Goal: Task Accomplishment & Management: Manage account settings

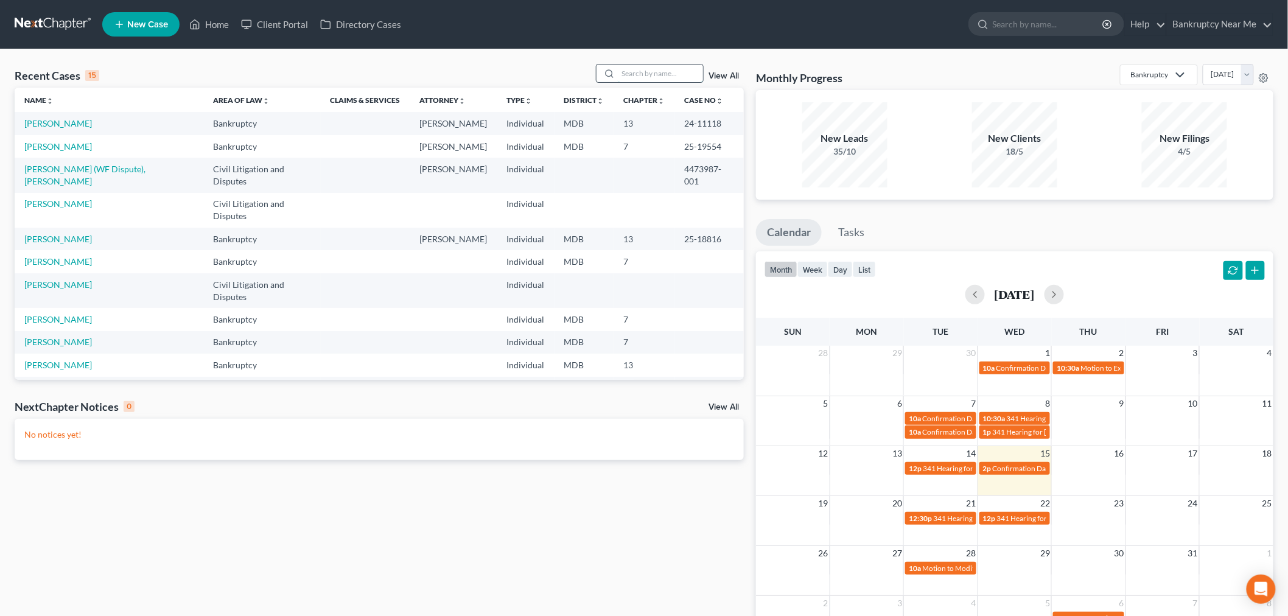
click at [671, 74] on input "search" at bounding box center [660, 74] width 85 height 18
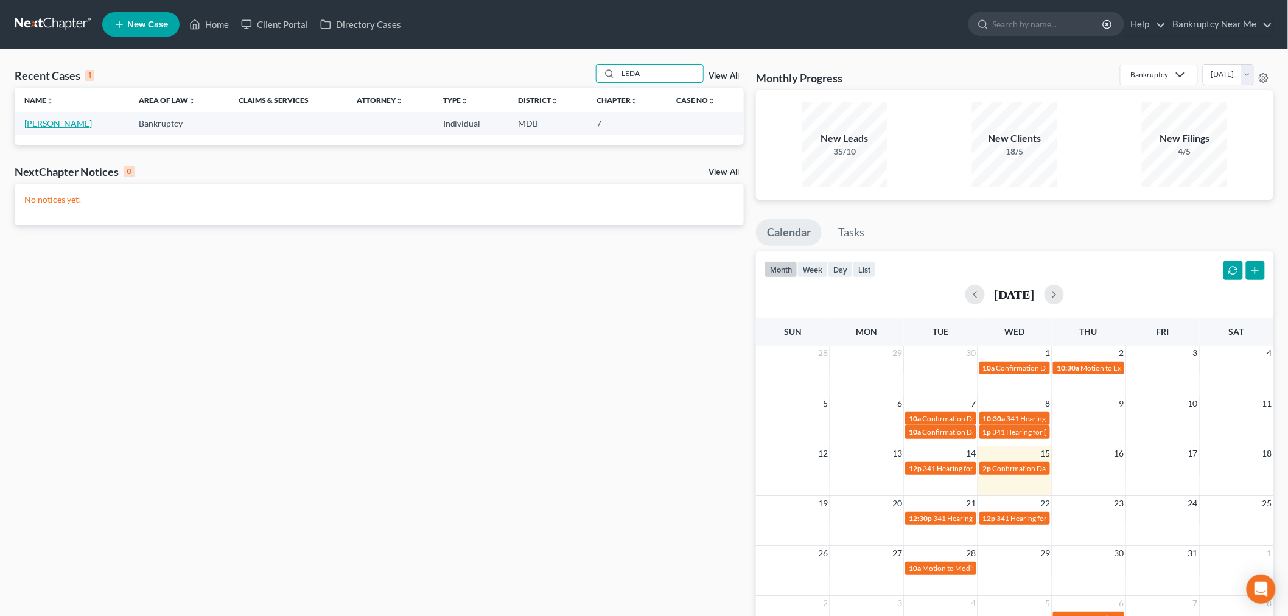
type input "LEDA"
click at [38, 122] on link "[PERSON_NAME]" at bounding box center [58, 123] width 68 height 10
select select "0"
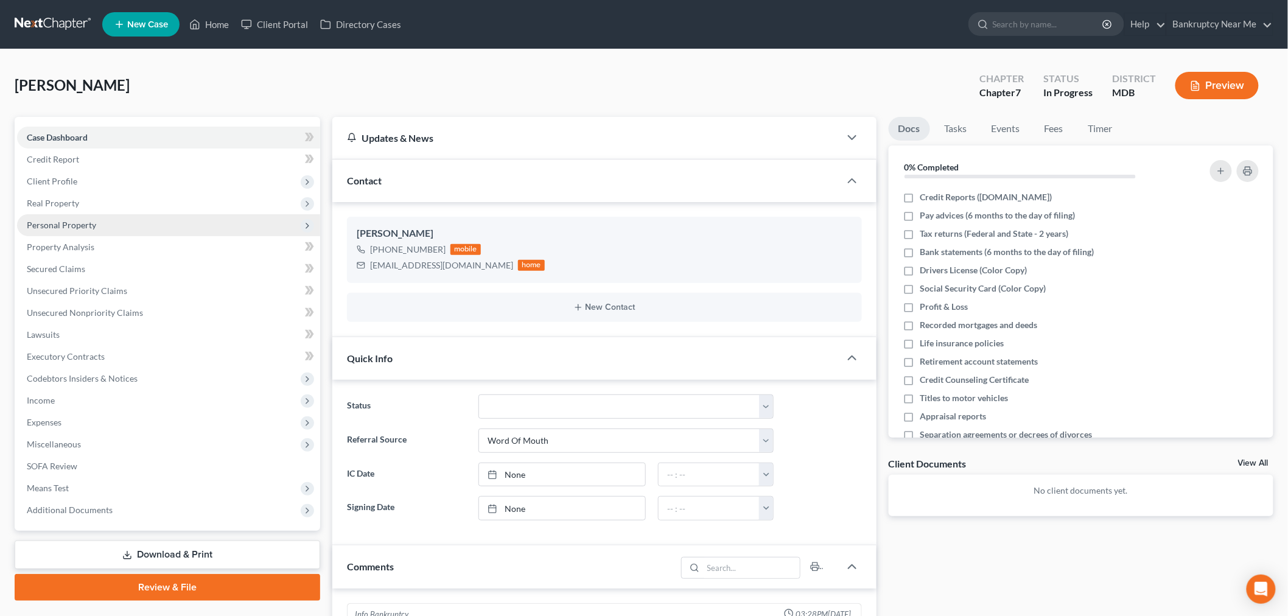
scroll to position [3271, 0]
drag, startPoint x: 442, startPoint y: 268, endPoint x: 342, endPoint y: 278, distance: 100.9
click at [339, 280] on div "Leda Harris +1 (240) 626-1027 mobile onebmitw@aol.com home New Contact" at bounding box center [604, 269] width 544 height 135
drag, startPoint x: 394, startPoint y: 256, endPoint x: 379, endPoint y: 267, distance: 18.4
click at [379, 267] on div "onebmitw@aol.com" at bounding box center [441, 265] width 143 height 12
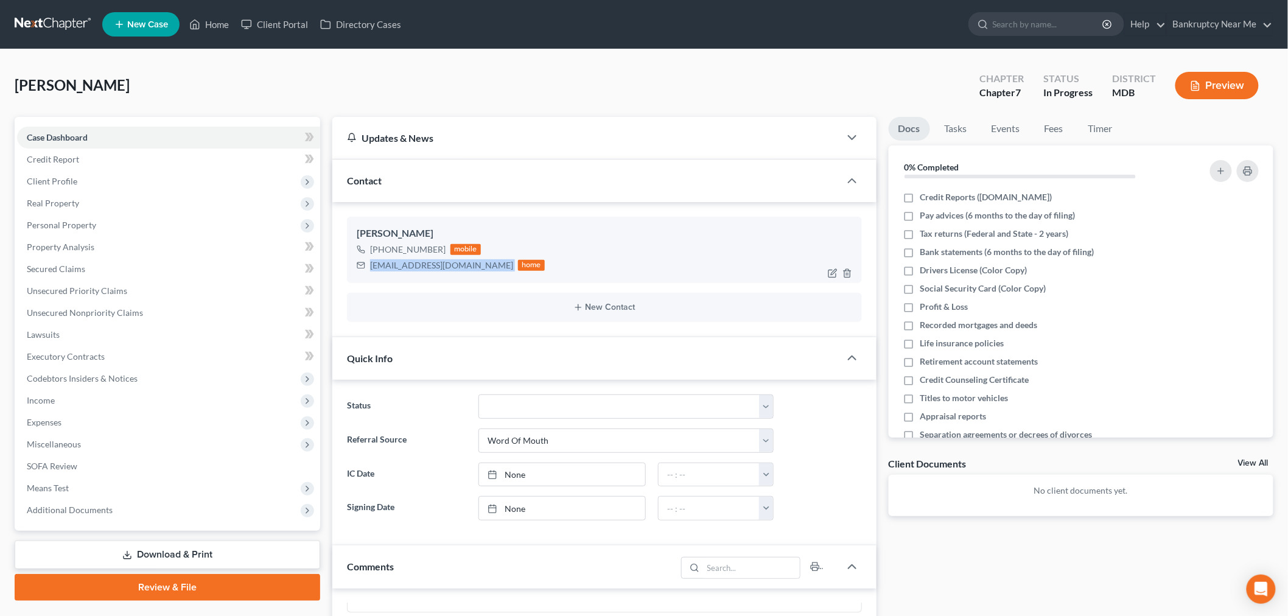
drag, startPoint x: 447, startPoint y: 268, endPoint x: 366, endPoint y: 264, distance: 81.1
click at [366, 264] on div "onebmitw@aol.com home" at bounding box center [451, 265] width 188 height 16
copy div "onebmitw@aol.com"
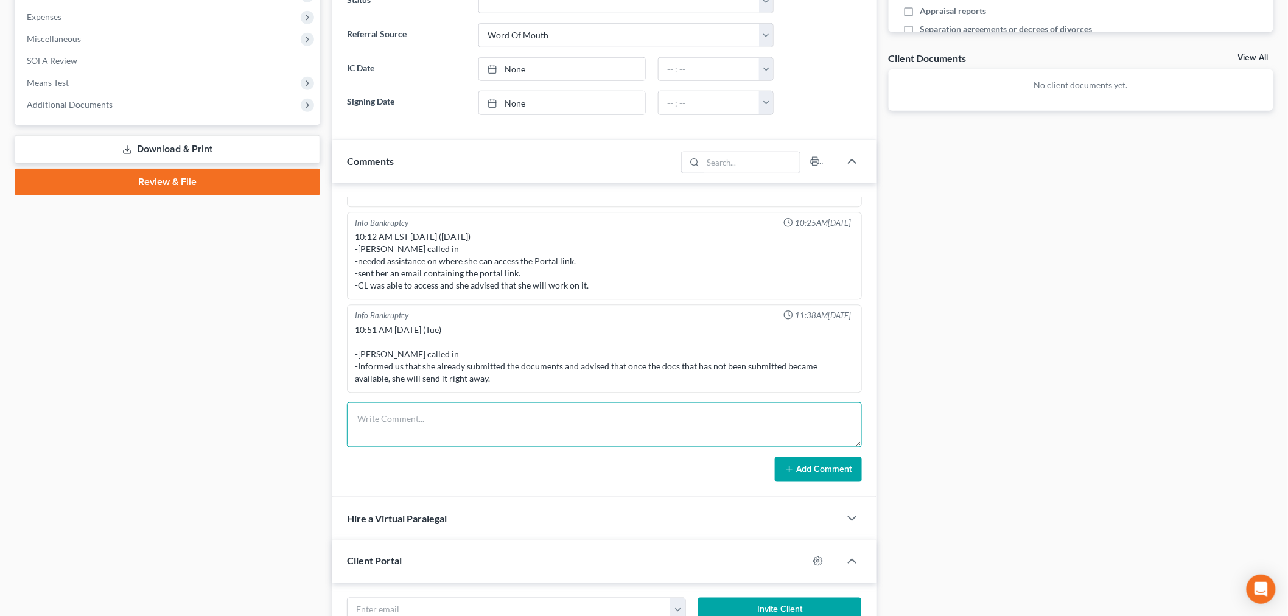
click at [710, 427] on textarea at bounding box center [604, 424] width 515 height 45
paste textarea "From: Iris Kwon <iris@bankruptcynearme.org> Sent: Wednesday, October 15, 2025 1…"
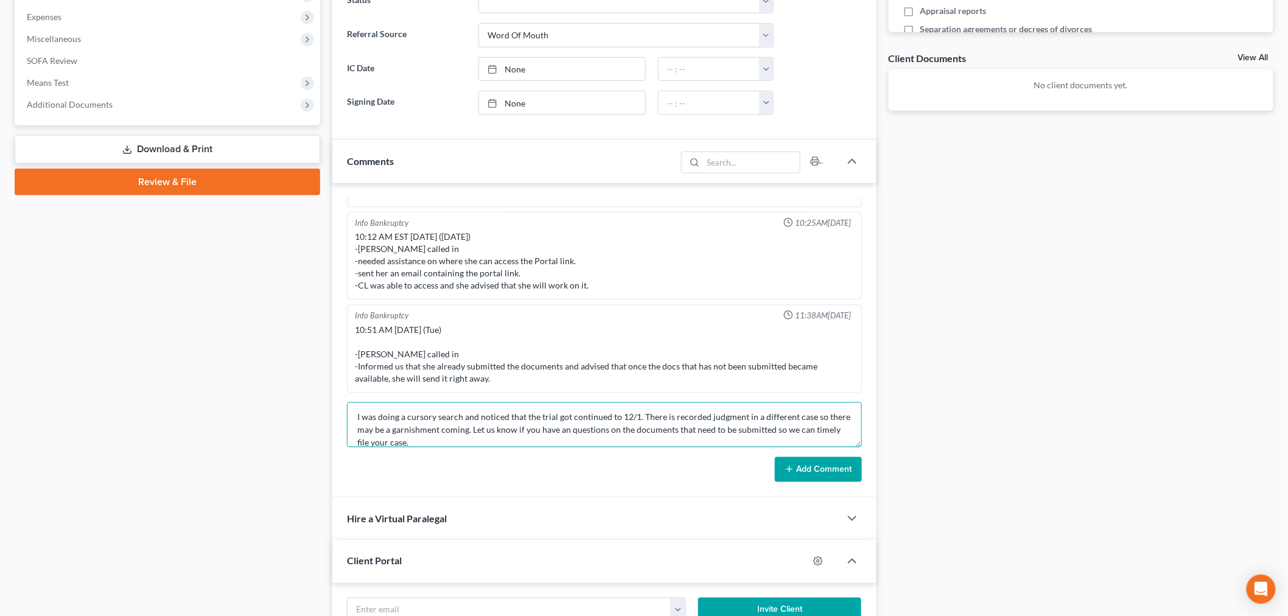
type textarea "From: Iris Kwon <iris@bankruptcynearme.org> Sent: Wednesday, October 15, 2025 1…"
click at [816, 476] on button "Add Comment" at bounding box center [818, 470] width 87 height 26
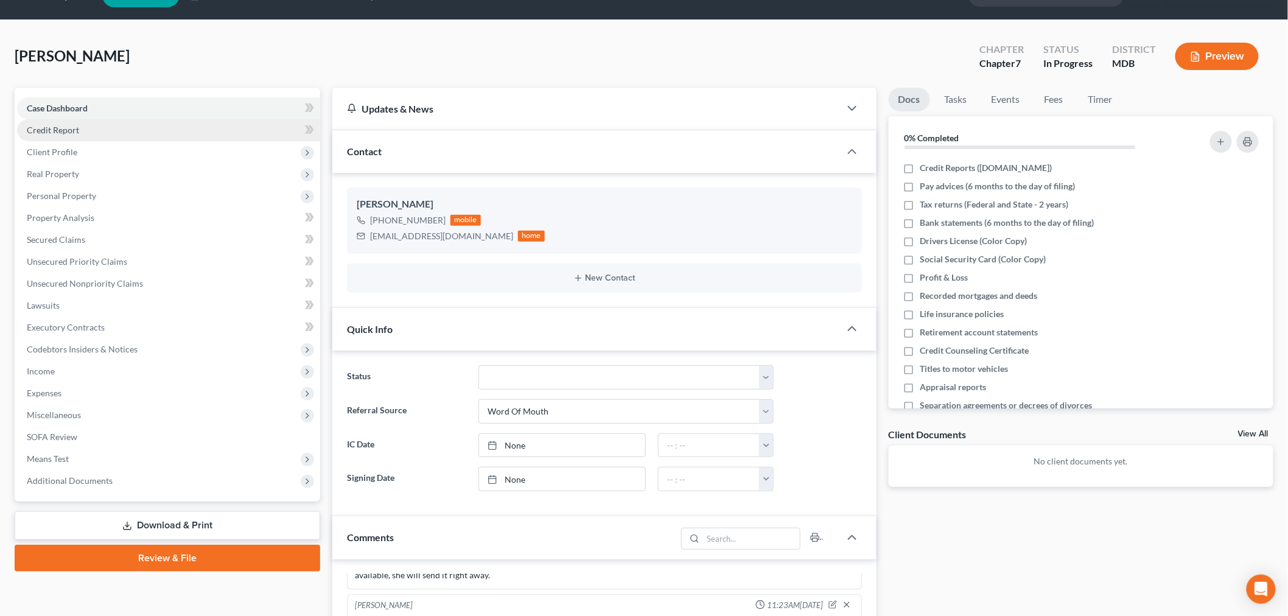
scroll to position [0, 0]
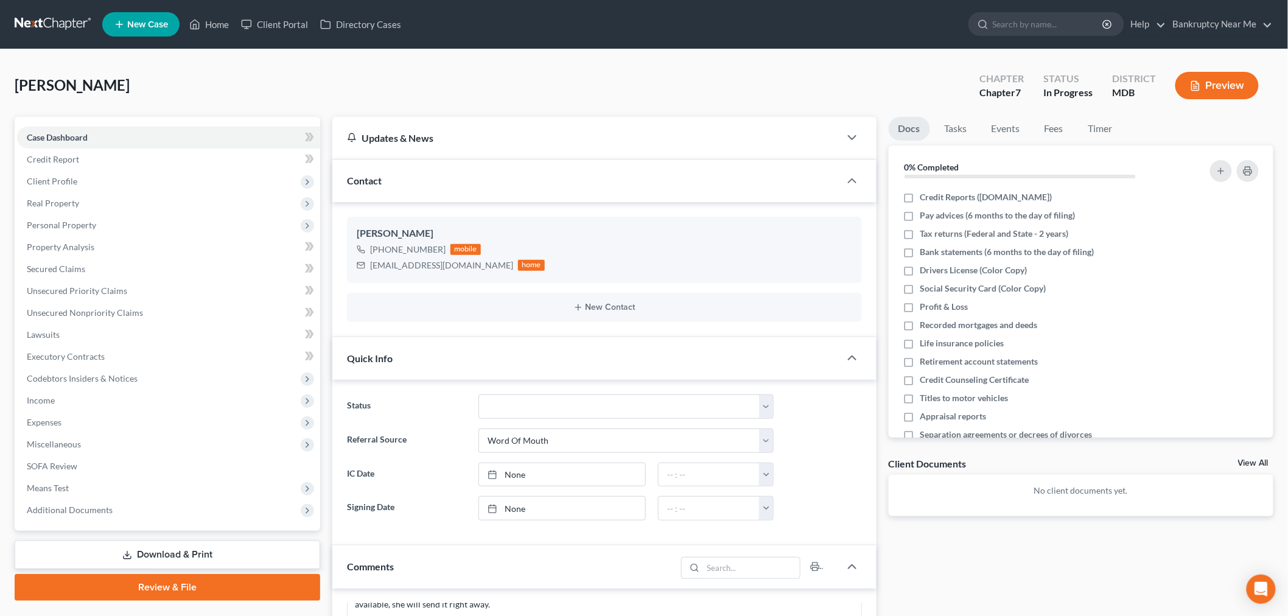
click at [67, 14] on nav "Home New Case Client Portal Directory Cases Bankruptcy Near Me iris@bankruptcyn…" at bounding box center [644, 24] width 1288 height 49
click at [65, 16] on link at bounding box center [54, 24] width 78 height 22
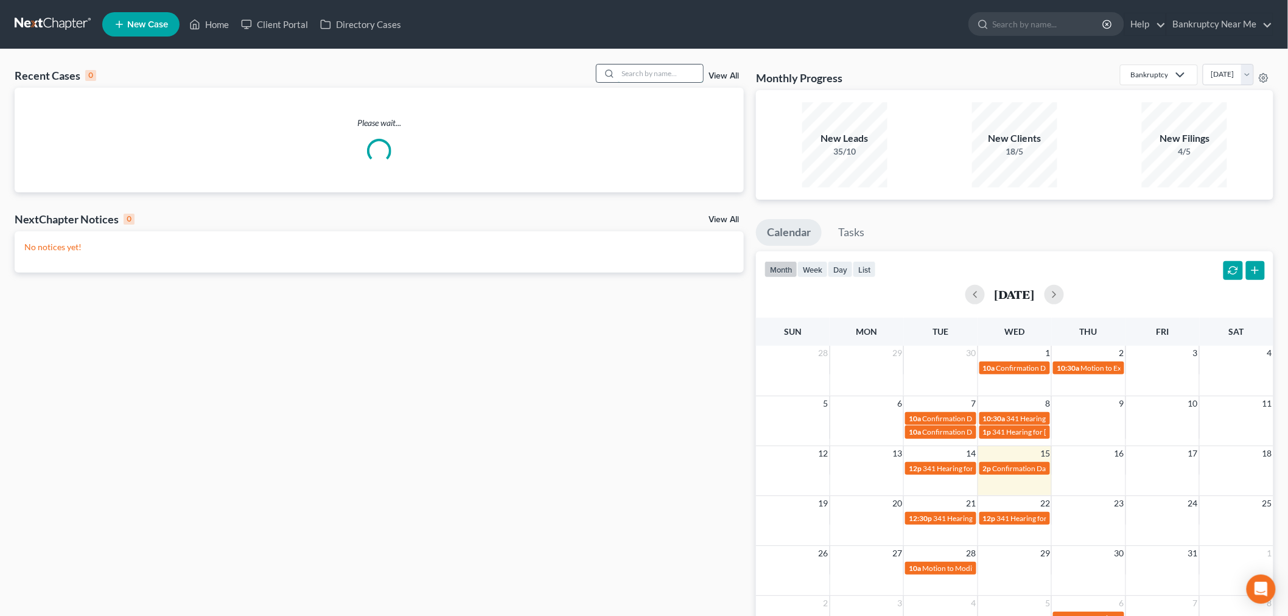
click at [641, 69] on input "search" at bounding box center [660, 74] width 85 height 18
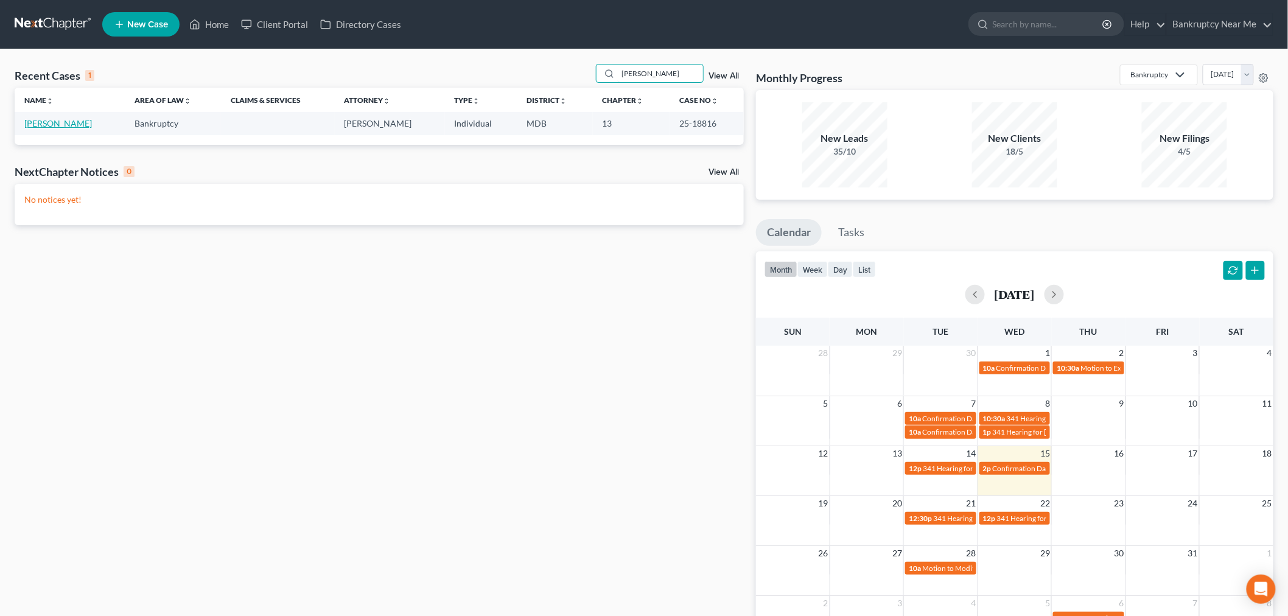
type input "niki"
click at [51, 118] on link "[PERSON_NAME]" at bounding box center [58, 123] width 68 height 10
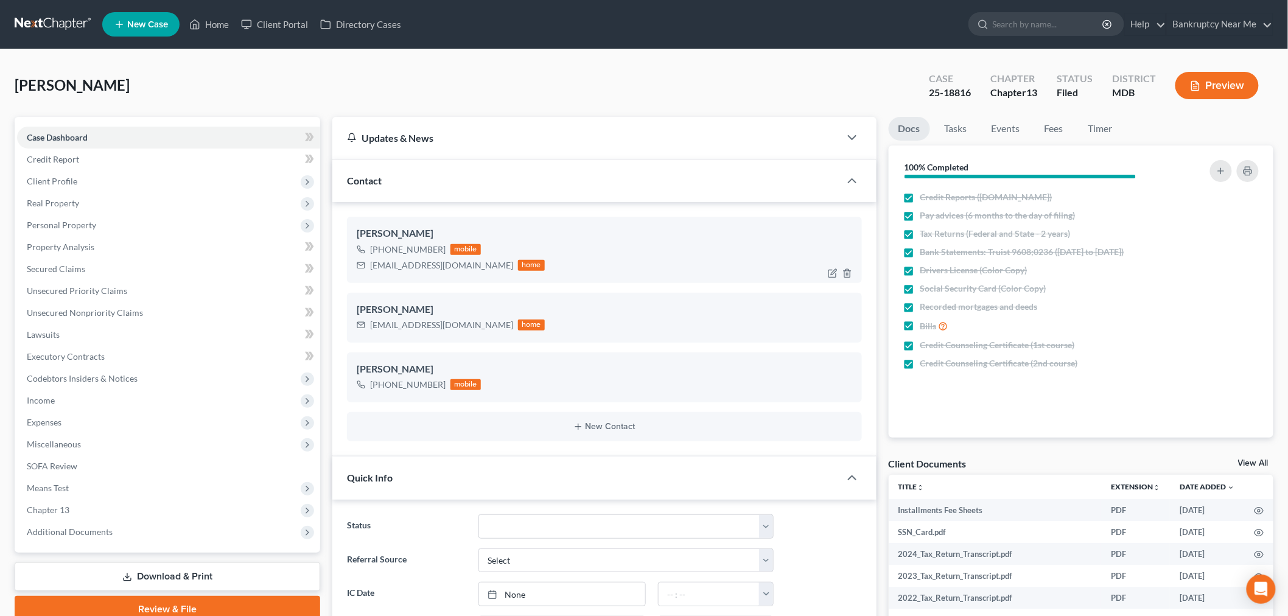
scroll to position [6704, 0]
click at [1004, 134] on link "Events" at bounding box center [1006, 129] width 48 height 24
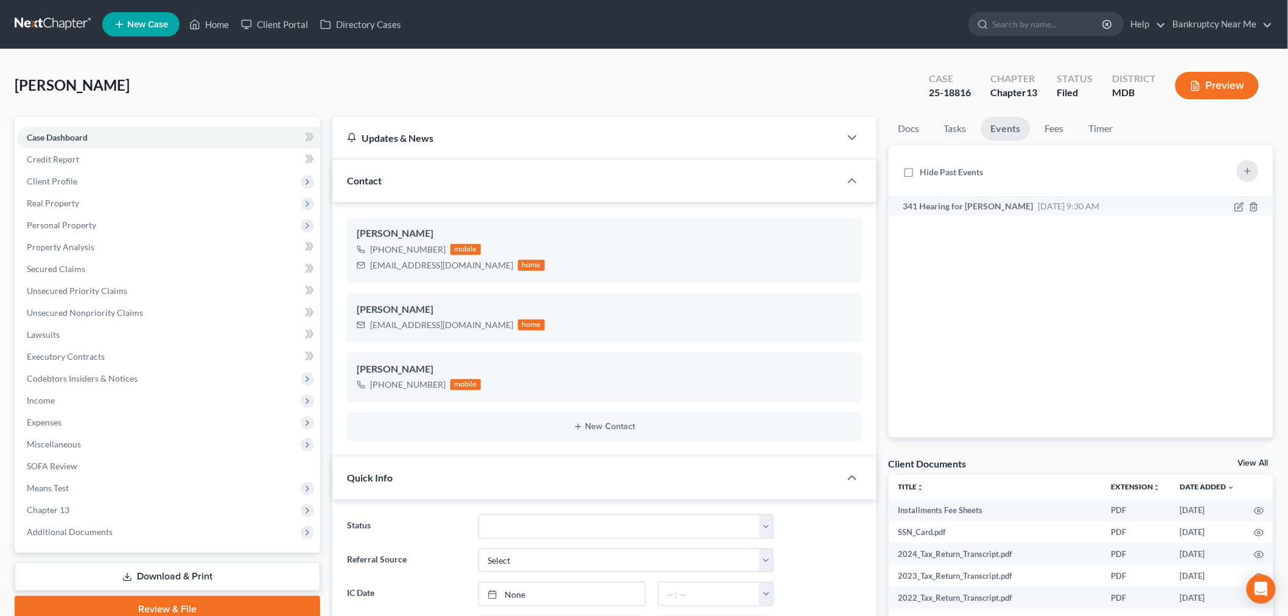
click at [1111, 208] on div "341 Hearing for Pickett, Nikia Nov 6, 2025 9:30 AM Notice of Chapter 13 Bankrup…" at bounding box center [1035, 206] width 276 height 12
click at [1097, 208] on span "Nov 6, 2025 9:30 AM" at bounding box center [1068, 206] width 61 height 10
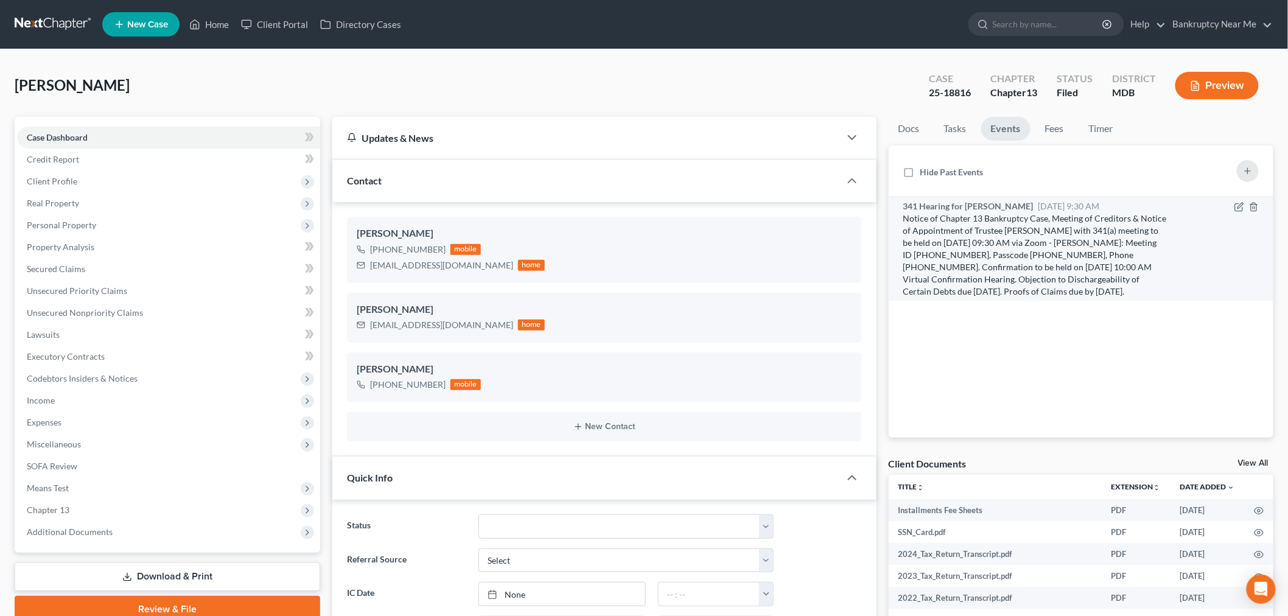
drag, startPoint x: 1021, startPoint y: 294, endPoint x: 896, endPoint y: 215, distance: 148.3
click at [896, 215] on li "341 Hearing for Pickett, Nikia Nov 6, 2025 9:30 AM Notice of Chapter 13 Bankrup…" at bounding box center [1081, 248] width 385 height 103
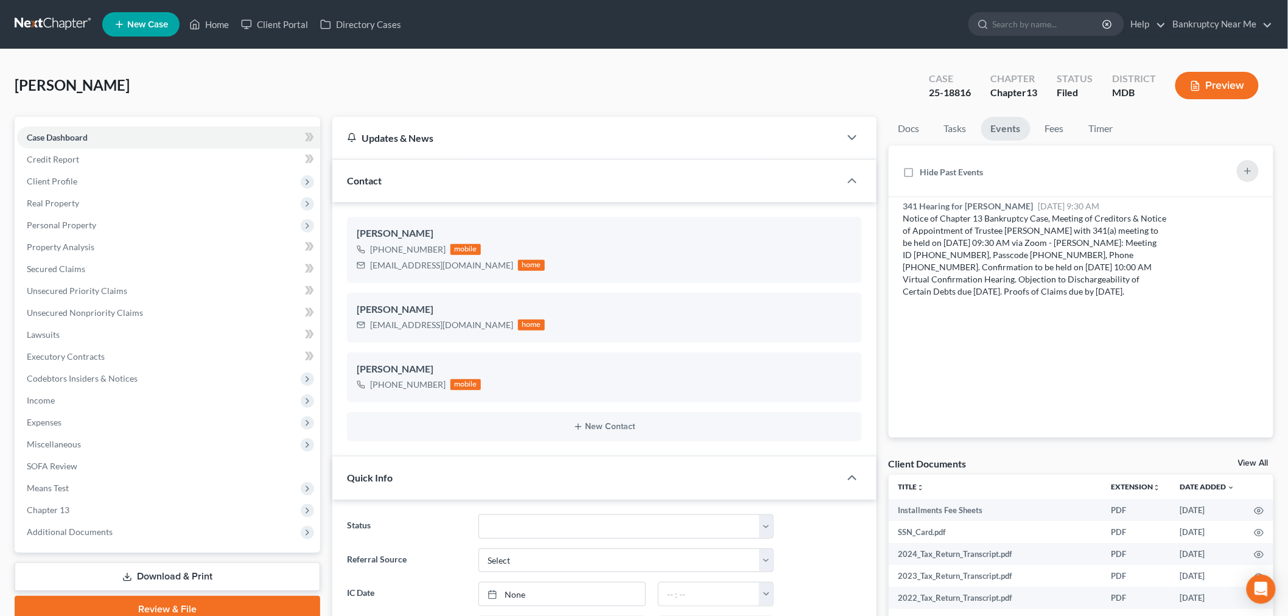
copy div "Notice of Chapter 13 Bankruptcy Case, Meeting of Creditors & Notice of Appointm…"
click at [38, 19] on link at bounding box center [54, 24] width 78 height 22
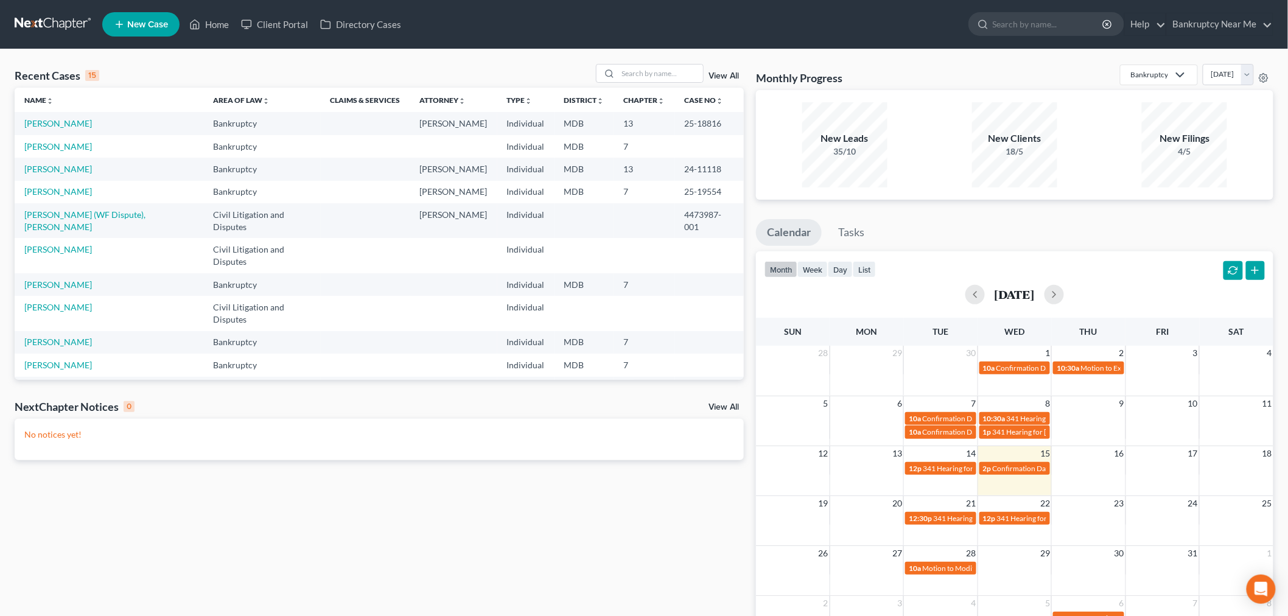
click at [639, 61] on div "Recent Cases 15 View All Name unfold_more expand_more expand_less Area of Law u…" at bounding box center [644, 365] width 1288 height 632
click at [640, 69] on div at bounding box center [650, 73] width 108 height 19
click at [640, 69] on input "search" at bounding box center [660, 74] width 85 height 18
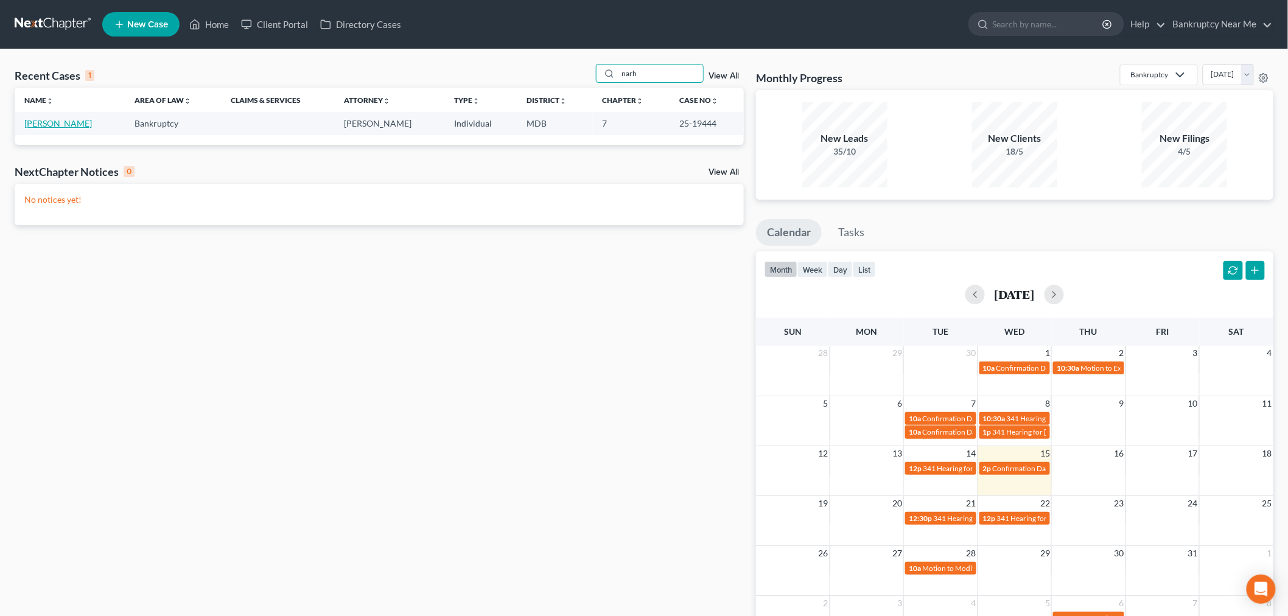
type input "narh"
click at [72, 125] on link "[PERSON_NAME]" at bounding box center [58, 123] width 68 height 10
select select "6"
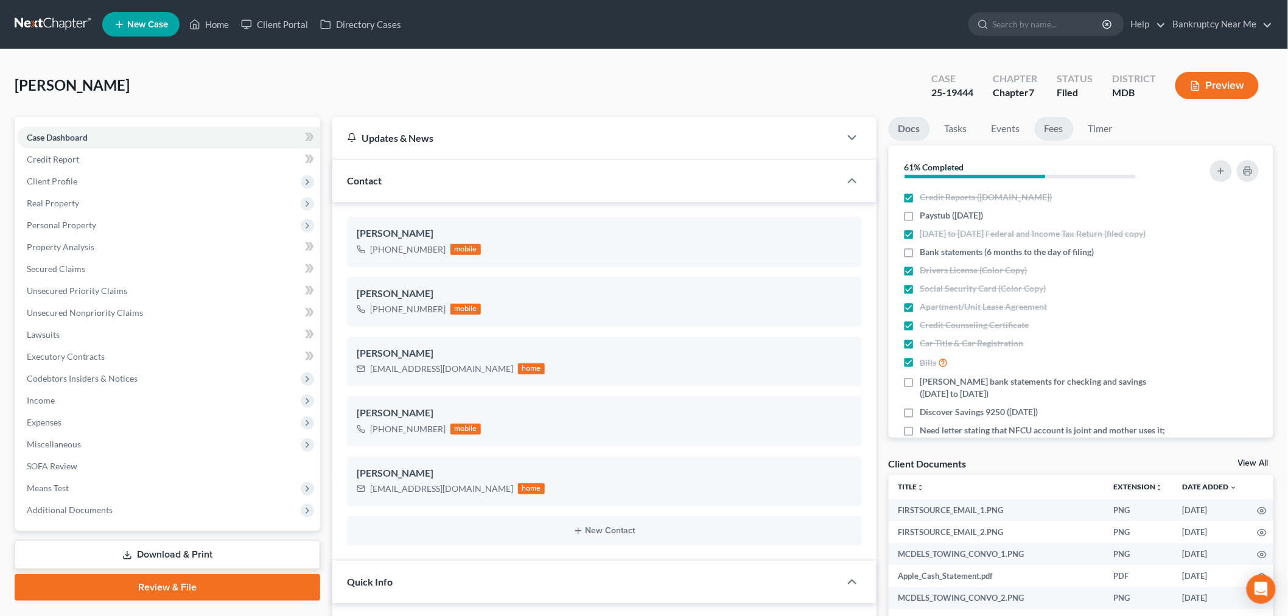
scroll to position [4861, 0]
click at [1048, 131] on link "Fees" at bounding box center [1054, 129] width 39 height 24
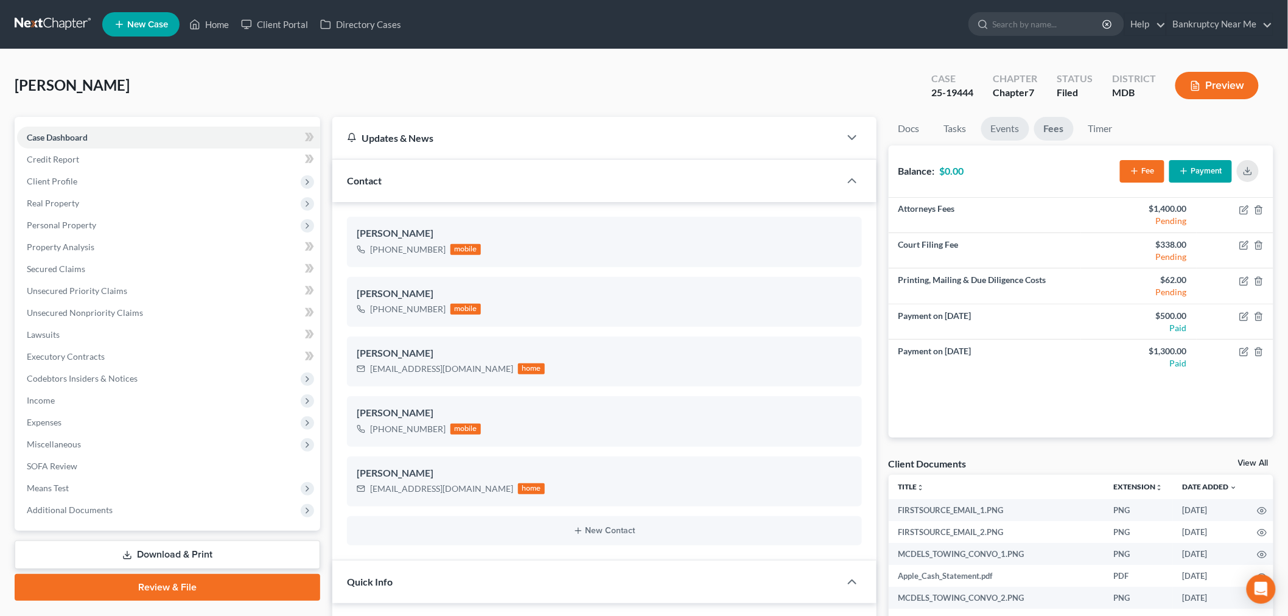
scroll to position [4, 0]
click at [1010, 124] on link "Events" at bounding box center [1005, 129] width 48 height 24
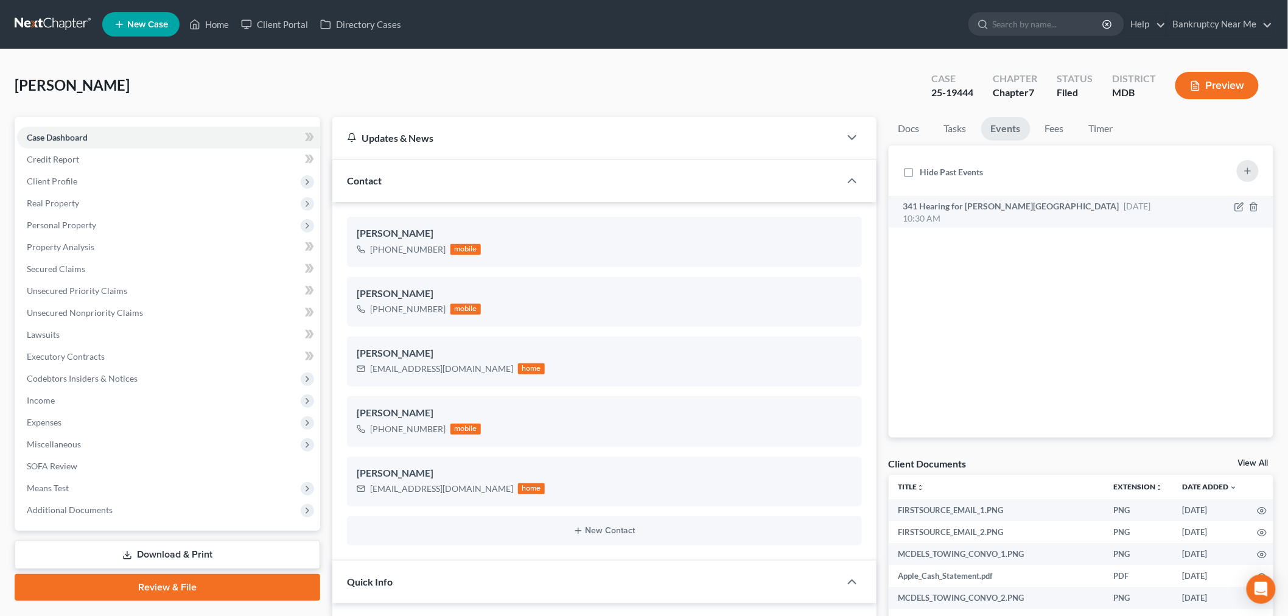
click at [1089, 205] on span "Nov 18, 2025 10:30 AM" at bounding box center [1027, 212] width 248 height 23
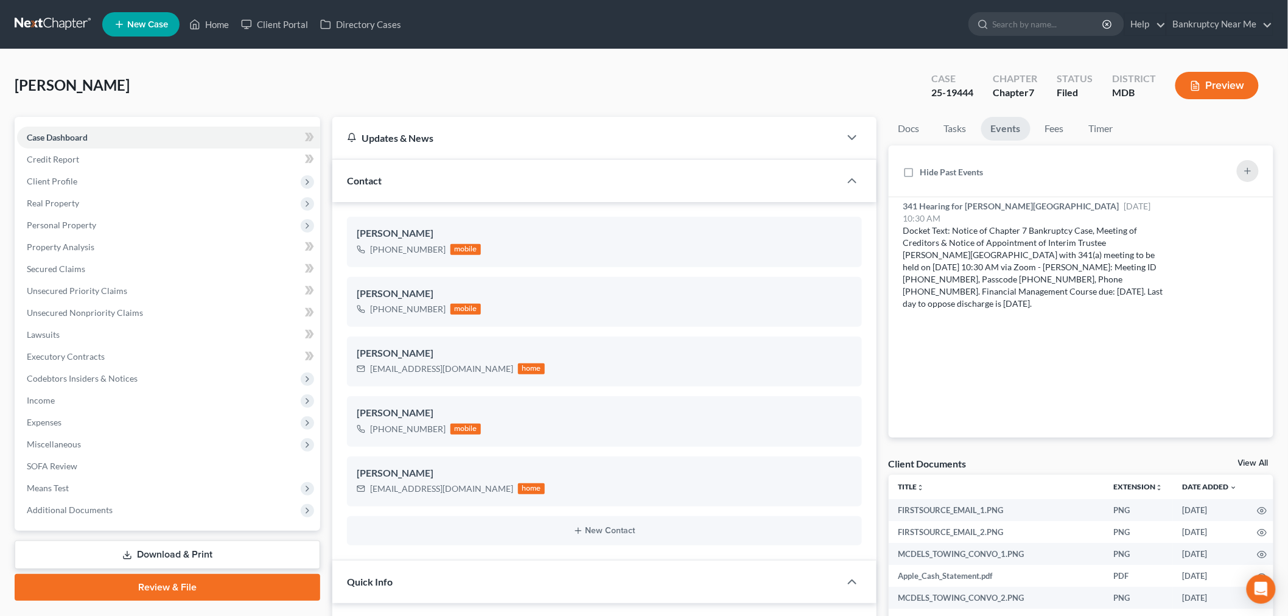
click at [53, 27] on link at bounding box center [54, 24] width 78 height 22
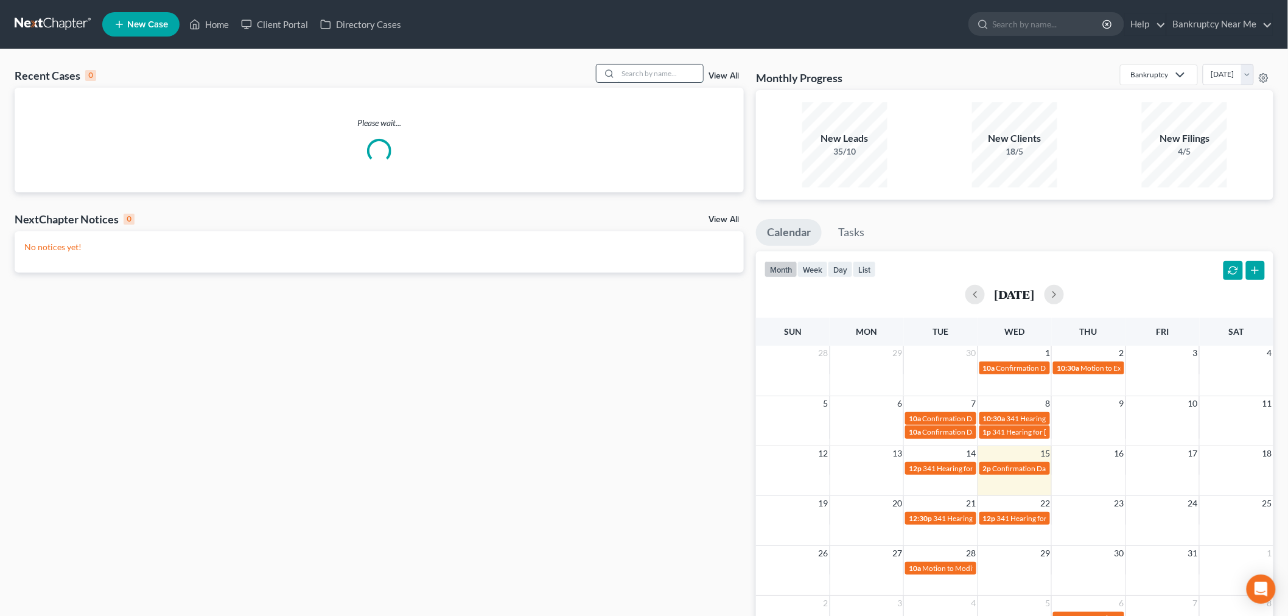
click at [626, 73] on input "search" at bounding box center [660, 74] width 85 height 18
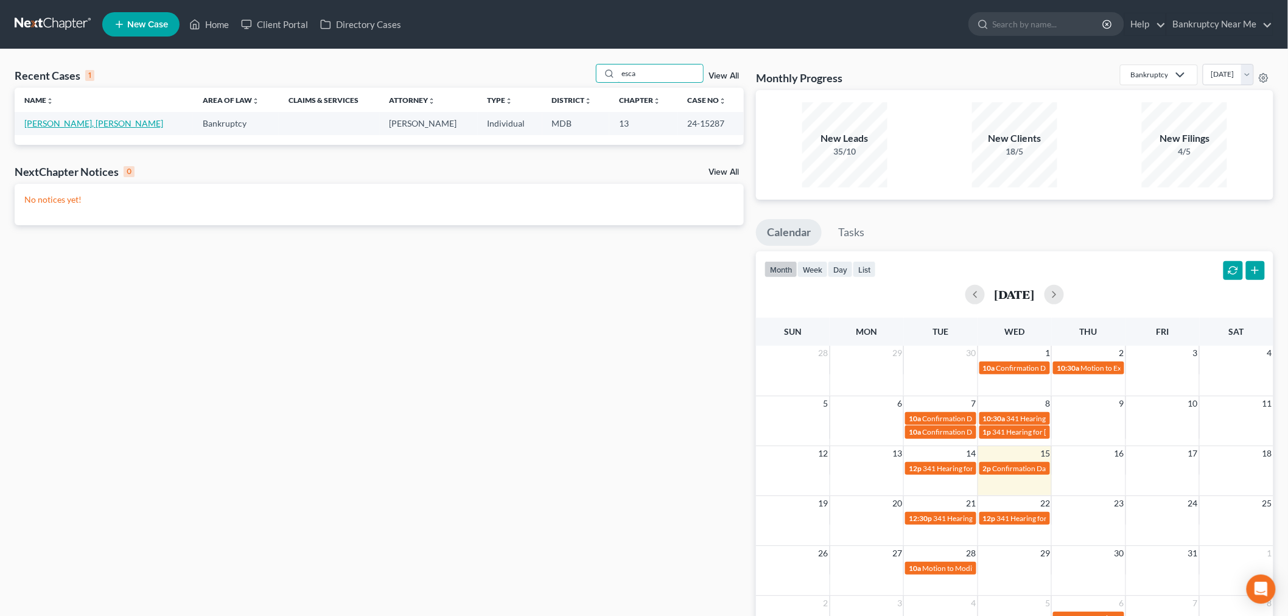
type input "esca"
click at [49, 124] on link "[PERSON_NAME], [PERSON_NAME]" at bounding box center [93, 123] width 139 height 10
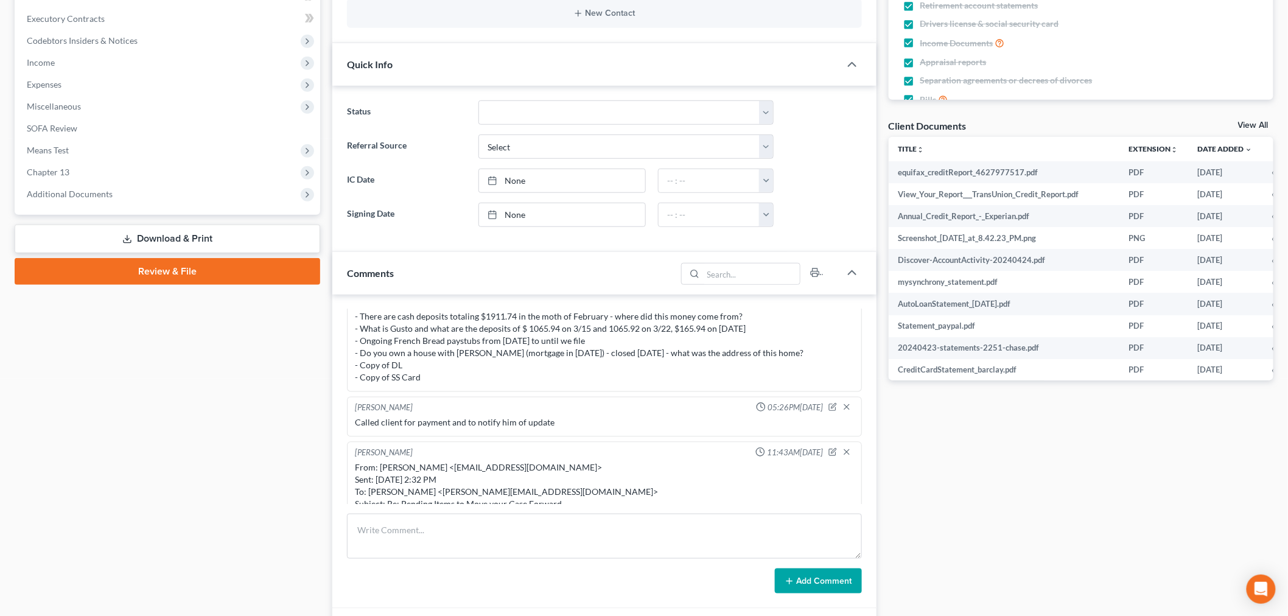
scroll to position [1149, 0]
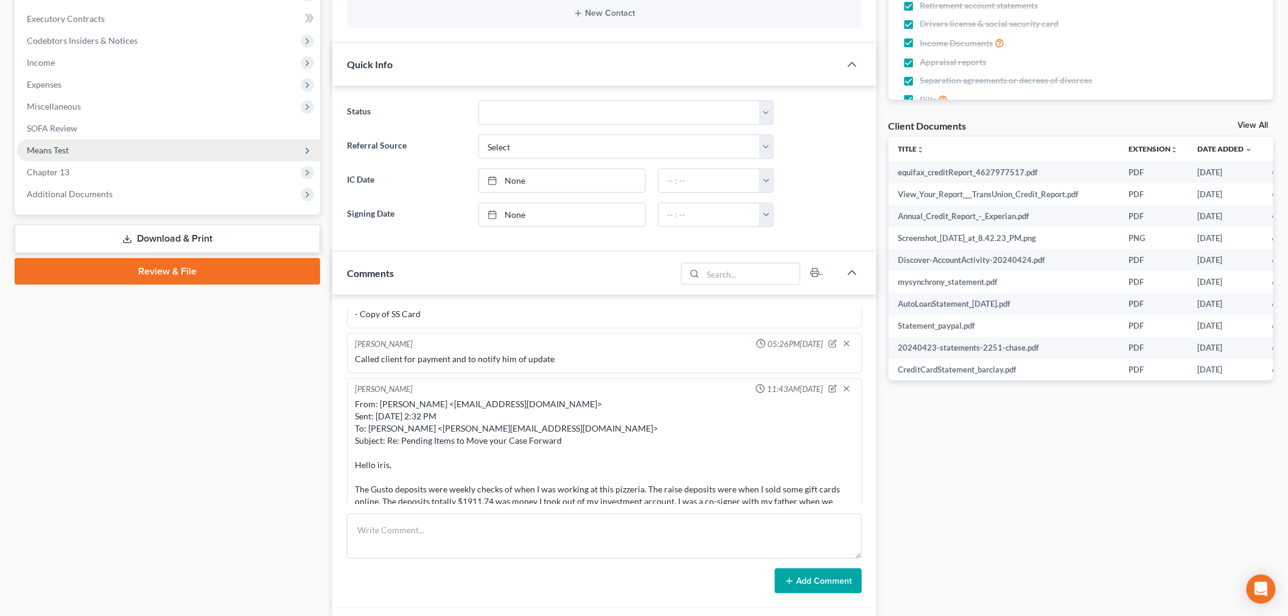
click at [117, 153] on span "Means Test" at bounding box center [168, 150] width 303 height 22
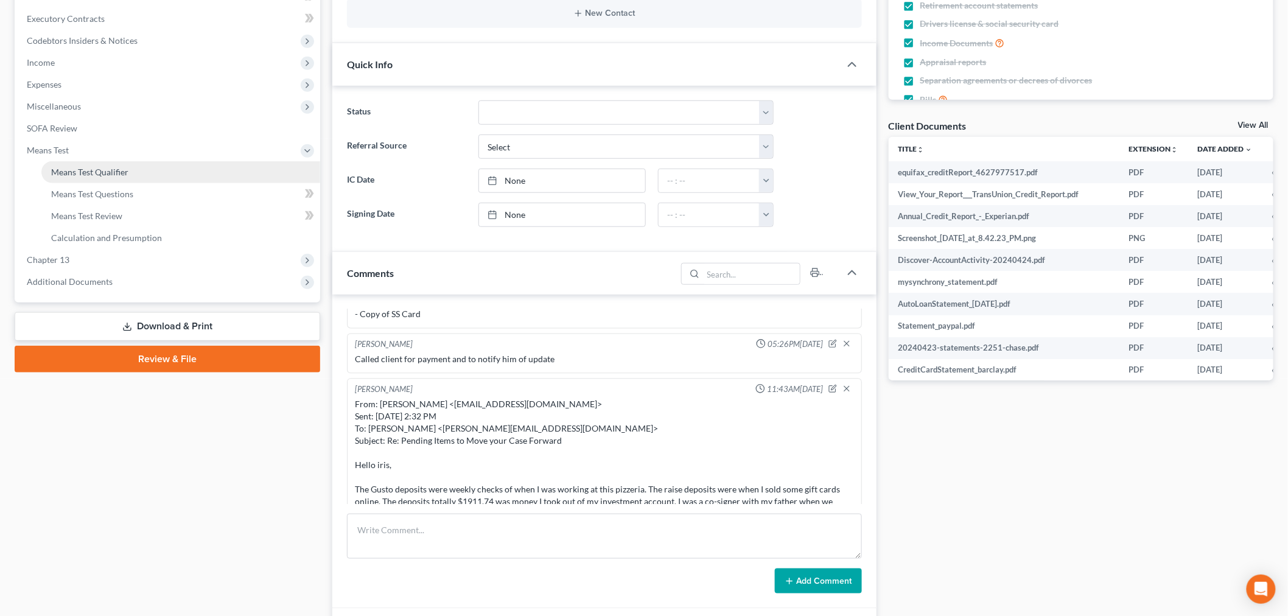
click at [119, 169] on span "Means Test Qualifier" at bounding box center [89, 172] width 77 height 10
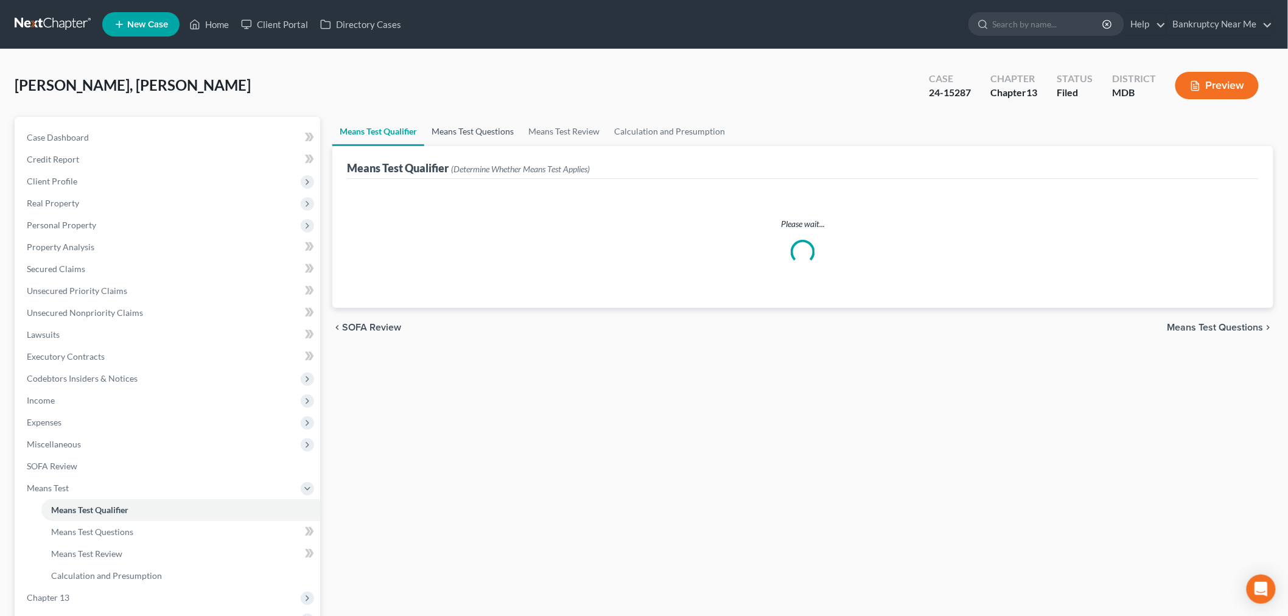
click at [464, 131] on link "Means Test Questions" at bounding box center [472, 131] width 97 height 29
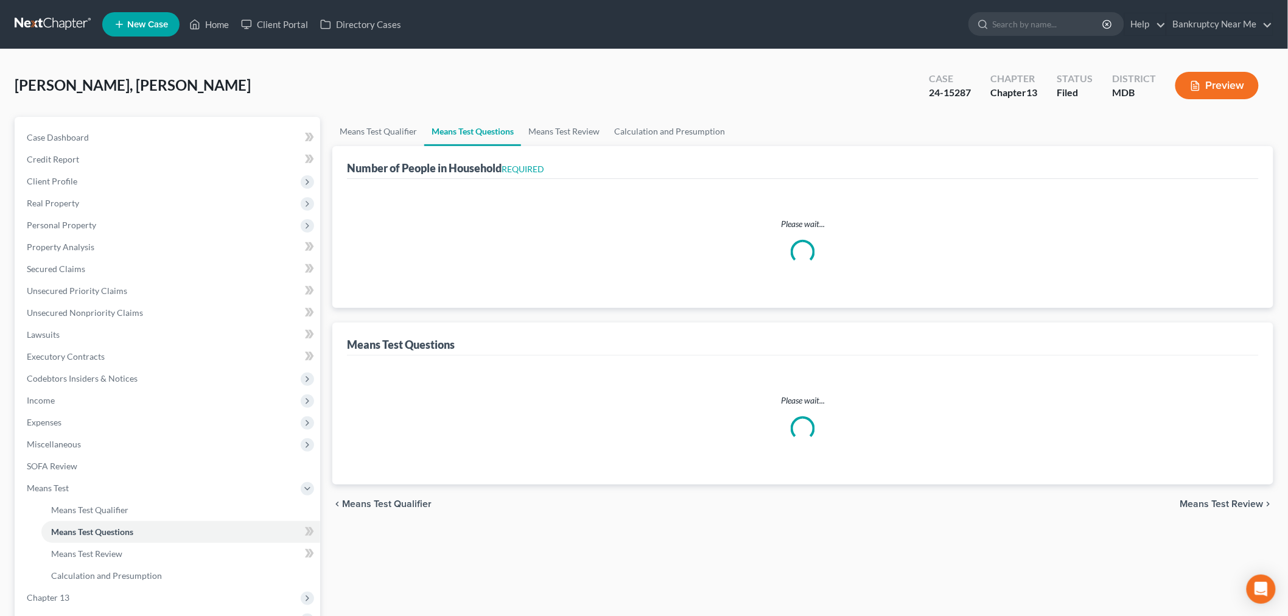
select select "1"
select select "60"
select select "1"
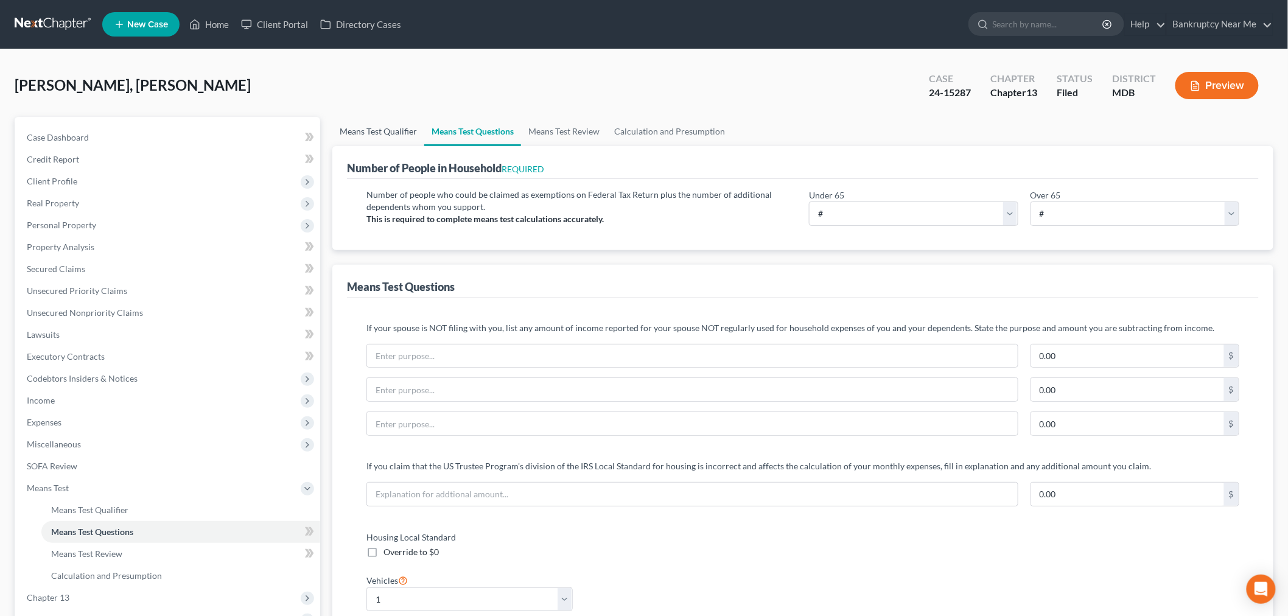
click at [412, 131] on link "Means Test Qualifier" at bounding box center [378, 131] width 92 height 29
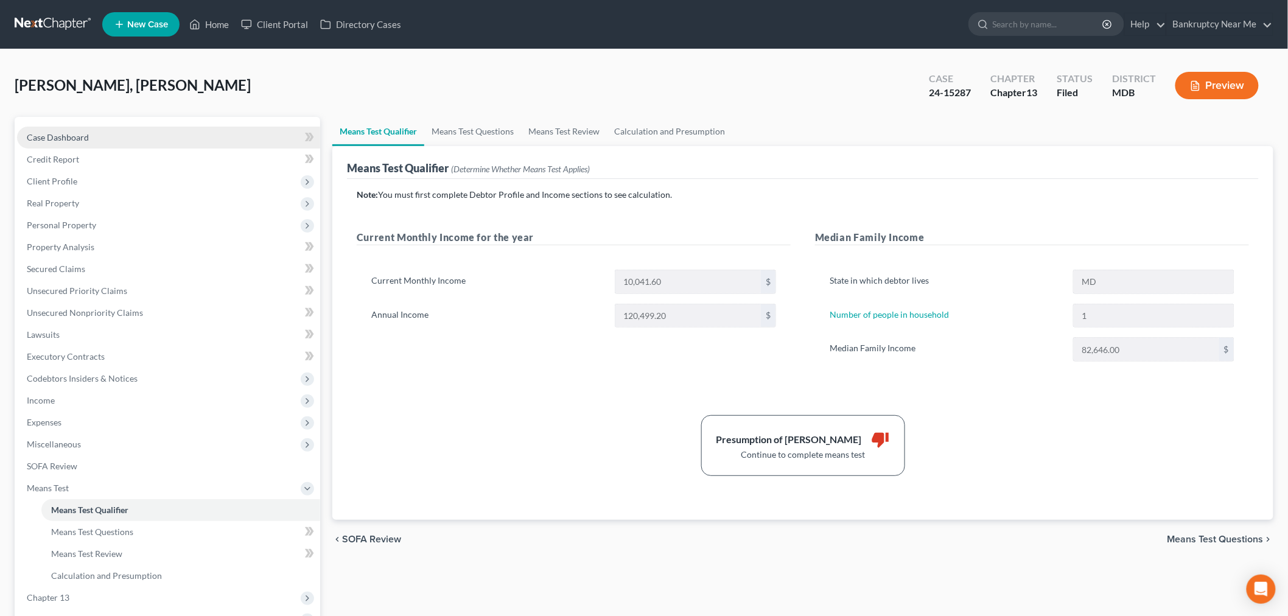
click at [83, 132] on span "Case Dashboard" at bounding box center [58, 137] width 62 height 10
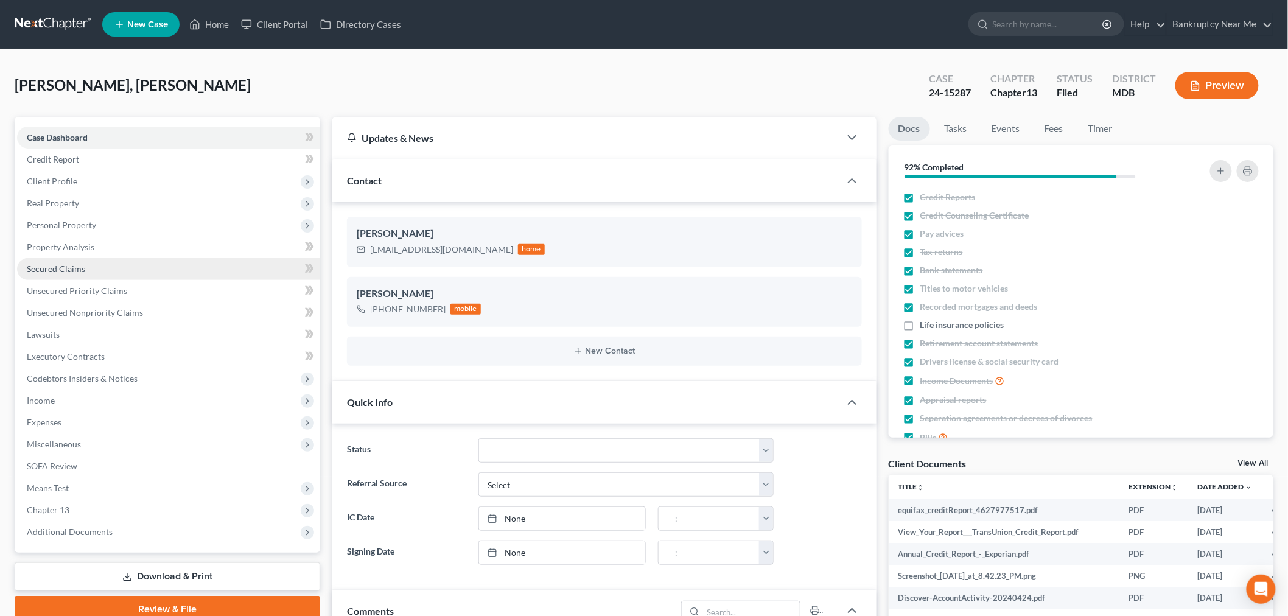
scroll to position [1590, 0]
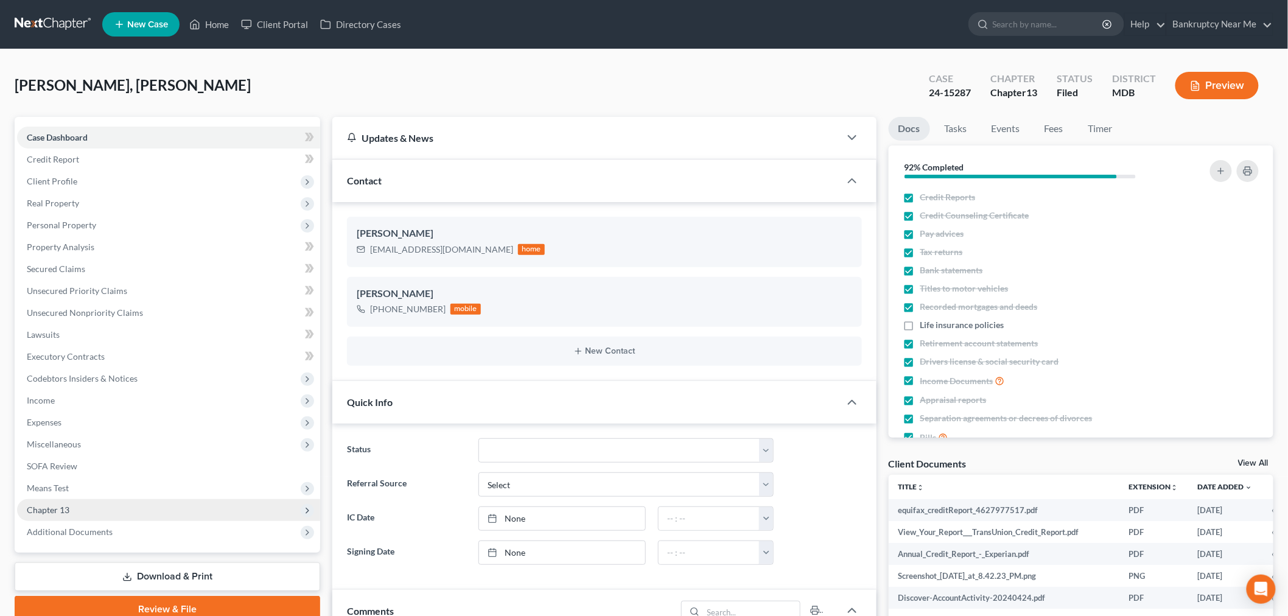
click at [65, 508] on span "Chapter 13" at bounding box center [48, 510] width 43 height 10
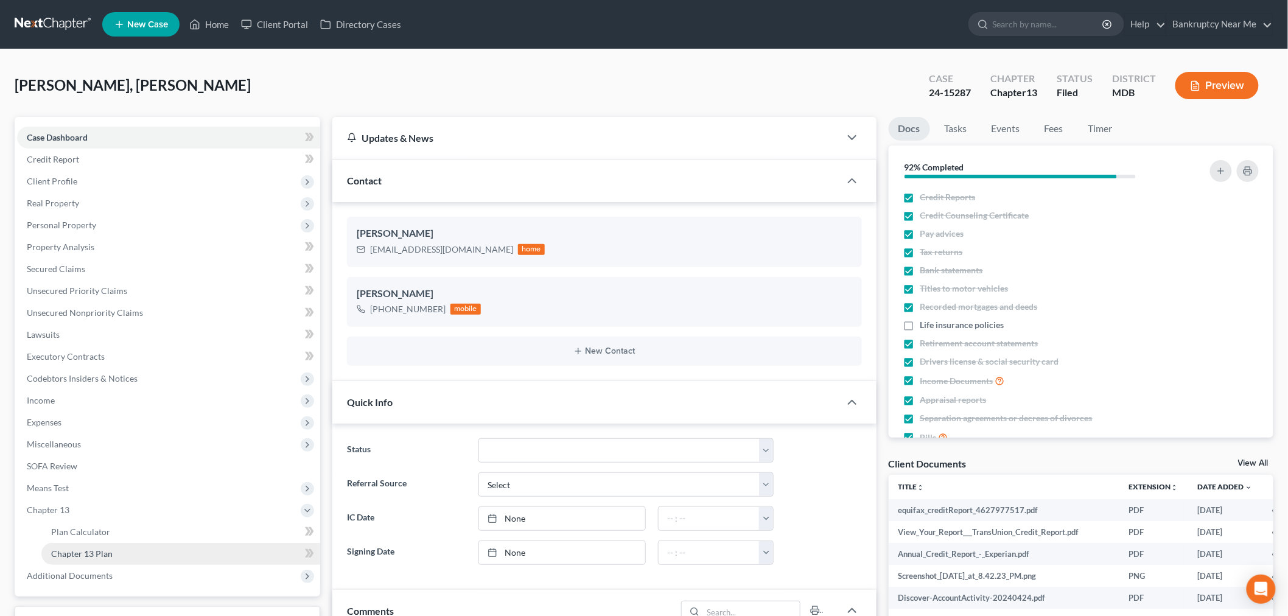
click at [102, 552] on span "Chapter 13 Plan" at bounding box center [81, 553] width 61 height 10
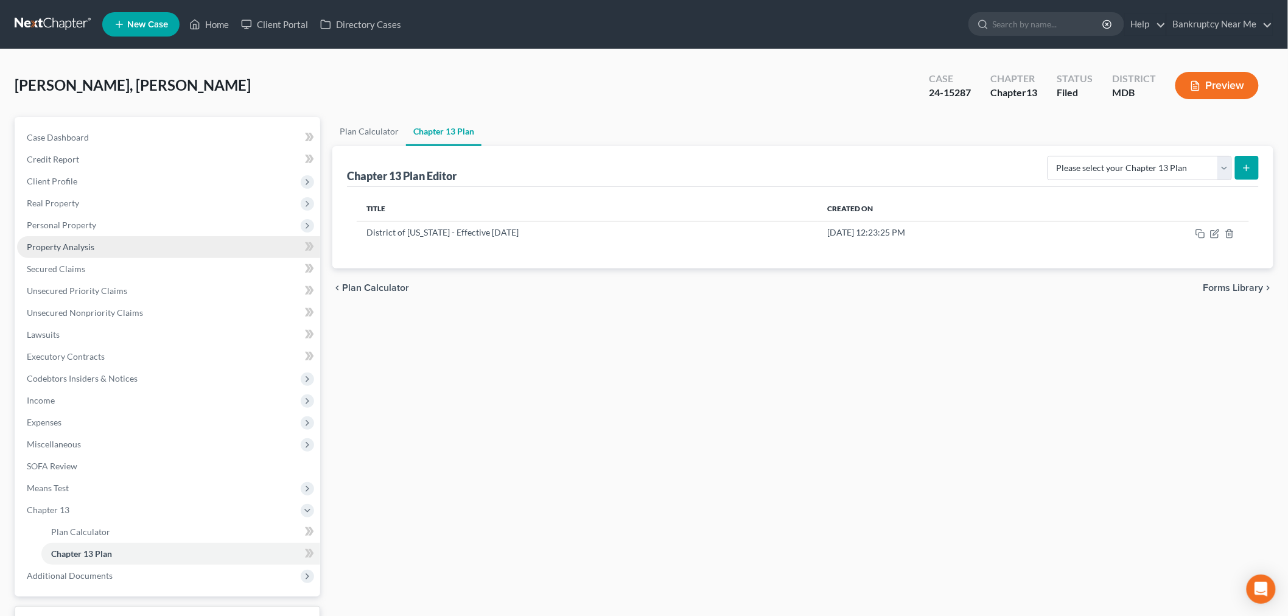
click at [96, 246] on link "Property Analysis" at bounding box center [168, 247] width 303 height 22
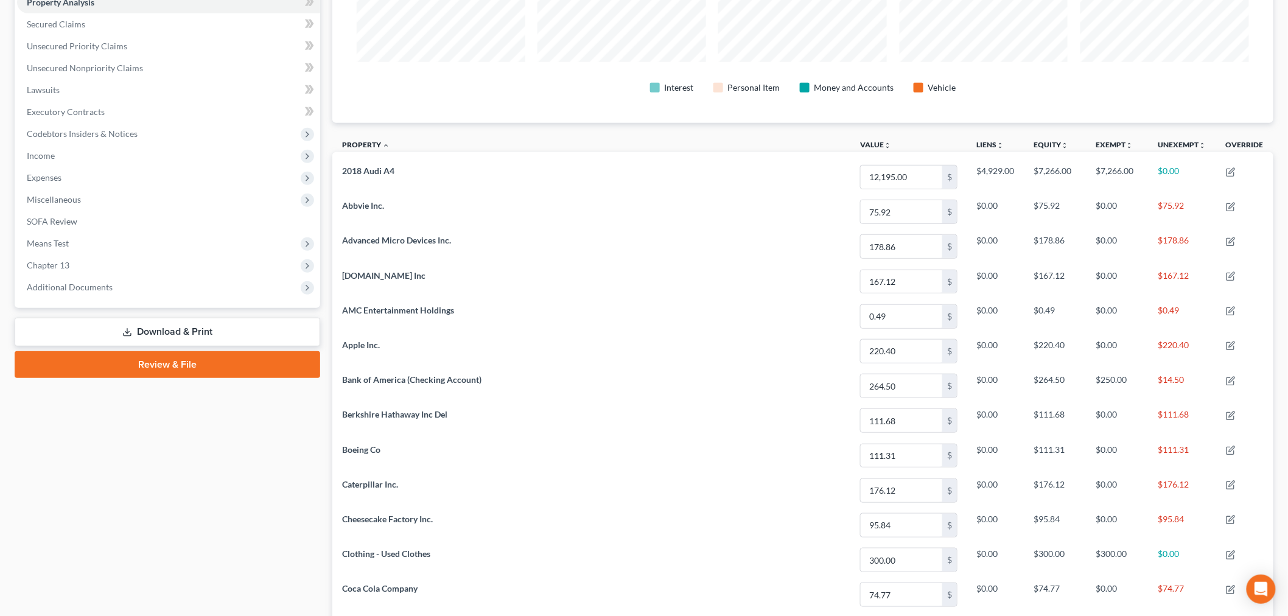
scroll to position [112, 0]
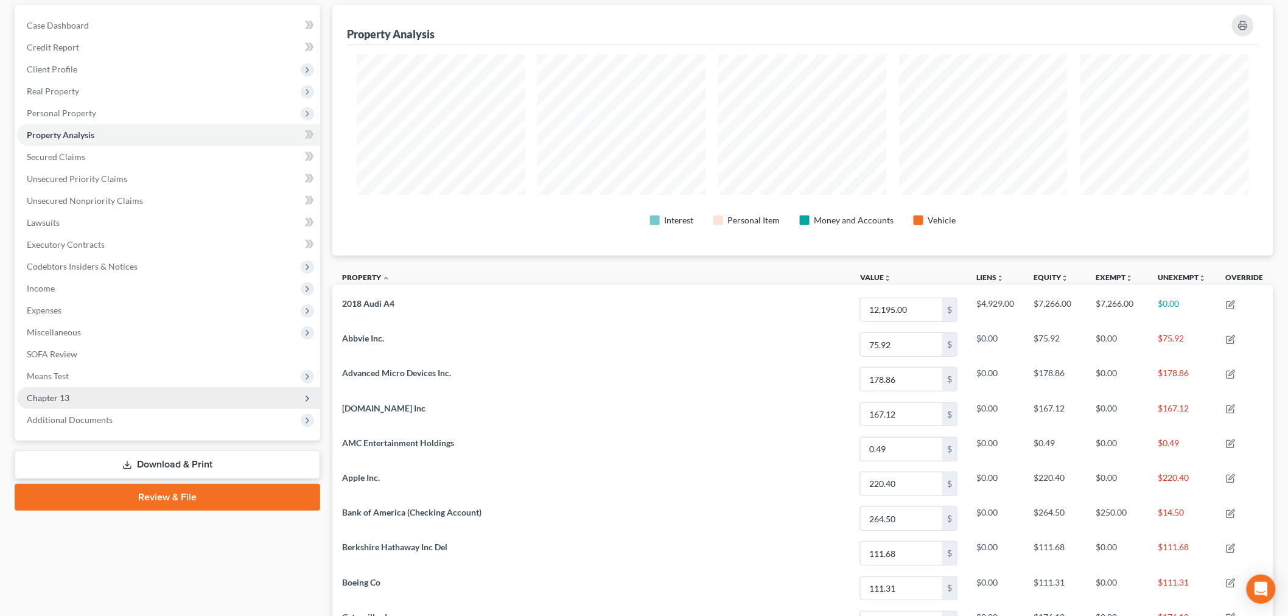
click at [114, 398] on span "Chapter 13" at bounding box center [168, 398] width 303 height 22
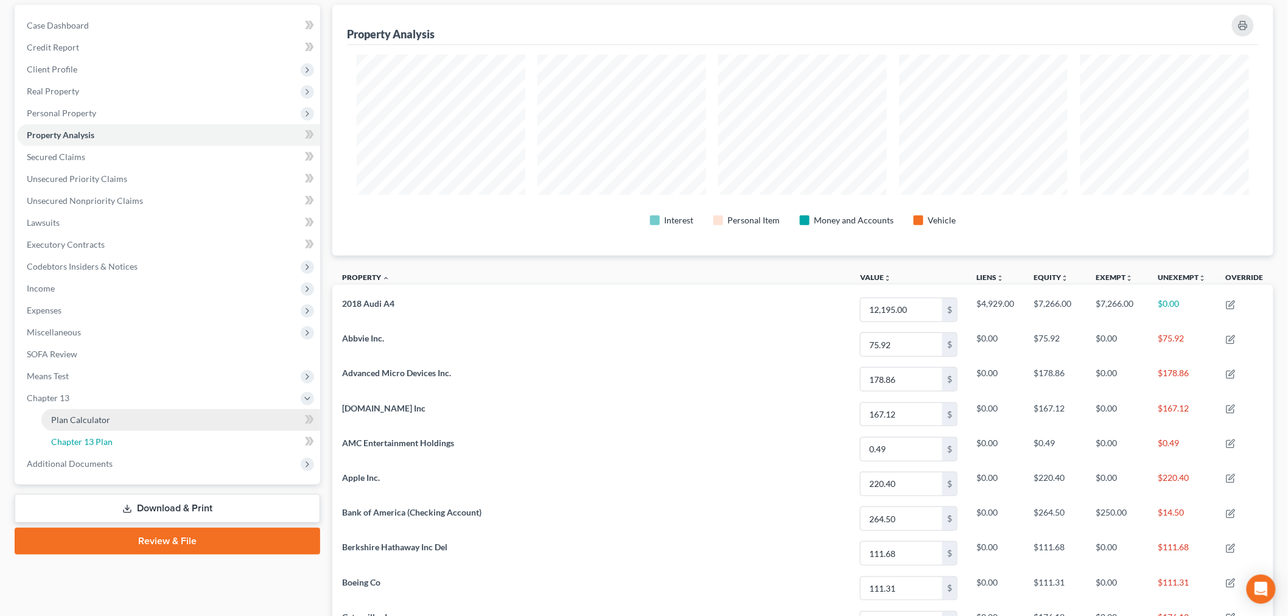
click at [112, 441] on link "Chapter 13 Plan" at bounding box center [180, 442] width 279 height 22
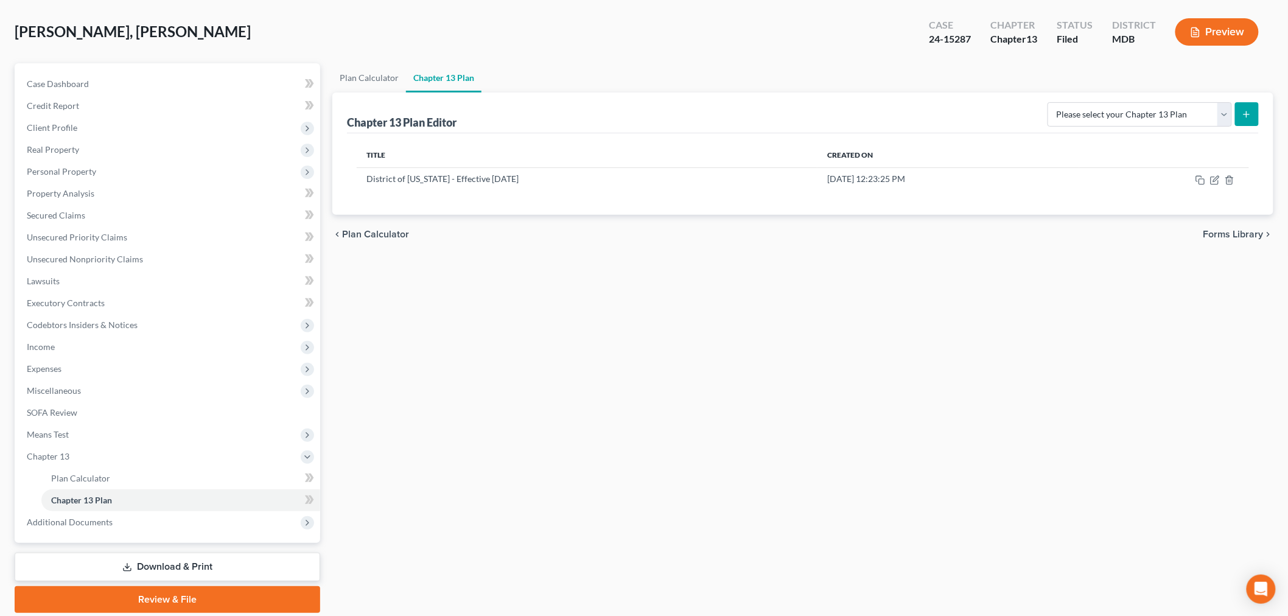
scroll to position [95, 0]
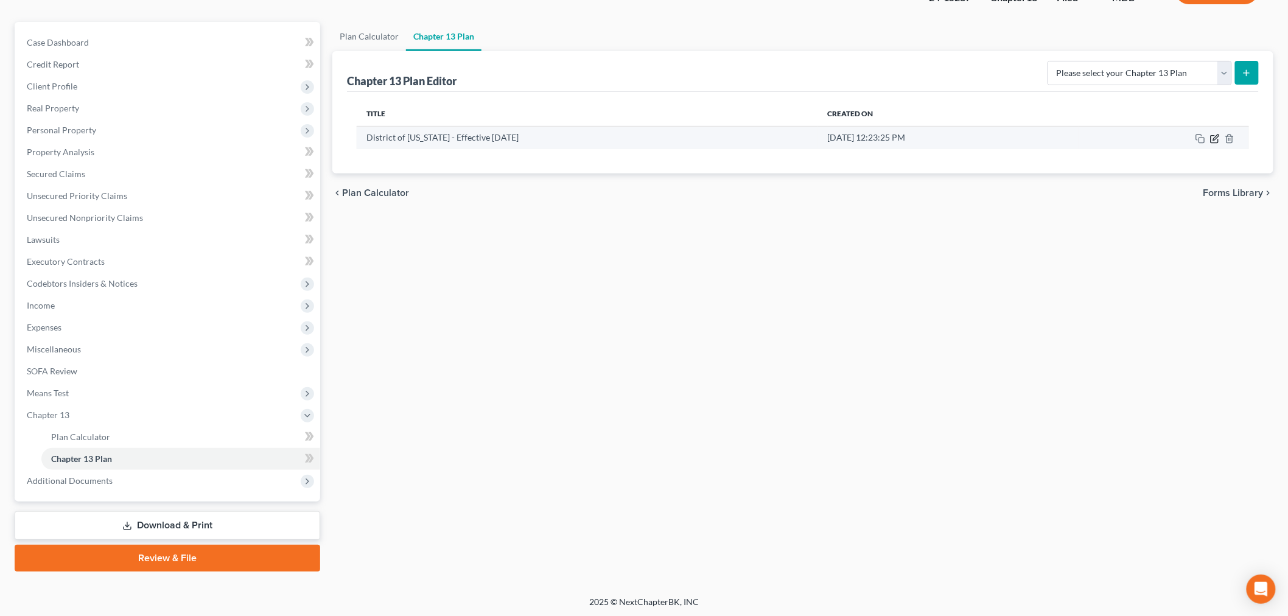
click at [1218, 142] on icon "button" at bounding box center [1214, 138] width 7 height 7
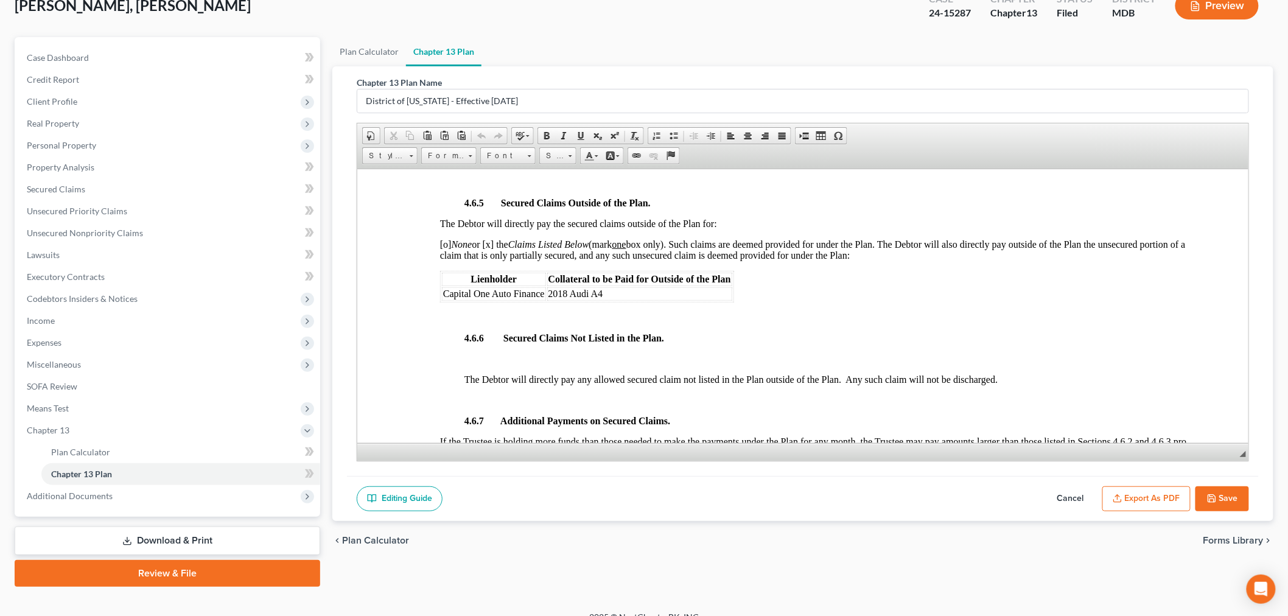
scroll to position [0, 0]
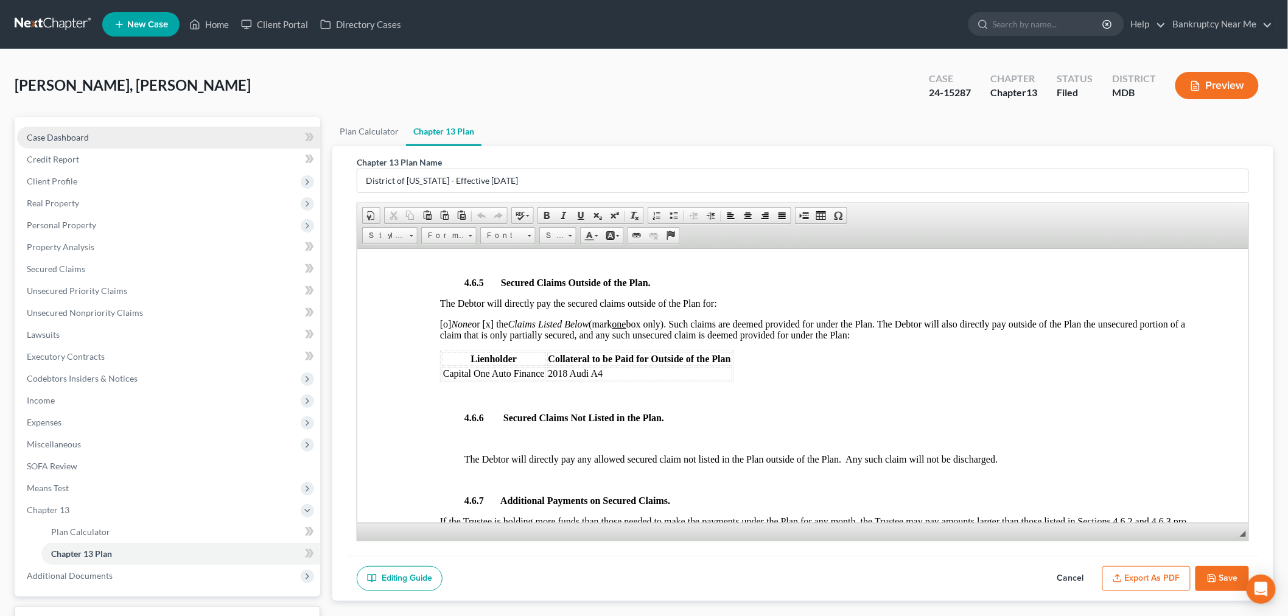
click at [71, 140] on span "Case Dashboard" at bounding box center [58, 137] width 62 height 10
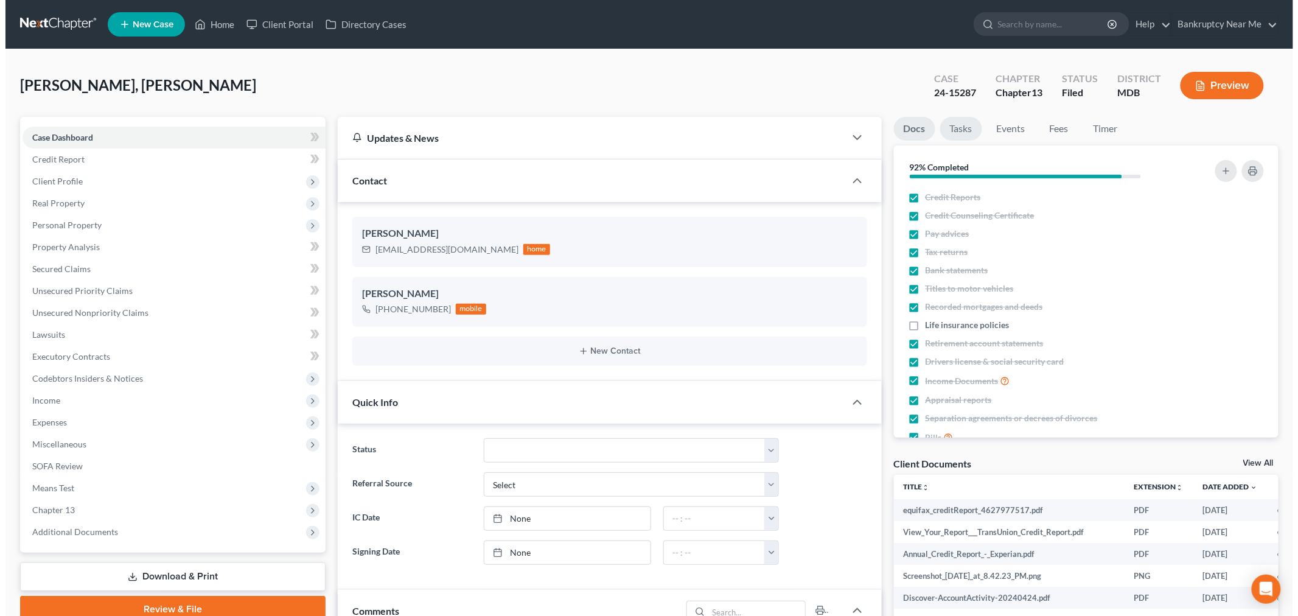
scroll to position [1590, 0]
click at [948, 128] on link "Tasks" at bounding box center [956, 129] width 42 height 24
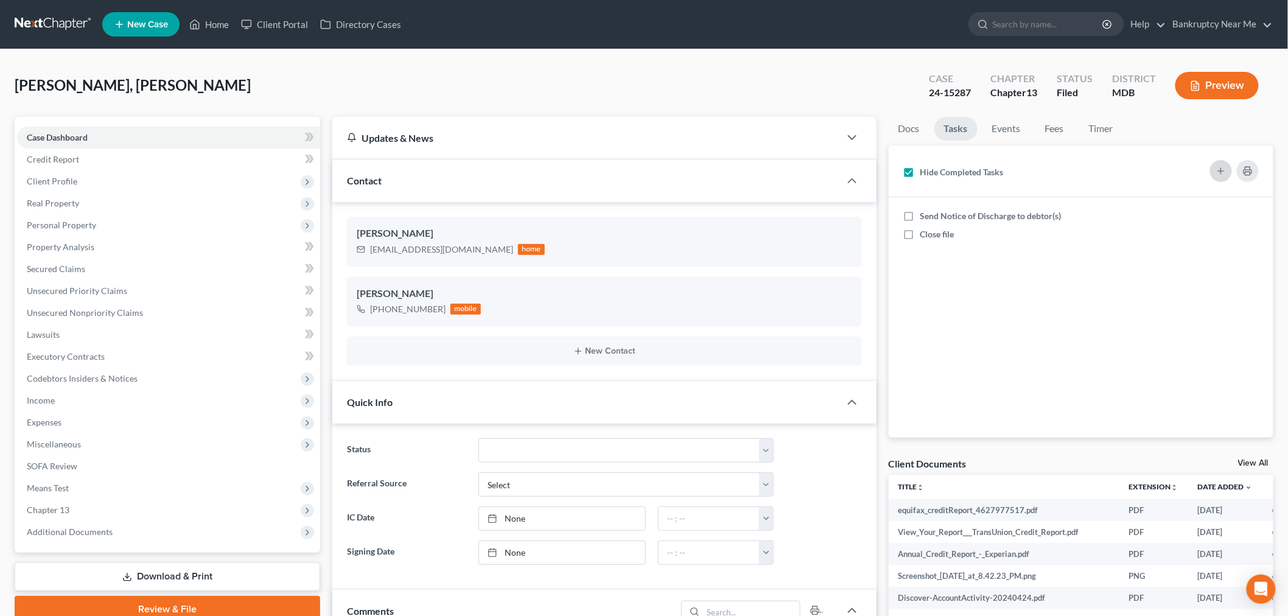
click at [1212, 167] on button "button" at bounding box center [1221, 171] width 22 height 22
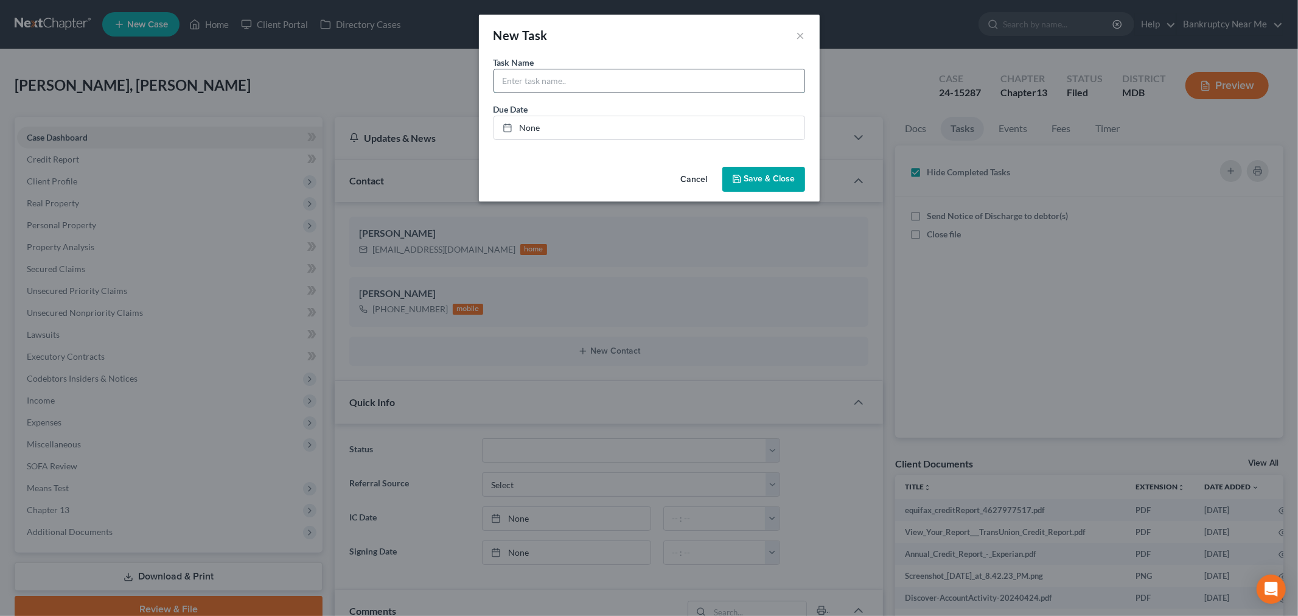
click at [662, 76] on input "text" at bounding box center [649, 80] width 310 height 23
type input "receive new paystubs & modify plan to reduce if possible"
click at [749, 184] on span "Save & Close" at bounding box center [769, 179] width 51 height 10
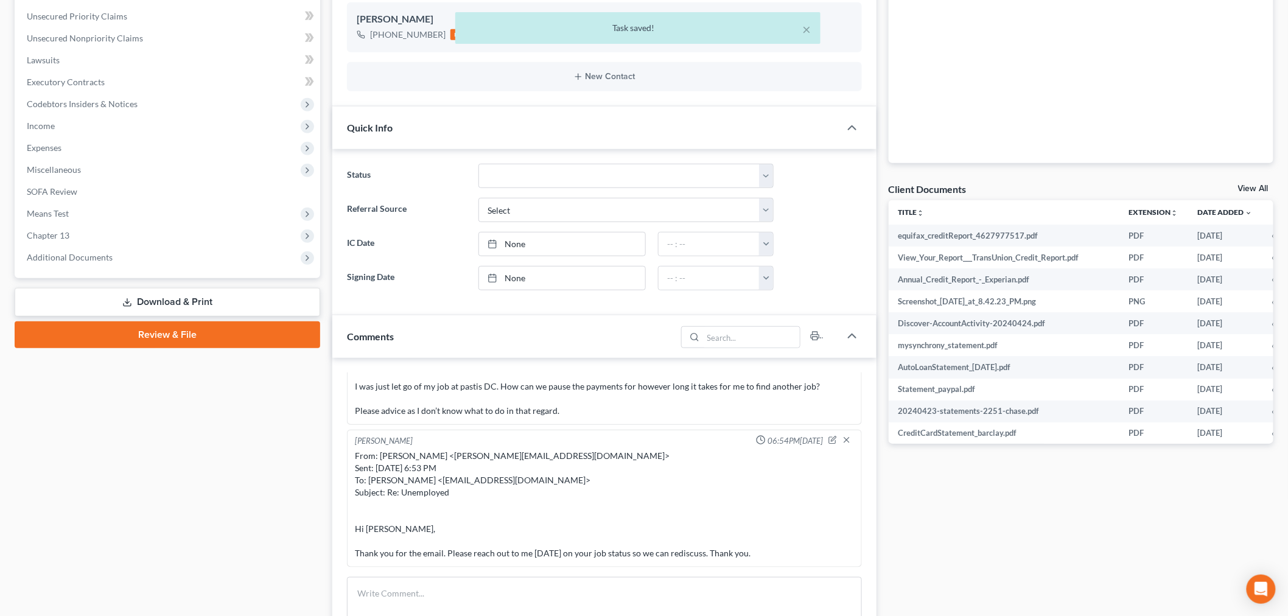
scroll to position [540, 0]
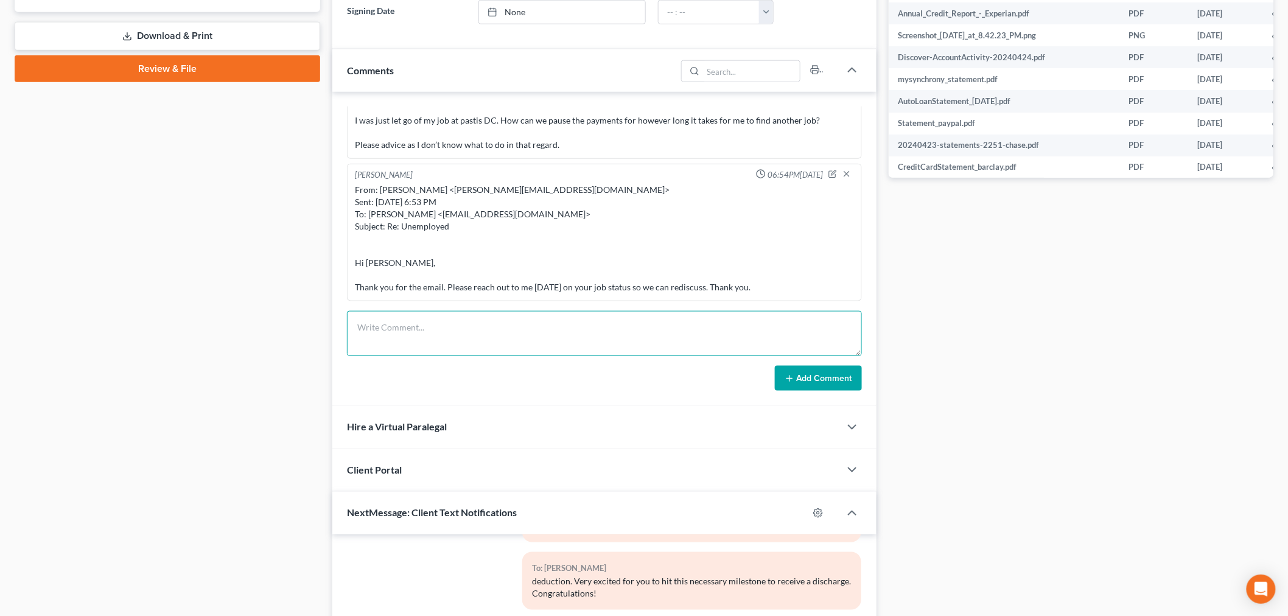
drag, startPoint x: 672, startPoint y: 344, endPoint x: 701, endPoint y: 348, distance: 28.8
click at [672, 344] on textarea at bounding box center [604, 333] width 515 height 45
paste textarea "From: Iris Kwon <iris@bankruptcynearme.org> Sent: Wednesday, October 15, 2025 1…"
type textarea "From: Iris Kwon <iris@bankruptcynearme.org> Sent: Wednesday, October 15, 2025 1…"
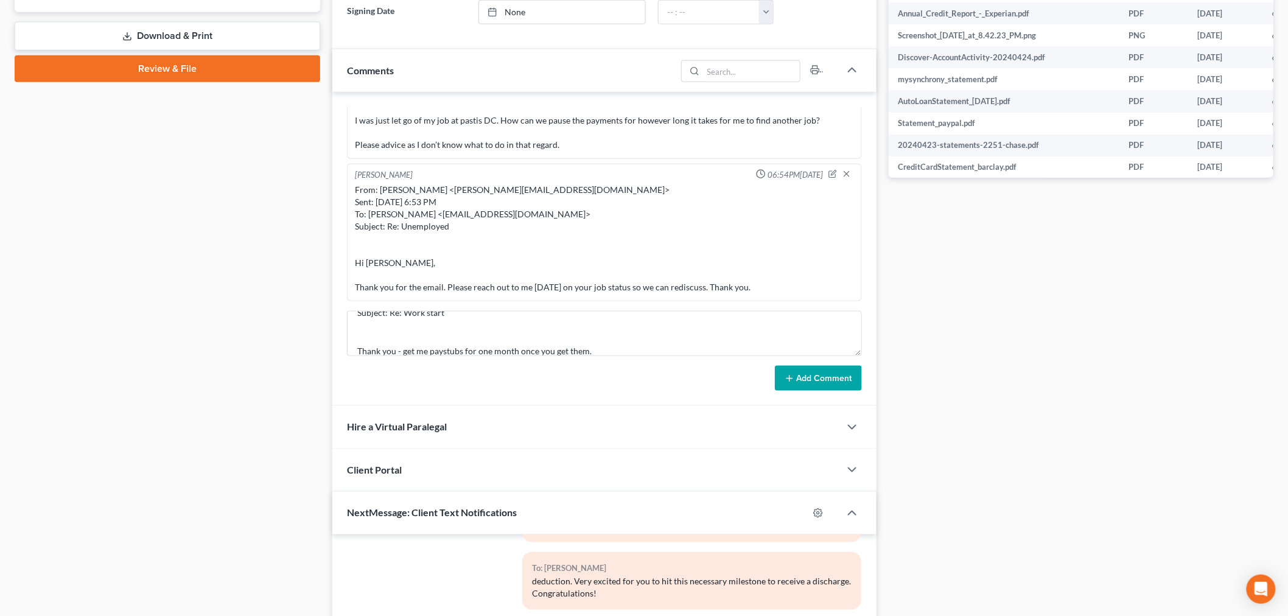
click at [841, 388] on button "Add Comment" at bounding box center [818, 379] width 87 height 26
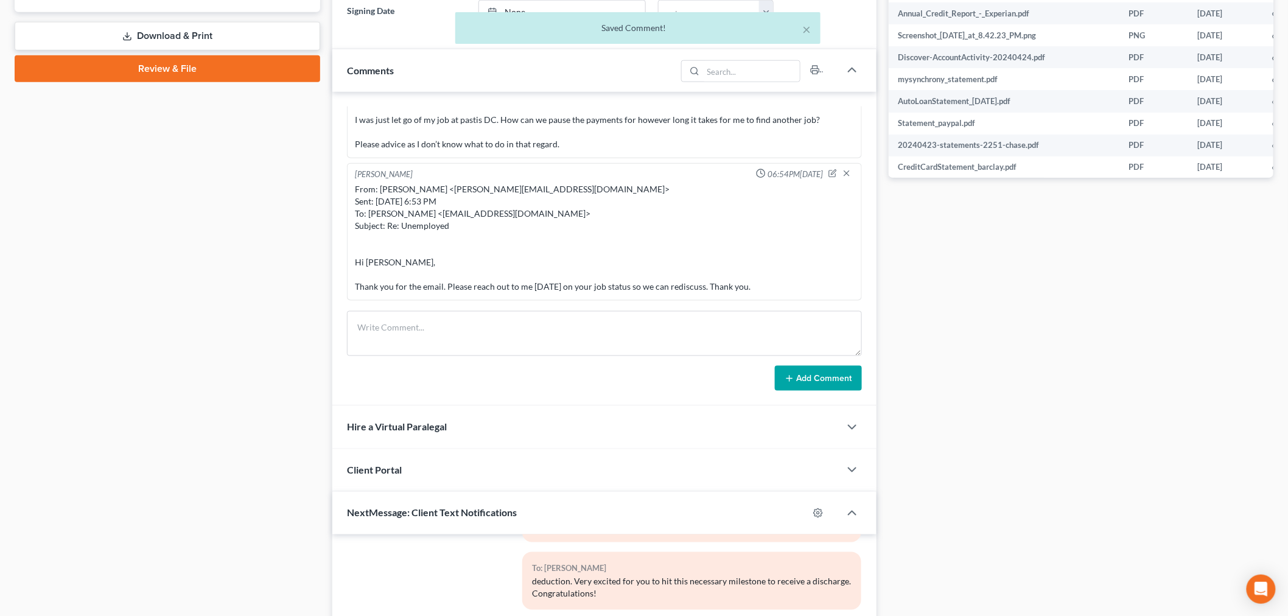
scroll to position [8060, 0]
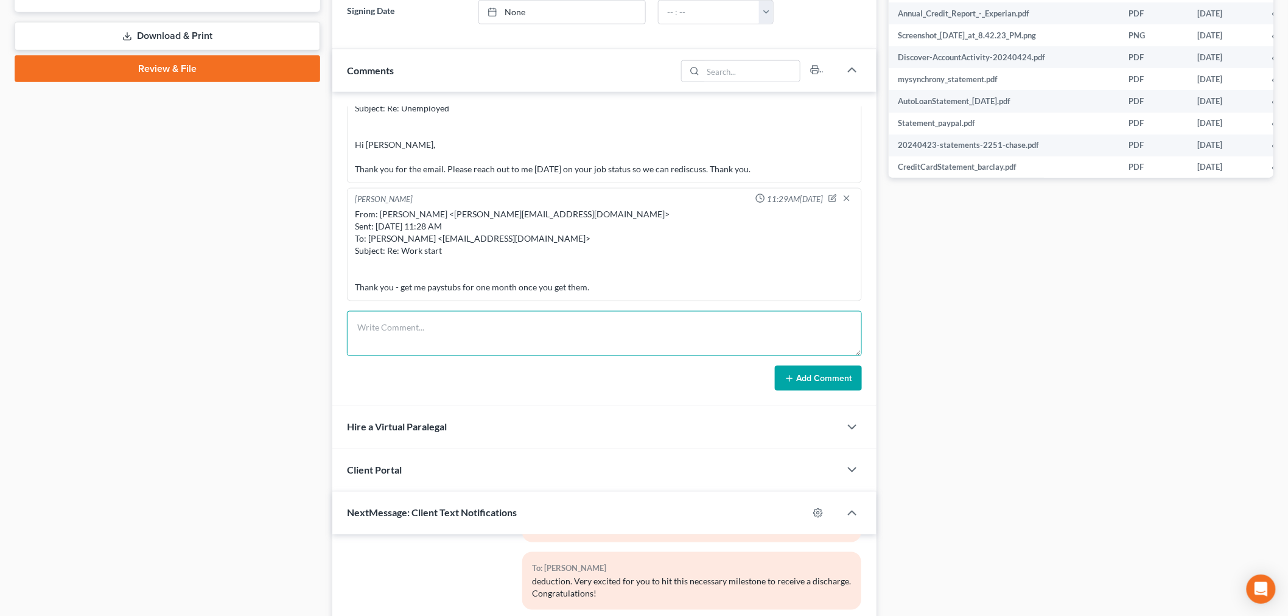
click at [708, 338] on textarea at bounding box center [604, 333] width 515 height 45
paste textarea "From: Carlos A Escamilla <carlos2003177@hotmail.com> Sent: Saturday, October 11…"
type textarea "From: Carlos A Escamilla <carlos2003177@hotmail.com> Sent: Saturday, October 11…"
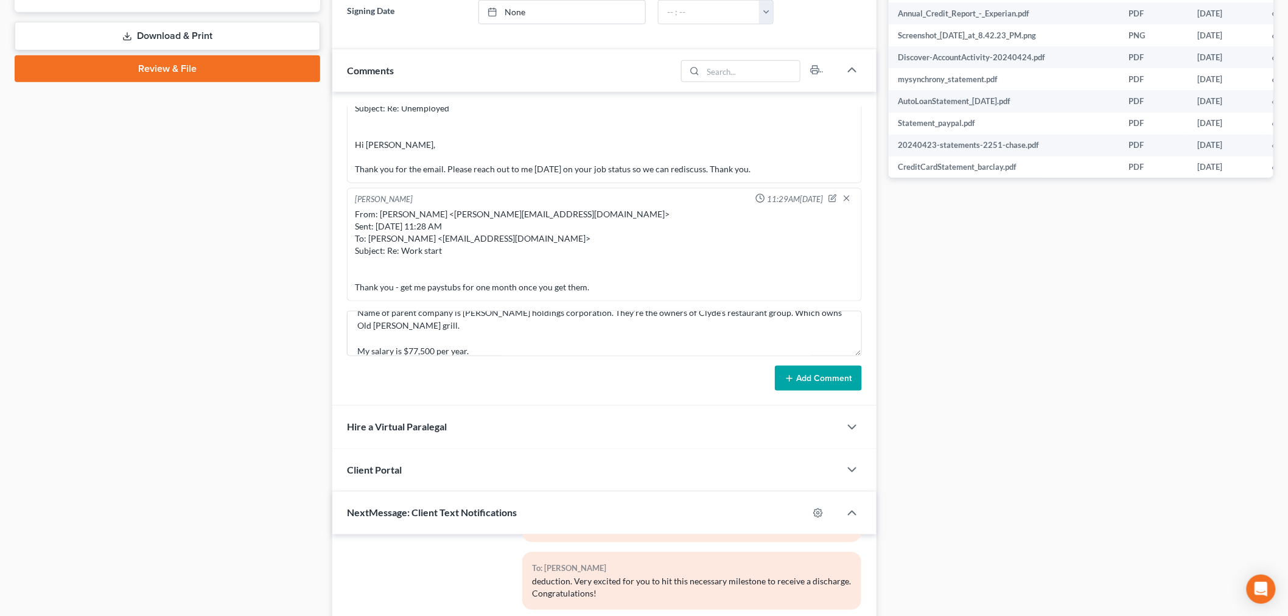
click at [807, 376] on button "Add Comment" at bounding box center [818, 379] width 87 height 26
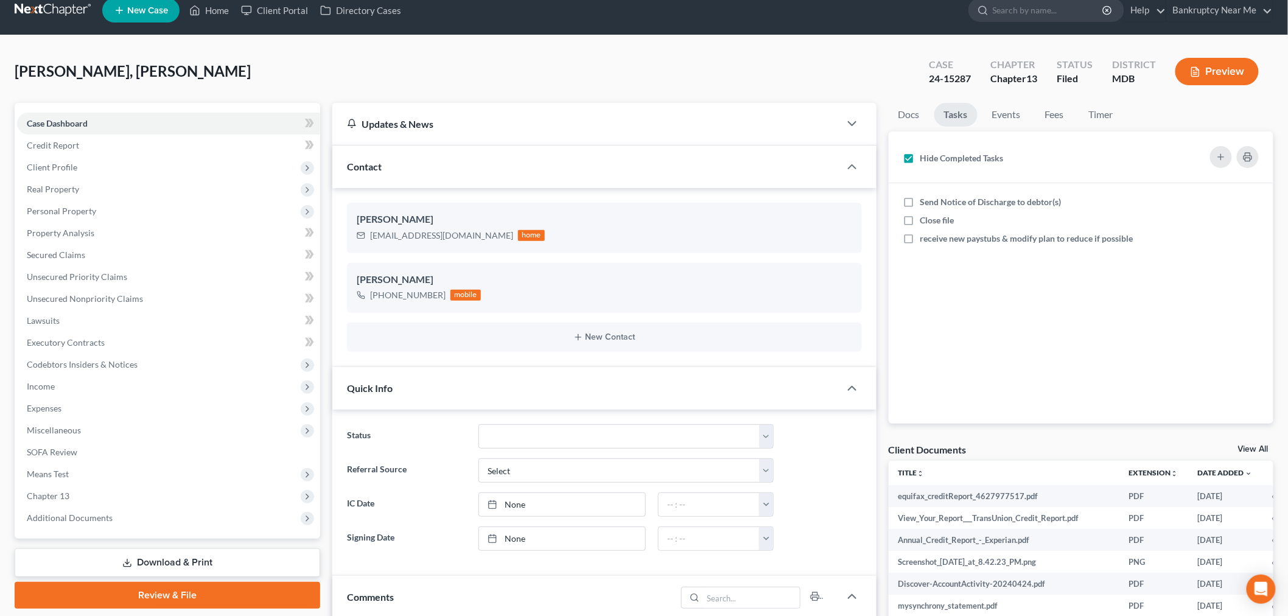
scroll to position [0, 0]
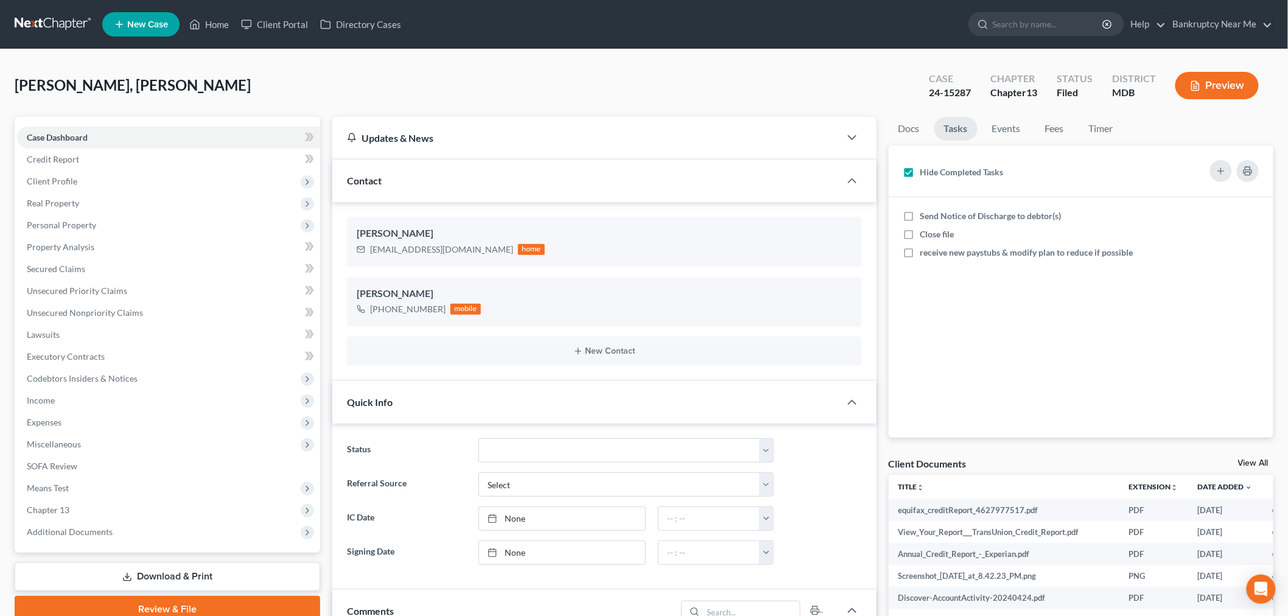
drag, startPoint x: 44, startPoint y: 22, endPoint x: 114, endPoint y: 22, distance: 69.4
click at [44, 22] on link at bounding box center [54, 24] width 78 height 22
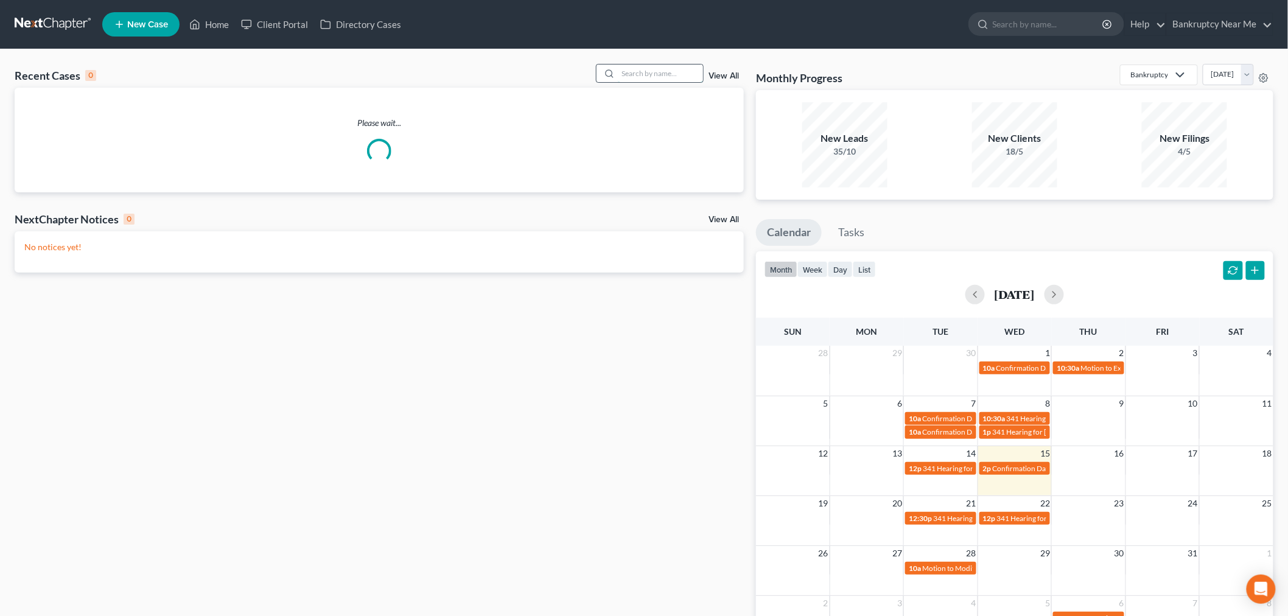
click at [629, 73] on input "search" at bounding box center [660, 74] width 85 height 18
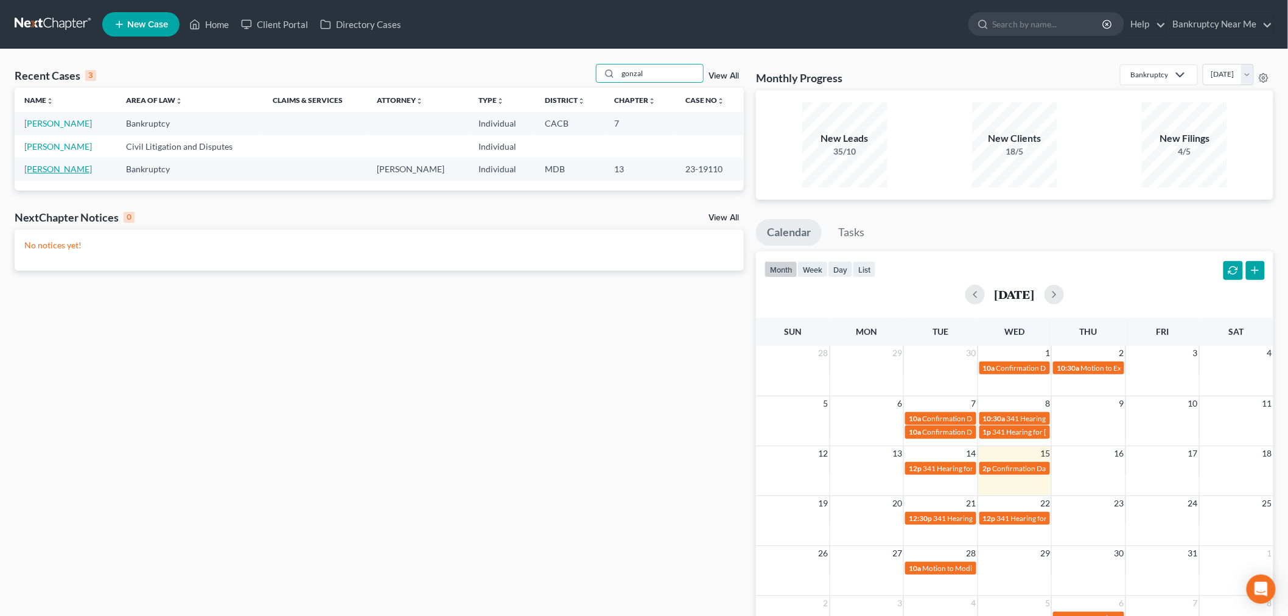
type input "gonzal"
click at [57, 173] on link "[PERSON_NAME]" at bounding box center [58, 169] width 68 height 10
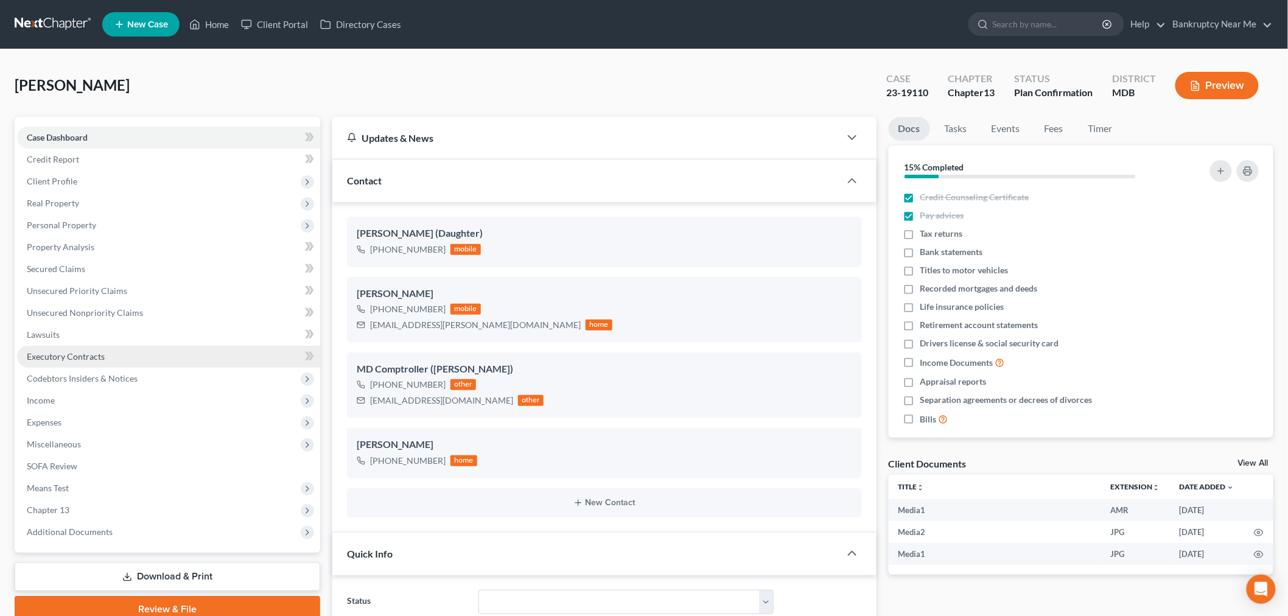
scroll to position [2587, 0]
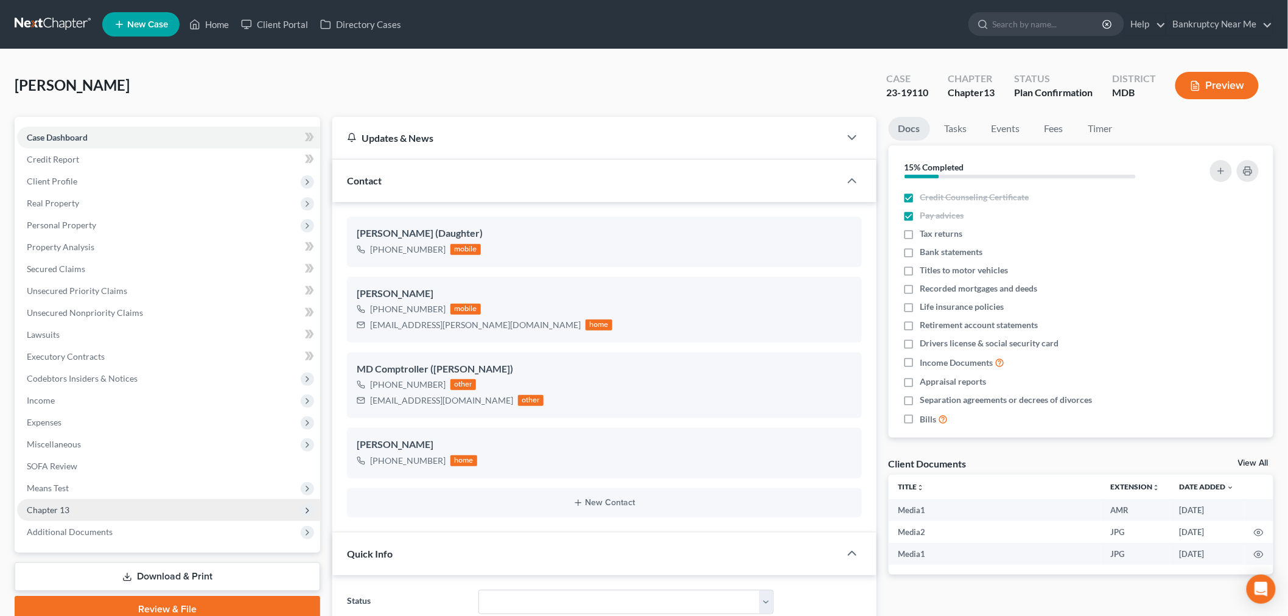
click at [111, 511] on span "Chapter 13" at bounding box center [168, 510] width 303 height 22
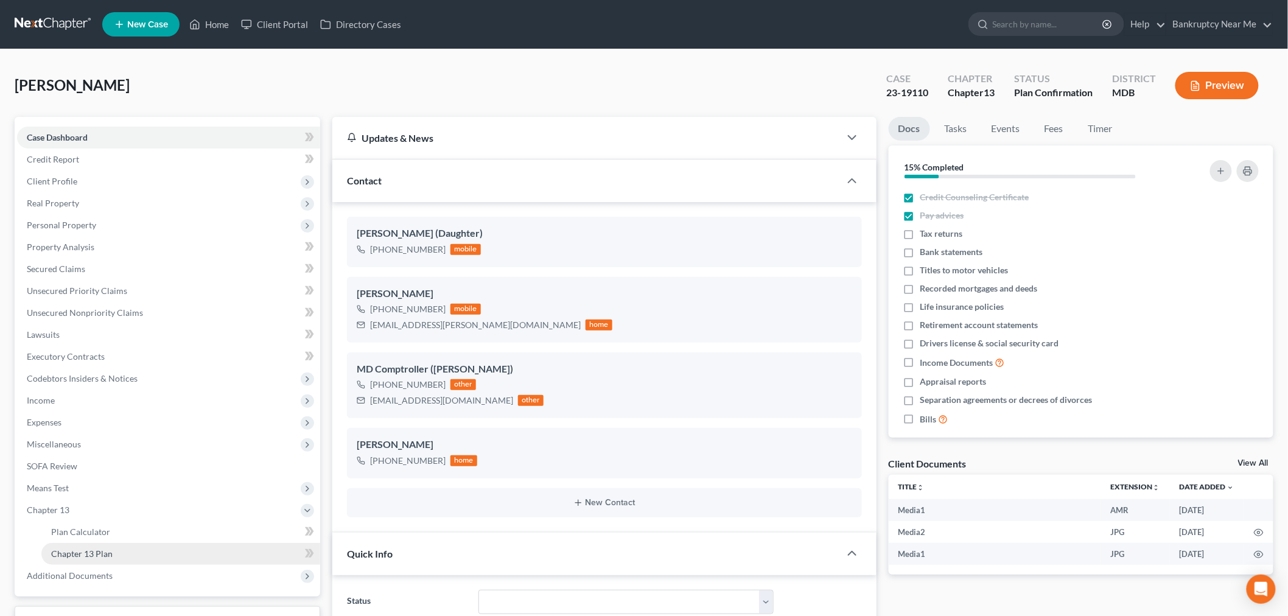
click at [135, 544] on link "Chapter 13 Plan" at bounding box center [180, 554] width 279 height 22
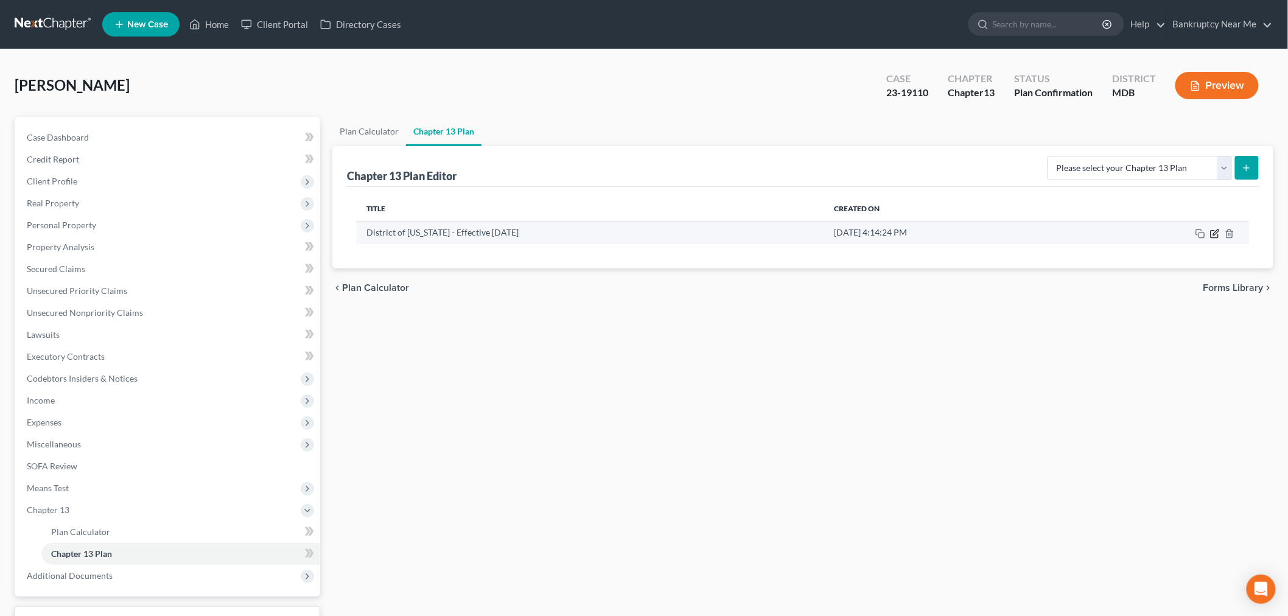
click at [1218, 234] on icon "button" at bounding box center [1215, 234] width 10 height 10
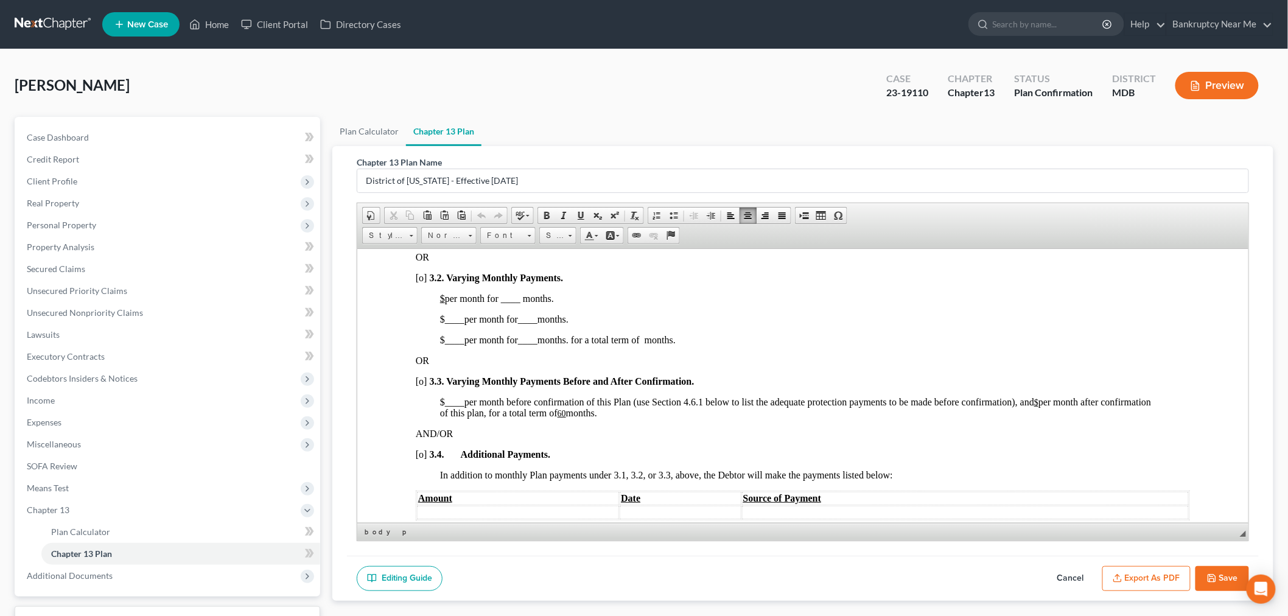
scroll to position [1082, 0]
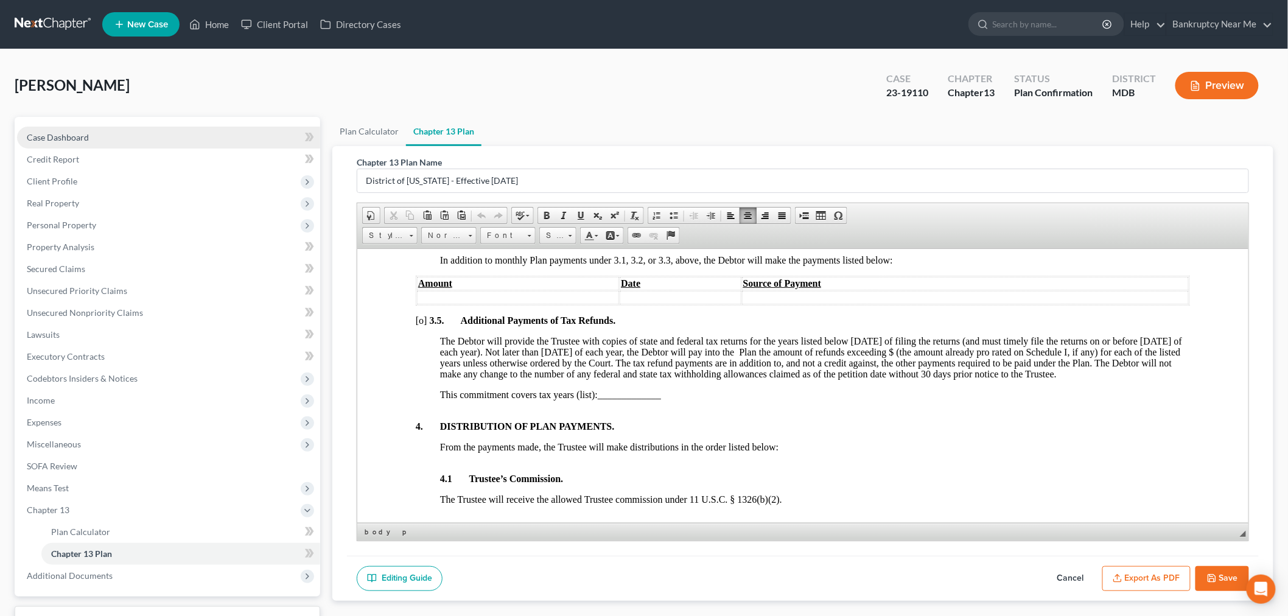
click at [113, 129] on link "Case Dashboard" at bounding box center [168, 138] width 303 height 22
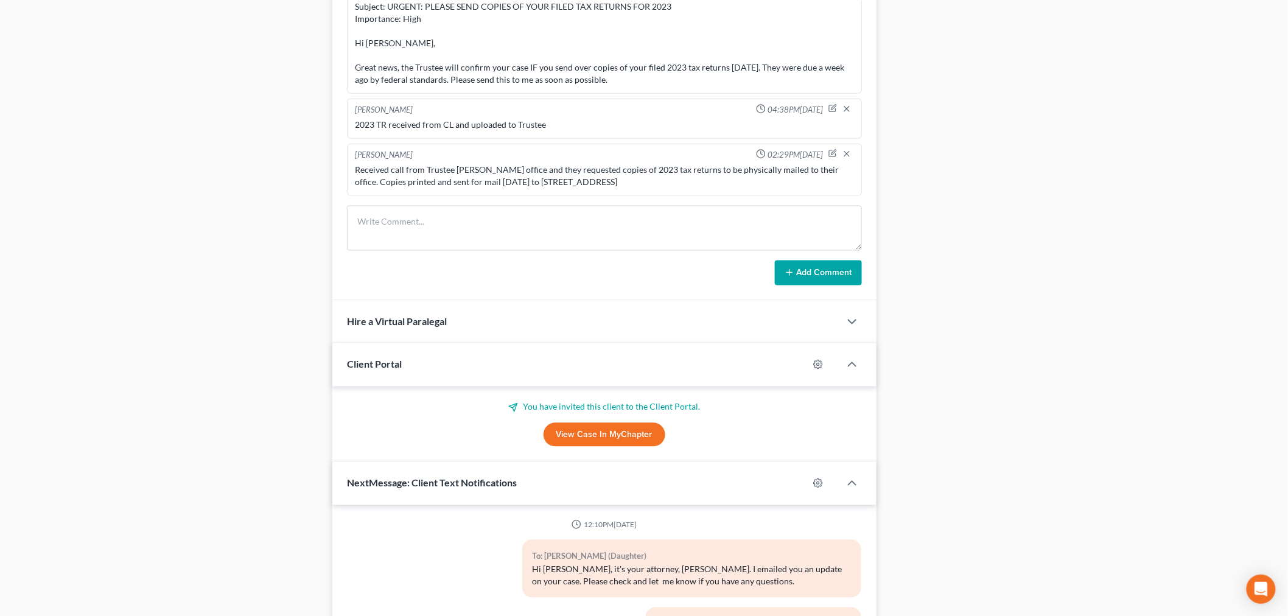
scroll to position [1005, 0]
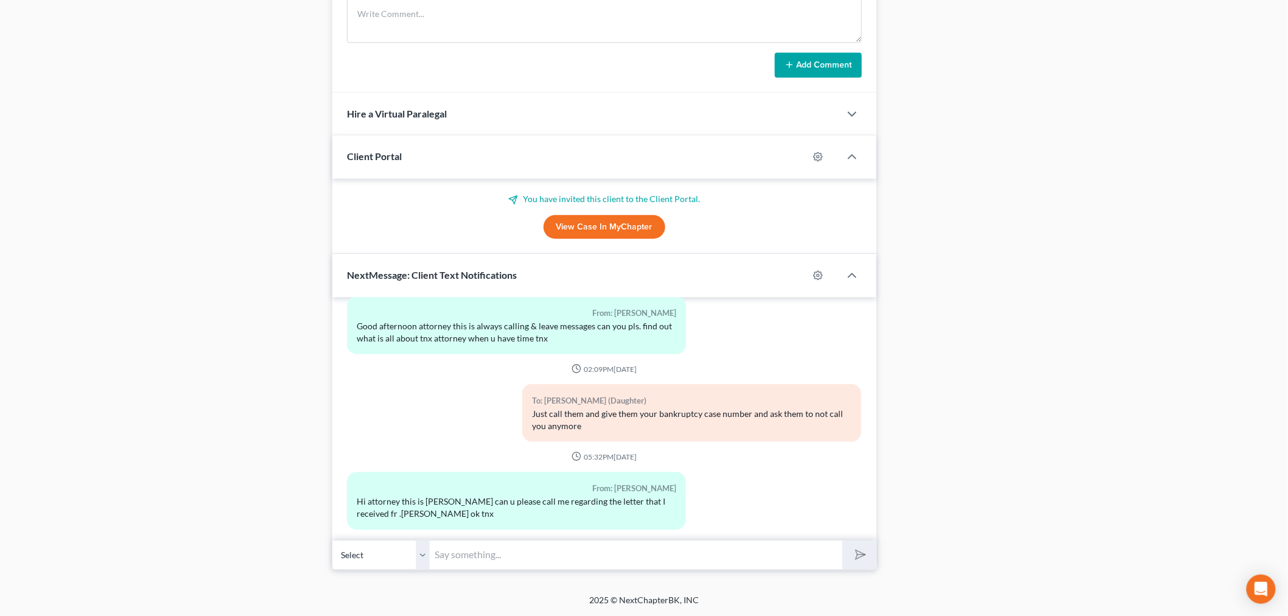
click at [525, 550] on input "text" at bounding box center [636, 555] width 413 height 30
type input "Hi Fernando, please text me the image of the letter so I can review before we d…"
click at [842, 540] on button "submit" at bounding box center [858, 554] width 33 height 29
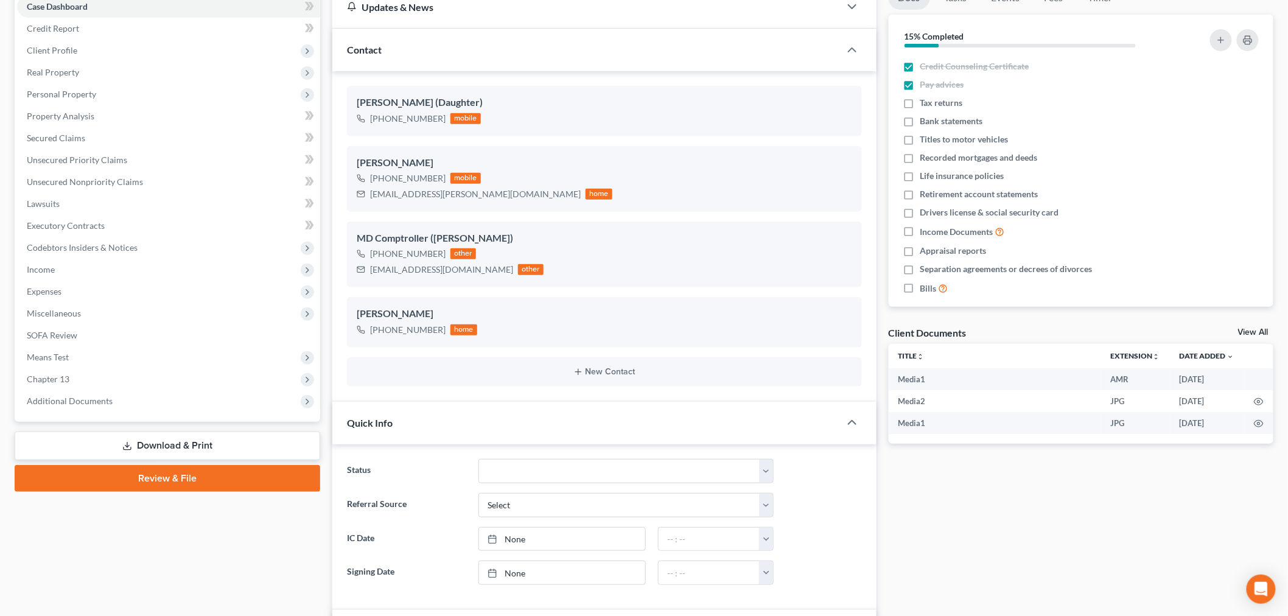
scroll to position [0, 0]
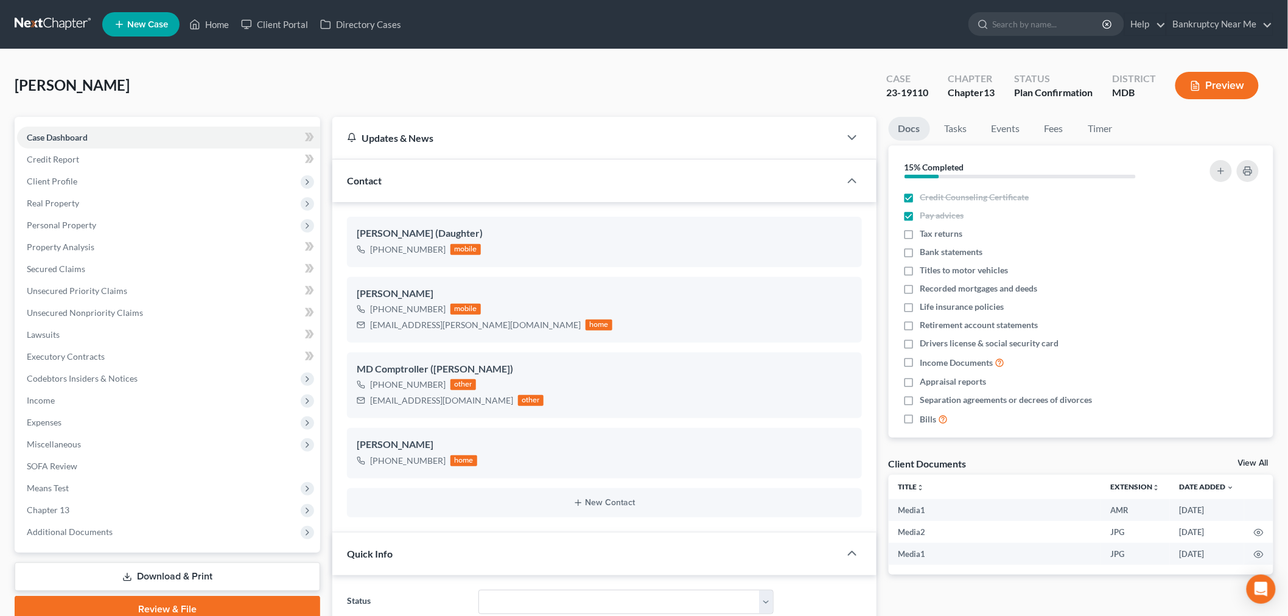
click at [63, 23] on link at bounding box center [54, 24] width 78 height 22
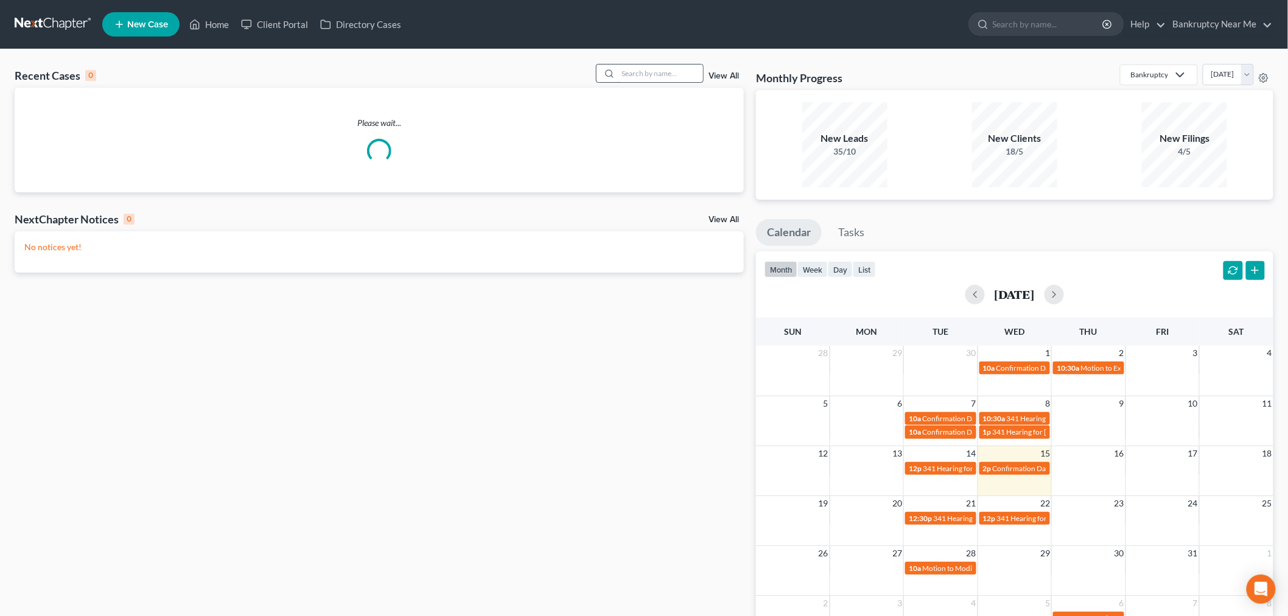
click at [668, 74] on input "search" at bounding box center [660, 74] width 85 height 18
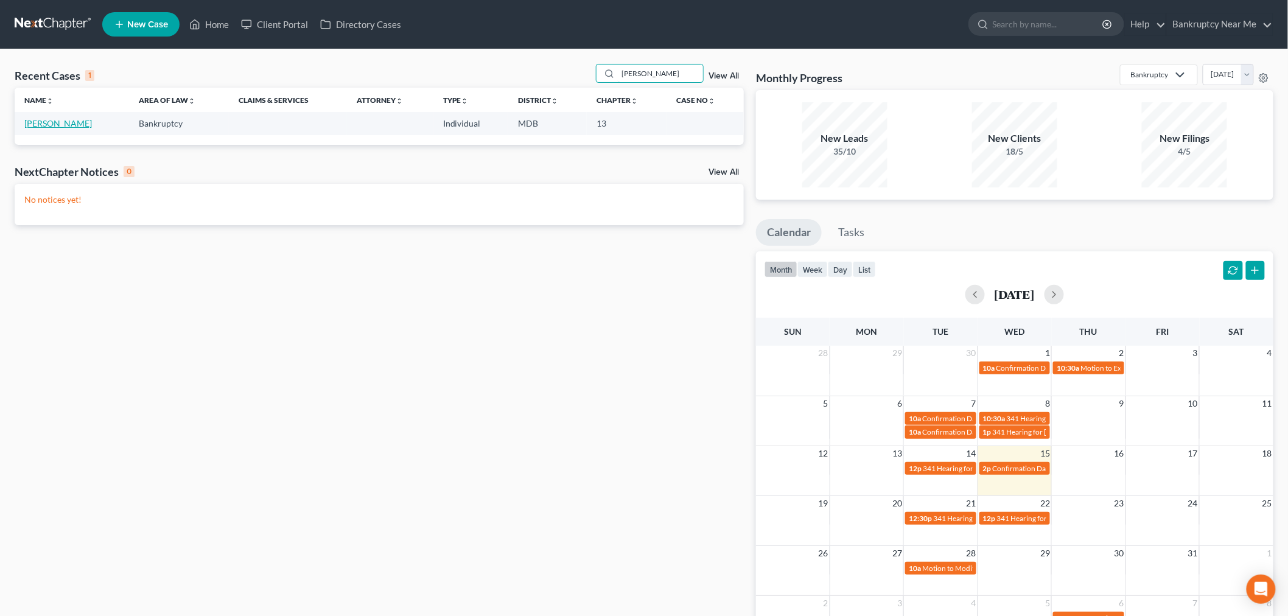
type input "[PERSON_NAME]"
click at [92, 124] on link "[PERSON_NAME]" at bounding box center [58, 123] width 68 height 10
select select "6"
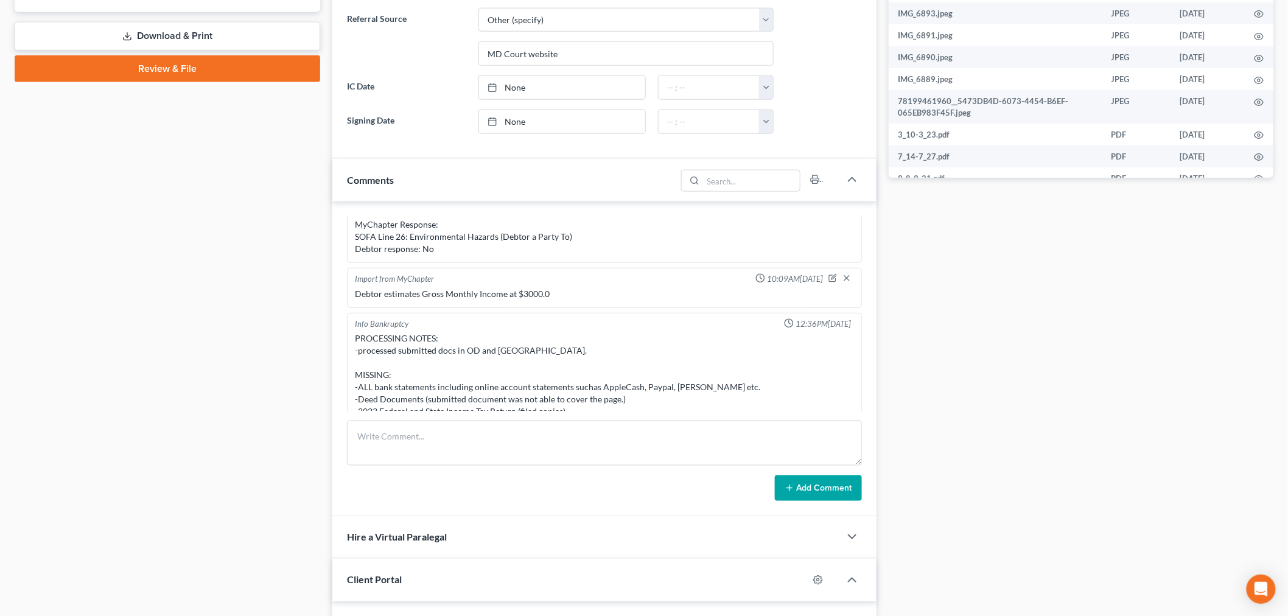
scroll to position [2469, 0]
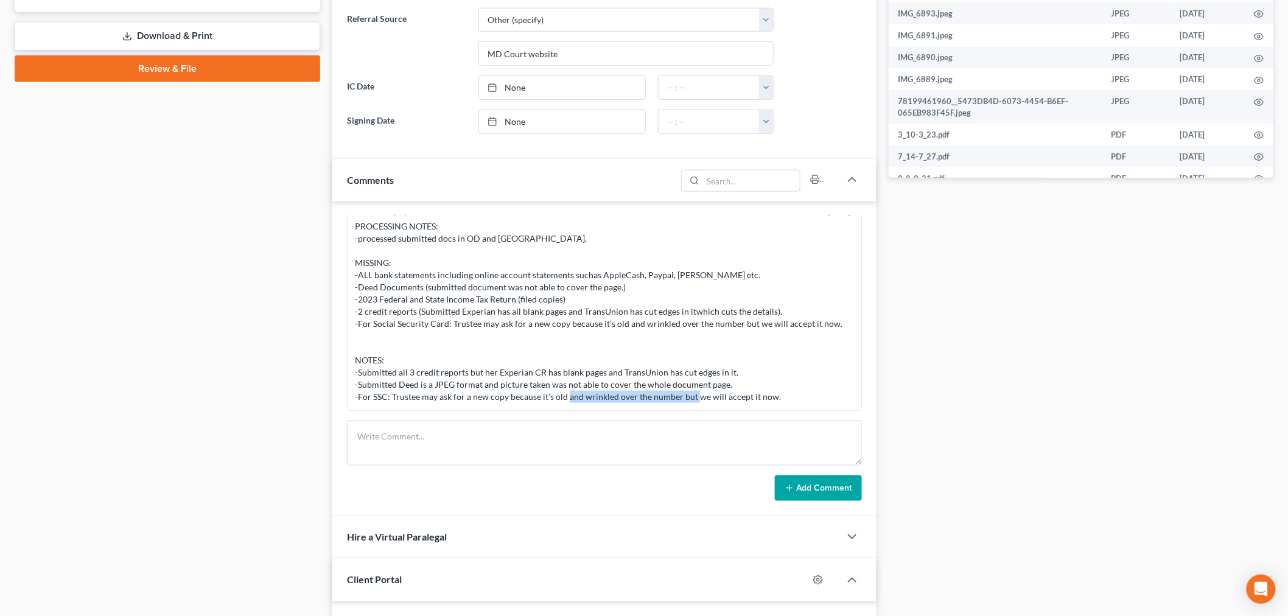
drag, startPoint x: 799, startPoint y: 394, endPoint x: 648, endPoint y: 405, distance: 151.4
click at [648, 405] on div "Info Bankruptcy 12:36PM, 10/13/2025 PROCESSING NOTES: -processed submitted docs…" at bounding box center [604, 306] width 515 height 210
click at [671, 355] on div "PROCESSING NOTES: -processed submitted docs in OD and NC. MISSING: -ALL bank st…" at bounding box center [604, 311] width 499 height 183
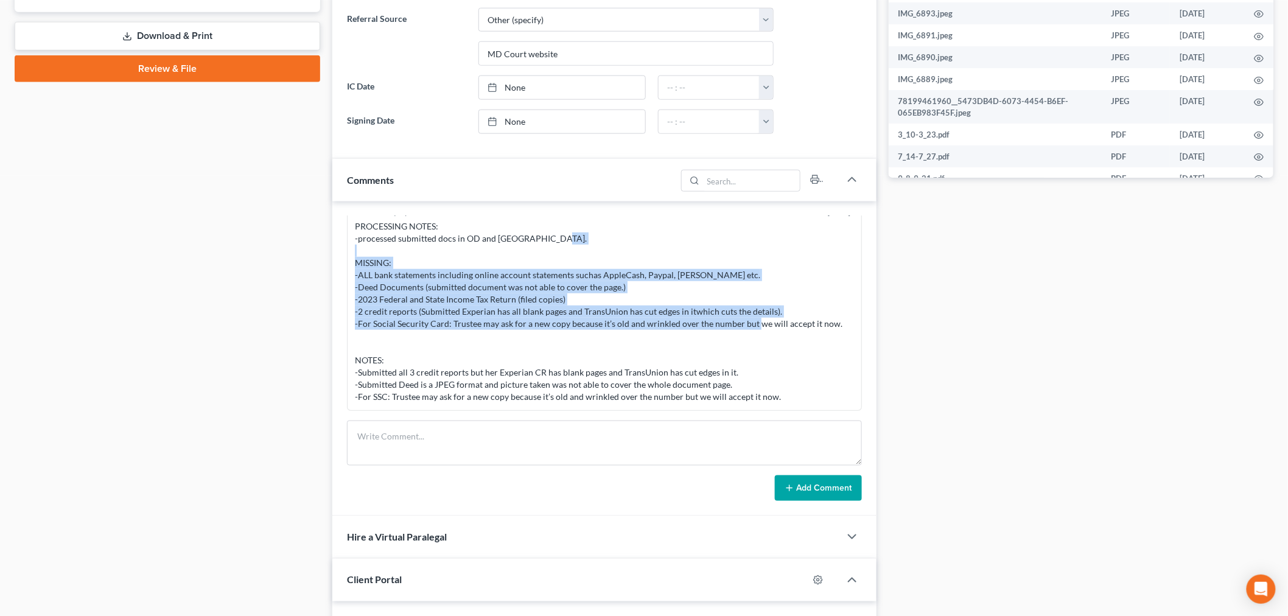
drag, startPoint x: 836, startPoint y: 321, endPoint x: 348, endPoint y: 280, distance: 490.5
click at [348, 280] on div "Info Bankruptcy 12:36PM, 10/13/2025 PROCESSING NOTES: -processed submitted docs…" at bounding box center [604, 306] width 515 height 210
copy div "-ALL bank statements including online account statements suchas AppleCash, Payp…"
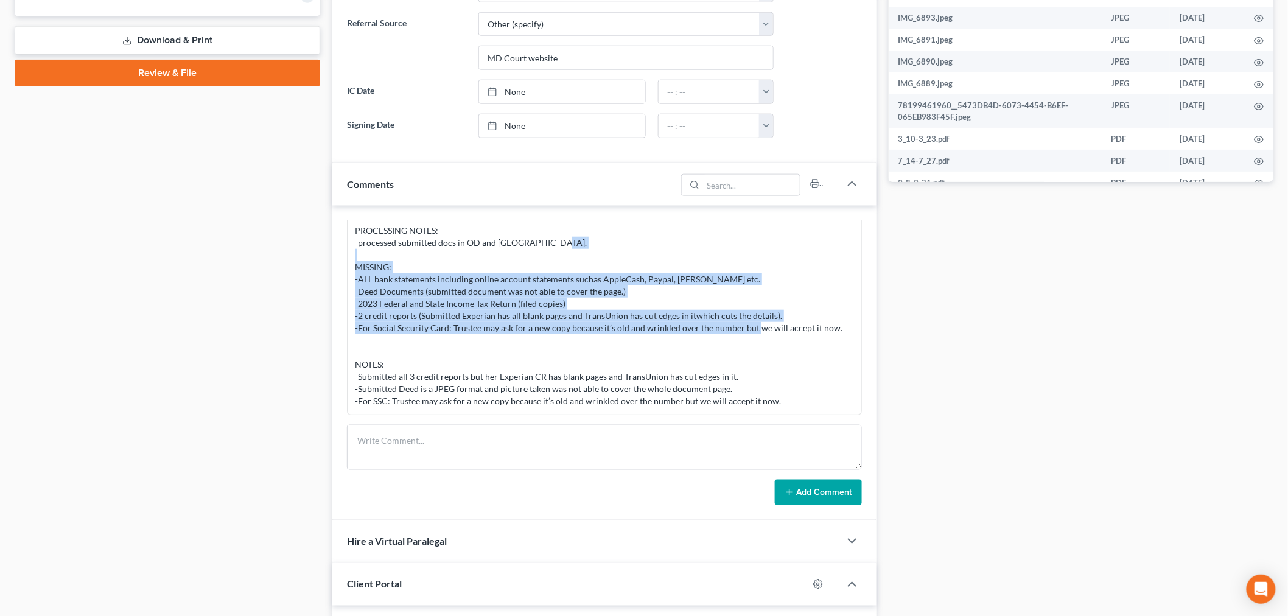
scroll to position [540, 0]
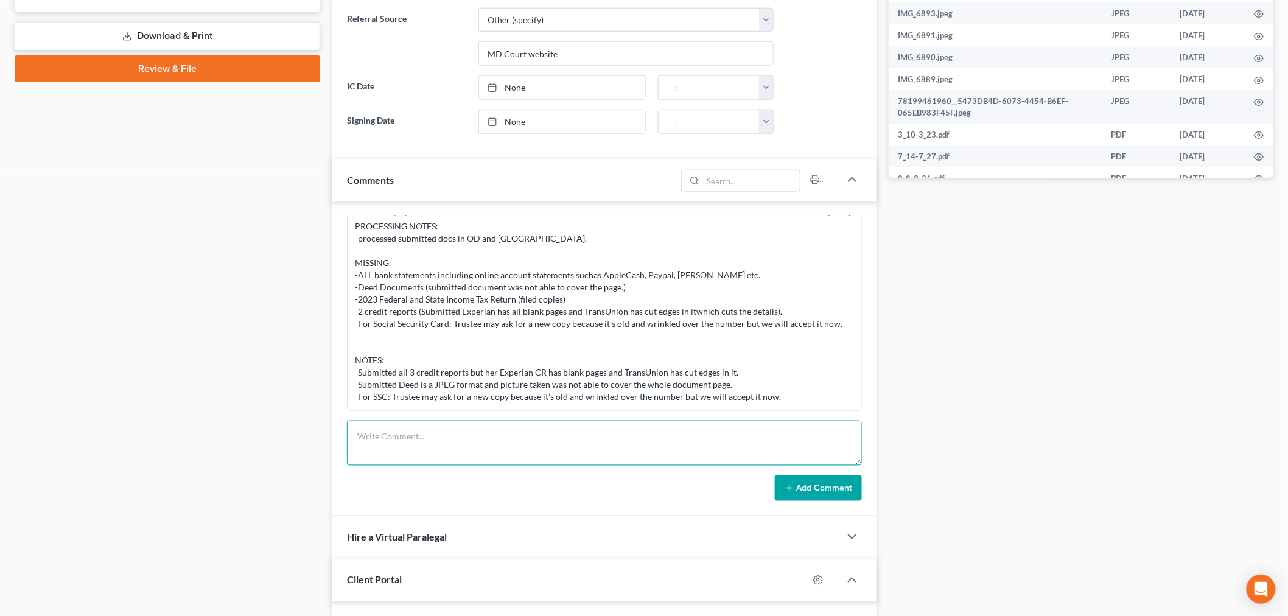
drag, startPoint x: 570, startPoint y: 442, endPoint x: 575, endPoint y: 429, distance: 13.5
click at [569, 442] on textarea at bounding box center [604, 443] width 515 height 45
paste textarea "Hi Morgan, Thank you for submitting documents. They have been processed. Please…"
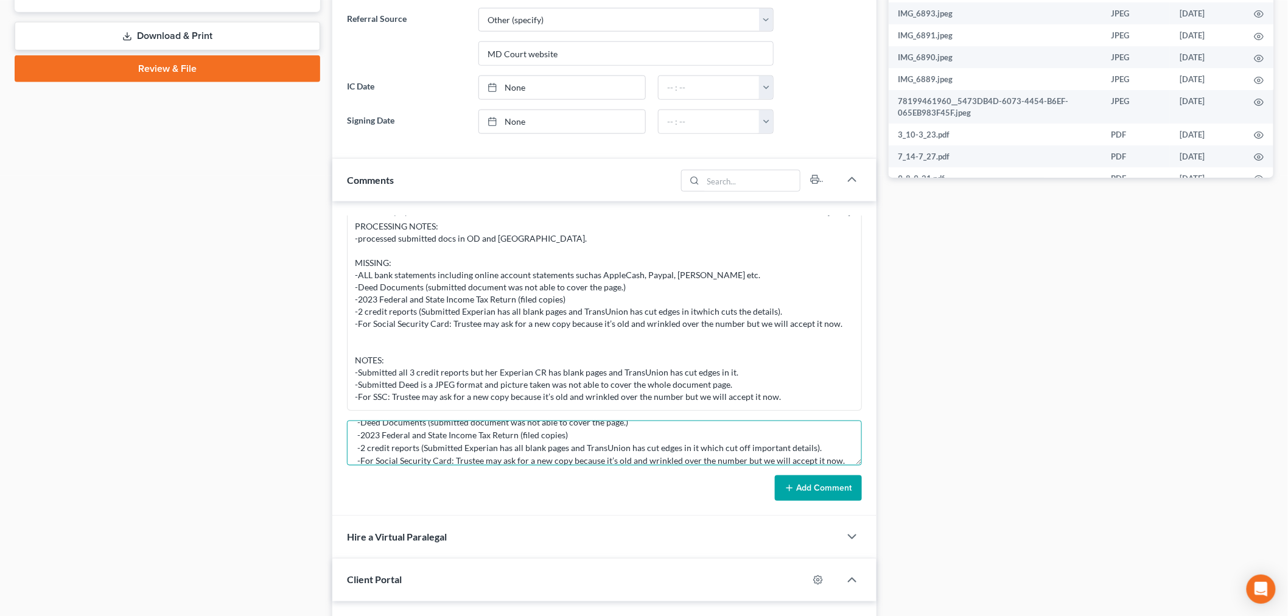
type textarea "PORTAL LINK SENTOT CL:Hi Morgan, Thank you for submitting documents. They have …"
drag, startPoint x: 839, startPoint y: 478, endPoint x: 1255, endPoint y: 464, distance: 416.5
click at [837, 478] on button "Add Comment" at bounding box center [818, 488] width 87 height 26
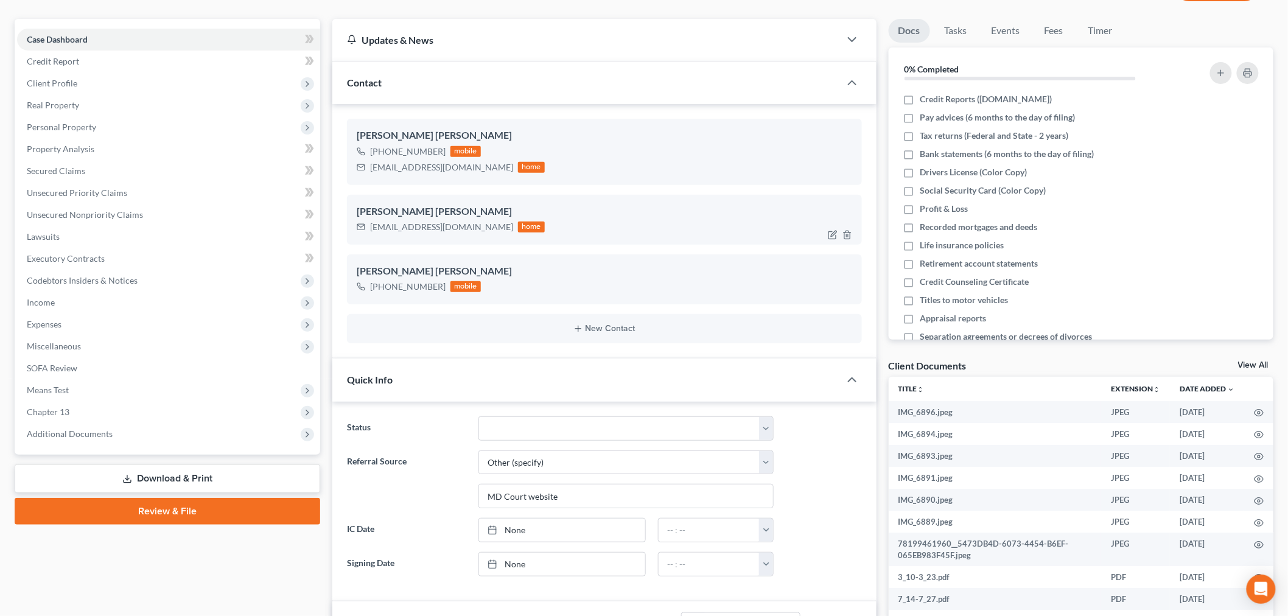
scroll to position [0, 0]
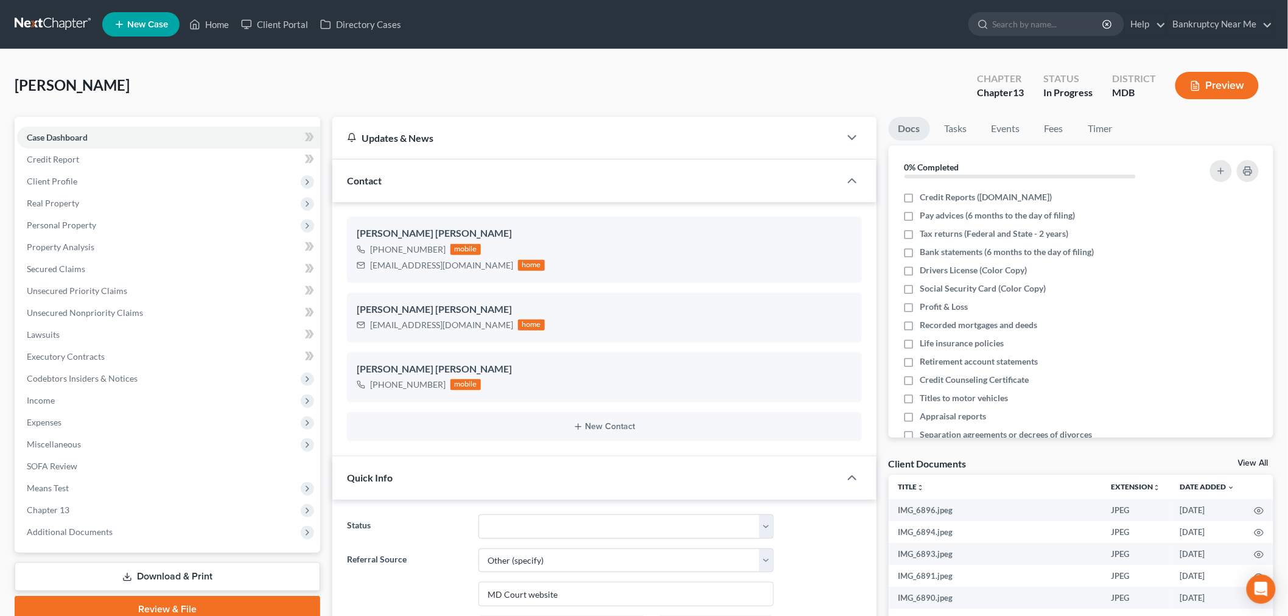
click at [41, 16] on link at bounding box center [54, 24] width 78 height 22
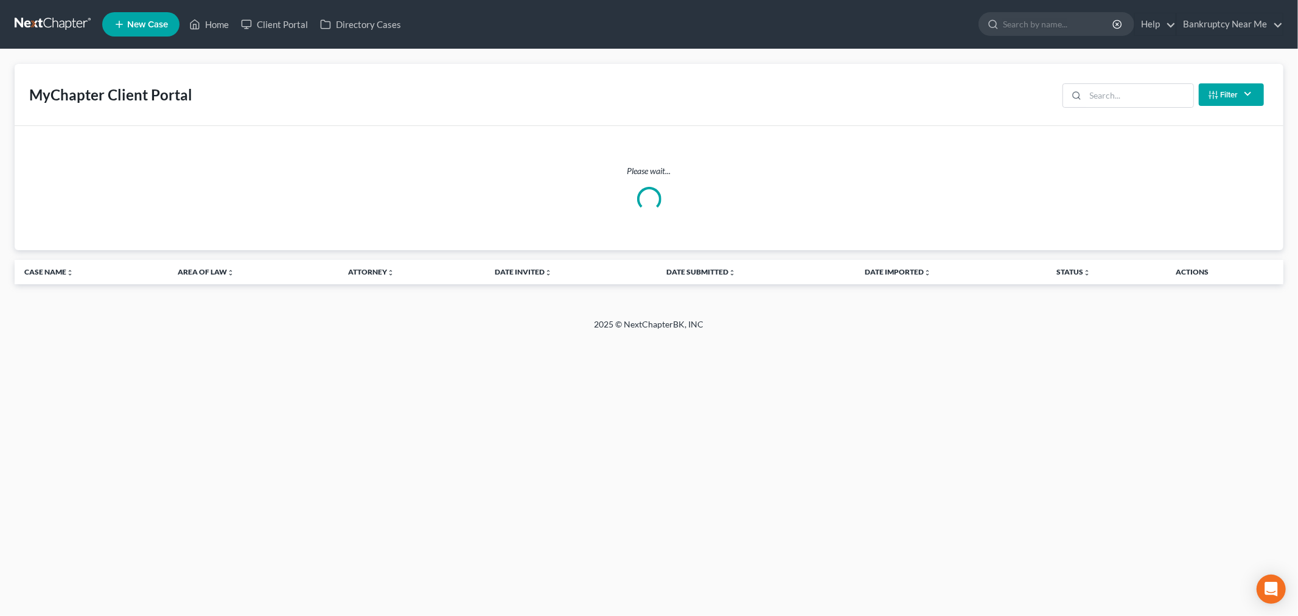
click at [669, 107] on div "MyChapter Client Portal Filter Status Filter... Invited In Progress Ready To Re…" at bounding box center [649, 95] width 1269 height 62
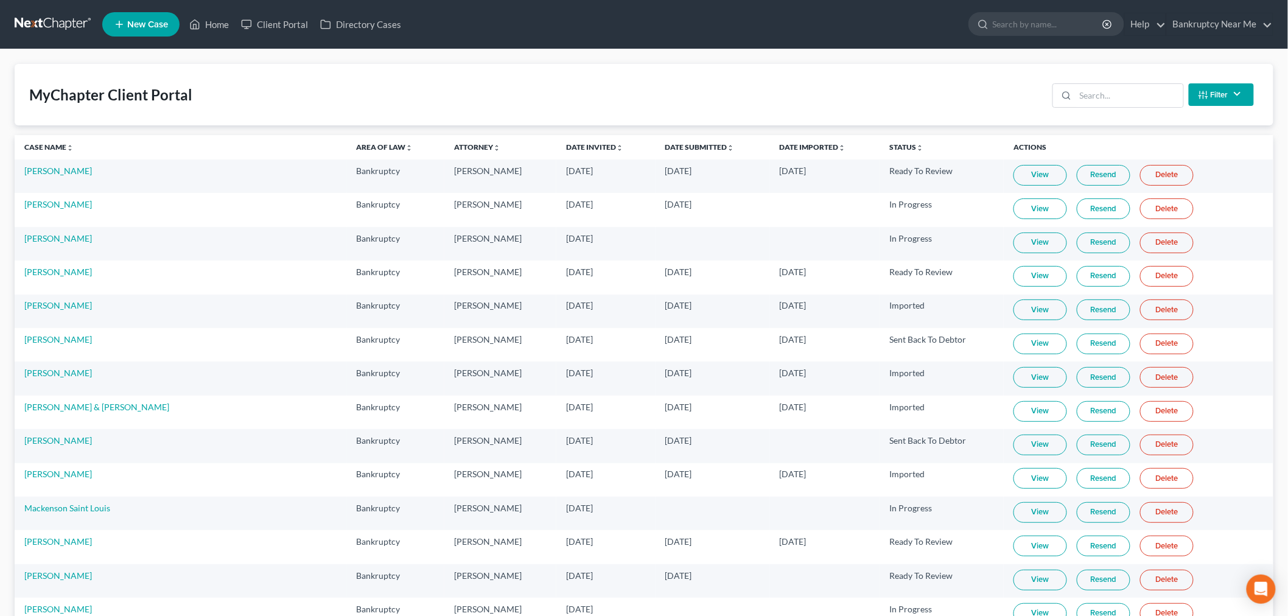
scroll to position [9245, 0]
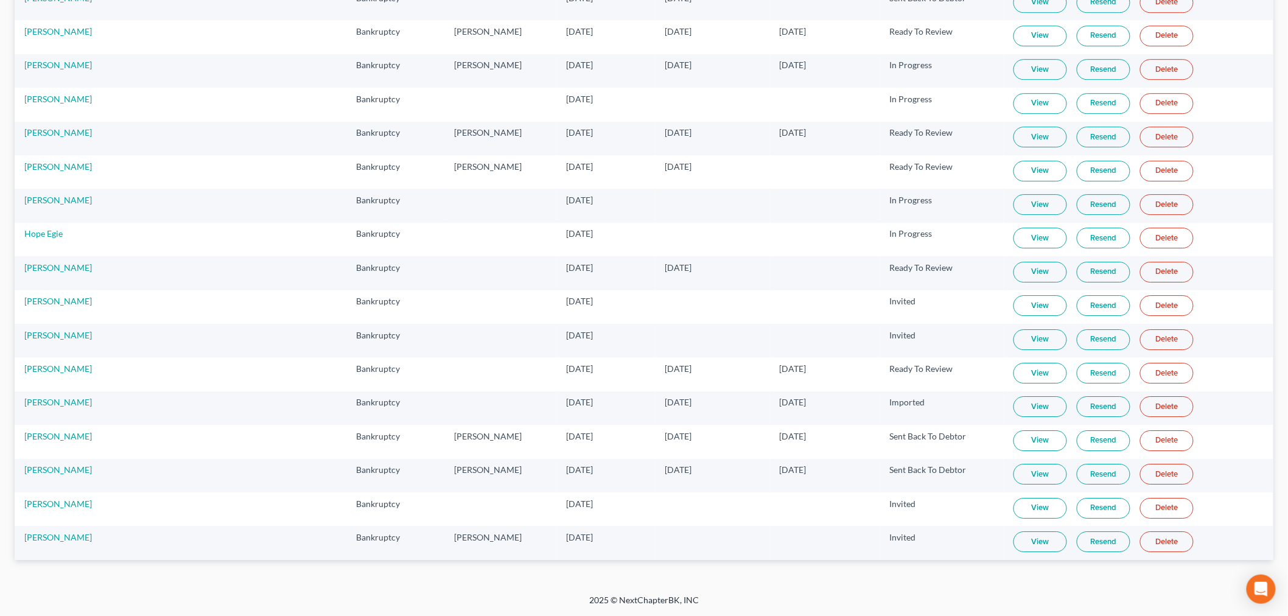
click at [1013, 400] on link "View" at bounding box center [1040, 406] width 54 height 21
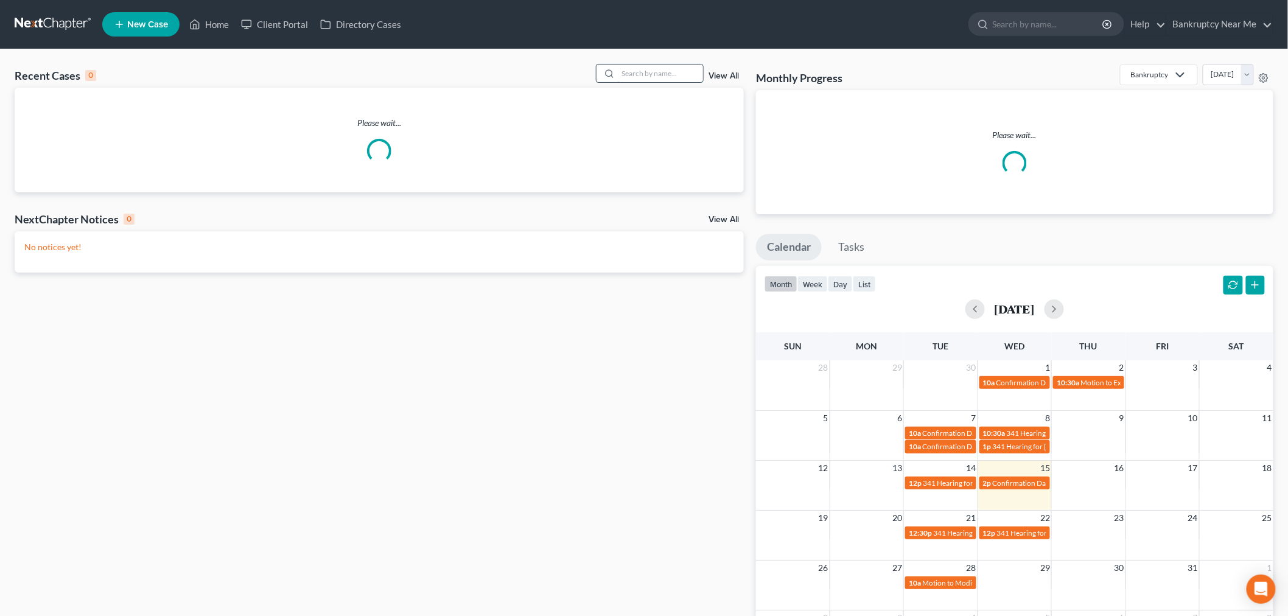
click at [665, 67] on input "search" at bounding box center [660, 74] width 85 height 18
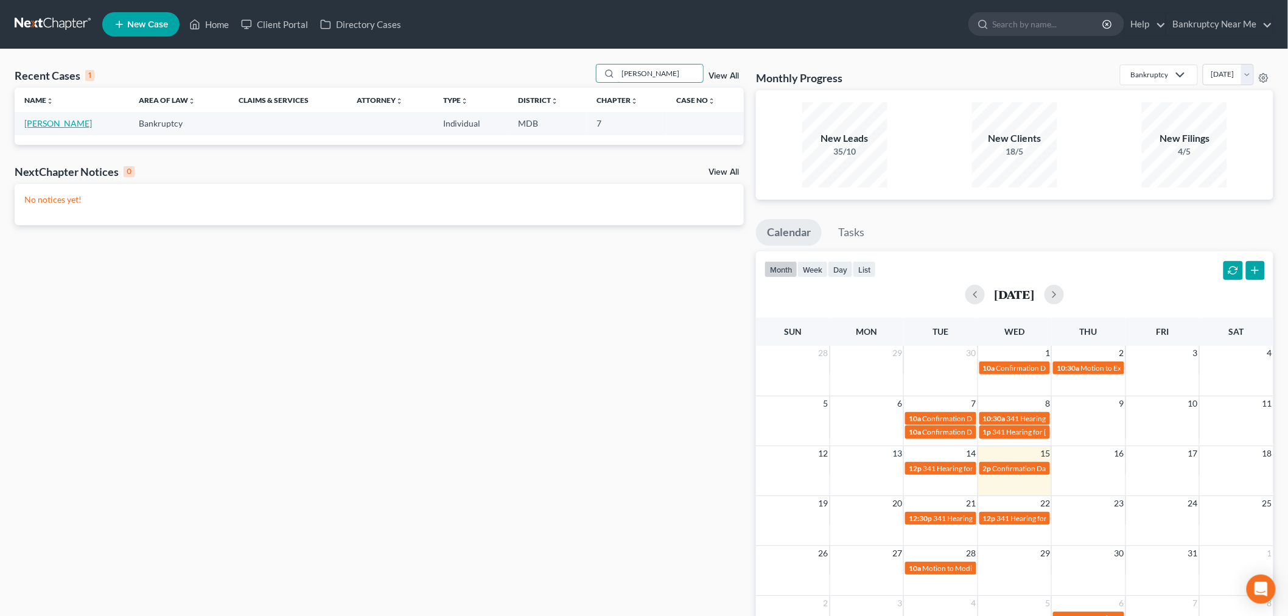
type input "ingrid"
click at [58, 127] on link "Fuentes, Ingrid" at bounding box center [58, 123] width 68 height 10
select select "4"
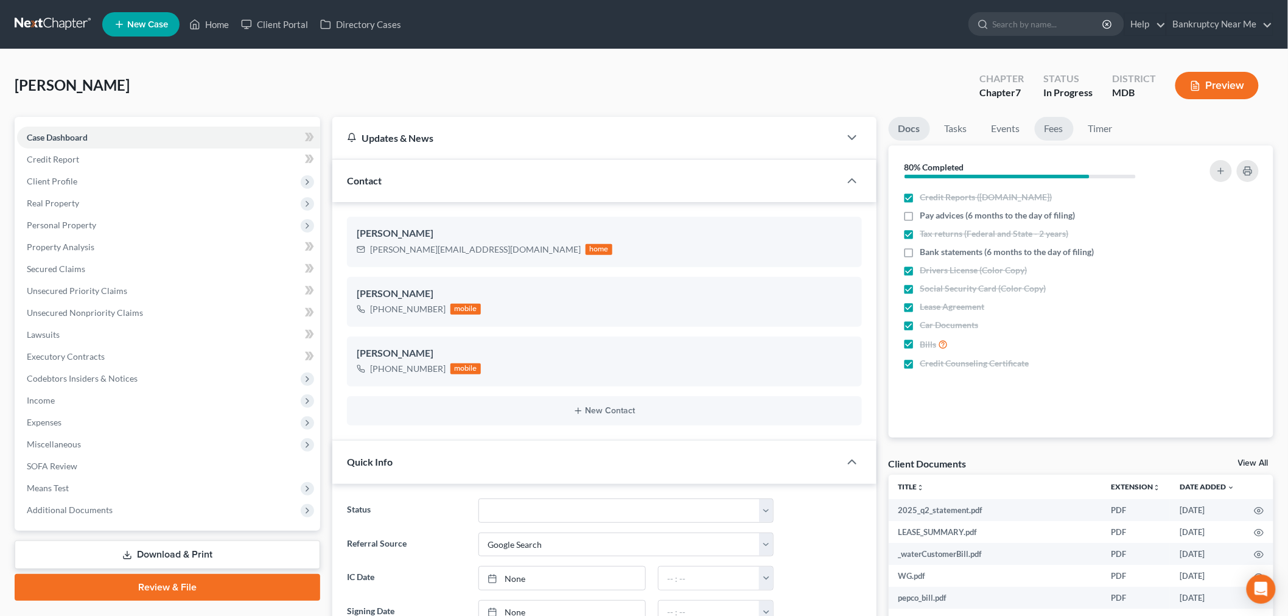
click at [1038, 127] on link "Fees" at bounding box center [1054, 129] width 39 height 24
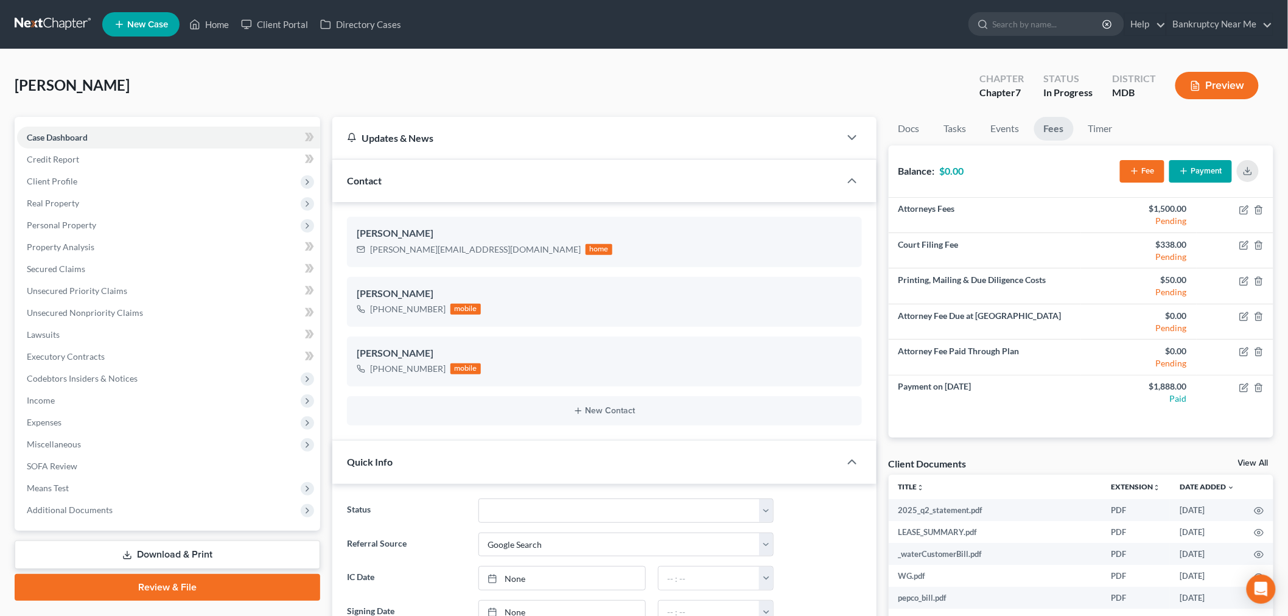
click at [32, 18] on link at bounding box center [54, 24] width 78 height 22
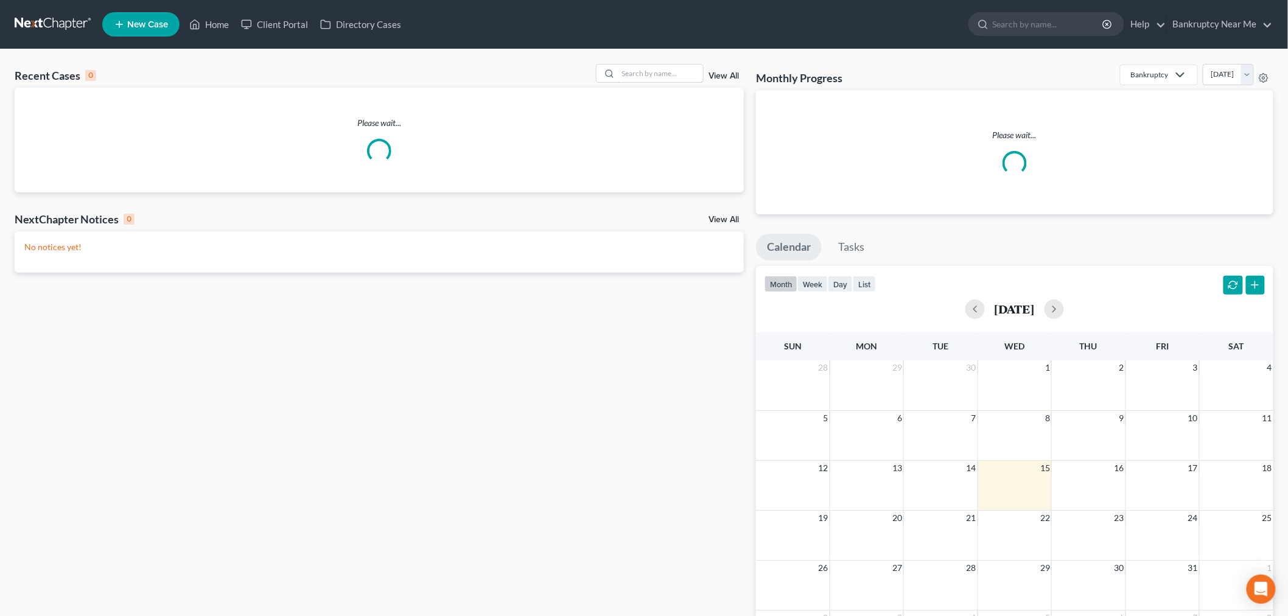
click at [656, 73] on input "search" at bounding box center [660, 74] width 85 height 18
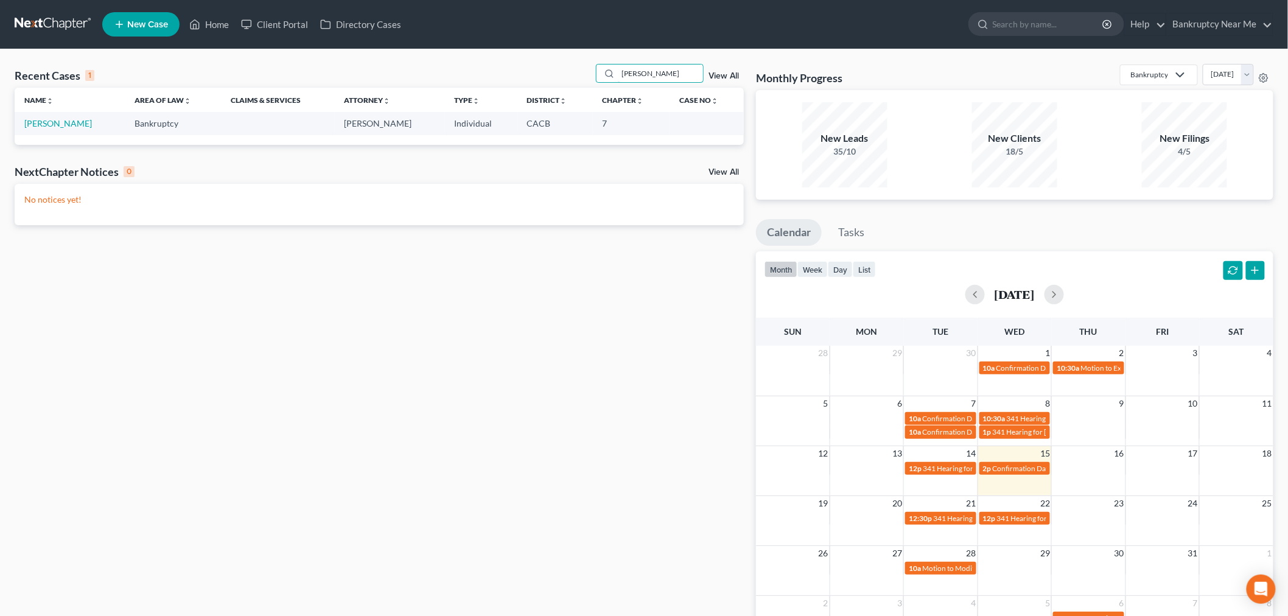
type input "[PERSON_NAME]"
click at [68, 116] on td "[PERSON_NAME]" at bounding box center [70, 123] width 110 height 23
click at [69, 119] on td "Castellanos, Rosa" at bounding box center [70, 123] width 110 height 23
click at [68, 120] on link "[PERSON_NAME]" at bounding box center [58, 123] width 68 height 10
select select "6"
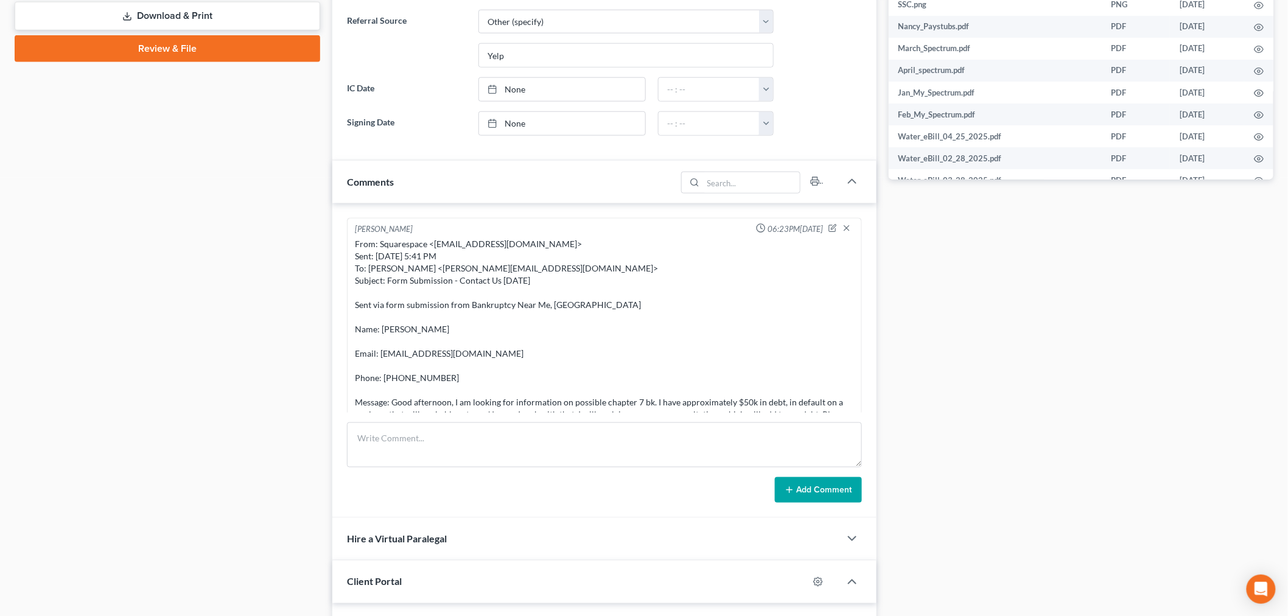
scroll to position [2036, 0]
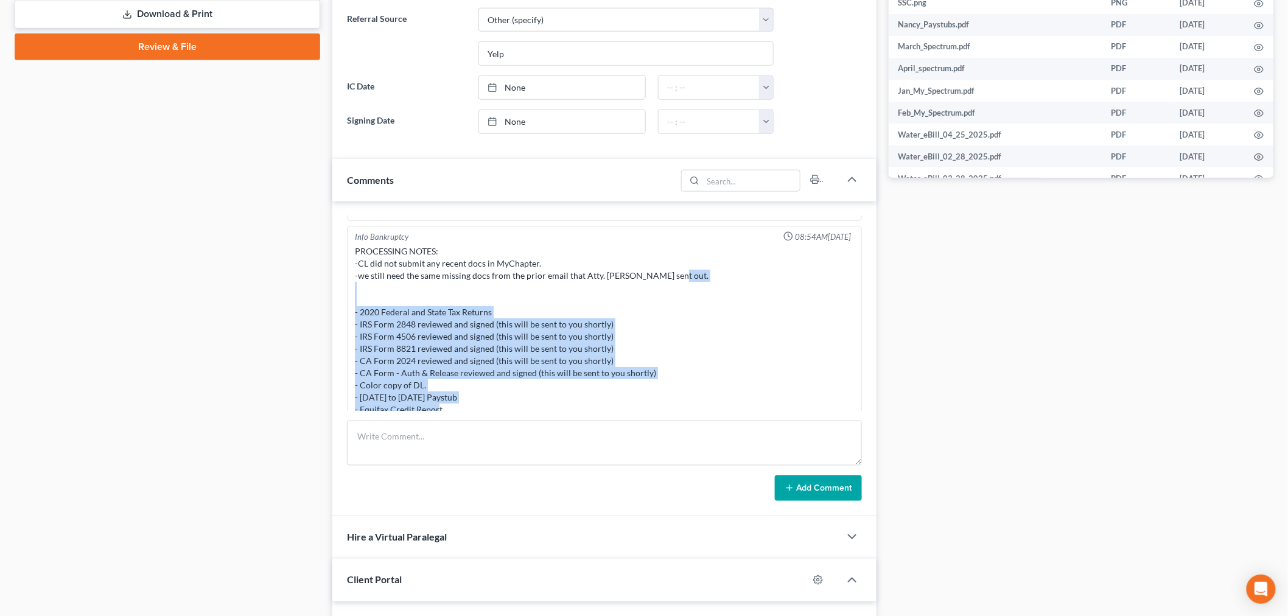
drag, startPoint x: 463, startPoint y: 397, endPoint x: 340, endPoint y: 301, distance: 156.6
click at [340, 301] on div "Iris Kwon 06:23PM, 05/29/2025 From: Squarespace <form-submission@squarespace.in…" at bounding box center [604, 358] width 544 height 315
copy div "- 2020 Federal and State Tax Returns - IRS Form 2848 reviewed and signed (this …"
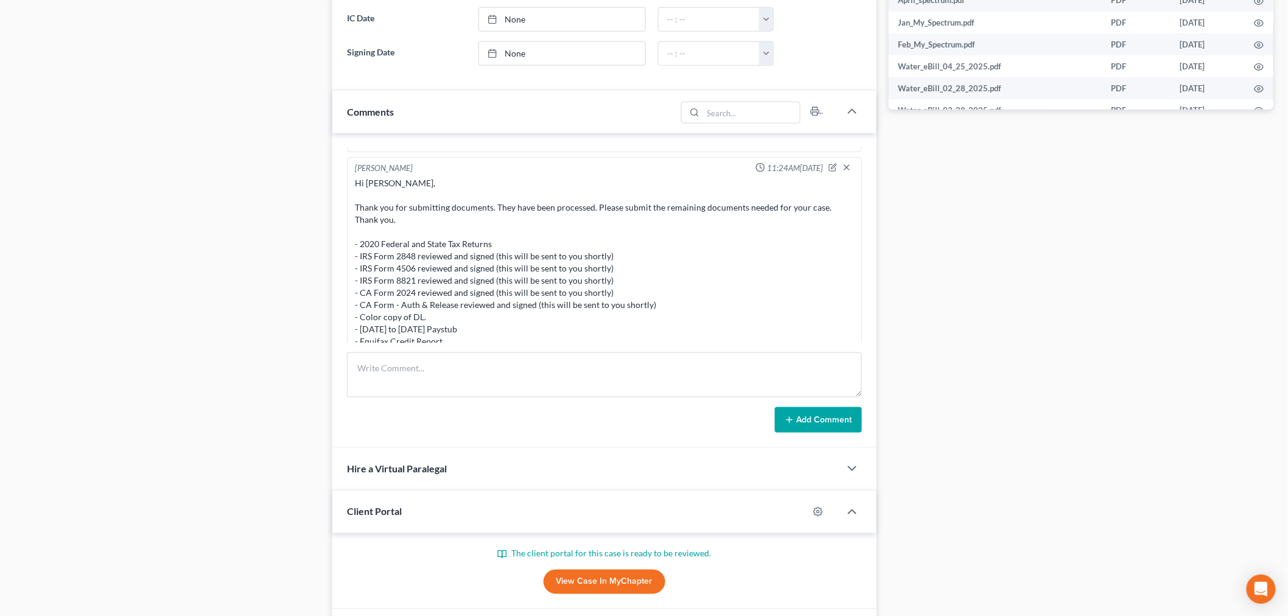
scroll to position [691, 0]
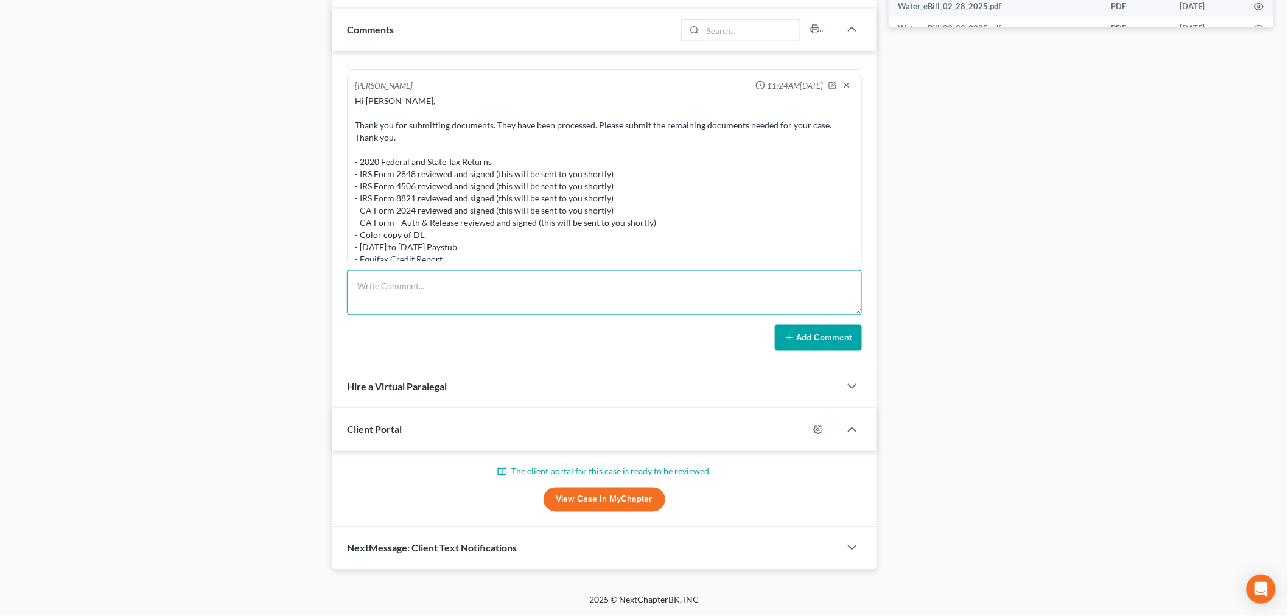
click at [478, 283] on textarea at bounding box center [604, 292] width 515 height 45
paste textarea "Hi Rosa, Thank you for notifying us to review your paperwork. We do not see any…"
type textarea "CLIENT PORTAL SENT OT CLIENT Hi Rosa, Thank you for notifying us to review your…"
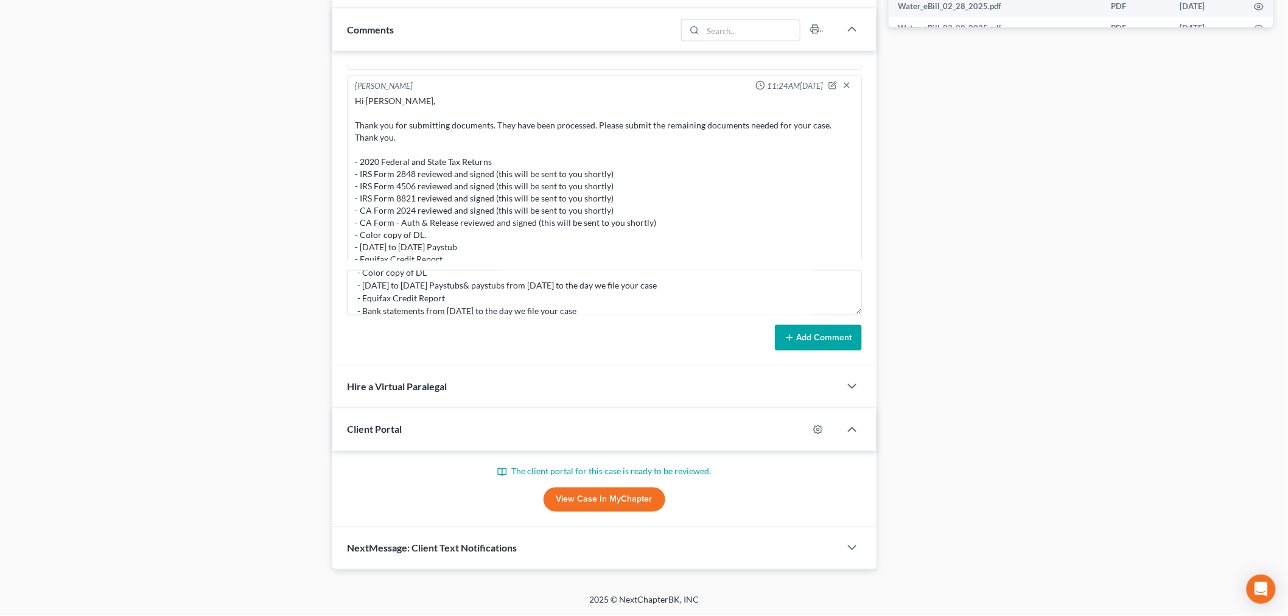
click at [816, 347] on button "Add Comment" at bounding box center [818, 338] width 87 height 26
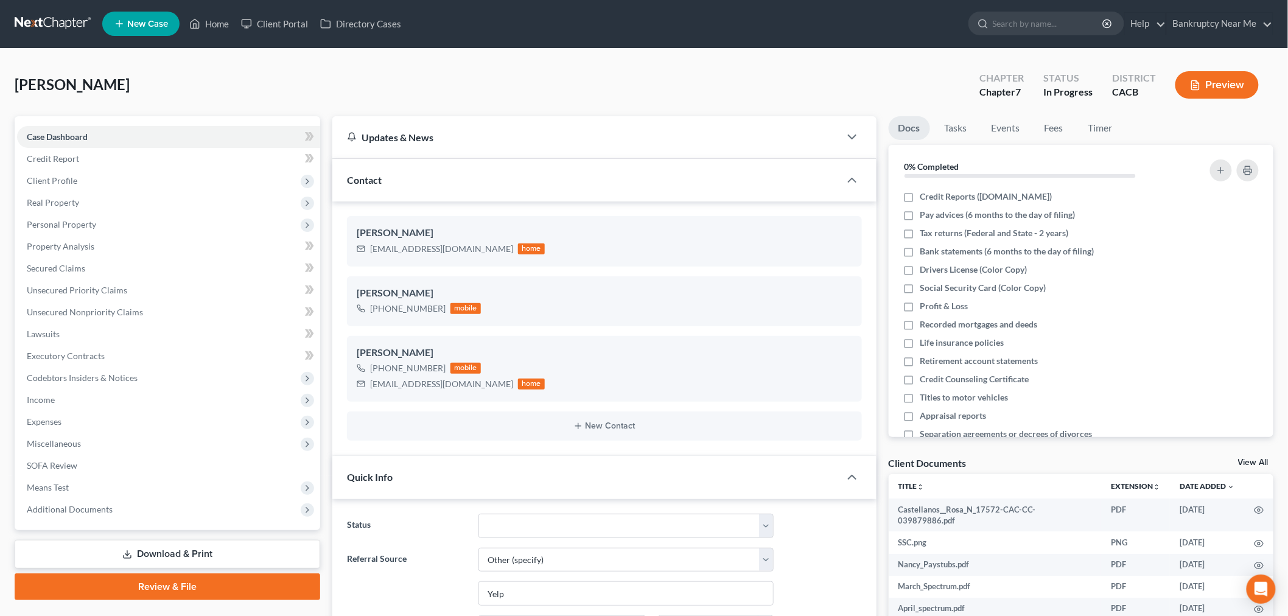
scroll to position [0, 0]
click at [53, 24] on link at bounding box center [54, 24] width 78 height 22
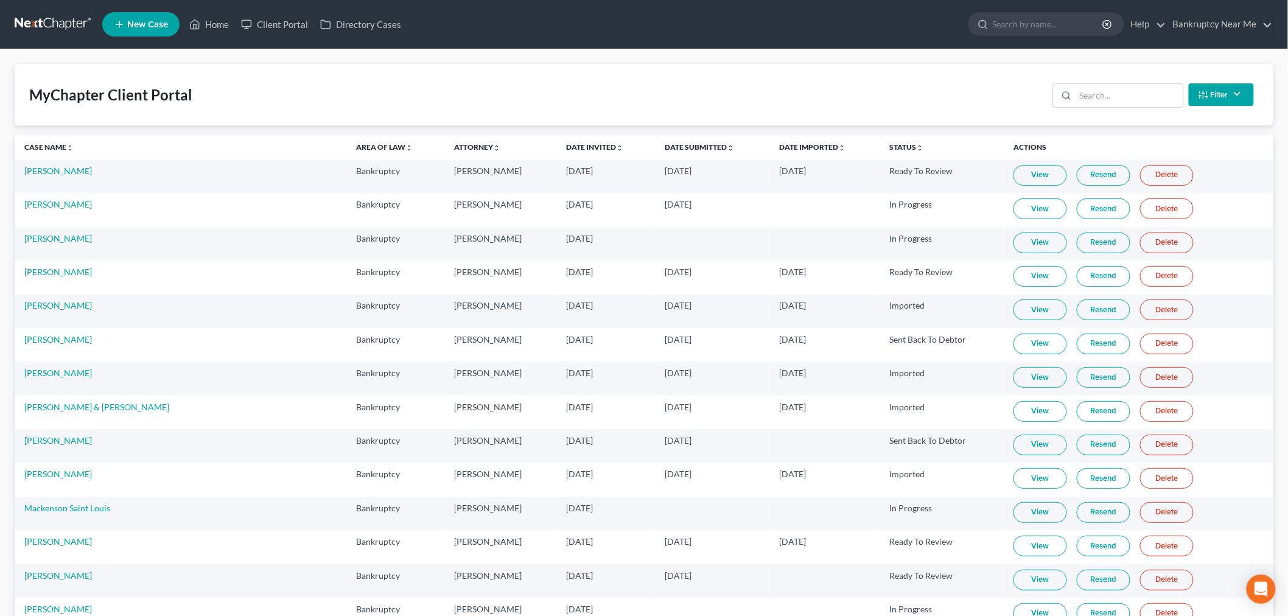
scroll to position [7545, 0]
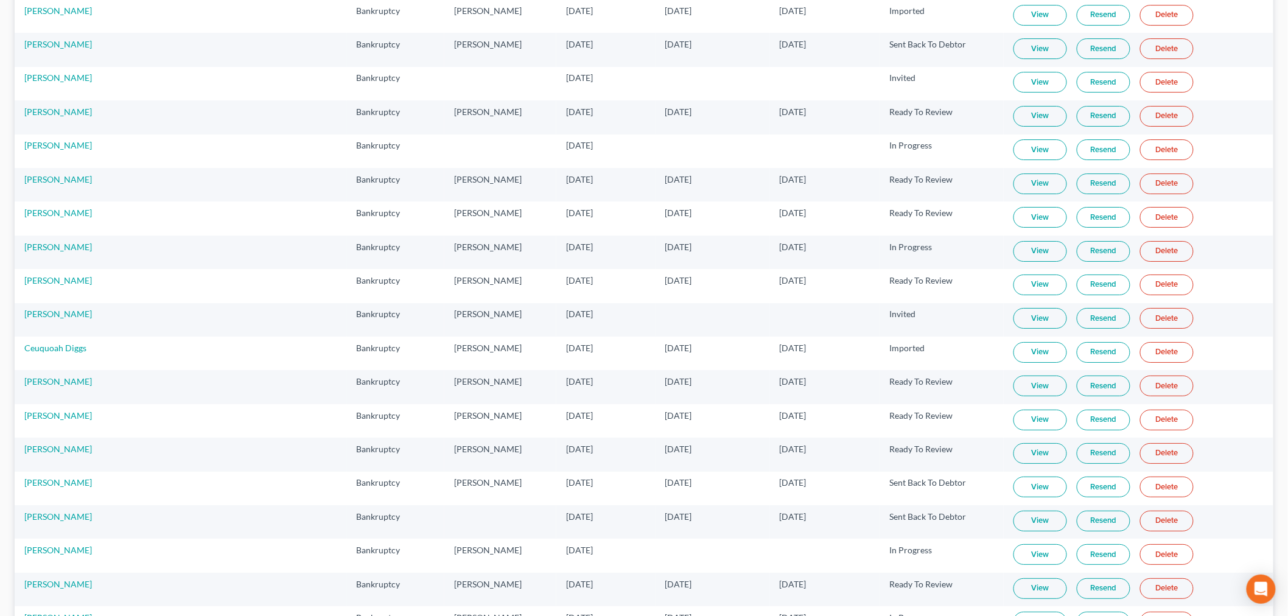
click at [1013, 295] on link "View" at bounding box center [1040, 284] width 54 height 21
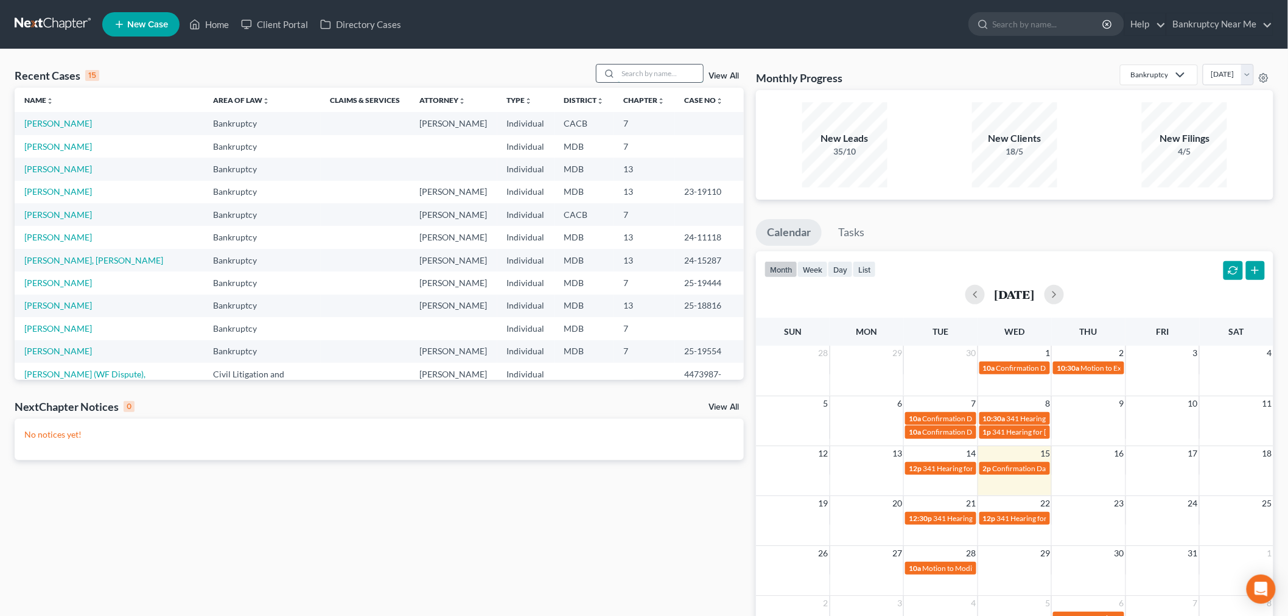
click at [641, 77] on input "search" at bounding box center [660, 74] width 85 height 18
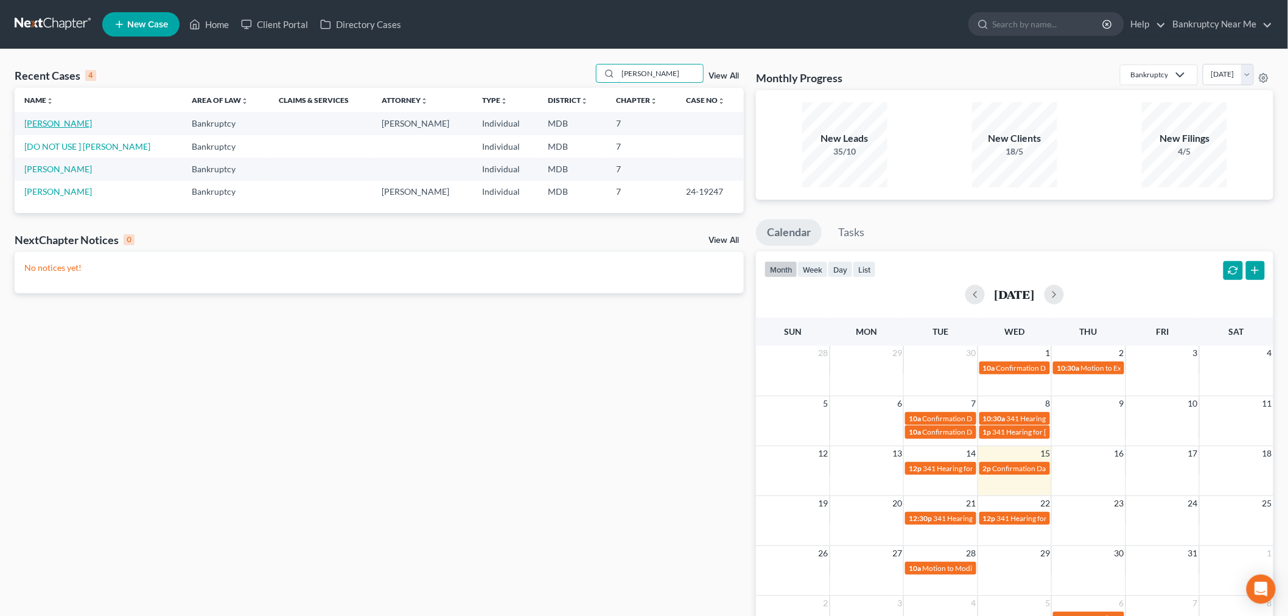
type input "[PERSON_NAME]"
click at [80, 119] on link "[PERSON_NAME]" at bounding box center [58, 123] width 68 height 10
select select "4"
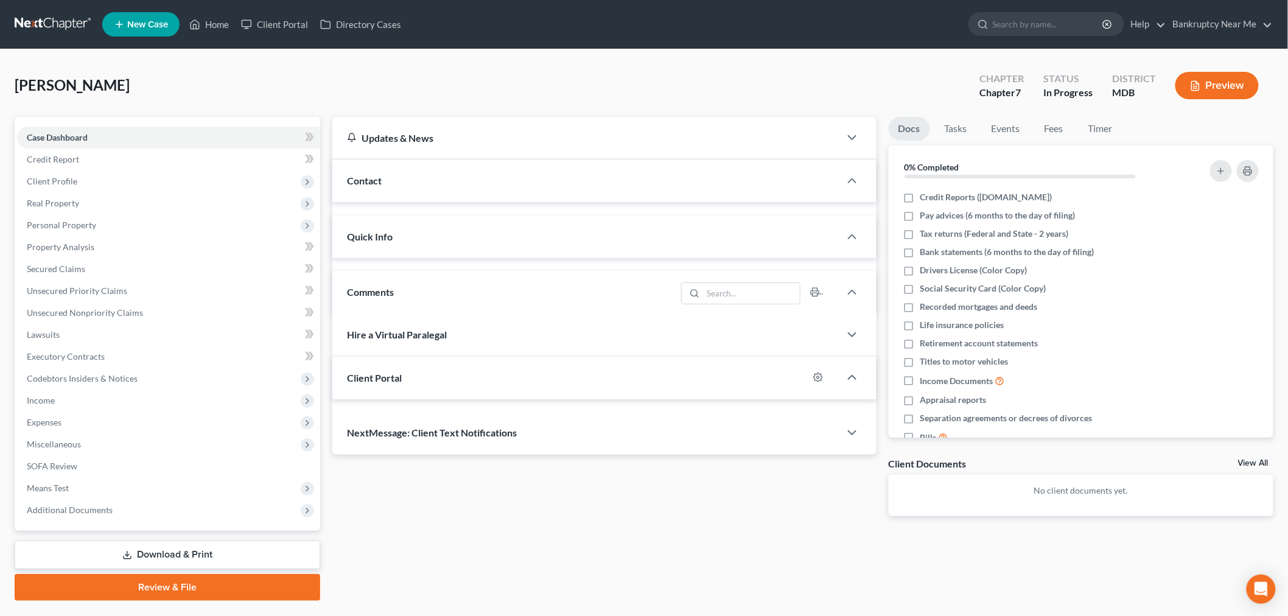
scroll to position [2599, 0]
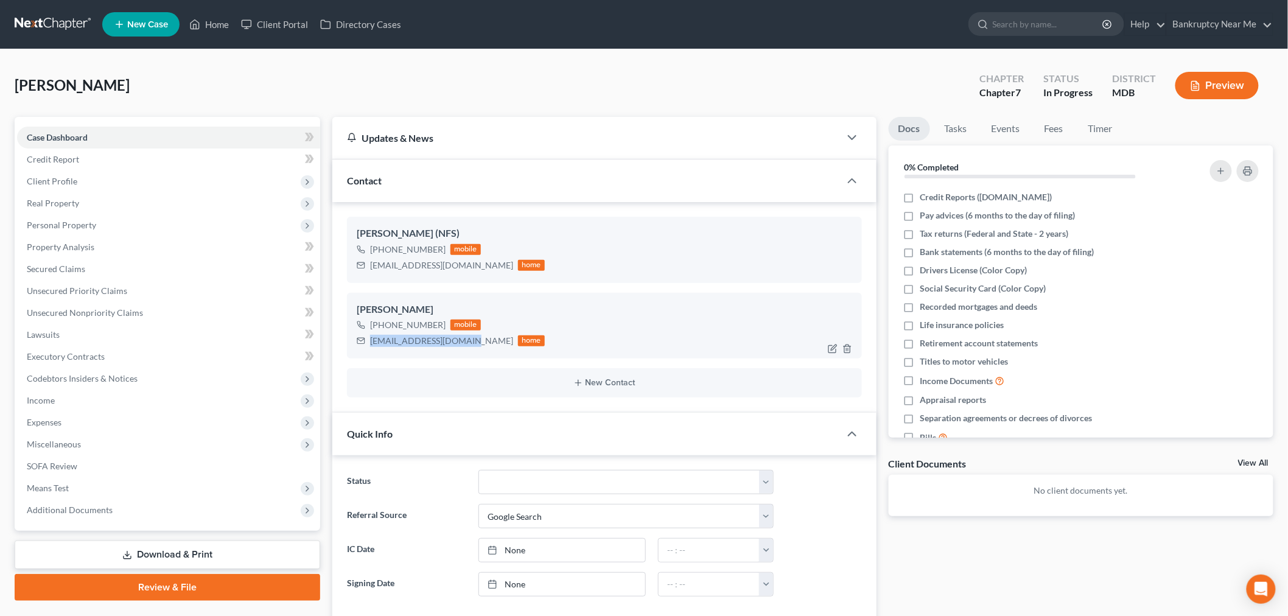
drag, startPoint x: 464, startPoint y: 342, endPoint x: 388, endPoint y: 323, distance: 78.5
click at [367, 343] on div "[EMAIL_ADDRESS][DOMAIN_NAME] home" at bounding box center [451, 341] width 188 height 16
copy div "[EMAIL_ADDRESS][DOMAIN_NAME]"
click at [1043, 128] on link "Fees" at bounding box center [1054, 129] width 39 height 24
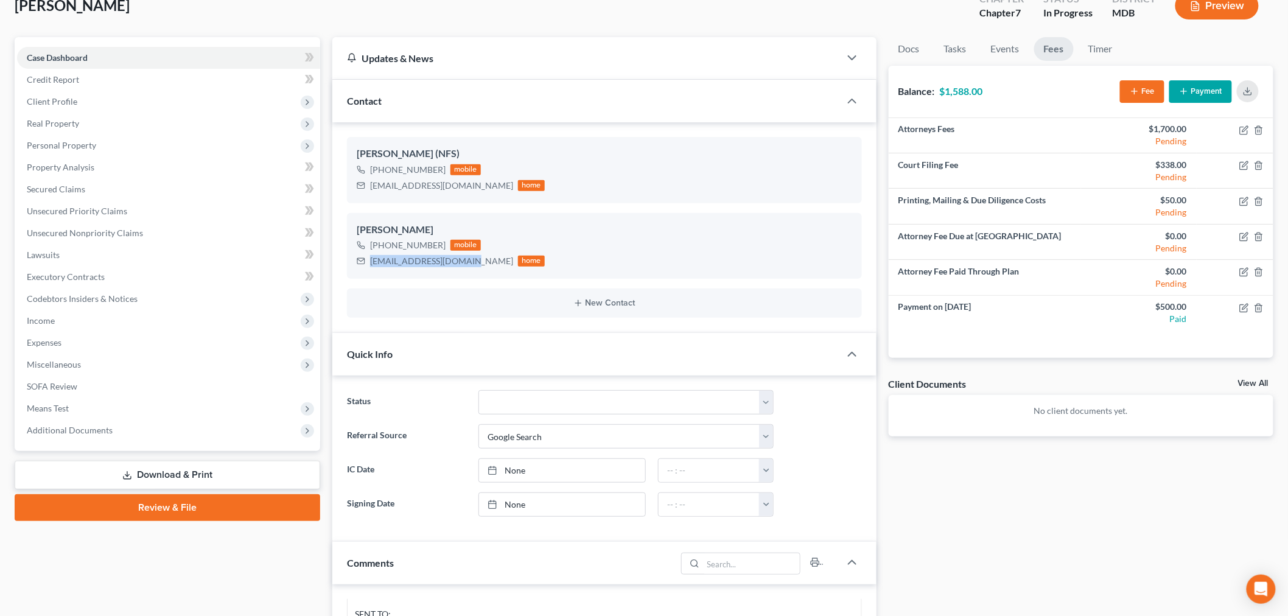
scroll to position [473, 0]
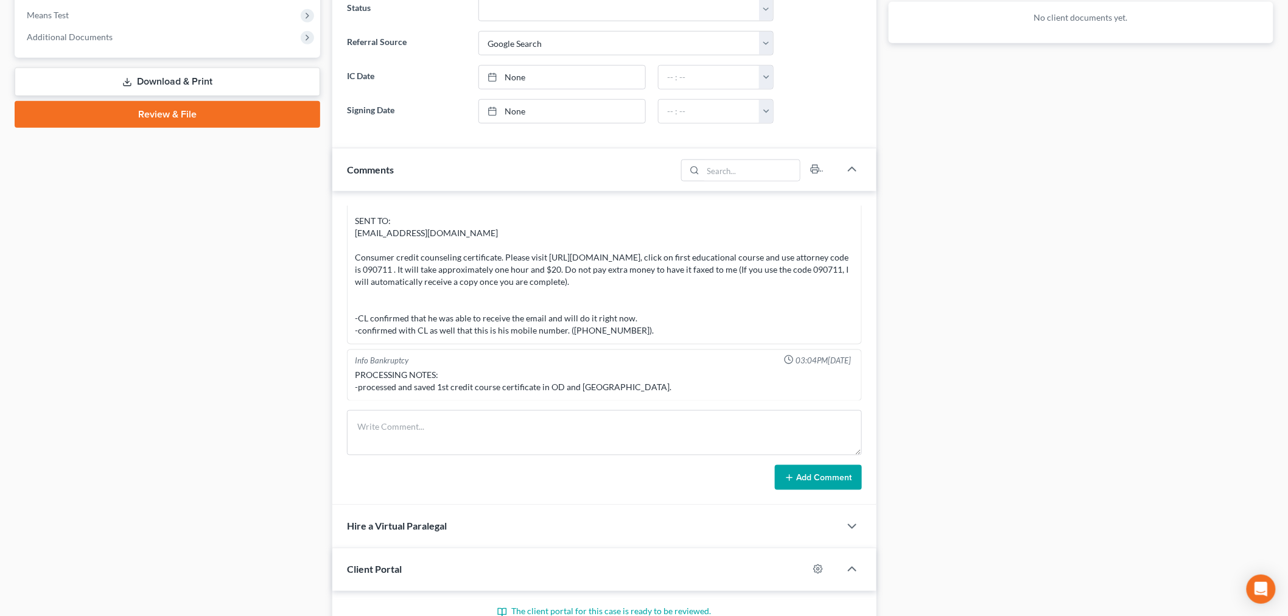
click at [609, 461] on form "Add Comment" at bounding box center [604, 450] width 515 height 80
click at [609, 453] on textarea at bounding box center [604, 432] width 515 height 45
click at [609, 441] on textarea at bounding box center [604, 432] width 515 height 45
type textarea "p"
type textarea "Payment link for remaining balance sent to Client"
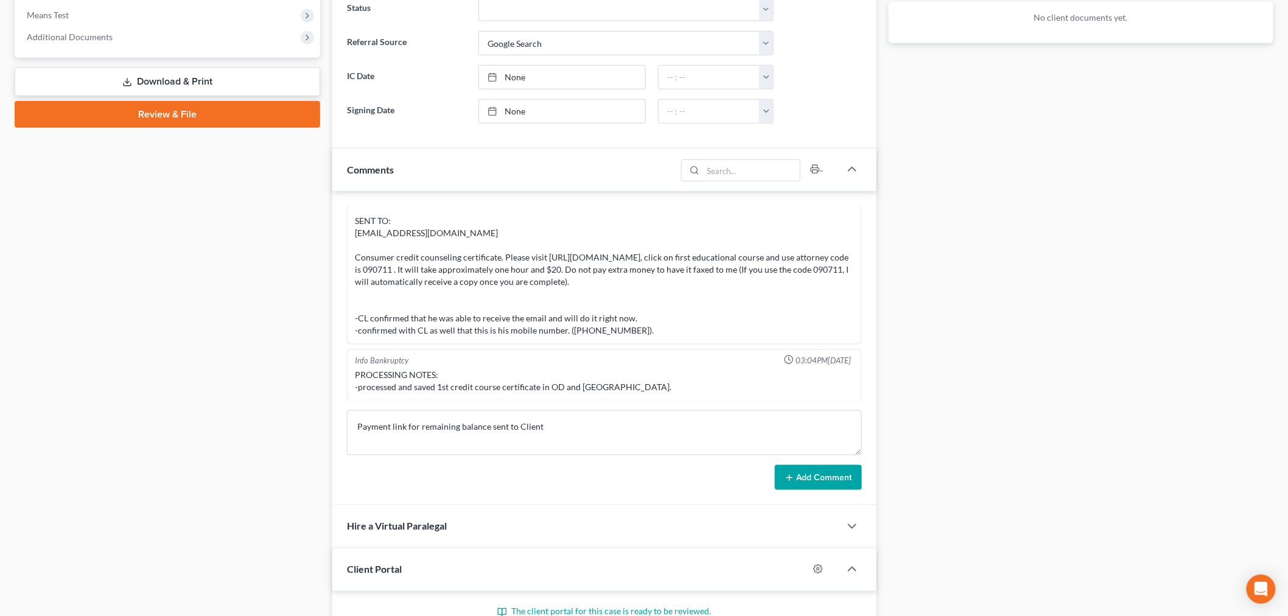
click at [788, 461] on form "Payment link for remaining balance sent to Client Add Comment" at bounding box center [604, 450] width 515 height 80
click at [797, 475] on button "Add Comment" at bounding box center [818, 478] width 87 height 26
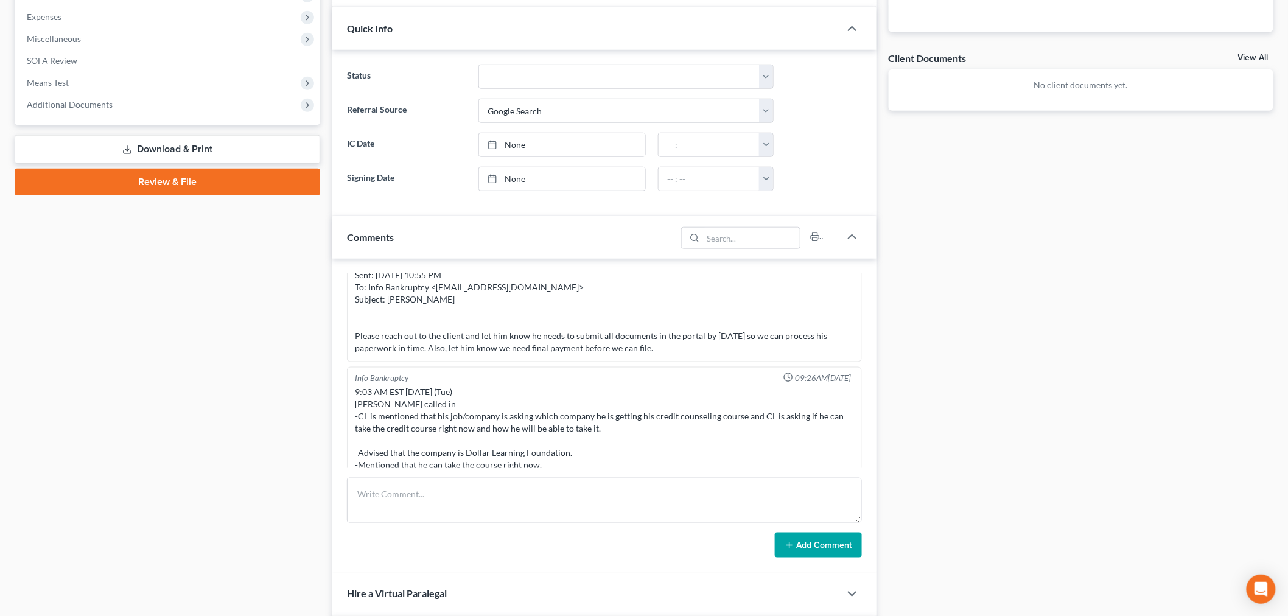
scroll to position [2238, 0]
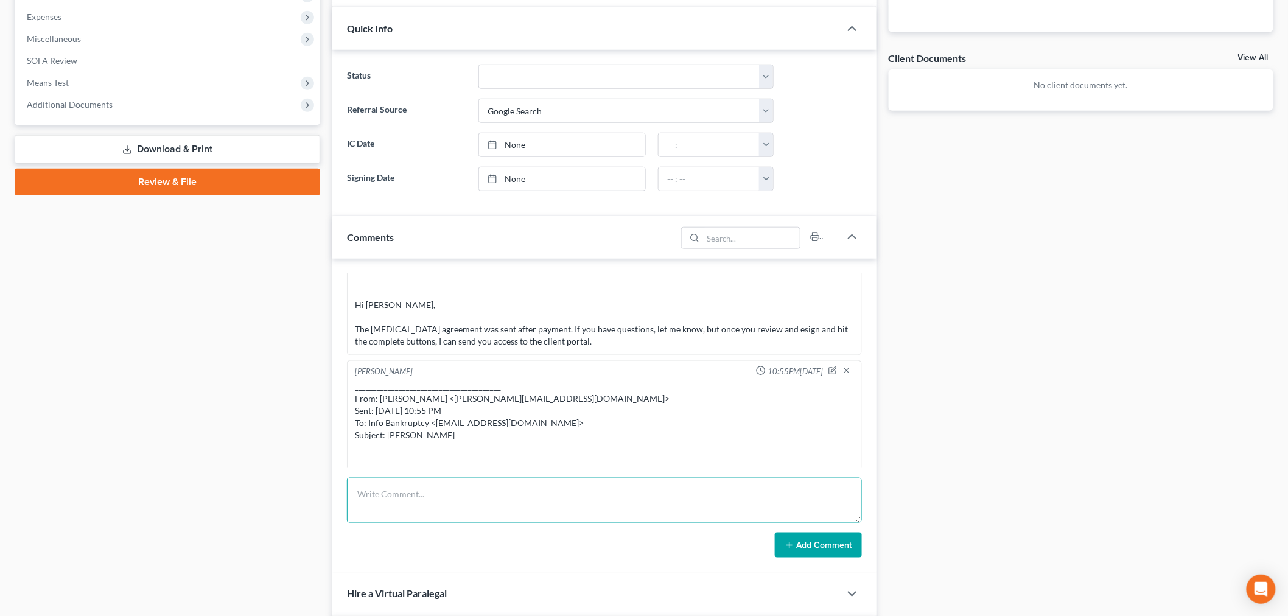
click at [652, 502] on textarea at bounding box center [604, 500] width 515 height 45
paste textarea "From: Iris Kwon <iris@bankruptcynearme.org> Sent: Wednesday, October 15, 2025 1…"
click at [777, 519] on textarea "From: Iris Kwon <iris@bankruptcynearme.org> Sent: Wednesday, October 15, 2025 1…" at bounding box center [604, 500] width 515 height 45
type textarea "From: Iris Kwon <iris@bankruptcynearme.org> Sent: Wednesday, October 15, 2025 1…"
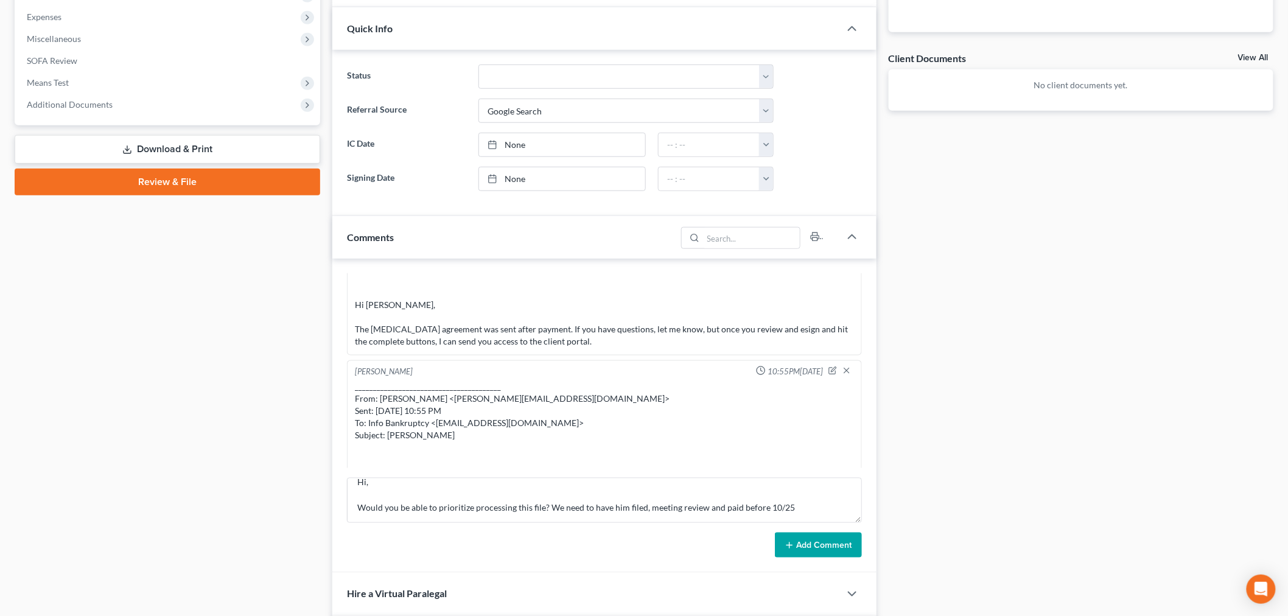
click at [850, 557] on button "Add Comment" at bounding box center [818, 546] width 87 height 26
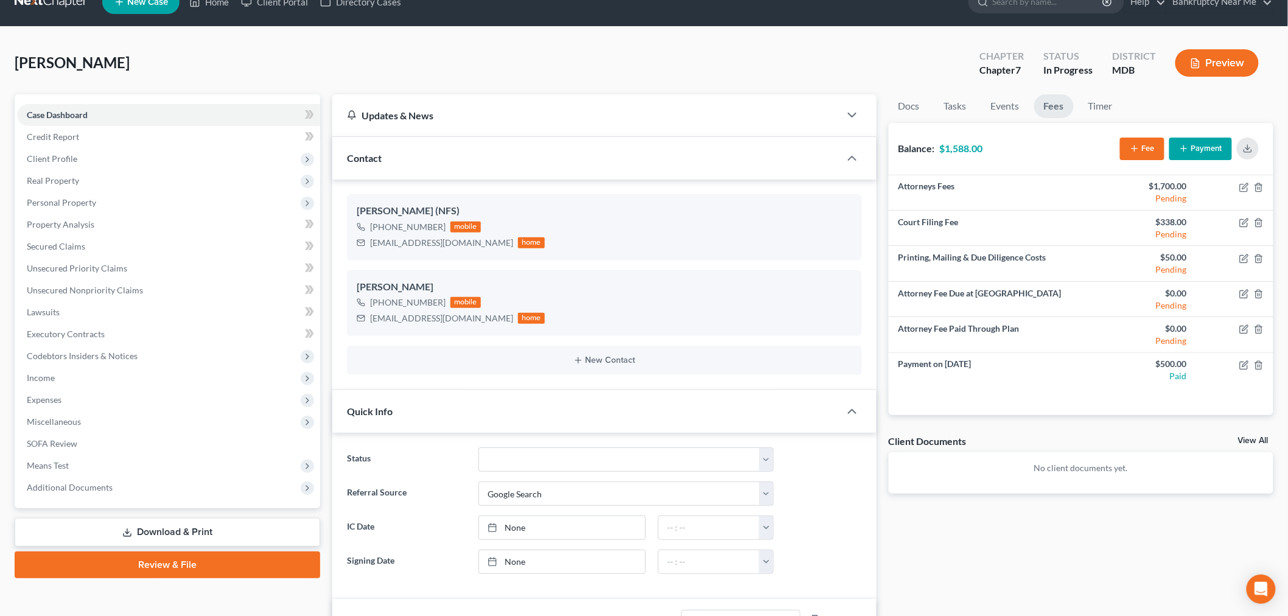
scroll to position [0, 0]
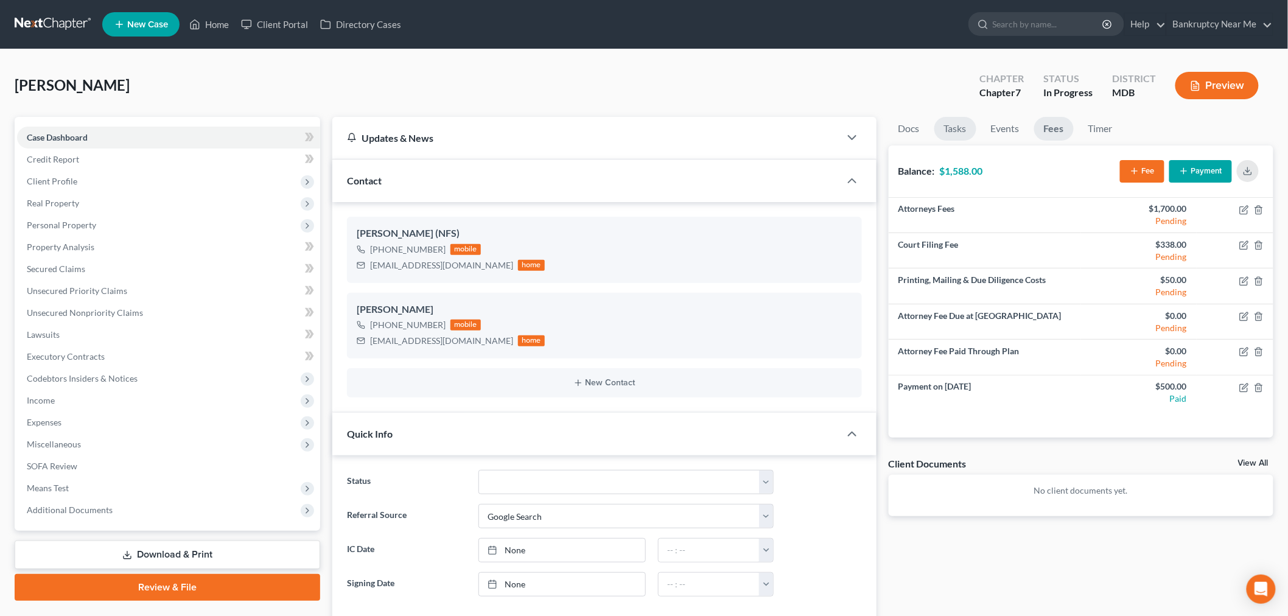
click at [965, 136] on link "Tasks" at bounding box center [955, 129] width 42 height 24
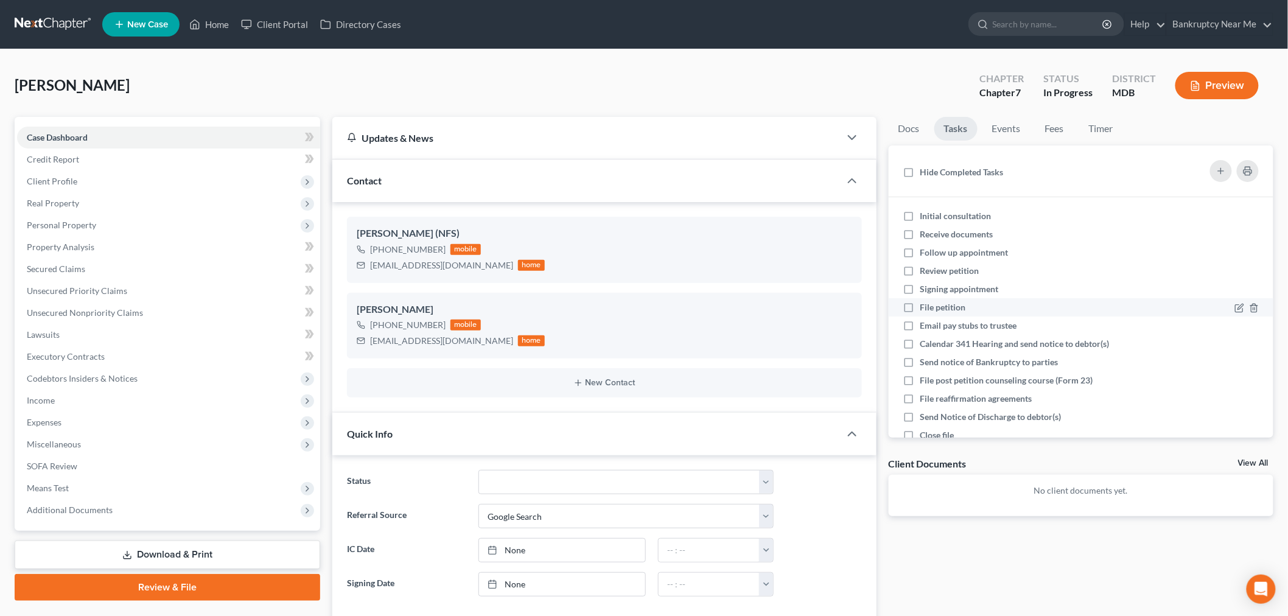
click at [959, 307] on span "File petition" at bounding box center [943, 307] width 46 height 10
click at [933, 307] on input "File petition" at bounding box center [929, 305] width 8 height 8
checkbox input "true"
click at [960, 288] on span "Signing appointment" at bounding box center [959, 289] width 79 height 10
click at [933, 288] on input "Signing appointment" at bounding box center [929, 287] width 8 height 8
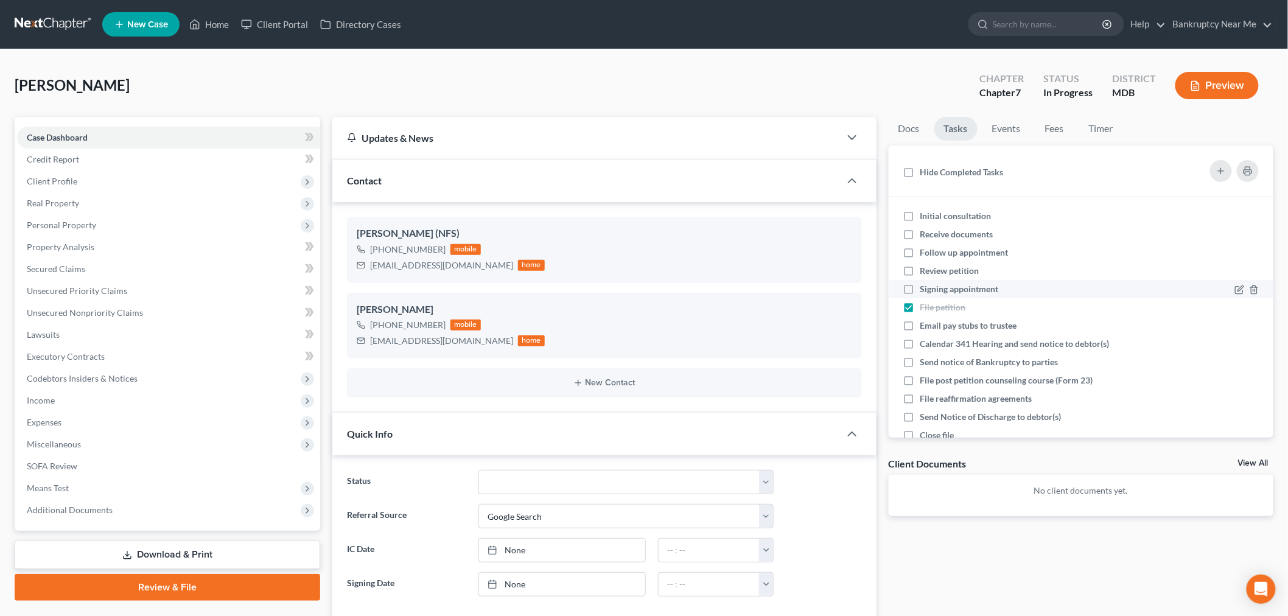
checkbox input "true"
click at [954, 271] on span "Review petition" at bounding box center [949, 270] width 59 height 10
click at [933, 271] on input "Review petition" at bounding box center [929, 269] width 8 height 8
checkbox input "true"
click at [954, 251] on span "Follow up appointment" at bounding box center [964, 252] width 88 height 10
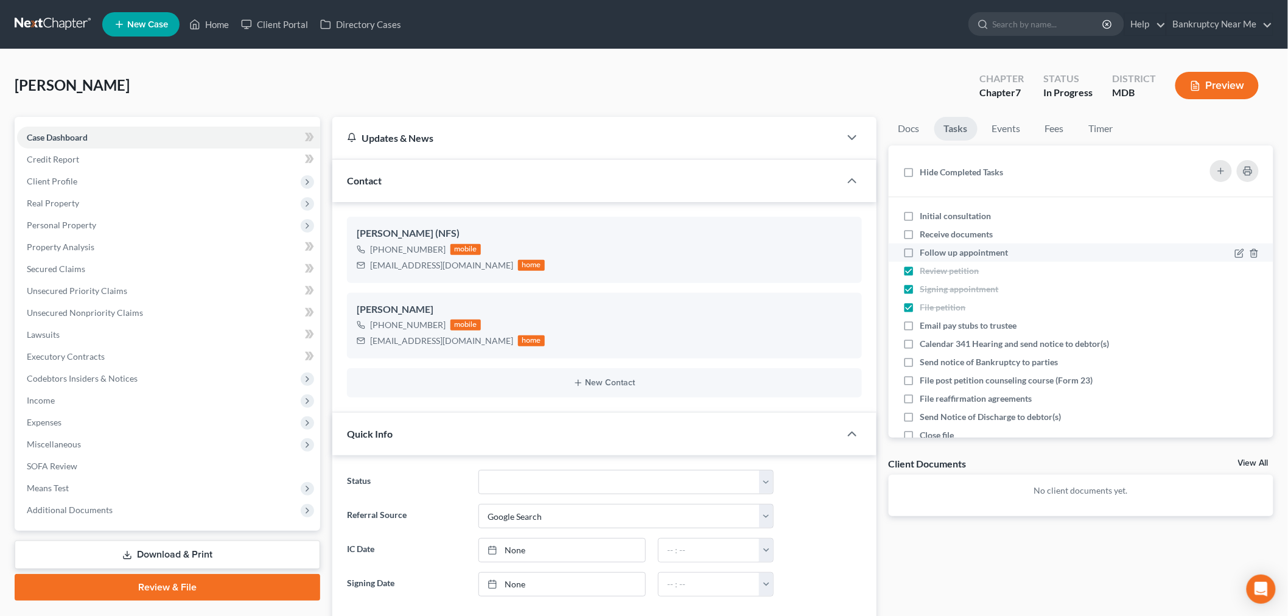
click at [933, 251] on input "Follow up appointment" at bounding box center [929, 250] width 8 height 8
checkbox input "true"
click at [947, 307] on span "File petition" at bounding box center [943, 307] width 46 height 10
click at [933, 307] on input "File petition" at bounding box center [929, 305] width 8 height 8
checkbox input "false"
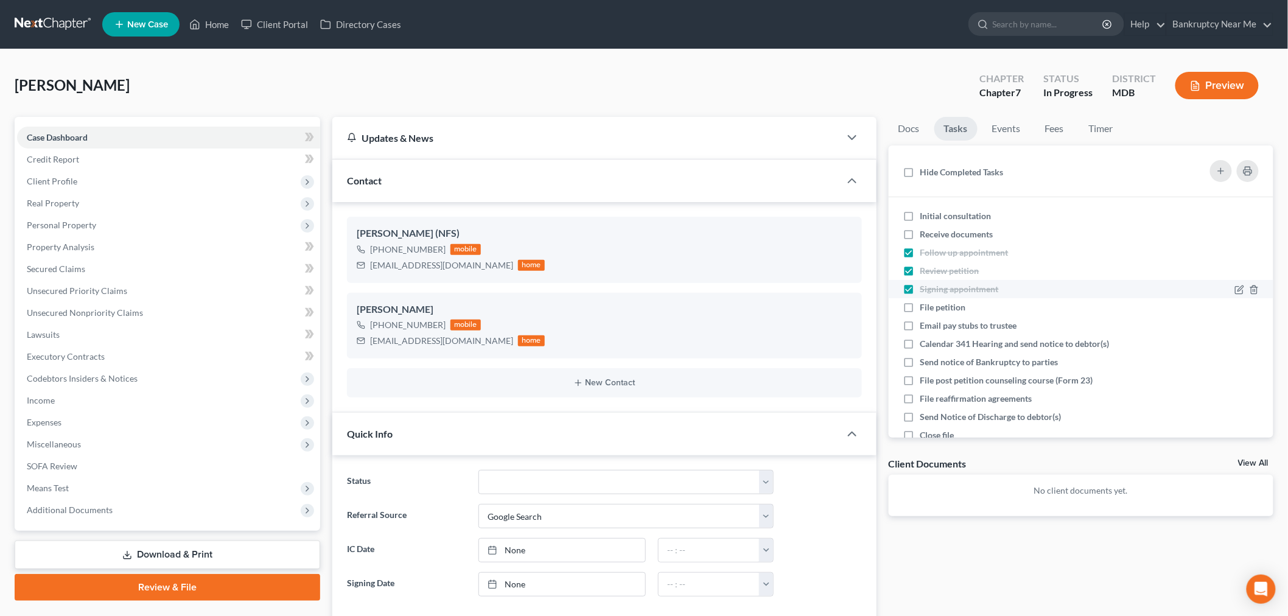
click at [952, 287] on span "Signing appointment" at bounding box center [959, 289] width 79 height 10
click at [933, 287] on input "Signing appointment" at bounding box center [929, 287] width 8 height 8
checkbox input "false"
click at [949, 267] on span "Review petition" at bounding box center [949, 270] width 59 height 10
click at [933, 267] on input "Review petition" at bounding box center [929, 269] width 8 height 8
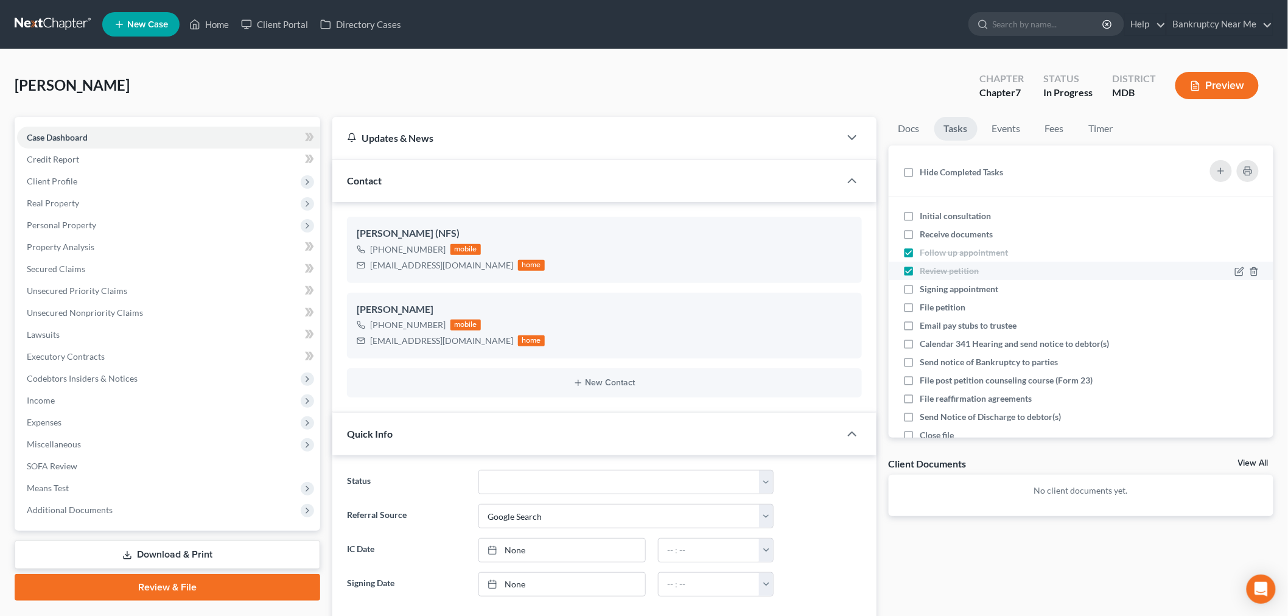
checkbox input "false"
click at [951, 253] on span "Follow up appointment" at bounding box center [964, 252] width 88 height 10
click at [933, 253] on input "Follow up appointment" at bounding box center [929, 250] width 8 height 8
checkbox input "false"
click at [947, 211] on span "Initial consultation" at bounding box center [955, 216] width 71 height 10
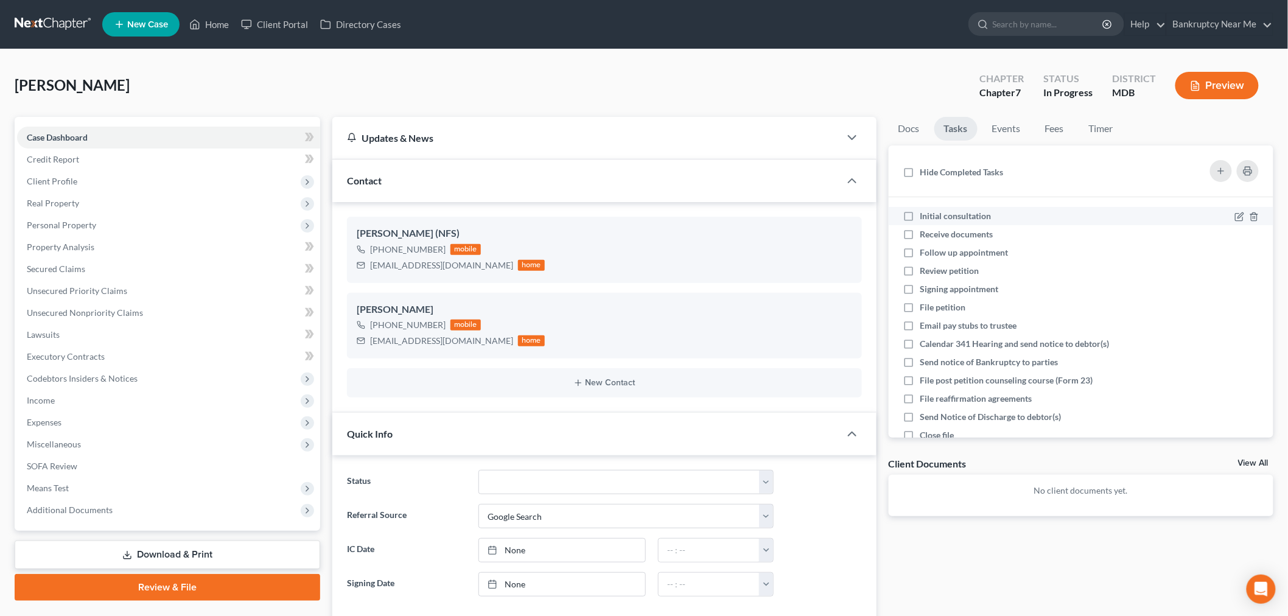
click at [933, 211] on input "Initial consultation" at bounding box center [929, 214] width 8 height 8
checkbox input "true"
click at [30, 21] on link at bounding box center [54, 24] width 78 height 22
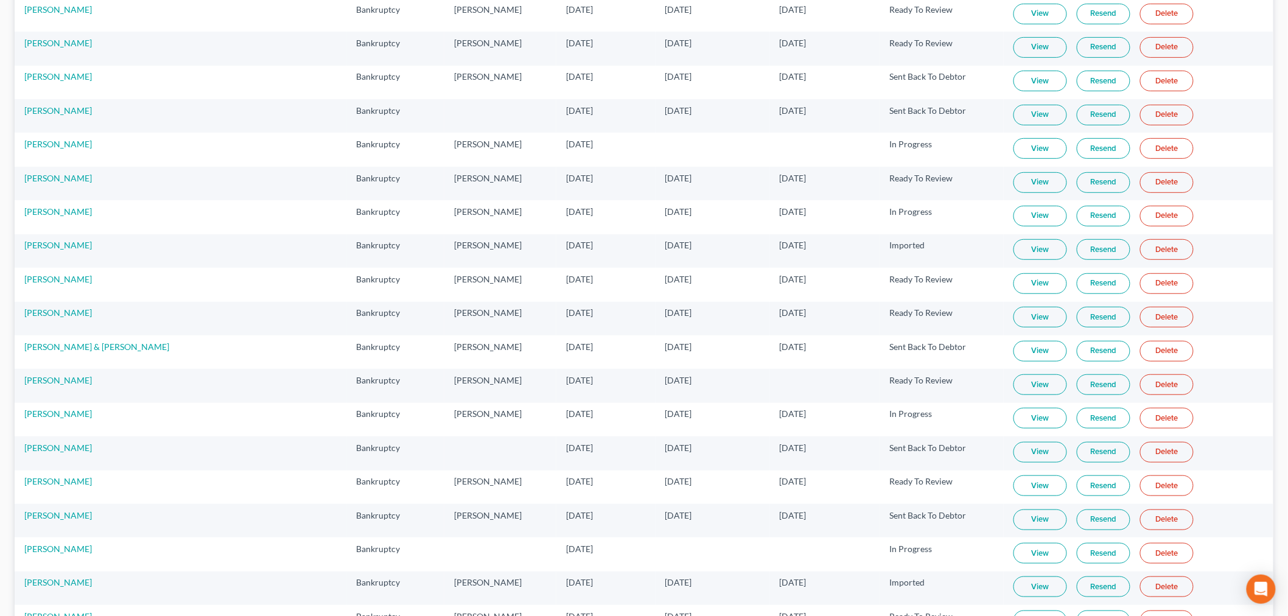
scroll to position [9102, 0]
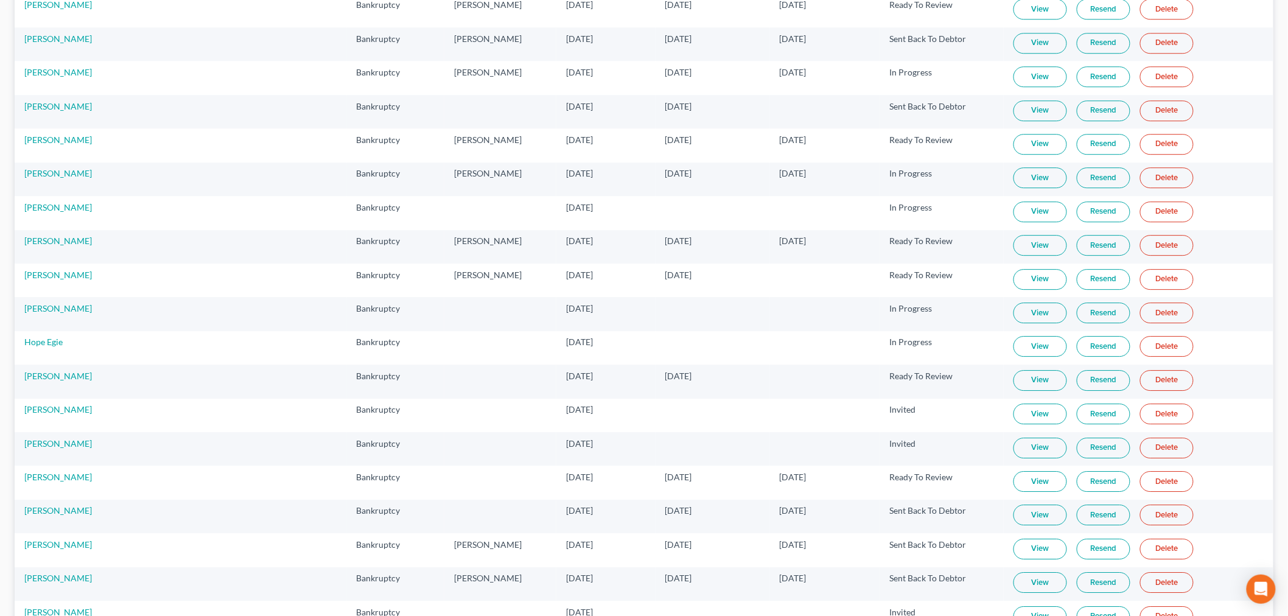
click at [1004, 297] on td "View Resend Delete" at bounding box center [1139, 280] width 270 height 33
click at [1013, 290] on link "View" at bounding box center [1040, 279] width 54 height 21
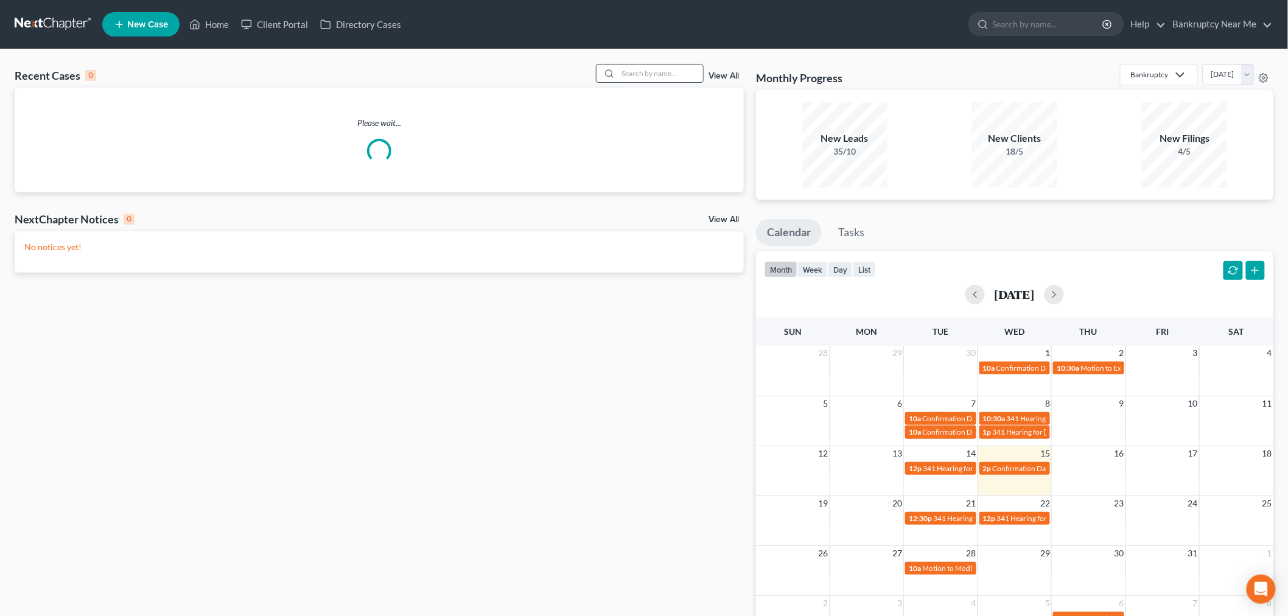
click at [623, 73] on input "search" at bounding box center [660, 74] width 85 height 18
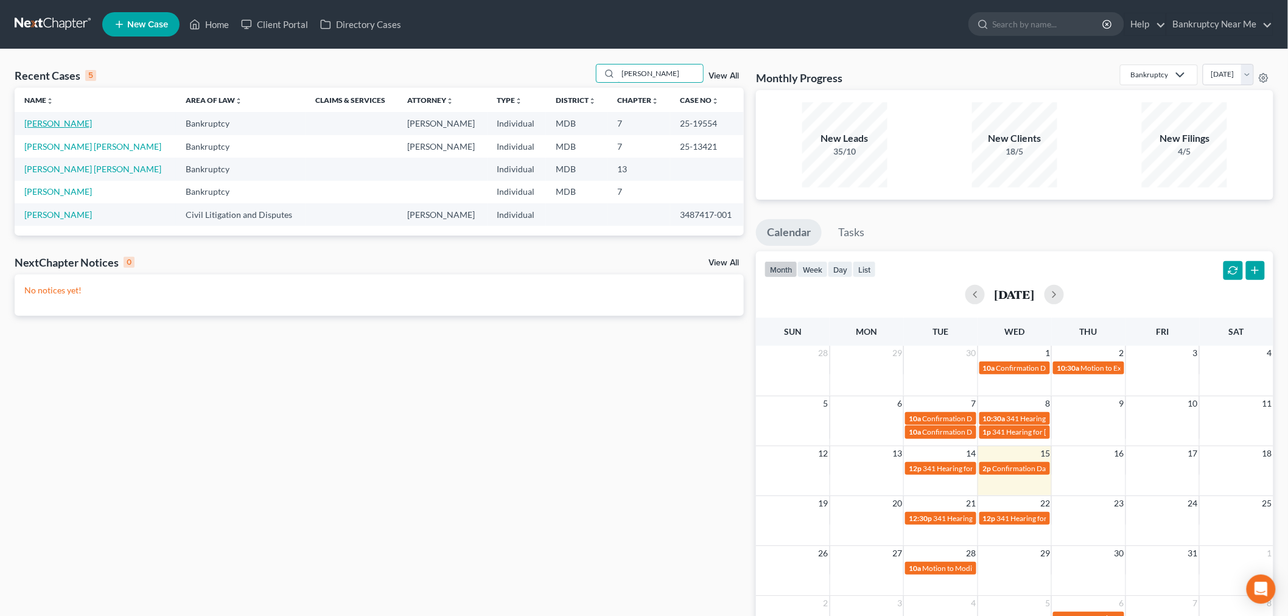
type input "[PERSON_NAME]"
click at [47, 123] on link "[PERSON_NAME]" at bounding box center [58, 123] width 68 height 10
select select "6"
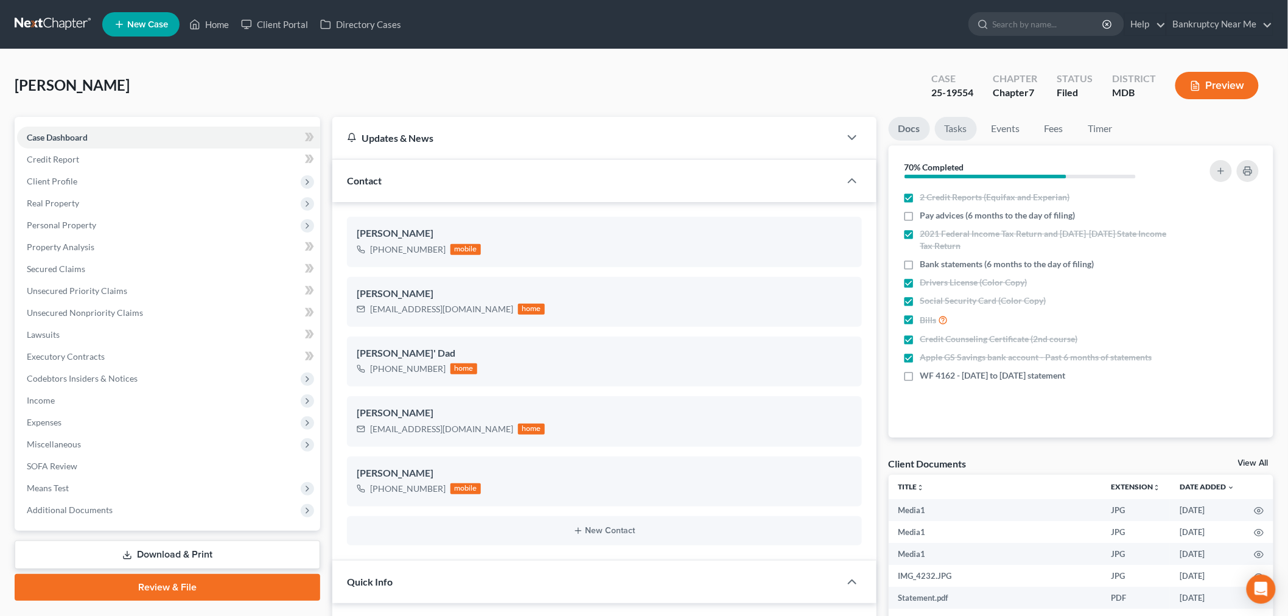
scroll to position [9041, 0]
click at [953, 135] on link "Tasks" at bounding box center [956, 129] width 42 height 24
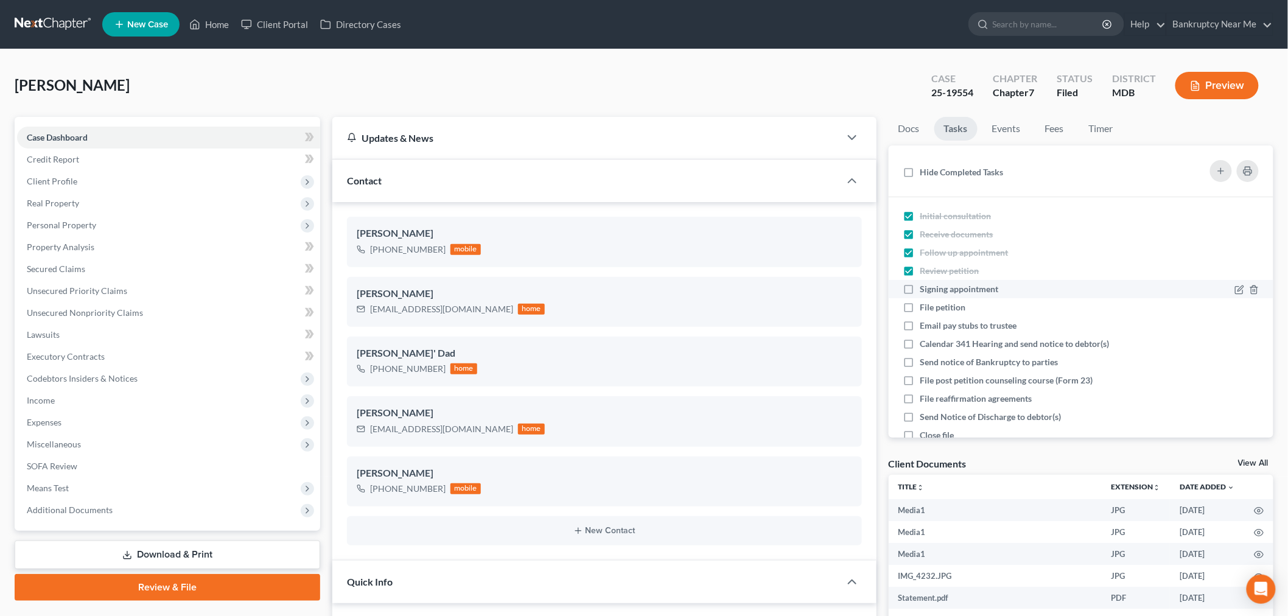
click at [975, 289] on span "Signing appointment" at bounding box center [959, 289] width 79 height 10
click at [933, 289] on input "Signing appointment" at bounding box center [929, 287] width 8 height 8
checkbox input "true"
click at [954, 309] on span "File petition" at bounding box center [943, 307] width 46 height 10
click at [933, 309] on input "File petition" at bounding box center [929, 305] width 8 height 8
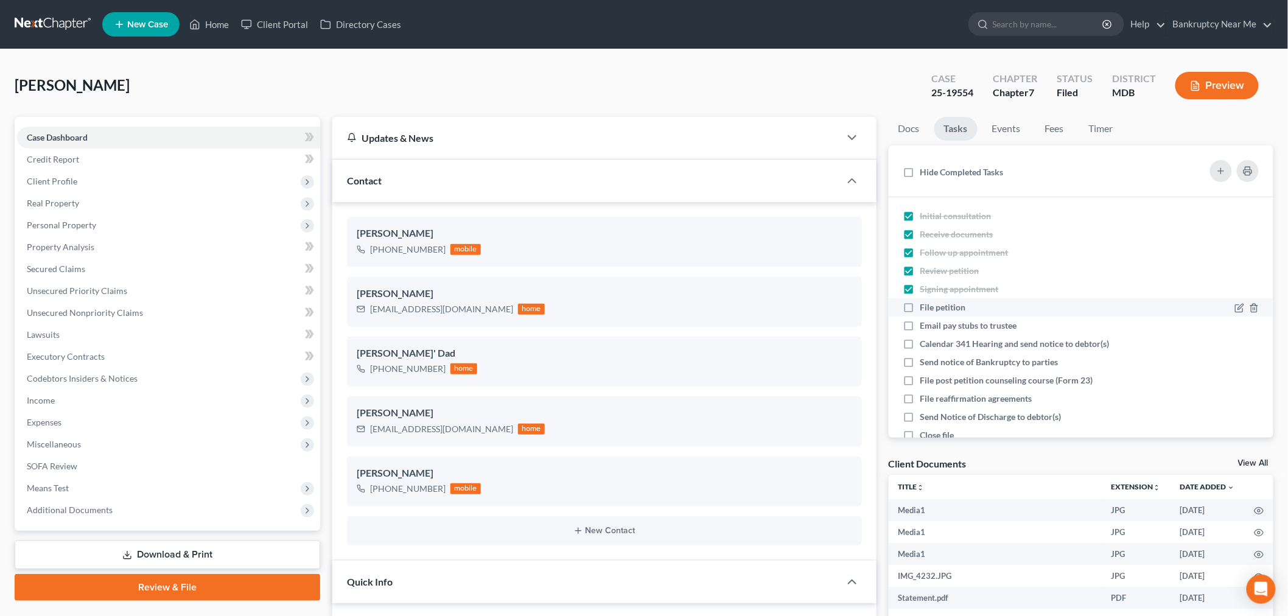
checkbox input "true"
click at [970, 330] on div "Email pay stubs to trustee" at bounding box center [973, 326] width 107 height 12
click at [933, 327] on input "Email pay stubs to trustee" at bounding box center [929, 324] width 8 height 8
click at [970, 329] on span "Email pay stubs to trustee" at bounding box center [968, 325] width 97 height 10
click at [933, 327] on input "Email pay stubs to trustee" at bounding box center [929, 324] width 8 height 8
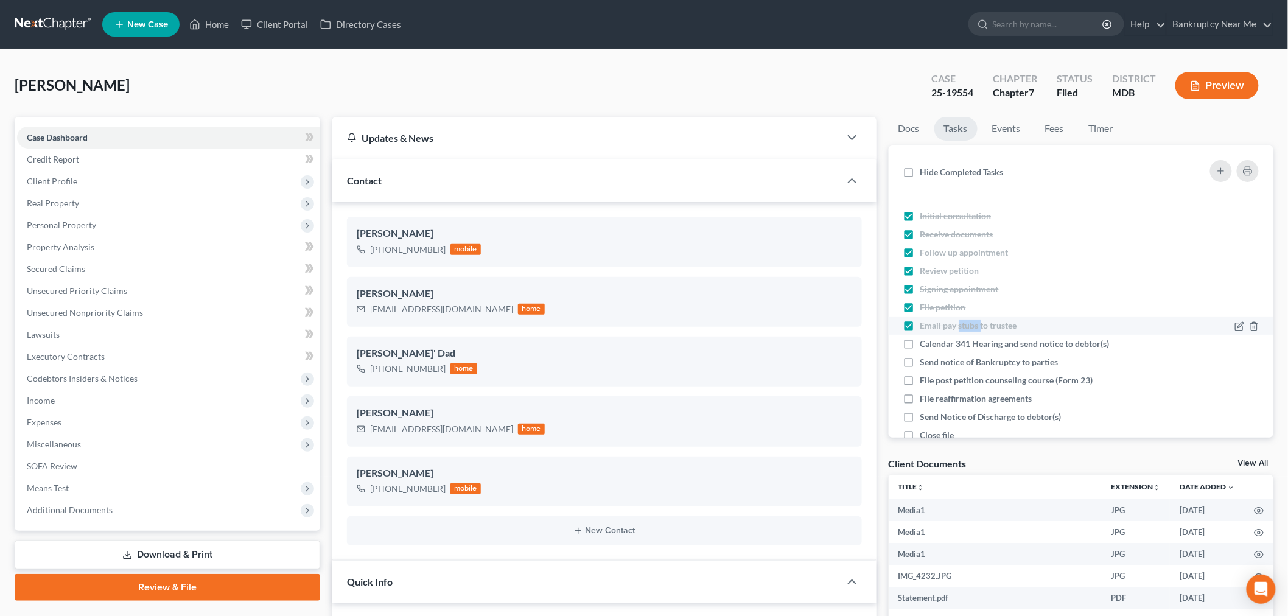
checkbox input "false"
click at [958, 362] on span "Send notice of Bankruptcy to parties" at bounding box center [989, 362] width 138 height 10
click at [962, 385] on div "File post petition counseling course (Form 23)" at bounding box center [1011, 380] width 183 height 12
click at [933, 382] on input "File post petition counseling course (Form 23)" at bounding box center [929, 378] width 8 height 8
checkbox input "true"
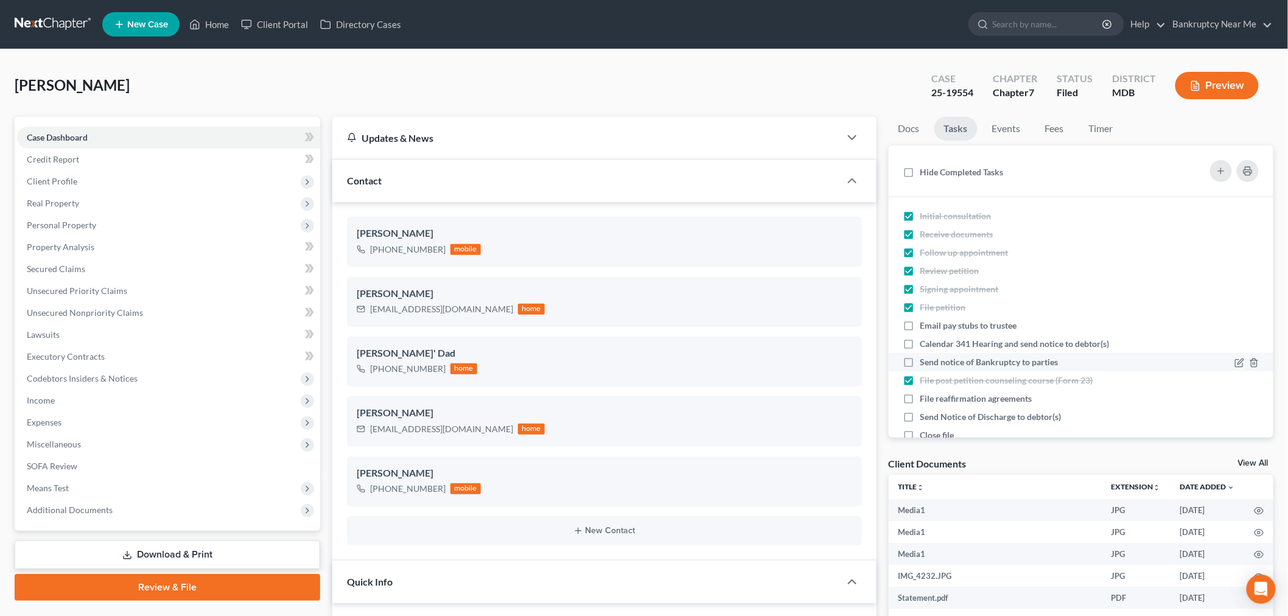
click at [965, 365] on span "Send notice of Bankruptcy to parties" at bounding box center [989, 362] width 138 height 10
click at [933, 364] on input "Send notice of Bankruptcy to parties" at bounding box center [929, 360] width 8 height 8
checkbox input "true"
click at [973, 89] on div "25-19554" at bounding box center [952, 93] width 42 height 14
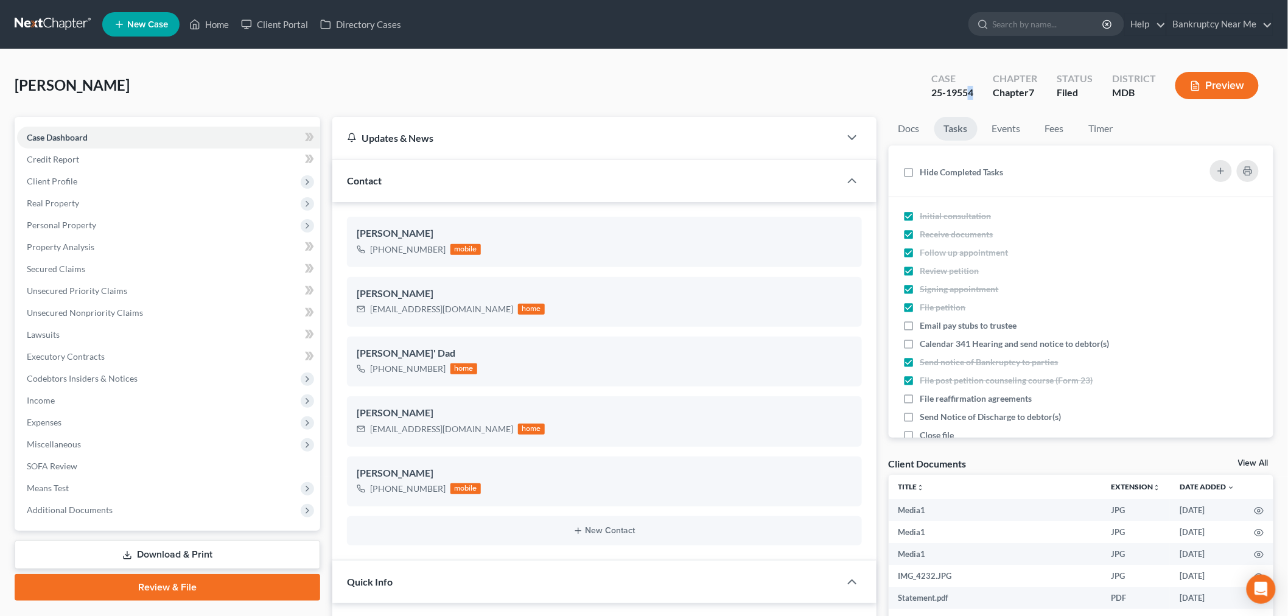
click at [978, 89] on div "Case 25-19554" at bounding box center [951, 87] width 61 height 36
drag, startPoint x: 978, startPoint y: 89, endPoint x: 995, endPoint y: 21, distance: 70.3
click at [939, 91] on div "Case 25-19554" at bounding box center [951, 87] width 61 height 36
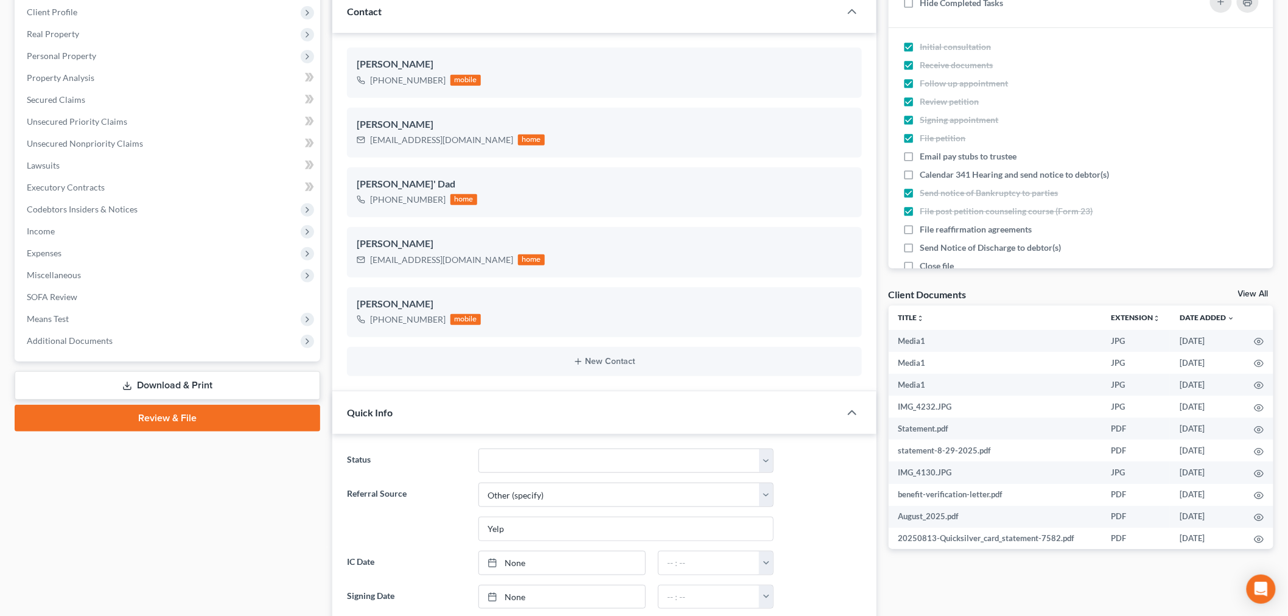
scroll to position [540, 0]
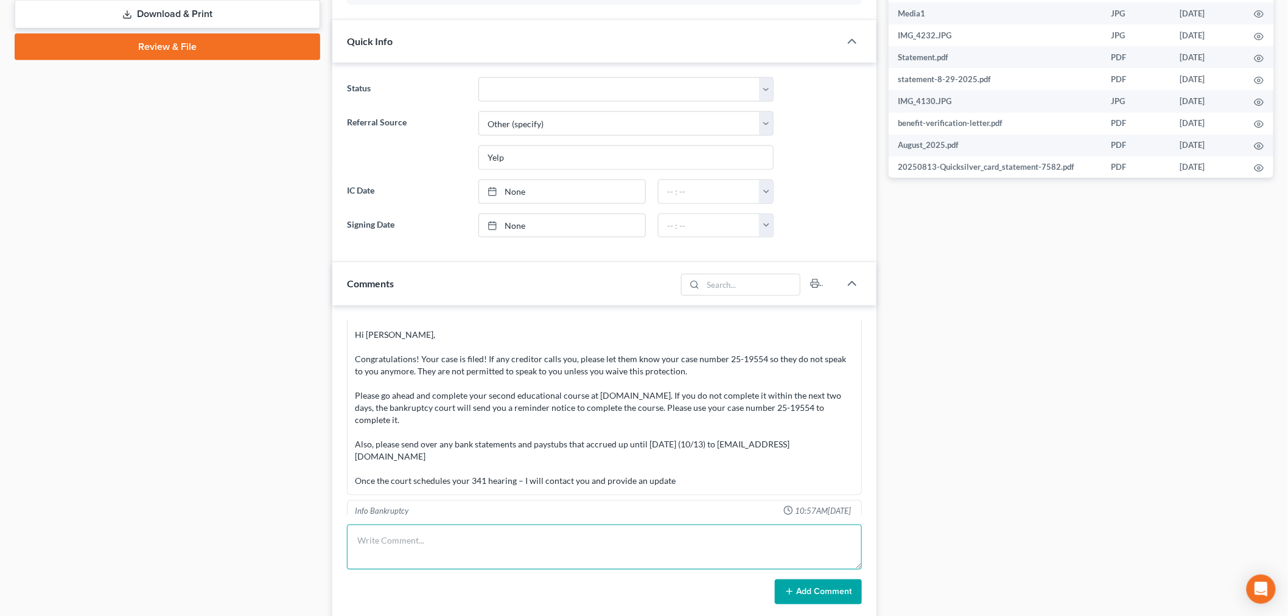
click at [447, 545] on textarea at bounding box center [604, 547] width 515 height 45
type textarea "2nd course filed doc. 9"
click at [808, 591] on button "Add Comment" at bounding box center [818, 592] width 87 height 26
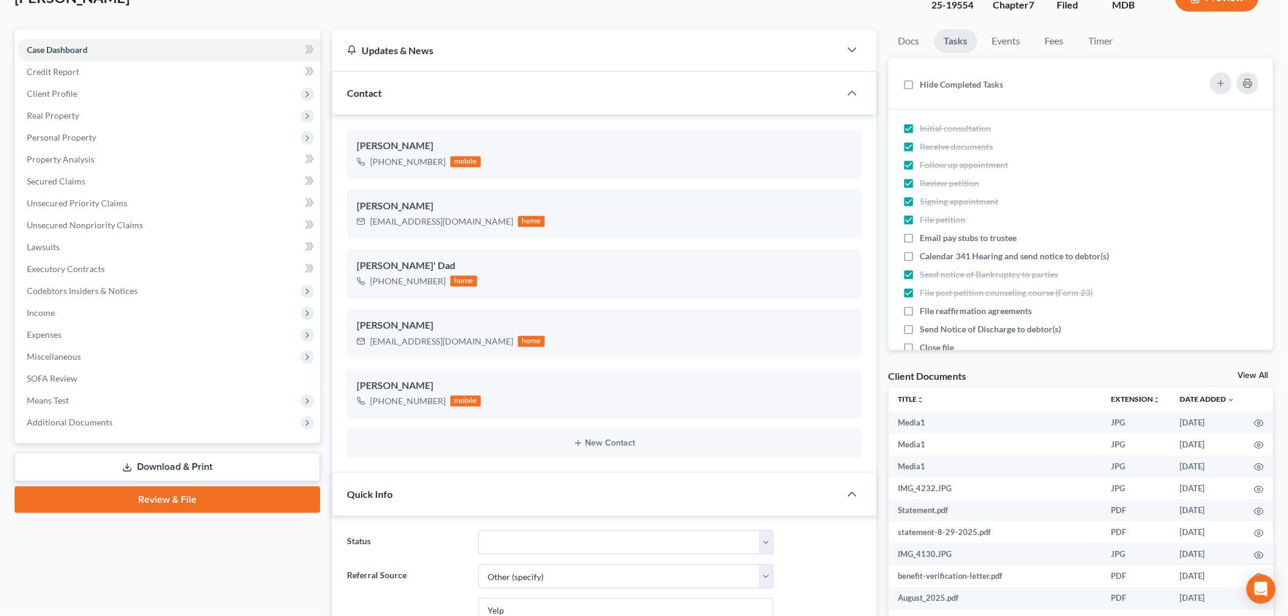
scroll to position [0, 0]
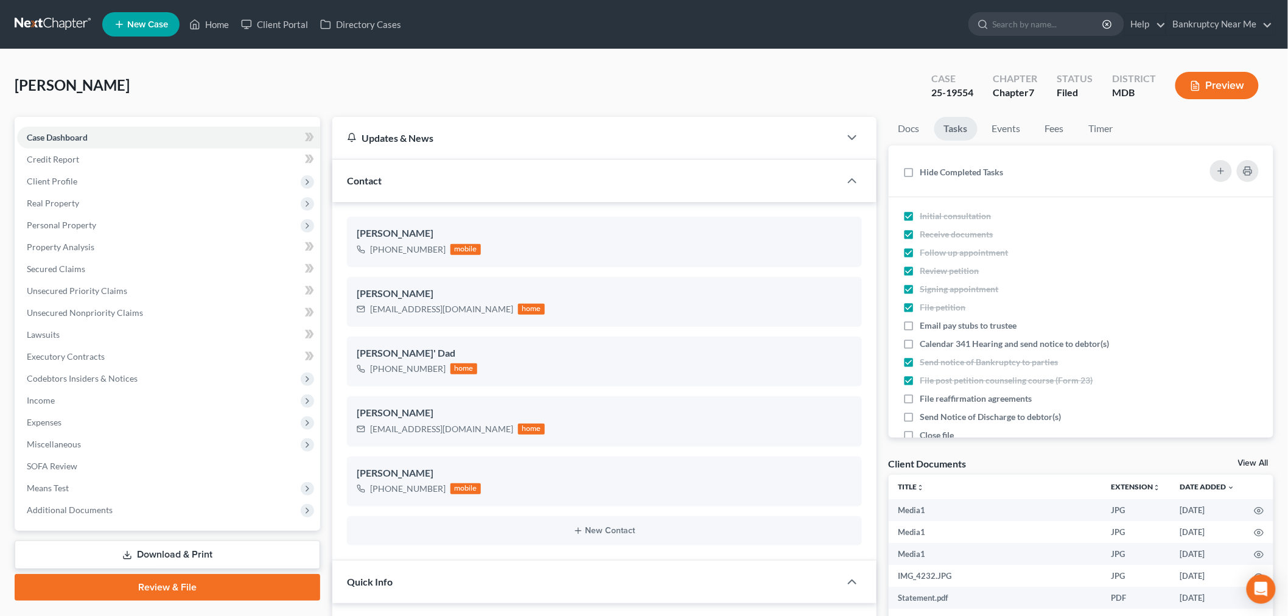
click at [33, 35] on link at bounding box center [54, 24] width 78 height 22
click at [34, 34] on link at bounding box center [54, 24] width 78 height 22
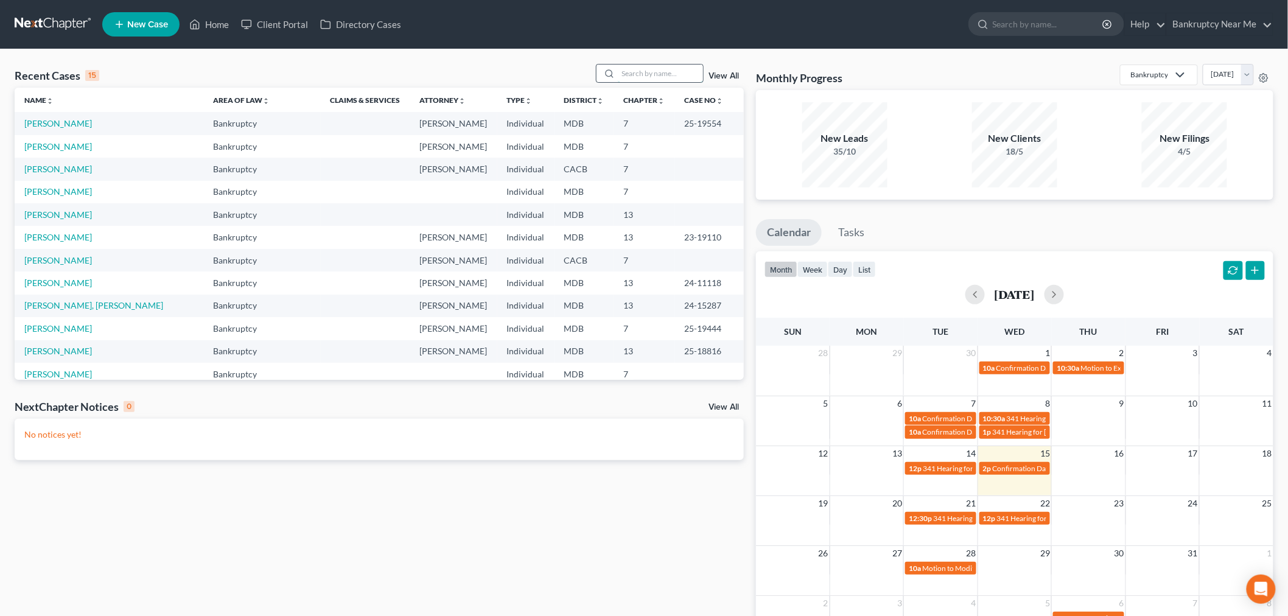
click at [666, 73] on input "search" at bounding box center [660, 74] width 85 height 18
type input "a"
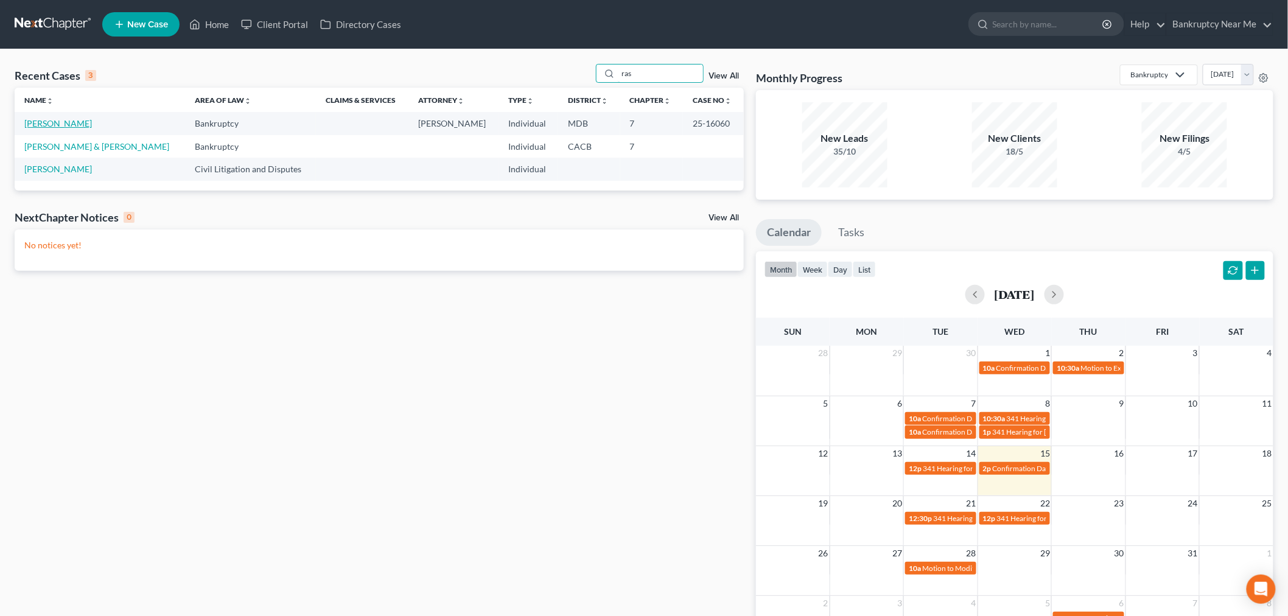
type input "ras"
click at [73, 124] on link "[PERSON_NAME]" at bounding box center [58, 123] width 68 height 10
select select "6"
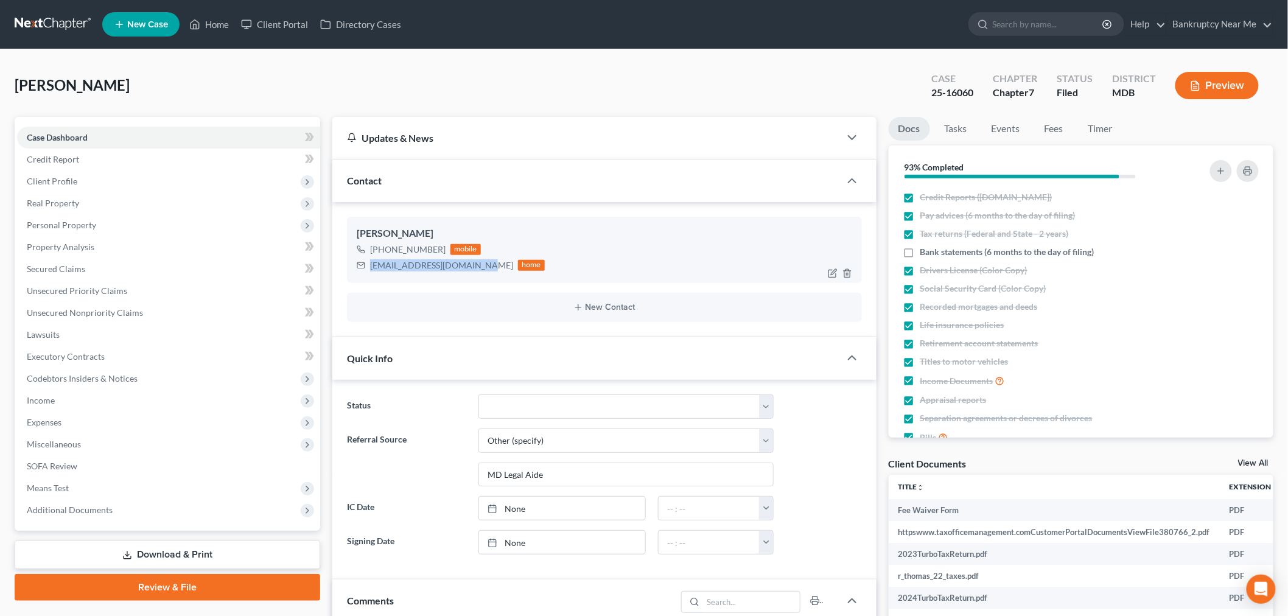
drag, startPoint x: 484, startPoint y: 265, endPoint x: 376, endPoint y: 256, distance: 108.8
click at [346, 267] on div "Rasheedah Thomas +1 (443) 962-4953 mobile rasheedahthomas@yahoo.com home New Co…" at bounding box center [604, 269] width 544 height 135
copy div "rasheedahthomas@yahoo.com"
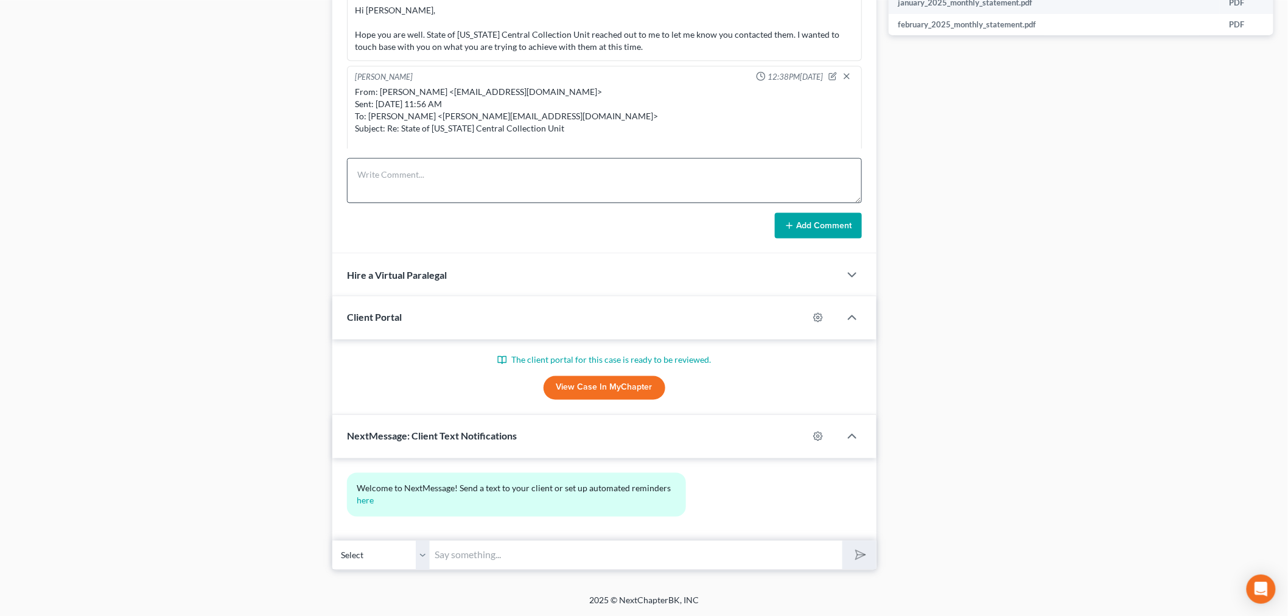
scroll to position [683, 0]
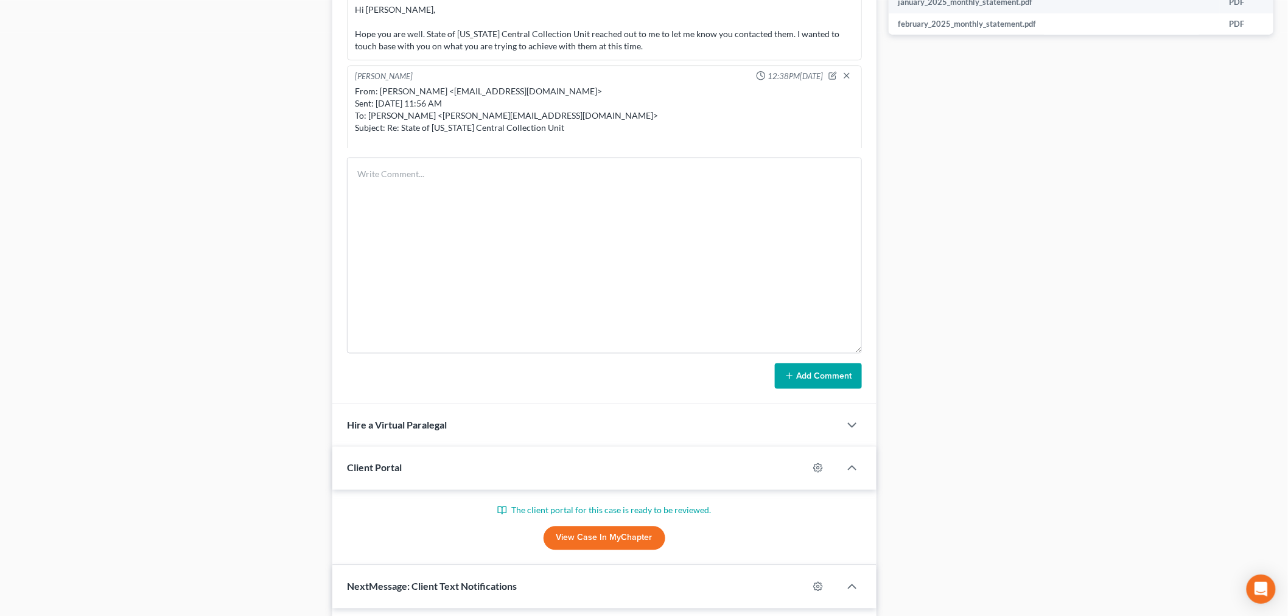
drag, startPoint x: 860, startPoint y: 201, endPoint x: 873, endPoint y: 353, distance: 152.1
click at [873, 354] on div "Info Bankruptcy 11:32AM, 05/05/2025 -PC Rasheedah Thomas called in. (443 962 49…" at bounding box center [604, 172] width 544 height 466
click at [853, 270] on textarea at bounding box center [604, 257] width 515 height 198
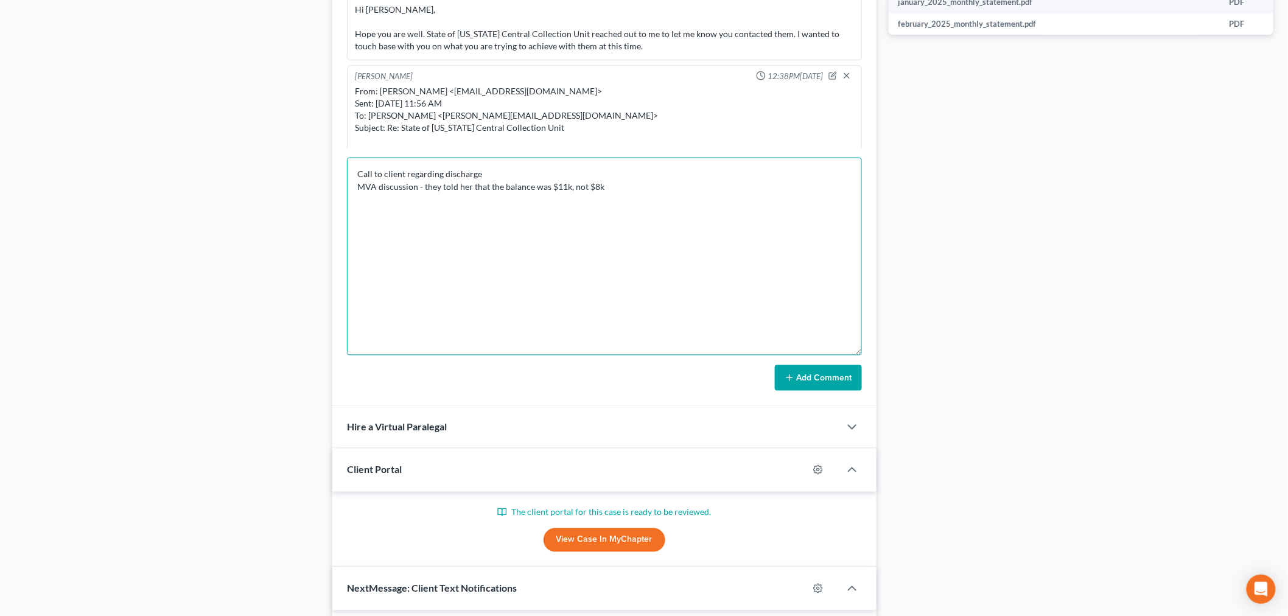
type textarea "Call to client regarding discharge MVA discussion - they told her that the bala…"
click at [836, 375] on button "Add Comment" at bounding box center [818, 378] width 87 height 26
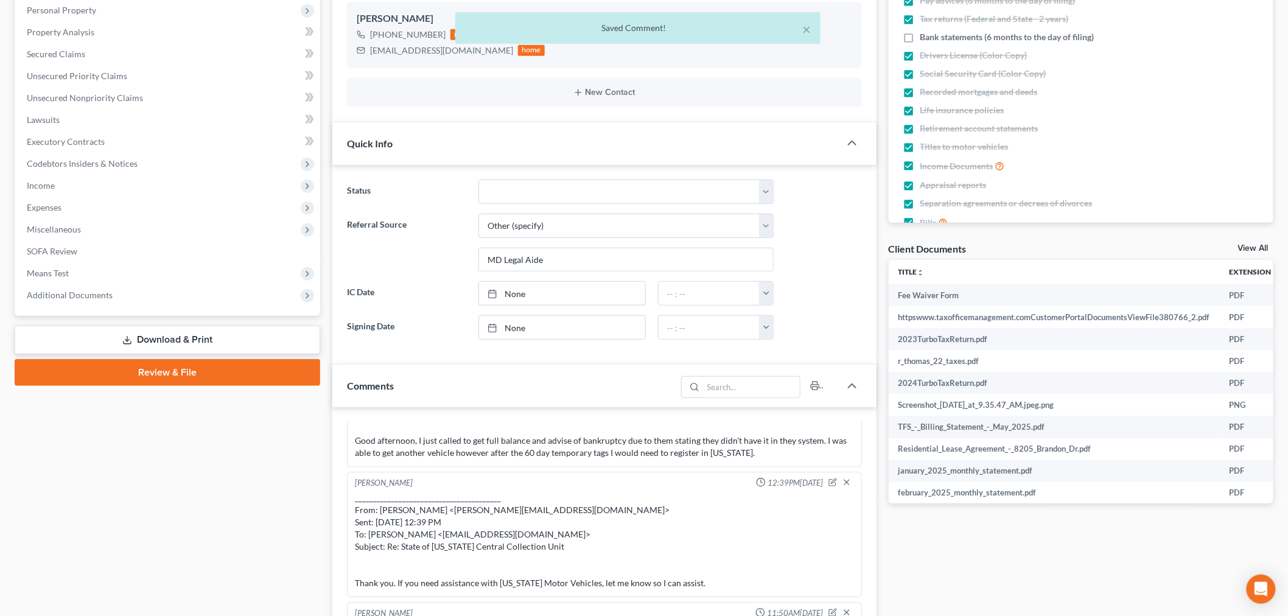
scroll to position [75, 0]
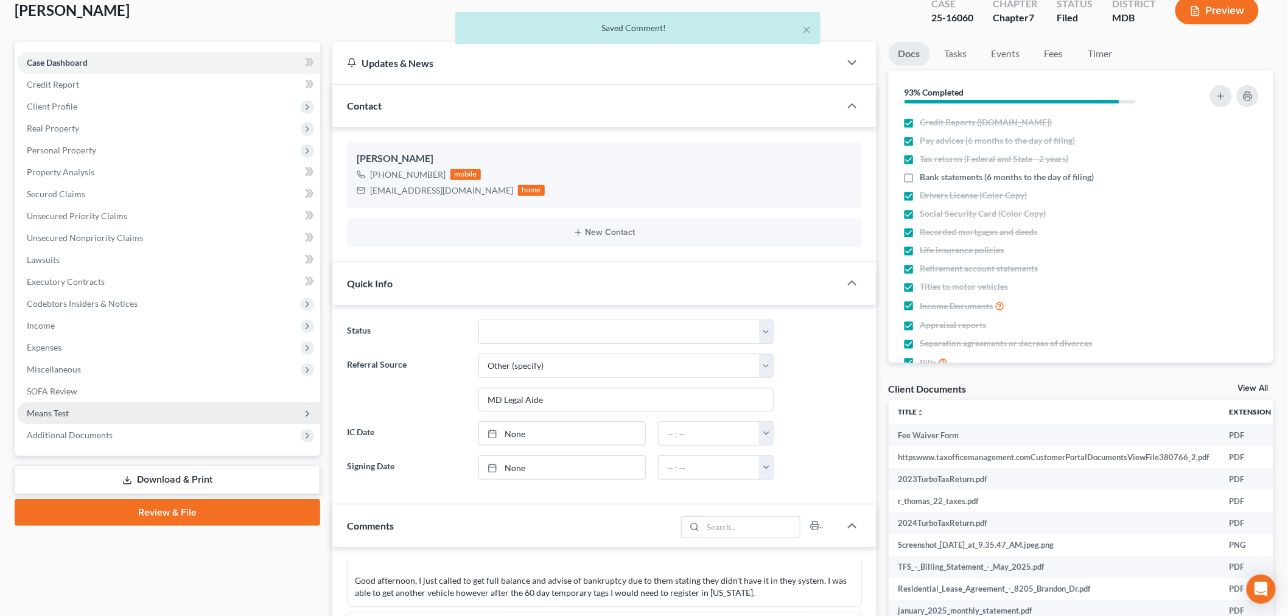
click at [93, 407] on span "Means Test" at bounding box center [168, 413] width 303 height 22
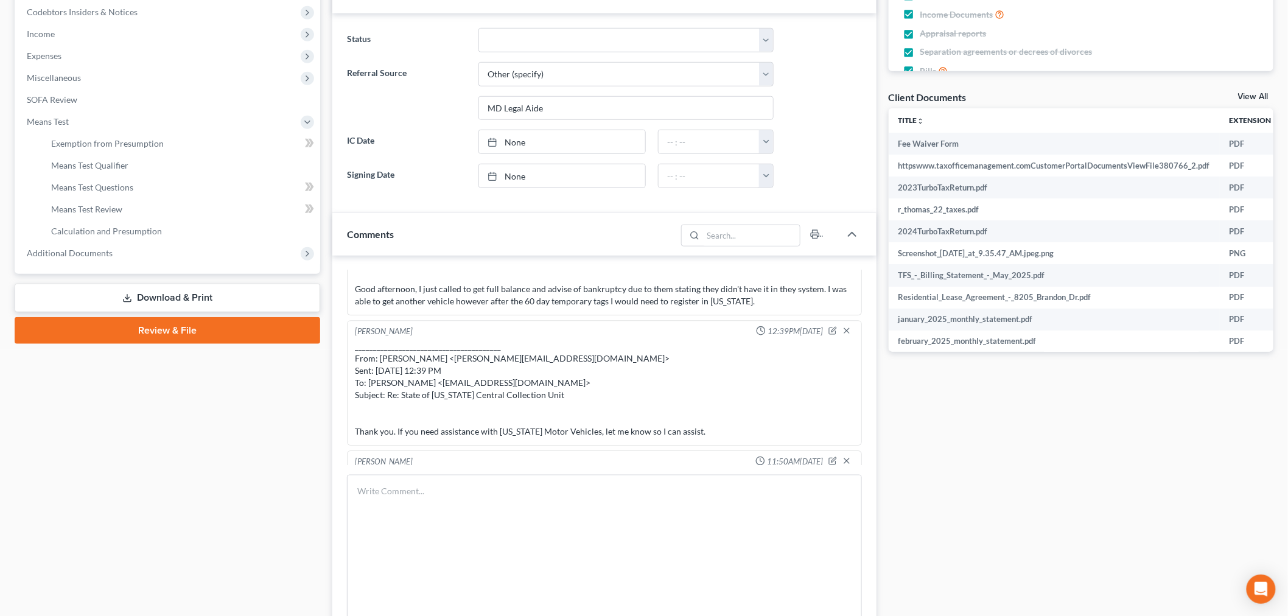
scroll to position [481, 0]
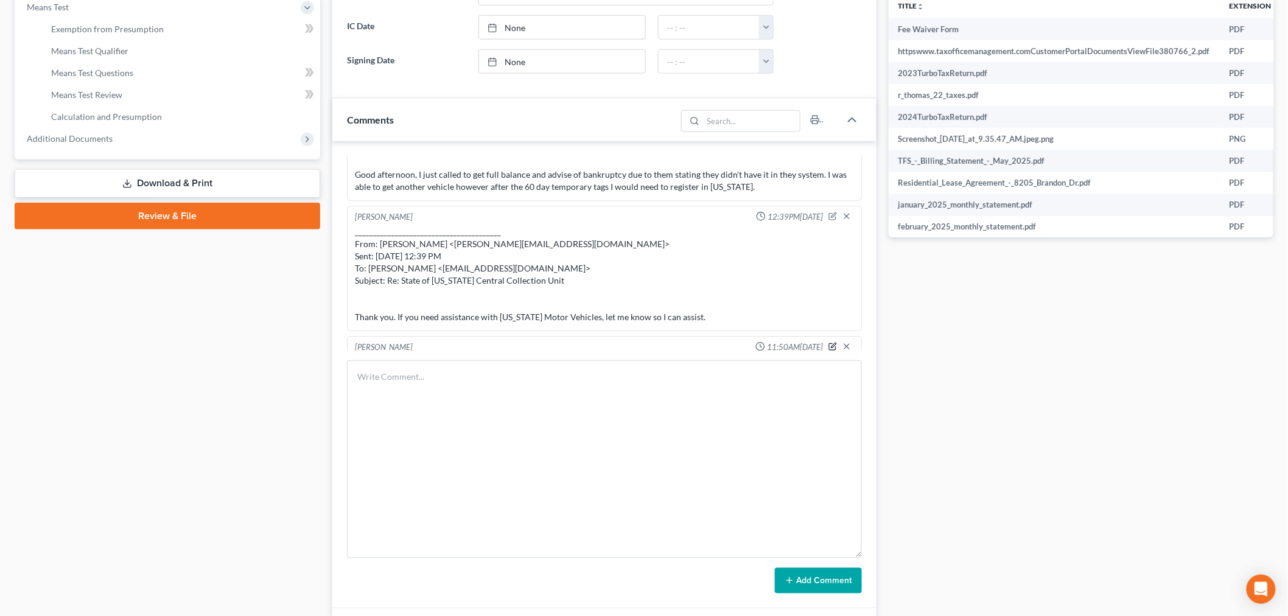
click at [829, 344] on icon "button" at bounding box center [832, 347] width 7 height 7
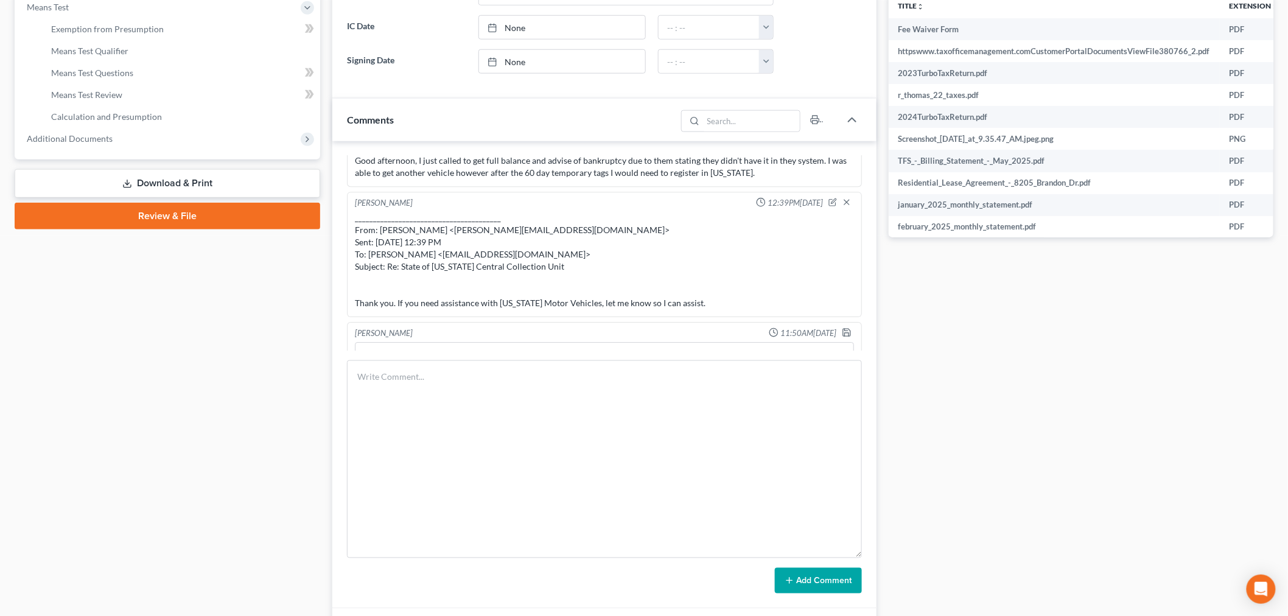
scroll to position [11256, 0]
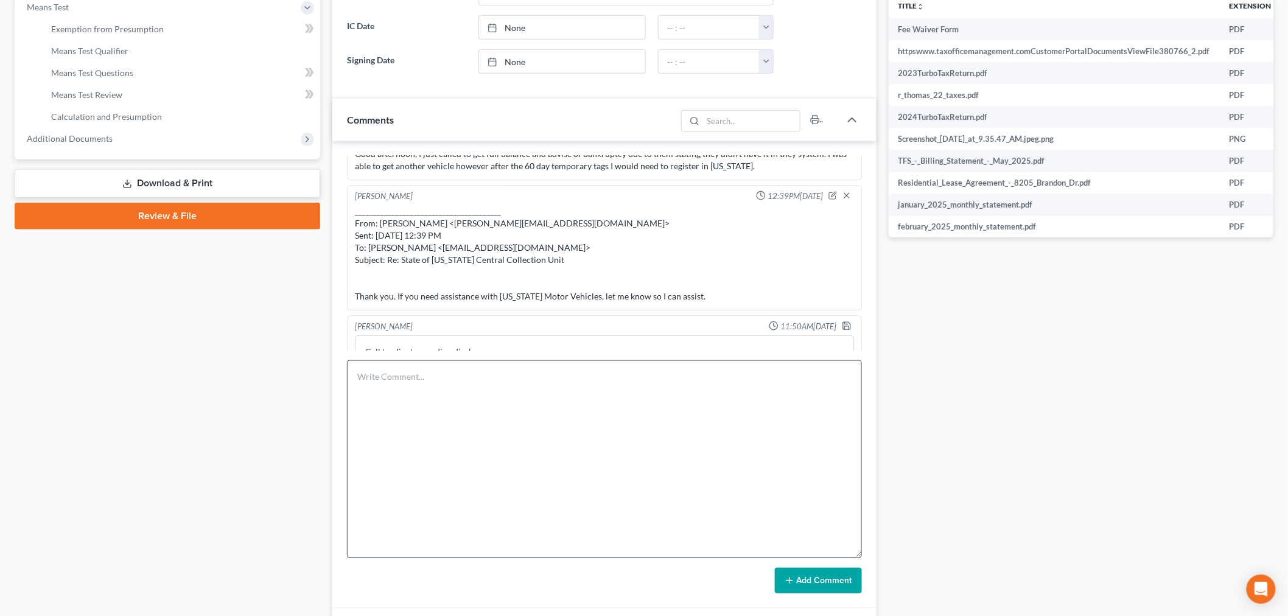
drag, startPoint x: 830, startPoint y: 384, endPoint x: 710, endPoint y: 497, distance: 165.3
click at [730, 615] on html "Home New Case Client Portal Directory Cases Bankruptcy Near Me iris@bankruptcyn…" at bounding box center [644, 245] width 1288 height 1452
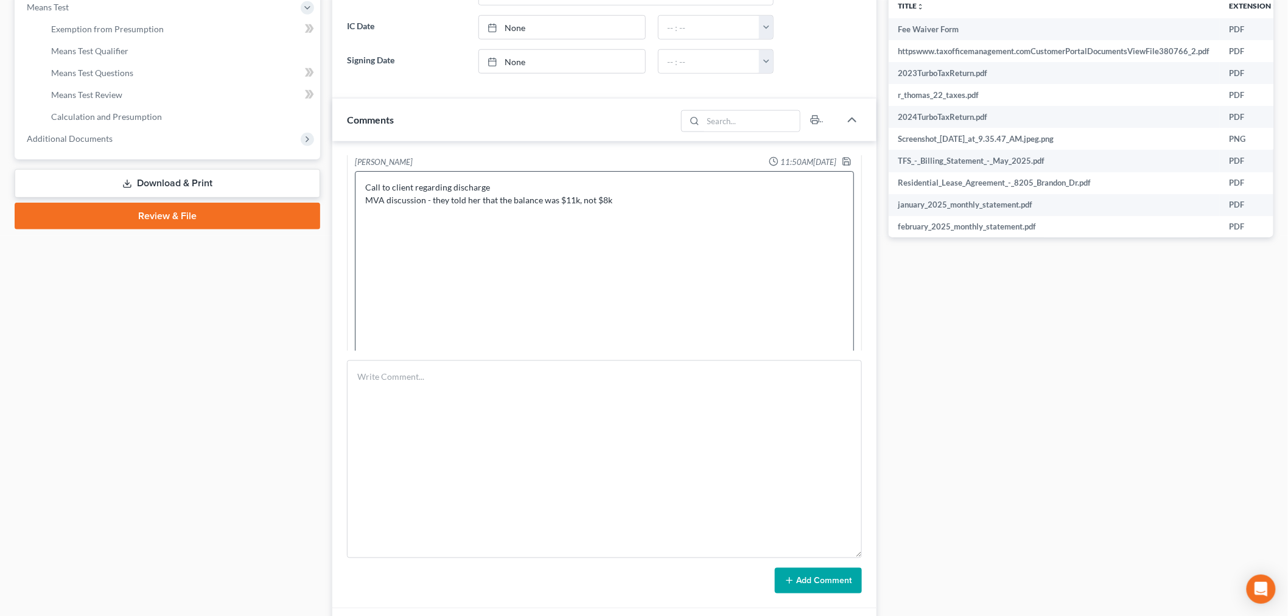
scroll to position [11391, 0]
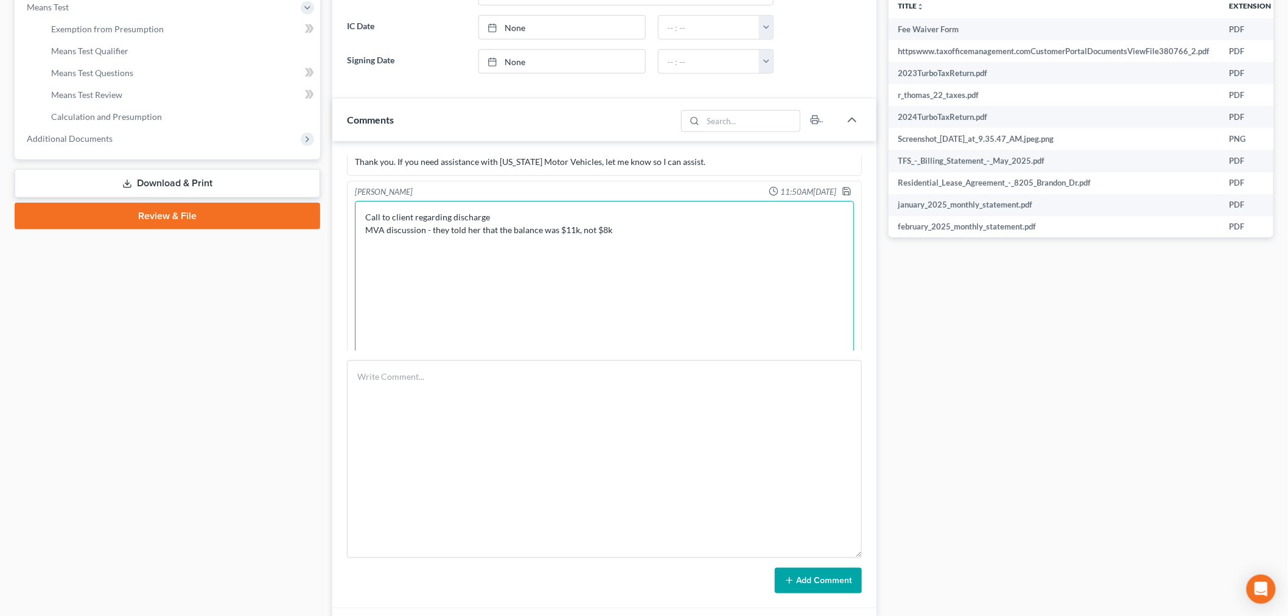
click at [691, 209] on textarea "Call to client regarding discharge MVA discussion - they told her that the bala…" at bounding box center [604, 365] width 499 height 329
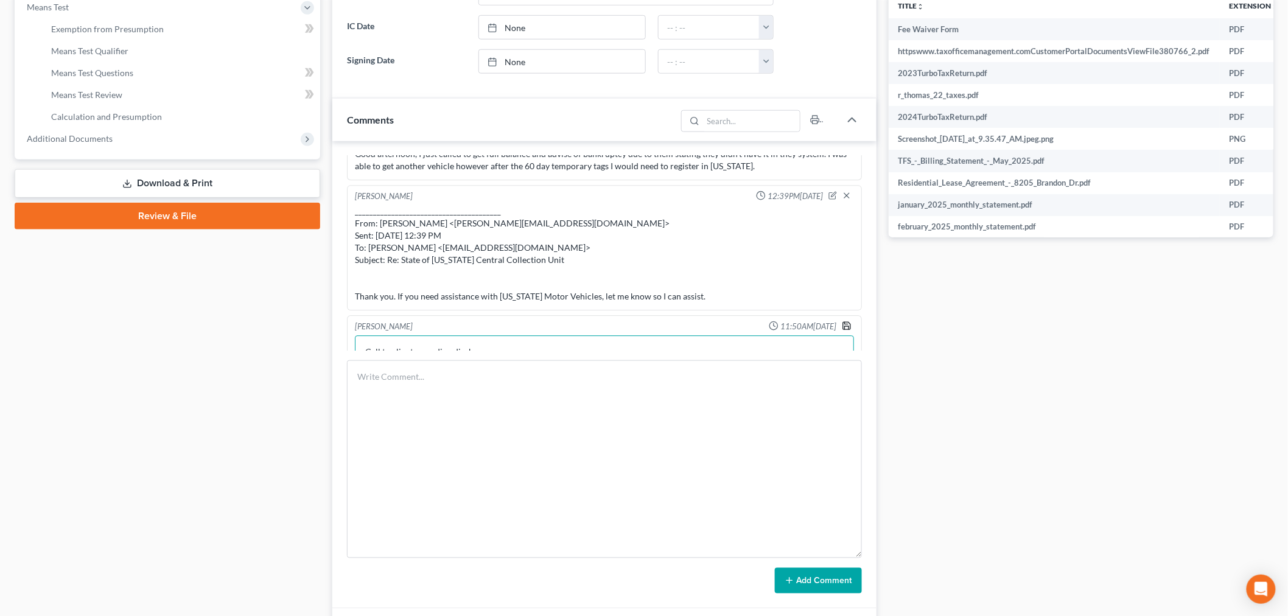
type textarea "Call to client regarding discharge MVA discussion - they told her that the bala…"
click at [842, 321] on icon "button" at bounding box center [847, 326] width 10 height 10
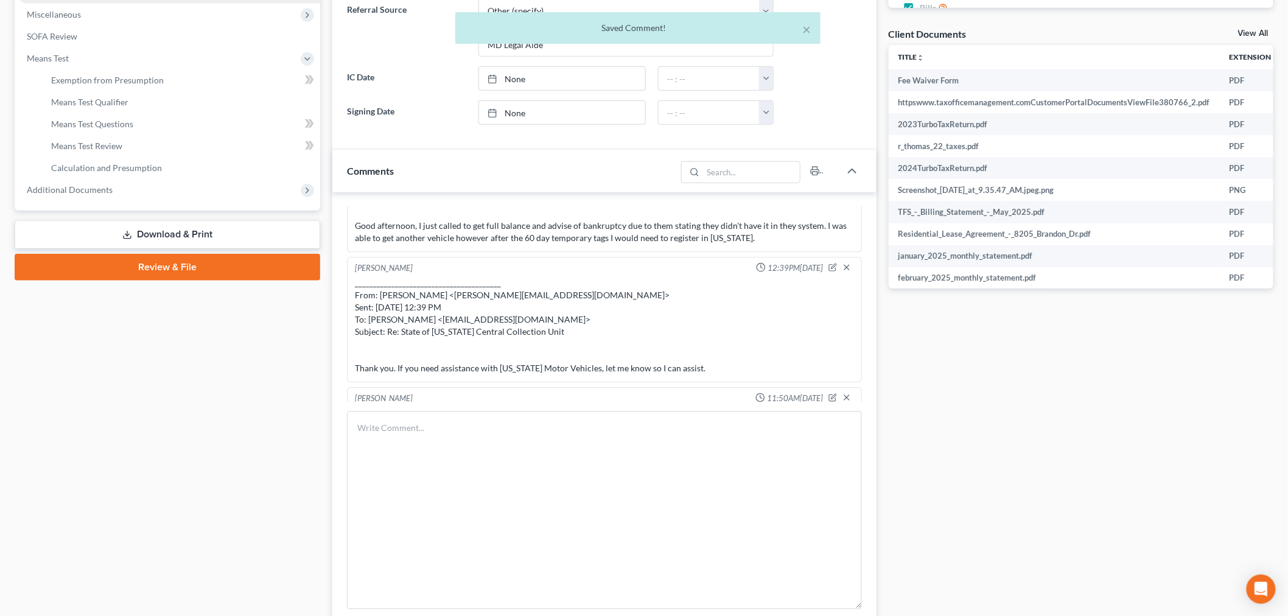
scroll to position [278, 0]
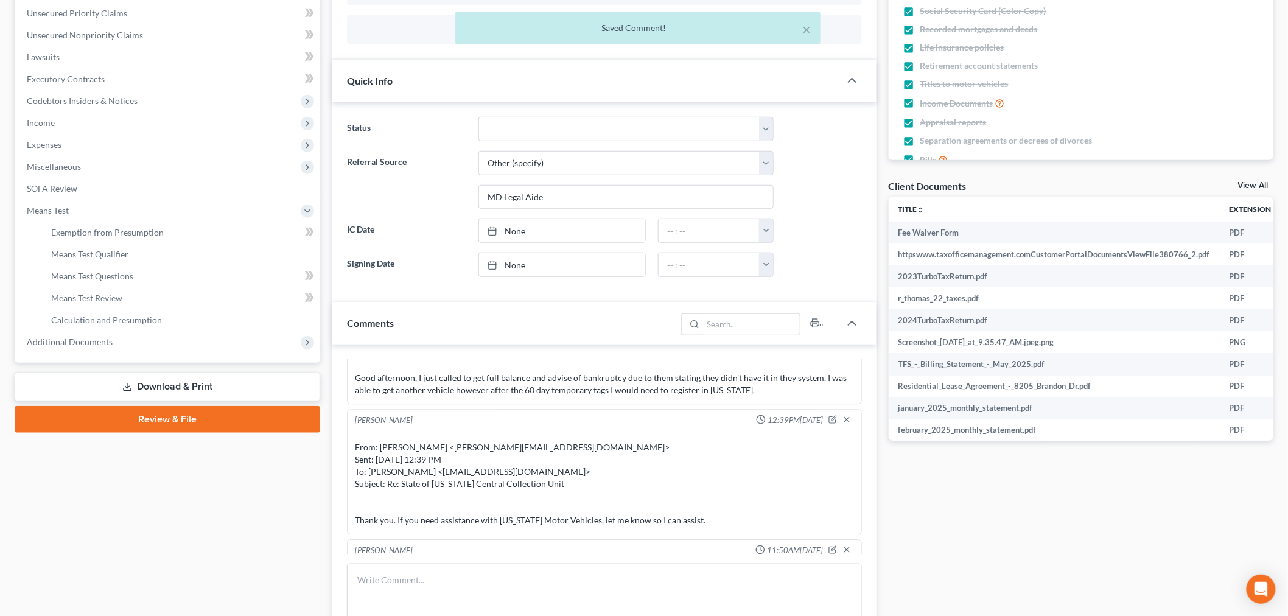
click at [134, 35] on div "× Saved Comment!" at bounding box center [638, 31] width 1288 height 38
click at [807, 25] on button "×" at bounding box center [806, 29] width 9 height 15
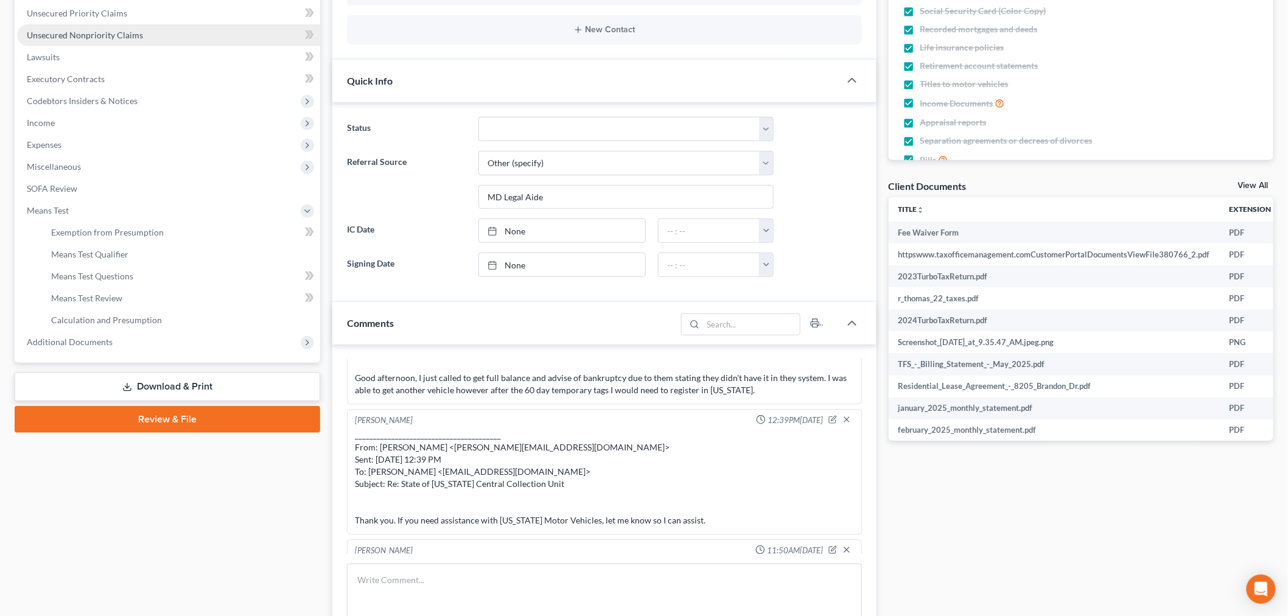
click at [158, 31] on link "Unsecured Nonpriority Claims" at bounding box center [168, 35] width 303 height 22
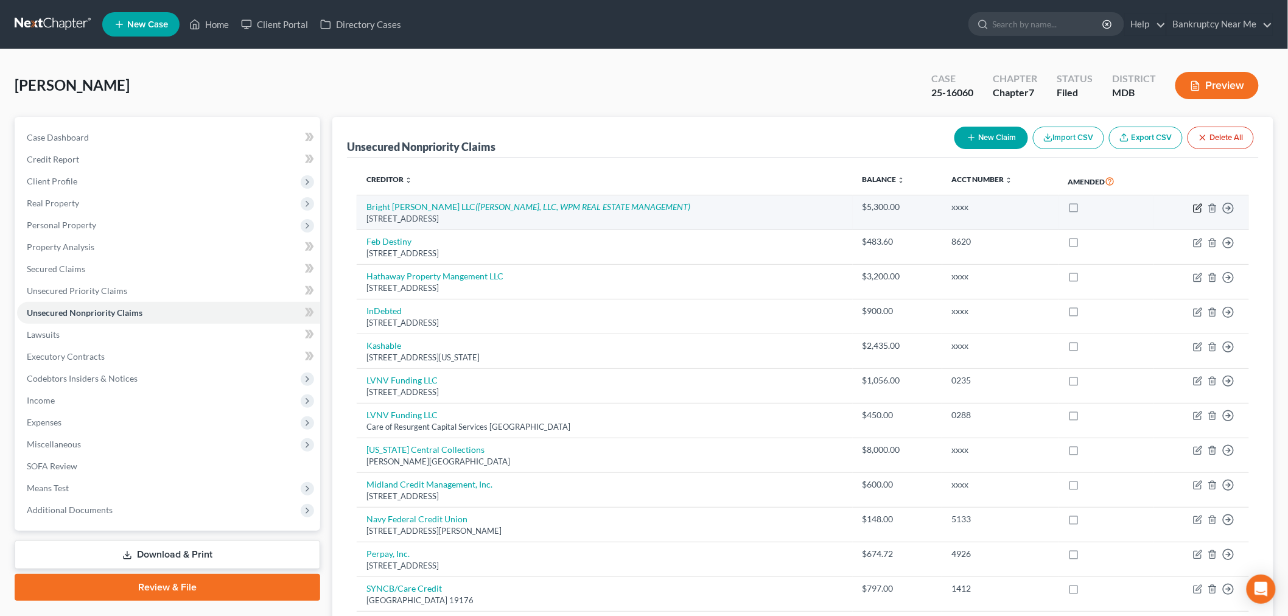
click at [1199, 205] on icon "button" at bounding box center [1198, 206] width 5 height 5
select select "21"
select select "8"
select select "0"
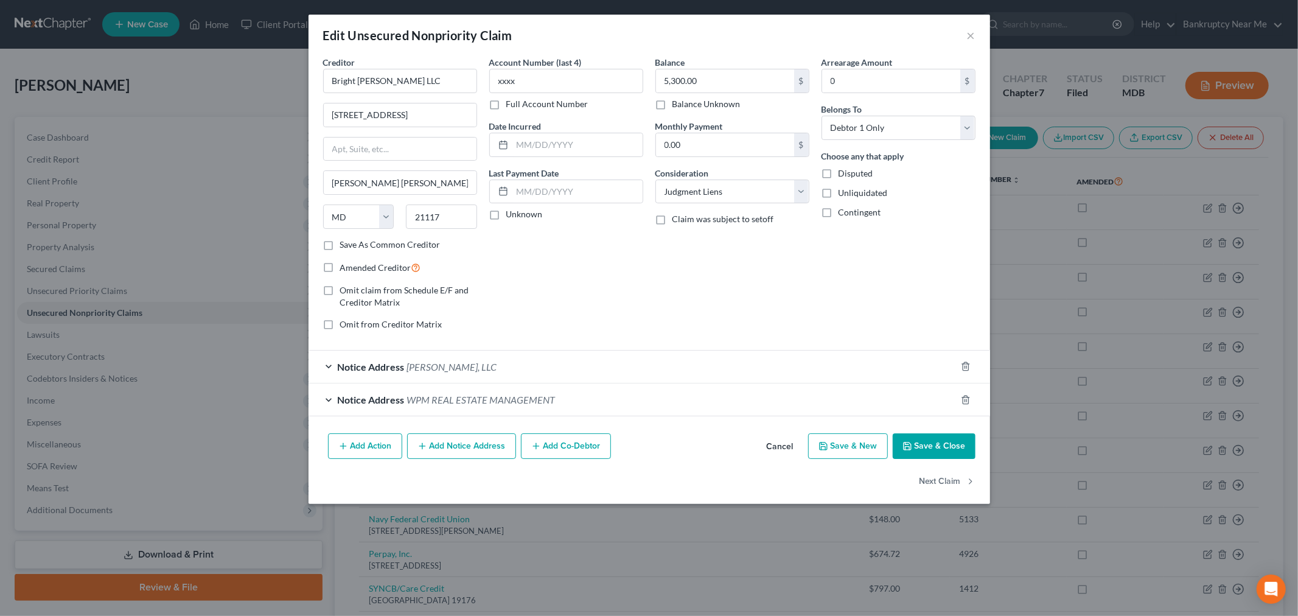
click at [373, 250] on label "Save As Common Creditor" at bounding box center [390, 245] width 100 height 12
click at [353, 246] on input "Save As Common Creditor" at bounding box center [349, 243] width 8 height 8
click at [968, 449] on button "Save & Close" at bounding box center [934, 446] width 83 height 26
checkbox input "false"
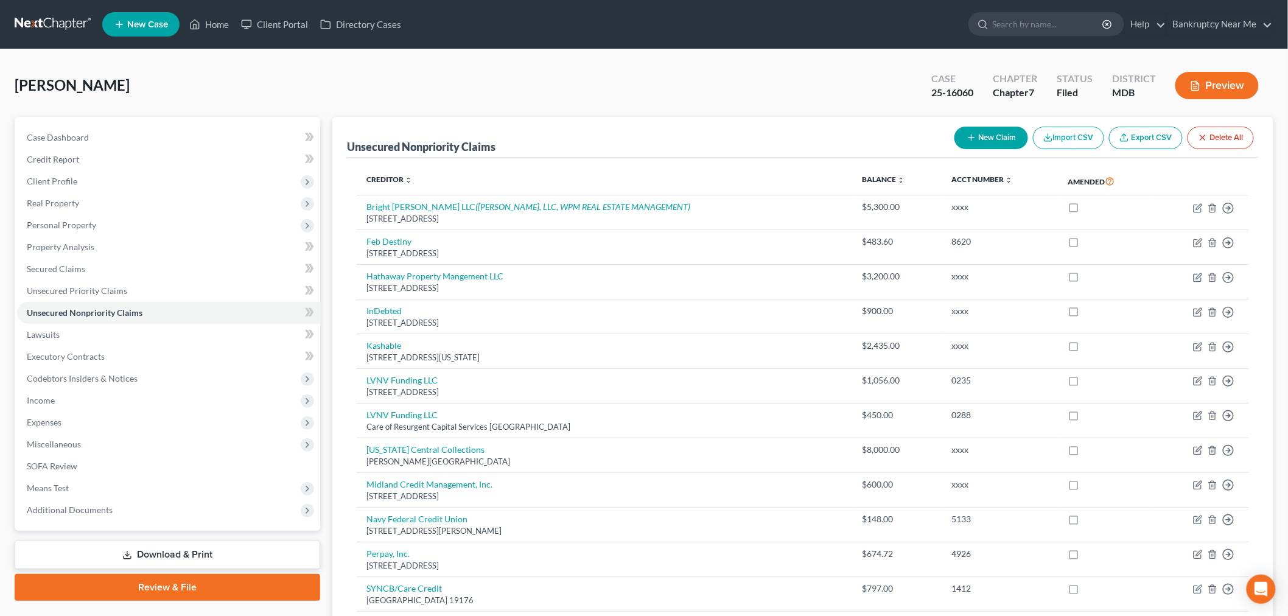
drag, startPoint x: 138, startPoint y: 86, endPoint x: 0, endPoint y: 86, distance: 138.2
click at [0, 86] on div "Thomas, Rasheedah Upgraded Case 25-16060 Chapter Chapter 7 Status Filed Distric…" at bounding box center [644, 402] width 1288 height 707
copy span "[PERSON_NAME]"
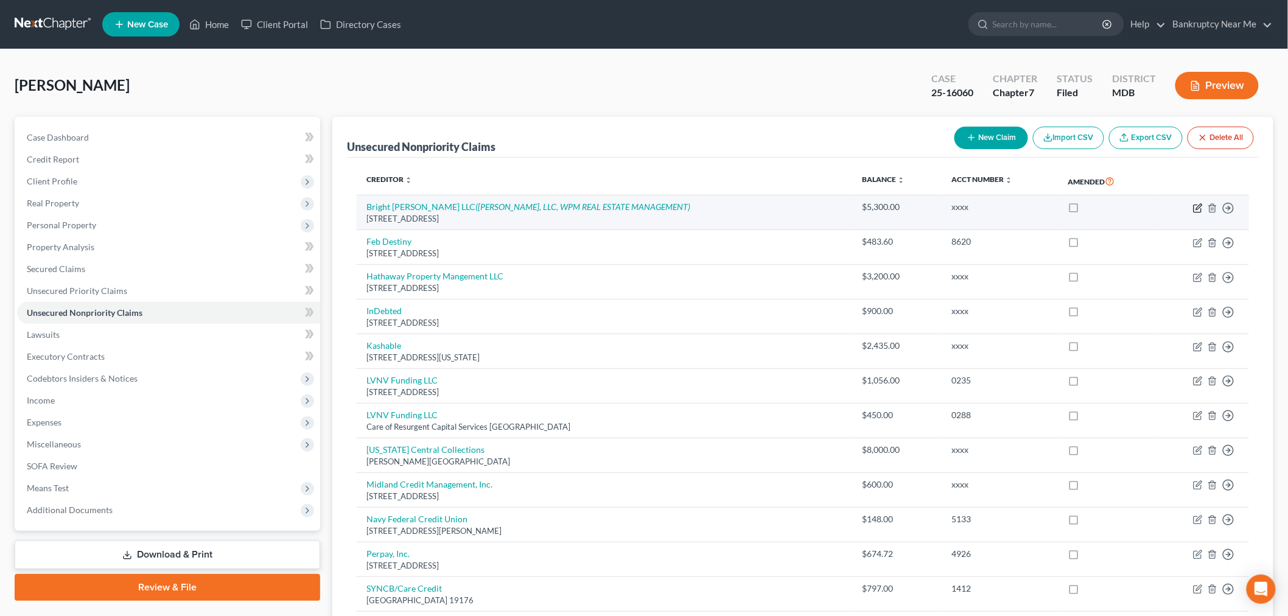
click at [1196, 208] on icon "button" at bounding box center [1198, 208] width 10 height 10
select select "21"
select select "8"
select select "0"
select select "21"
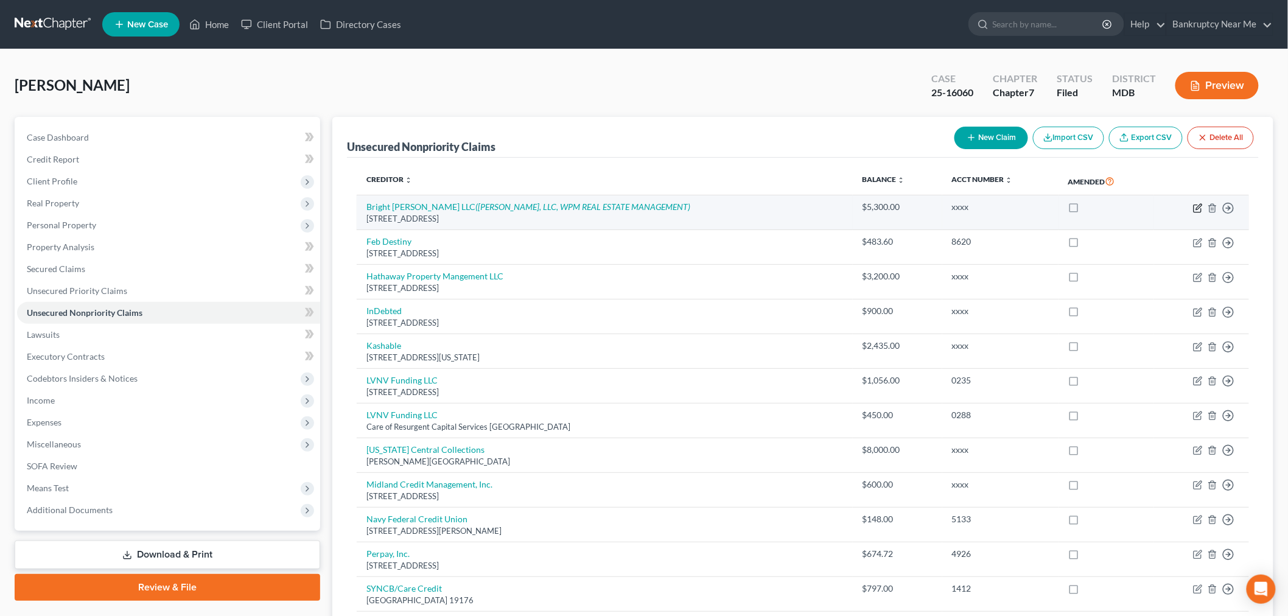
select select "21"
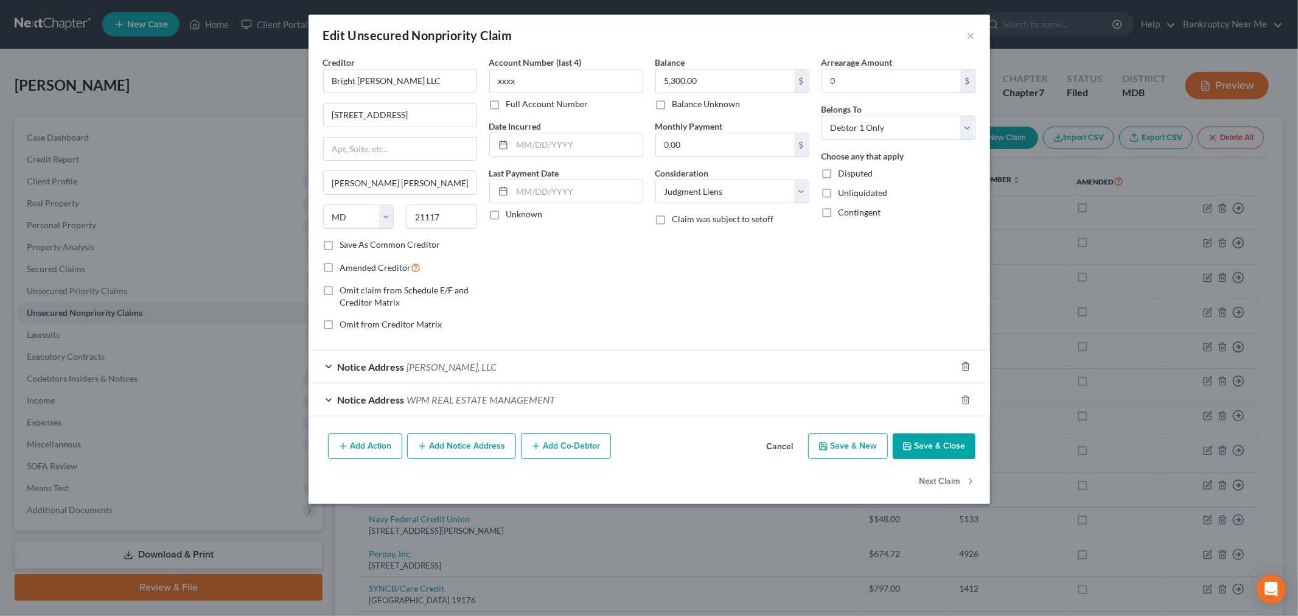
drag, startPoint x: 512, startPoint y: 368, endPoint x: 536, endPoint y: 381, distance: 27.0
click at [512, 368] on div "Notice Address A.G. II, LLC" at bounding box center [633, 367] width 648 height 32
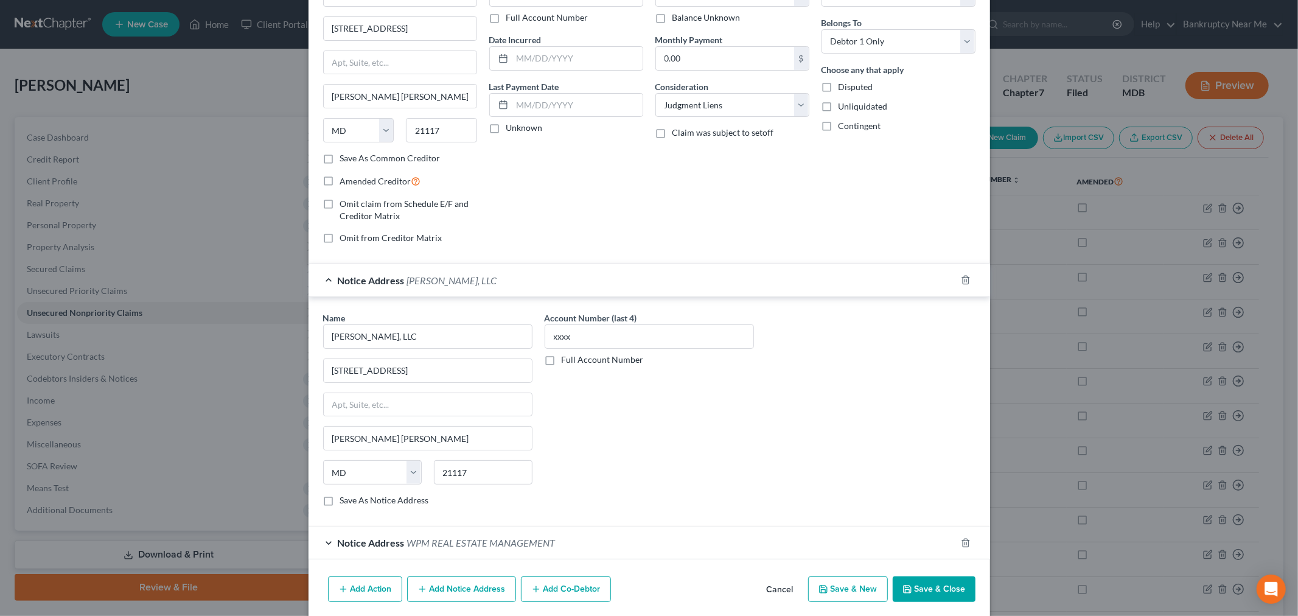
scroll to position [133, 0]
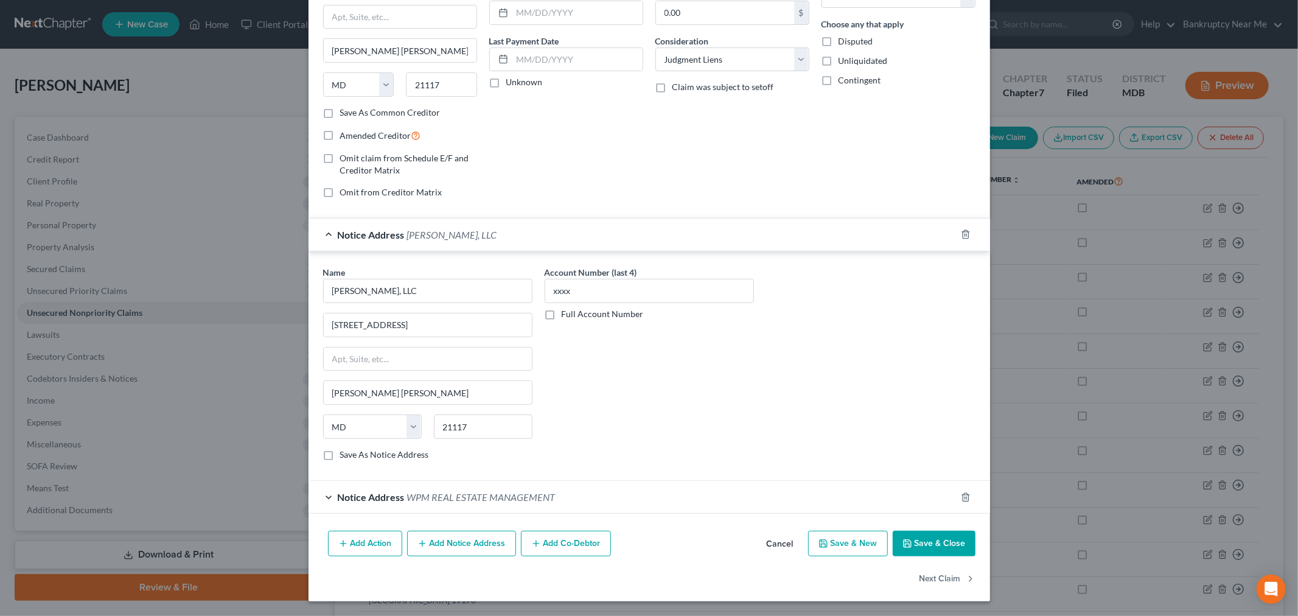
click at [589, 495] on div "Notice Address WPM REAL ESTATE MANAGEMENT" at bounding box center [633, 497] width 648 height 32
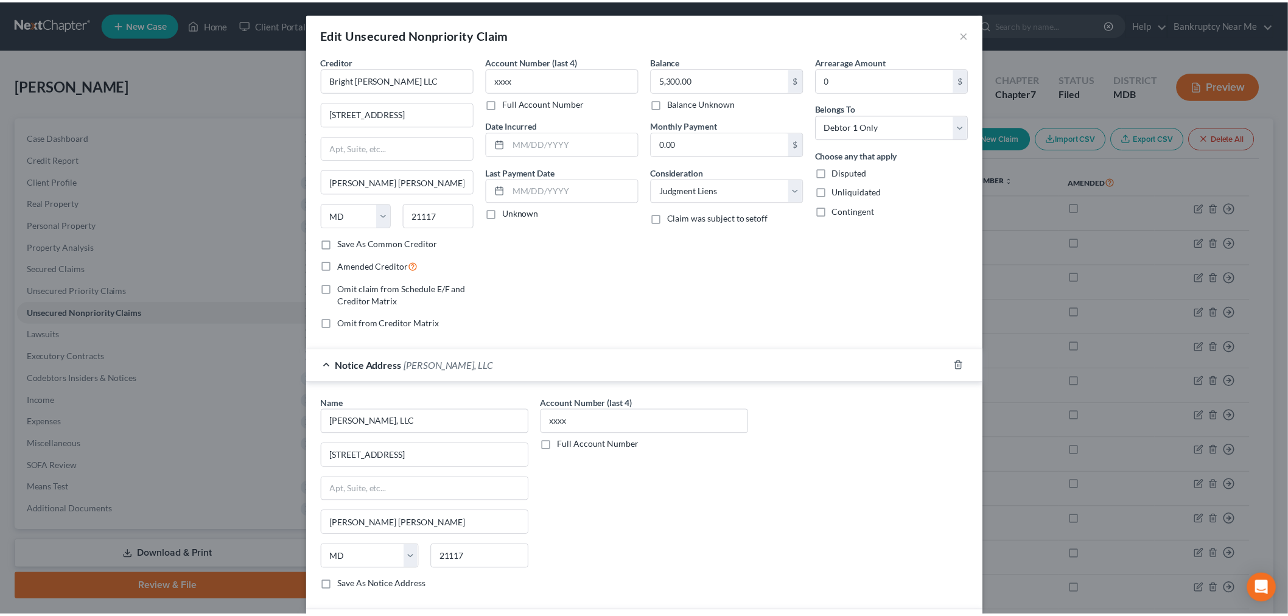
scroll to position [0, 0]
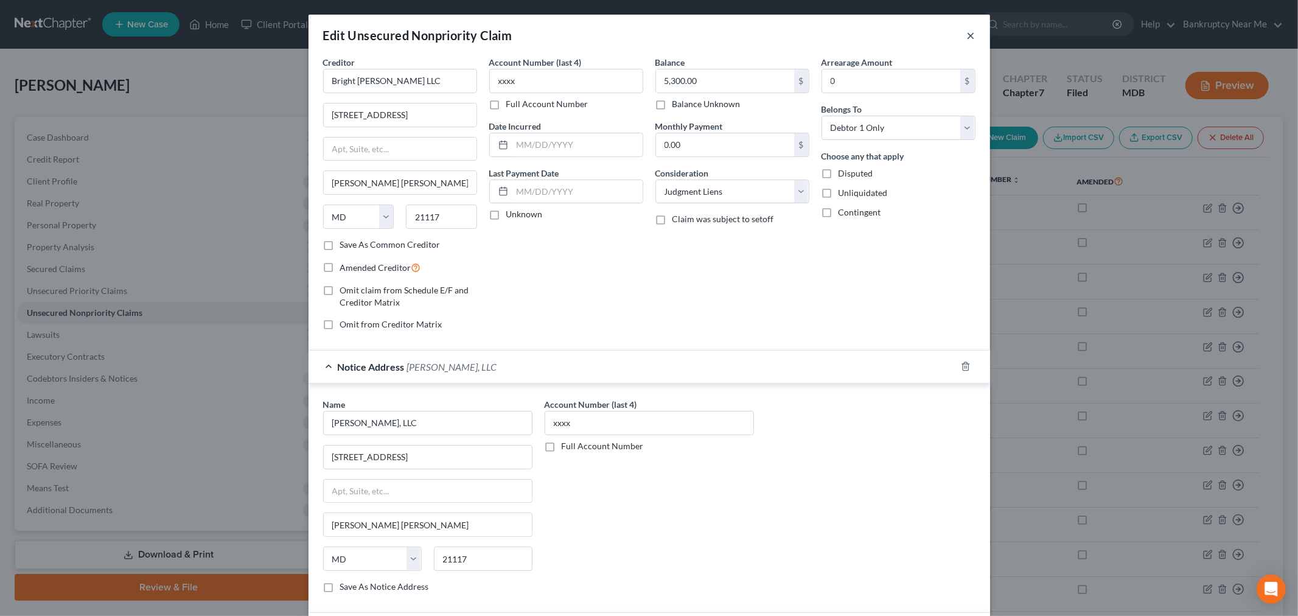
click at [967, 31] on button "×" at bounding box center [971, 35] width 9 height 15
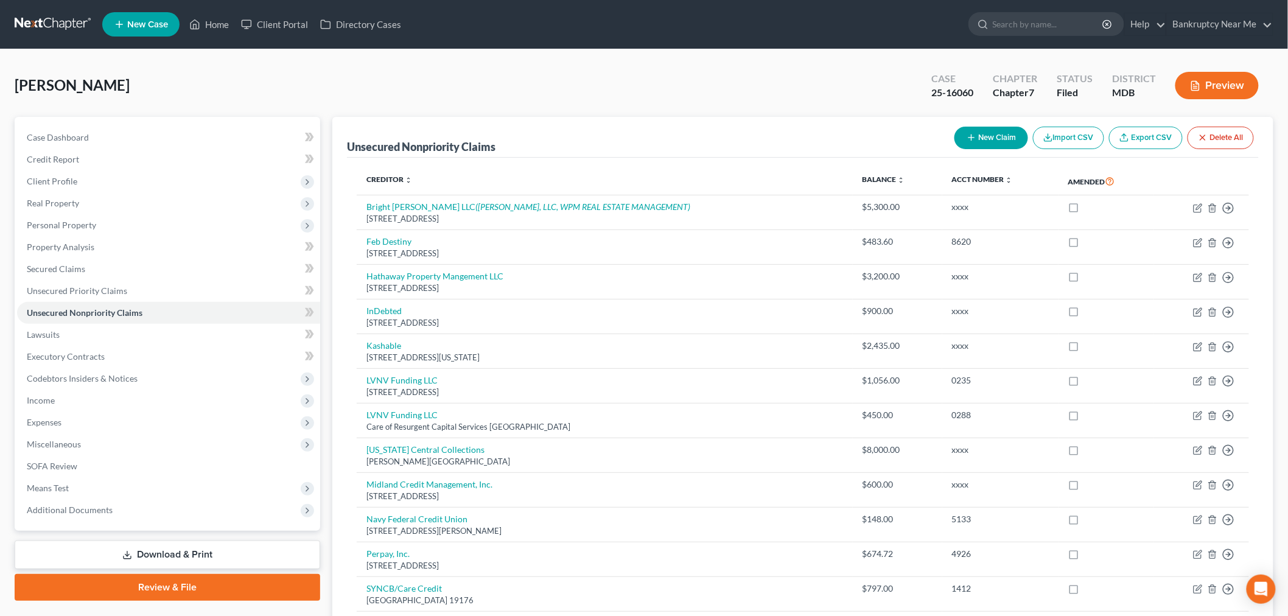
drag, startPoint x: 64, startPoint y: 173, endPoint x: 94, endPoint y: 196, distance: 37.9
click at [63, 173] on span "Client Profile" at bounding box center [168, 181] width 303 height 22
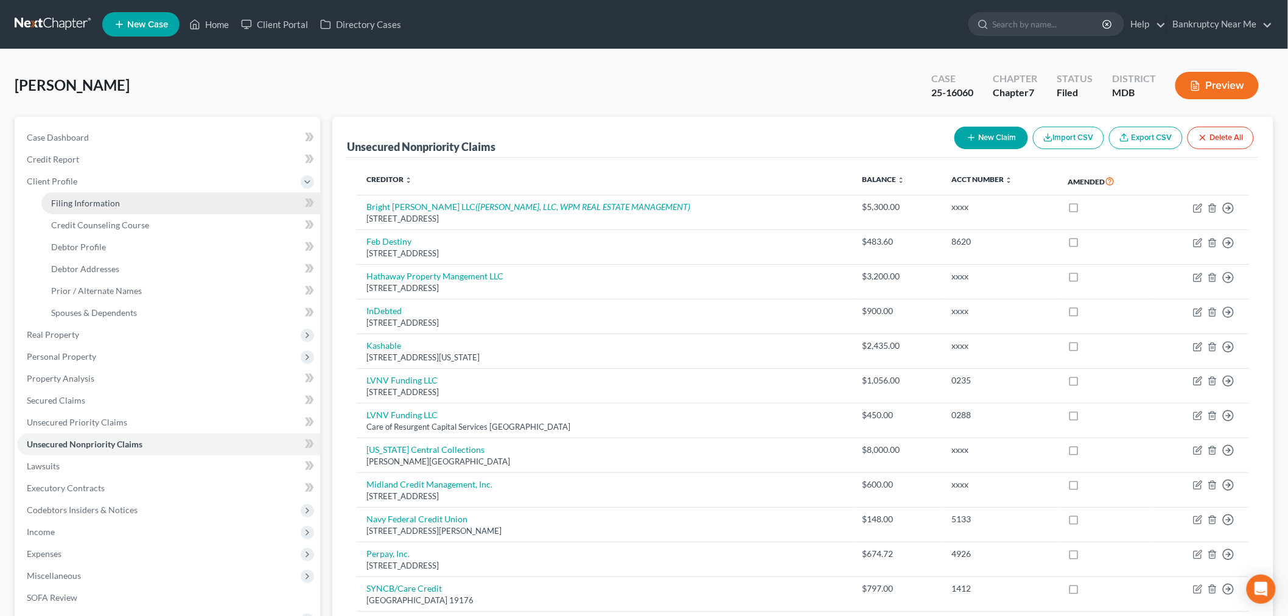
click at [97, 198] on span "Filing Information" at bounding box center [85, 203] width 69 height 10
select select "1"
select select "0"
select select "21"
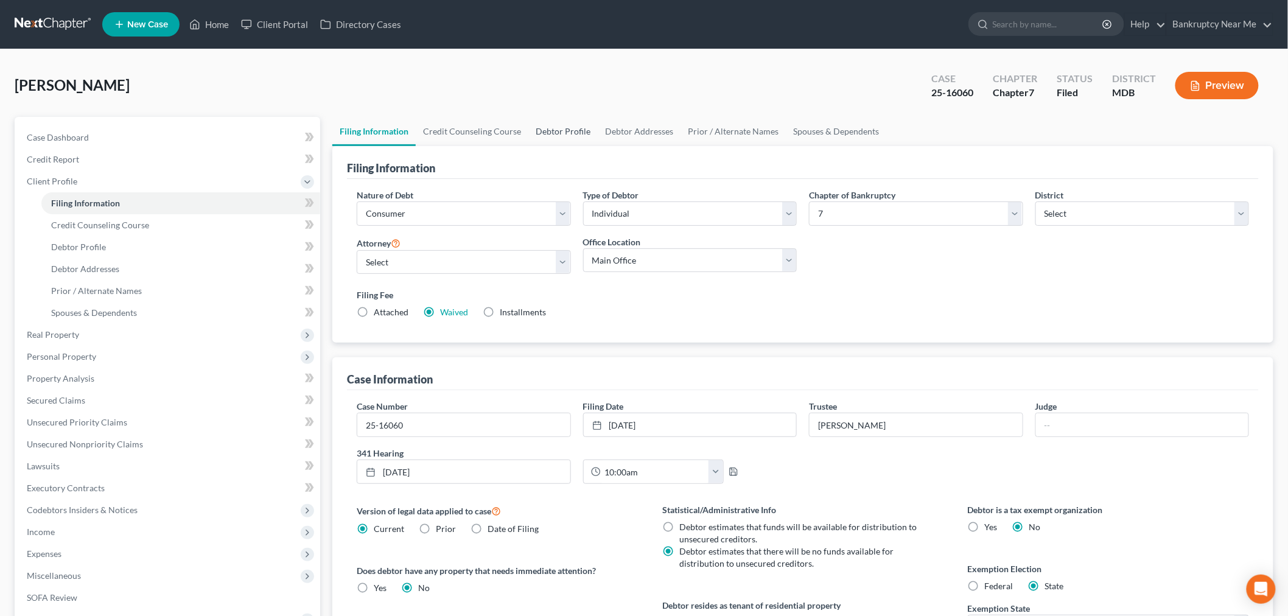
click at [546, 128] on link "Debtor Profile" at bounding box center [562, 131] width 69 height 29
select select "2"
select select "4"
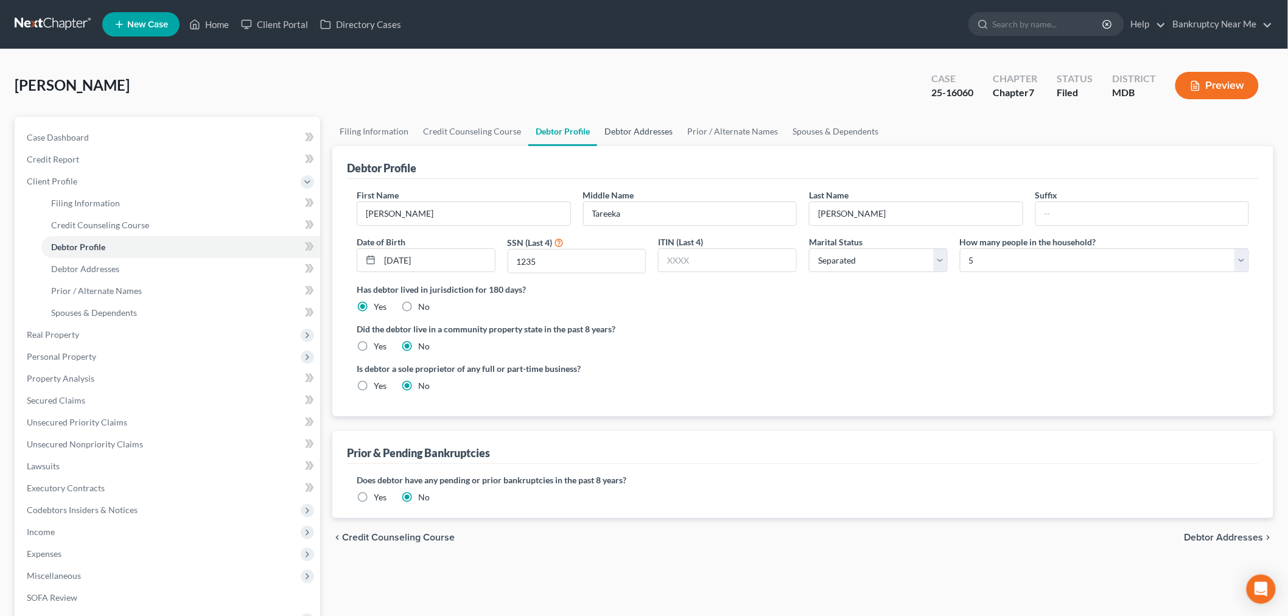
click at [626, 126] on link "Debtor Addresses" at bounding box center [638, 131] width 83 height 29
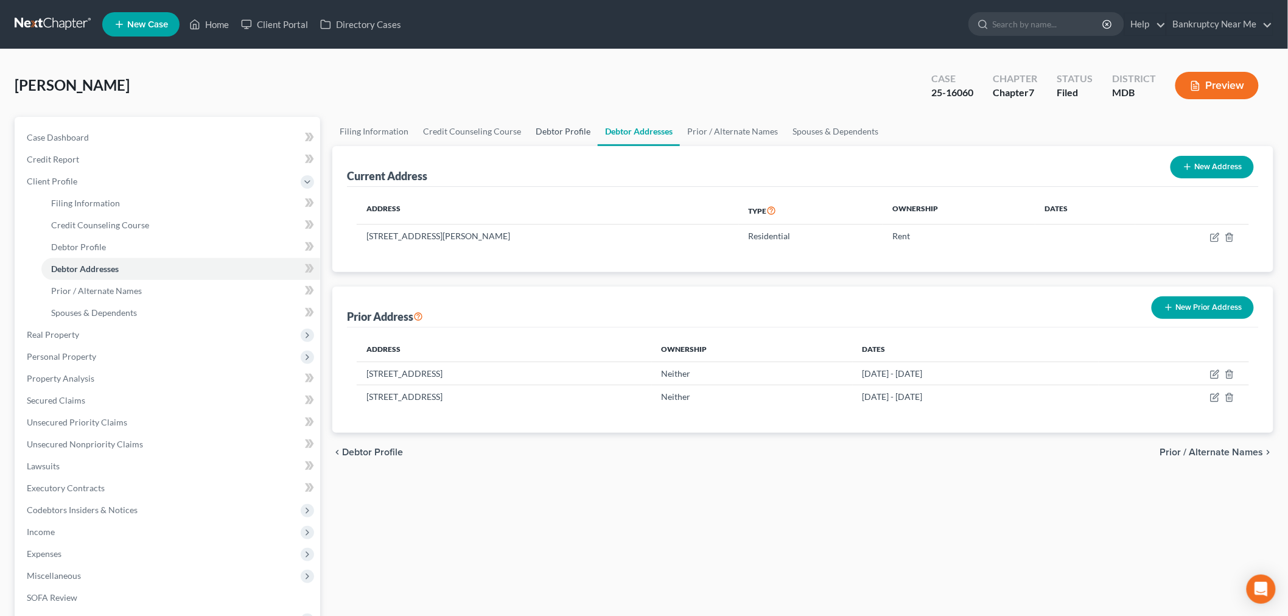
click at [539, 137] on link "Debtor Profile" at bounding box center [562, 131] width 69 height 29
select select "2"
select select "4"
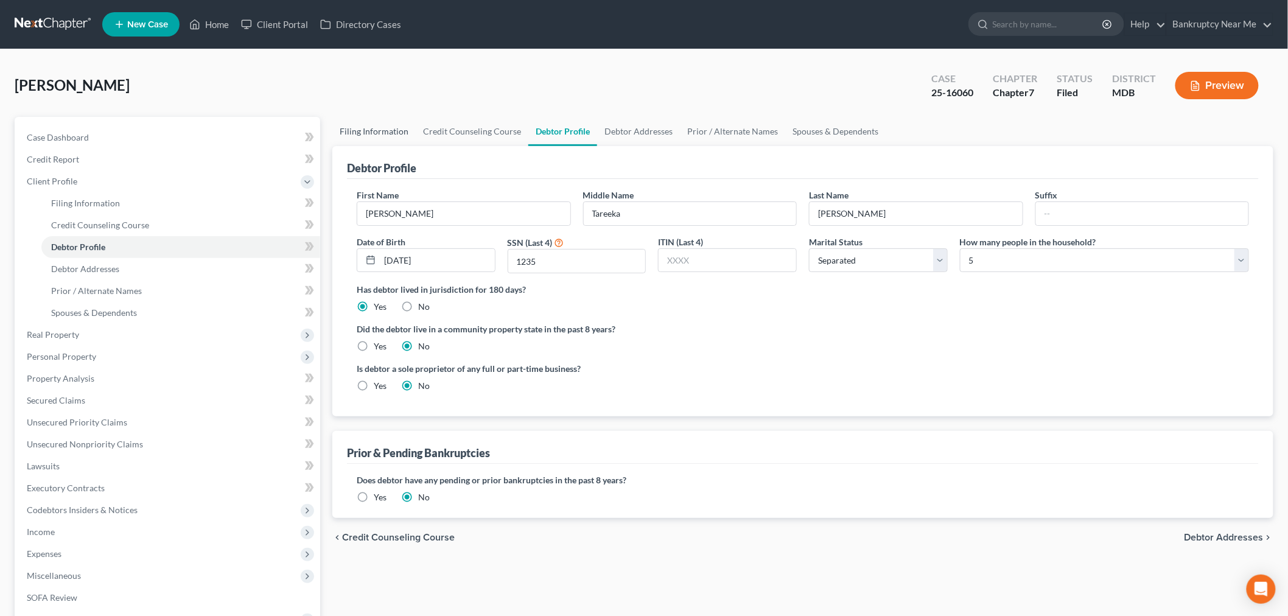
click at [381, 122] on link "Filing Information" at bounding box center [373, 131] width 83 height 29
select select "1"
select select "0"
select select "38"
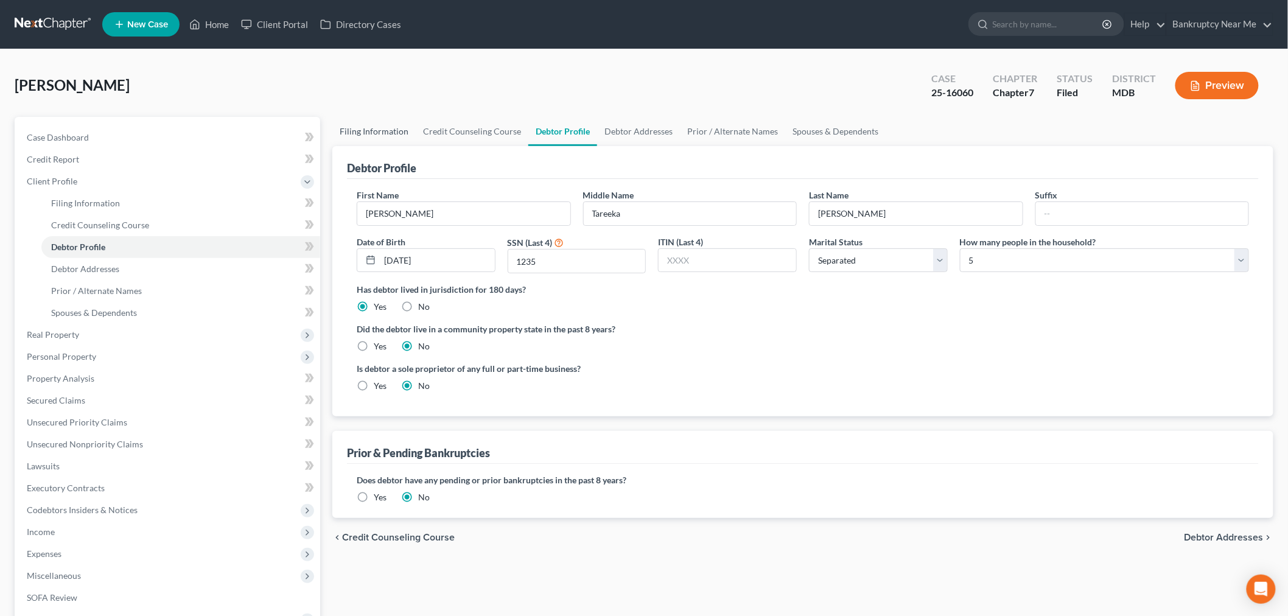
select select "0"
select select "21"
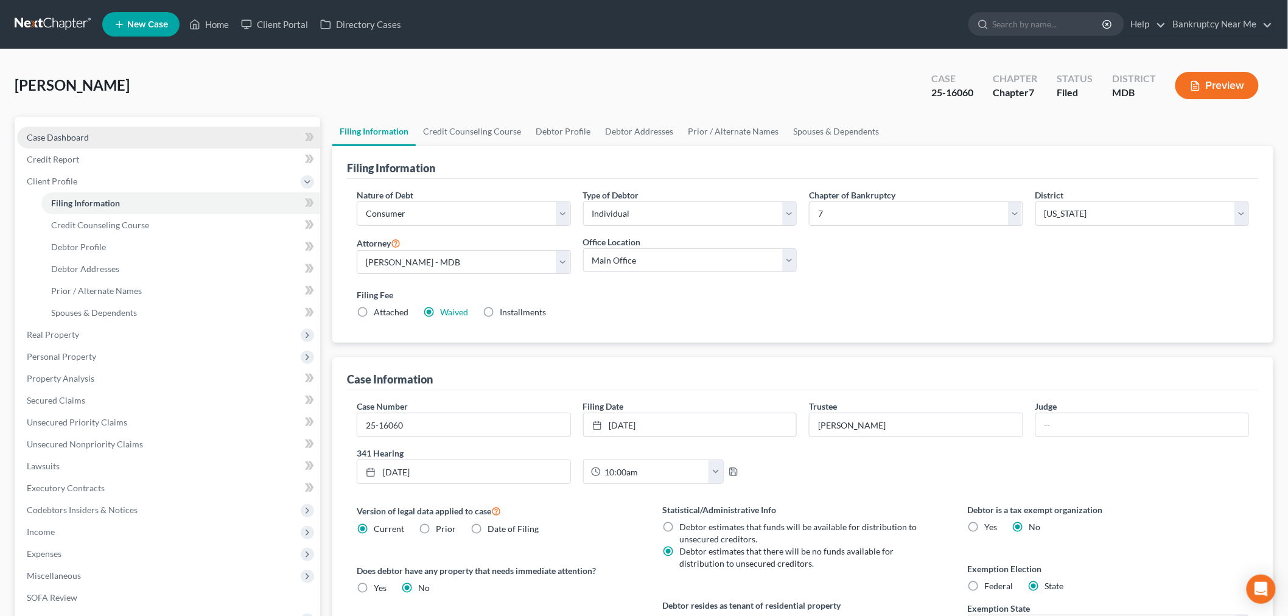
click at [99, 136] on link "Case Dashboard" at bounding box center [168, 138] width 303 height 22
select select "6"
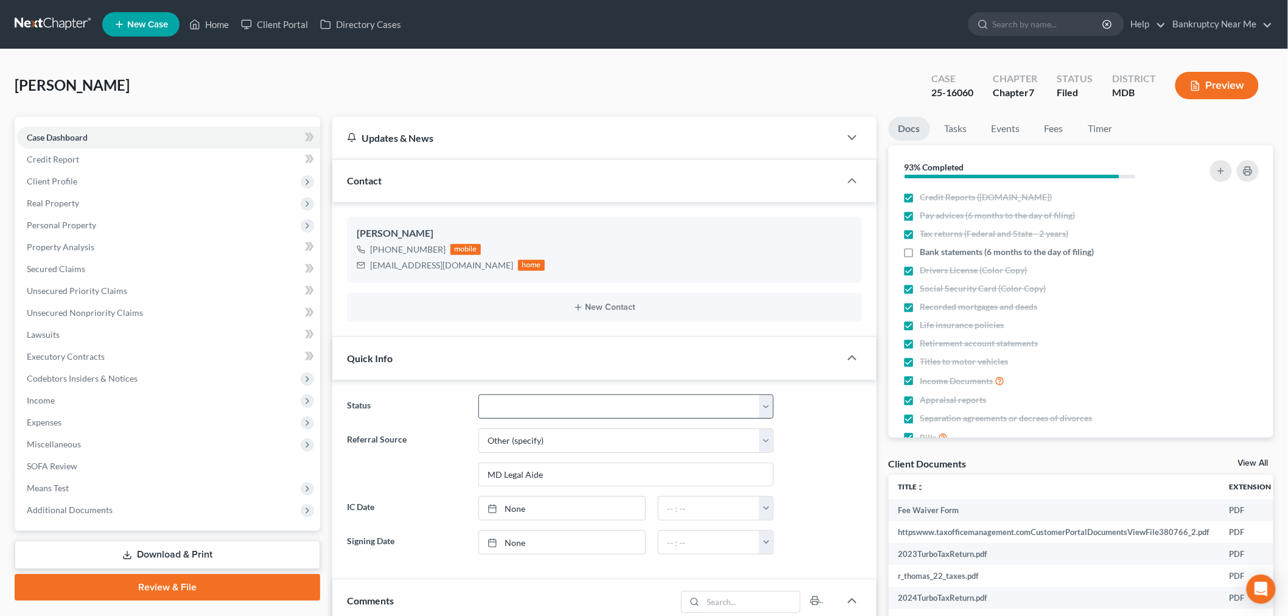
scroll to position [473, 0]
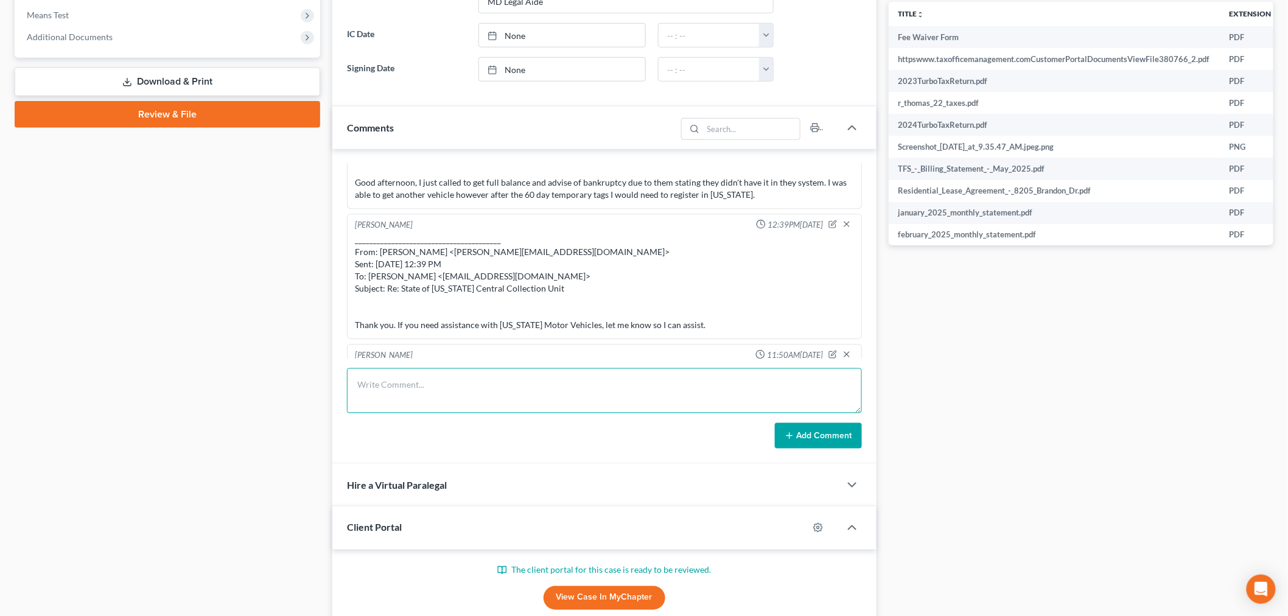
drag, startPoint x: 600, startPoint y: 379, endPoint x: 761, endPoint y: 410, distance: 164.1
click at [601, 379] on textarea at bounding box center [604, 390] width 515 height 45
paste textarea "From: Iris Kwon <iris@bankruptcynearme.org> Sent: Wednesday, October 15, 2025 1…"
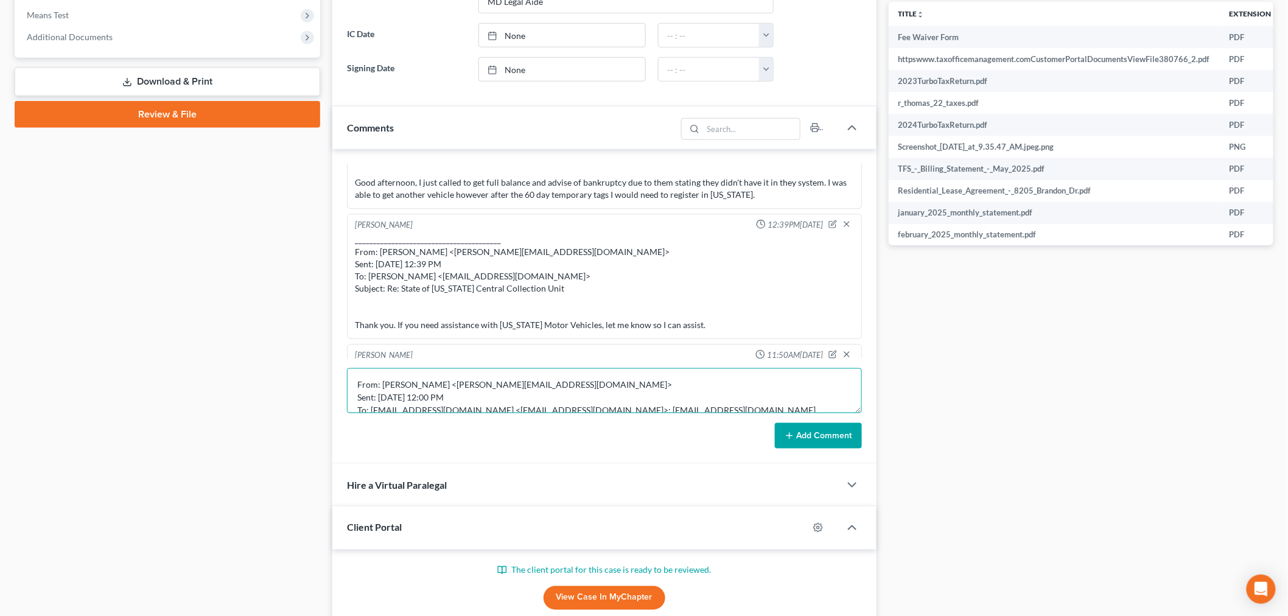
scroll to position [117, 0]
type textarea "From: Iris Kwon <iris@bankruptcynearme.org> Sent: Wednesday, October 15, 2025 1…"
drag, startPoint x: 867, startPoint y: 433, endPoint x: 837, endPoint y: 436, distance: 30.0
click at [867, 433] on div "Info Bankruptcy 11:32AM, 05/05/2025 -PC Rasheedah Thomas called in. (443 962 49…" at bounding box center [604, 306] width 544 height 315
drag, startPoint x: 837, startPoint y: 436, endPoint x: 990, endPoint y: 391, distance: 158.7
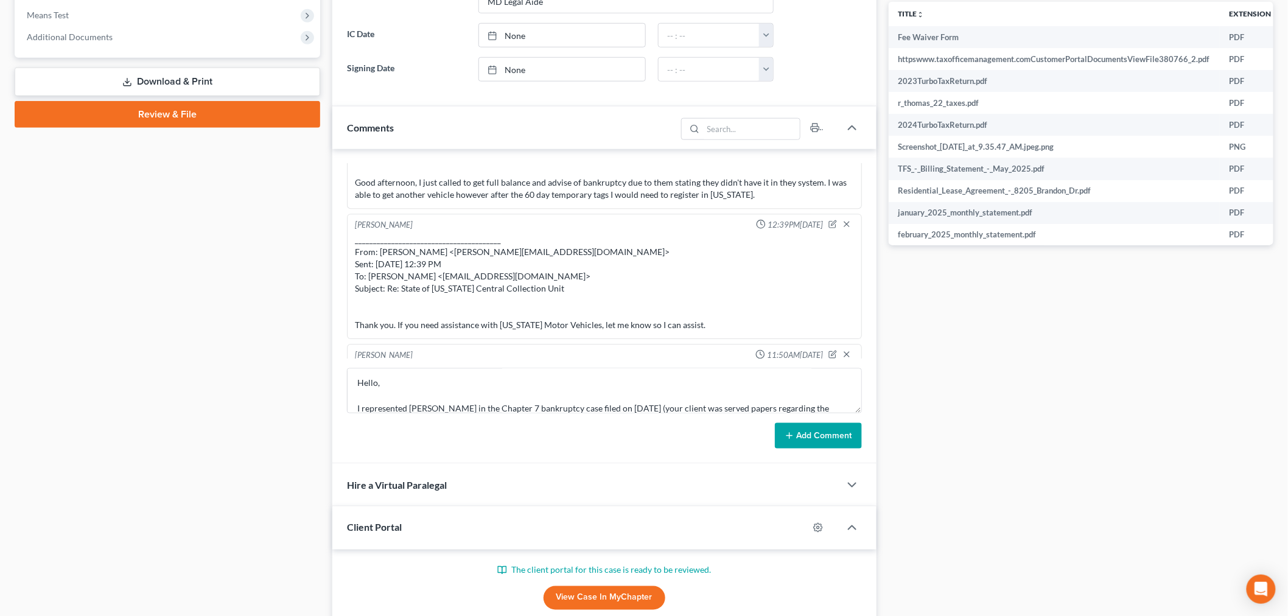
click at [836, 436] on button "Add Comment" at bounding box center [818, 436] width 87 height 26
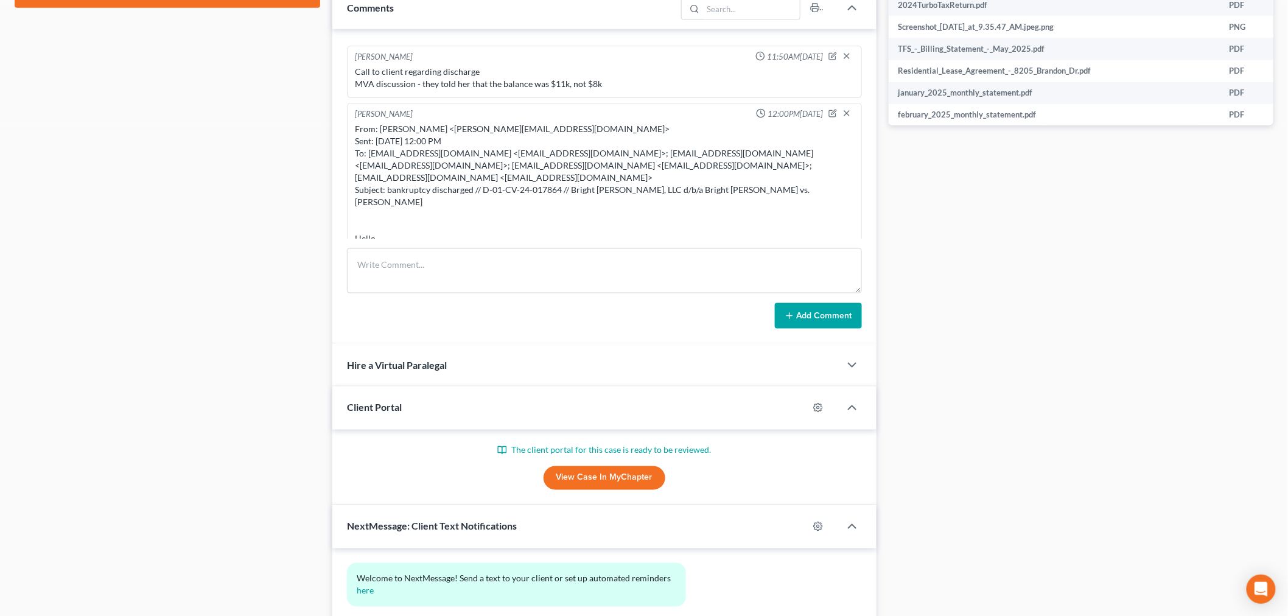
scroll to position [609, 0]
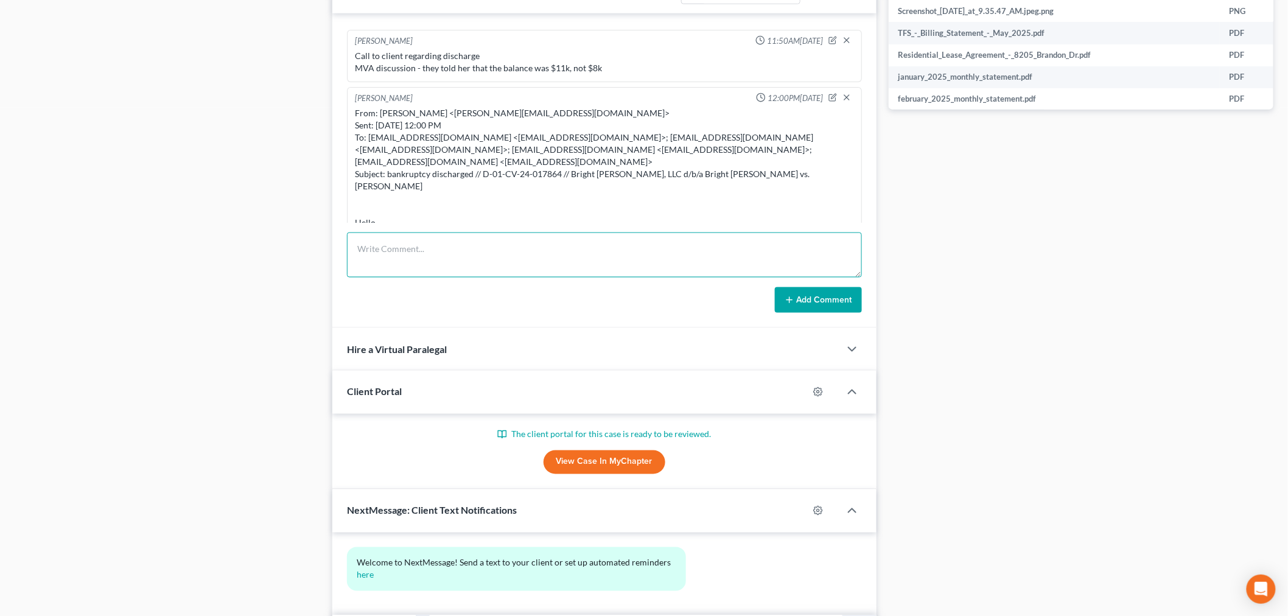
click at [774, 256] on textarea at bounding box center [604, 254] width 515 height 45
paste textarea "From: Iris Kwon <iris@bankruptcynearme.org> Sent: Wednesday, October 15, 2025 1…"
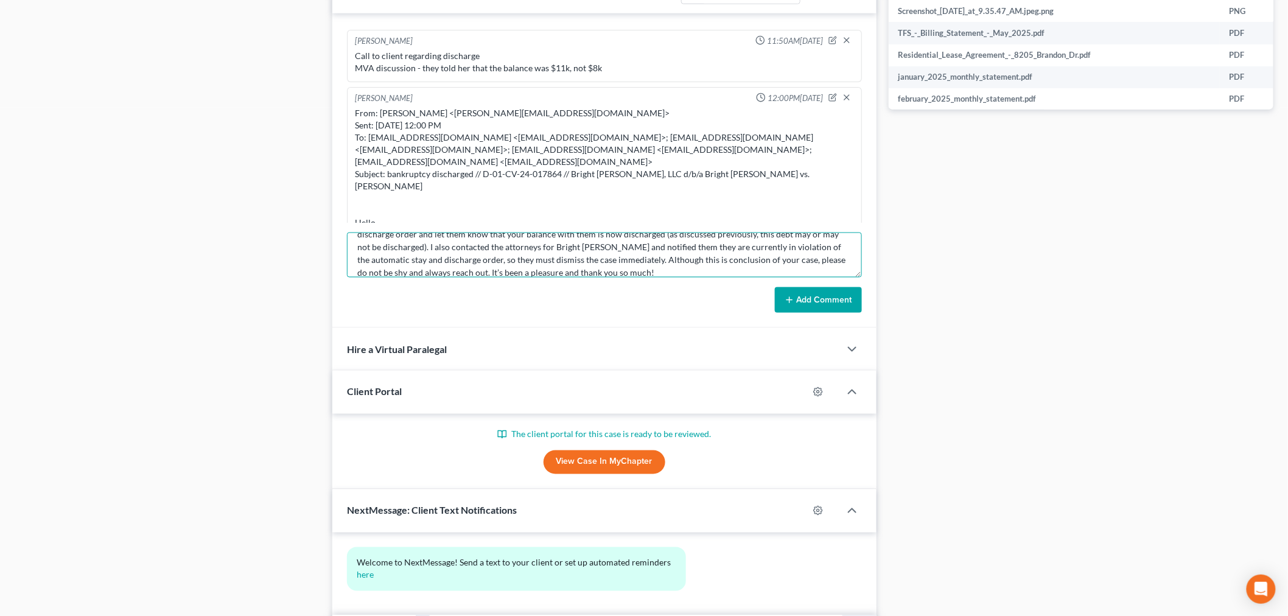
type textarea "From: Iris Kwon <iris@bankruptcynearme.org> Sent: Wednesday, October 15, 2025 1…"
click at [813, 303] on button "Add Comment" at bounding box center [818, 300] width 87 height 26
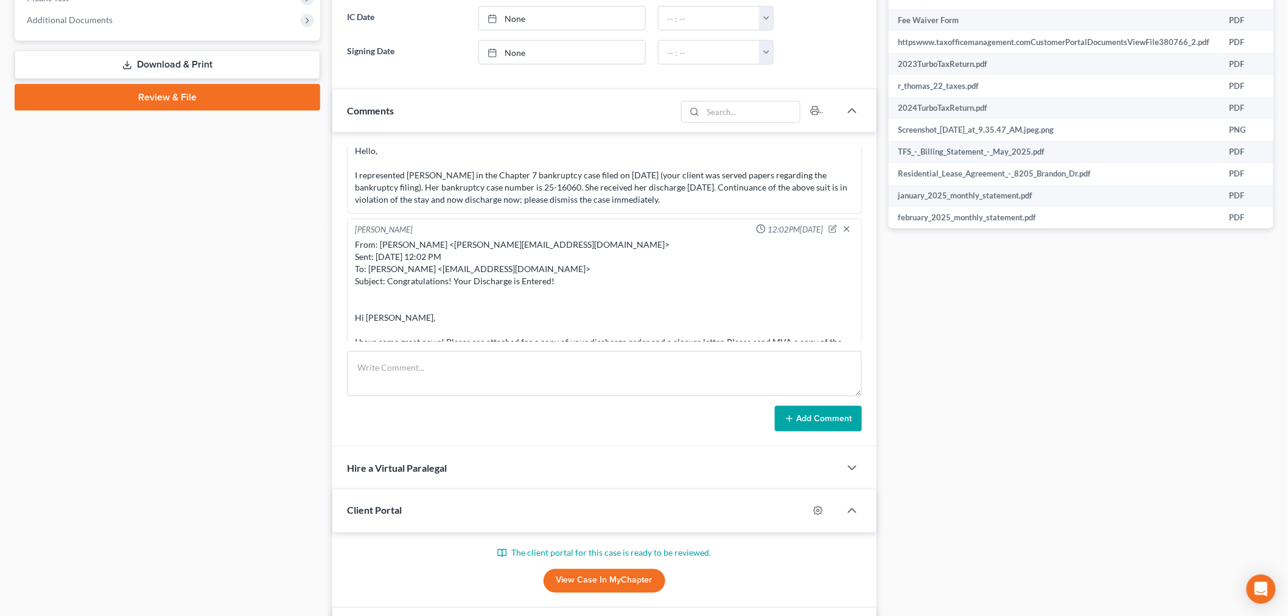
scroll to position [203, 0]
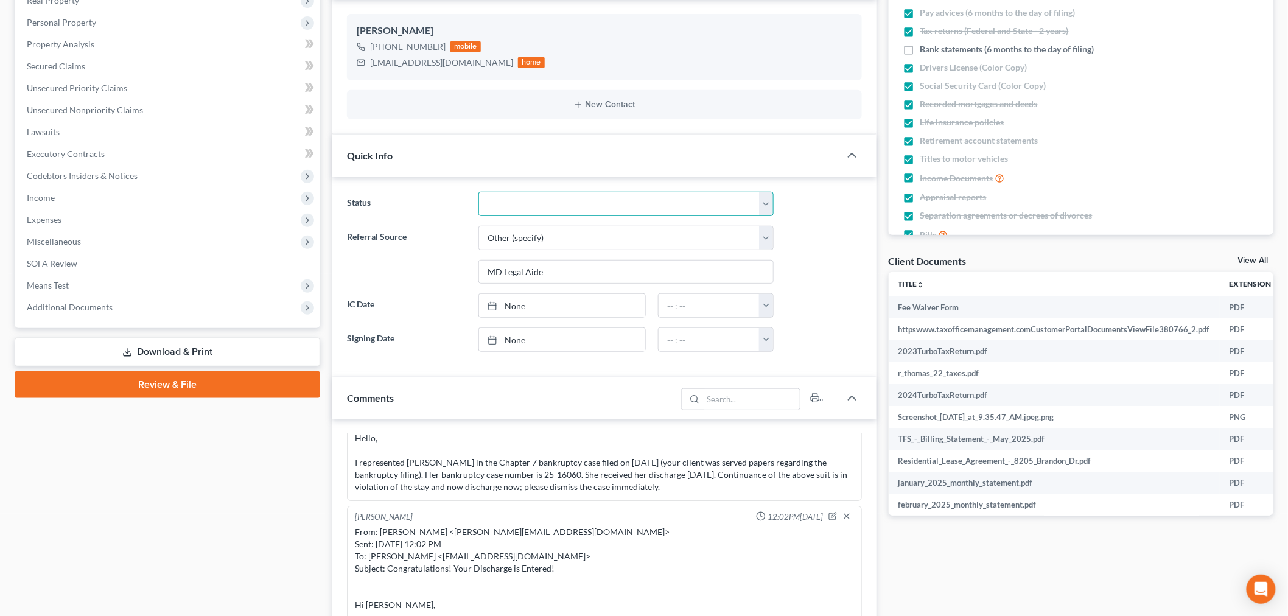
drag, startPoint x: 517, startPoint y: 208, endPoint x: 526, endPoint y: 214, distance: 11.3
click at [517, 208] on select "Discharged Discharged & Reported Discharge Litigation Dismissal Notice Dismisse…" at bounding box center [625, 204] width 295 height 24
select select "0"
click at [478, 192] on select "Discharged Discharged & Reported Discharge Litigation Dismissal Notice Dismisse…" at bounding box center [625, 204] width 295 height 24
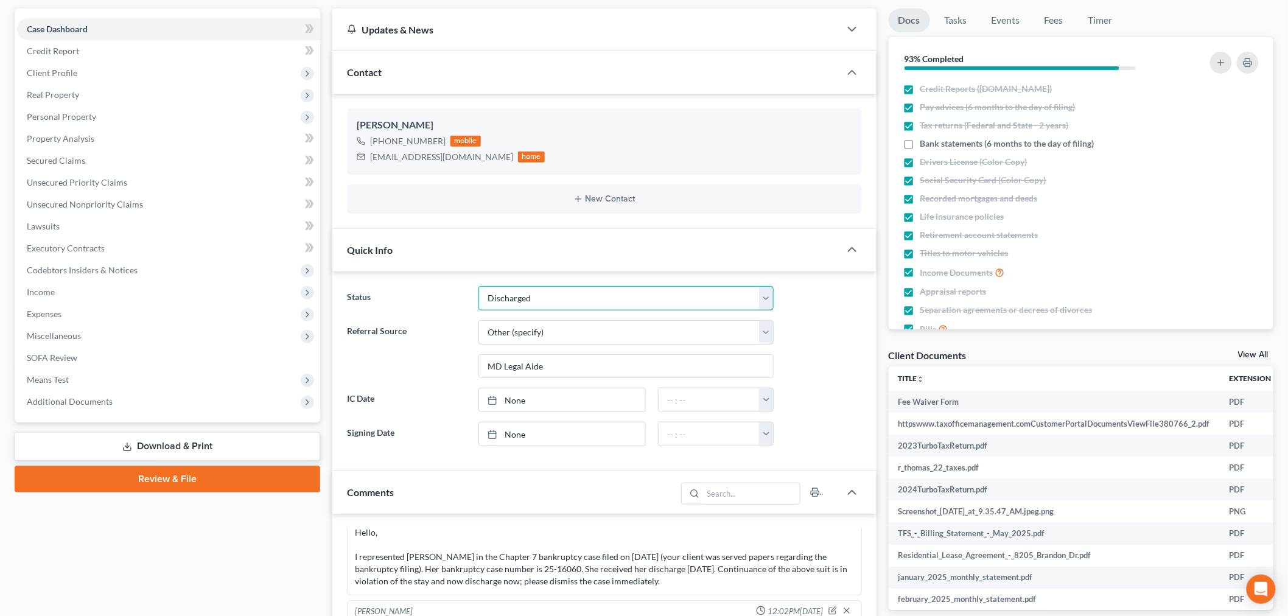
scroll to position [0, 0]
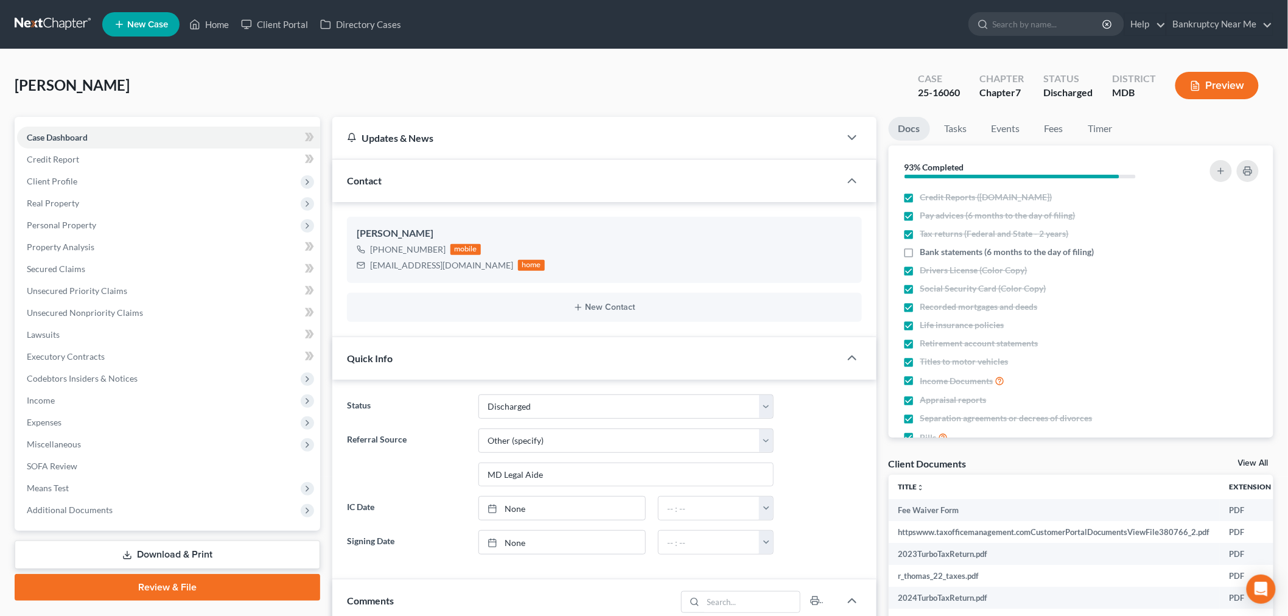
click at [70, 27] on link at bounding box center [54, 24] width 78 height 22
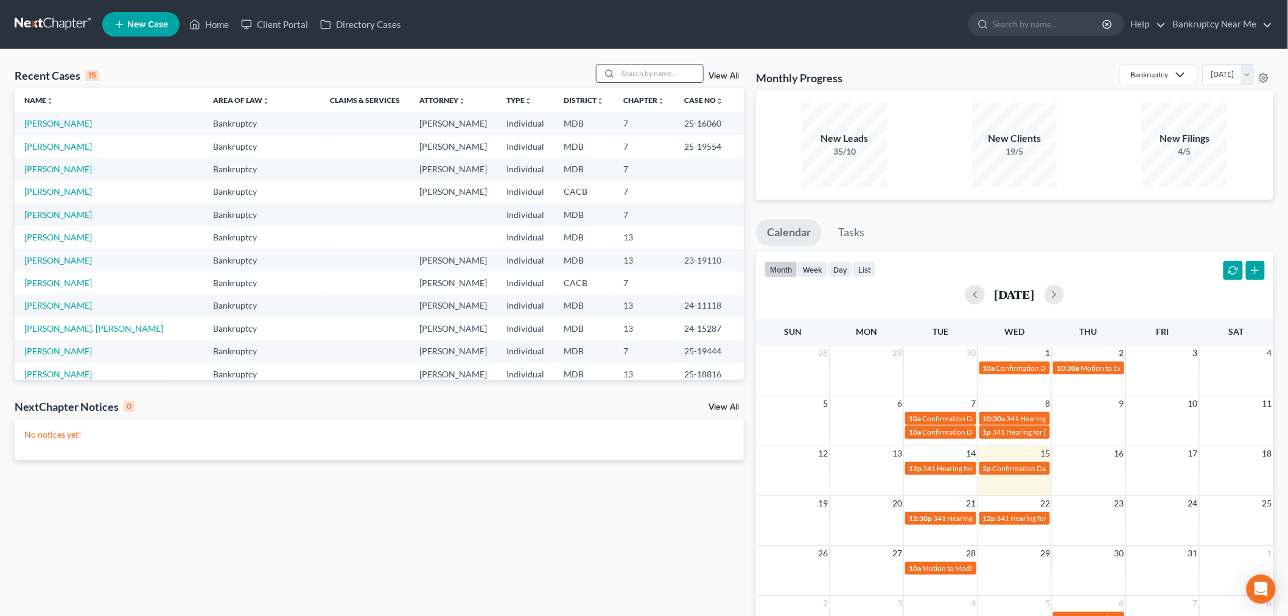
click at [662, 65] on input "search" at bounding box center [660, 74] width 85 height 18
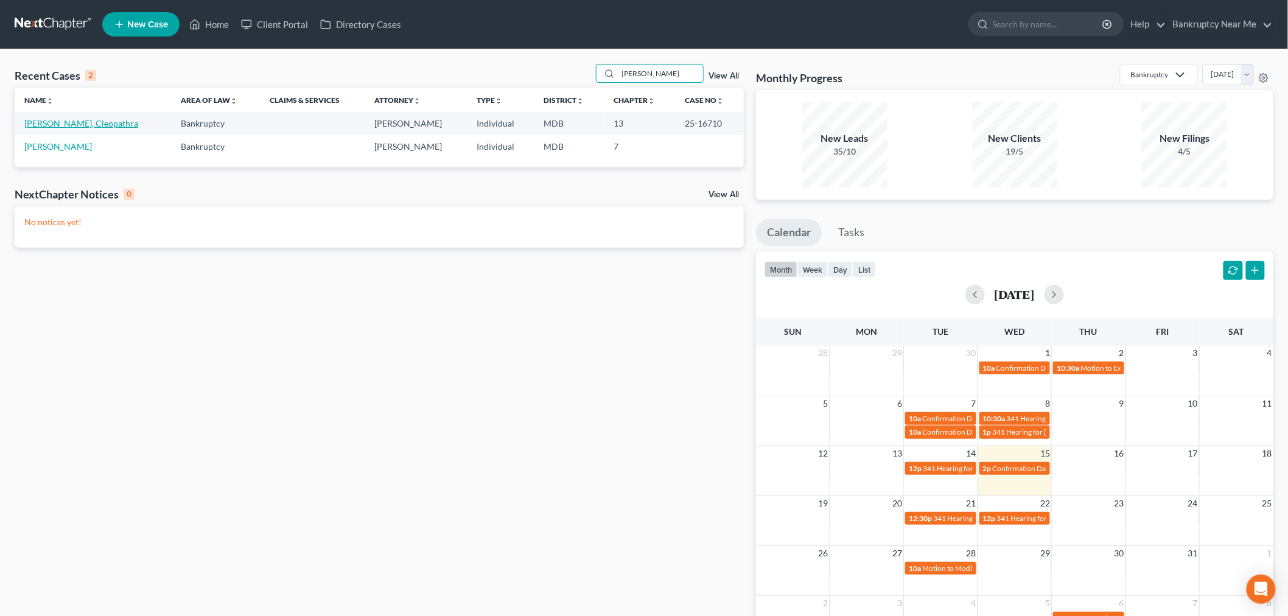
type input "[PERSON_NAME]"
click at [70, 122] on link "[PERSON_NAME], Cleopathra" at bounding box center [81, 123] width 114 height 10
select select "3"
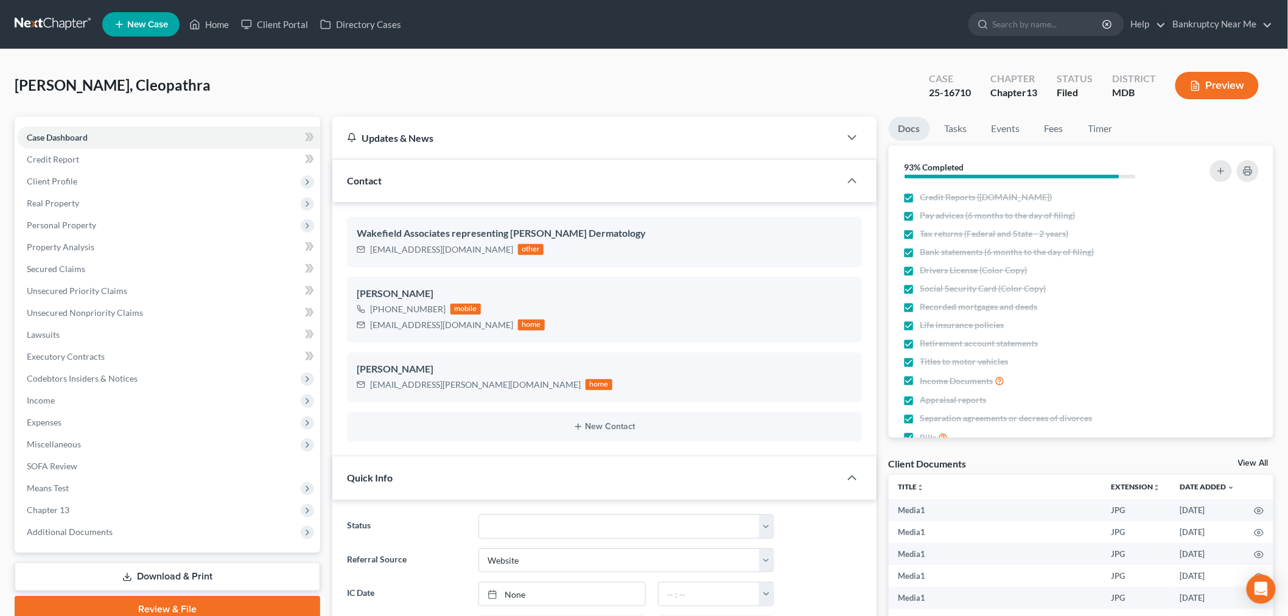
click at [55, 26] on link at bounding box center [54, 24] width 78 height 22
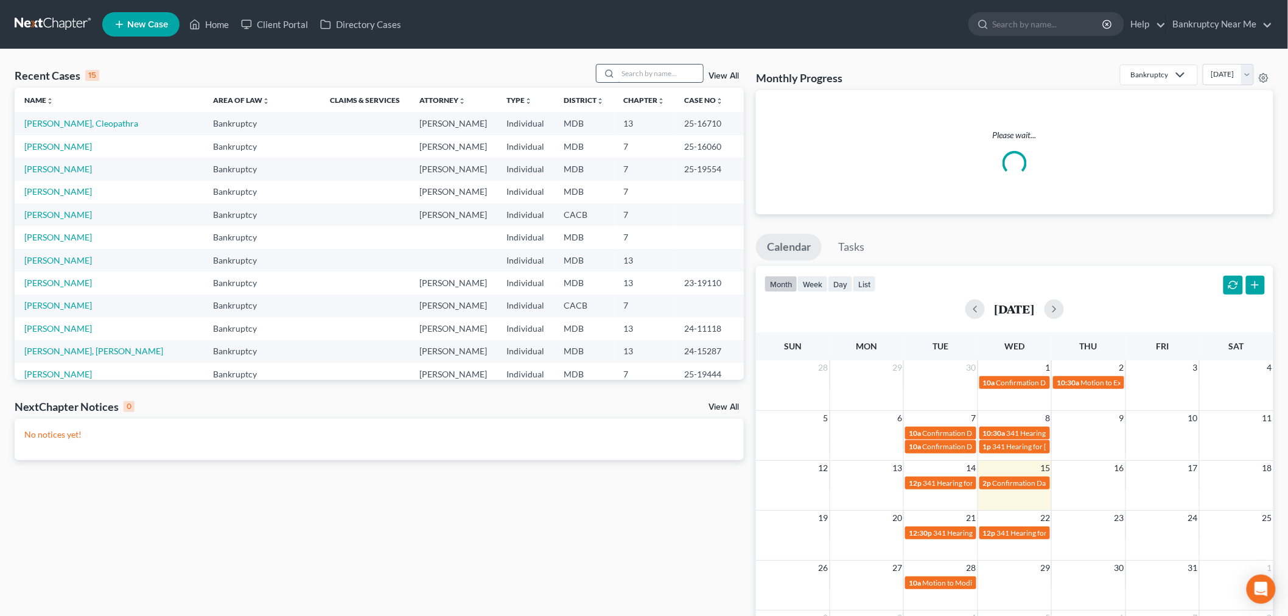
click at [644, 65] on input "search" at bounding box center [660, 74] width 85 height 18
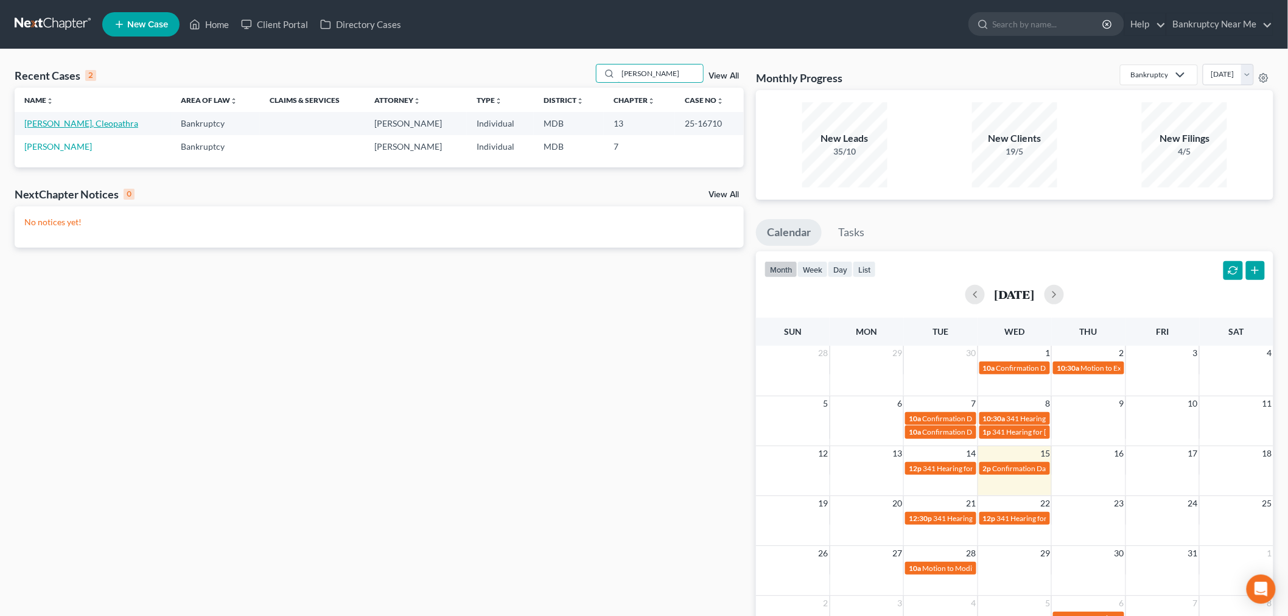
type input "[PERSON_NAME]"
click at [77, 120] on link "[PERSON_NAME], Cleopathra" at bounding box center [81, 123] width 114 height 10
select select "3"
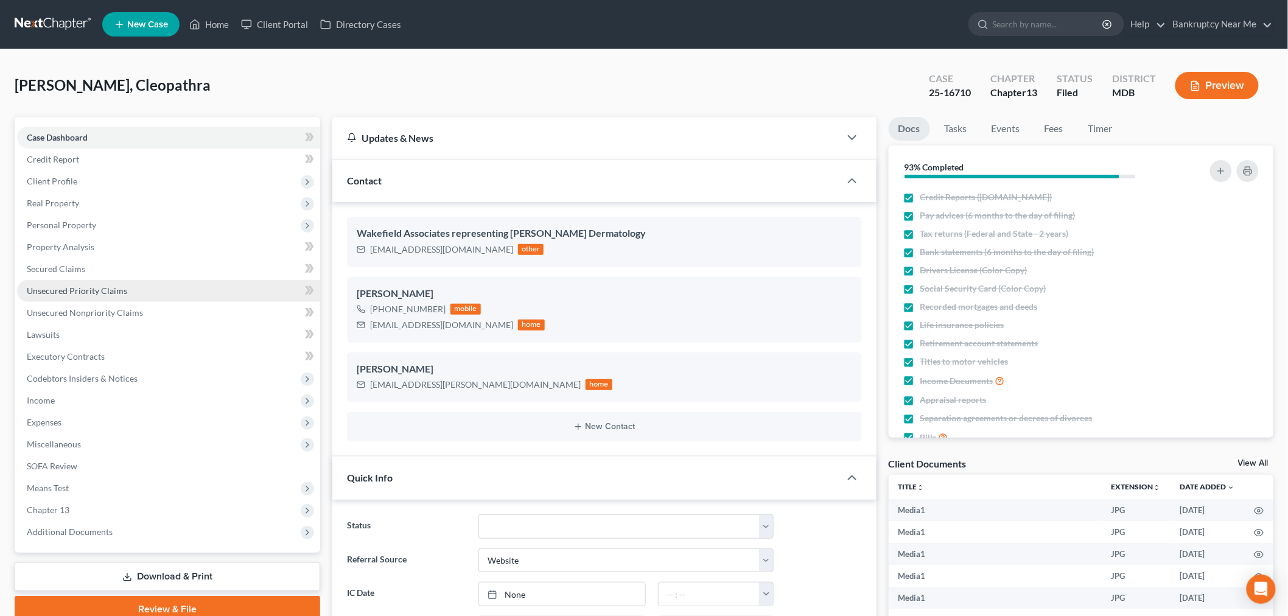
scroll to position [18418, 0]
click at [124, 293] on span "Unsecured Priority Claims" at bounding box center [77, 290] width 100 height 10
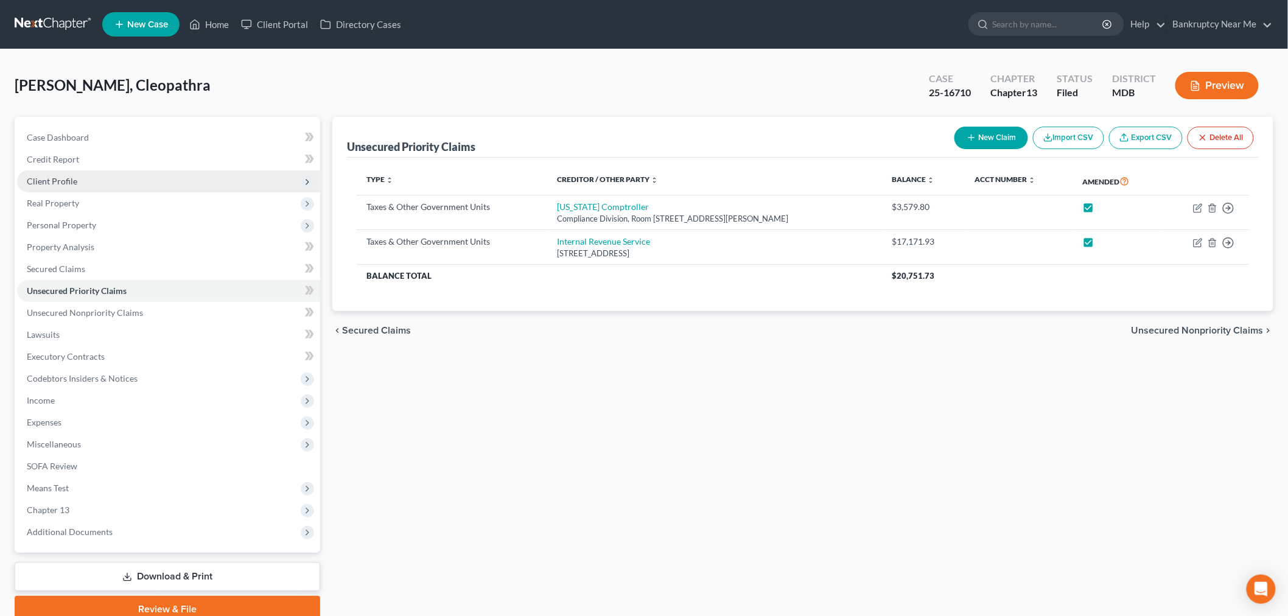
click at [90, 181] on span "Client Profile" at bounding box center [168, 181] width 303 height 22
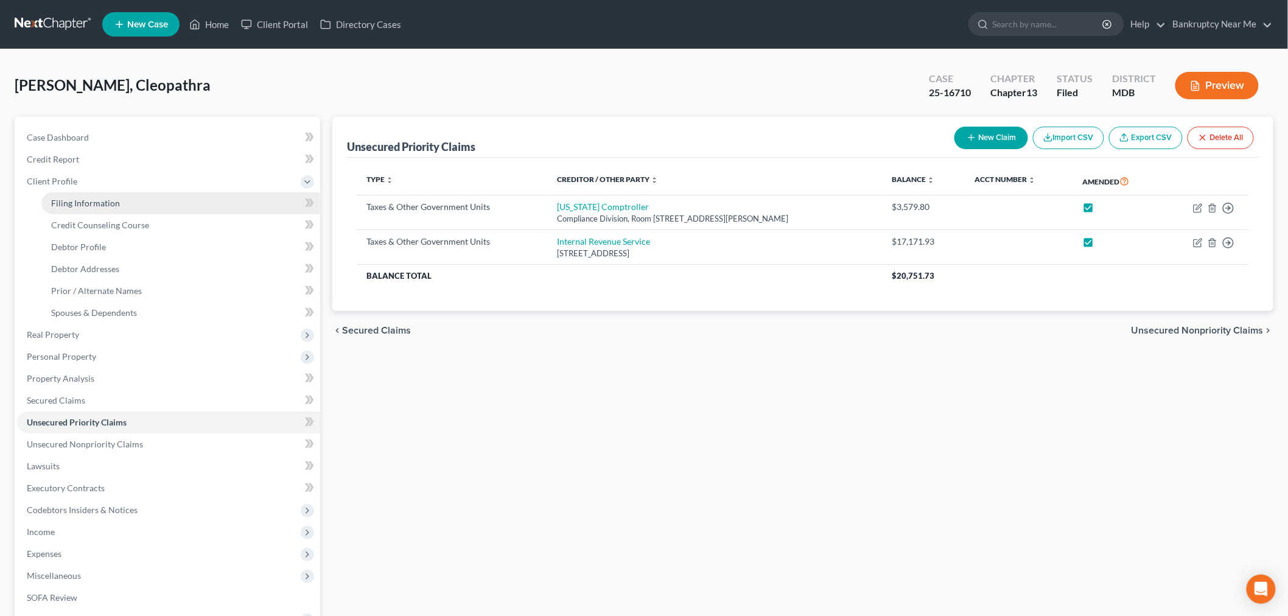
click at [111, 195] on link "Filing Information" at bounding box center [180, 203] width 279 height 22
select select "1"
select select "0"
select select "3"
select select "21"
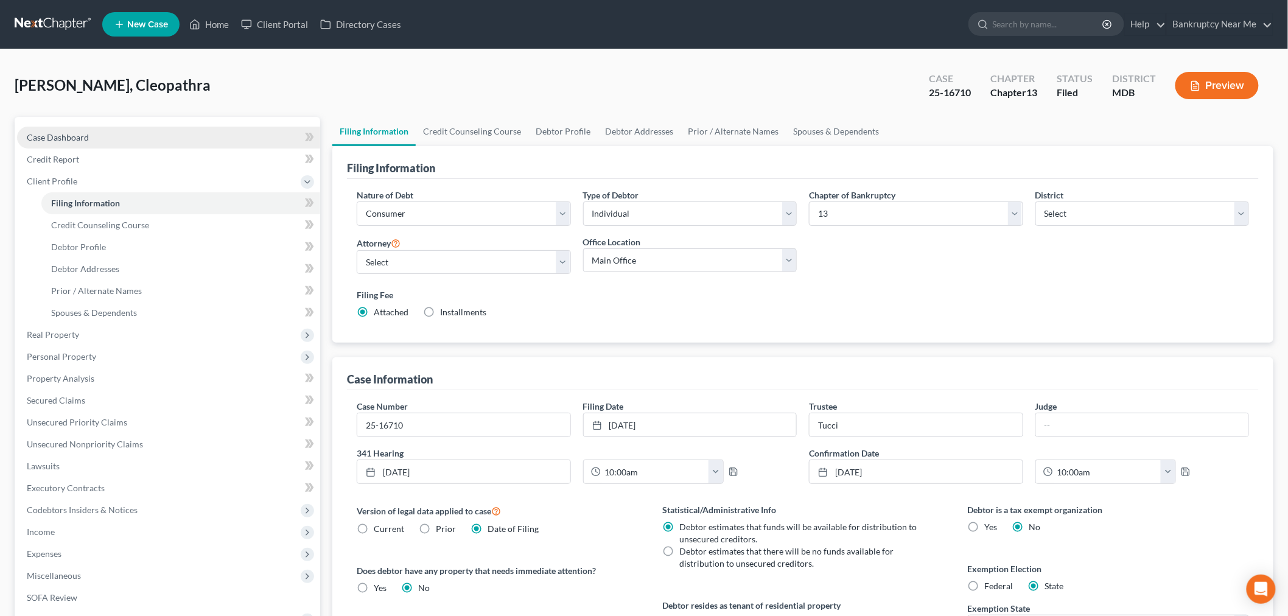
click at [96, 144] on link "Case Dashboard" at bounding box center [168, 138] width 303 height 22
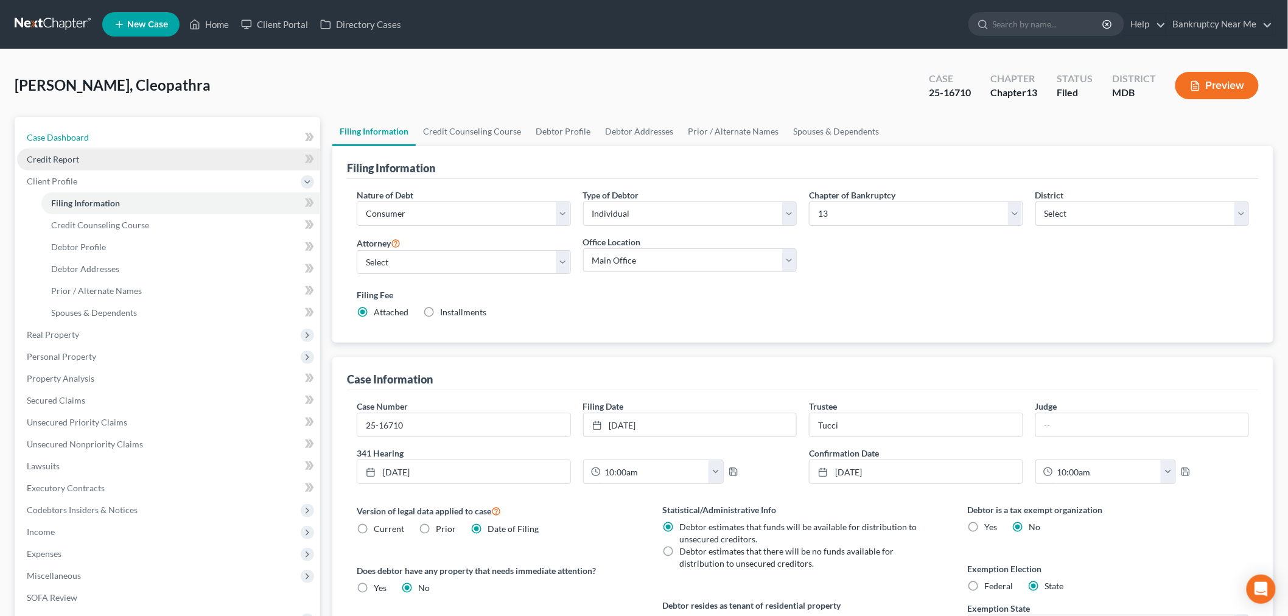
select select "3"
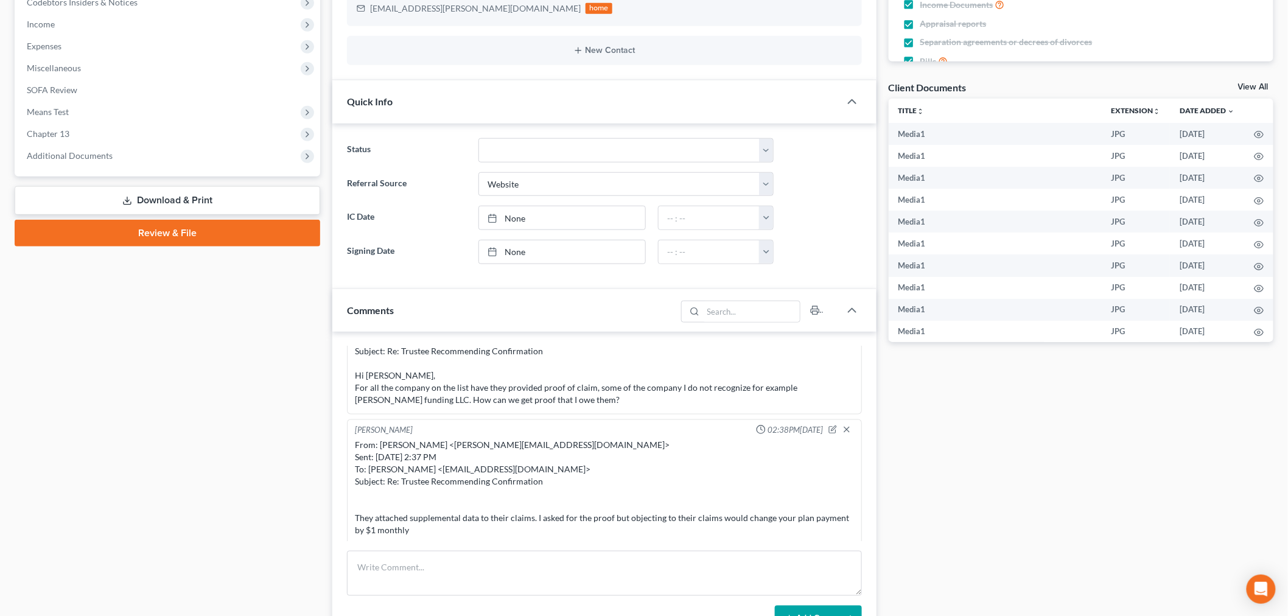
scroll to position [1936, 0]
click at [450, 551] on textarea at bounding box center [604, 573] width 515 height 45
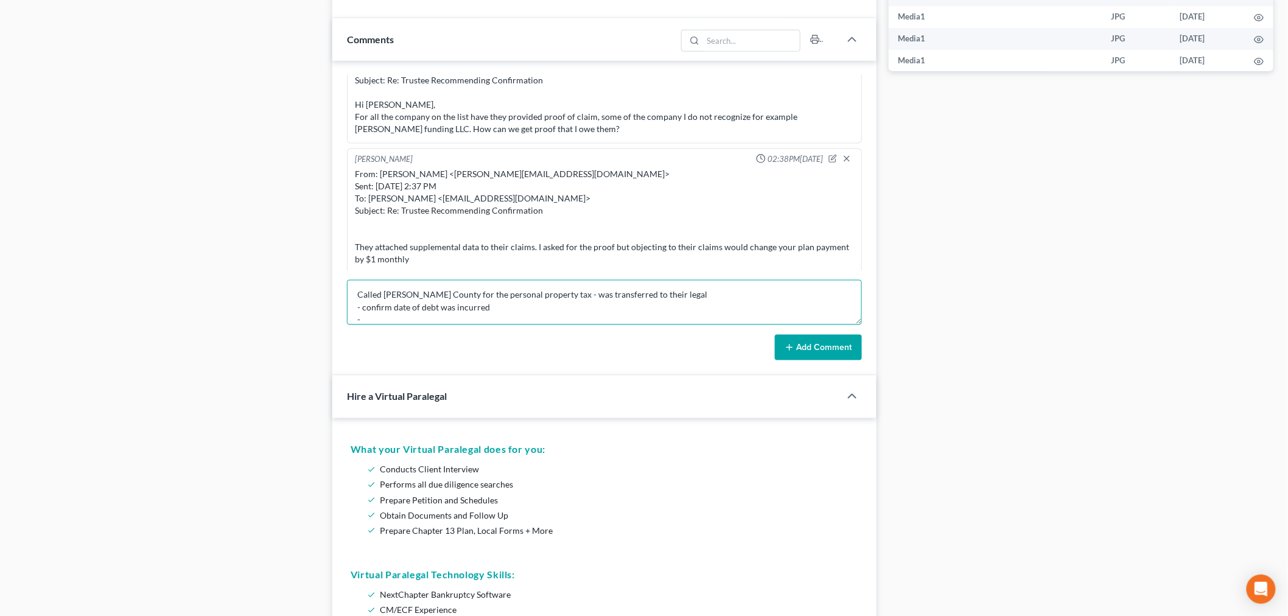
scroll to position [0, 0]
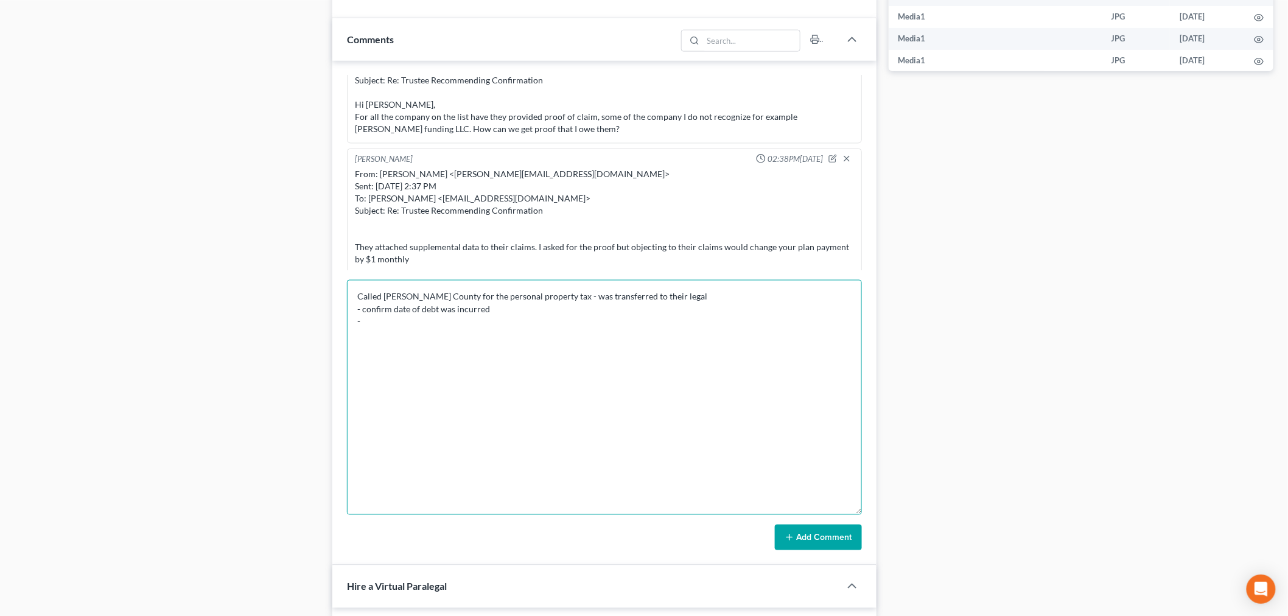
drag, startPoint x: 855, startPoint y: 321, endPoint x: 781, endPoint y: 475, distance: 171.0
click at [816, 515] on textarea "Called [PERSON_NAME] County for the personal property tax - was transferred to …" at bounding box center [604, 397] width 515 height 235
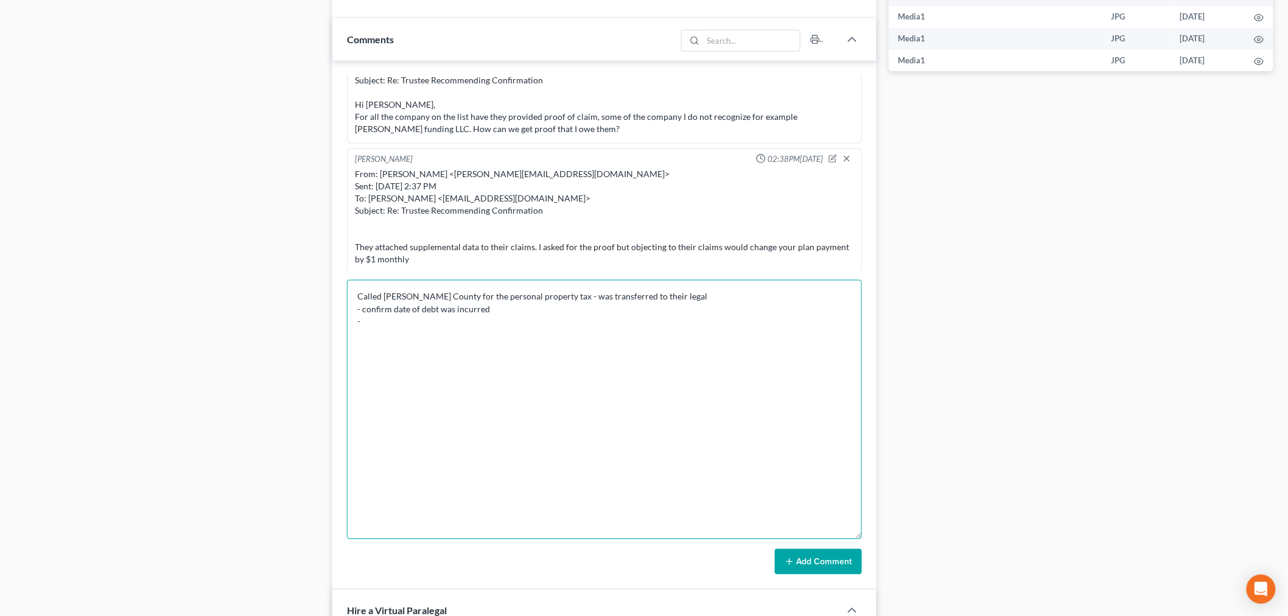
click at [659, 313] on textarea "Called [PERSON_NAME] County for the personal property tax - was transferred to …" at bounding box center [604, 409] width 515 height 259
click at [724, 296] on textarea "Called [PERSON_NAME] County for the personal property tax - was transferred to …" at bounding box center [604, 409] width 515 height 259
type textarea "Called [PERSON_NAME] County for the personal property tax - was transferred to …"
click at [785, 566] on icon at bounding box center [790, 562] width 10 height 10
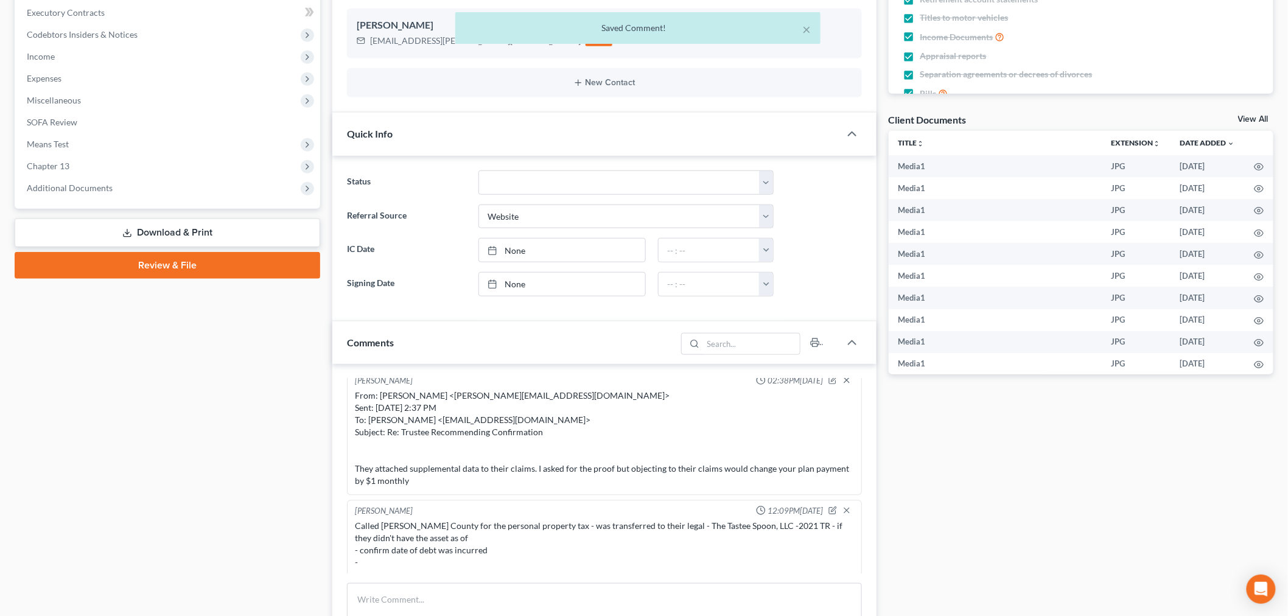
scroll to position [376, 0]
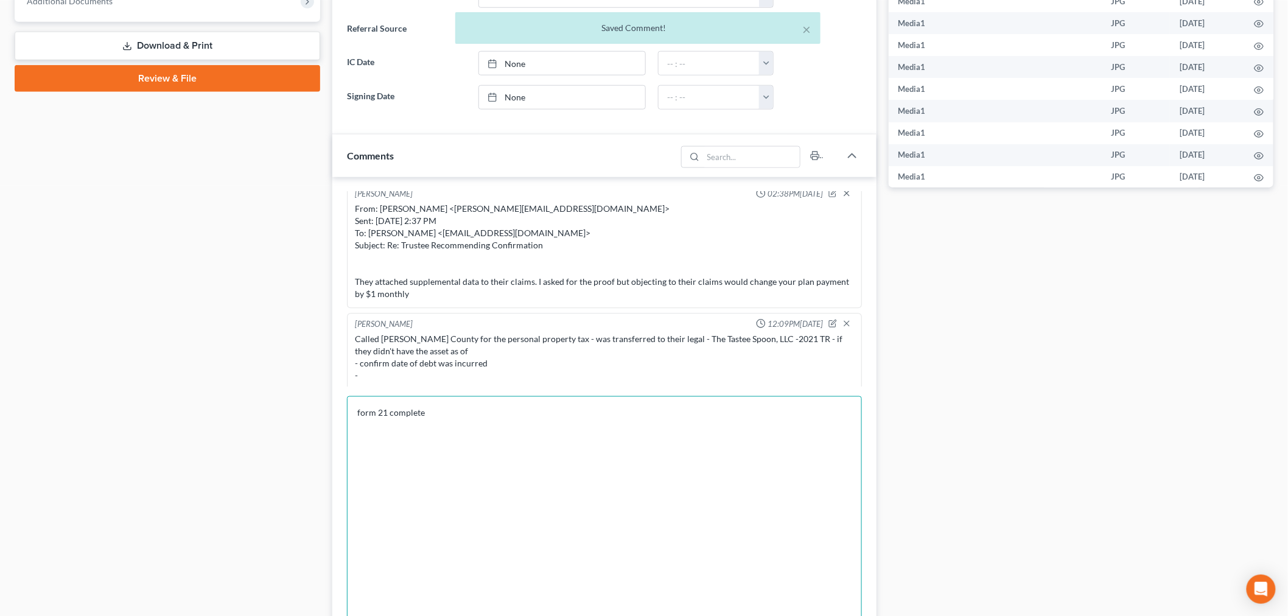
scroll to position [715, 0]
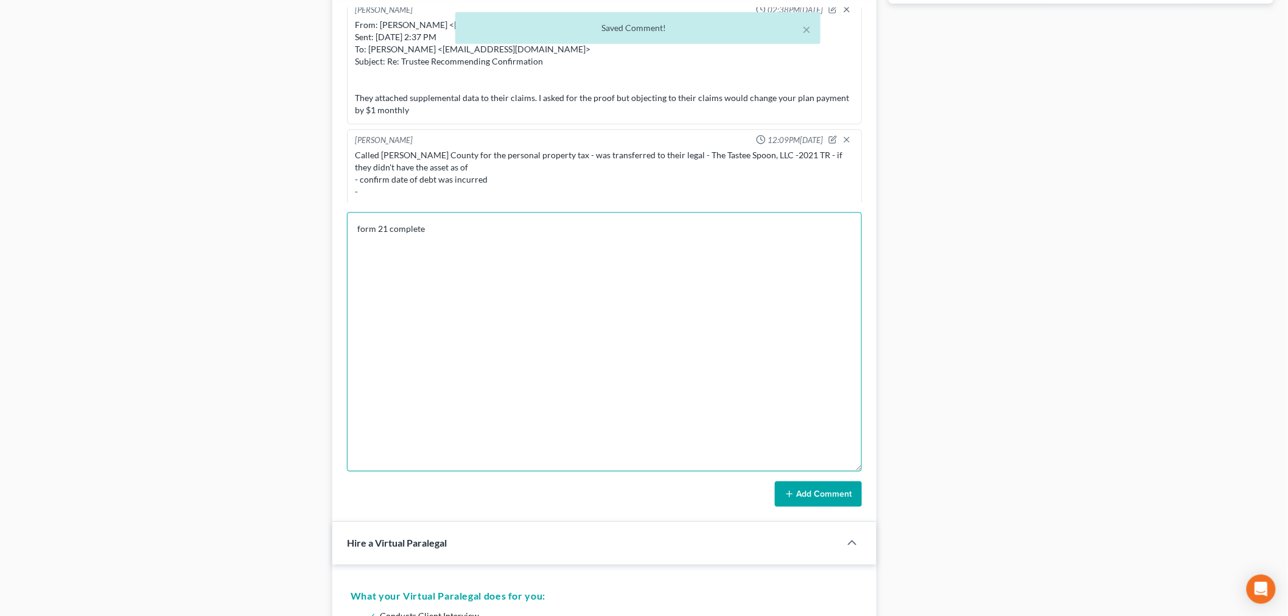
type textarea "form 21 complete"
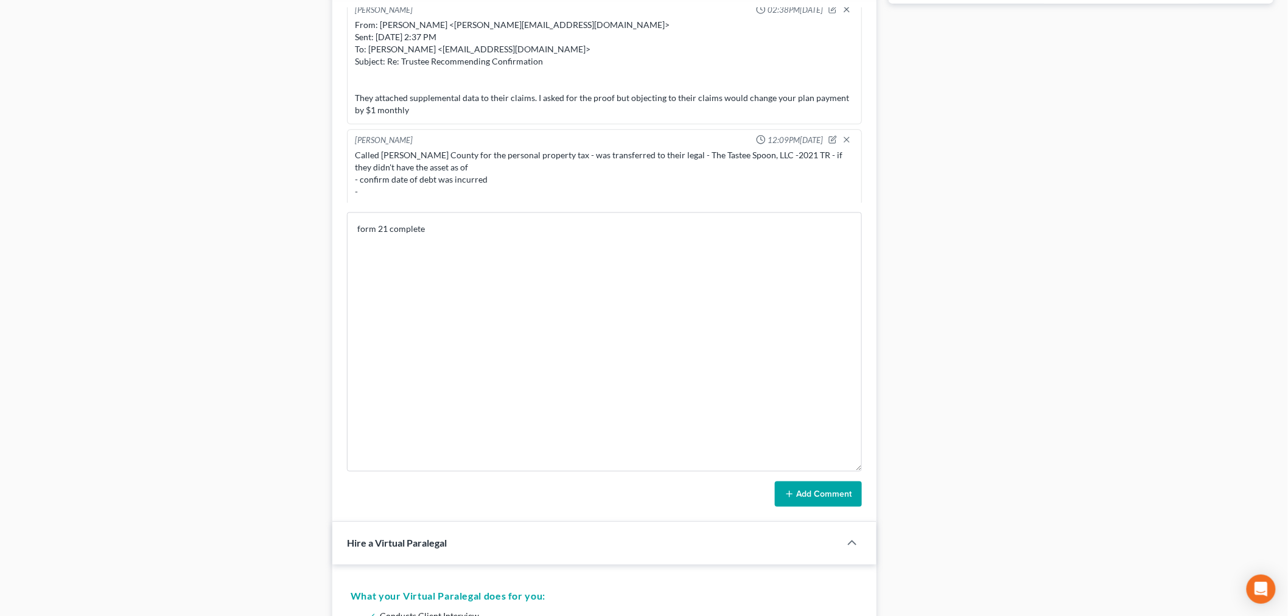
click at [804, 509] on div "Iris Kwon 12:01PM, 03/21/2025 NAME CLEOPATRA ROBINSON STATE THE PC RESIDES & FO…" at bounding box center [604, 257] width 544 height 529
click at [806, 505] on button "Add Comment" at bounding box center [818, 494] width 87 height 26
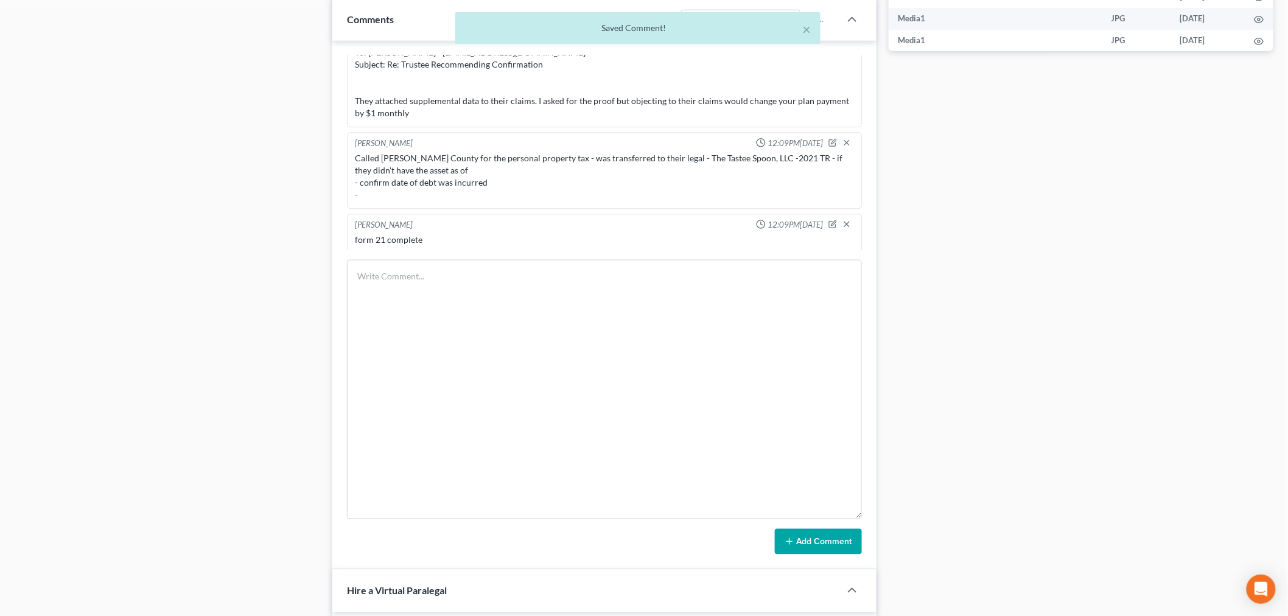
scroll to position [444, 0]
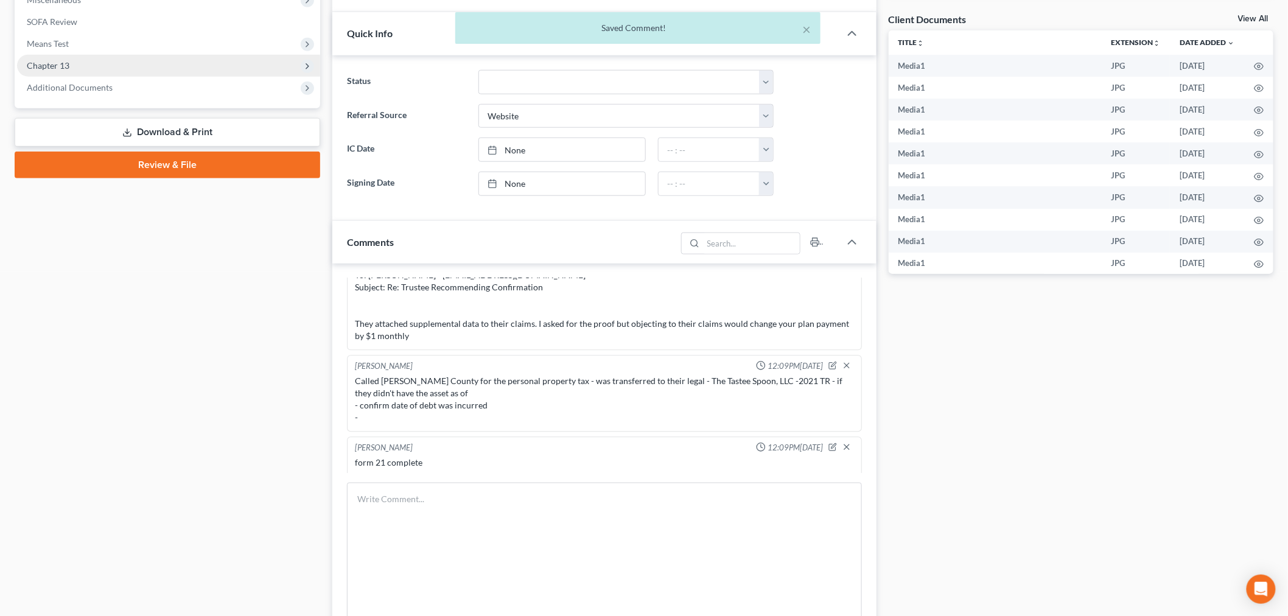
click at [156, 62] on span "Chapter 13" at bounding box center [168, 66] width 303 height 22
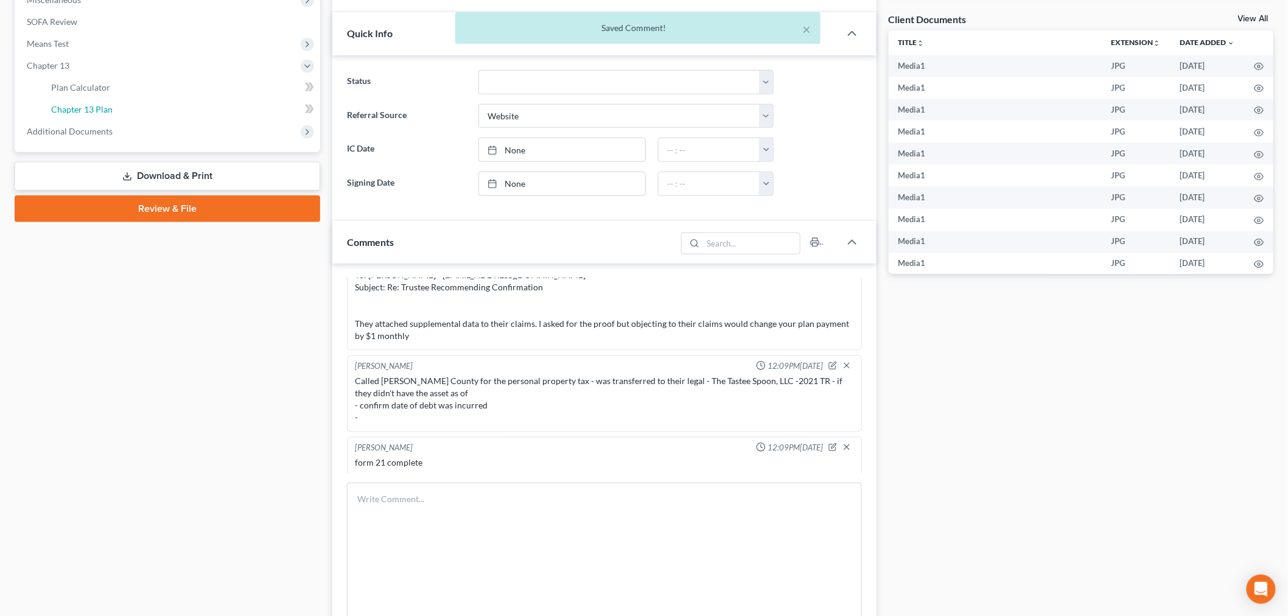
click at [202, 111] on link "Chapter 13 Plan" at bounding box center [180, 110] width 279 height 22
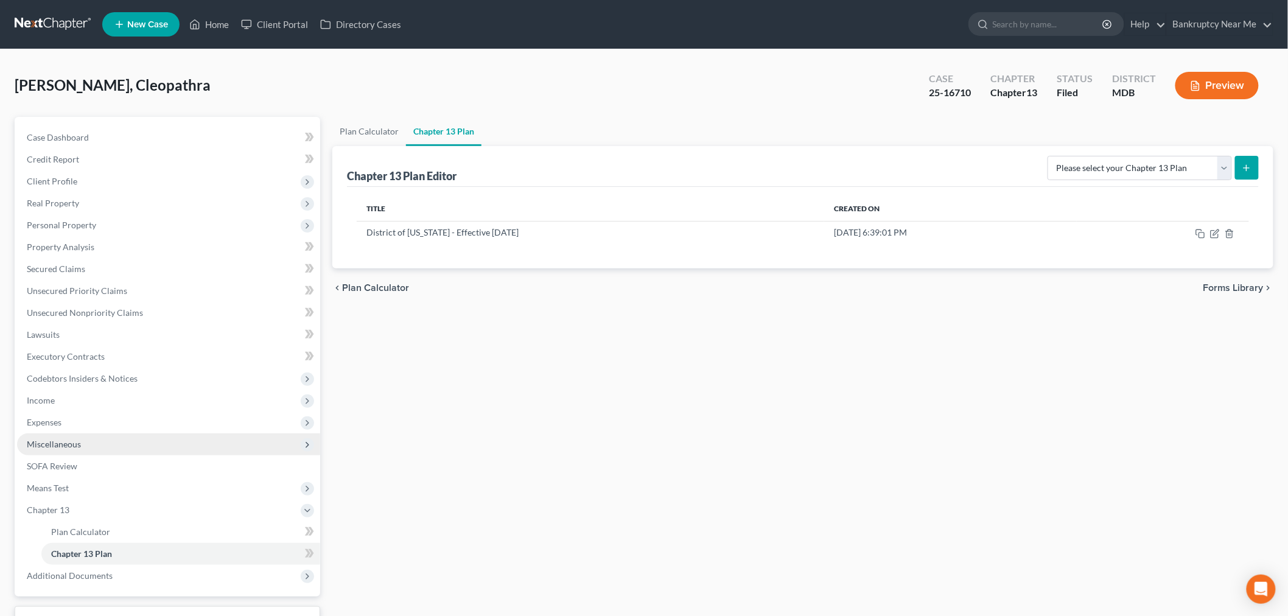
click at [77, 447] on span "Miscellaneous" at bounding box center [54, 444] width 54 height 10
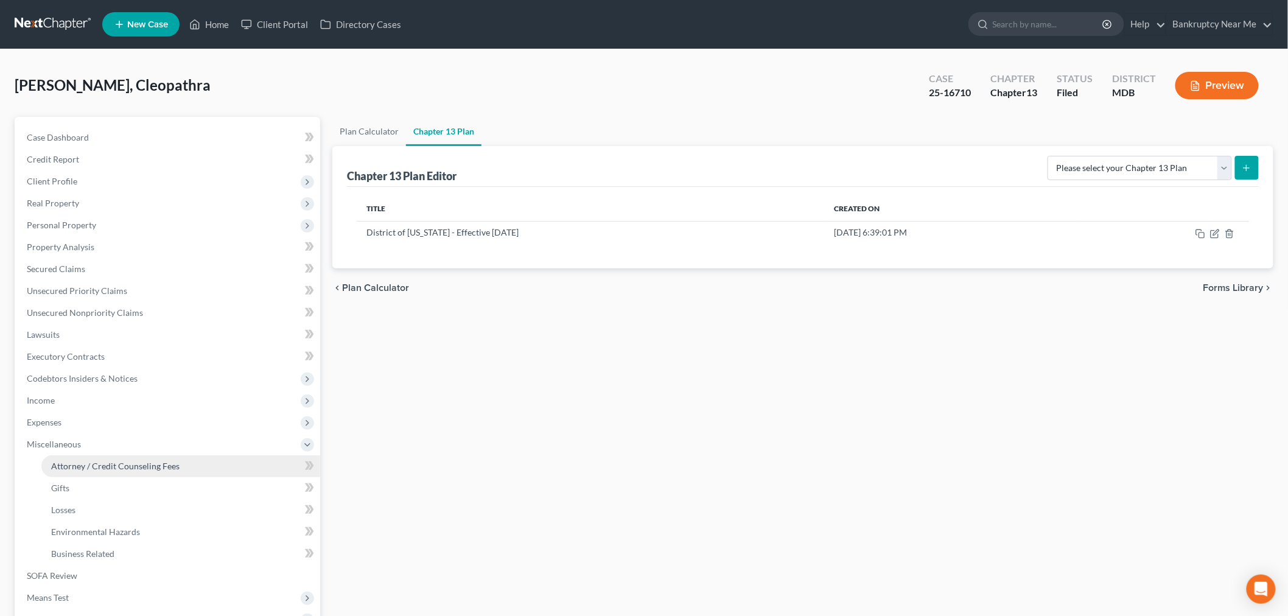
click at [110, 458] on link "Attorney / Credit Counseling Fees" at bounding box center [180, 466] width 279 height 22
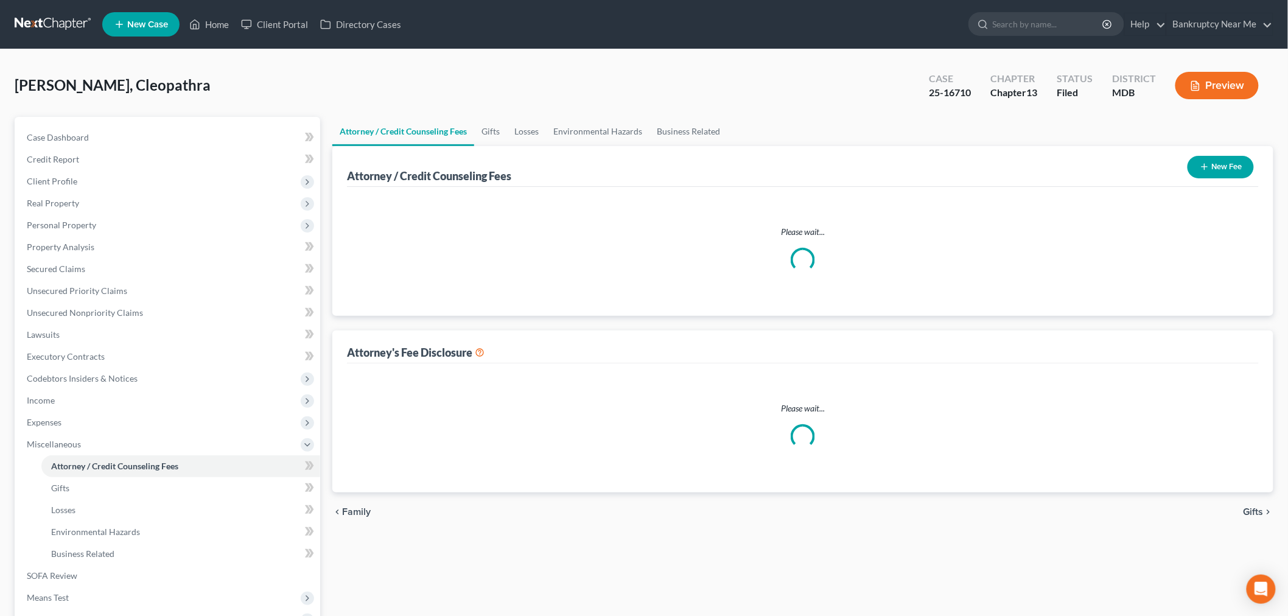
select select "1"
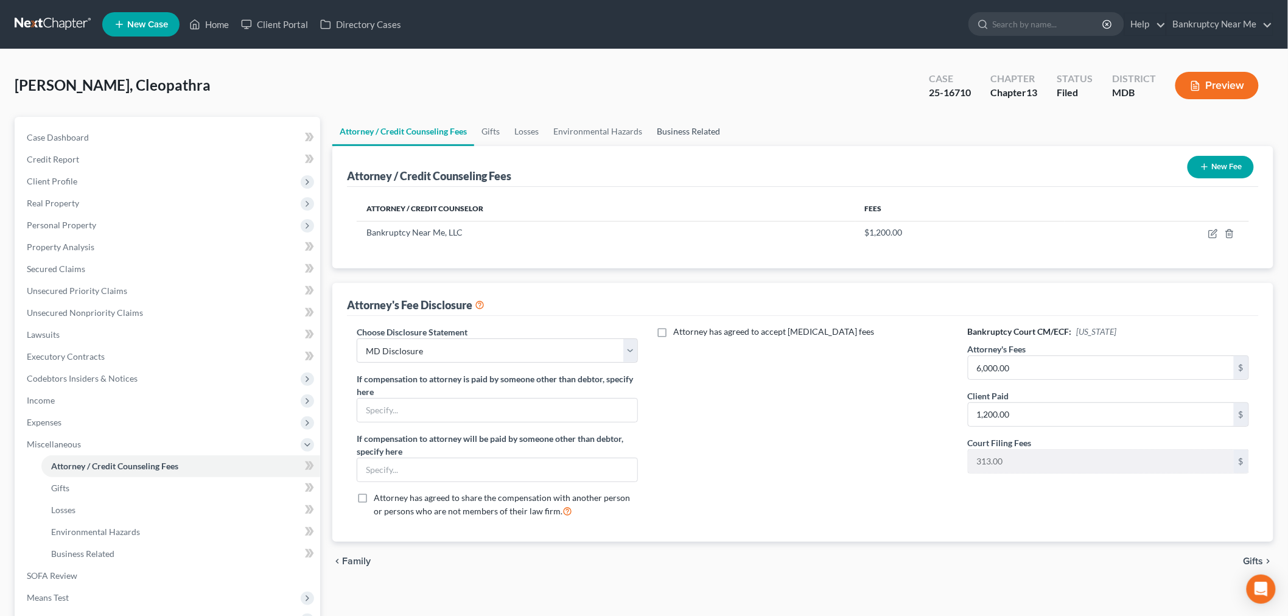
click at [715, 131] on link "Business Related" at bounding box center [688, 131] width 78 height 29
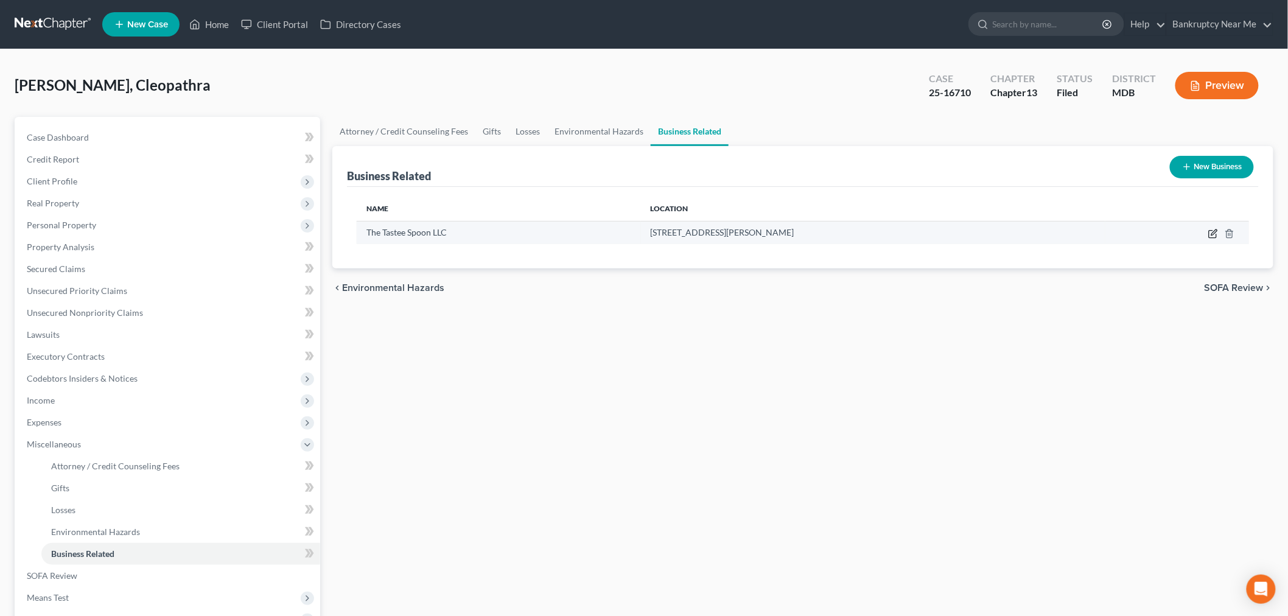
click at [1215, 236] on icon "button" at bounding box center [1213, 234] width 10 height 10
select select "member"
select select "21"
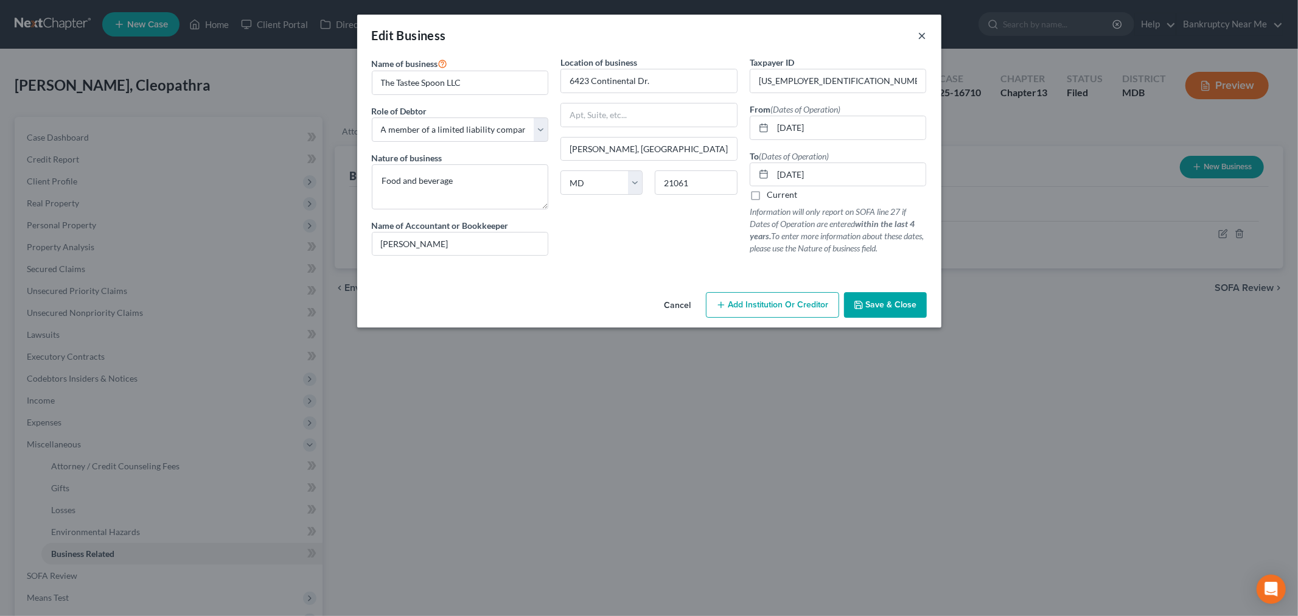
click at [921, 34] on button "×" at bounding box center [922, 35] width 9 height 15
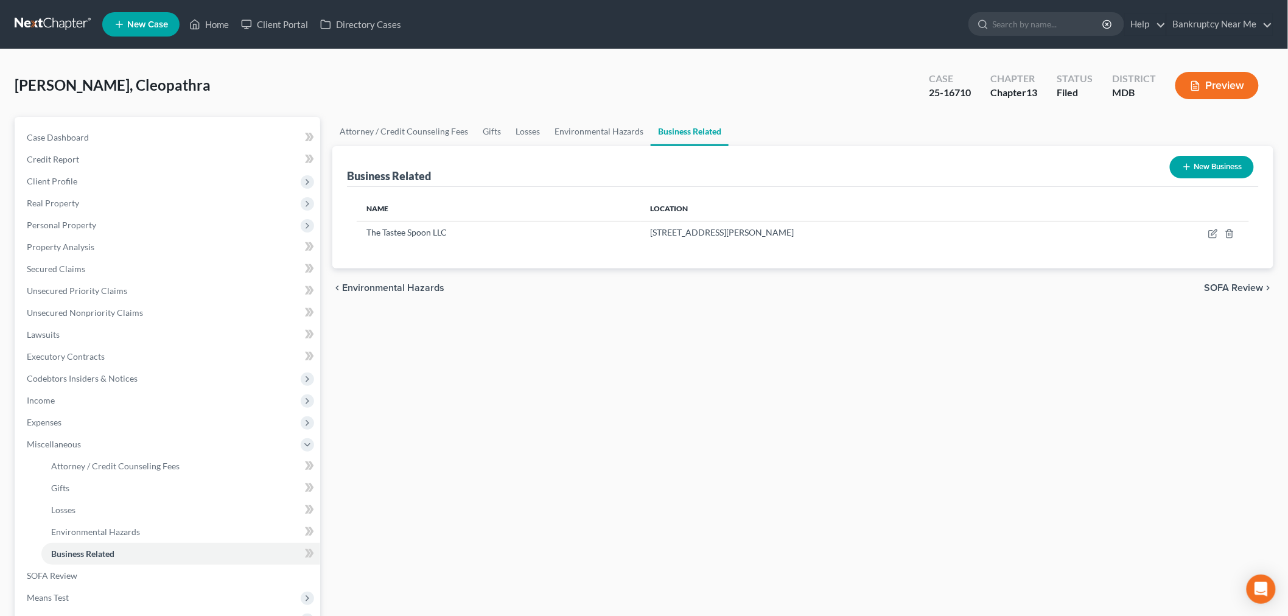
click at [131, 124] on div "Case Dashboard Payments Invoices Payments Payments Credit Report Client Profile…" at bounding box center [168, 389] width 306 height 545
click at [130, 124] on div "Case Dashboard Payments Invoices Payments Payments Credit Report Client Profile…" at bounding box center [168, 389] width 306 height 545
click at [130, 128] on link "Case Dashboard" at bounding box center [168, 138] width 303 height 22
select select "3"
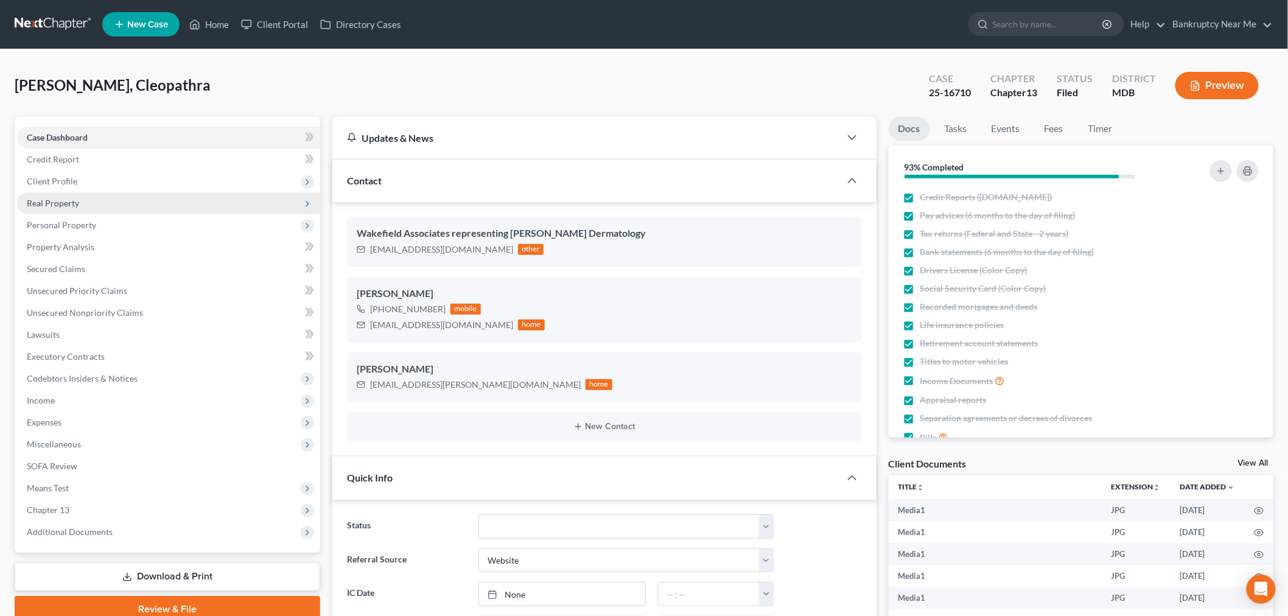
drag, startPoint x: 71, startPoint y: 180, endPoint x: 79, endPoint y: 193, distance: 15.0
click at [71, 180] on span "Client Profile" at bounding box center [52, 181] width 51 height 10
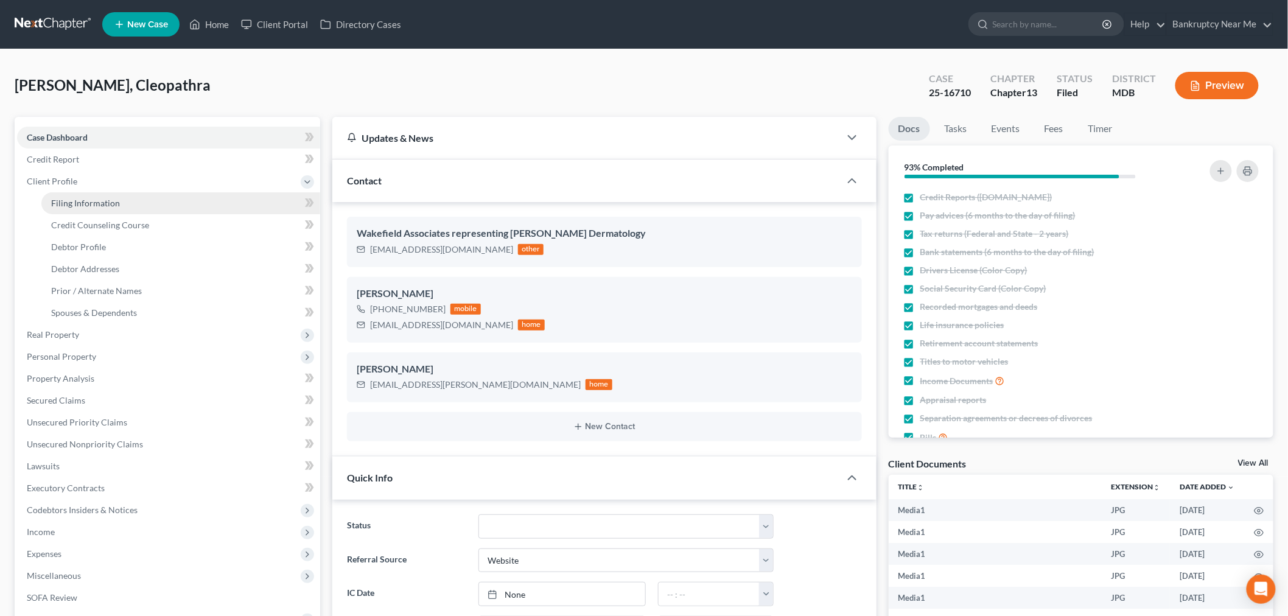
click at [83, 198] on span "Filing Information" at bounding box center [85, 203] width 69 height 10
select select "1"
select select "0"
select select "3"
select select "38"
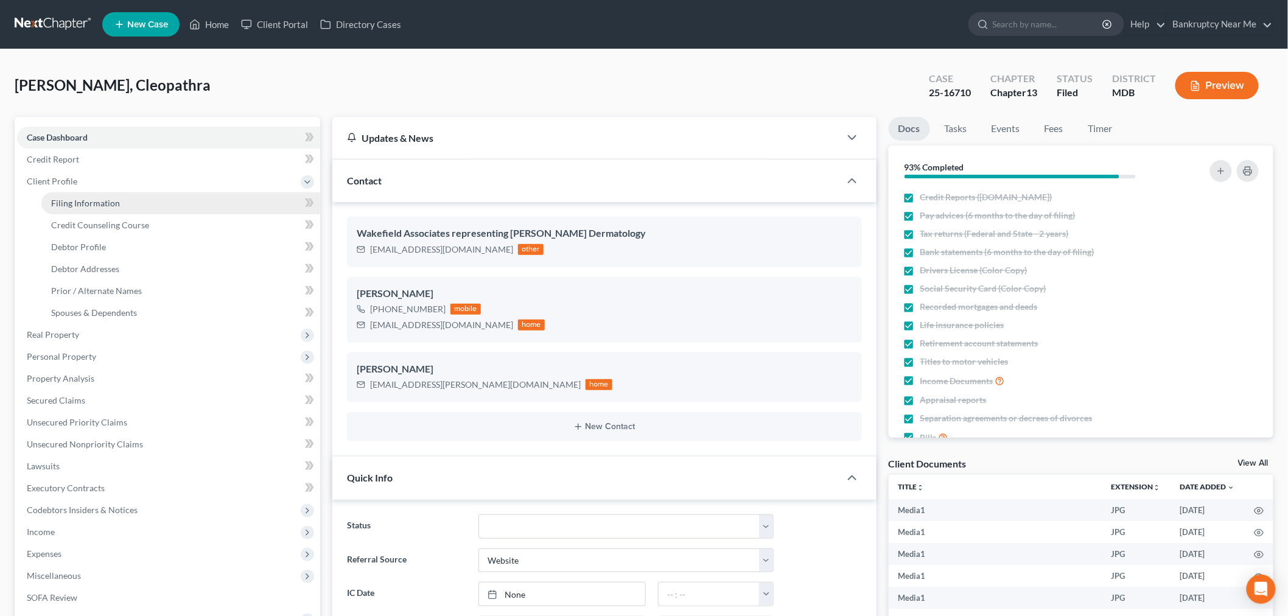
select select "0"
select select "21"
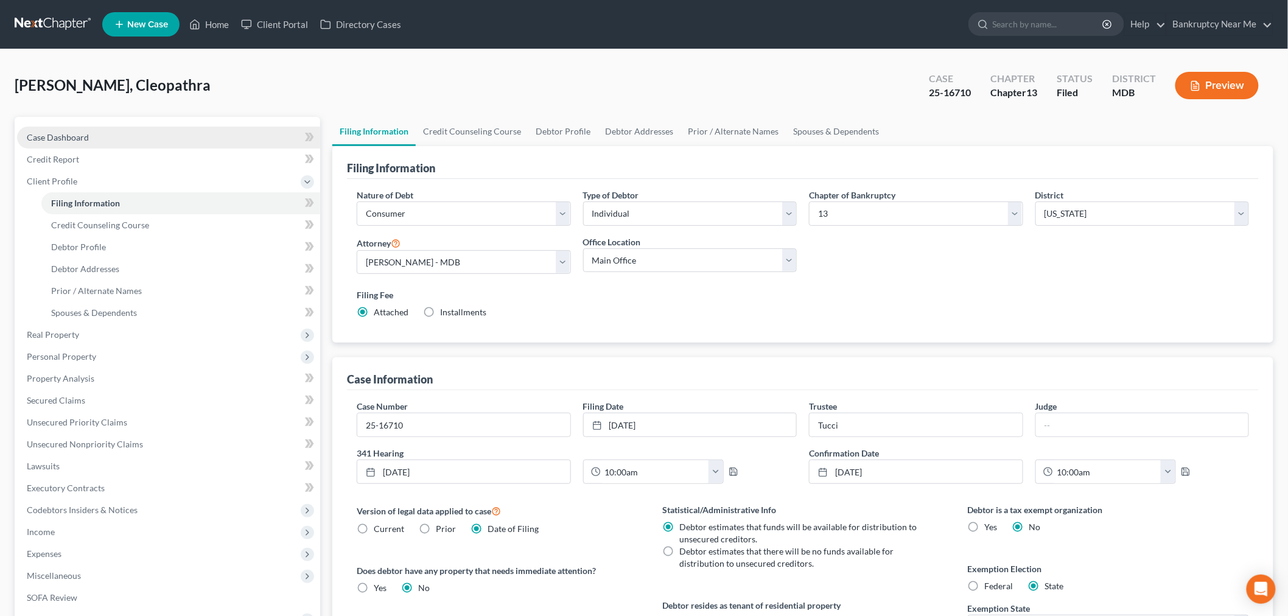
click at [123, 141] on link "Case Dashboard" at bounding box center [168, 138] width 303 height 22
select select "6"
select select "3"
select select "0"
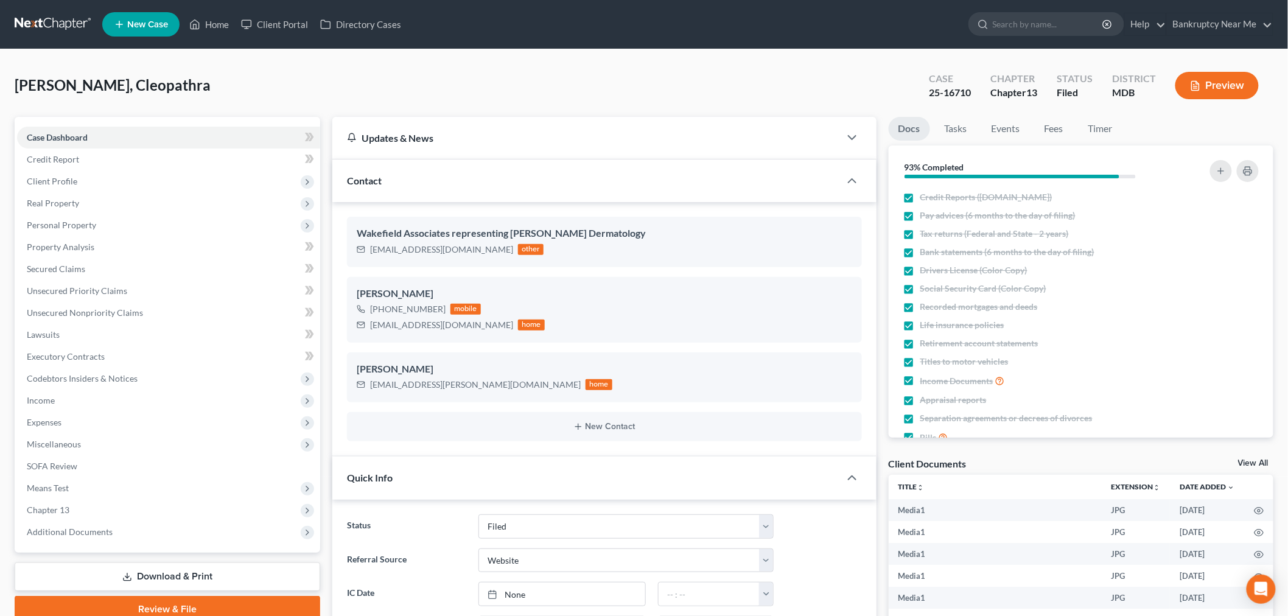
scroll to position [1936, 0]
click at [981, 131] on ul "Docs Tasks Events Fees Timer" at bounding box center [1081, 131] width 385 height 29
click at [962, 131] on link "Tasks" at bounding box center [956, 129] width 42 height 24
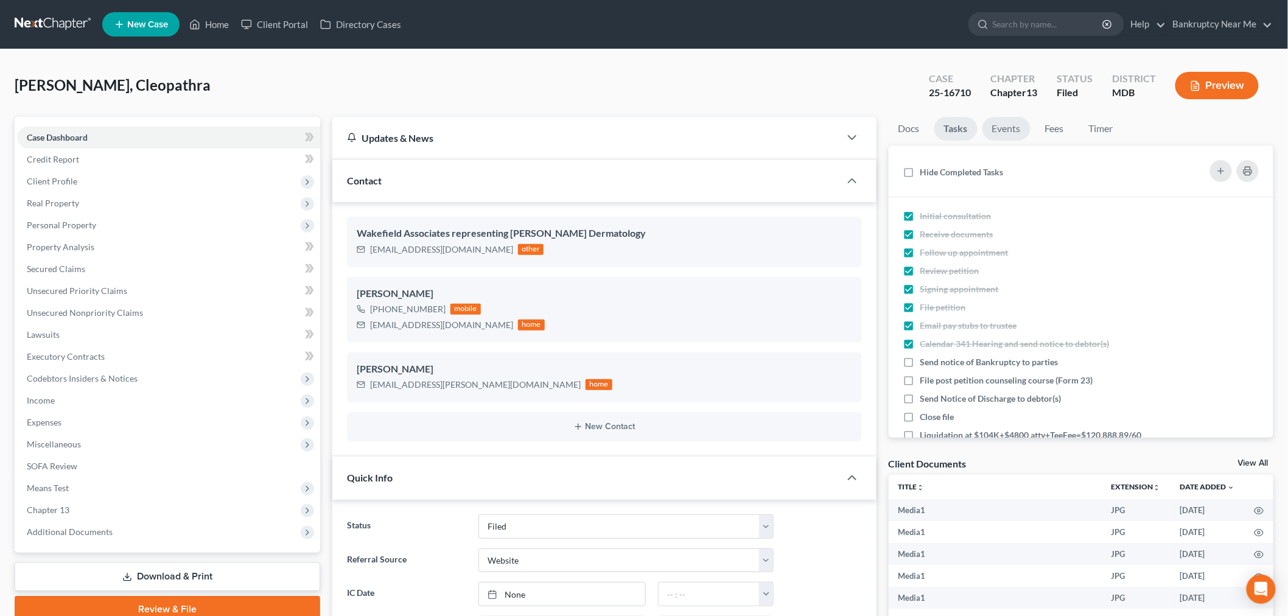
click at [1010, 133] on link "Events" at bounding box center [1006, 129] width 48 height 24
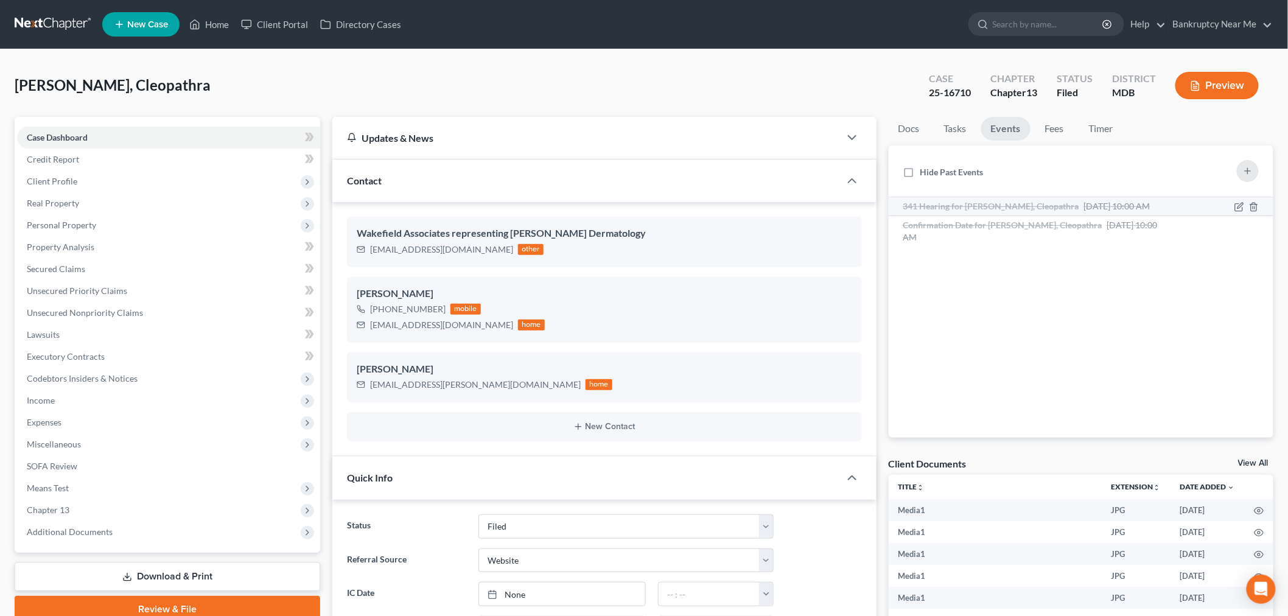
drag, startPoint x: 1033, startPoint y: 223, endPoint x: 1037, endPoint y: 214, distance: 10.1
click at [1033, 223] on span "Confirmation Date for [PERSON_NAME], Cleopathra" at bounding box center [1002, 225] width 199 height 10
click at [1046, 198] on li "341 Hearing for Robinson, Cleopathra Sep 4, 2025 10:00 AM Notice of Chapter 13 …" at bounding box center [1081, 206] width 385 height 19
click at [1045, 201] on span "341 Hearing for Robinson, Cleopathra" at bounding box center [991, 206] width 176 height 10
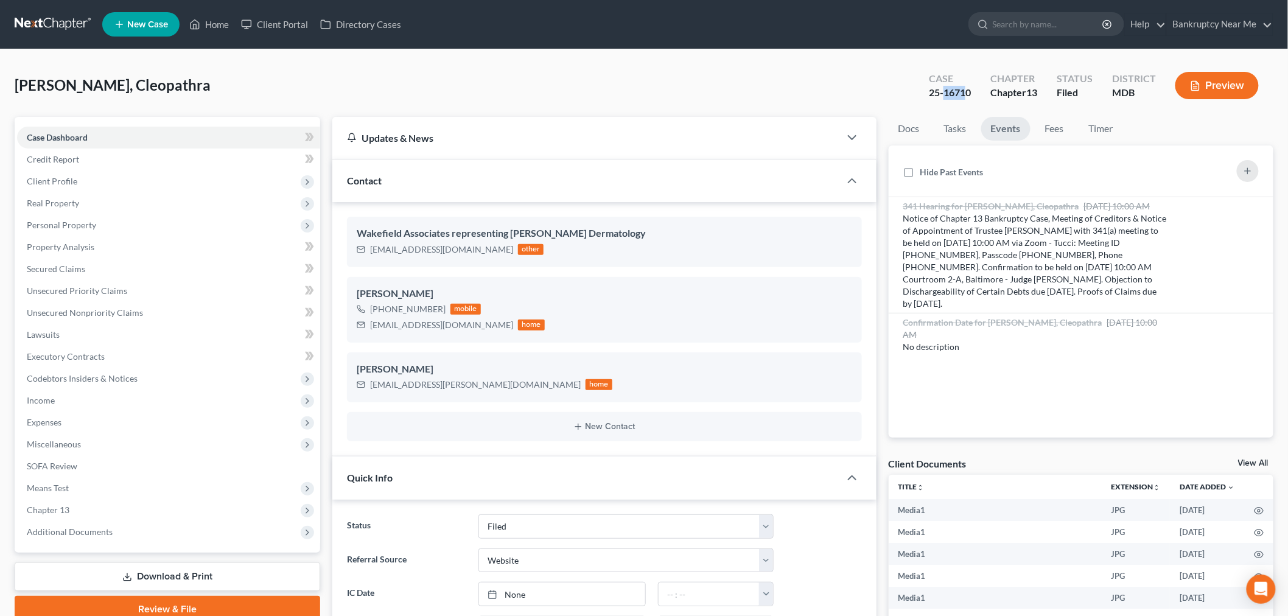
drag, startPoint x: 968, startPoint y: 94, endPoint x: 945, endPoint y: 94, distance: 23.7
click at [945, 94] on div "25-16710" at bounding box center [950, 93] width 42 height 14
click at [964, 93] on div "25-16710" at bounding box center [950, 93] width 42 height 14
drag, startPoint x: 974, startPoint y: 91, endPoint x: 944, endPoint y: 91, distance: 30.4
click at [944, 91] on div "Case 25-16710" at bounding box center [949, 87] width 61 height 36
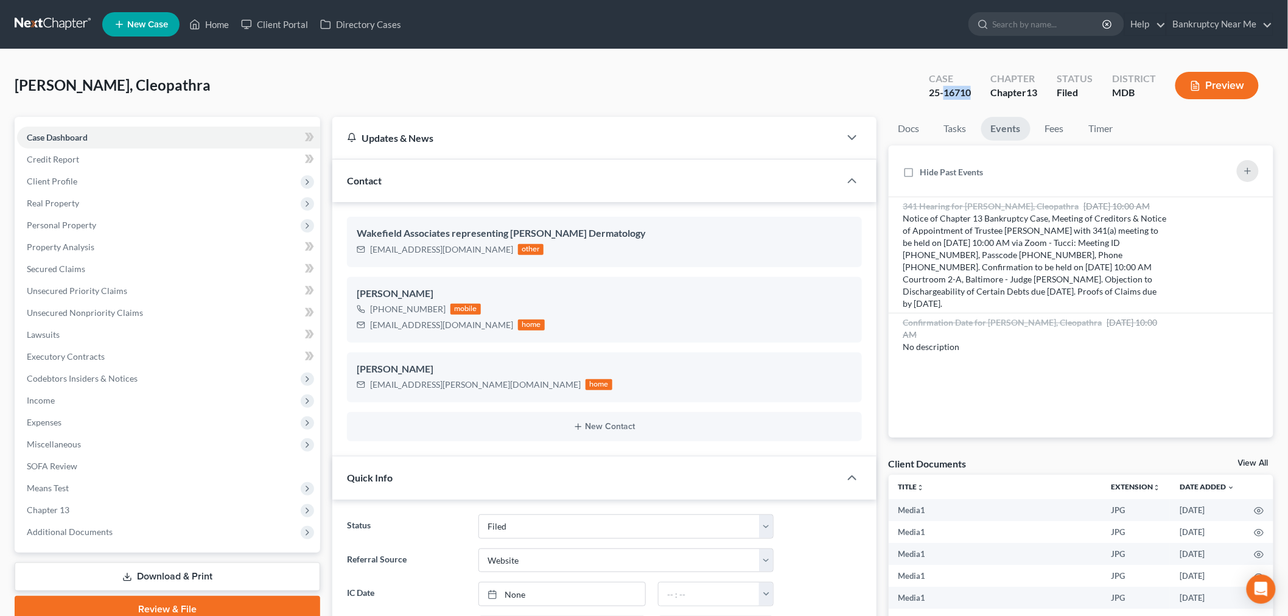
copy div "16710"
click at [933, 94] on div "25-16710" at bounding box center [950, 93] width 42 height 14
drag, startPoint x: 928, startPoint y: 94, endPoint x: 969, endPoint y: 94, distance: 40.8
click at [969, 94] on div "25-16710" at bounding box center [950, 93] width 42 height 14
copy div "25-16710"
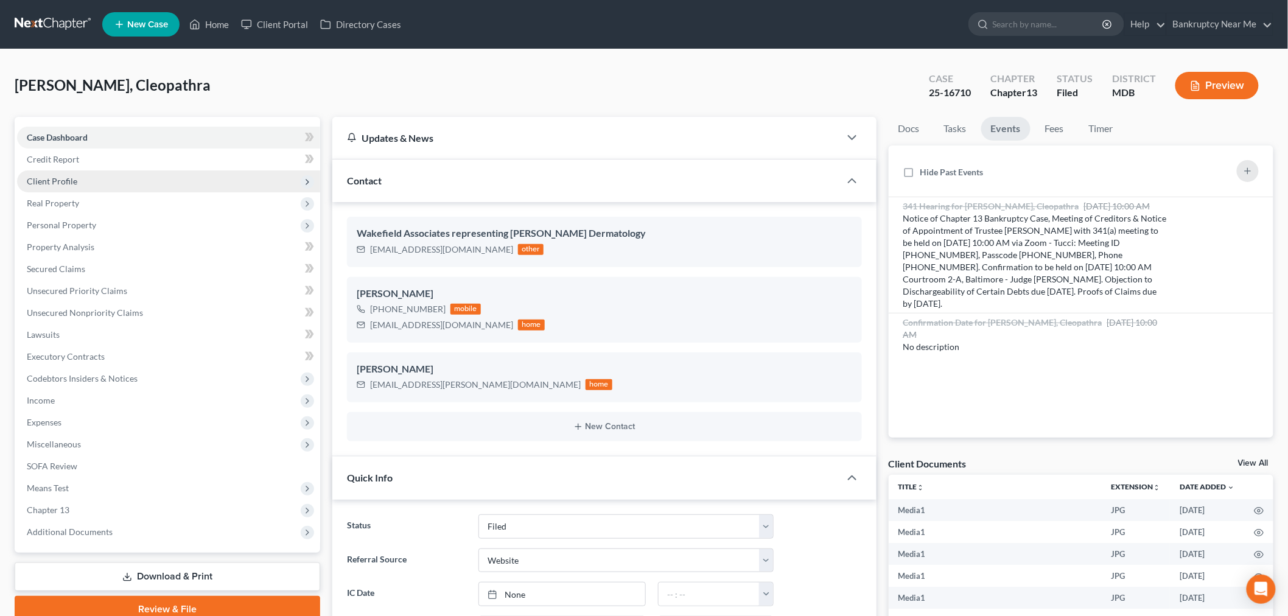
drag, startPoint x: 80, startPoint y: 181, endPoint x: 82, endPoint y: 187, distance: 6.6
click at [80, 181] on span "Client Profile" at bounding box center [168, 181] width 303 height 22
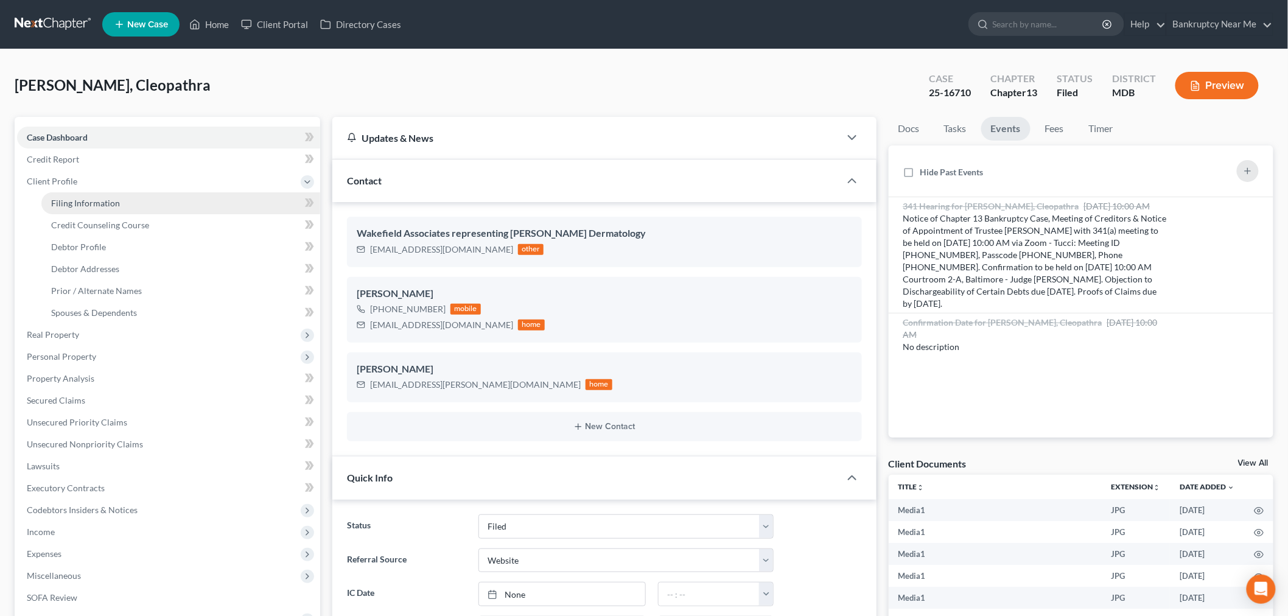
click at [89, 199] on span "Filing Information" at bounding box center [85, 203] width 69 height 10
select select "1"
select select "0"
select select "3"
select select "38"
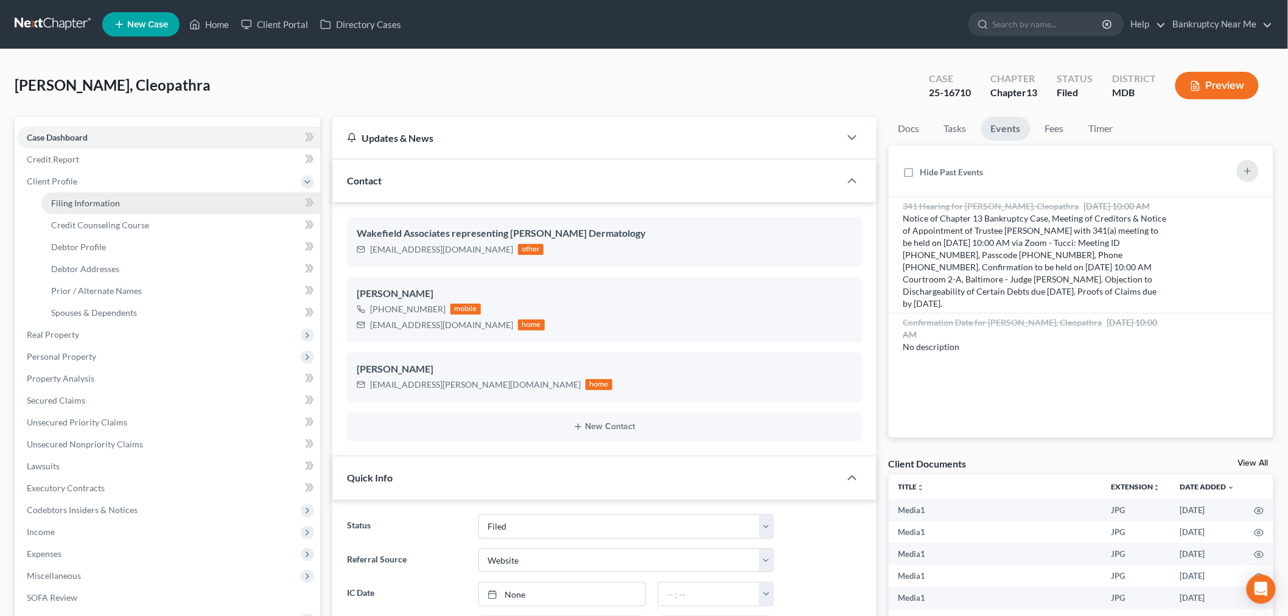
select select "0"
select select "21"
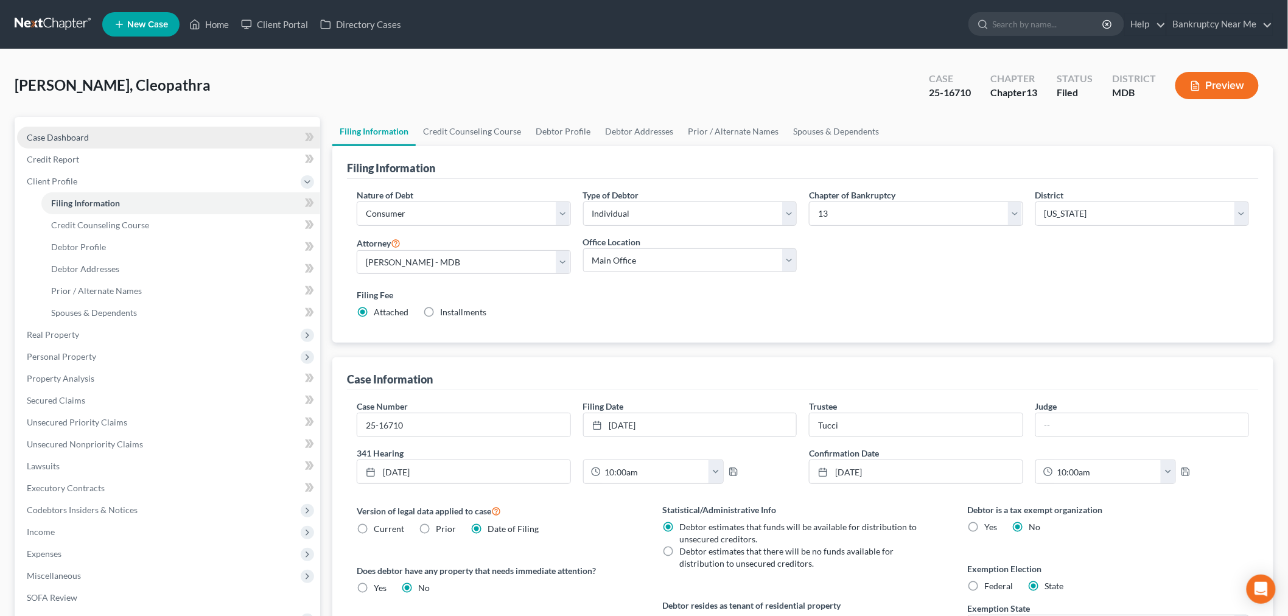
click at [163, 138] on link "Case Dashboard" at bounding box center [168, 138] width 303 height 22
select select "3"
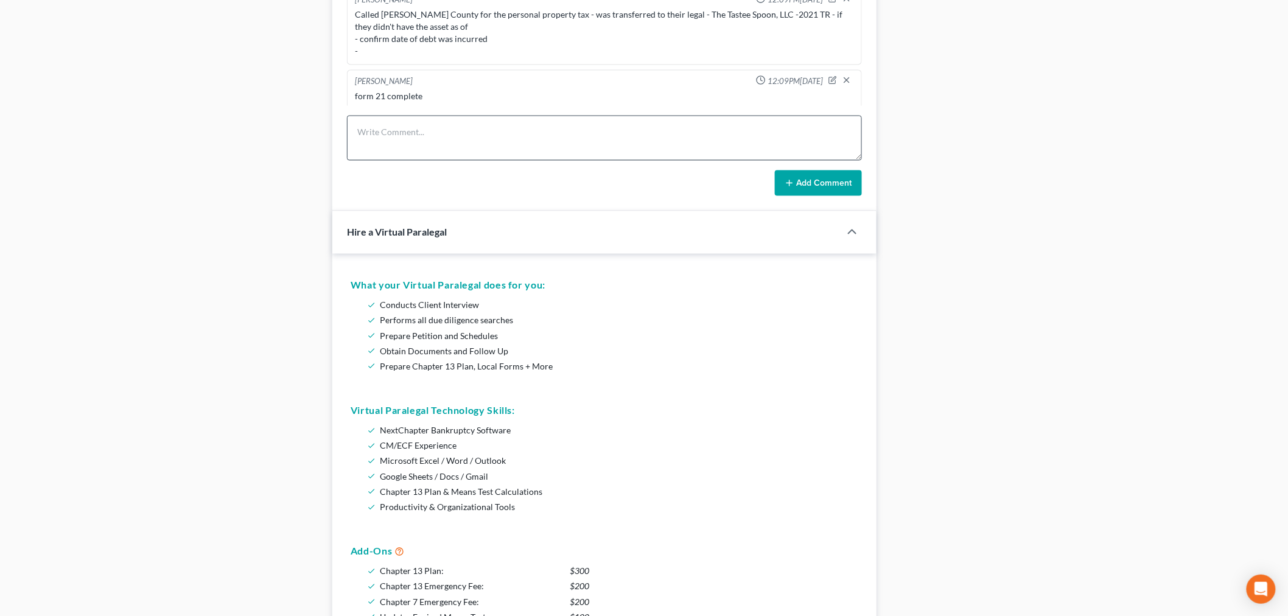
scroll to position [1936, 0]
click at [661, 129] on textarea at bounding box center [604, 138] width 515 height 45
paste textarea "From: Iris Kwon <iris@bankruptcynearme.org> Sent: Wednesday, October 15, 2025 1…"
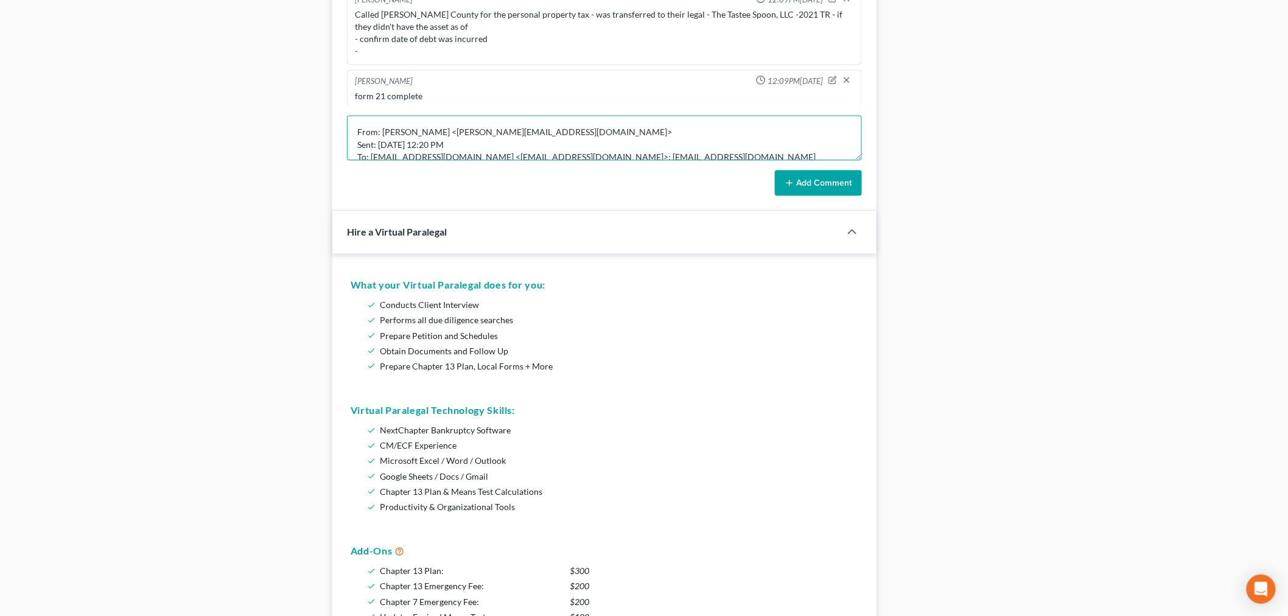
scroll to position [104, 0]
type textarea "From: Iris Kwon <iris@bankruptcynearme.org> Sent: Wednesday, October 15, 2025 1…"
click at [811, 191] on button "Add Comment" at bounding box center [818, 183] width 87 height 26
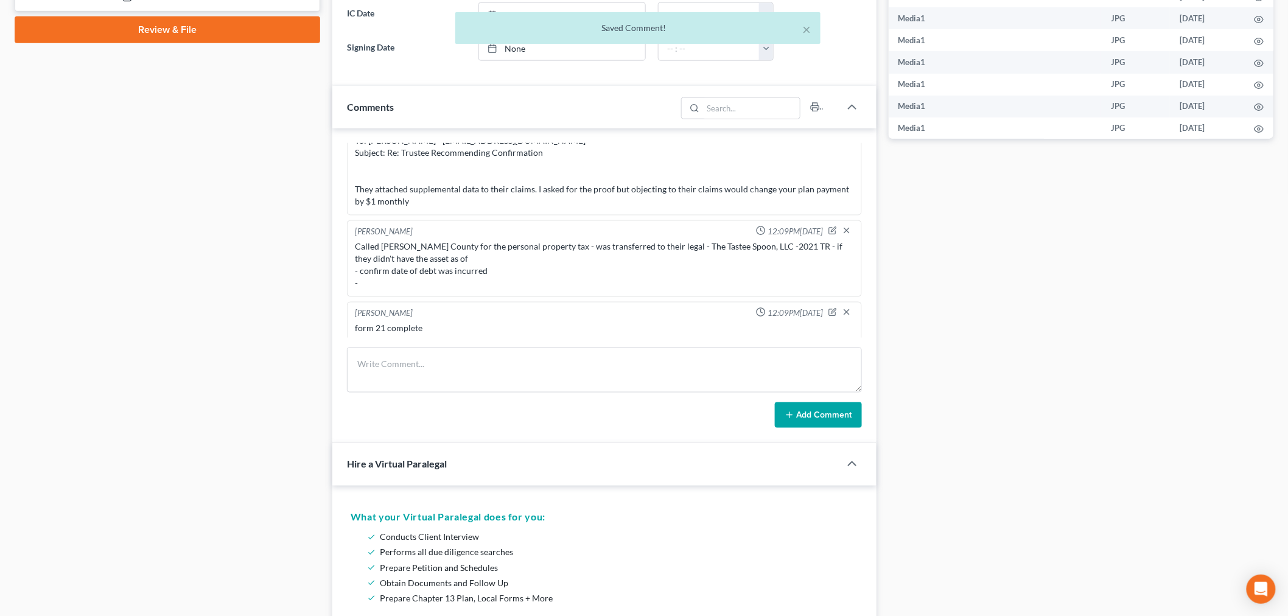
scroll to position [18711, 0]
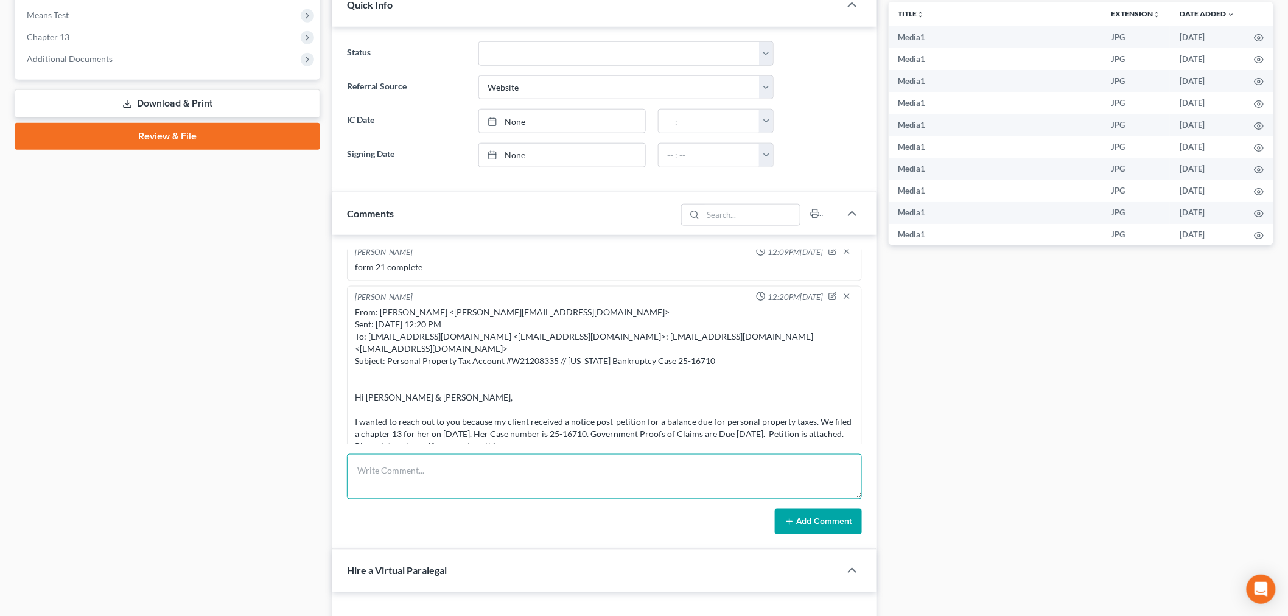
drag, startPoint x: 673, startPoint y: 475, endPoint x: 725, endPoint y: 492, distance: 54.5
click at [669, 475] on textarea at bounding box center [604, 476] width 515 height 45
paste textarea "From: Dawn Jones <fnjone00@aacounty.org> Sent: Wednesday, October 15, 2025 12:1…"
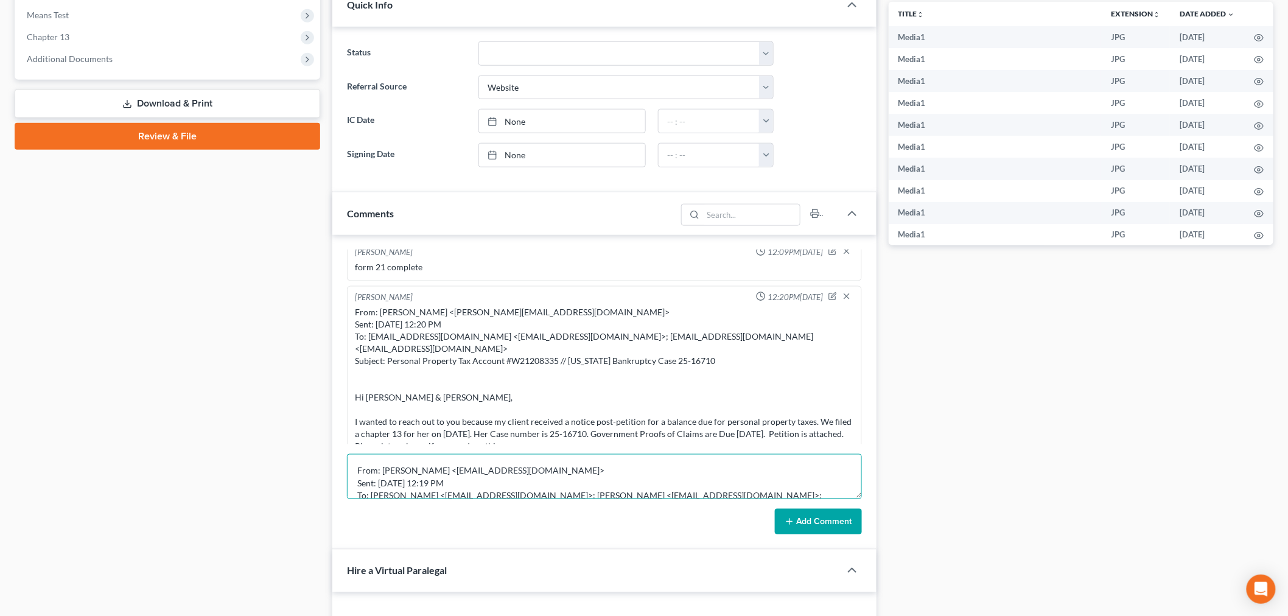
scroll to position [334, 0]
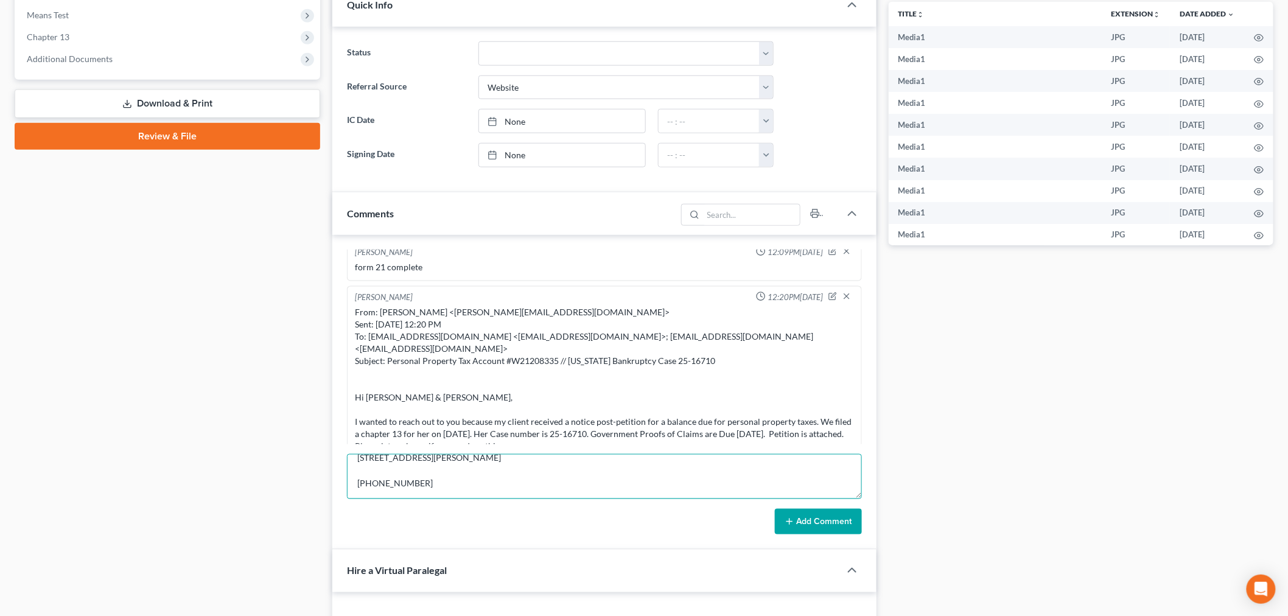
type textarea "From: Dawn Jones <fnjone00@aacounty.org> Sent: Wednesday, October 15, 2025 12:1…"
click at [811, 525] on button "Add Comment" at bounding box center [818, 522] width 87 height 26
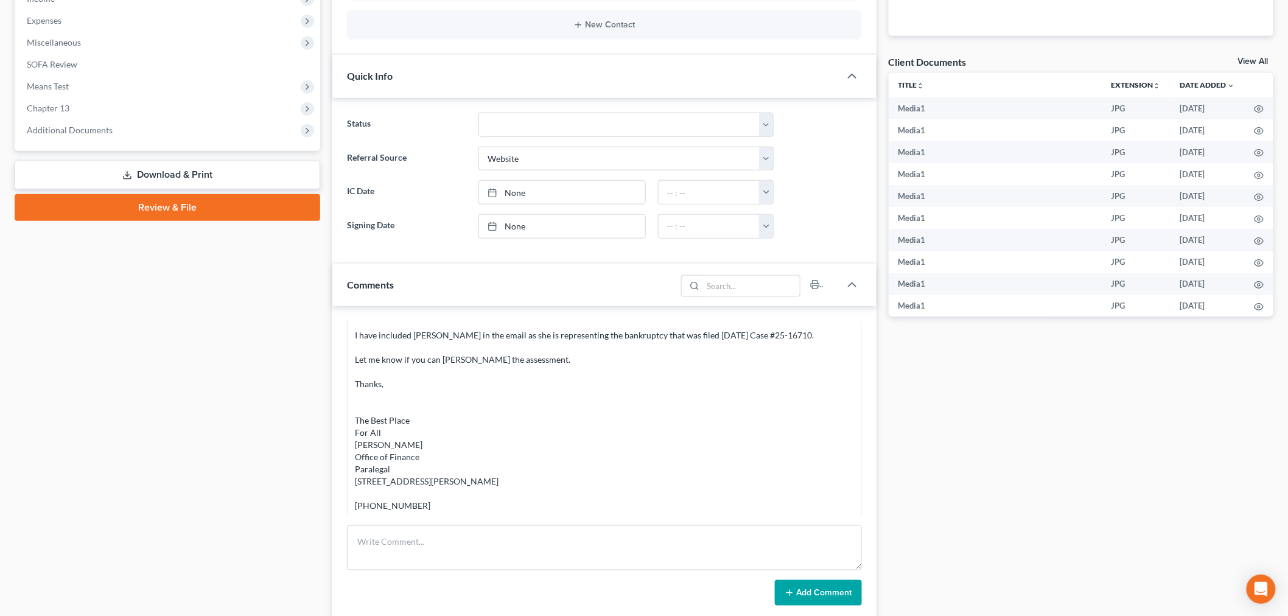
scroll to position [405, 0]
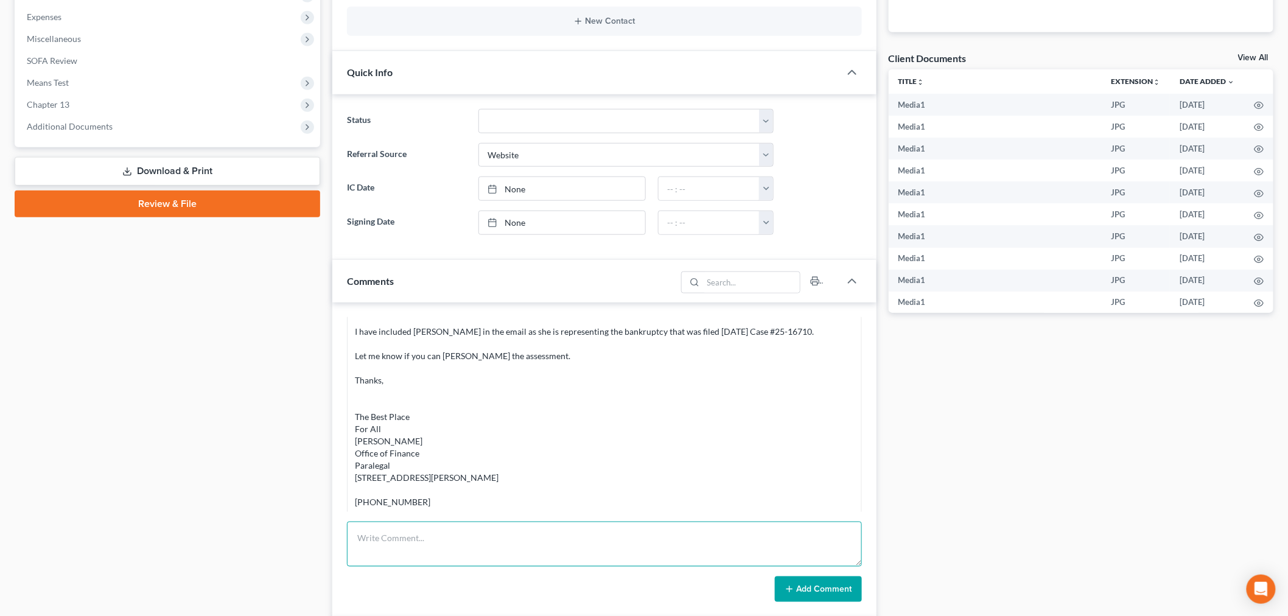
drag, startPoint x: 664, startPoint y: 528, endPoint x: 738, endPoint y: 554, distance: 78.4
click at [663, 528] on textarea at bounding box center [604, 544] width 515 height 45
paste textarea "From: Iris Kwon <iris@bankruptcynearme.org> Sent: Wednesday, October 15, 2025 1…"
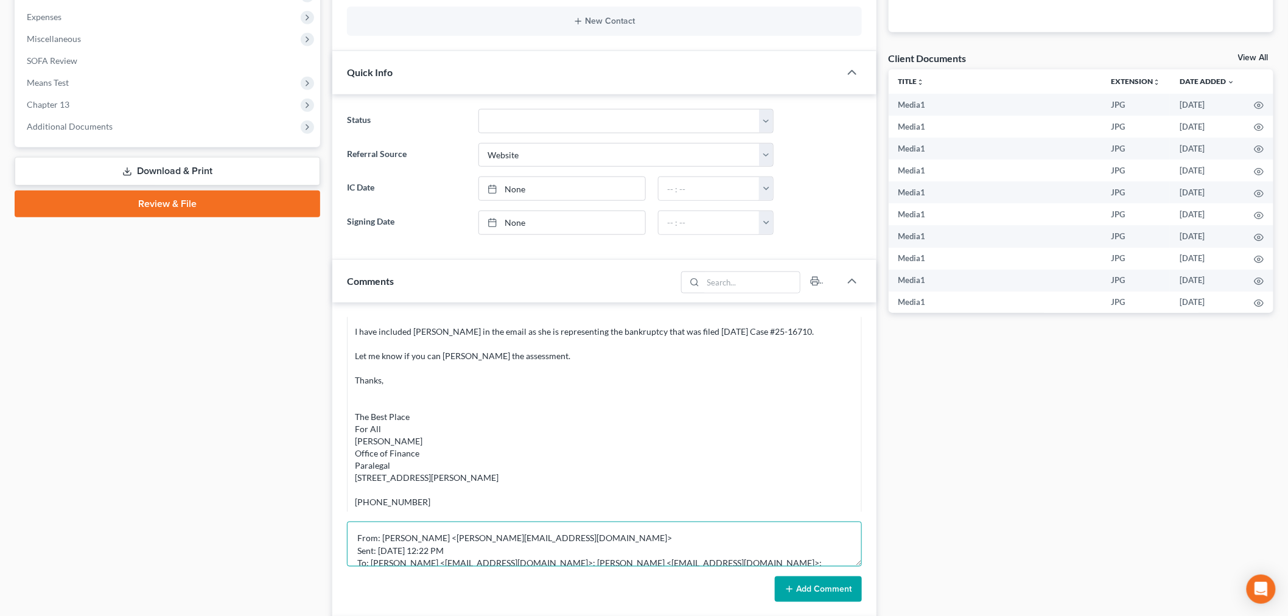
scroll to position [117, 0]
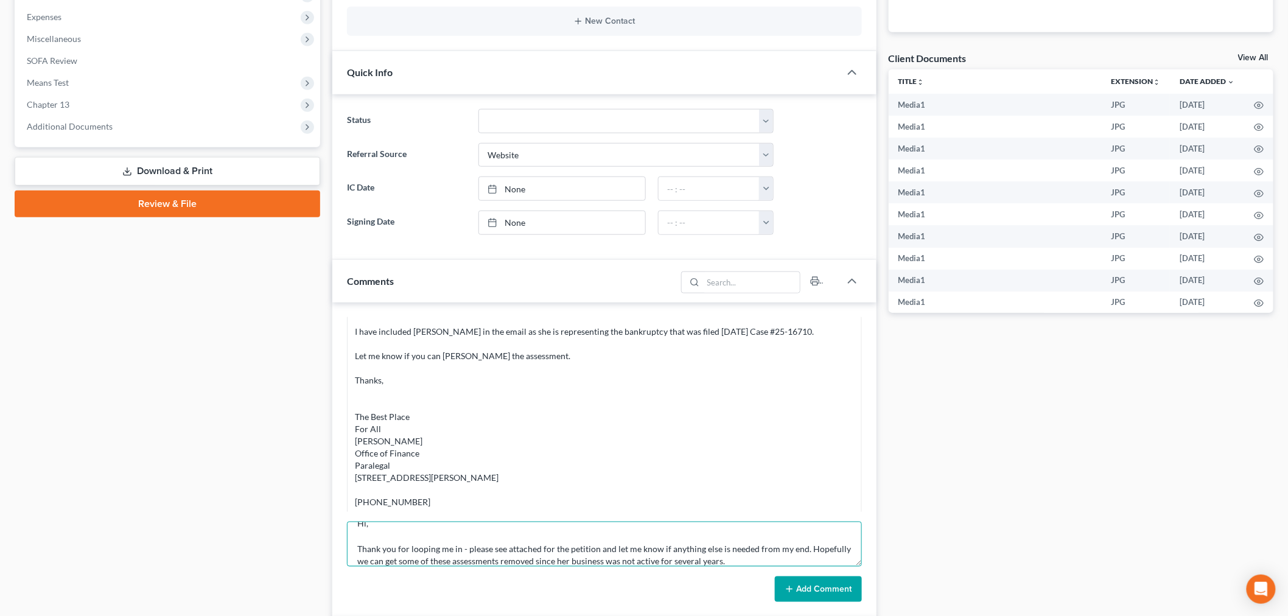
type textarea "From: Iris Kwon <iris@bankruptcynearme.org> Sent: Wednesday, October 15, 2025 1…"
drag, startPoint x: 814, startPoint y: 591, endPoint x: 859, endPoint y: 551, distance: 60.4
click at [814, 591] on button "Add Comment" at bounding box center [818, 589] width 87 height 26
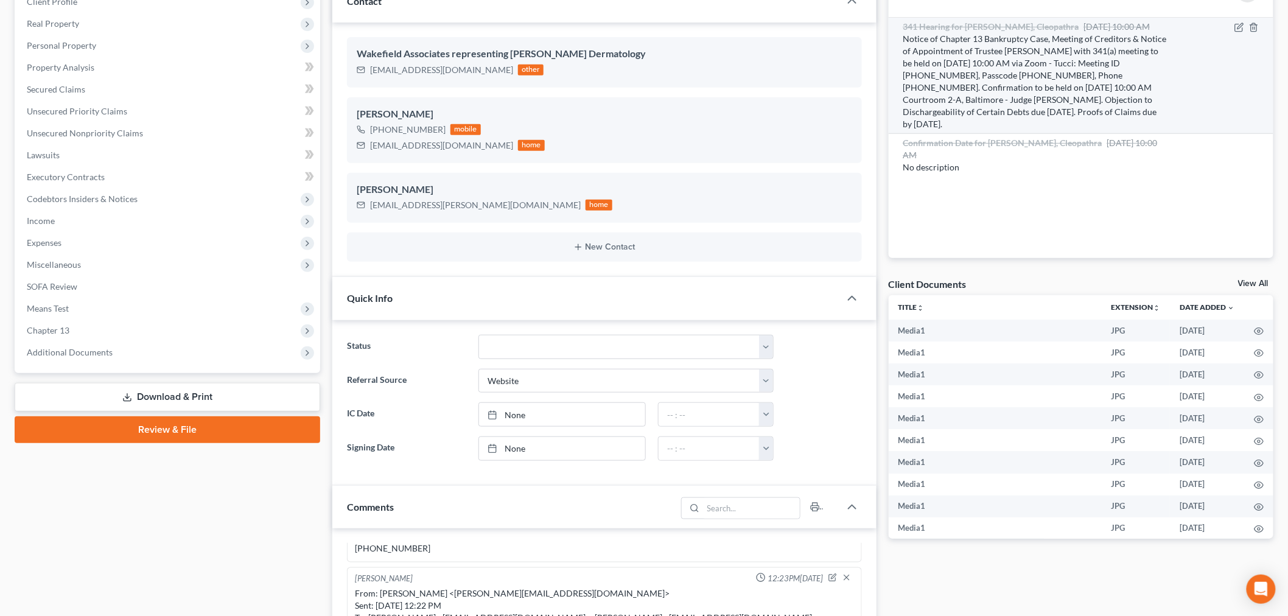
scroll to position [0, 0]
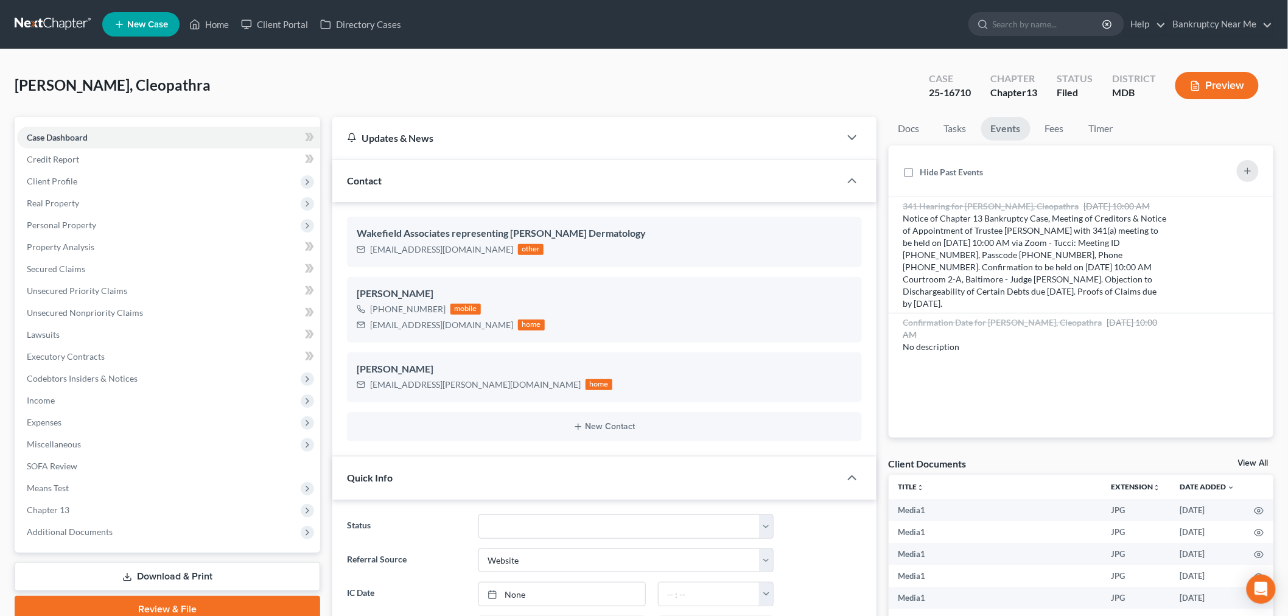
click at [40, 28] on link at bounding box center [54, 24] width 78 height 22
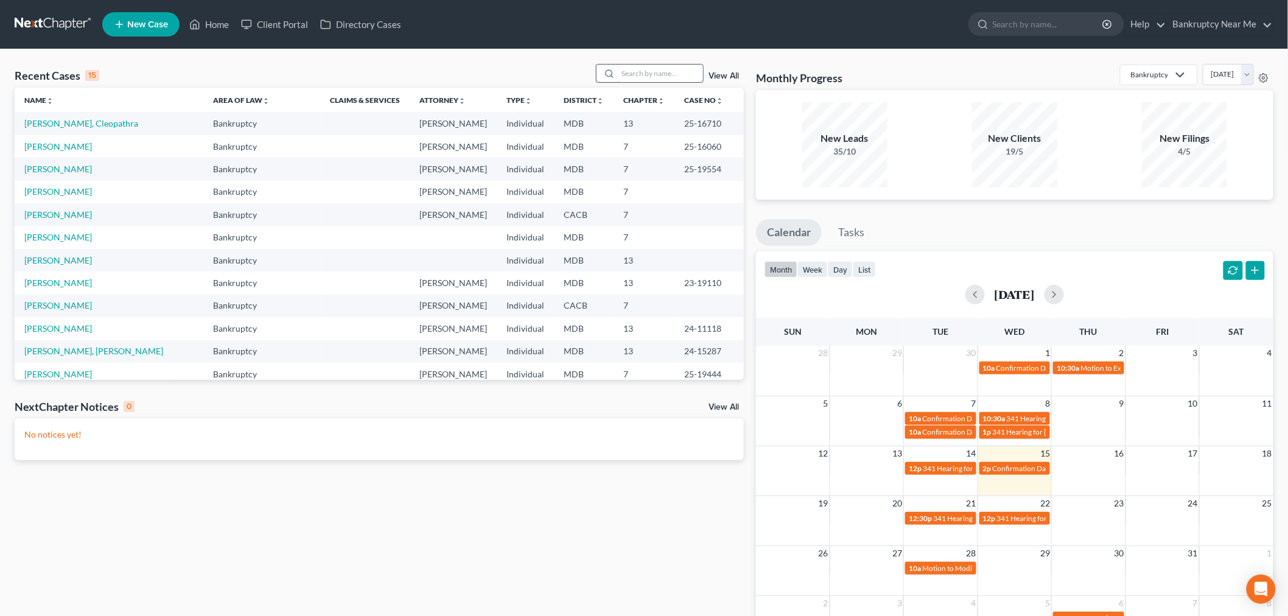
click at [664, 71] on input "search" at bounding box center [660, 74] width 85 height 18
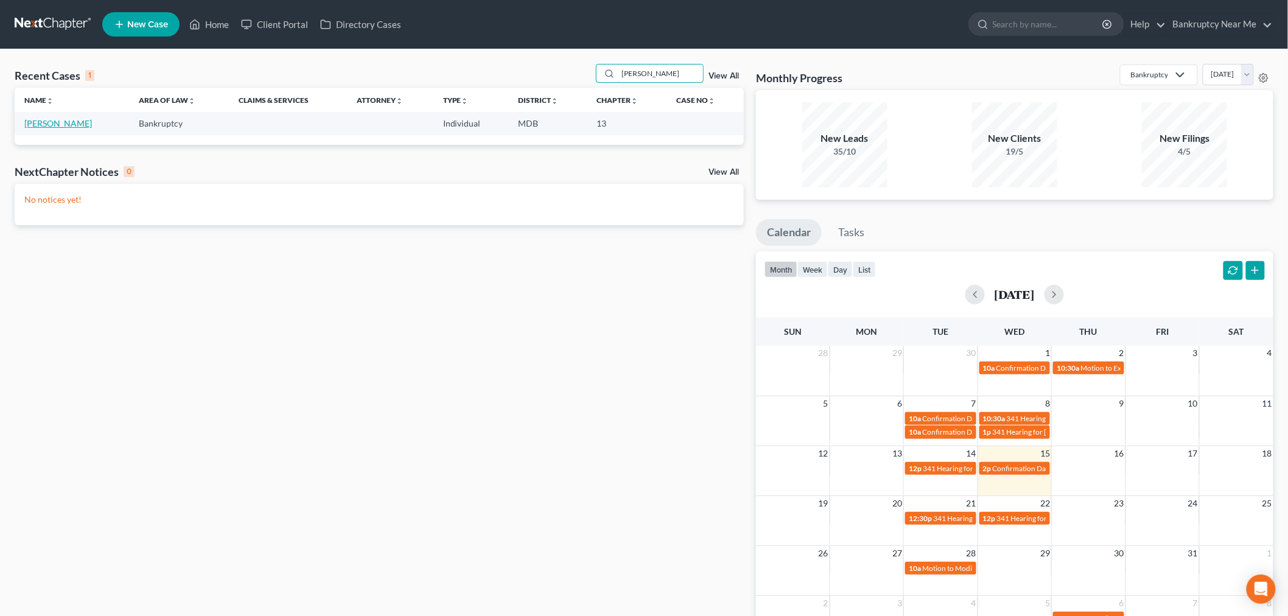
type input "[PERSON_NAME]"
click at [68, 122] on link "[PERSON_NAME]" at bounding box center [58, 123] width 68 height 10
select select "6"
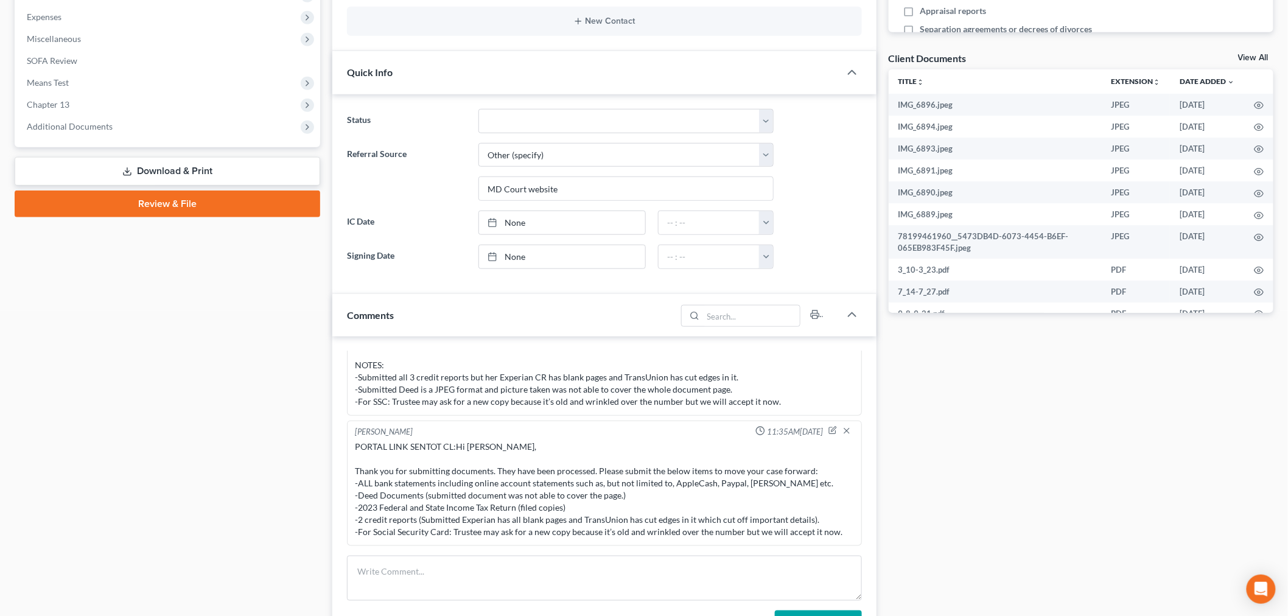
scroll to position [609, 0]
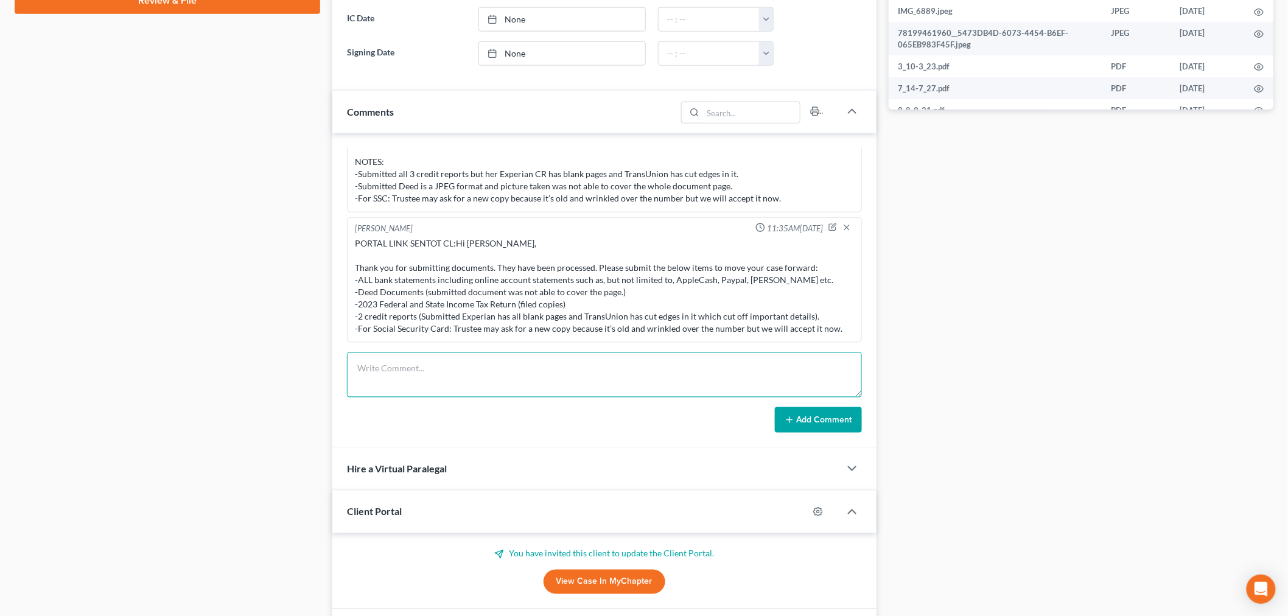
drag, startPoint x: 785, startPoint y: 372, endPoint x: 802, endPoint y: 402, distance: 34.1
click at [785, 372] on textarea at bounding box center [604, 374] width 515 height 45
paste textarea "________________________________________ From: [PERSON_NAME] <[PERSON_NAME][EMA…"
type textarea "________________________________________ From: [PERSON_NAME] <[PERSON_NAME][EMA…"
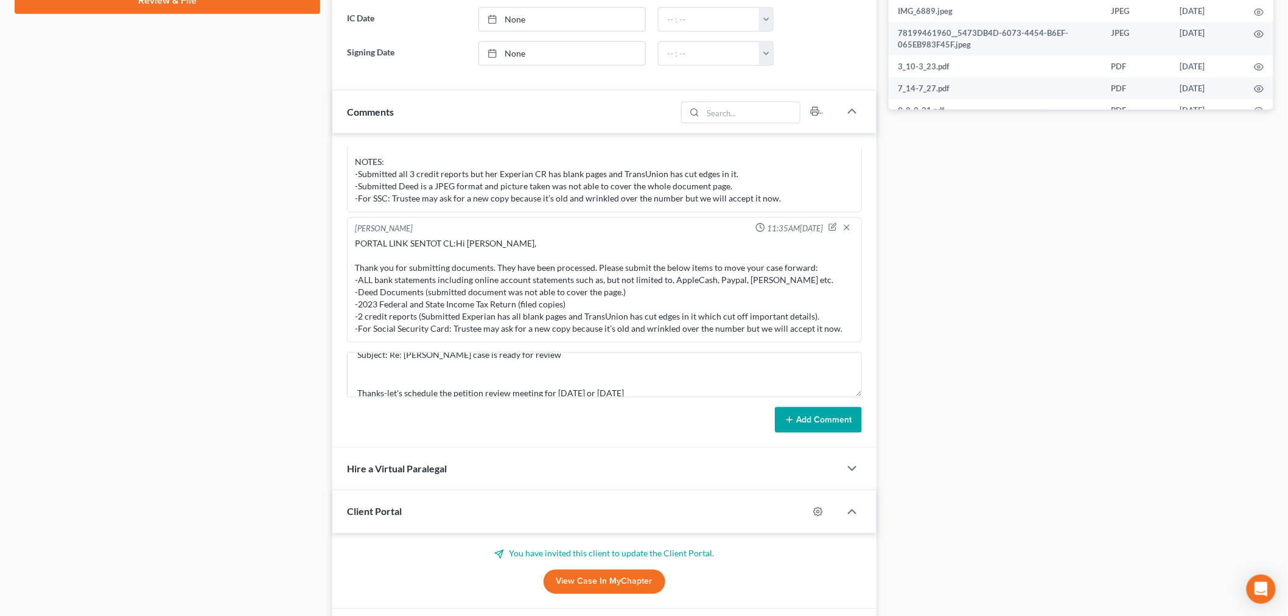
click at [814, 421] on button "Add Comment" at bounding box center [818, 420] width 87 height 26
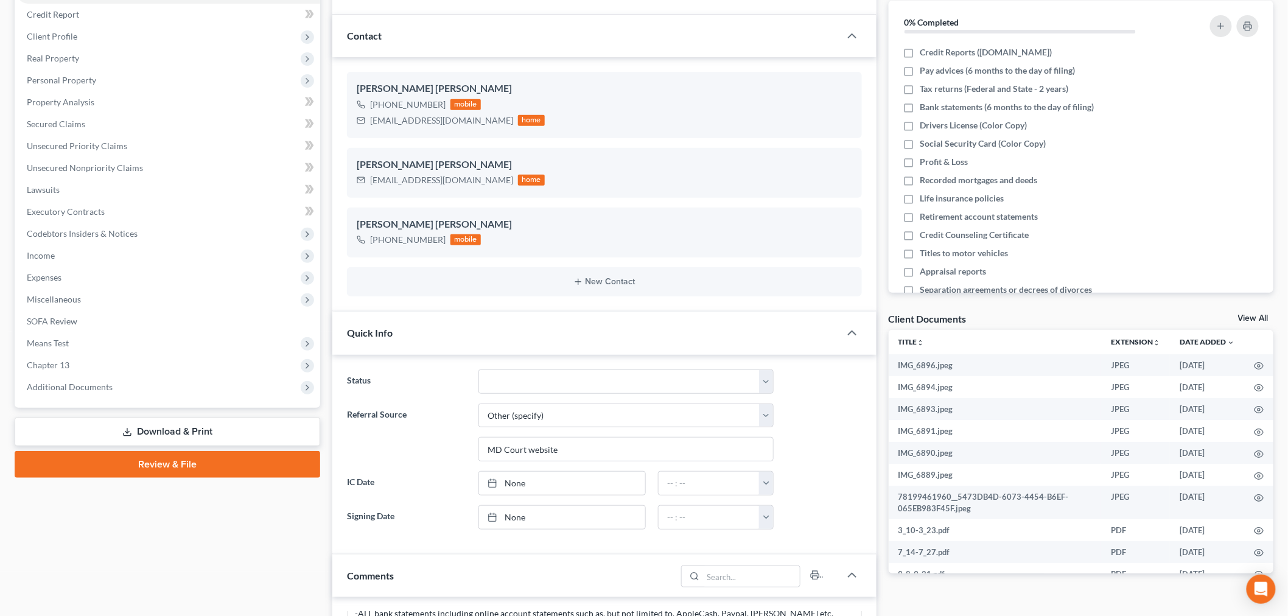
scroll to position [0, 0]
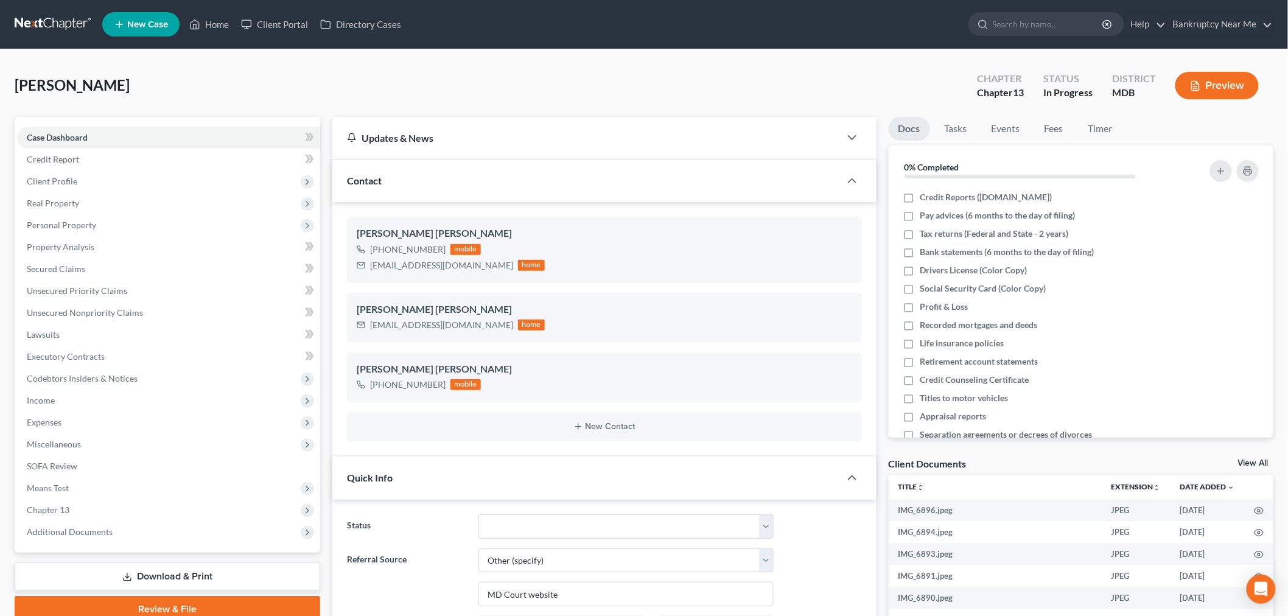
drag, startPoint x: 69, startPoint y: 16, endPoint x: 77, endPoint y: 14, distance: 8.9
click at [69, 16] on link at bounding box center [54, 24] width 78 height 22
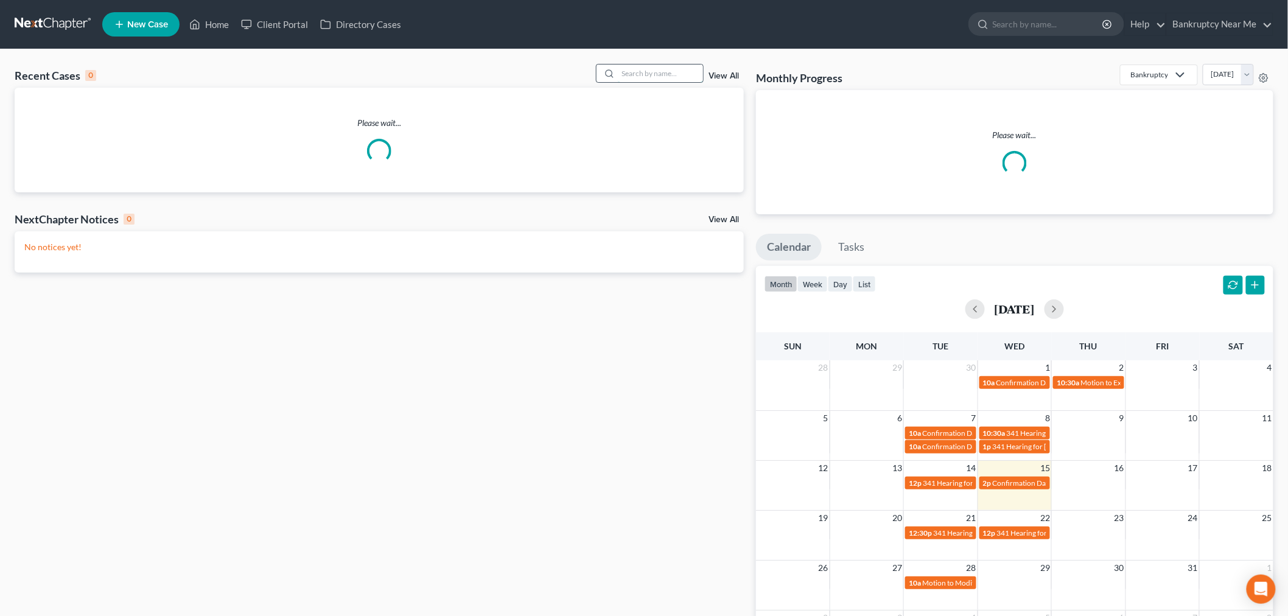
click at [659, 69] on input "search" at bounding box center [660, 74] width 85 height 18
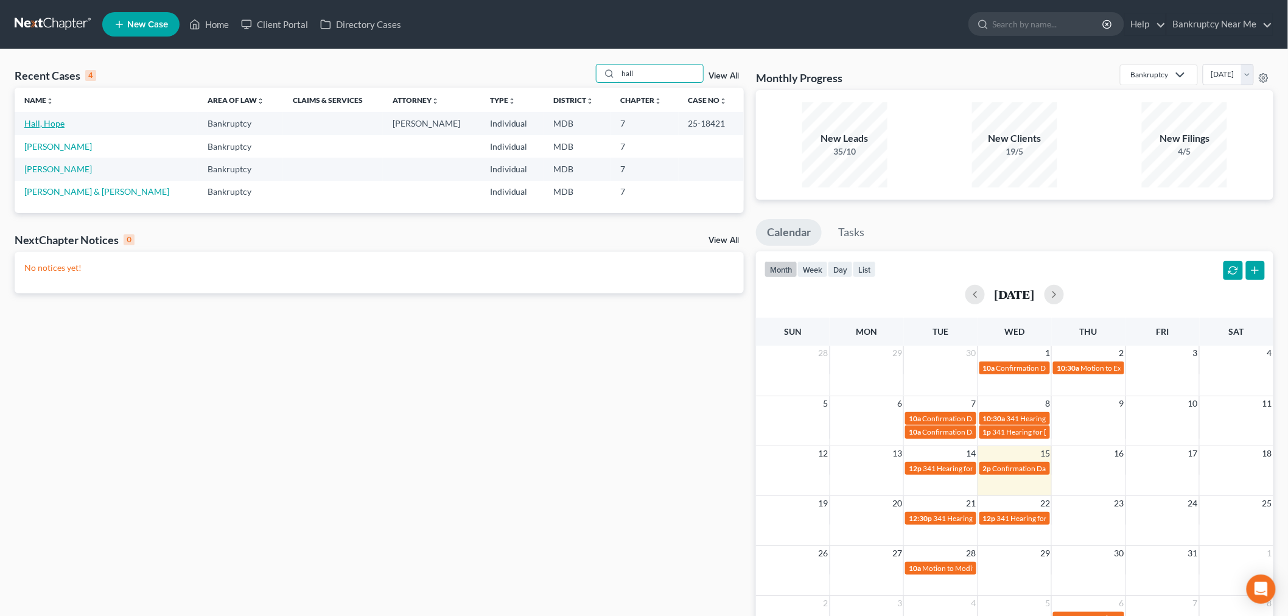
type input "hall"
click at [43, 128] on link "Hall, Hope" at bounding box center [44, 123] width 40 height 10
select select "6"
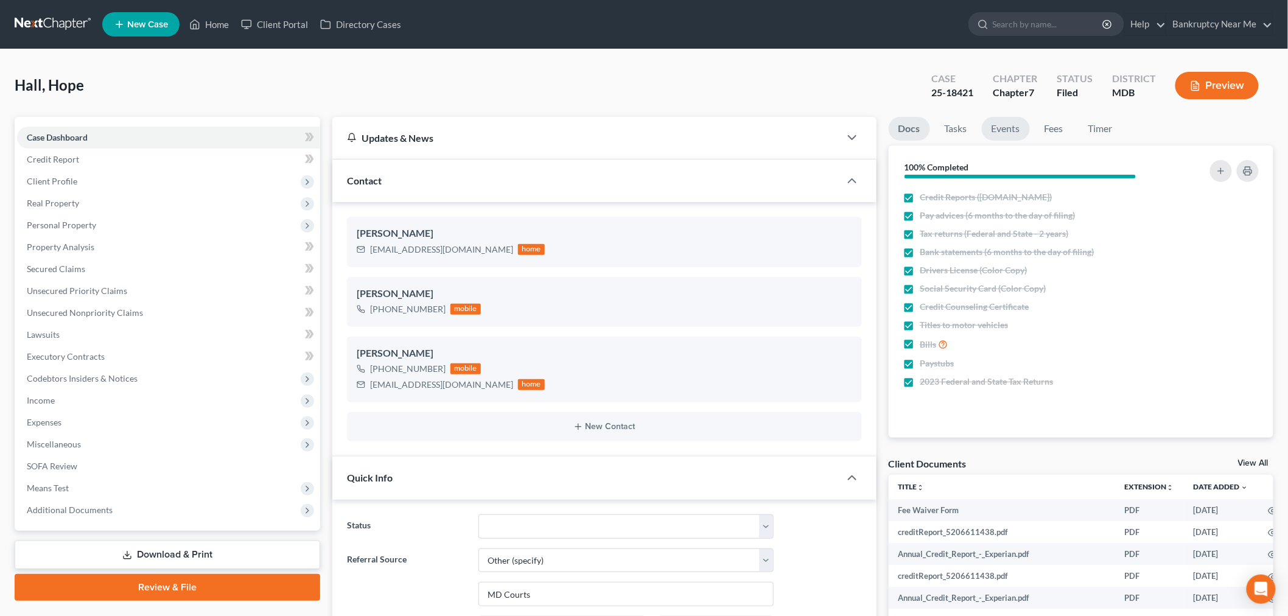
click at [1001, 126] on link "Events" at bounding box center [1006, 129] width 48 height 24
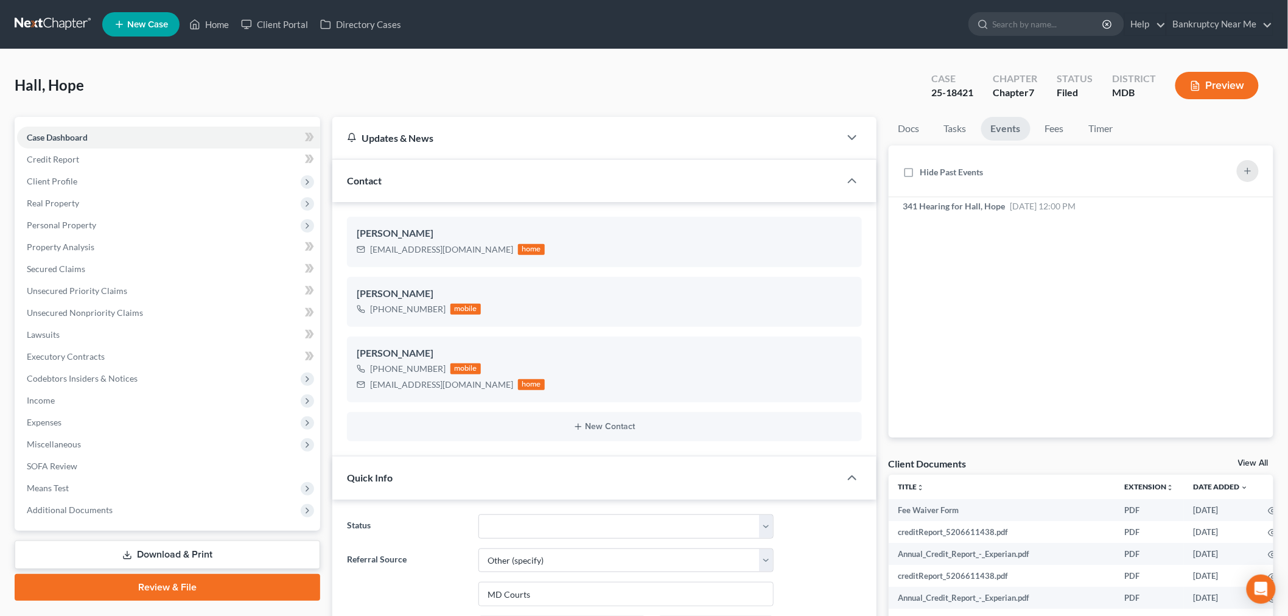
scroll to position [12666, 0]
click at [1035, 204] on span "[DATE] 12:00 PM" at bounding box center [1043, 206] width 66 height 10
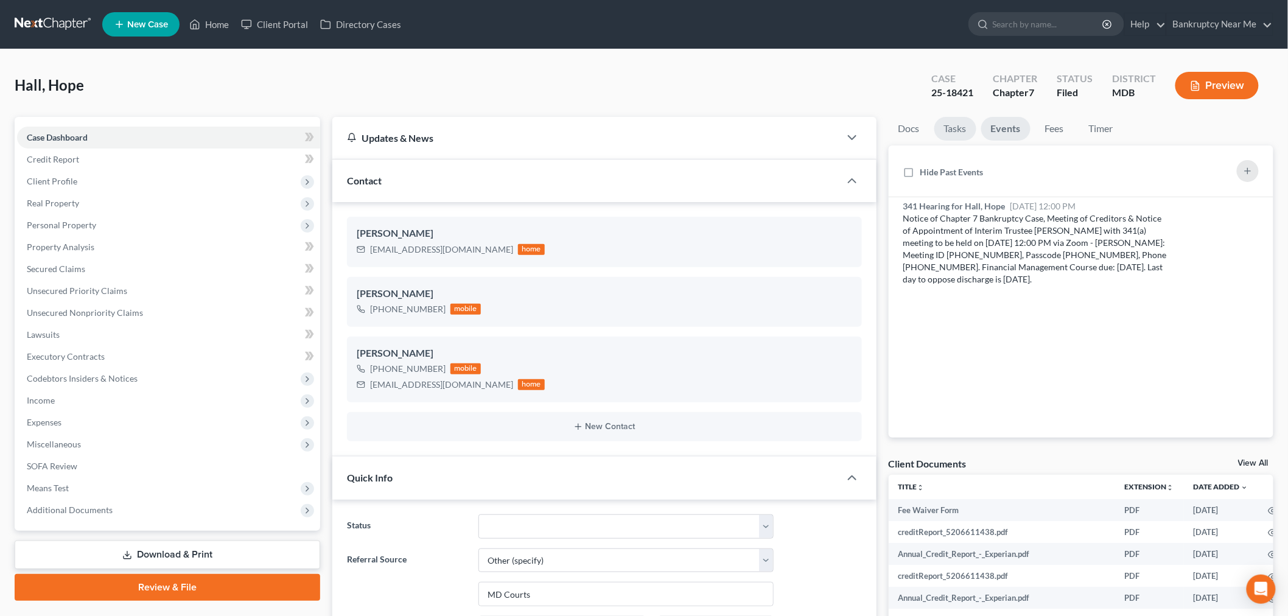
click at [953, 125] on link "Tasks" at bounding box center [955, 129] width 42 height 24
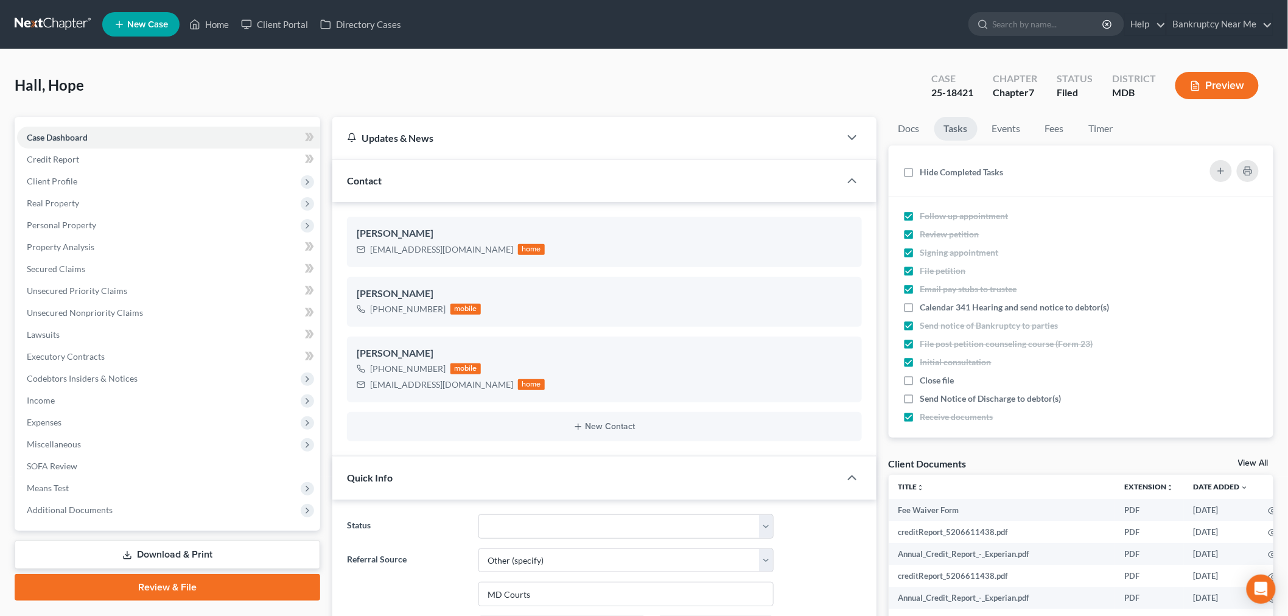
click at [56, 12] on nav "Home New Case Client Portal Directory Cases Bankruptcy Near Me [EMAIL_ADDRESS][…" at bounding box center [644, 24] width 1288 height 49
click at [63, 23] on link at bounding box center [54, 24] width 78 height 22
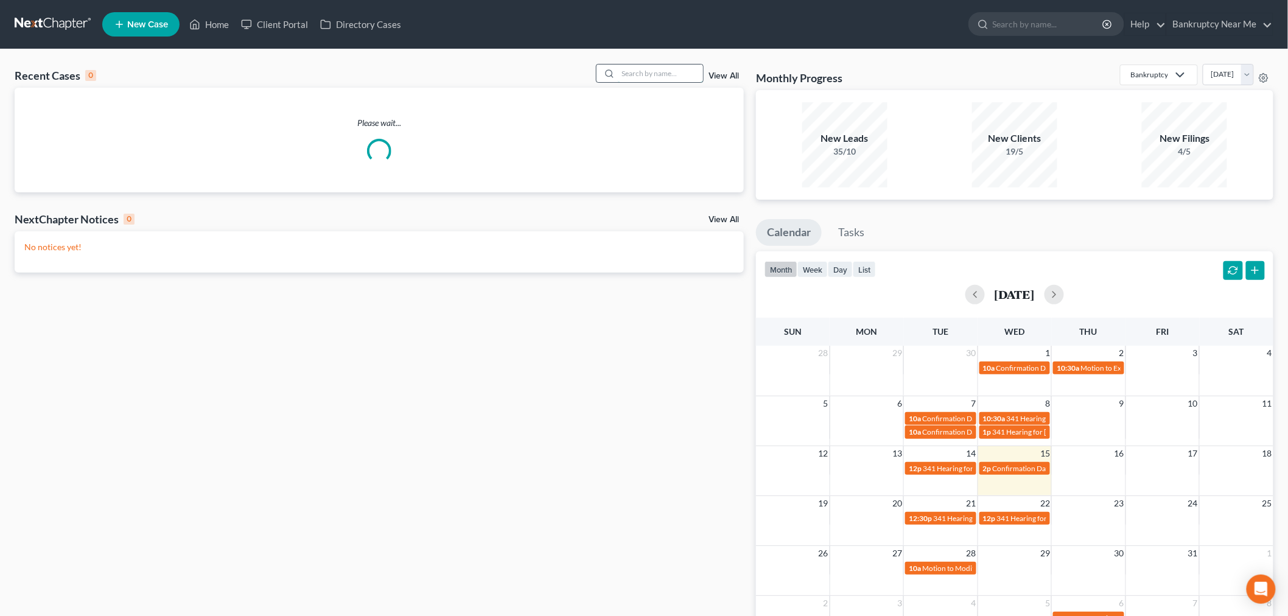
click at [633, 80] on input "search" at bounding box center [660, 74] width 85 height 18
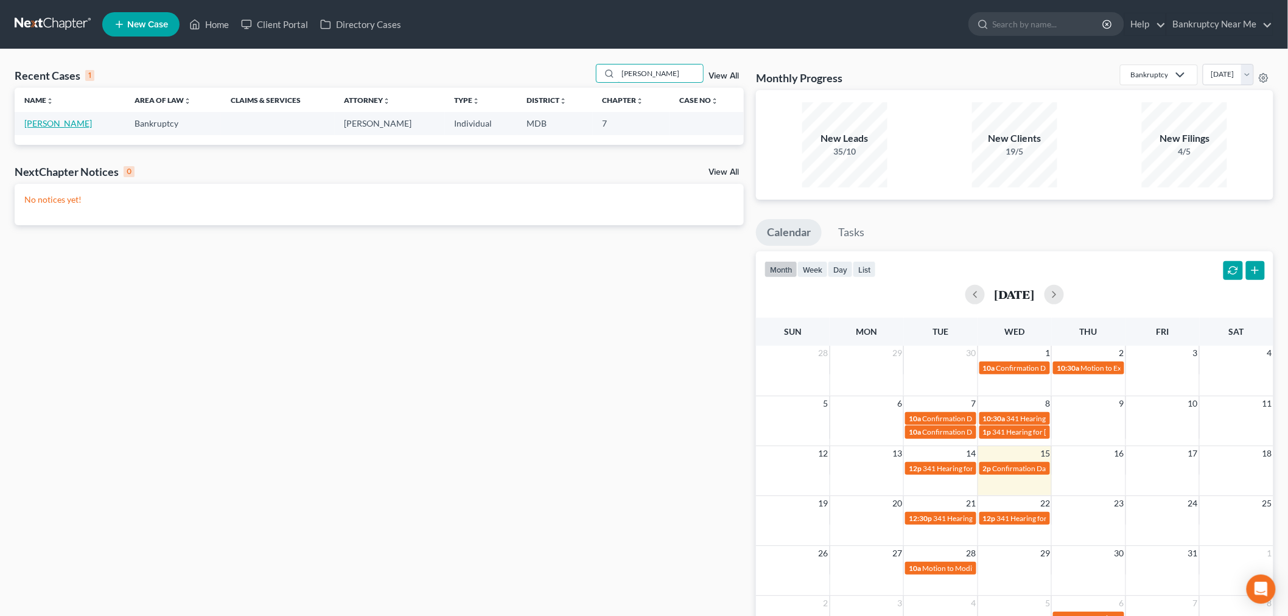
type input "[PERSON_NAME]"
click at [63, 128] on link "[PERSON_NAME]" at bounding box center [58, 123] width 68 height 10
select select "6"
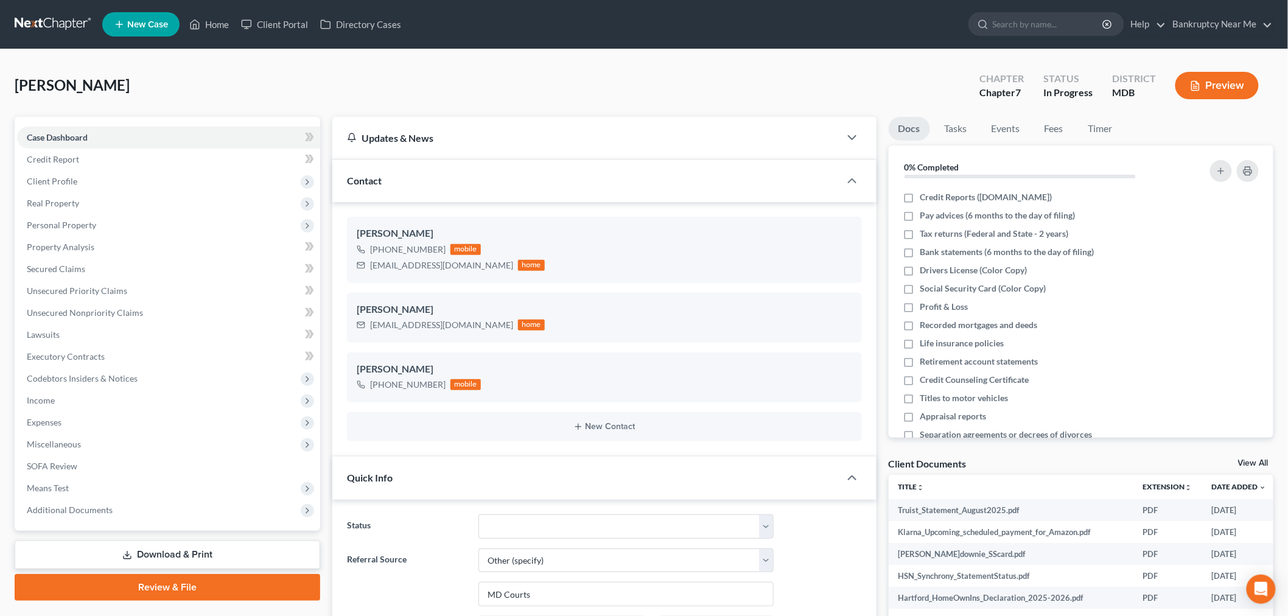
click at [68, 15] on link at bounding box center [54, 24] width 78 height 22
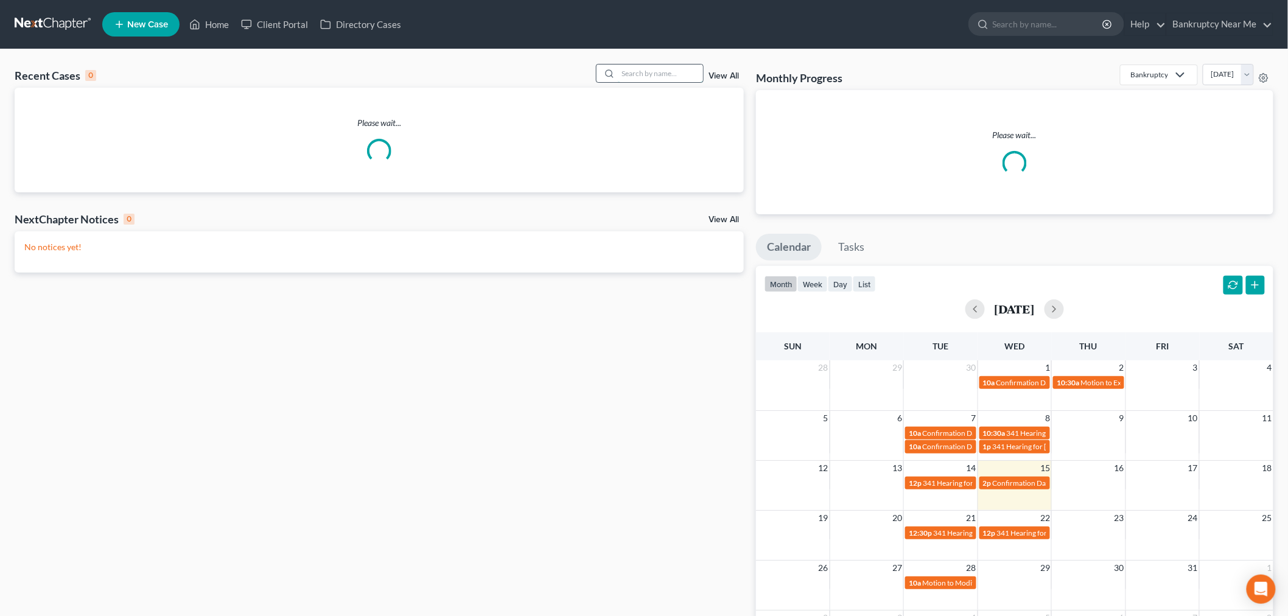
click at [671, 65] on input "search" at bounding box center [660, 74] width 85 height 18
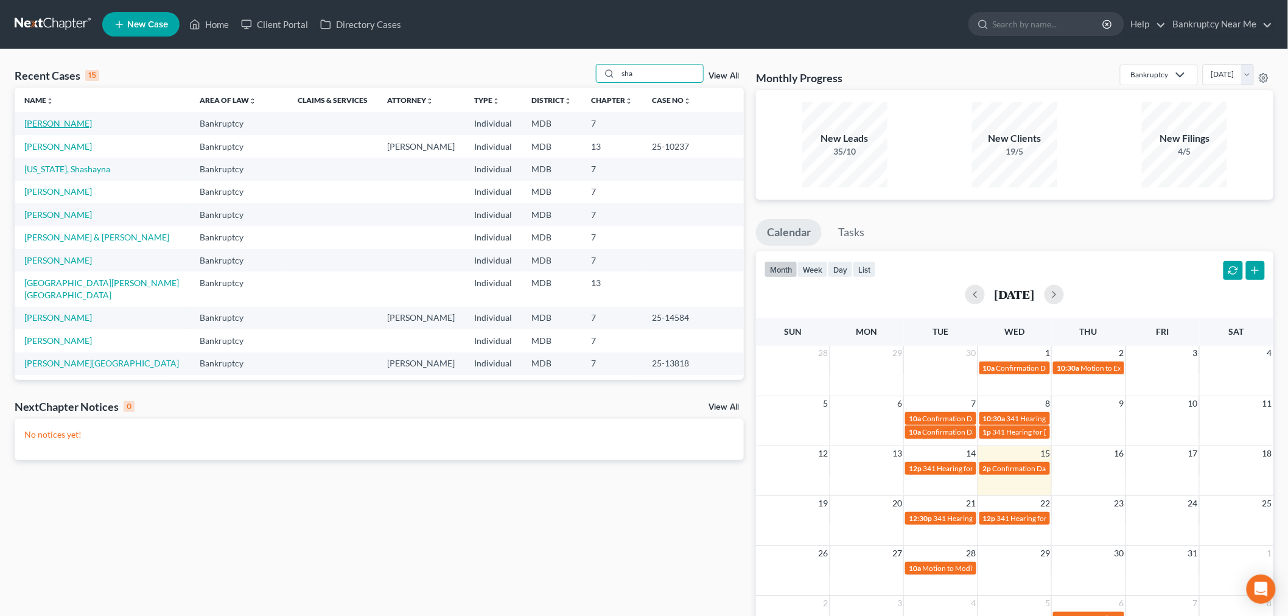
type input "sha"
click at [50, 126] on link "[PERSON_NAME]" at bounding box center [58, 123] width 68 height 10
select select "6"
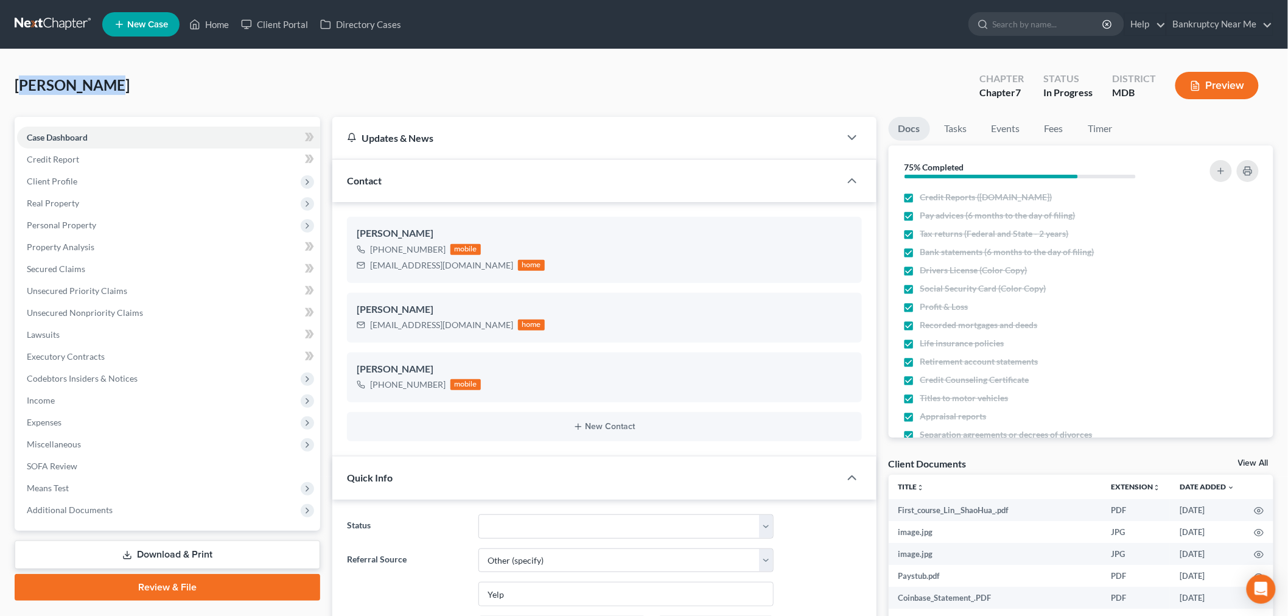
scroll to position [5576, 0]
drag, startPoint x: 94, startPoint y: 88, endPoint x: 0, endPoint y: 94, distance: 94.5
copy span "[PERSON_NAME]"
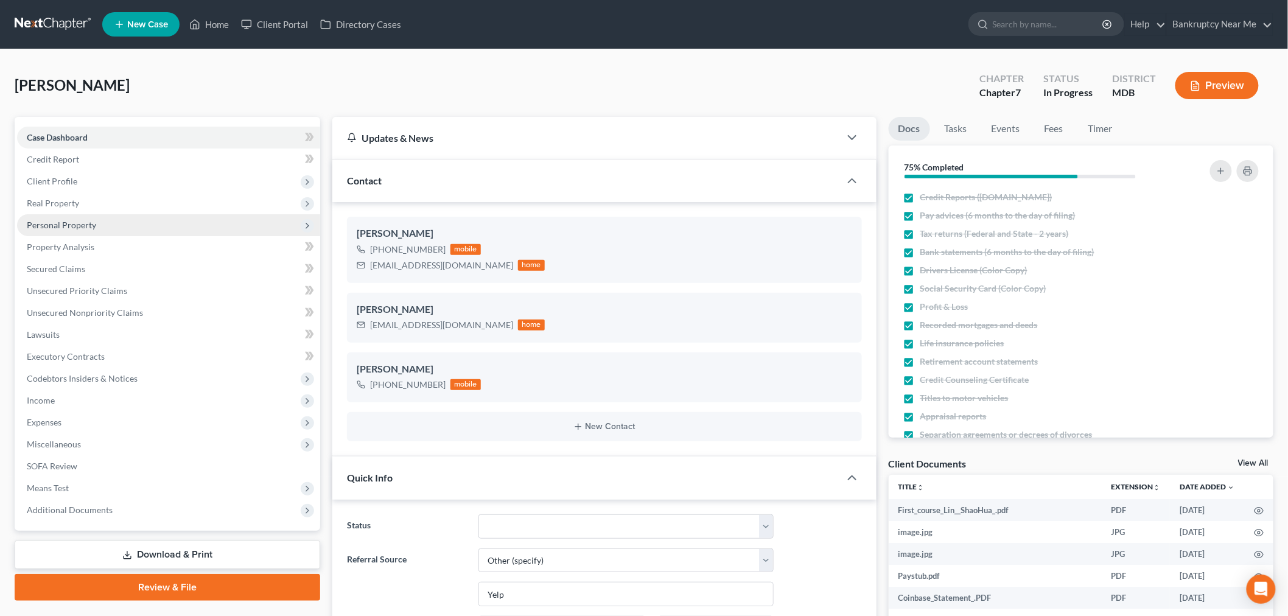
click at [96, 229] on span "Personal Property" at bounding box center [168, 225] width 303 height 22
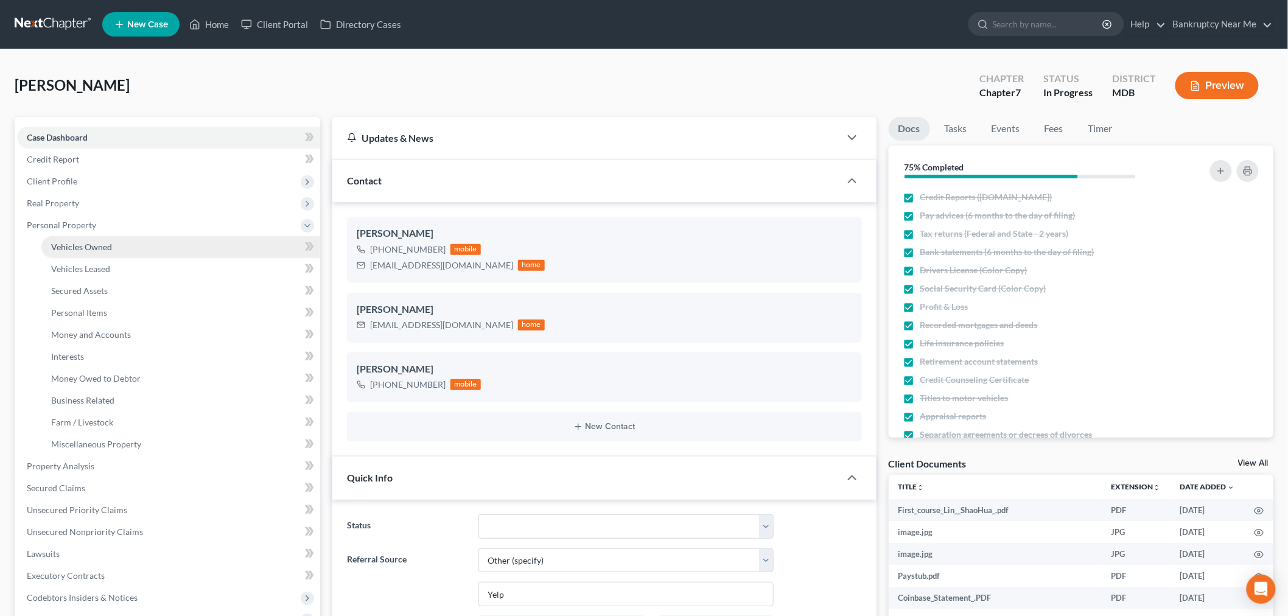
click at [101, 242] on span "Vehicles Owned" at bounding box center [81, 247] width 61 height 10
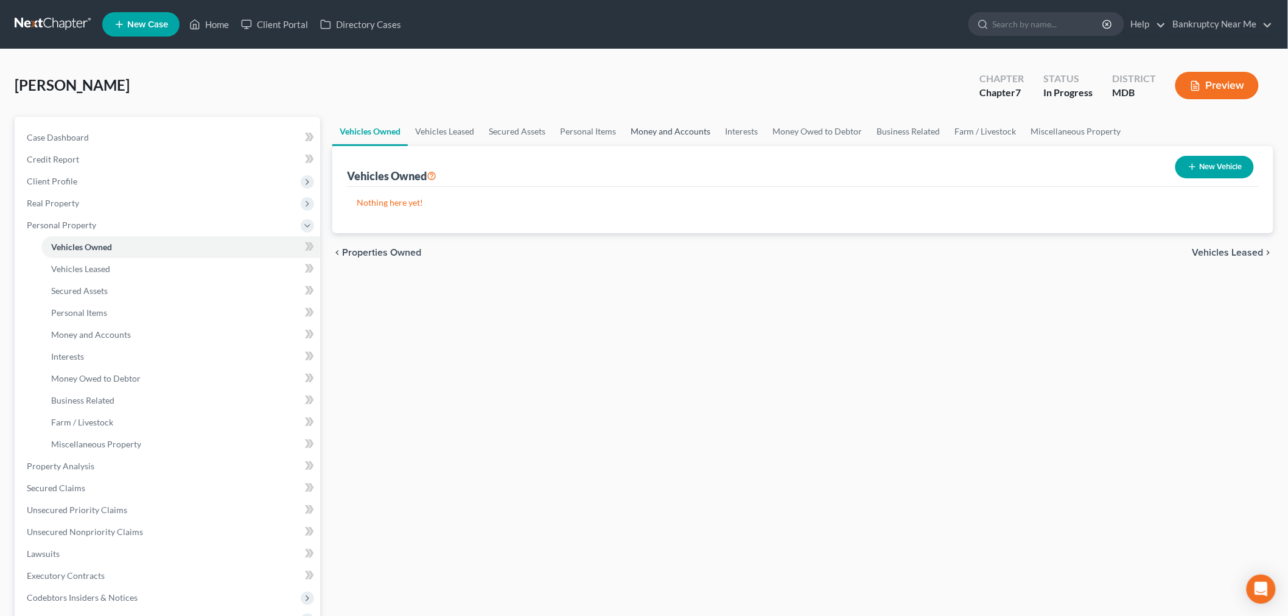
click at [663, 131] on link "Money and Accounts" at bounding box center [670, 131] width 94 height 29
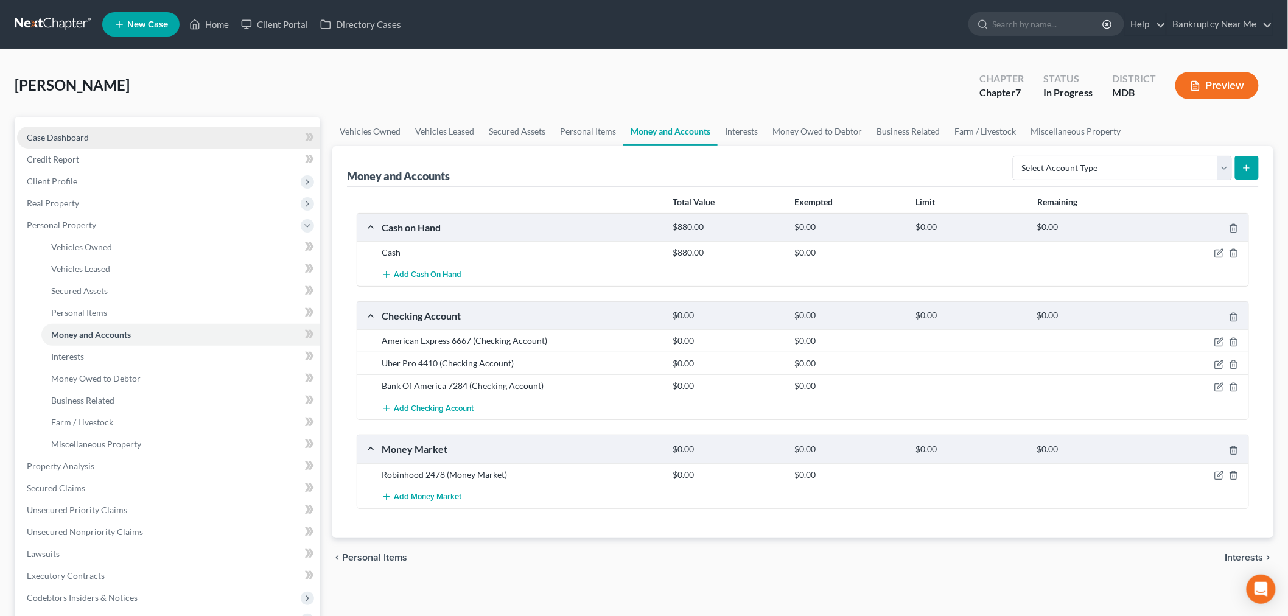
click at [156, 129] on link "Case Dashboard" at bounding box center [168, 138] width 303 height 22
select select "6"
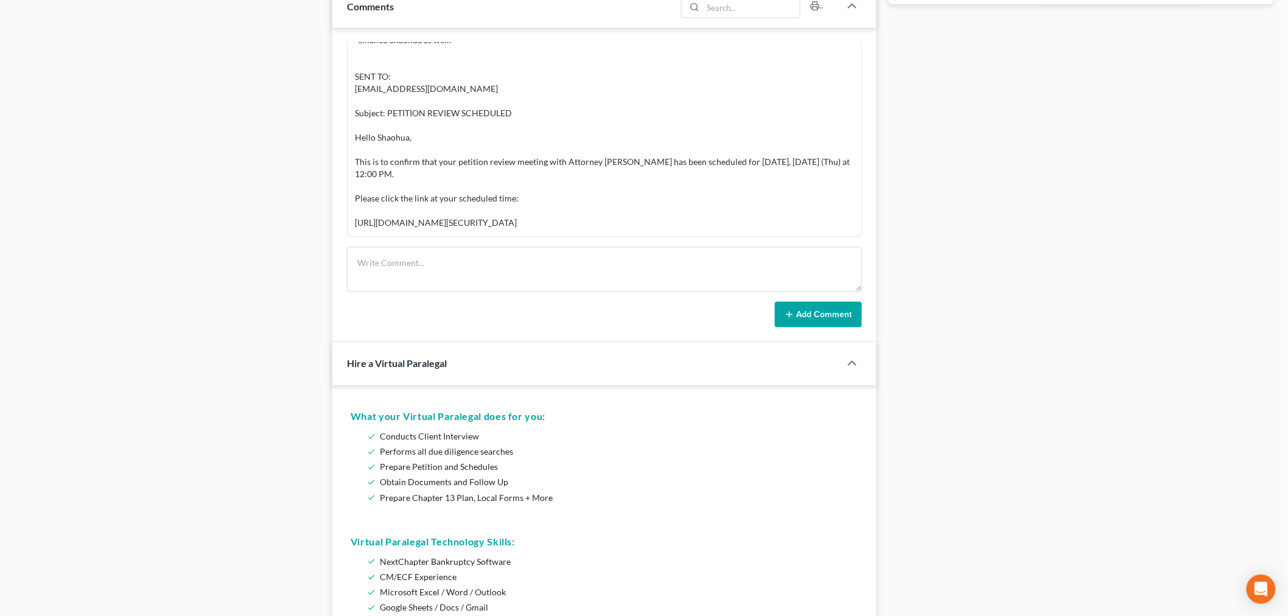
scroll to position [811, 0]
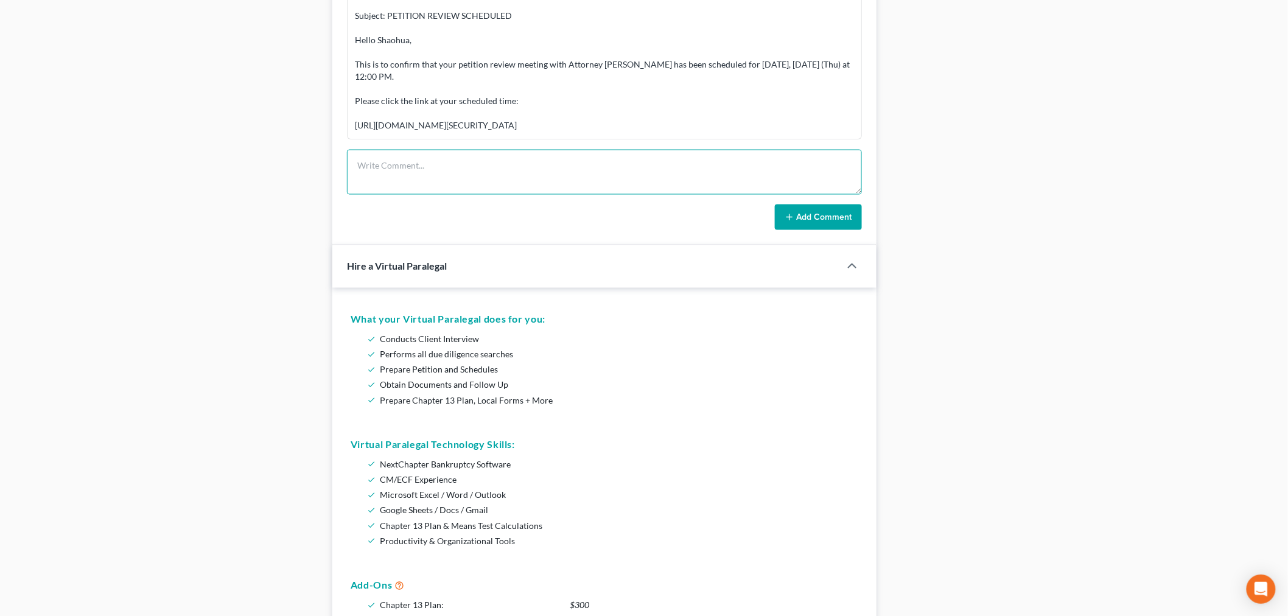
click at [670, 172] on textarea at bounding box center [604, 172] width 515 height 45
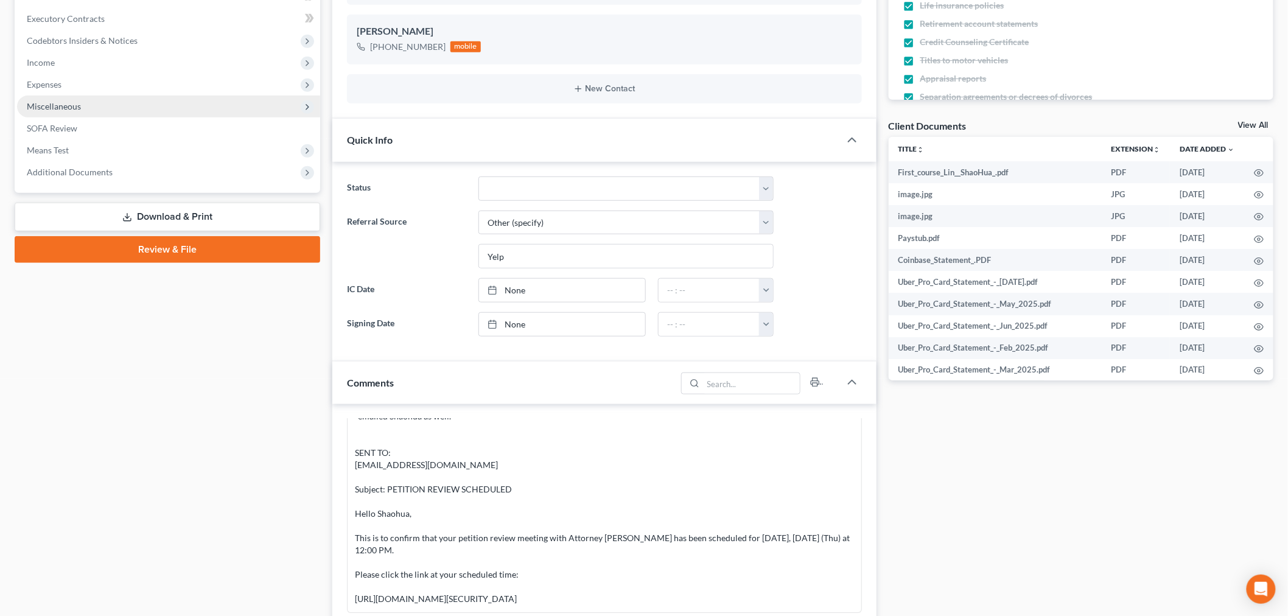
scroll to position [135, 0]
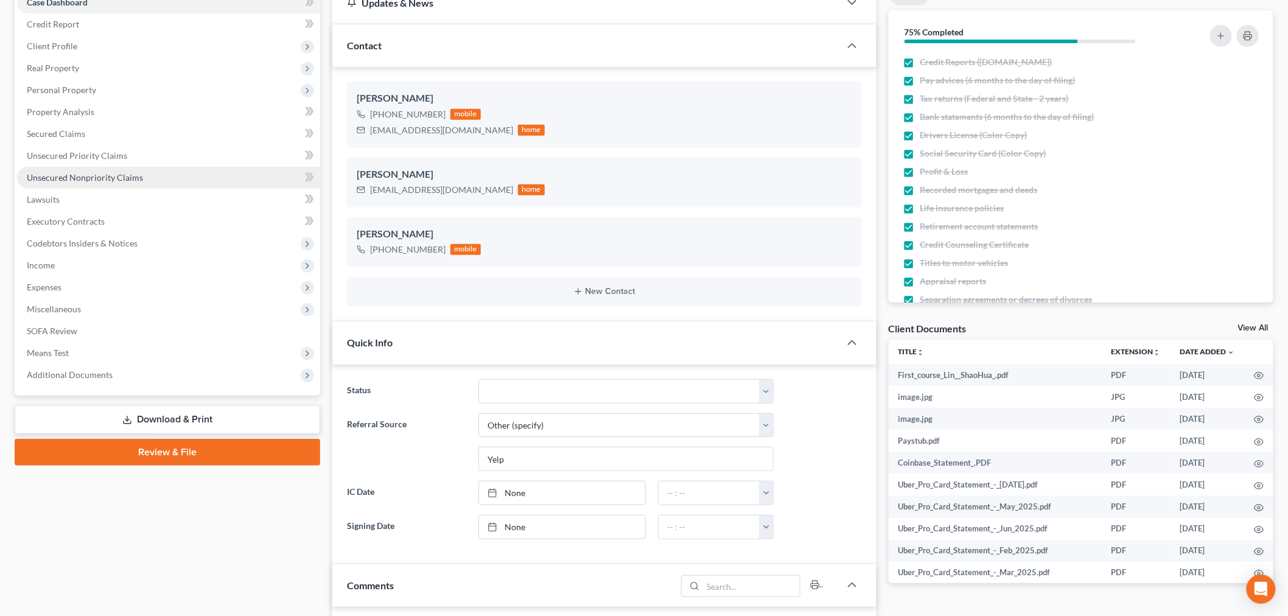
type textarea "Add"
click at [126, 172] on span "Unsecured Nonpriority Claims" at bounding box center [85, 177] width 116 height 10
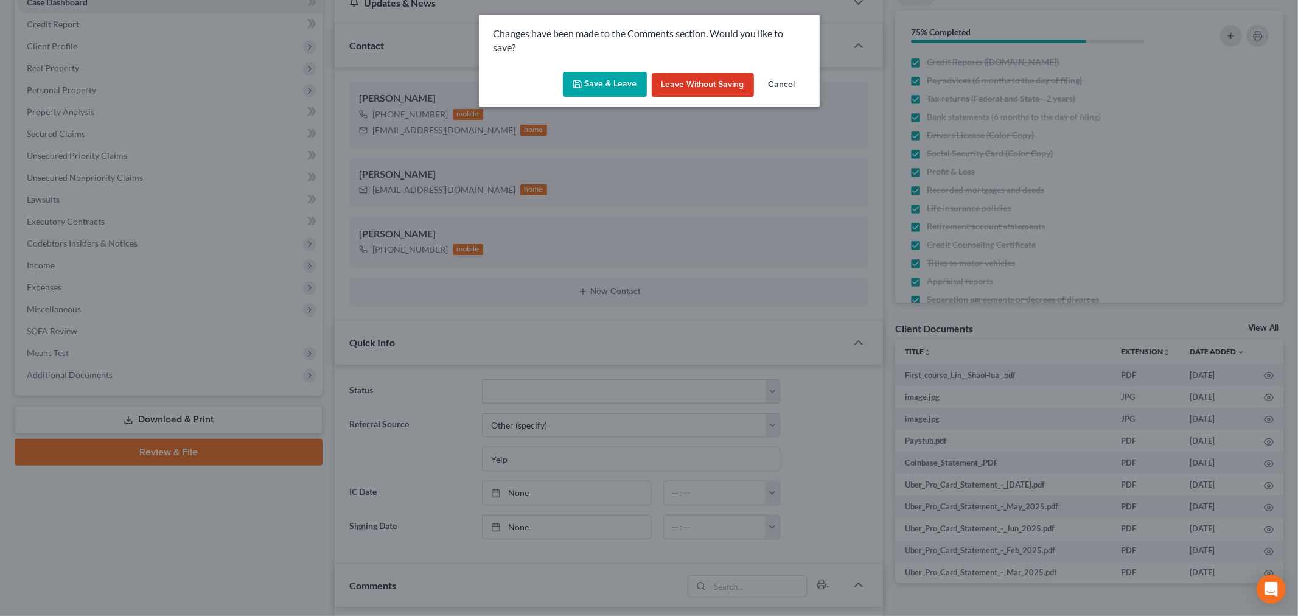
click at [610, 86] on button "Save & Leave" at bounding box center [605, 85] width 84 height 26
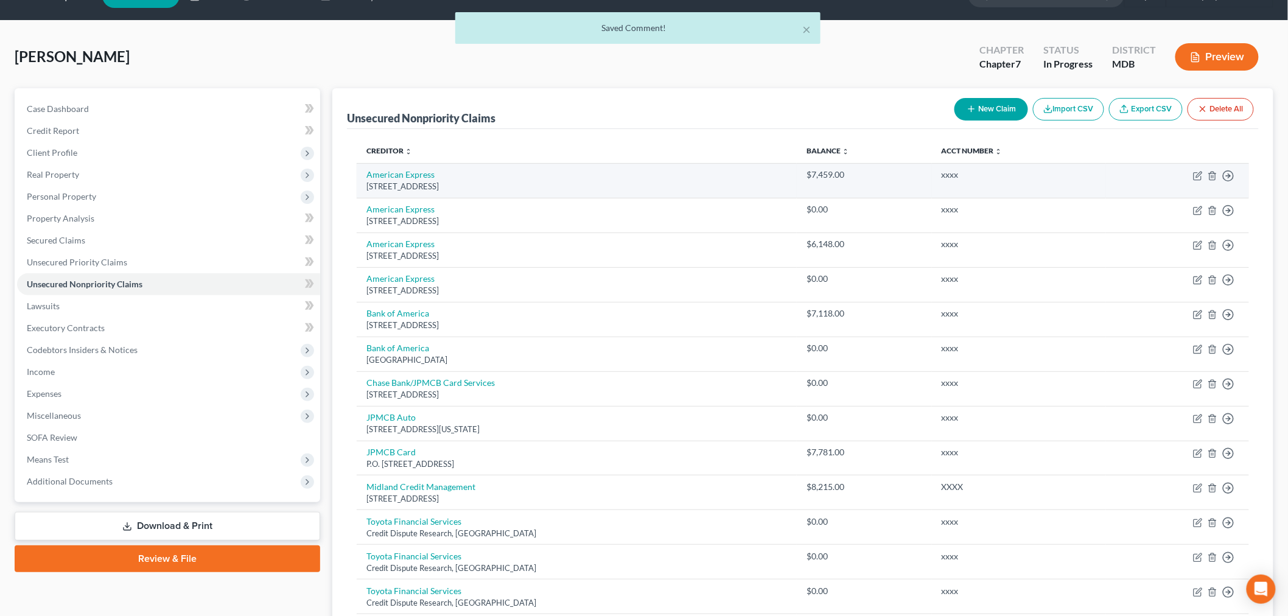
scroll to position [29, 0]
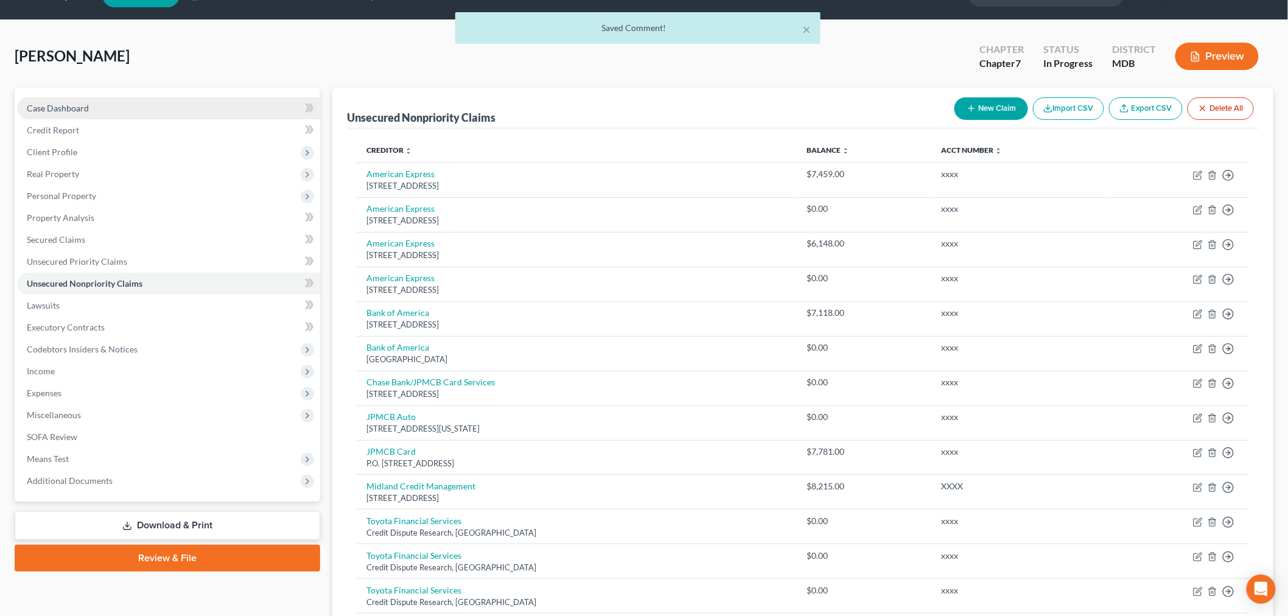
click at [142, 113] on link "Case Dashboard" at bounding box center [168, 108] width 303 height 22
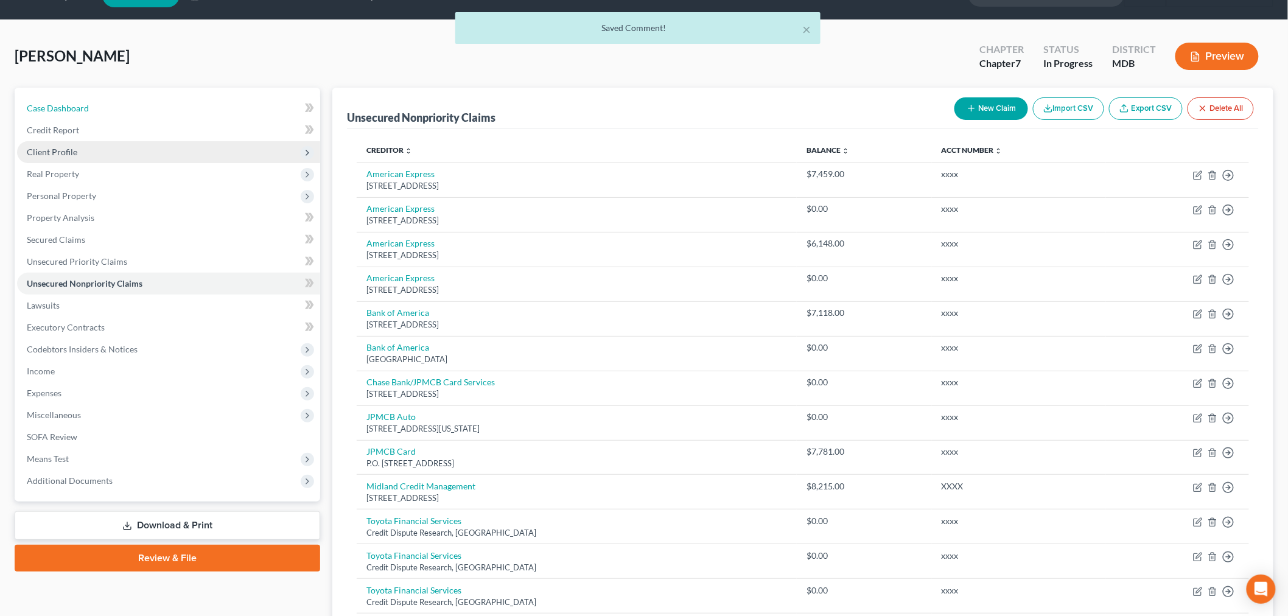
select select "6"
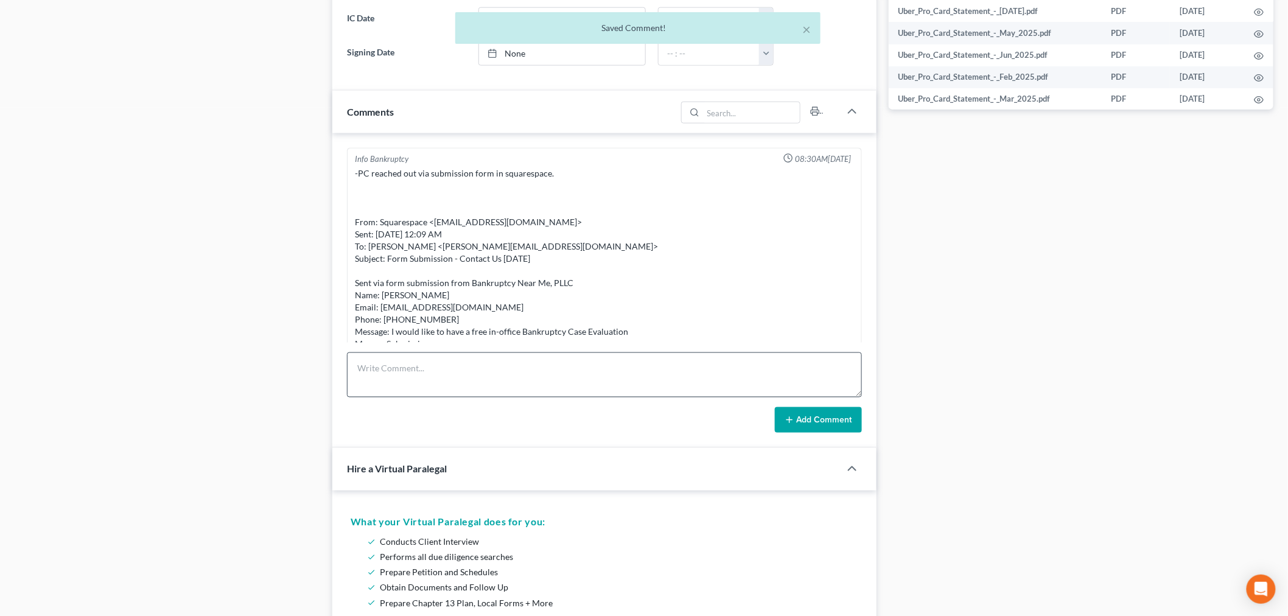
scroll to position [5620, 0]
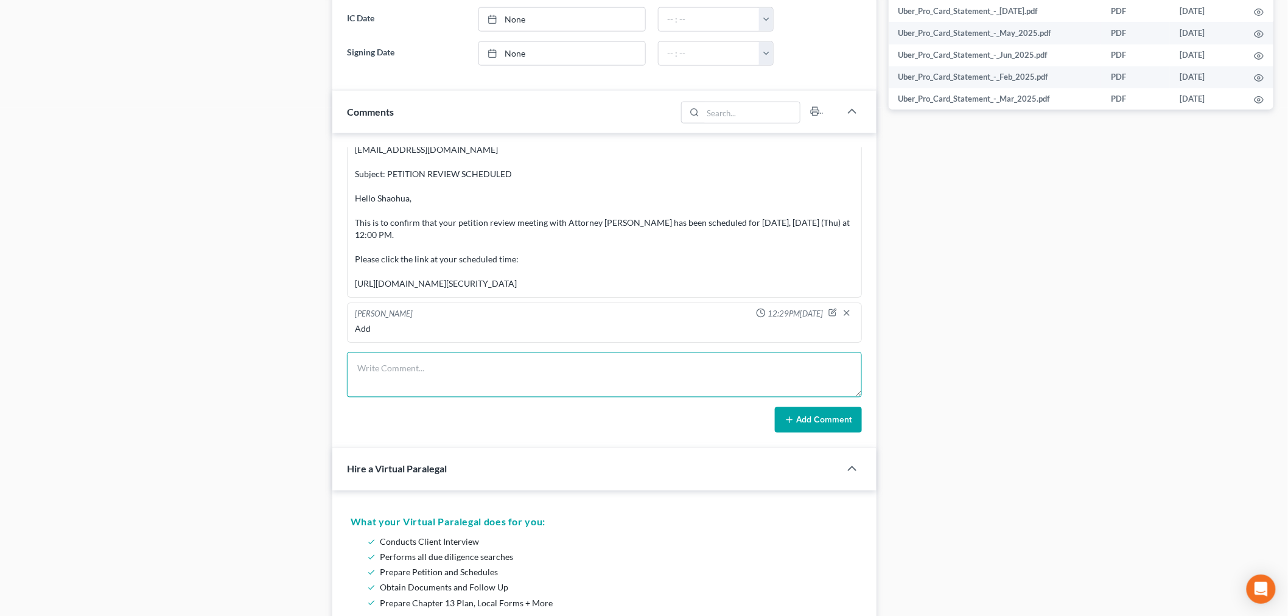
click at [497, 376] on textarea at bounding box center [604, 374] width 515 height 45
drag, startPoint x: 825, startPoint y: 312, endPoint x: 788, endPoint y: 315, distance: 36.6
click at [828, 313] on icon "button" at bounding box center [832, 312] width 9 height 9
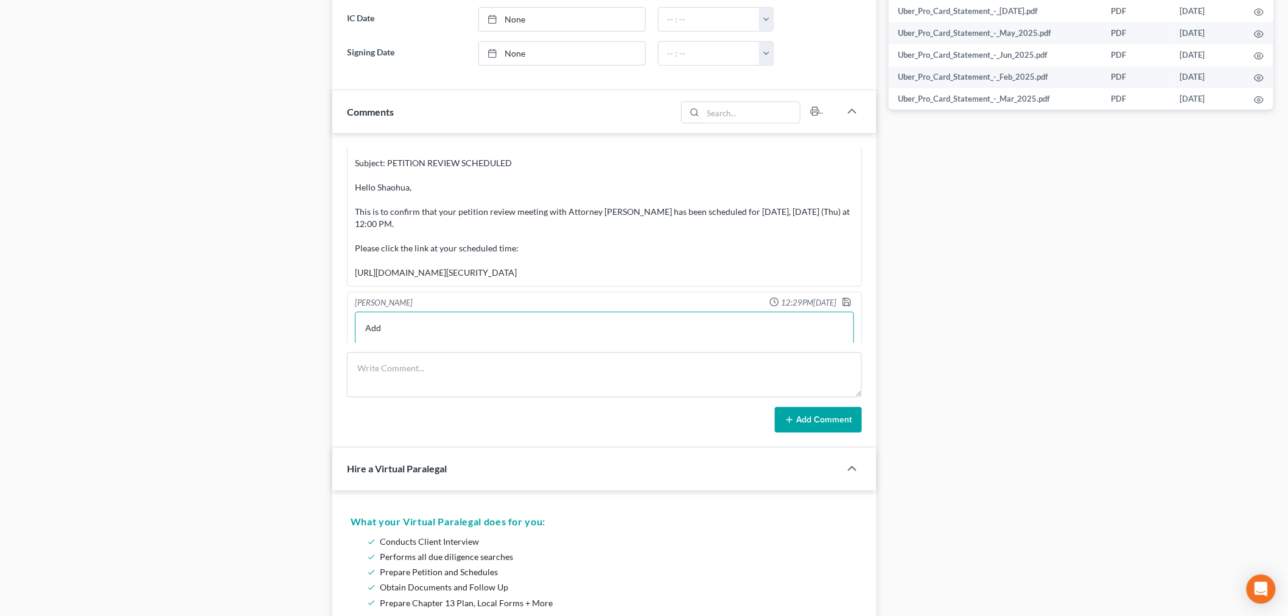
click at [629, 332] on textarea "Add" at bounding box center [604, 334] width 499 height 45
type textarea "Add BOA overdrawn account balance?"
click at [844, 304] on polyline "button" at bounding box center [846, 302] width 4 height 3
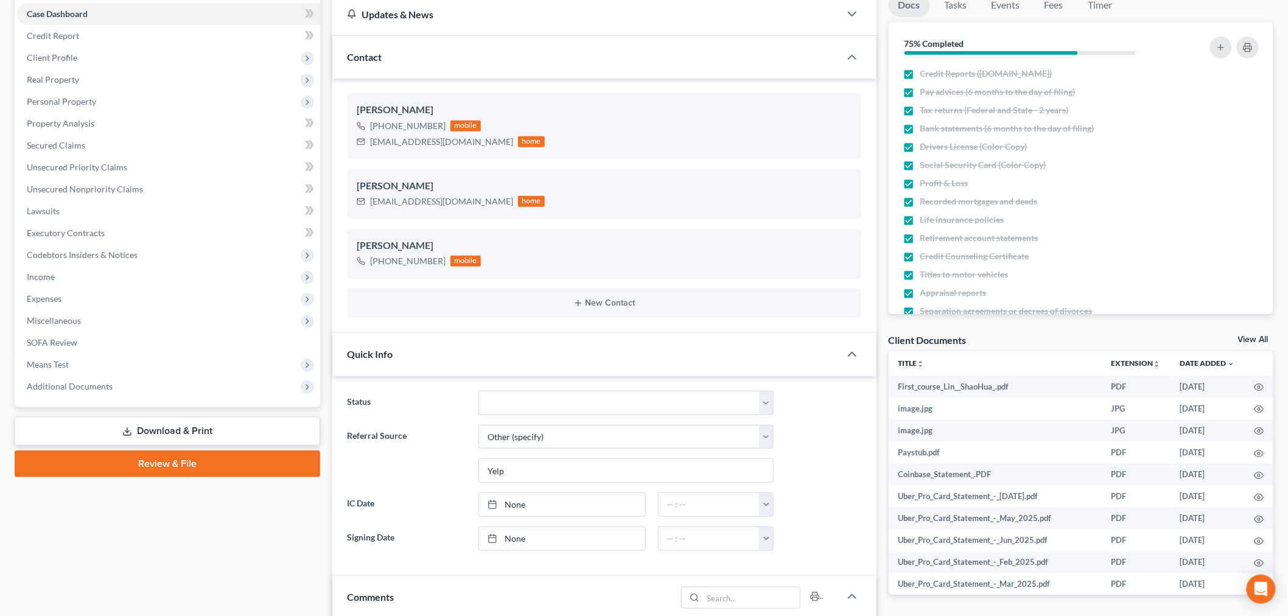
scroll to position [0, 0]
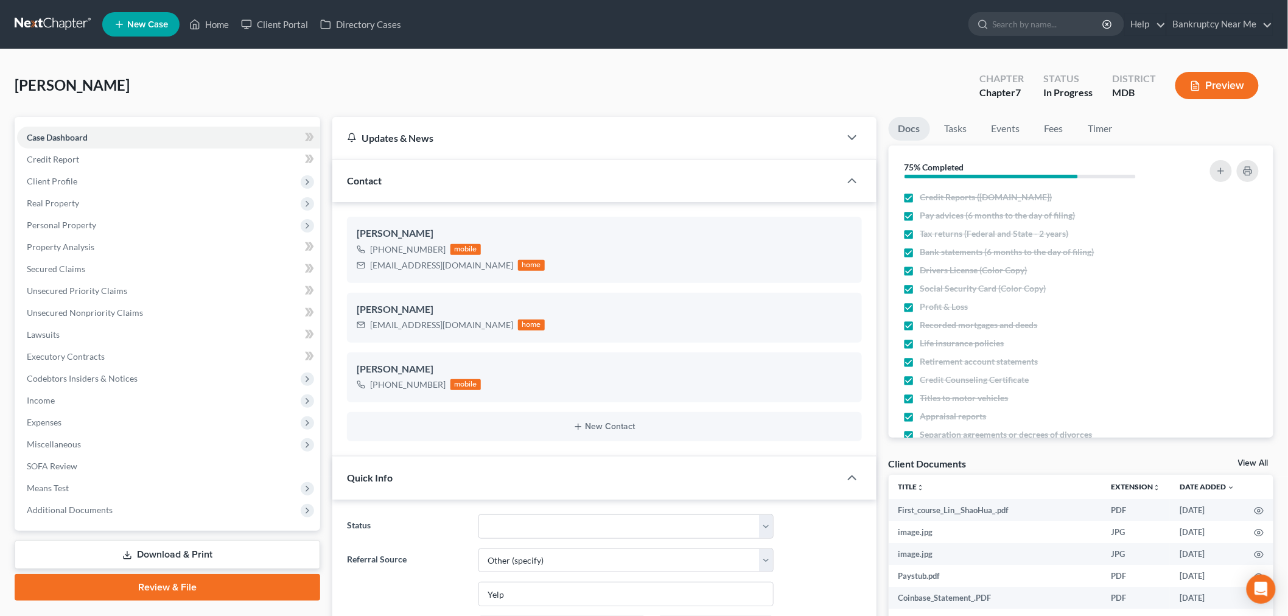
click at [69, 20] on link at bounding box center [54, 24] width 78 height 22
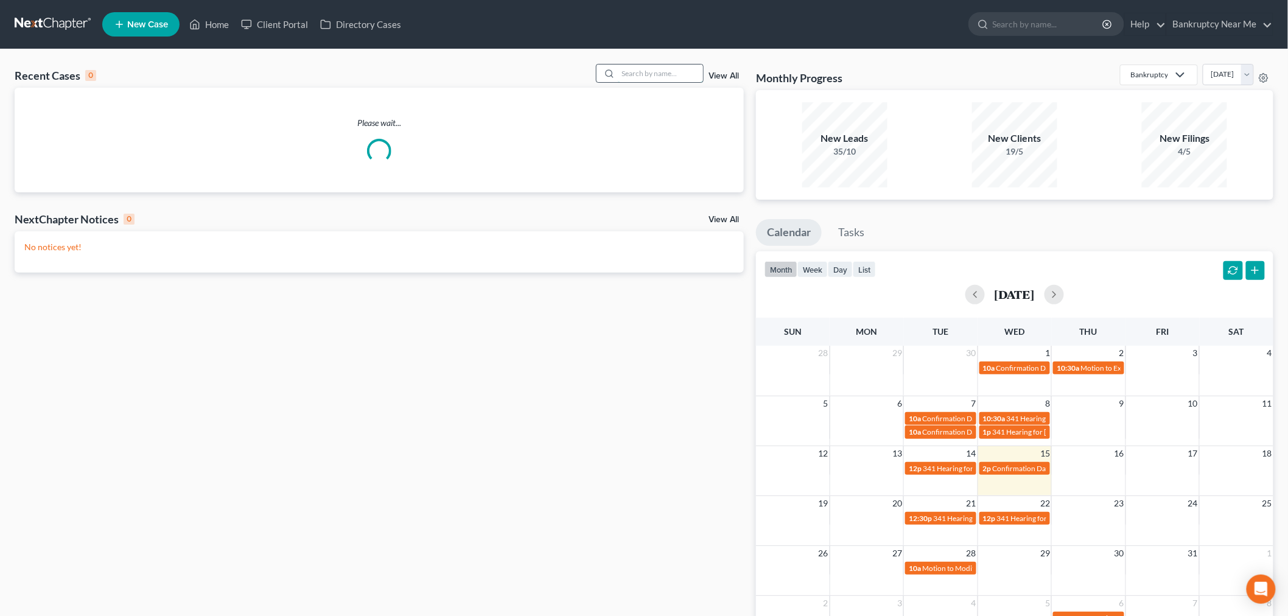
click at [643, 69] on input "search" at bounding box center [660, 74] width 85 height 18
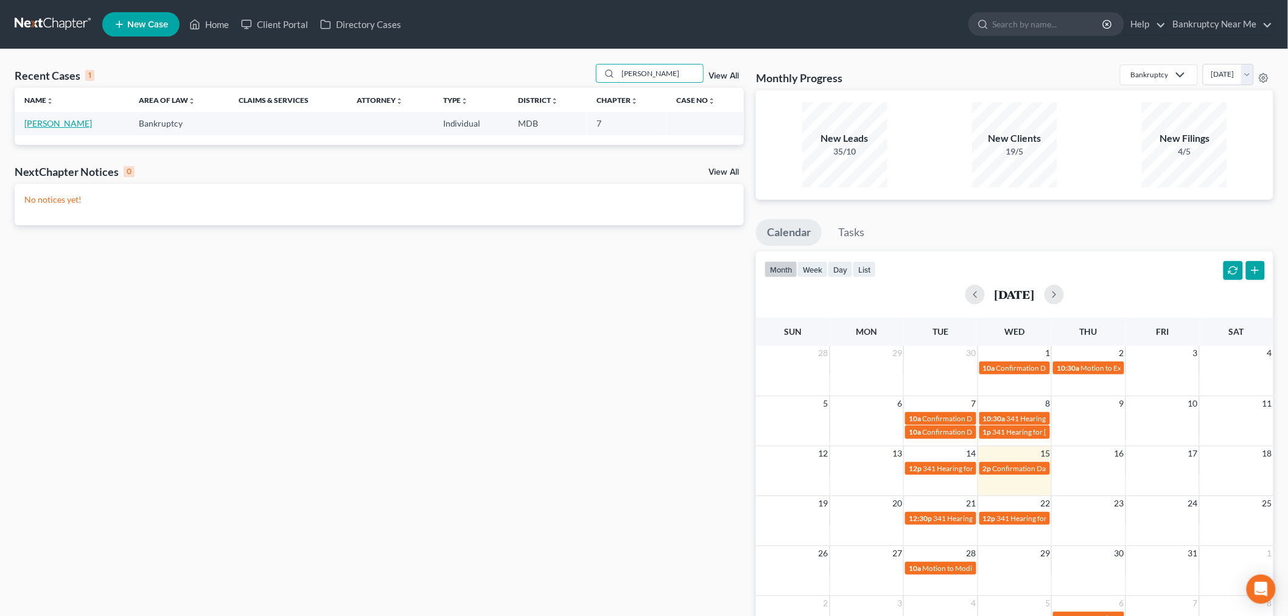
type input "[PERSON_NAME]"
click at [58, 124] on link "[PERSON_NAME]" at bounding box center [58, 123] width 68 height 10
select select "6"
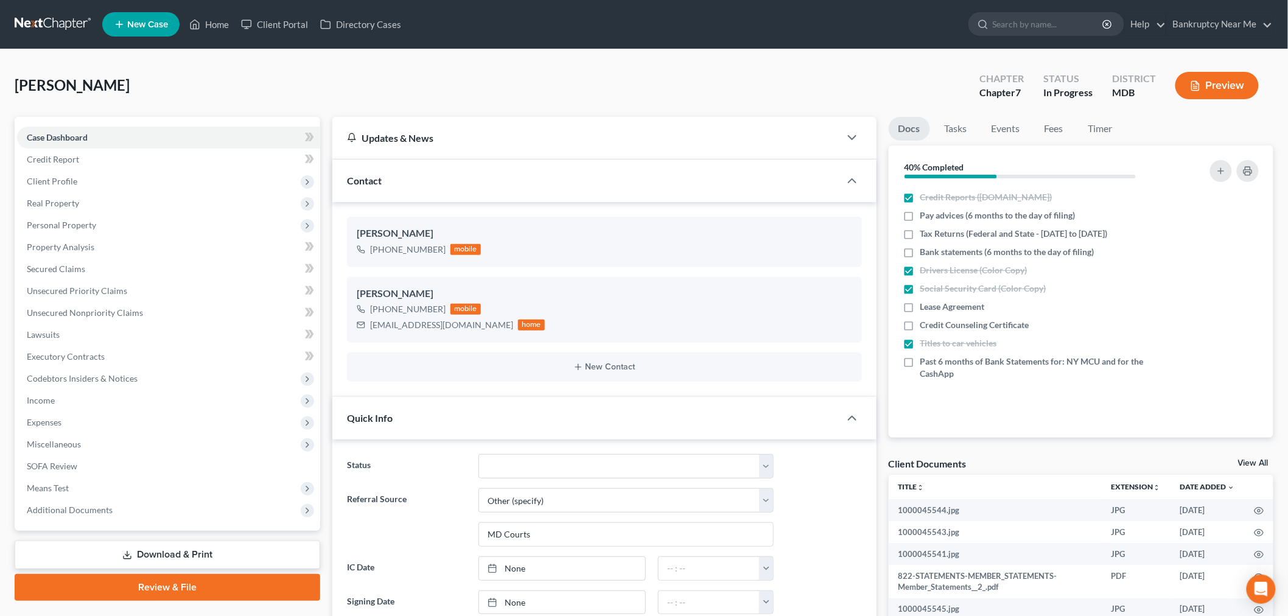
click at [53, 23] on link at bounding box center [54, 24] width 78 height 22
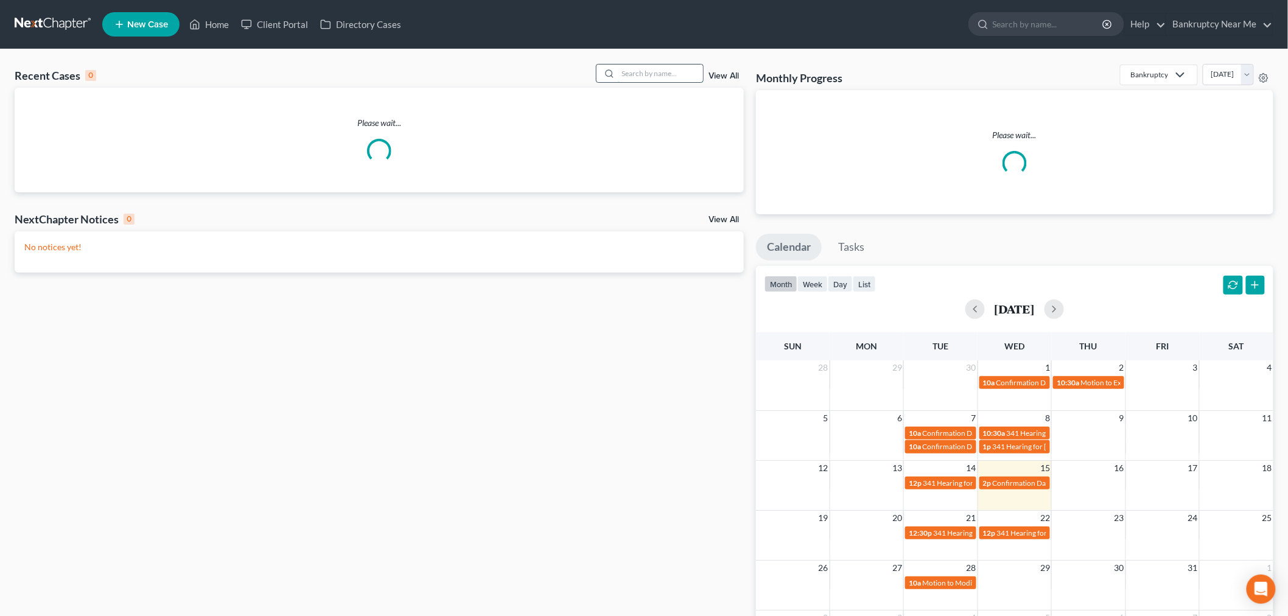
click at [620, 75] on input "search" at bounding box center [660, 74] width 85 height 18
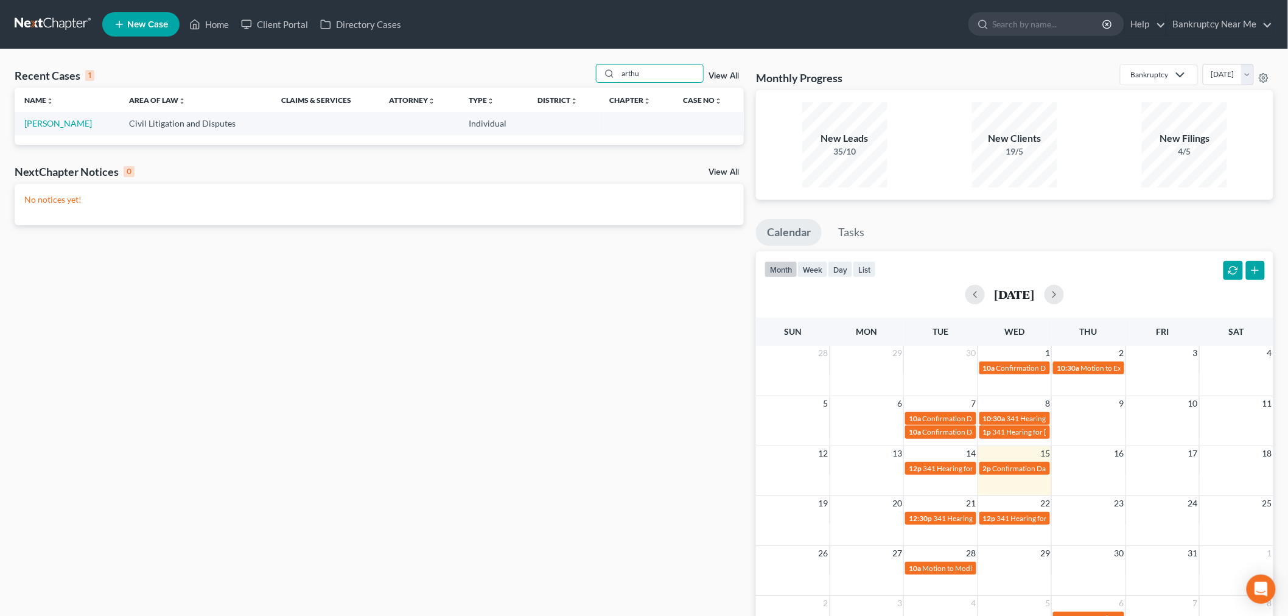
type input "arthu"
click at [51, 129] on td "[PERSON_NAME]" at bounding box center [67, 123] width 105 height 23
click at [53, 125] on link "[PERSON_NAME]" at bounding box center [58, 123] width 68 height 10
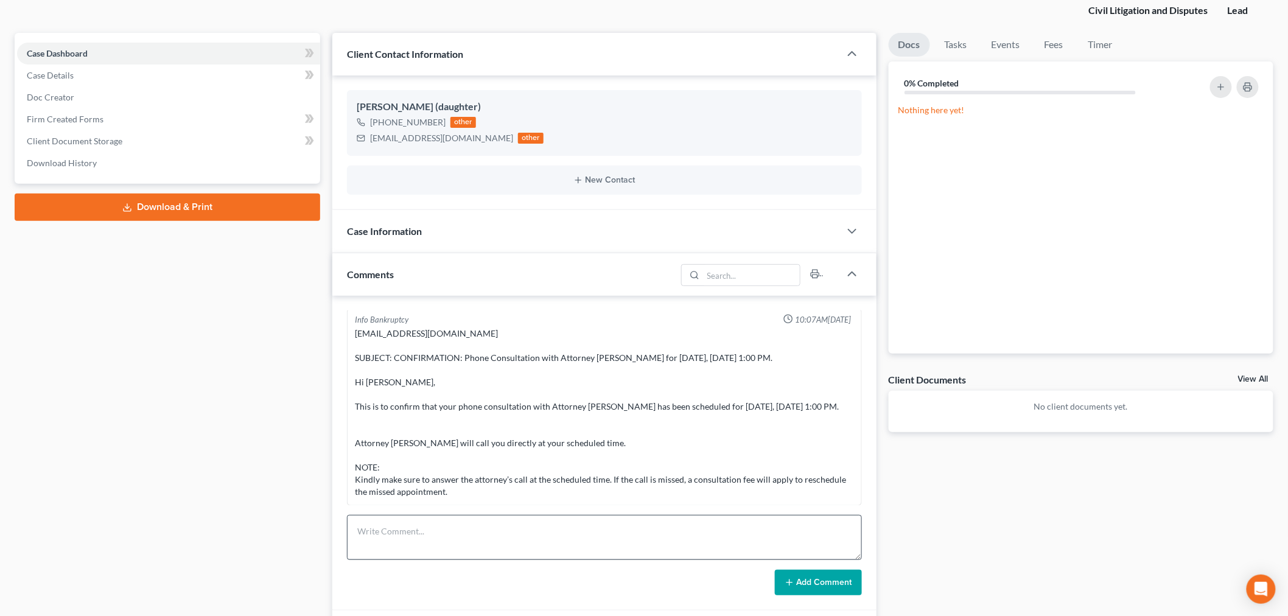
scroll to position [208, 0]
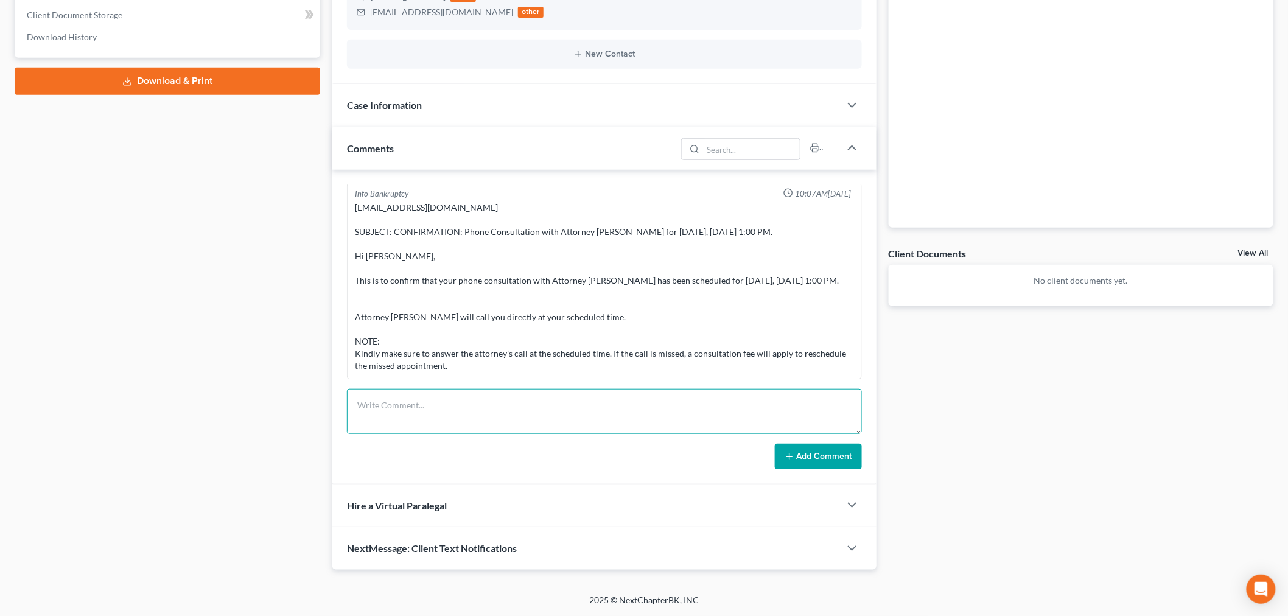
click at [463, 412] on textarea at bounding box center [604, 411] width 515 height 45
click at [446, 408] on textarea "CONSULTATION WITHCHERYL SMITH" at bounding box center [604, 411] width 515 height 45
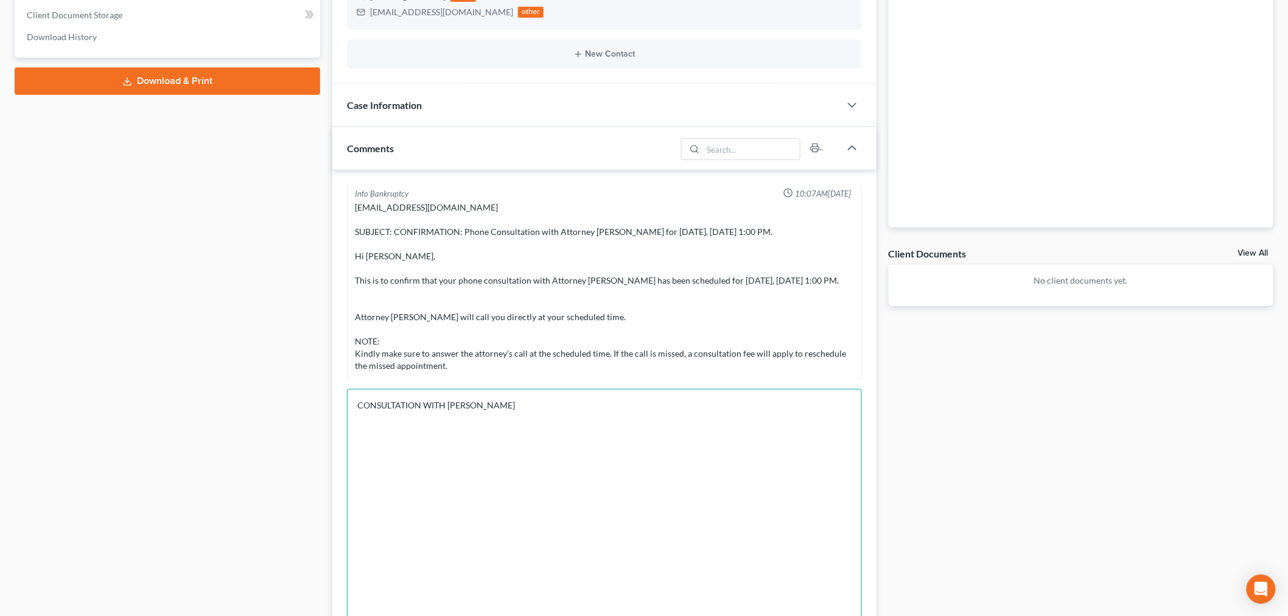
drag, startPoint x: 856, startPoint y: 428, endPoint x: 930, endPoint y: 648, distance: 231.7
click at [930, 615] on html "Home New Case Client Portal Directory Cases Bankruptcy Near Me iris@bankruptcyn…" at bounding box center [644, 314] width 1288 height 1044
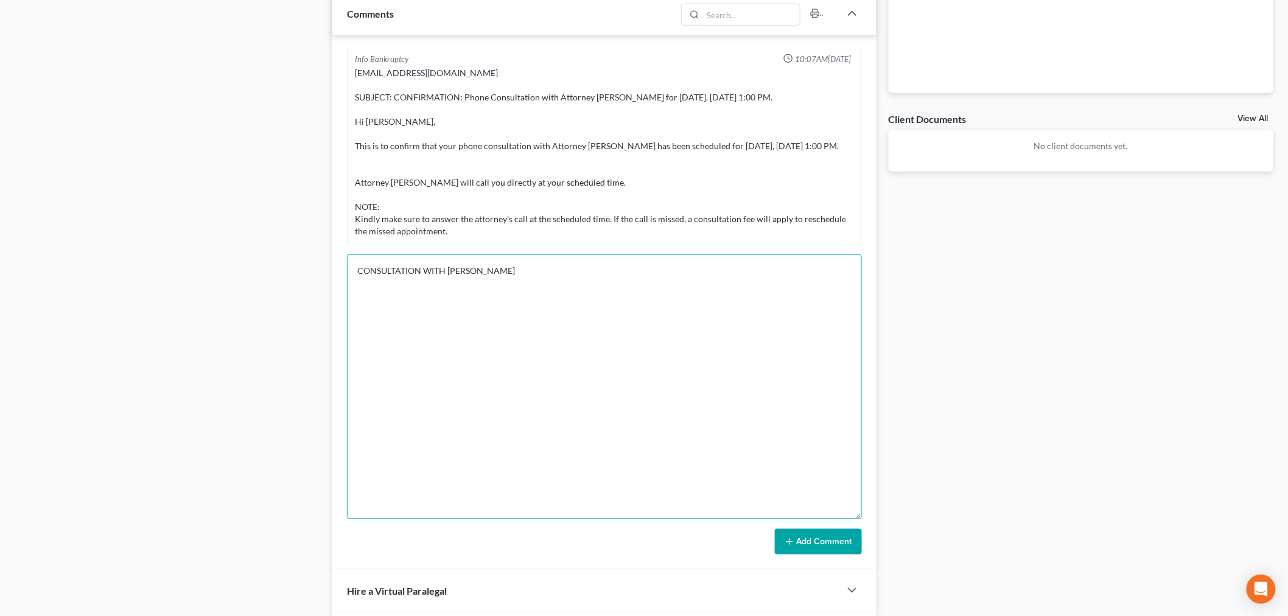
scroll to position [343, 0]
click at [697, 358] on textarea "CONSULTATION WITH CHERYL SMITH" at bounding box center [604, 386] width 515 height 265
click at [405, 283] on textarea "CONSULTATION WITH CHERYL SMITH Father has ccdebt-they are working with Beyond F…" at bounding box center [604, 386] width 515 height 265
click at [633, 281] on textarea "CONSULTATION WITH CHERYL SMITH Father has cc debt-they are working with Beyond …" at bounding box center [604, 386] width 515 height 265
click at [825, 285] on textarea "CONSULTATION WITH CHERYL SMITH Father has cc debt-they are working with Beyond …" at bounding box center [604, 386] width 515 height 265
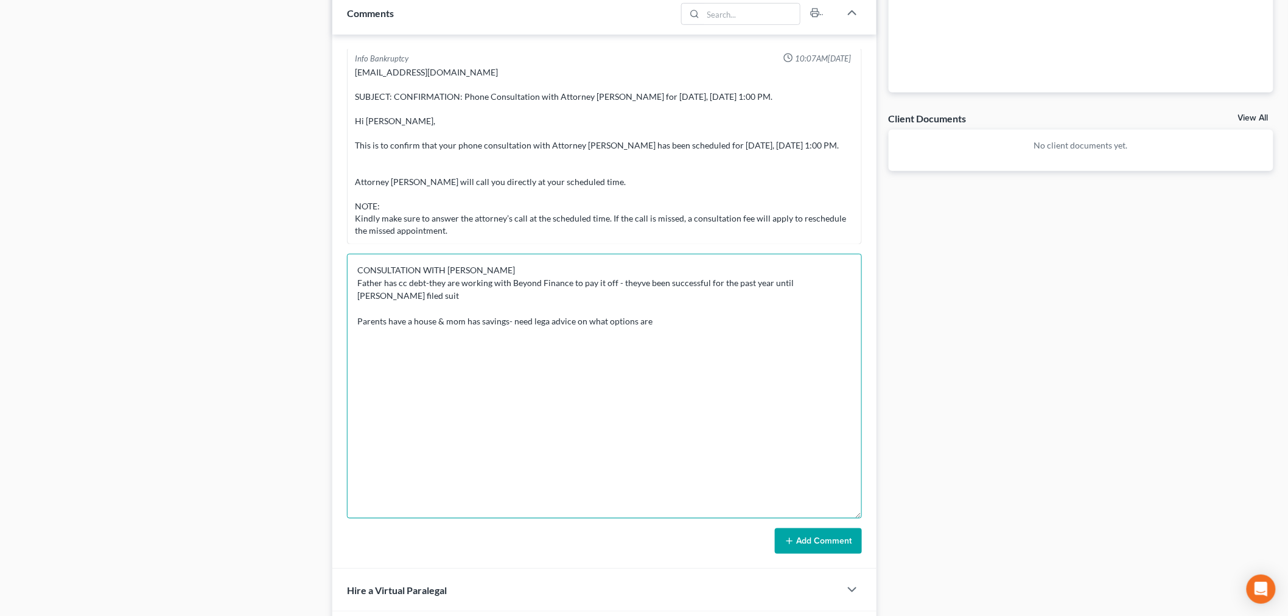
click at [546, 318] on textarea "CONSULTATION WITH CHERYL SMITH Father has cc debt-they are working with Beyond …" at bounding box center [604, 386] width 515 height 265
click at [668, 321] on textarea "CONSULTATION WITH CHERYL SMITH Father has cc debt-they are working with Beyond …" at bounding box center [604, 386] width 515 height 265
click at [358, 358] on textarea "CONSULTATION WITH CHERYL SMITH Father has cc debt-they are working with Beyond …" at bounding box center [604, 386] width 515 height 265
click at [511, 353] on textarea "CONSULTATION WITH CHERYL SMITH Father has cc debt-they are working with Beyond …" at bounding box center [604, 386] width 515 height 265
click at [470, 374] on textarea "CONSULTATION WITH CHERYL SMITH Father has cc debt-they are working with Beyond …" at bounding box center [604, 386] width 515 height 265
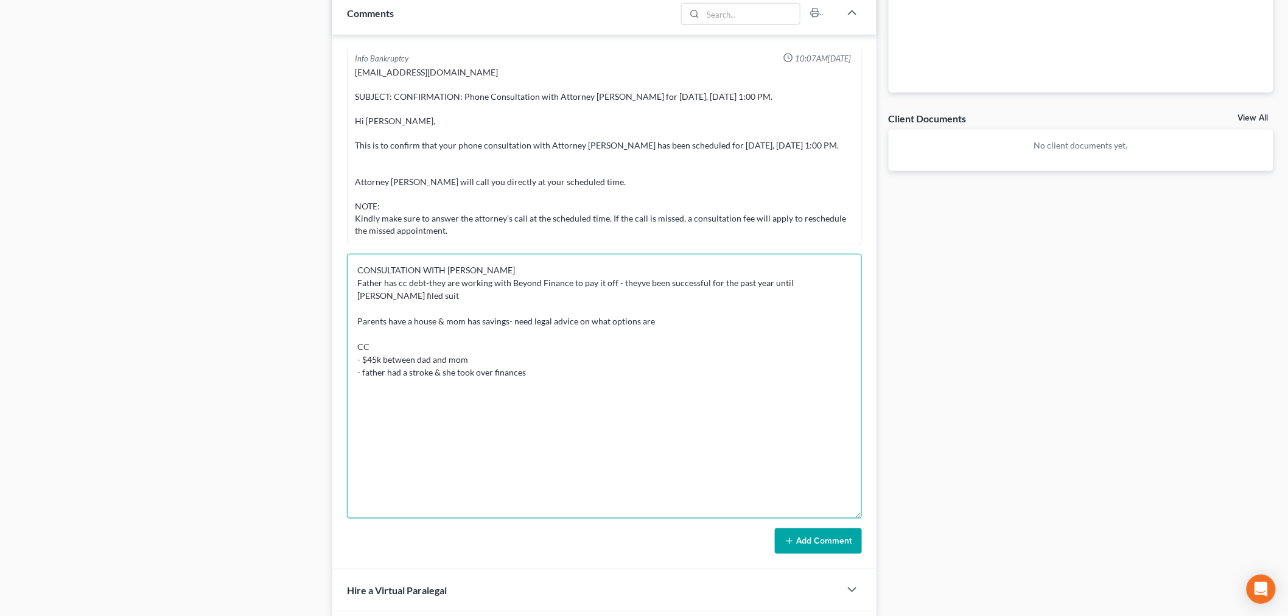
click at [550, 369] on textarea "CONSULTATION WITH CHERYL SMITH Father has cc debt-they are working with Beyond …" at bounding box center [604, 386] width 515 height 265
drag, startPoint x: 503, startPoint y: 411, endPoint x: 362, endPoint y: 411, distance: 141.2
click at [362, 411] on textarea "CONSULTATION WITH CHERYL SMITH Father has cc debt-they are working with Beyond …" at bounding box center [604, 386] width 515 height 265
click at [623, 405] on textarea "CONSULTATION WITH CHERYL SMITH Father has cc debt-they are working with Beyond …" at bounding box center [604, 386] width 515 height 265
click at [423, 428] on textarea "CONSULTATION WITH CHERYL SMITH Father has cc debt-they are working with Beyond …" at bounding box center [604, 386] width 515 height 265
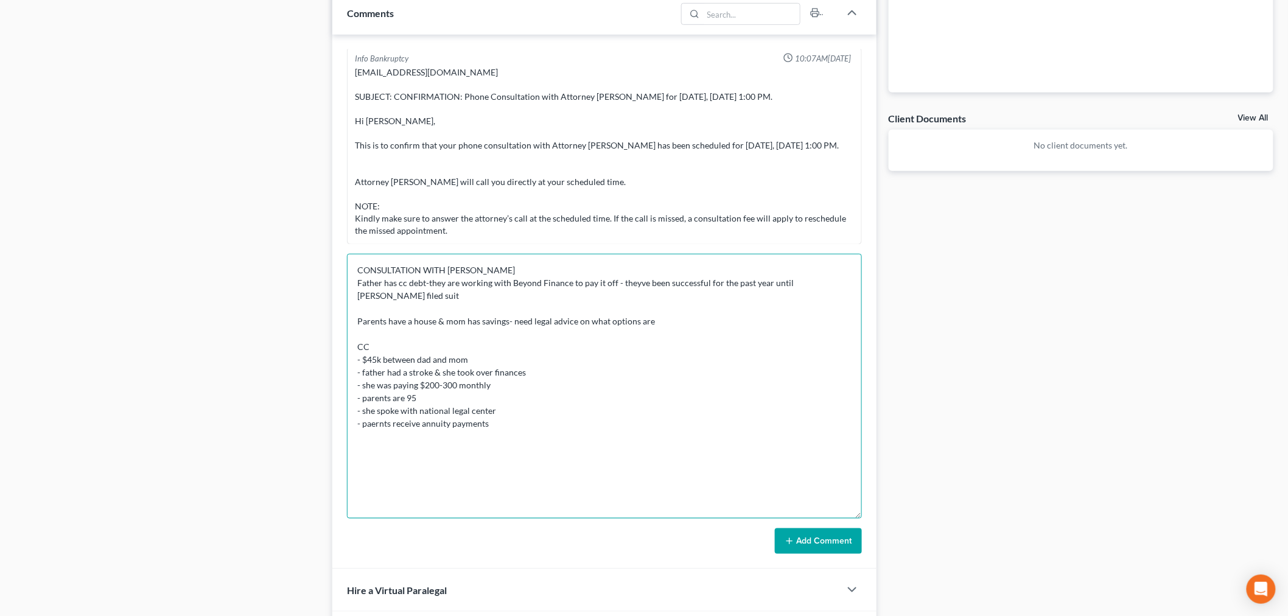
click at [378, 427] on textarea "CONSULTATION WITH CHERYL SMITH Father has cc debt-they are working with Beyond …" at bounding box center [604, 386] width 515 height 265
click at [527, 421] on textarea "CONSULTATION WITH CHERYL SMITH Father has cc debt-they are working with Beyond …" at bounding box center [604, 386] width 515 height 265
type textarea "CONSULTATION WITH CHERYL SMITH Father has cc debt-they are working with Beyond …"
click at [837, 531] on button "Add Comment" at bounding box center [818, 541] width 87 height 26
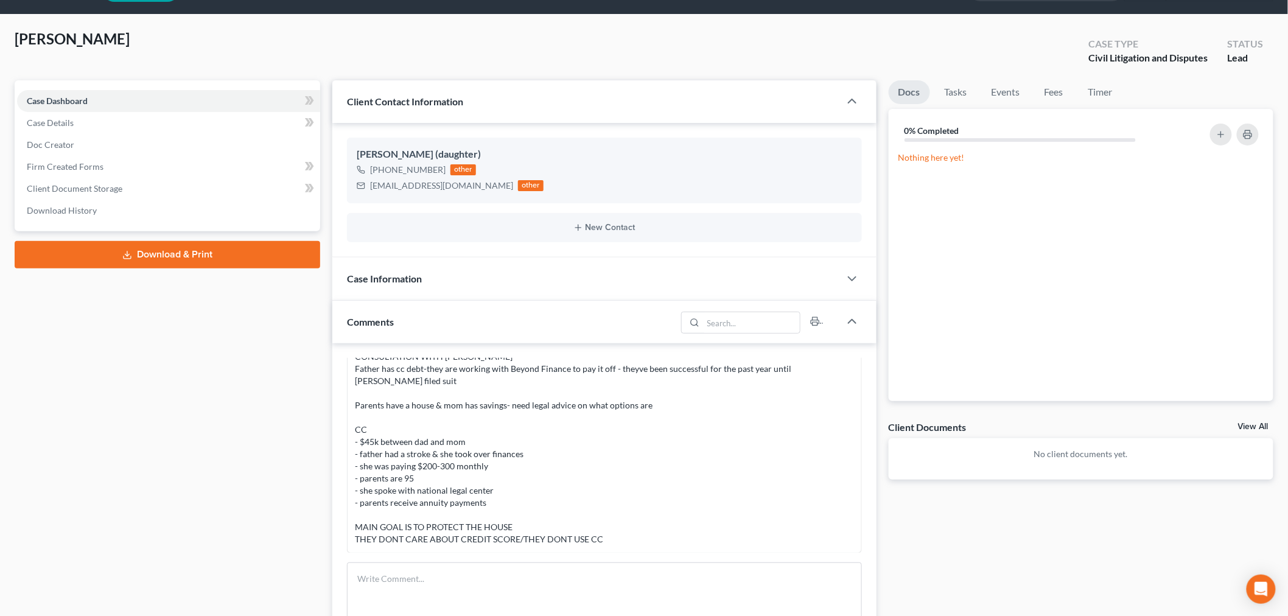
scroll to position [0, 0]
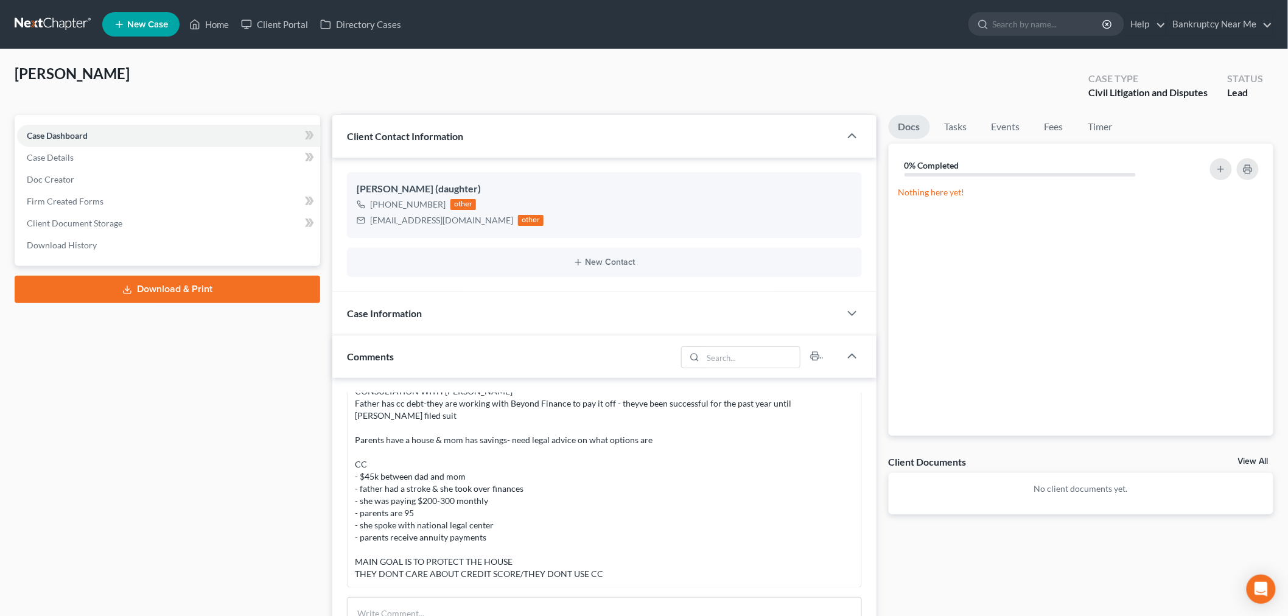
click at [52, 18] on link at bounding box center [54, 24] width 78 height 22
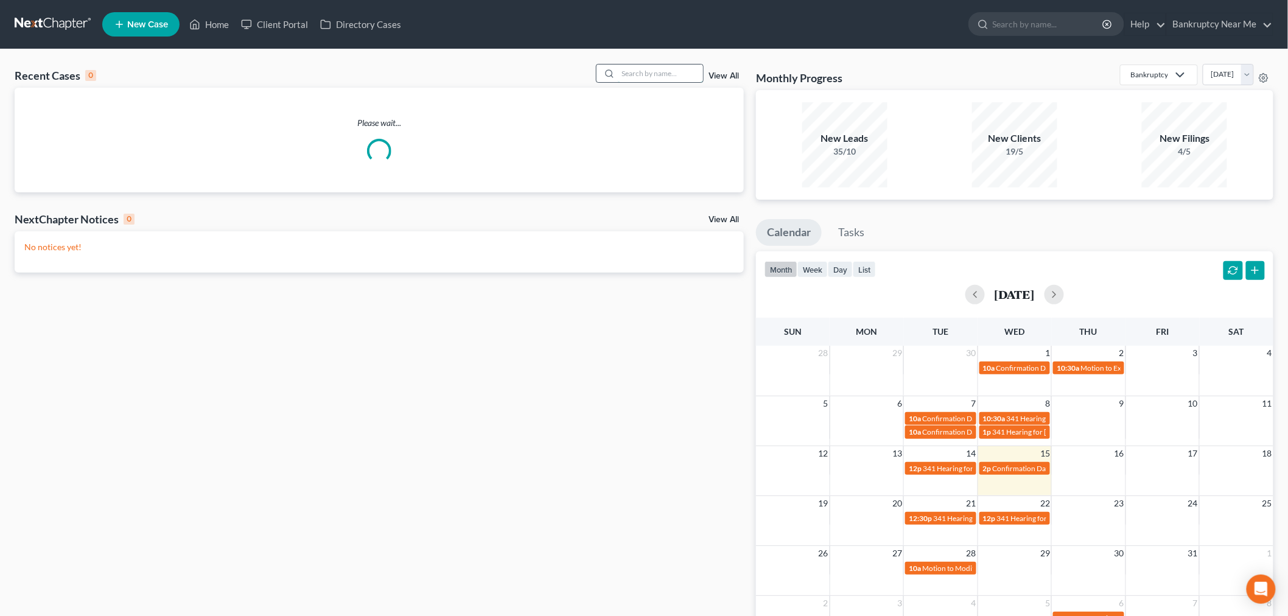
click at [654, 74] on input "search" at bounding box center [660, 74] width 85 height 18
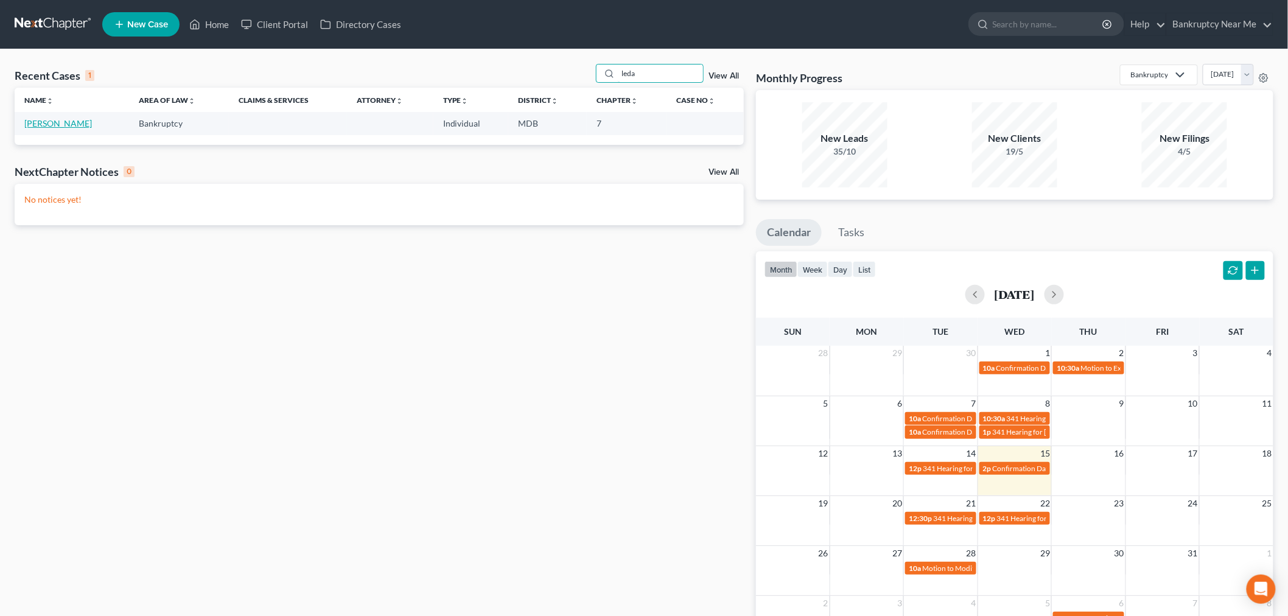
type input "leda"
click at [56, 128] on link "[PERSON_NAME]" at bounding box center [58, 123] width 68 height 10
select select "0"
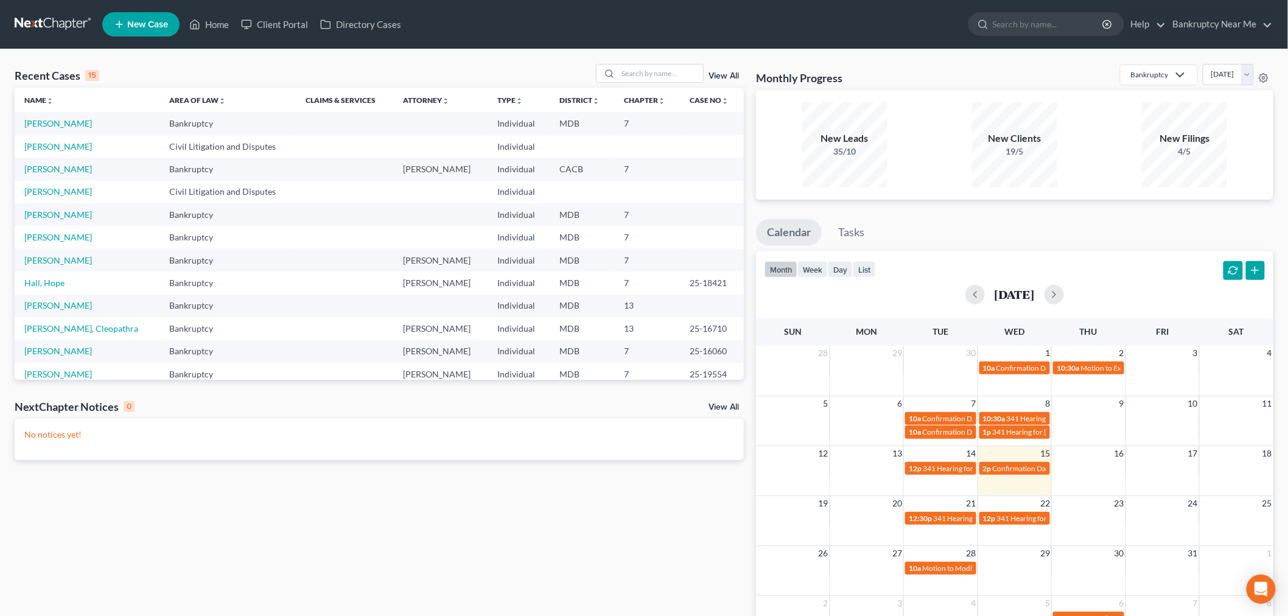
click at [135, 26] on span "New Case" at bounding box center [147, 24] width 41 height 9
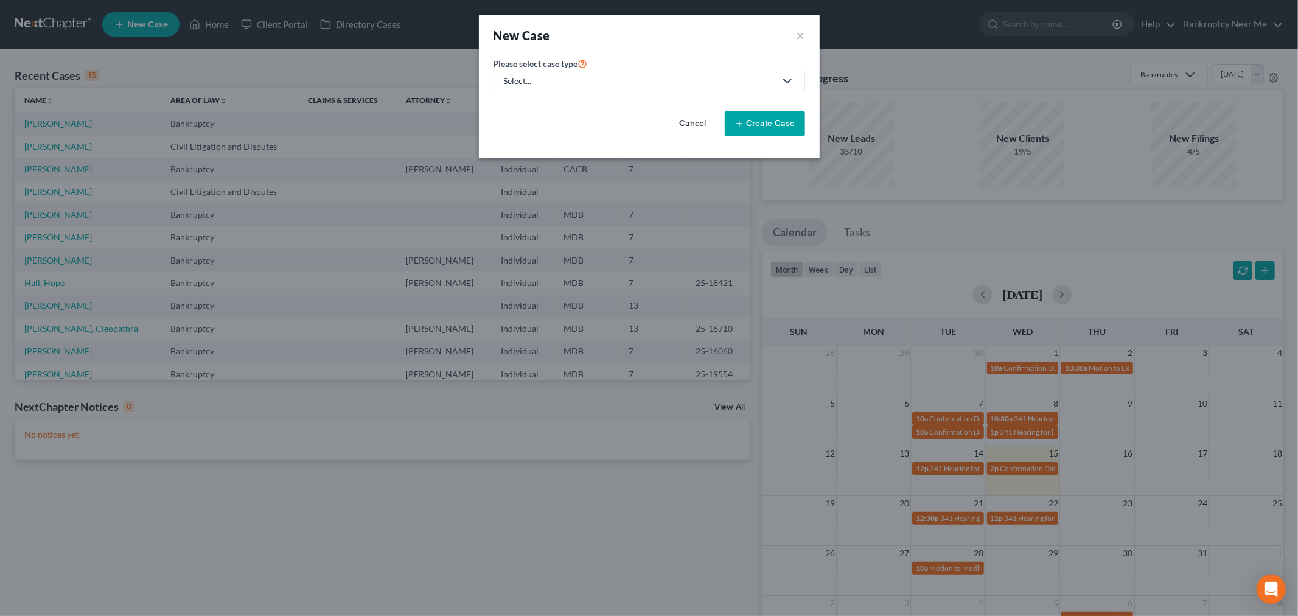
click at [521, 69] on label "Please select case type *" at bounding box center [541, 63] width 94 height 15
click at [525, 77] on div "Select..." at bounding box center [639, 81] width 271 height 12
click at [561, 105] on div "Bankruptcy" at bounding box center [558, 105] width 107 height 12
select select "38"
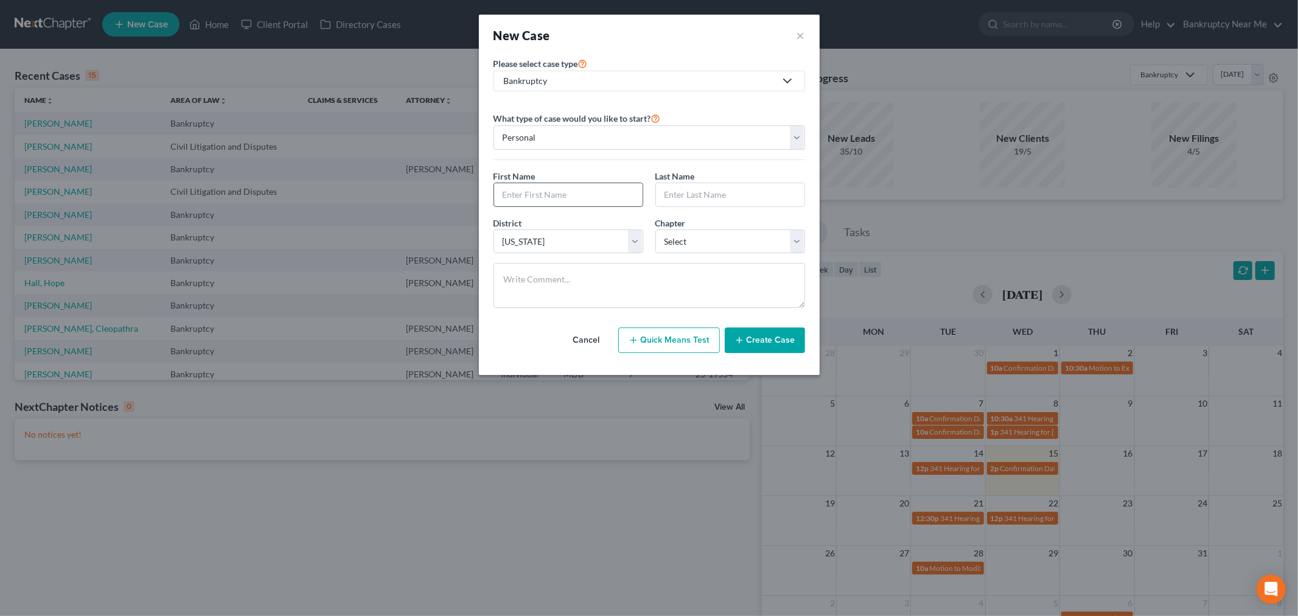
click at [544, 186] on input "text" at bounding box center [568, 194] width 149 height 23
type input "Arthur"
type input "Smith"
click at [715, 250] on select "Select 7 11 12 13" at bounding box center [730, 241] width 150 height 24
select select "0"
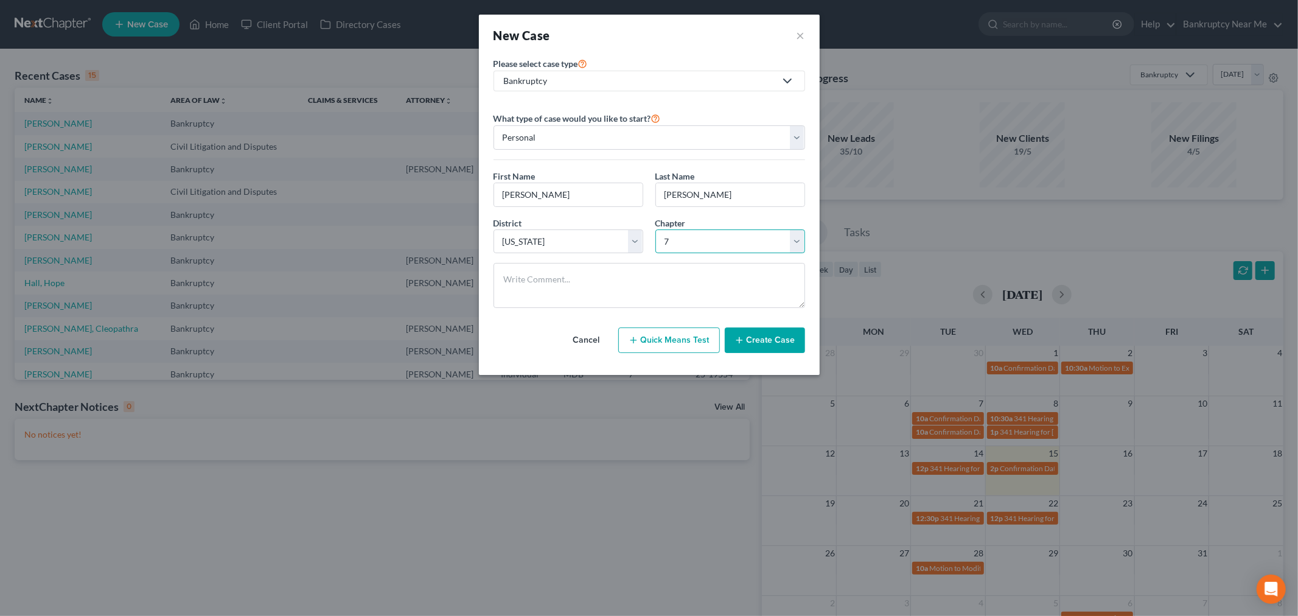
click at [655, 229] on select "Select 7 11 12 13" at bounding box center [730, 241] width 150 height 24
click at [746, 302] on textarea at bounding box center [650, 285] width 312 height 45
click at [700, 278] on textarea "Him & Wife are getting sued by Citibank after making paynenrs for 1 year on deb…" at bounding box center [650, 285] width 312 height 45
click at [717, 281] on textarea "Him & Wife are getting sued by Citibank after making paynenrs for 1 year on deb…" at bounding box center [650, 285] width 312 height 45
click at [731, 280] on textarea "Him & Wife are getting sued by Citibank after making paymenrs for 1 year on deb…" at bounding box center [650, 285] width 312 height 45
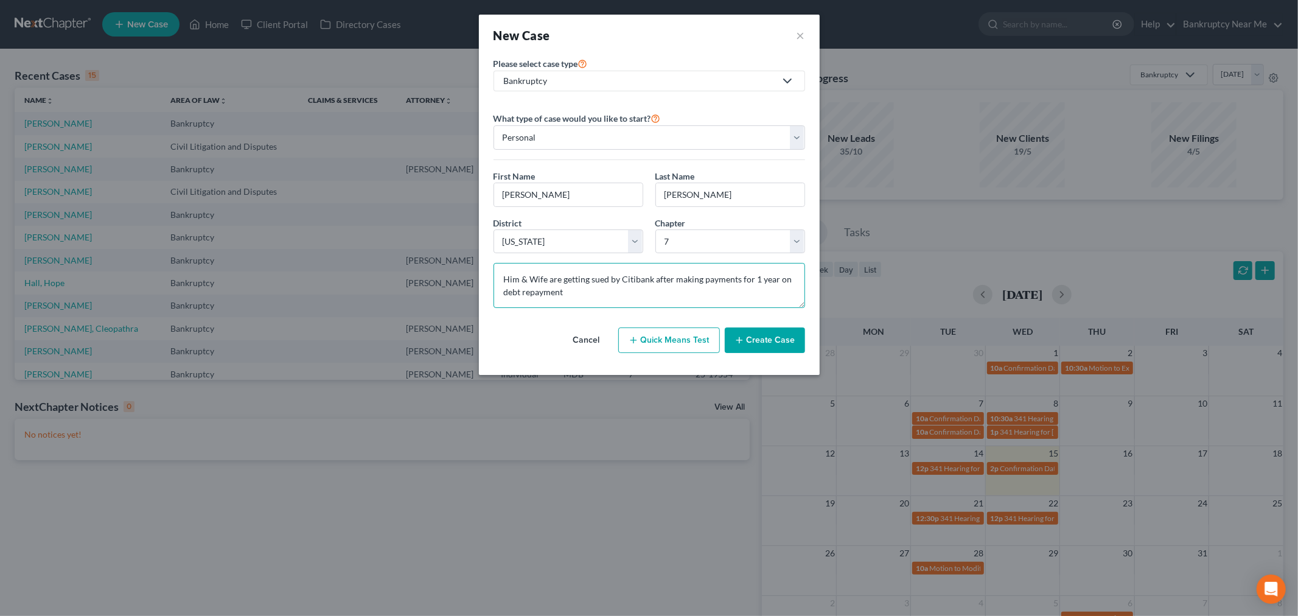
click at [662, 299] on textarea "Him & Wife are getting sued by Citibank after making payments for 1 year on deb…" at bounding box center [650, 285] width 312 height 45
type textarea "Him & Wife are getting sued by Citibank after making payments for 1 year on deb…"
click at [746, 338] on button "Create Case" at bounding box center [765, 340] width 80 height 26
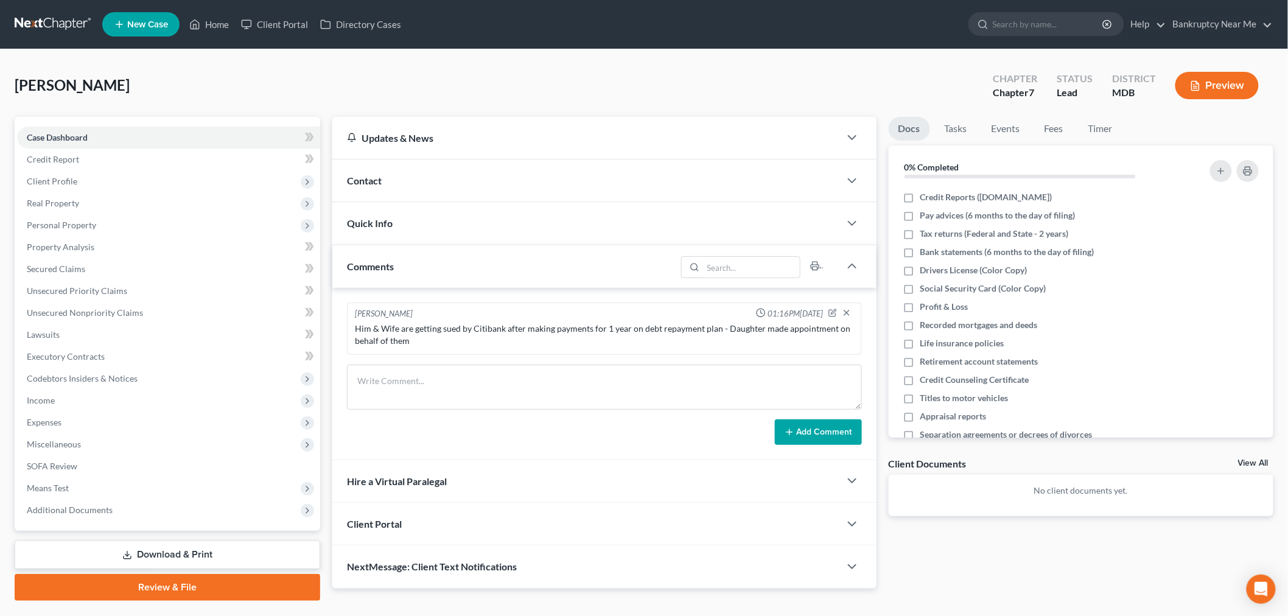
drag, startPoint x: 39, startPoint y: 37, endPoint x: 49, endPoint y: 24, distance: 16.0
click at [39, 37] on nav "Home New Case Client Portal Directory Cases Bankruptcy Near Me iris@bankruptcyn…" at bounding box center [644, 24] width 1288 height 49
click at [50, 24] on link at bounding box center [54, 24] width 78 height 22
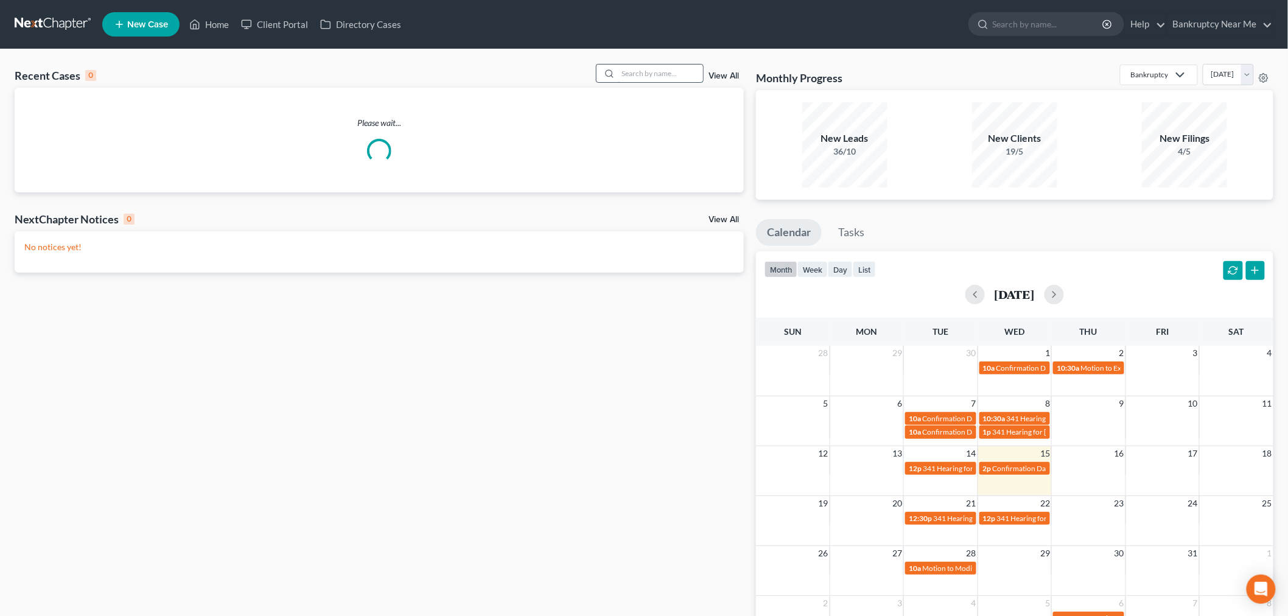
click at [666, 75] on input "search" at bounding box center [660, 74] width 85 height 18
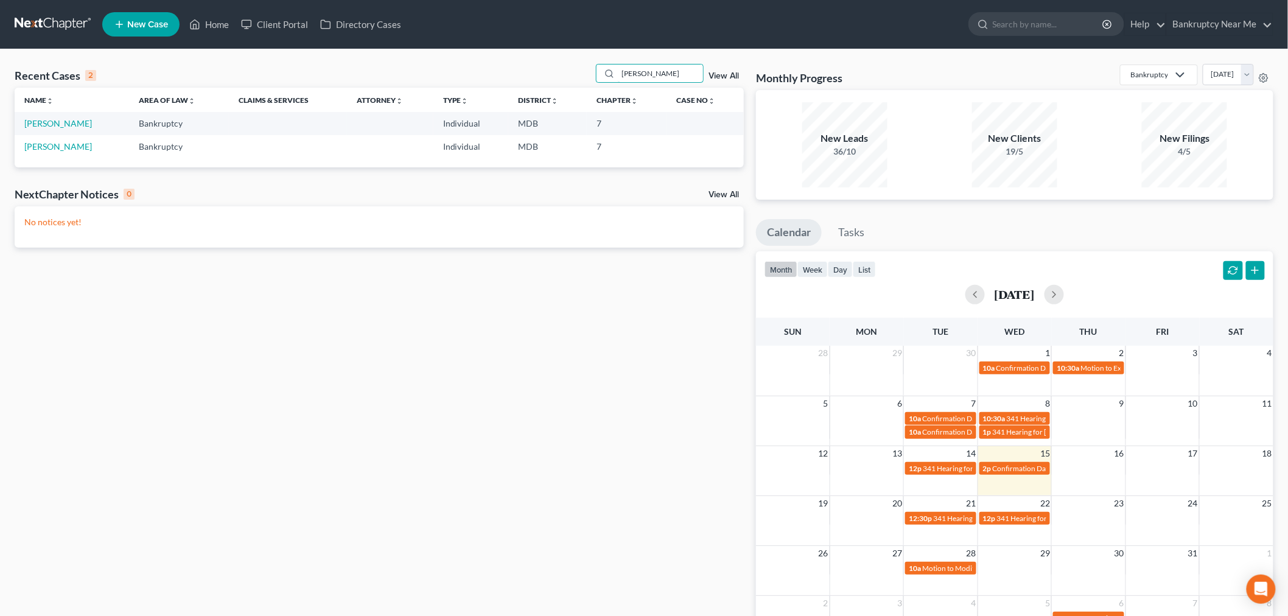
type input "[PERSON_NAME]"
click at [138, 20] on span "New Case" at bounding box center [147, 24] width 41 height 9
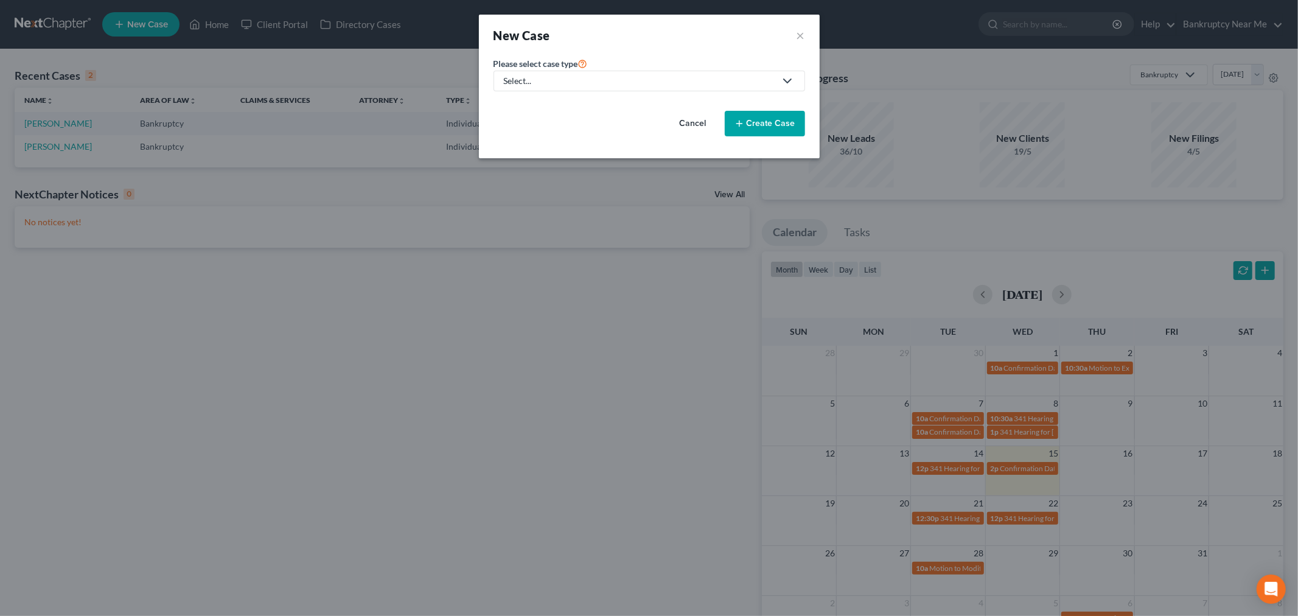
click at [618, 84] on div "Select..." at bounding box center [639, 81] width 271 height 12
click at [573, 107] on div "Bankruptcy" at bounding box center [558, 105] width 107 height 12
select select "38"
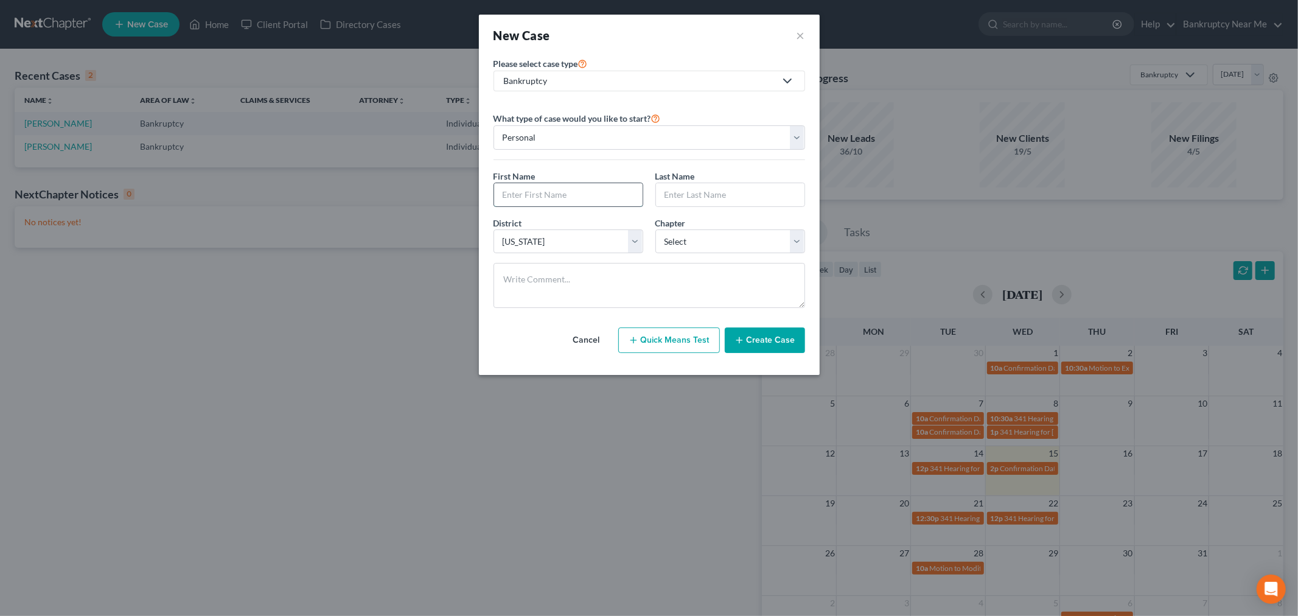
click at [550, 192] on input "text" at bounding box center [568, 194] width 149 height 23
type input "[PERSON_NAME]"
click at [703, 242] on select "Select 7 11 12 13" at bounding box center [730, 241] width 150 height 24
select select "0"
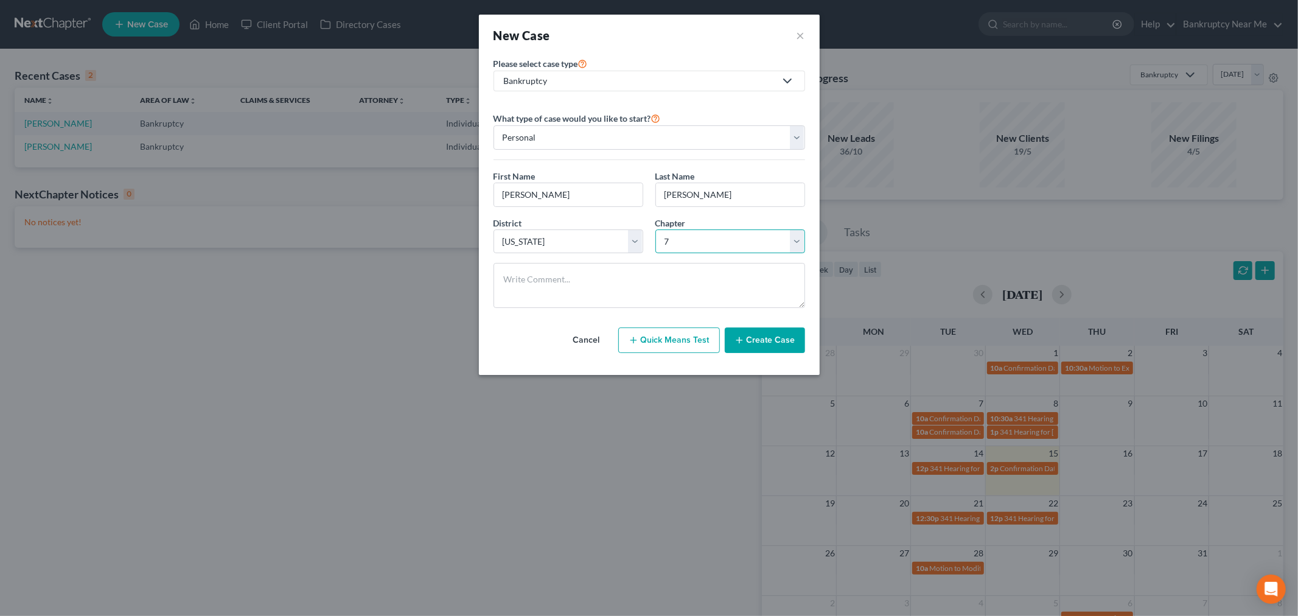
click at [655, 229] on select "Select 7 11 12 13" at bounding box center [730, 241] width 150 height 24
click at [669, 293] on textarea at bounding box center [650, 285] width 312 height 45
paste textarea "[PERSON_NAME] [PHONE_NUMBER]"
type textarea "[PERSON_NAME] [PHONE_NUMBER]"
click at [757, 338] on button "Create Case" at bounding box center [765, 340] width 80 height 26
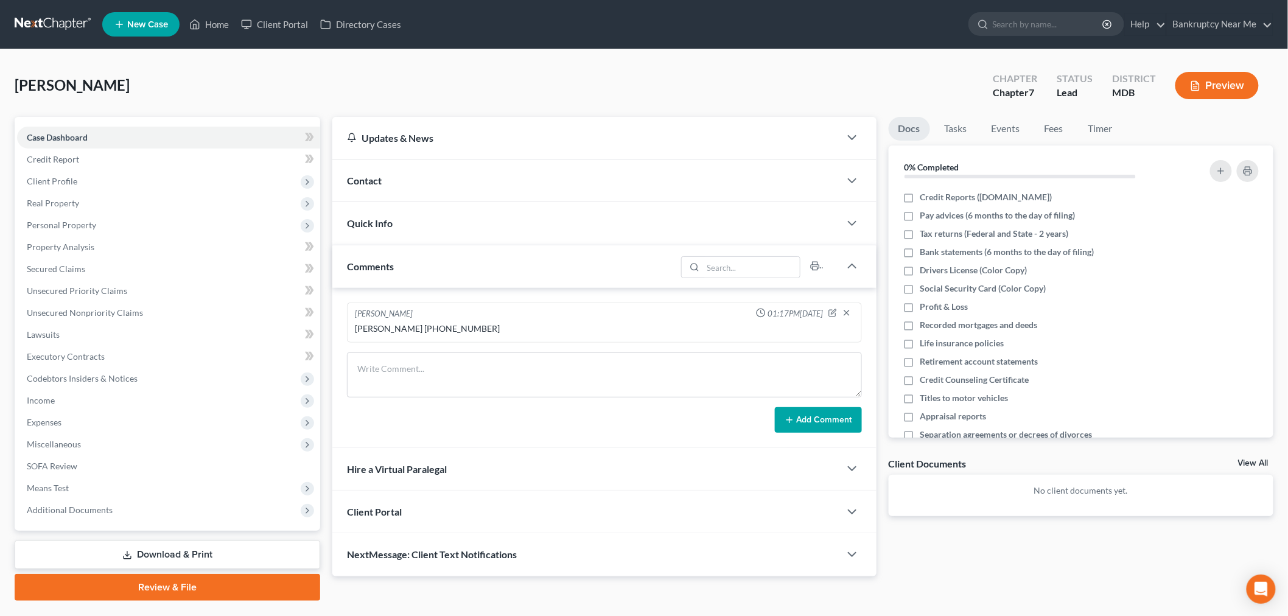
click at [530, 226] on div "Quick Info" at bounding box center [586, 223] width 508 height 42
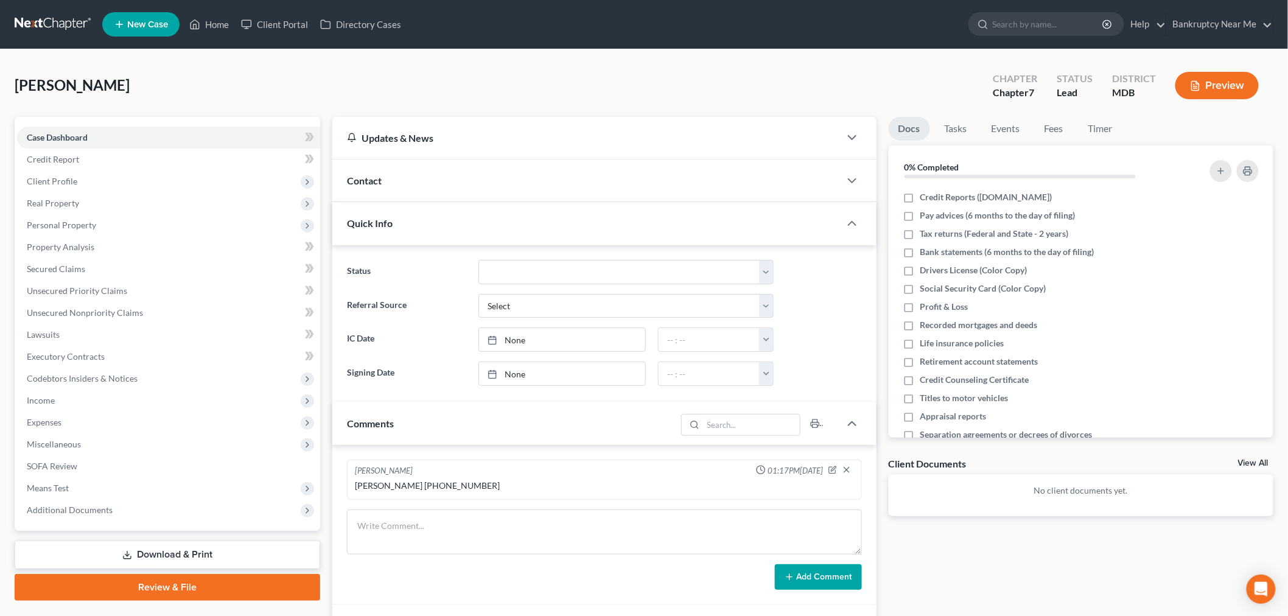
click at [560, 190] on div "Contact" at bounding box center [586, 180] width 508 height 42
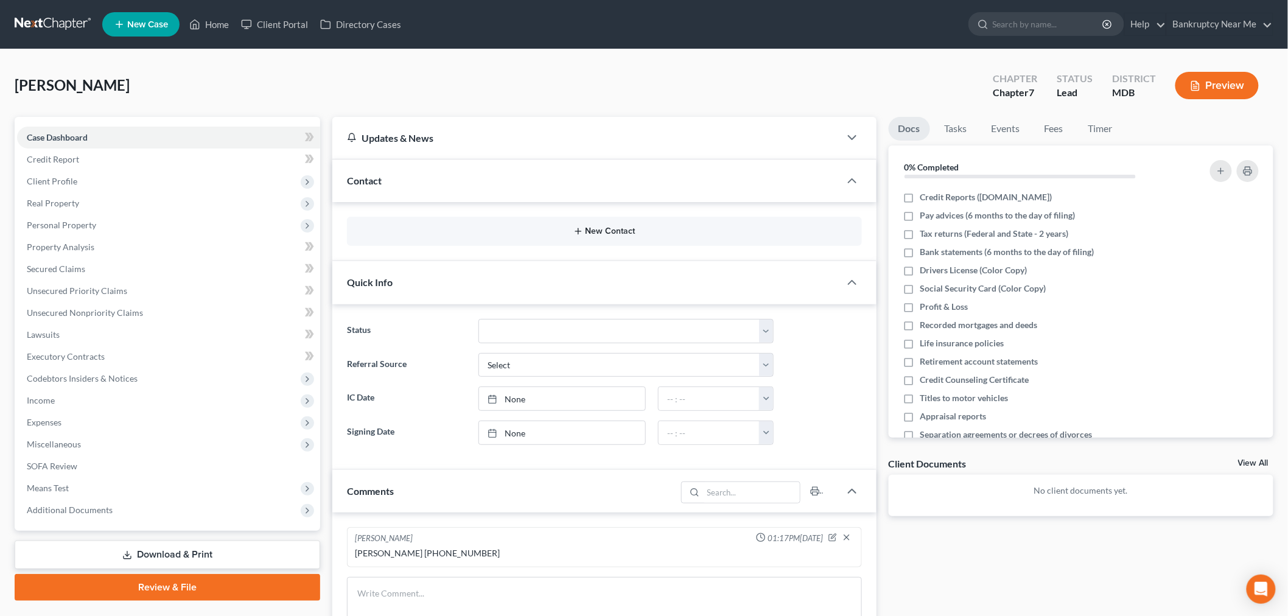
click at [596, 228] on button "New Contact" at bounding box center [604, 231] width 495 height 10
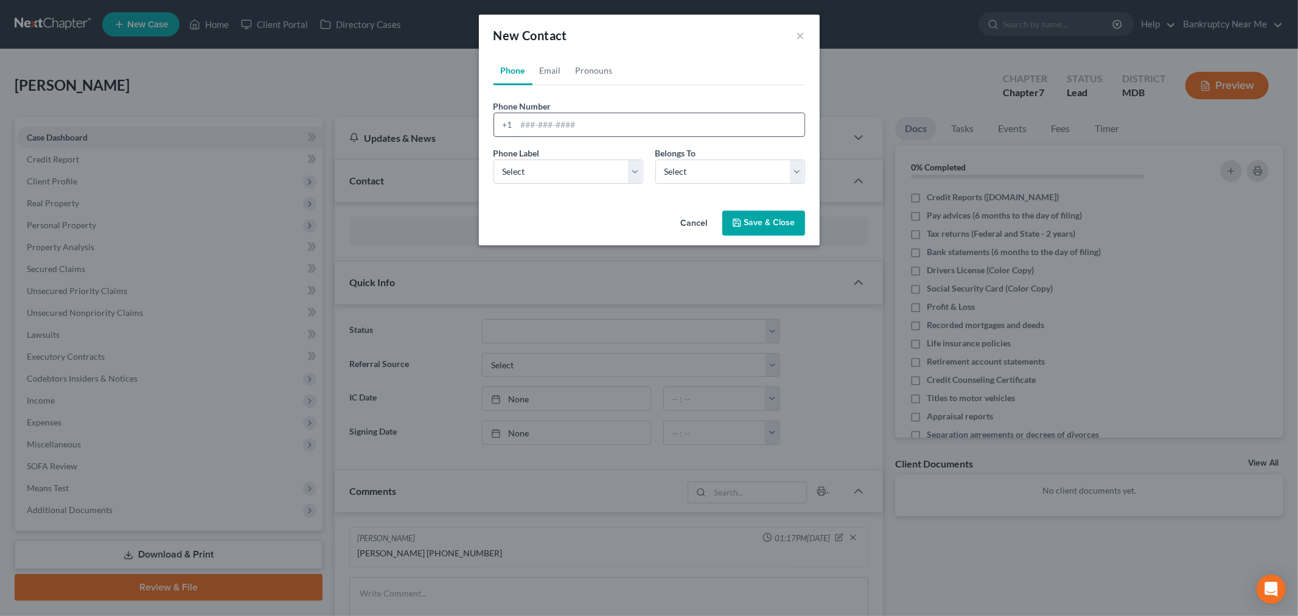
drag, startPoint x: 598, startPoint y: 117, endPoint x: 589, endPoint y: 128, distance: 14.4
click at [594, 122] on input "tel" at bounding box center [661, 124] width 288 height 23
paste input "[PHONE_NUMBER]"
type input "[PHONE_NUMBER]"
click at [553, 180] on select "Select Mobile Home Work Other" at bounding box center [569, 171] width 150 height 24
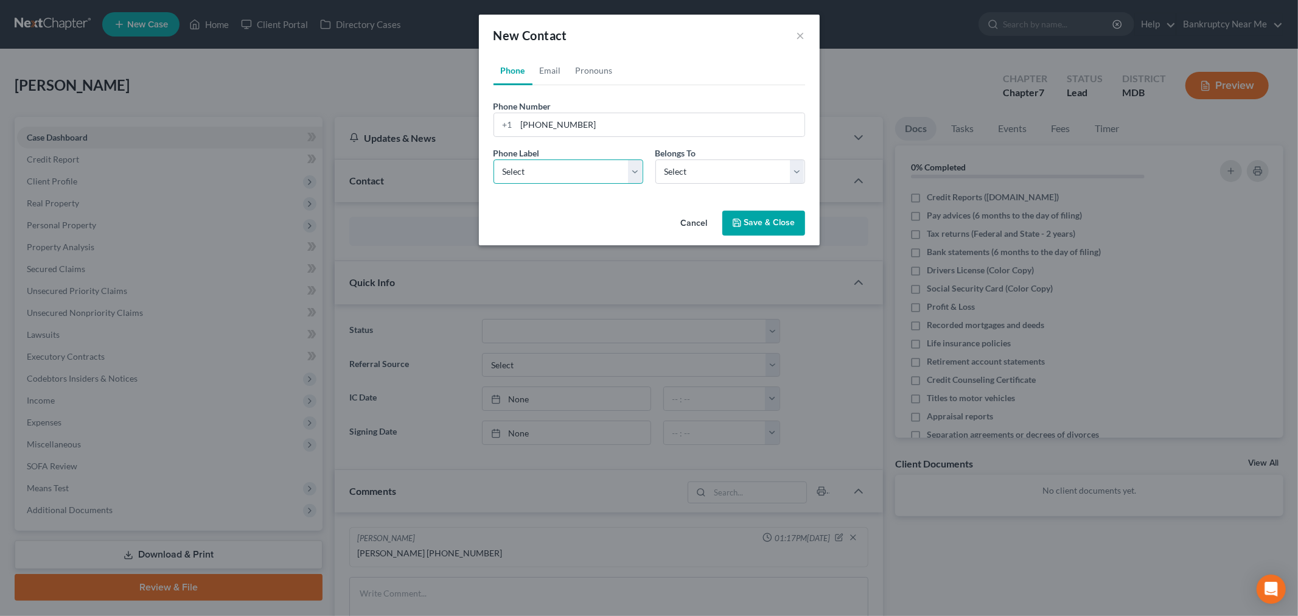
select select "0"
click at [494, 159] on select "Select Mobile Home Work Other" at bounding box center [569, 171] width 150 height 24
drag, startPoint x: 732, startPoint y: 166, endPoint x: 734, endPoint y: 183, distance: 16.6
click at [732, 167] on select "Select Client Other" at bounding box center [730, 171] width 150 height 24
select select "0"
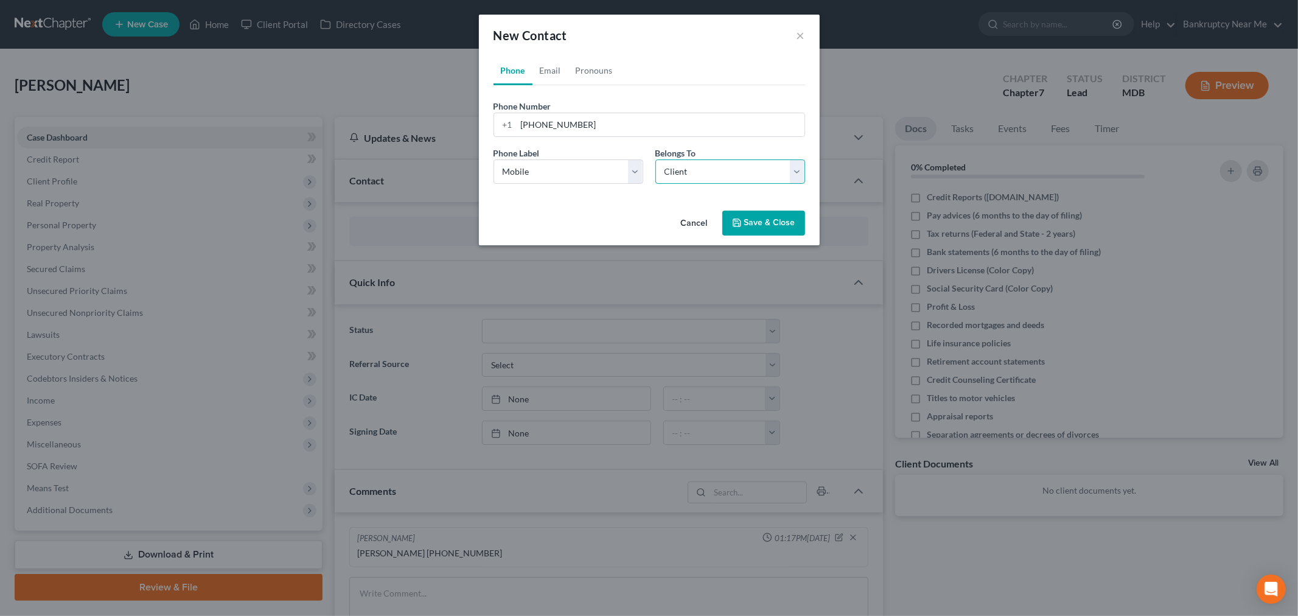
click at [655, 159] on select "Select Client Other" at bounding box center [730, 171] width 150 height 24
click at [750, 220] on button "Save & Close" at bounding box center [763, 224] width 83 height 26
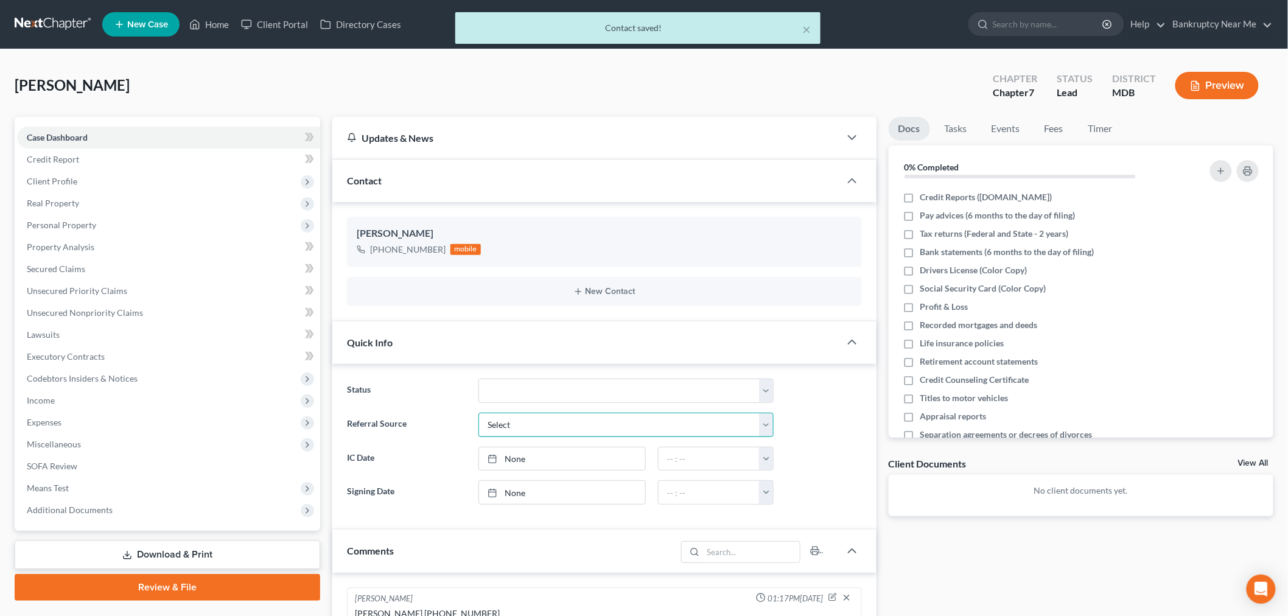
click at [601, 419] on select "Select Word Of Mouth Previous Clients Direct Mail Website Google Search Modern …" at bounding box center [625, 425] width 295 height 24
drag, startPoint x: 564, startPoint y: 570, endPoint x: 565, endPoint y: 561, distance: 8.5
click at [564, 567] on div "Comments" at bounding box center [504, 551] width 344 height 42
click at [569, 429] on select "Select Word Of Mouth Previous Clients Direct Mail Website Google Search Modern …" at bounding box center [625, 425] width 295 height 24
select select "6"
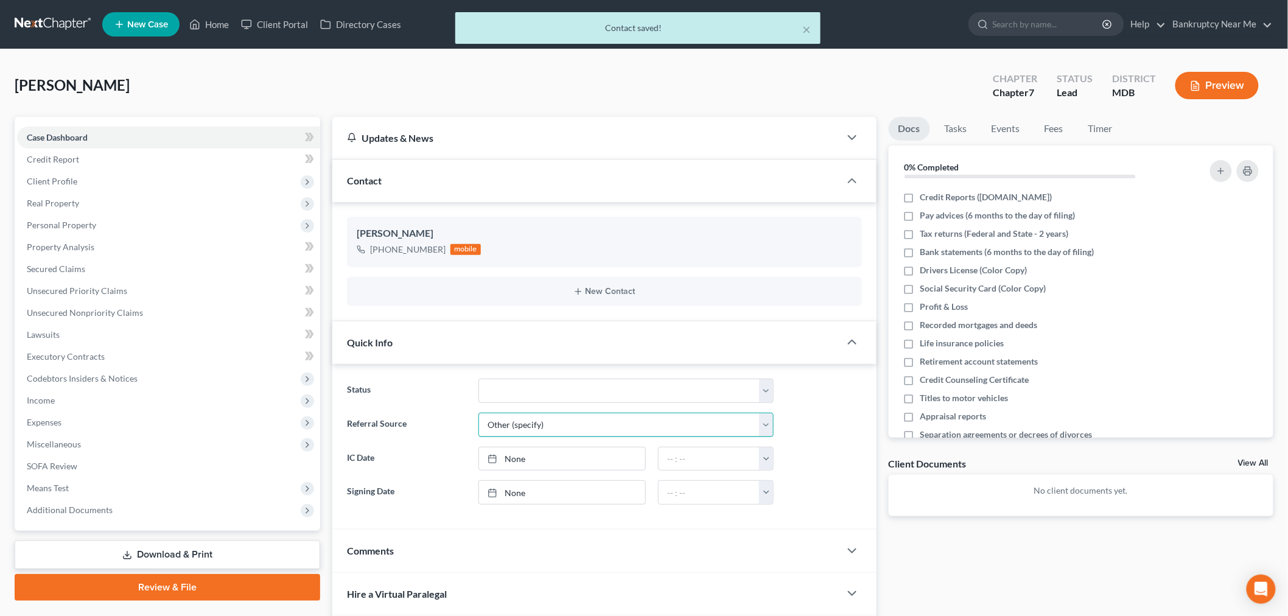
click at [478, 413] on select "Select Word Of Mouth Previous Clients Direct Mail Website Google Search Modern …" at bounding box center [625, 425] width 295 height 24
click at [534, 458] on input "text" at bounding box center [626, 458] width 294 height 23
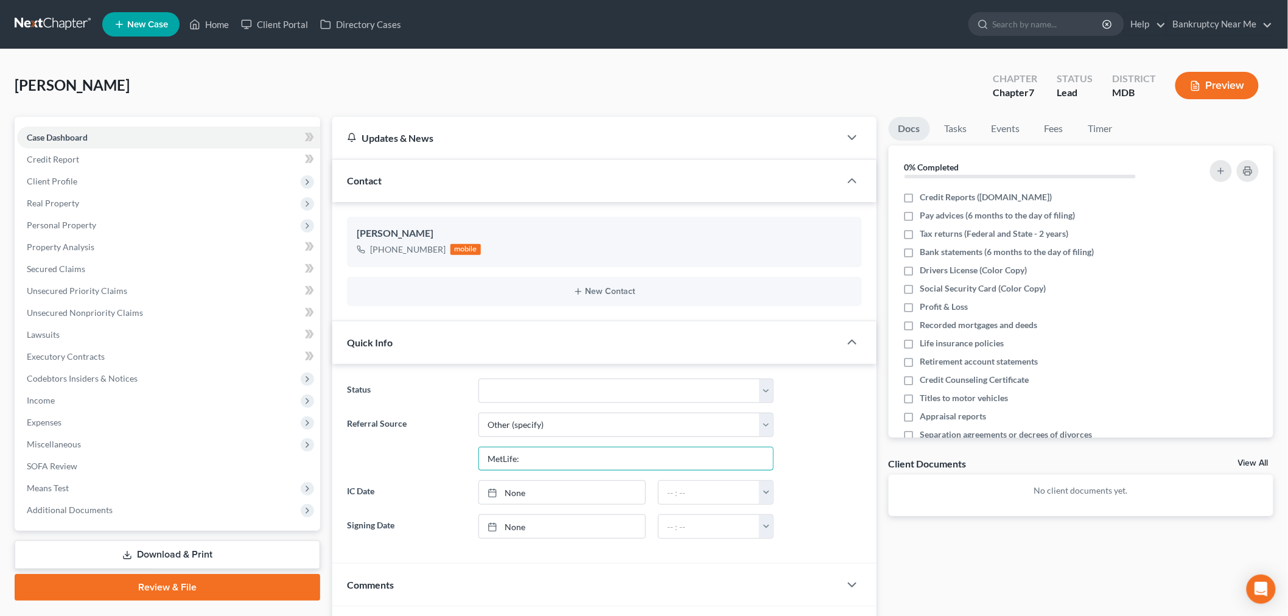
type input "MetLife:"
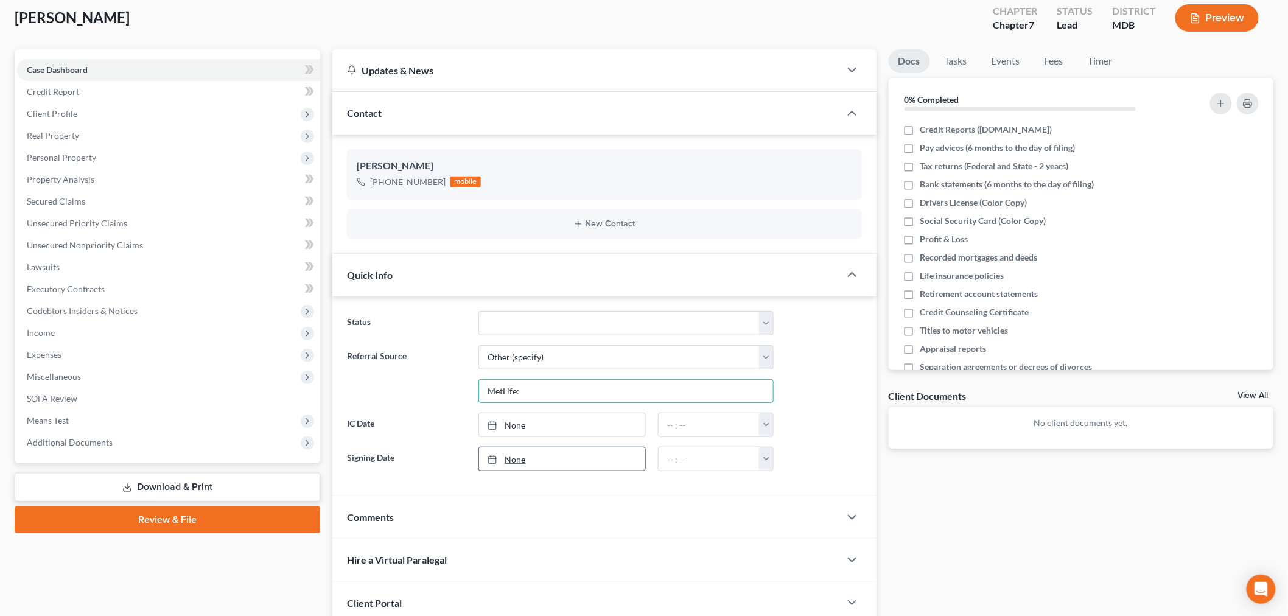
scroll to position [166, 0]
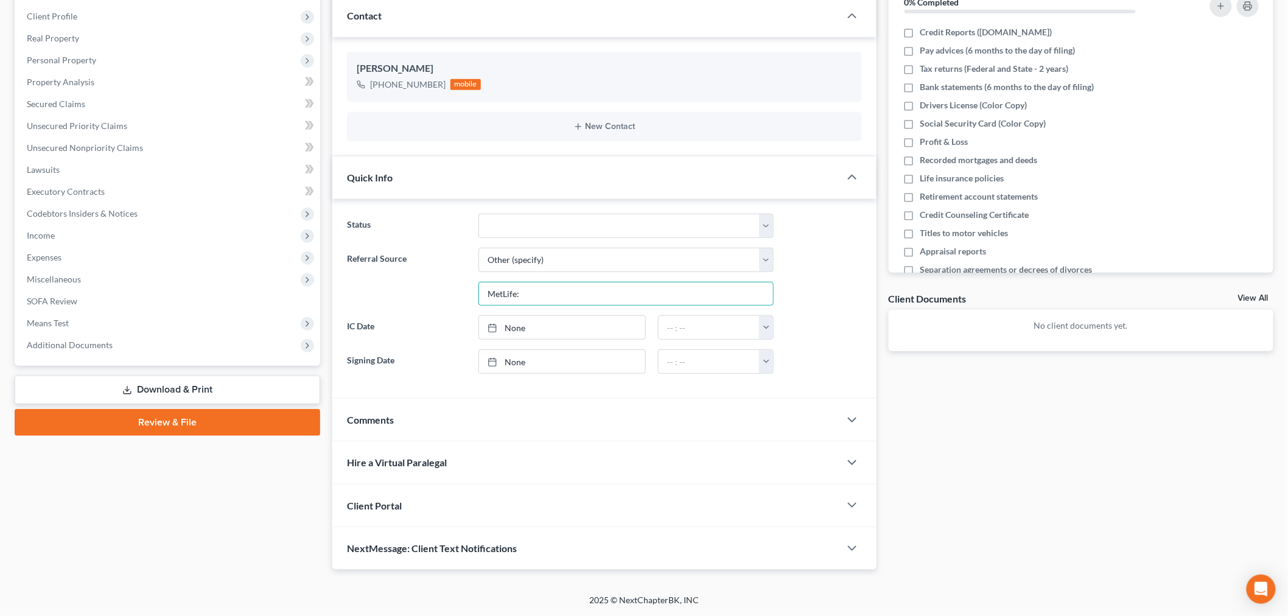
click at [539, 406] on div "Comments" at bounding box center [586, 420] width 508 height 42
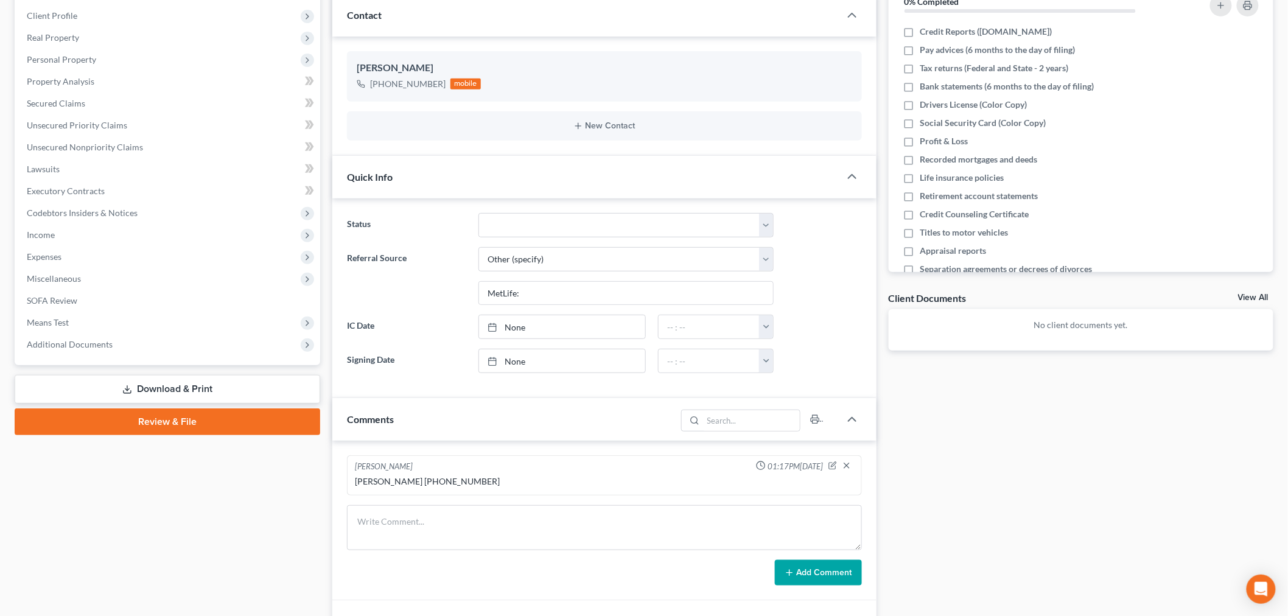
click at [540, 484] on div "[PERSON_NAME] [PHONE_NUMBER]" at bounding box center [604, 481] width 499 height 12
drag, startPoint x: 514, startPoint y: 522, endPoint x: 512, endPoint y: 501, distance: 21.3
click at [514, 522] on textarea at bounding box center [604, 527] width 515 height 45
type textarea "CONSULTATION NO SHOW"
click at [838, 564] on button "Add Comment" at bounding box center [818, 573] width 87 height 26
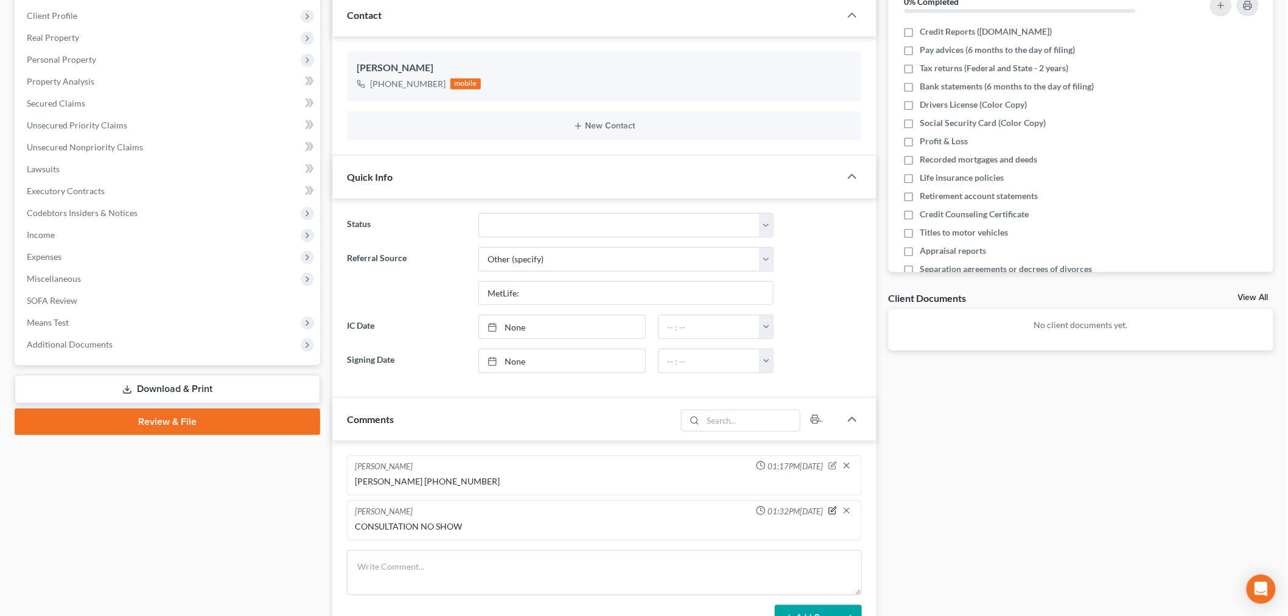
click at [834, 509] on icon "button" at bounding box center [833, 509] width 5 height 5
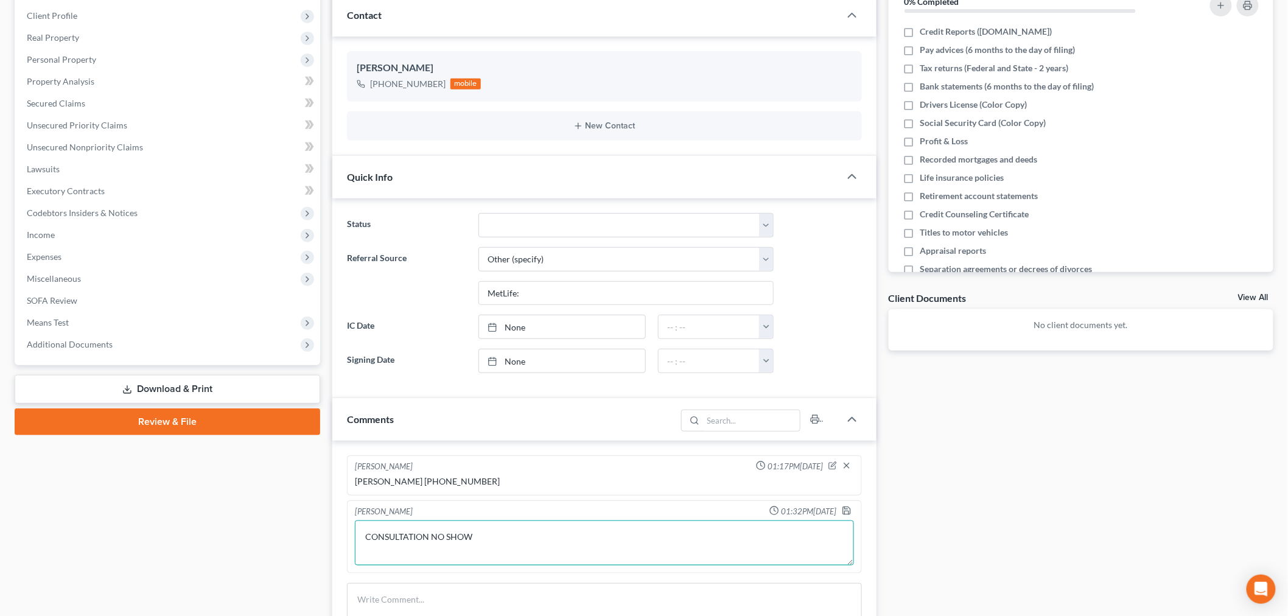
click at [592, 533] on textarea "CONSULTATION NO SHOW" at bounding box center [604, 542] width 499 height 45
type textarea "CONSULTATION NO SHOW LEFT VM"
click at [852, 511] on div at bounding box center [849, 512] width 15 height 12
click at [847, 511] on icon "button" at bounding box center [847, 511] width 10 height 10
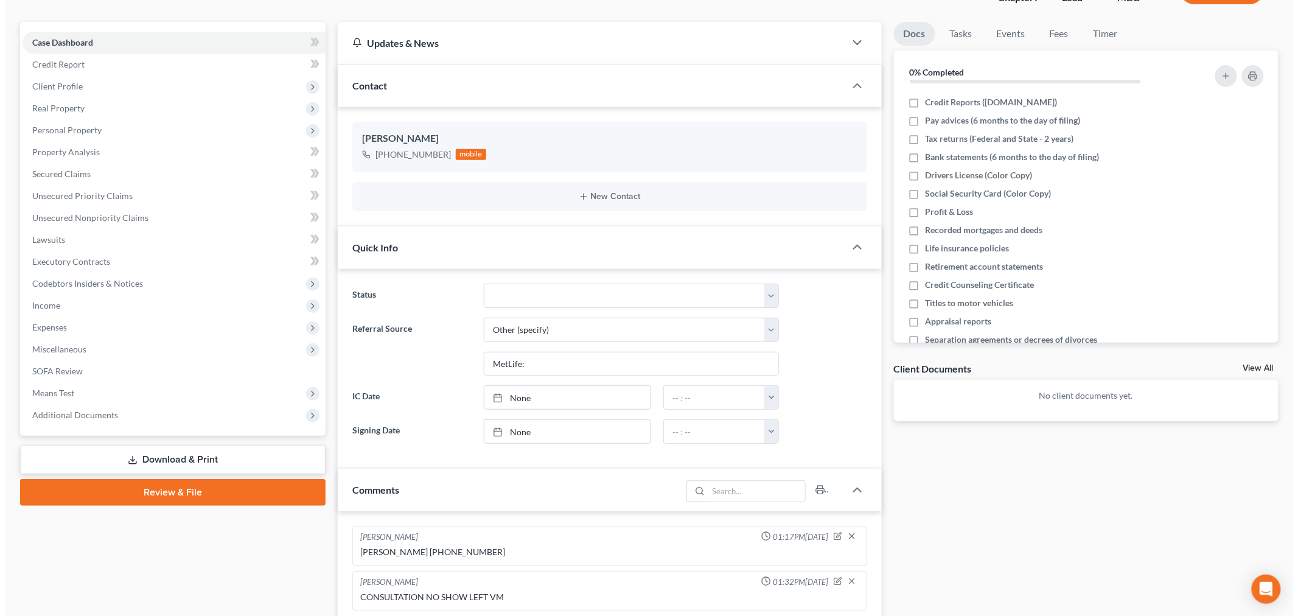
scroll to position [0, 0]
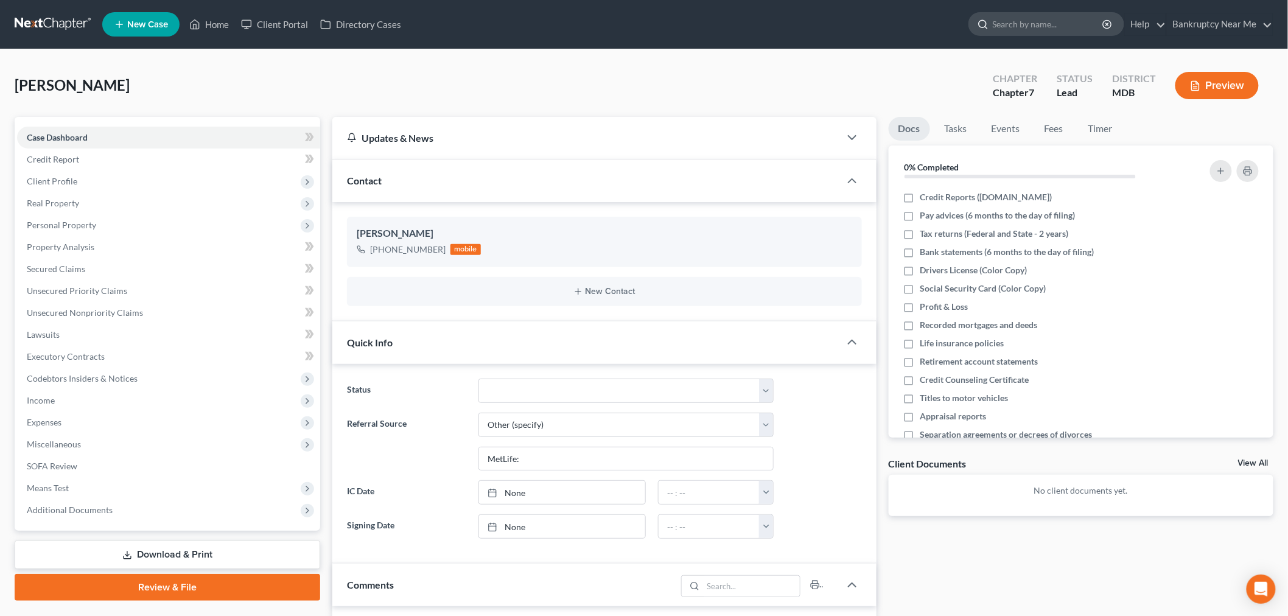
click at [1029, 19] on input "search" at bounding box center [1048, 24] width 111 height 23
type input "sheereen"
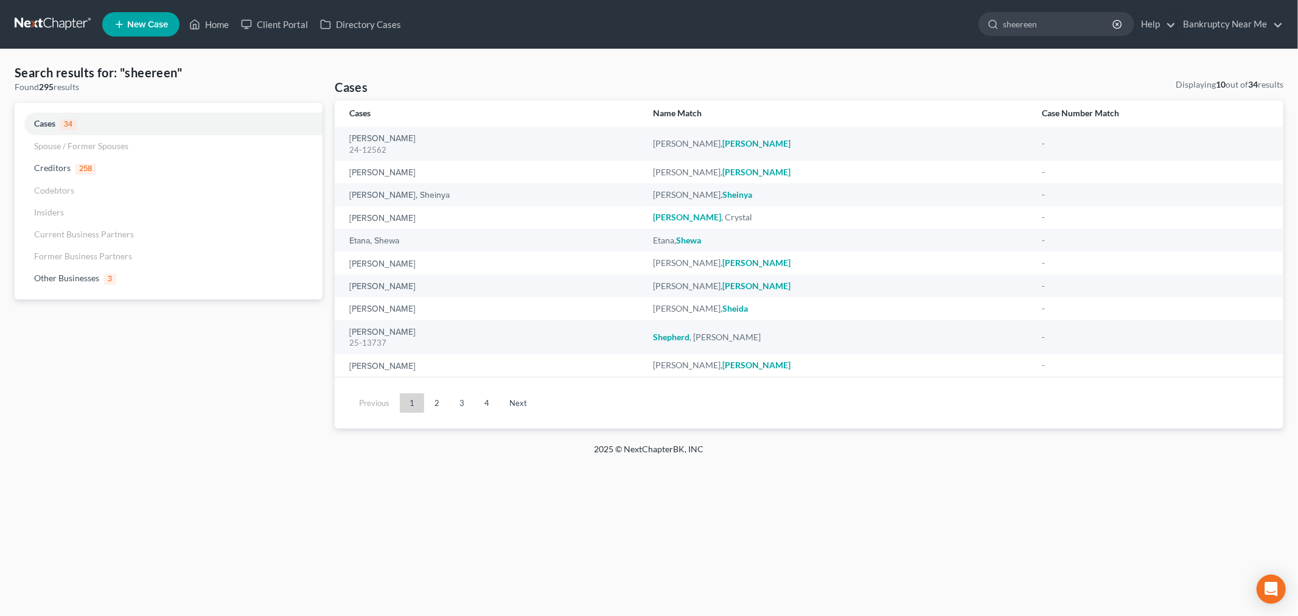
click at [65, 19] on link at bounding box center [54, 24] width 78 height 22
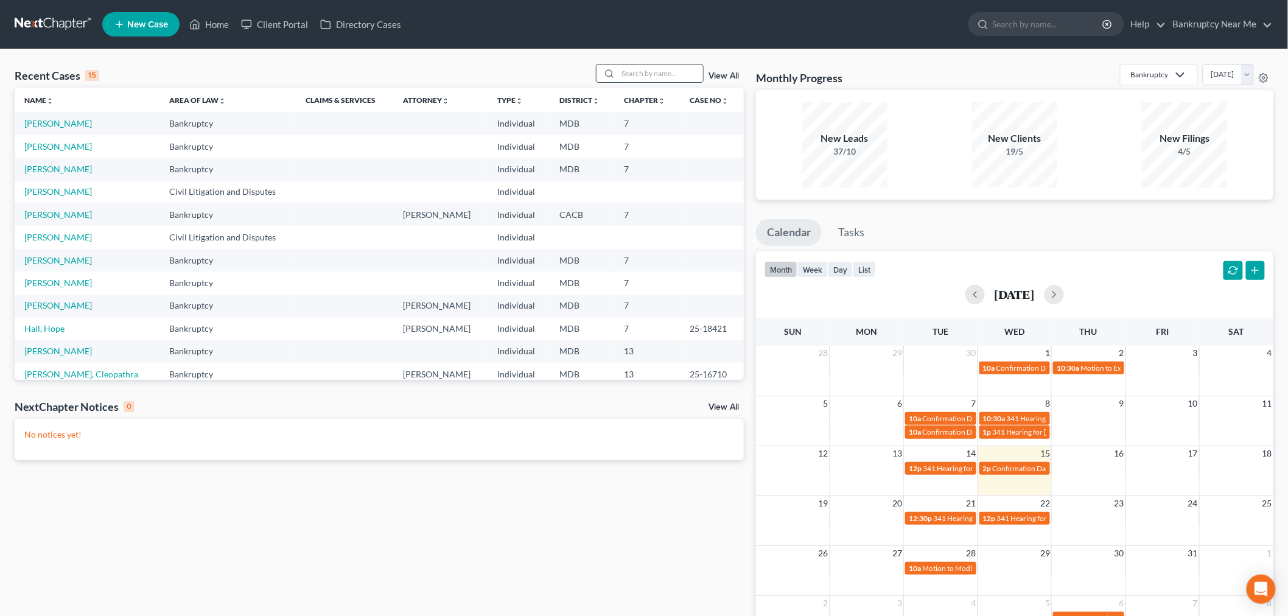
click at [627, 79] on input "search" at bounding box center [660, 74] width 85 height 18
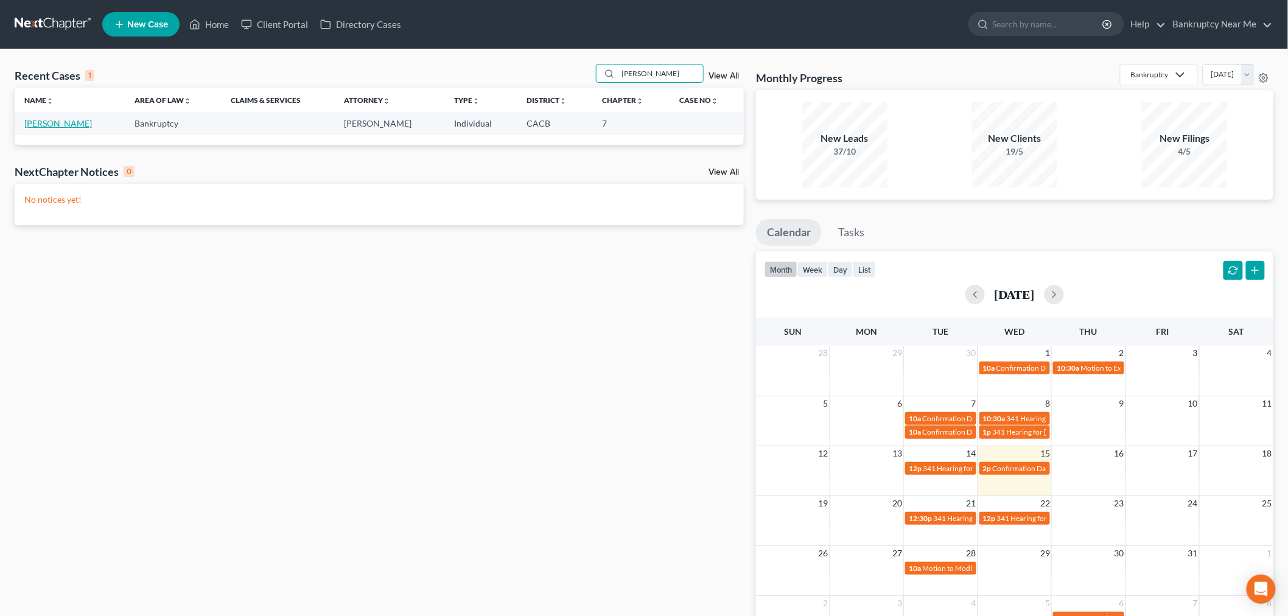
type input "[PERSON_NAME]"
click at [77, 121] on link "[PERSON_NAME]" at bounding box center [58, 123] width 68 height 10
select select "6"
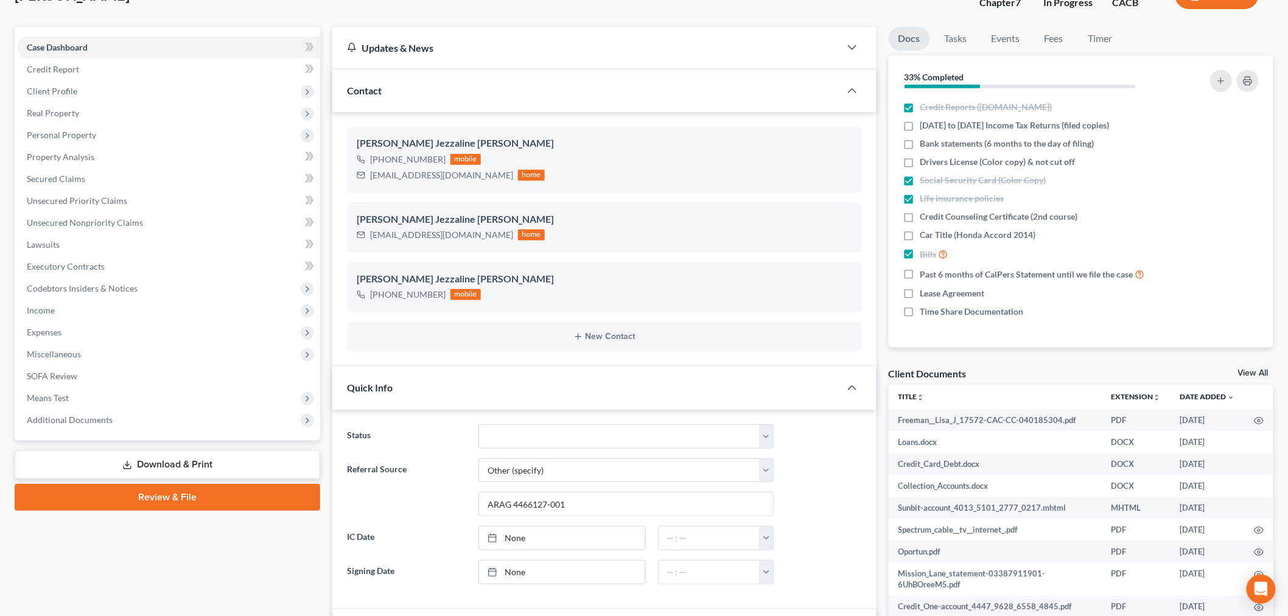
scroll to position [473, 0]
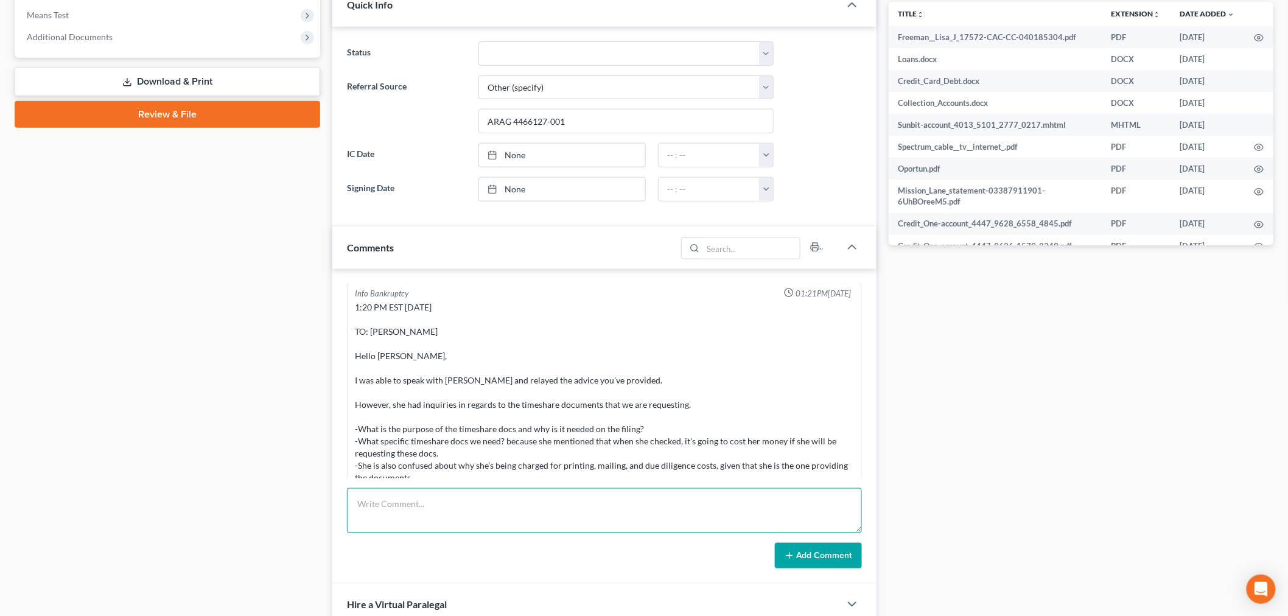
drag, startPoint x: 624, startPoint y: 502, endPoint x: 792, endPoint y: 546, distance: 174.3
click at [626, 502] on textarea at bounding box center [604, 510] width 515 height 45
paste textarea "From: Iris Kwon <iris@bankruptcynearme.org> Sent: Wednesday, October 15, 2025 1…"
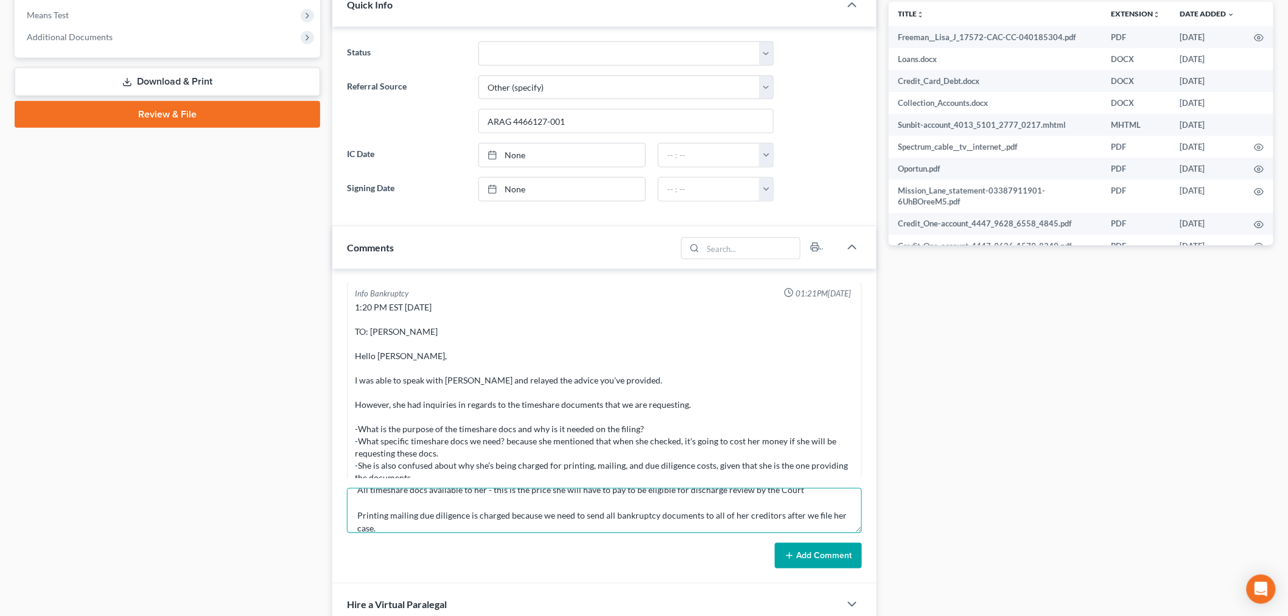
type textarea "From: Iris Kwon <iris@bankruptcynearme.org> Sent: Wednesday, October 15, 2025 1…"
click at [830, 556] on button "Add Comment" at bounding box center [818, 556] width 87 height 26
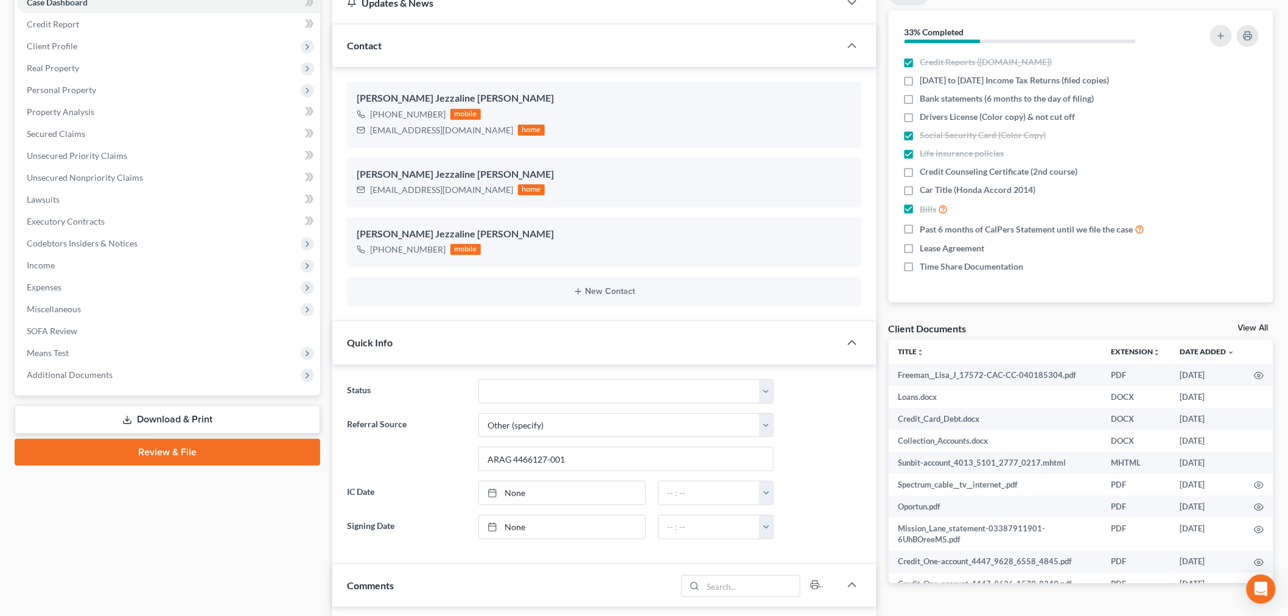
scroll to position [0, 0]
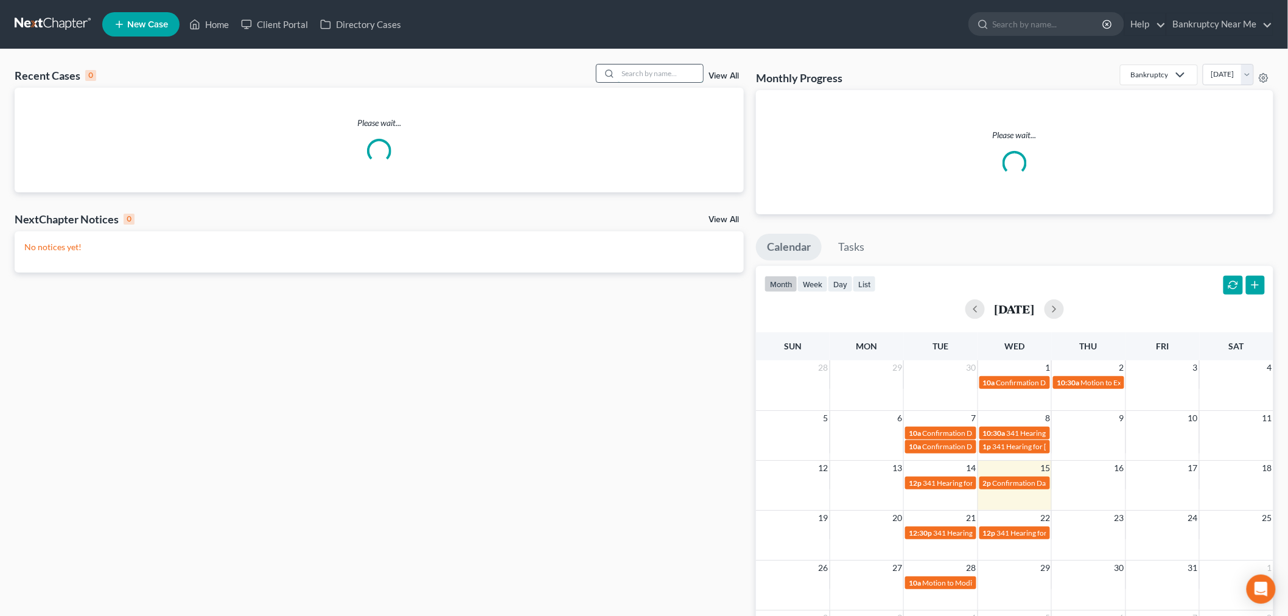
click at [652, 69] on input "search" at bounding box center [660, 74] width 85 height 18
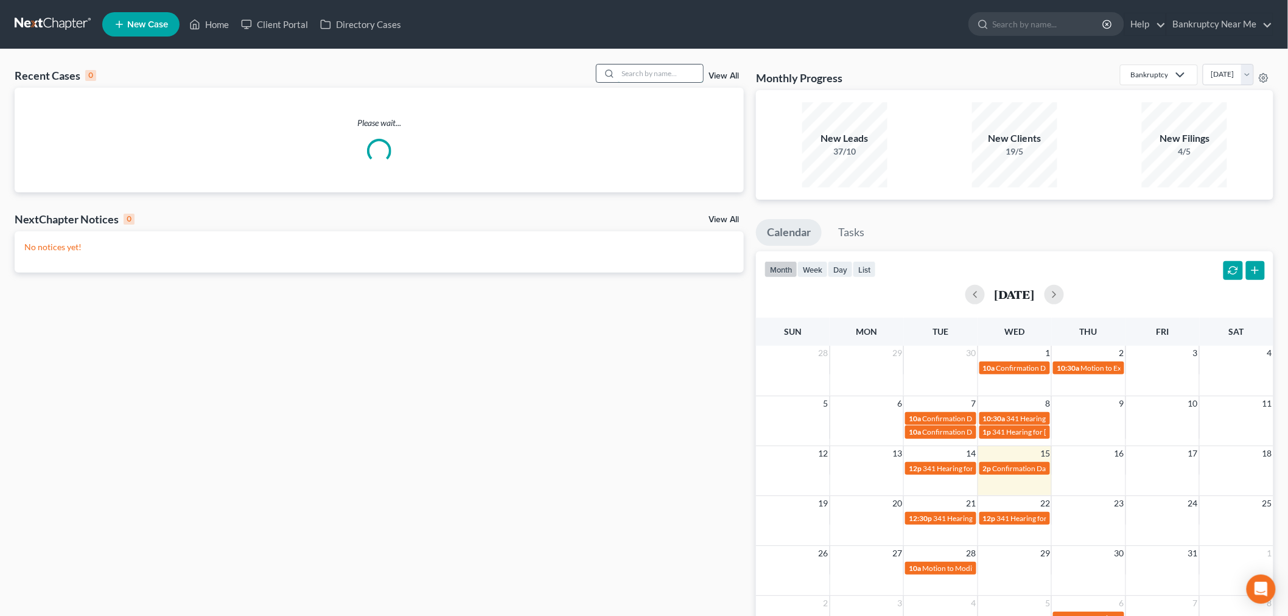
paste input "Henrietta"
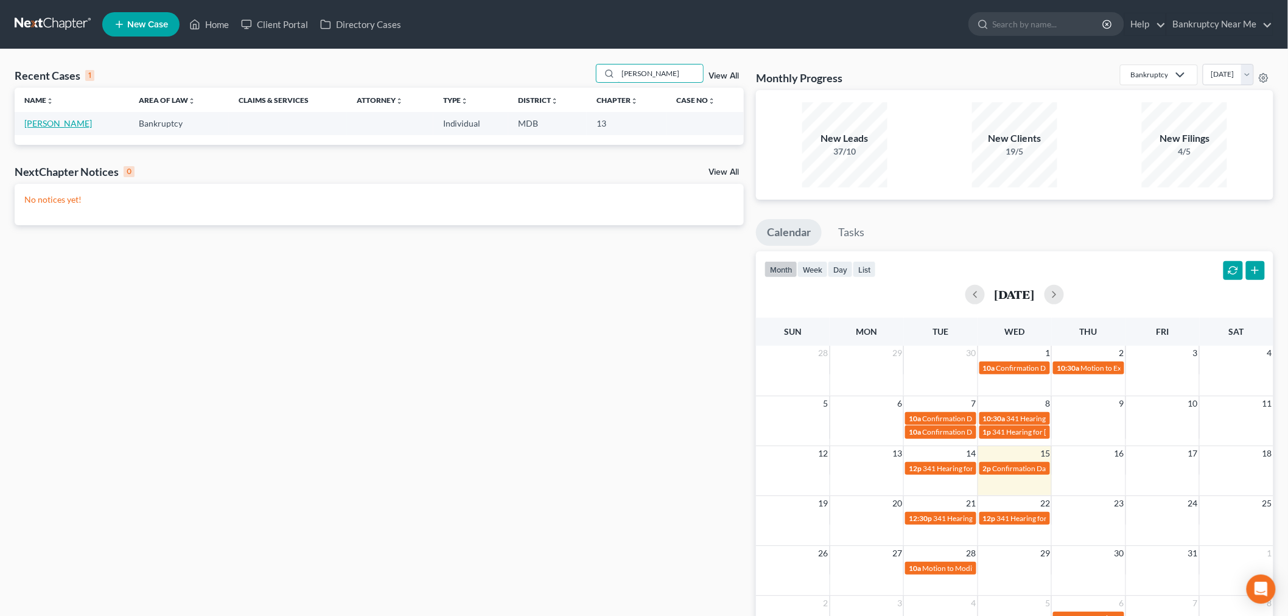
type input "Henrietta"
click at [55, 125] on link "Johnson, Henrietta" at bounding box center [58, 123] width 68 height 10
select select "6"
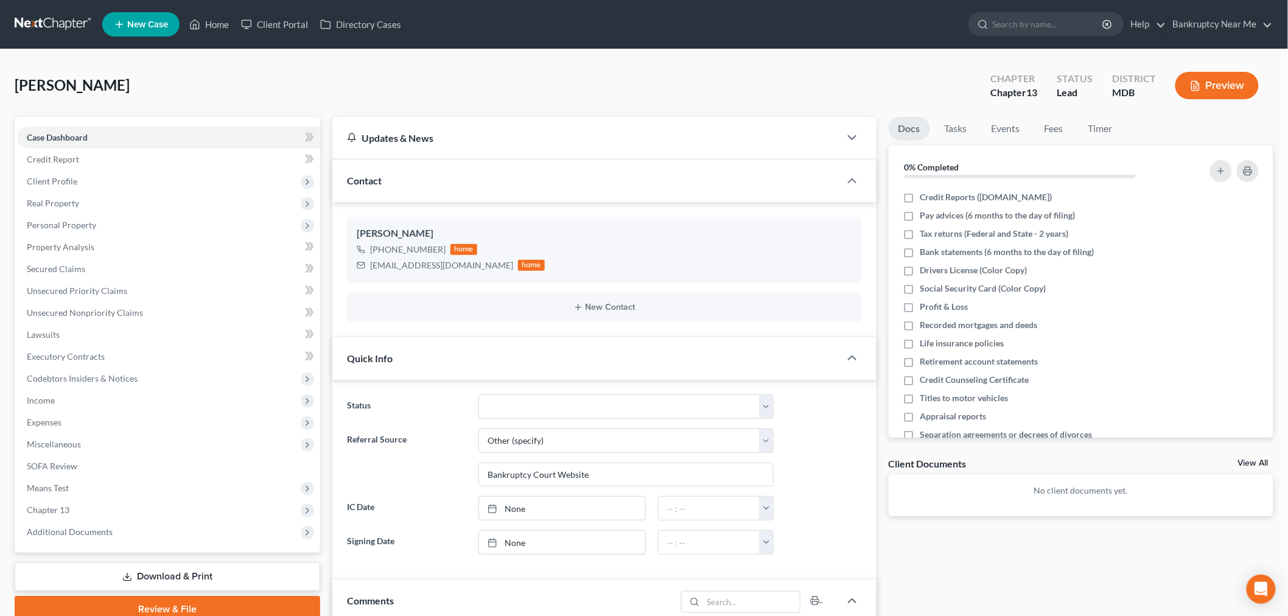
click at [65, 23] on link at bounding box center [54, 24] width 78 height 22
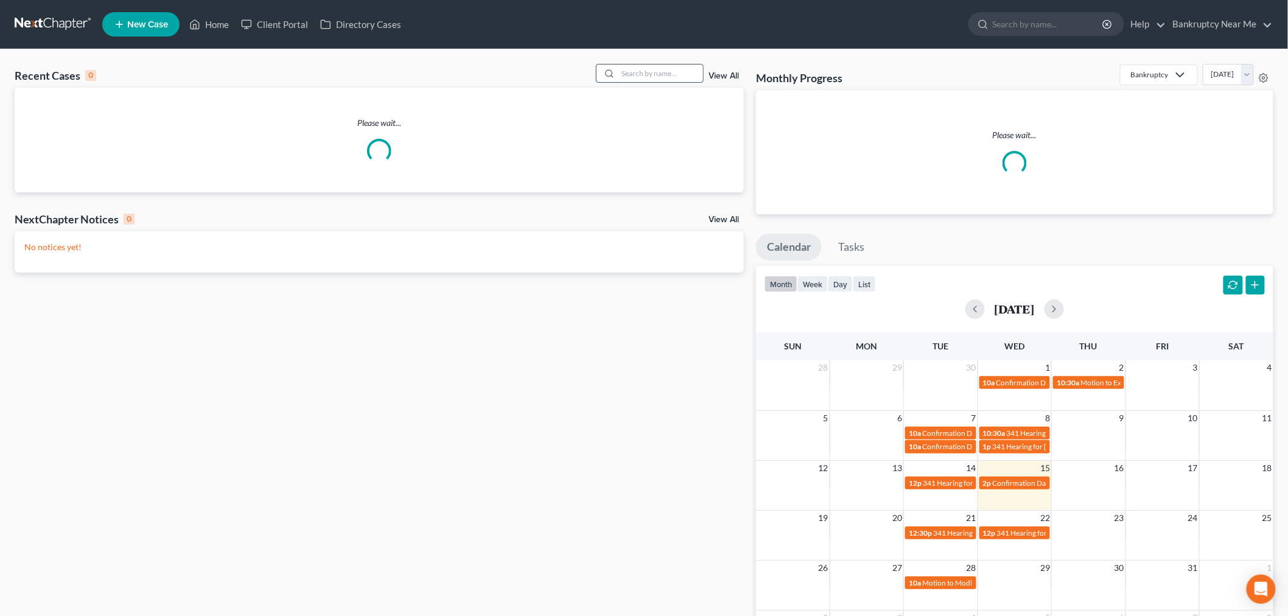
click at [634, 74] on input "search" at bounding box center [660, 74] width 85 height 18
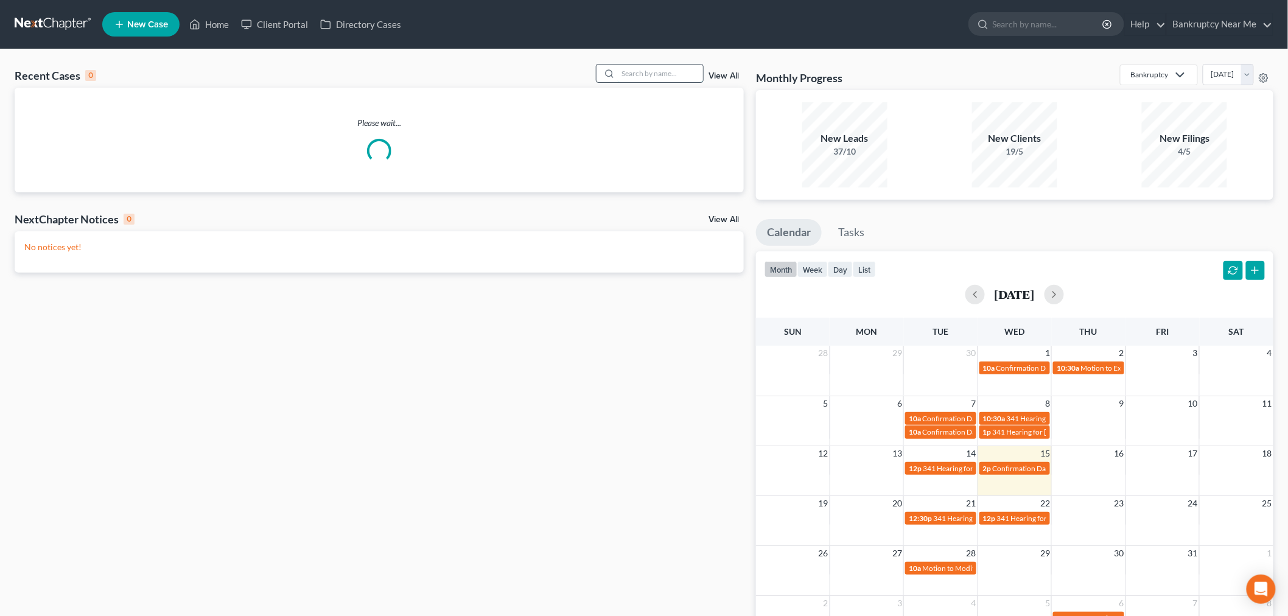
paste input "[PERSON_NAME]"
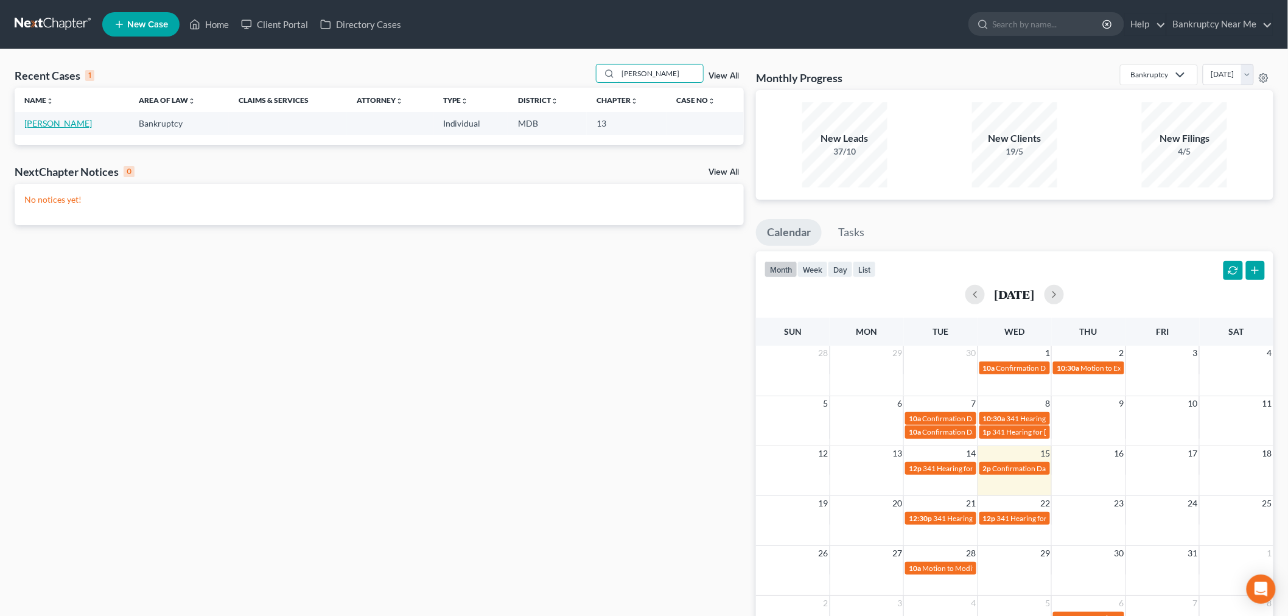
type input "[PERSON_NAME]"
click at [58, 123] on link "[PERSON_NAME]" at bounding box center [58, 123] width 68 height 10
select select "6"
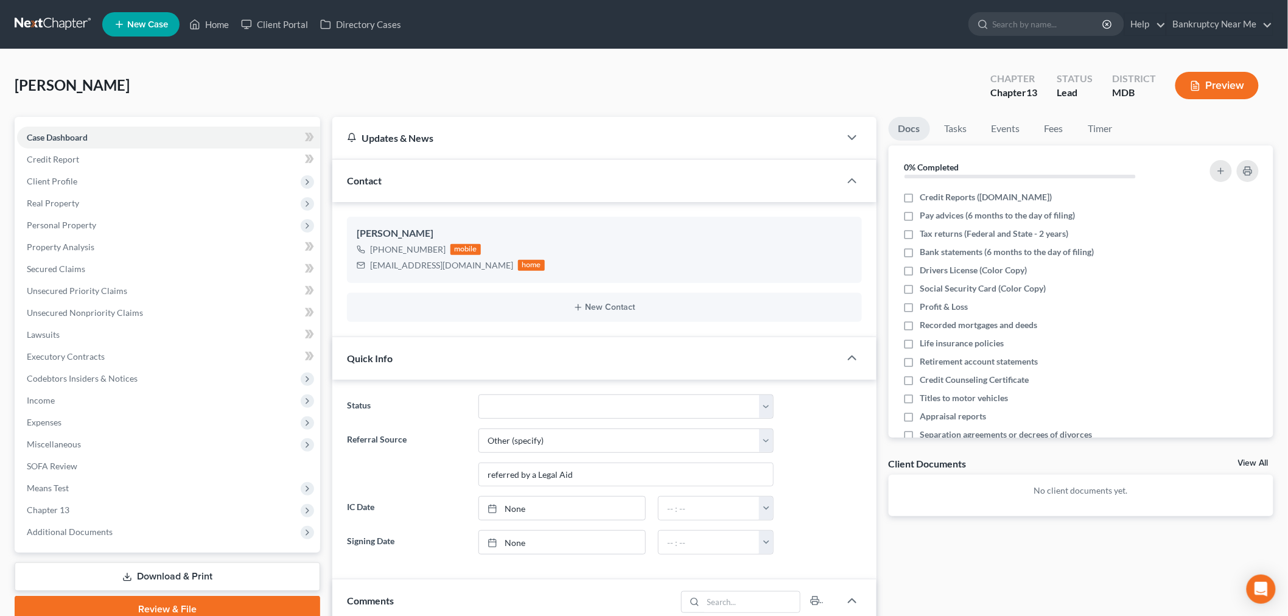
click at [35, 18] on link at bounding box center [54, 24] width 78 height 22
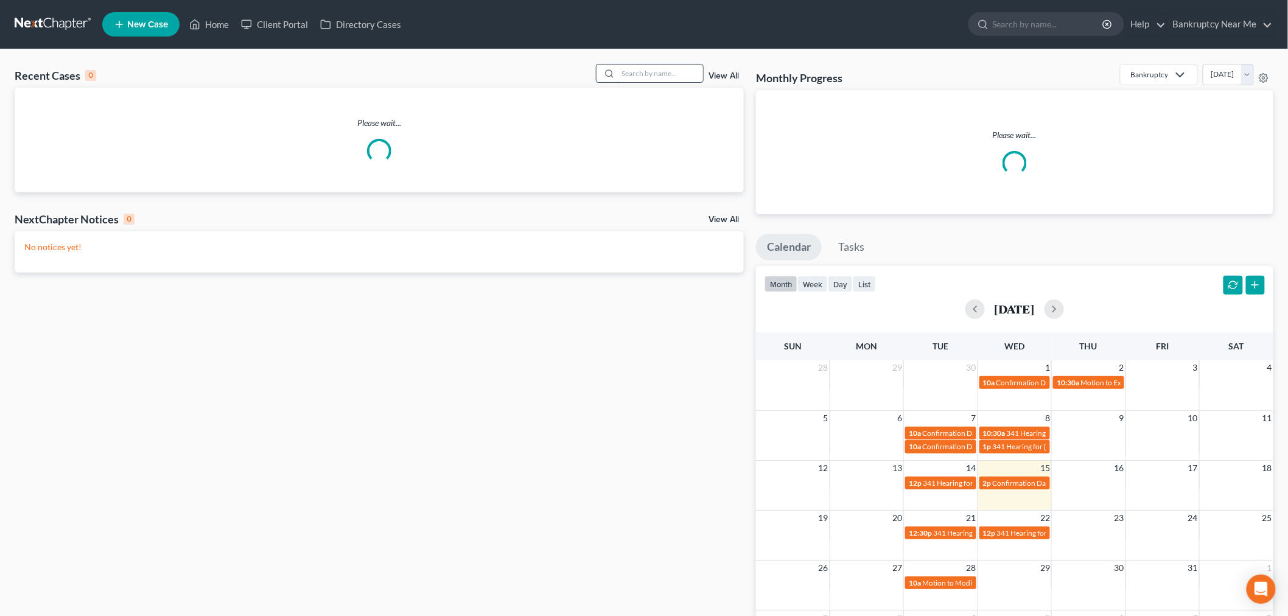
click at [676, 73] on input "search" at bounding box center [660, 74] width 85 height 18
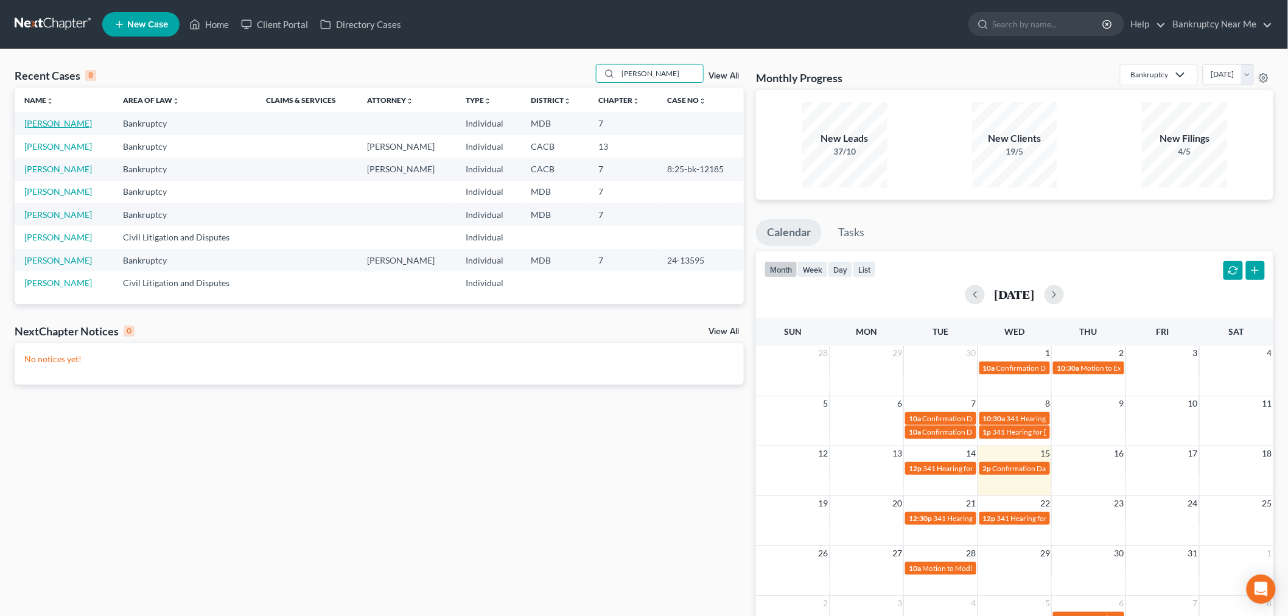
type input "robert"
click at [41, 121] on link "[PERSON_NAME]" at bounding box center [58, 123] width 68 height 10
select select "6"
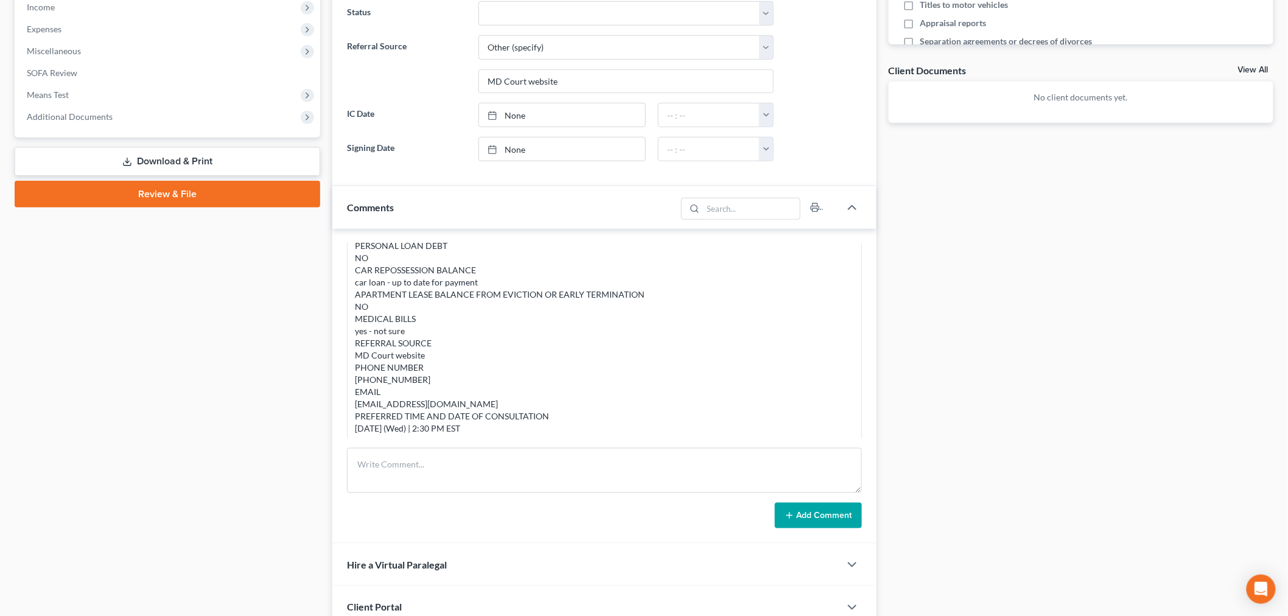
scroll to position [473, 0]
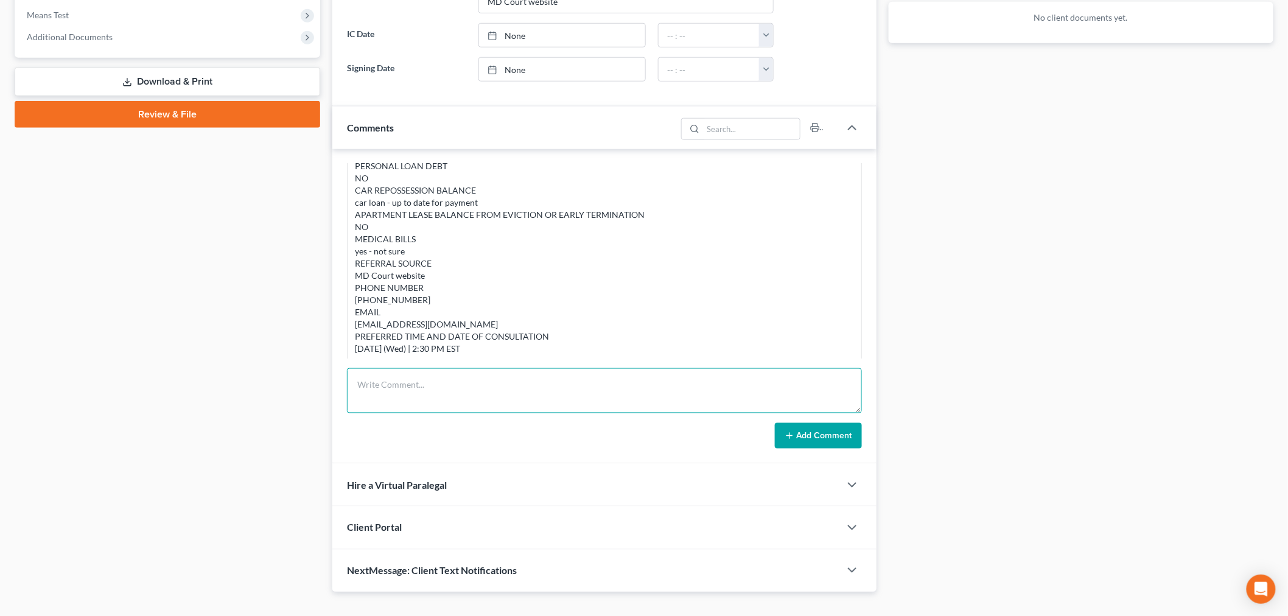
click at [664, 393] on textarea at bounding box center [604, 390] width 515 height 45
type textarea "t"
click at [805, 385] on textarea "Tried to call again" at bounding box center [604, 390] width 515 height 45
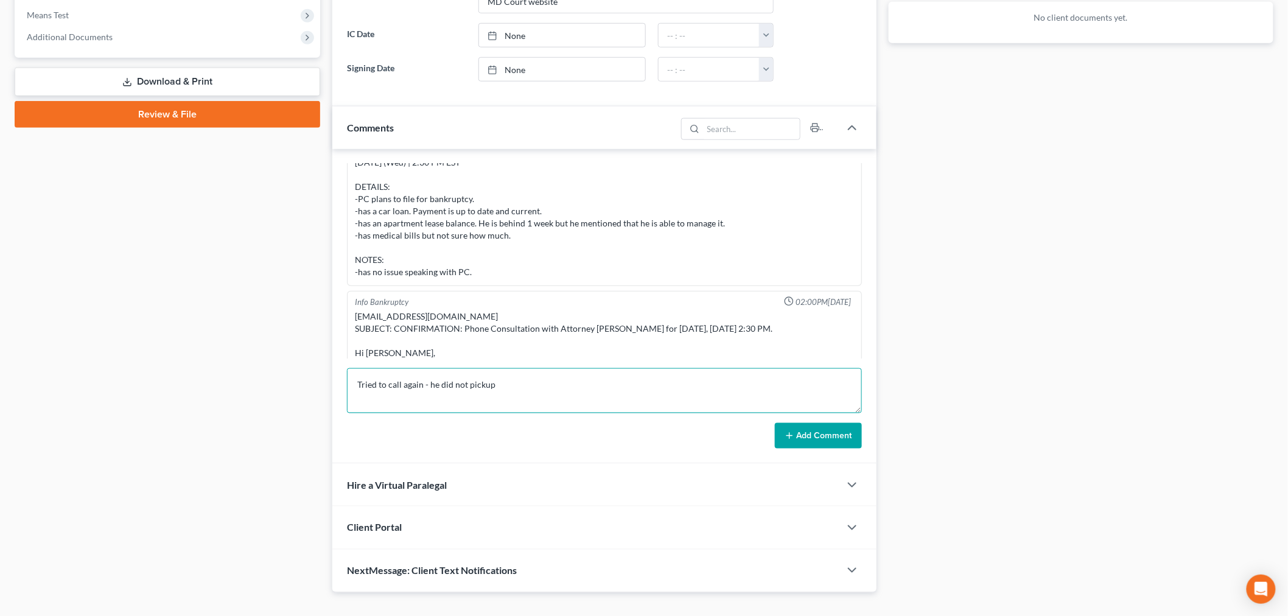
scroll to position [655, 0]
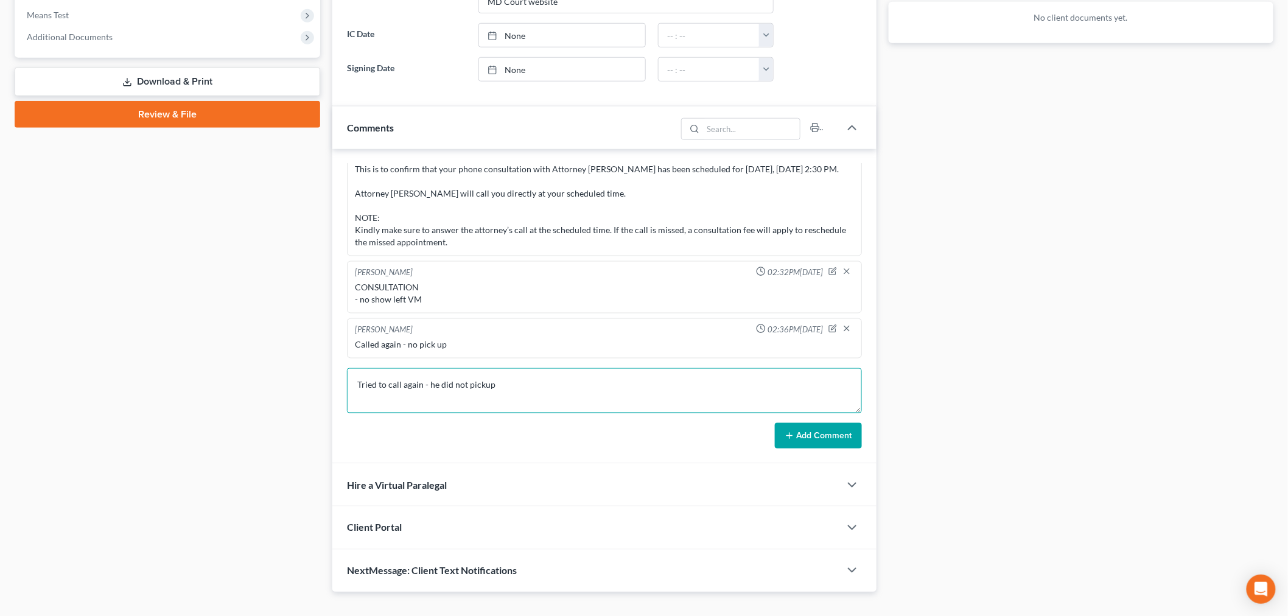
type textarea "Tried to call again - he did not pickup"
click at [831, 441] on button "Add Comment" at bounding box center [818, 436] width 87 height 26
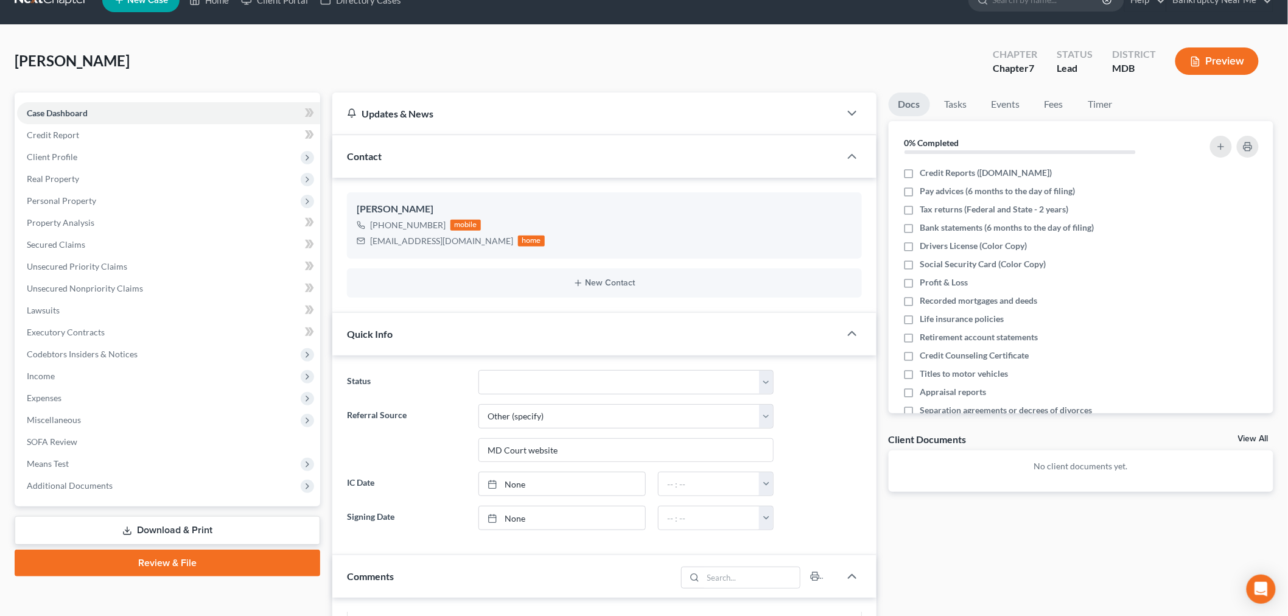
scroll to position [0, 0]
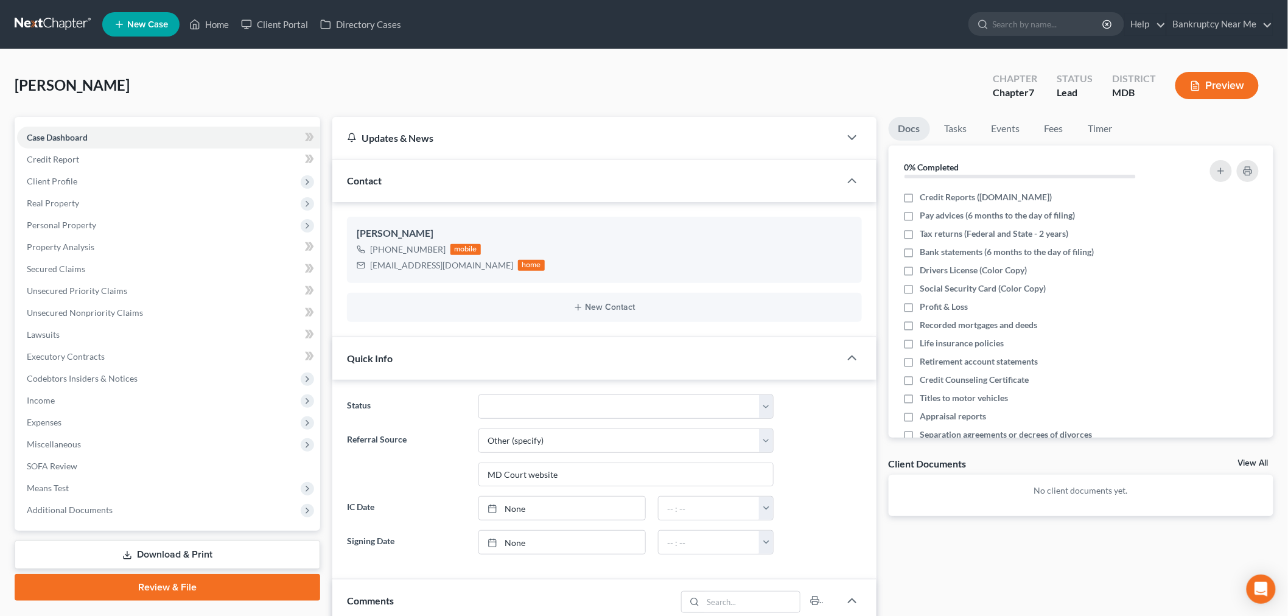
click at [39, 25] on link at bounding box center [54, 24] width 78 height 22
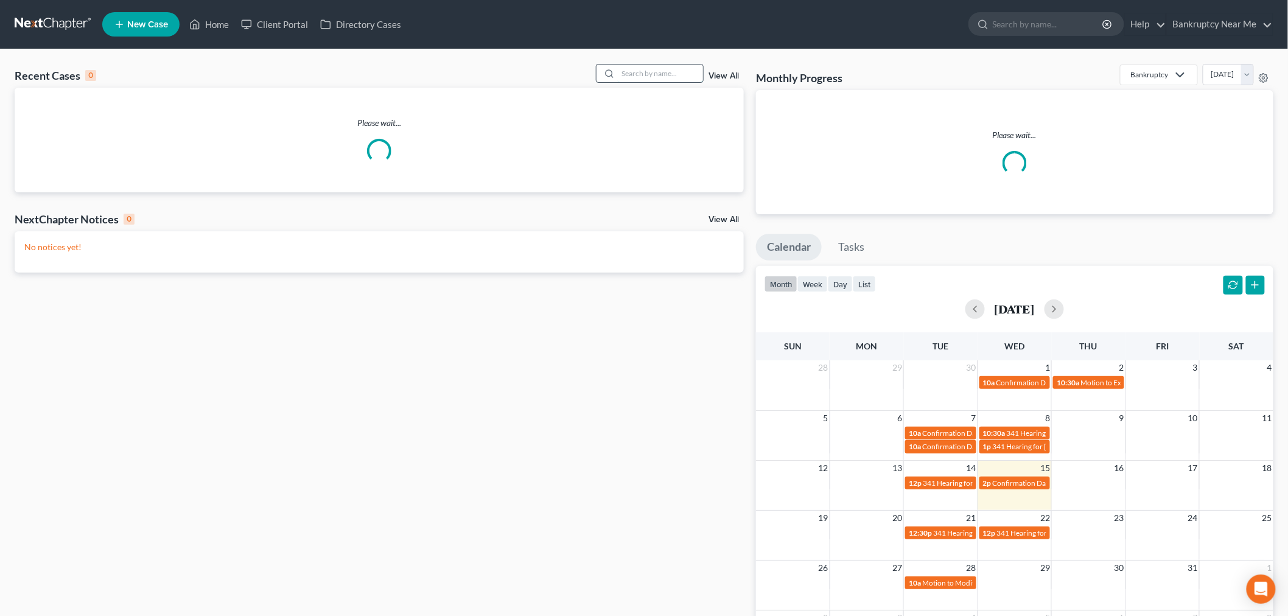
click at [664, 68] on input "search" at bounding box center [660, 74] width 85 height 18
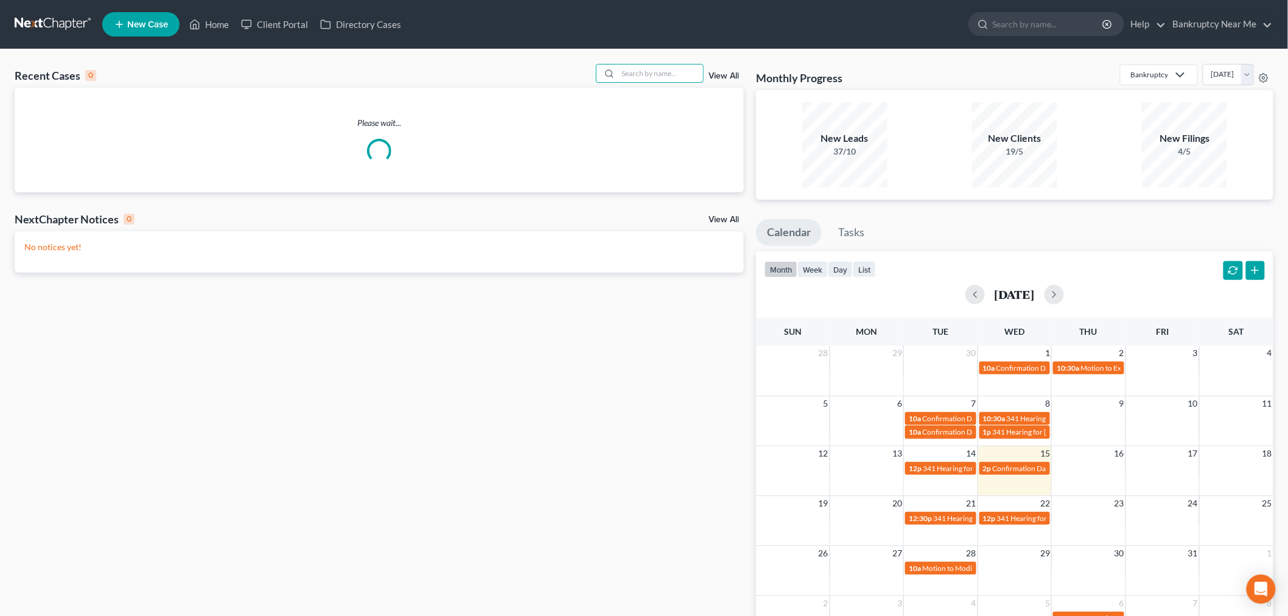
paste input "Henrietta"
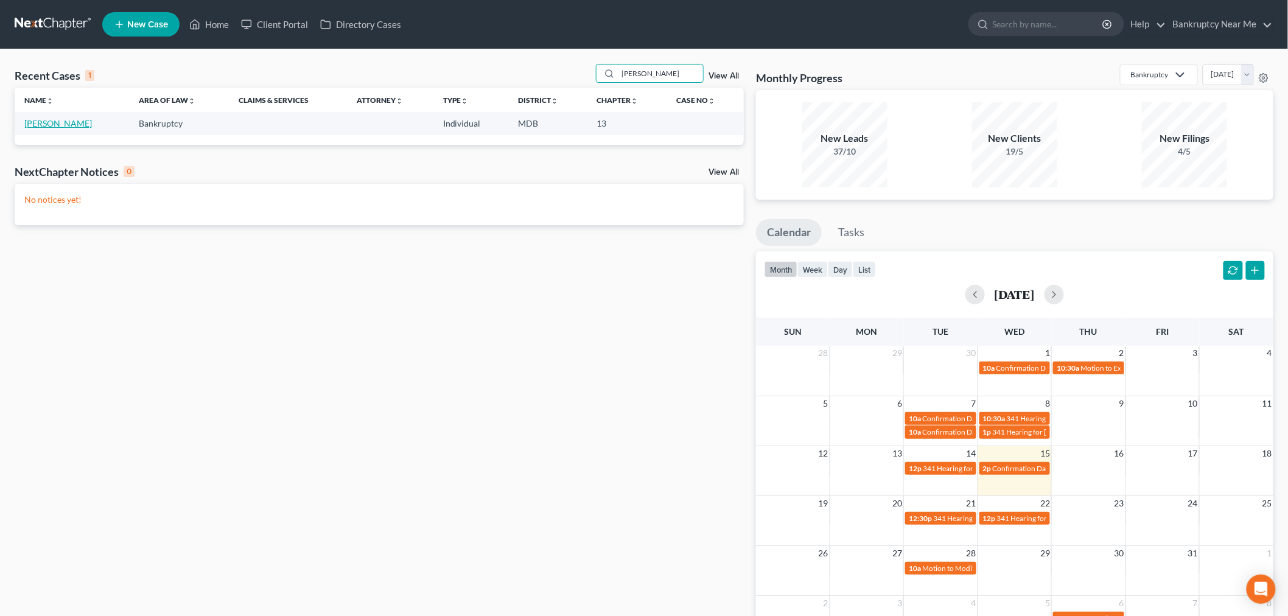
type input "Henrietta"
click at [63, 124] on link "[PERSON_NAME]" at bounding box center [58, 123] width 68 height 10
select select "6"
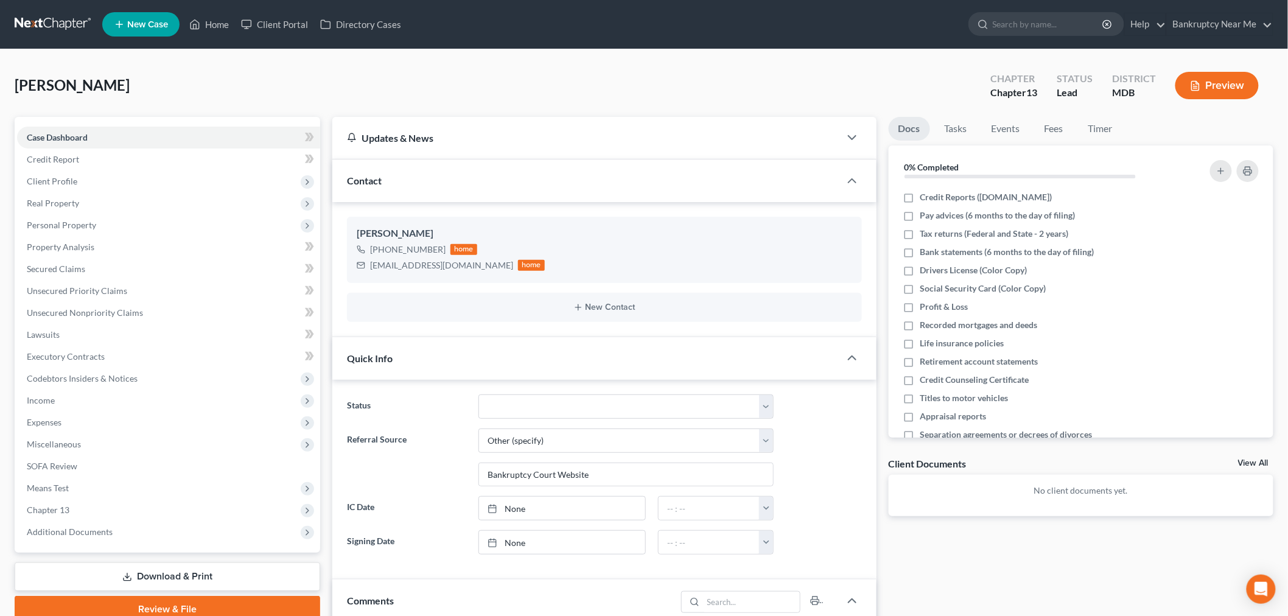
drag, startPoint x: 45, startPoint y: 10, endPoint x: 51, endPoint y: 27, distance: 17.5
click at [44, 12] on nav "Home New Case Client Portal Directory Cases Bankruptcy Near Me [EMAIL_ADDRESS][…" at bounding box center [644, 24] width 1288 height 49
click at [51, 27] on link at bounding box center [54, 24] width 78 height 22
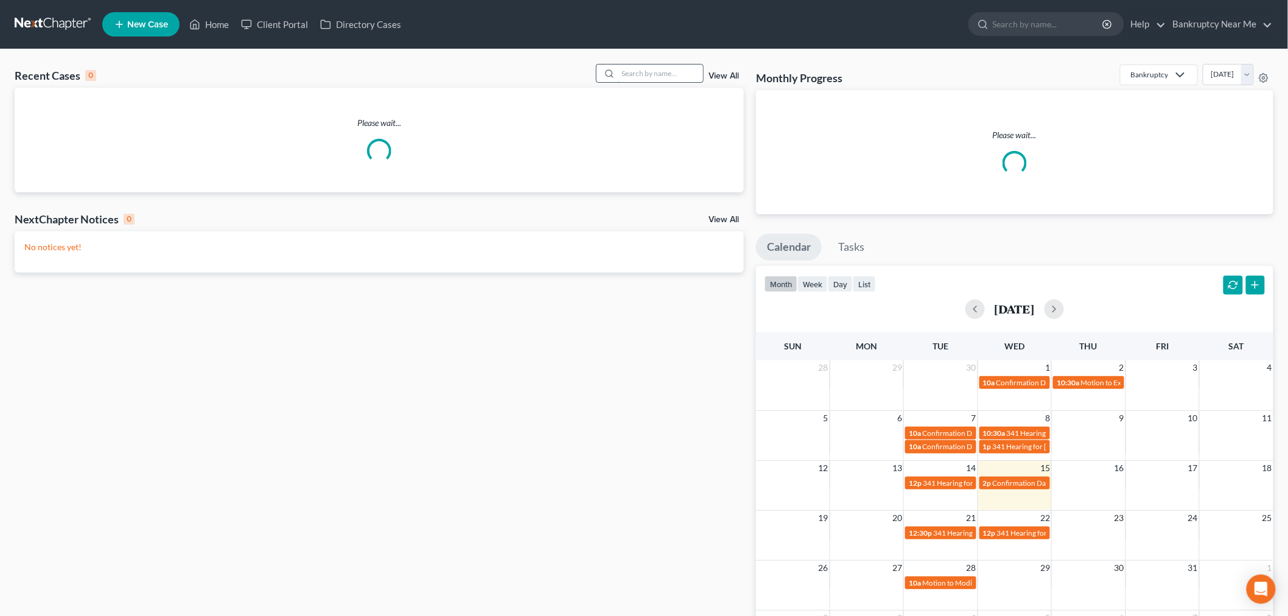
click at [682, 71] on input "search" at bounding box center [660, 74] width 85 height 18
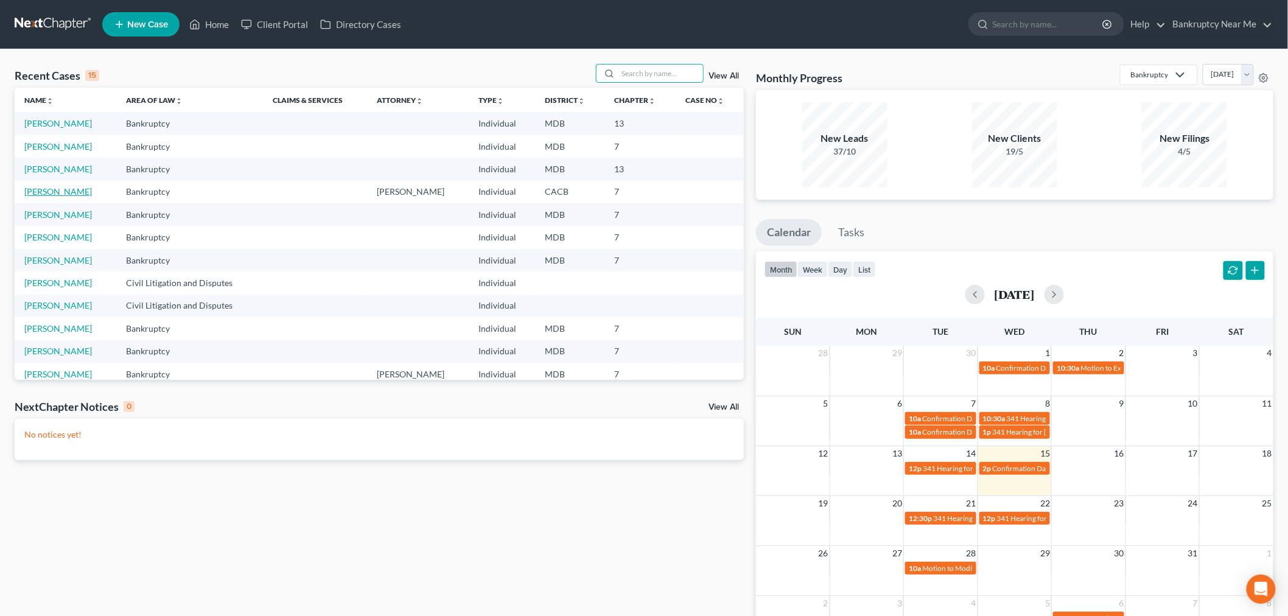
click at [92, 190] on link "[PERSON_NAME]" at bounding box center [58, 191] width 68 height 10
select select "6"
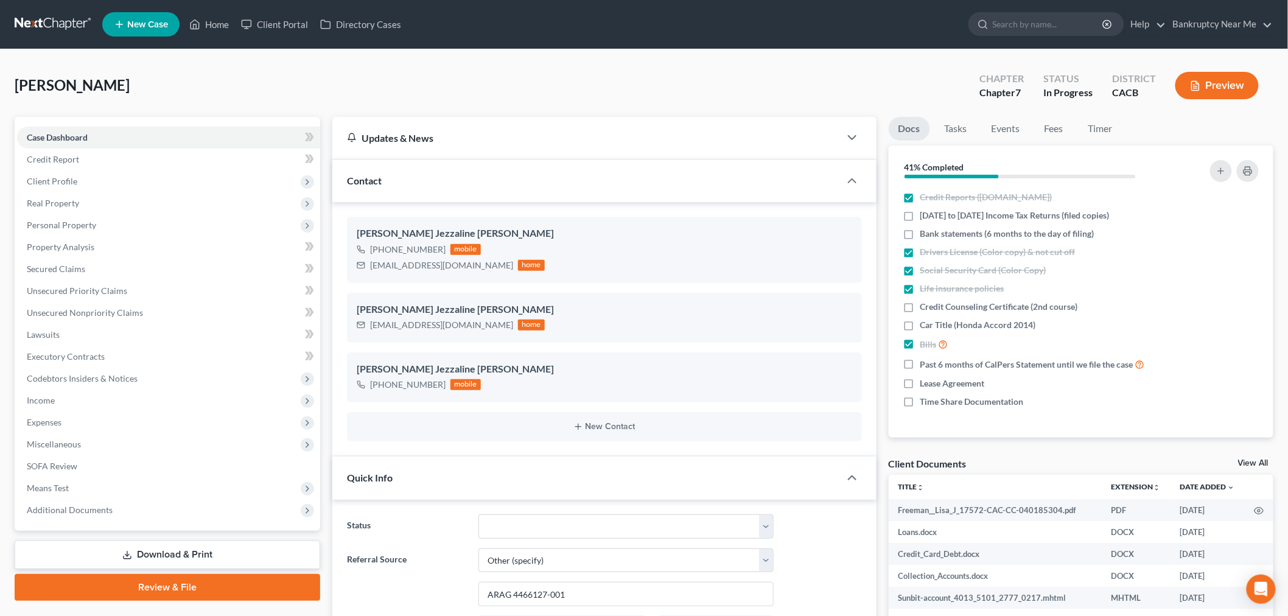
drag, startPoint x: 47, startPoint y: 4, endPoint x: 43, endPoint y: 17, distance: 14.1
click at [43, 11] on nav "Home New Case Client Portal Directory Cases Bankruptcy Near Me [EMAIL_ADDRESS][…" at bounding box center [644, 24] width 1288 height 49
click at [43, 19] on link at bounding box center [54, 24] width 78 height 22
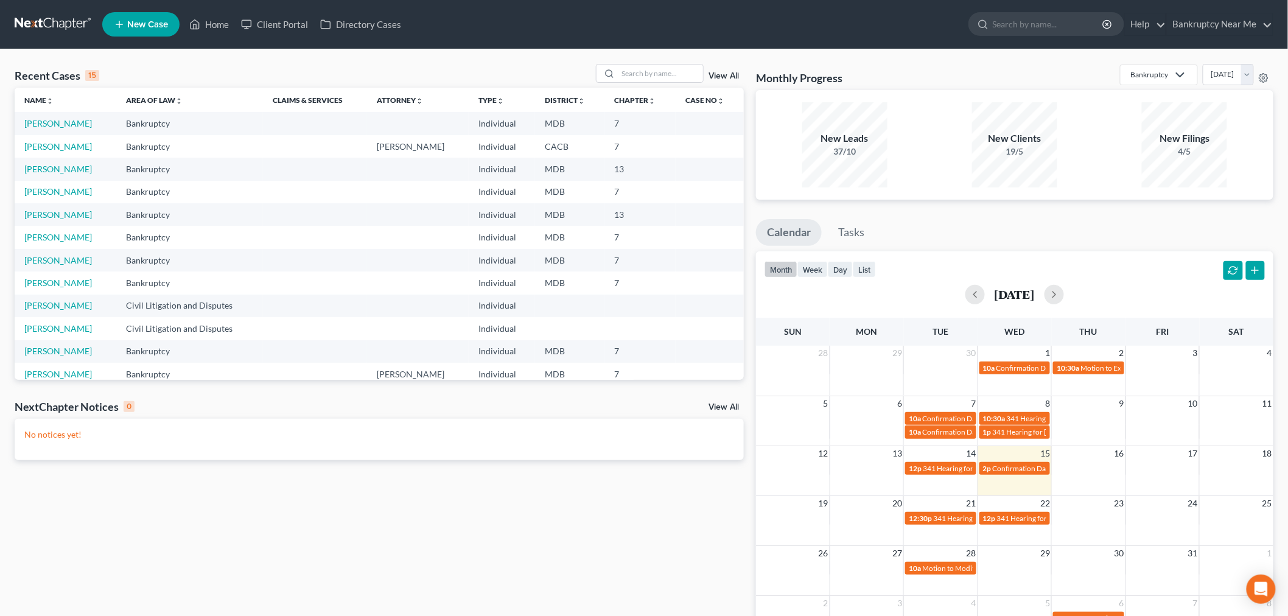
click at [720, 74] on link "View All" at bounding box center [723, 76] width 30 height 9
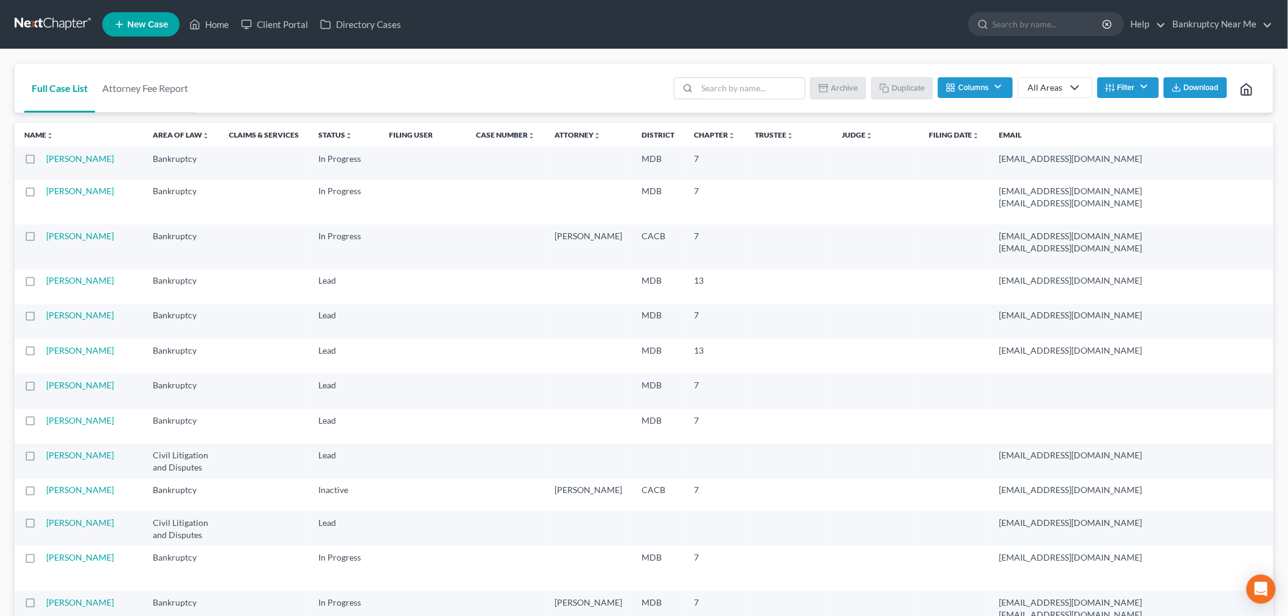
click at [990, 90] on button "Columns" at bounding box center [975, 87] width 74 height 21
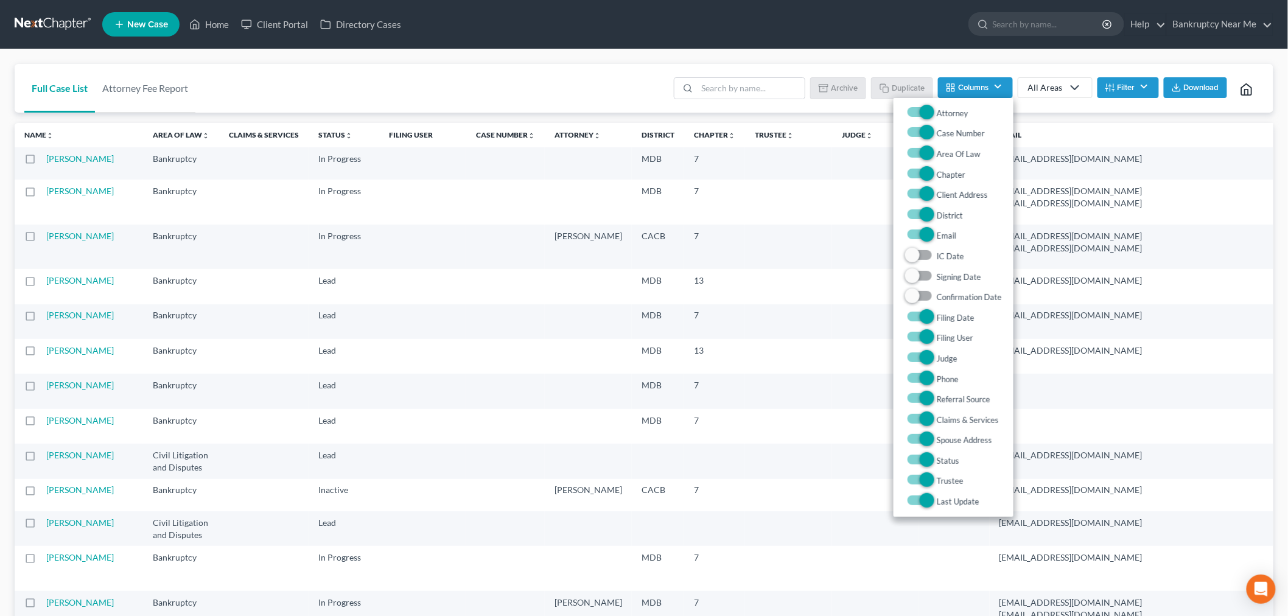
click at [1016, 90] on ul "Batch Download Archive Un-archive Duplicate Columns Attorney Case Number Area O…" at bounding box center [967, 89] width 592 height 29
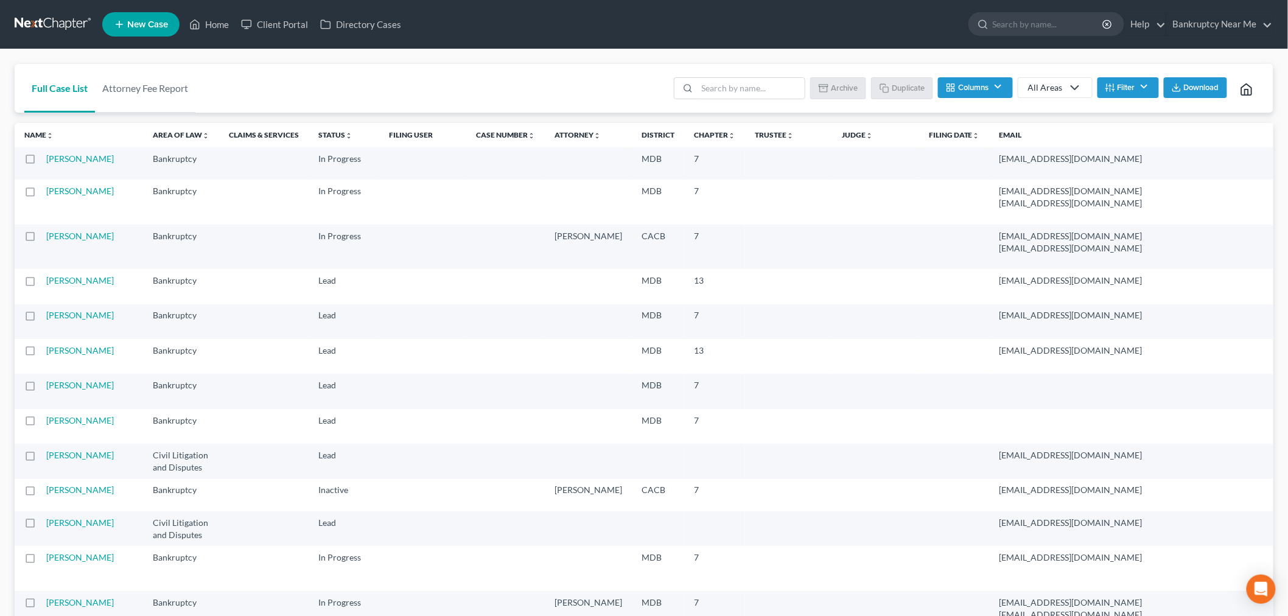
click at [1054, 89] on div "All Areas" at bounding box center [1045, 88] width 35 height 12
click at [1053, 129] on div "Bankruptcy" at bounding box center [1055, 130] width 52 height 12
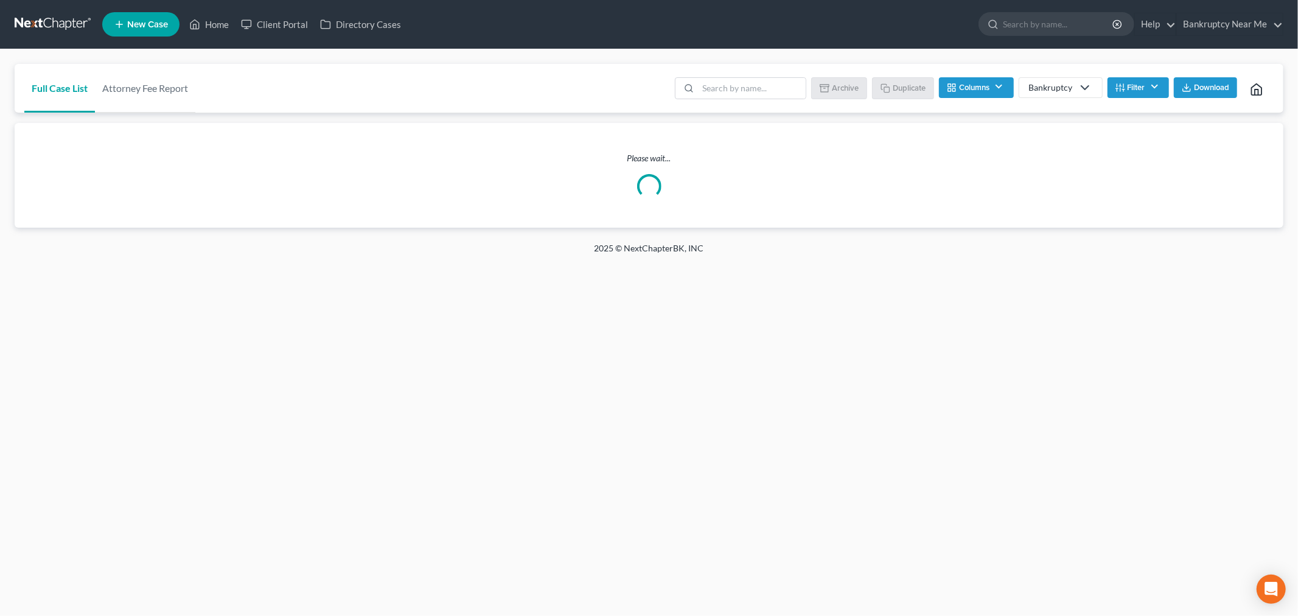
click at [982, 84] on button "Columns" at bounding box center [976, 87] width 74 height 21
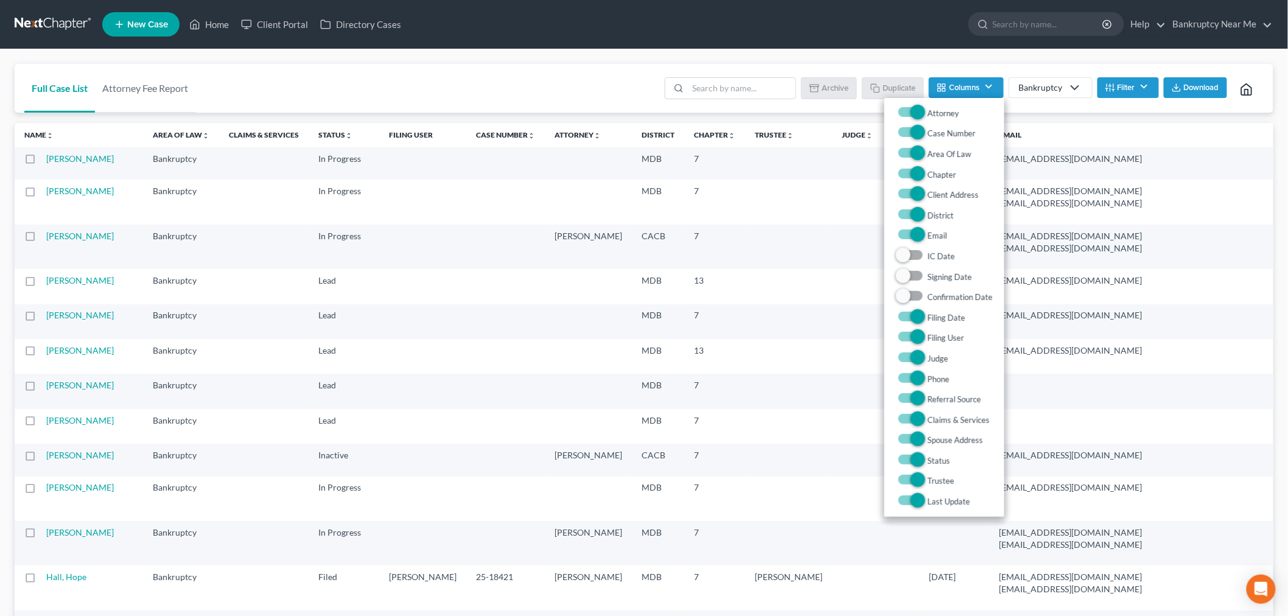
click at [1105, 94] on button "Filter" at bounding box center [1127, 87] width 61 height 21
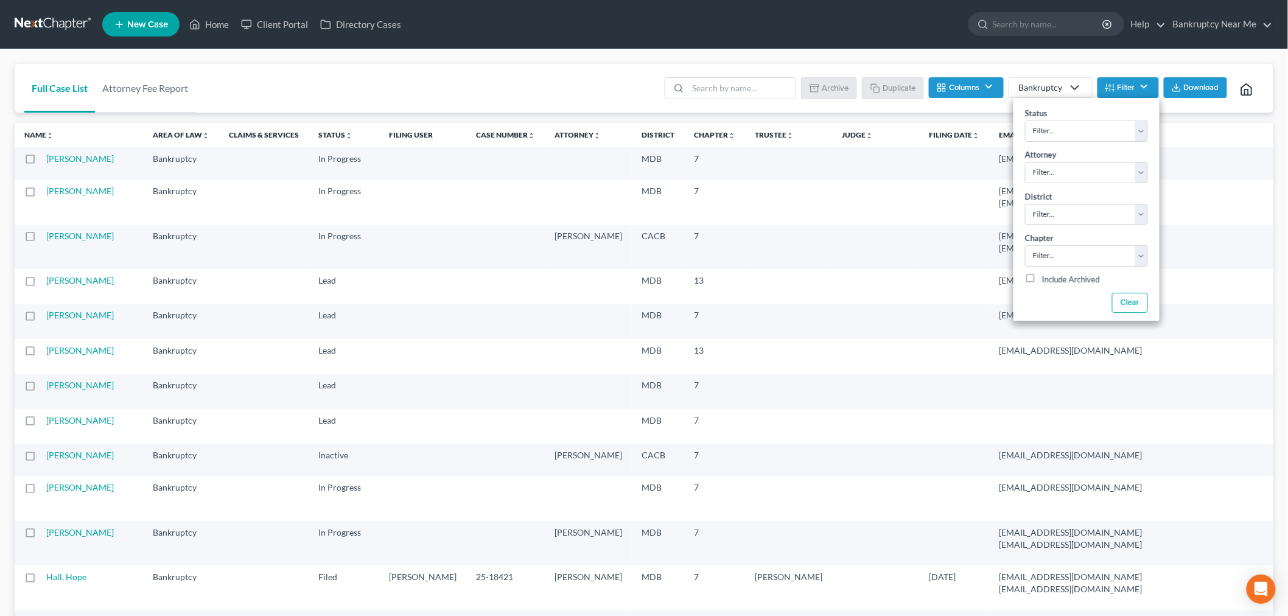
click at [965, 87] on button "Columns" at bounding box center [966, 87] width 74 height 21
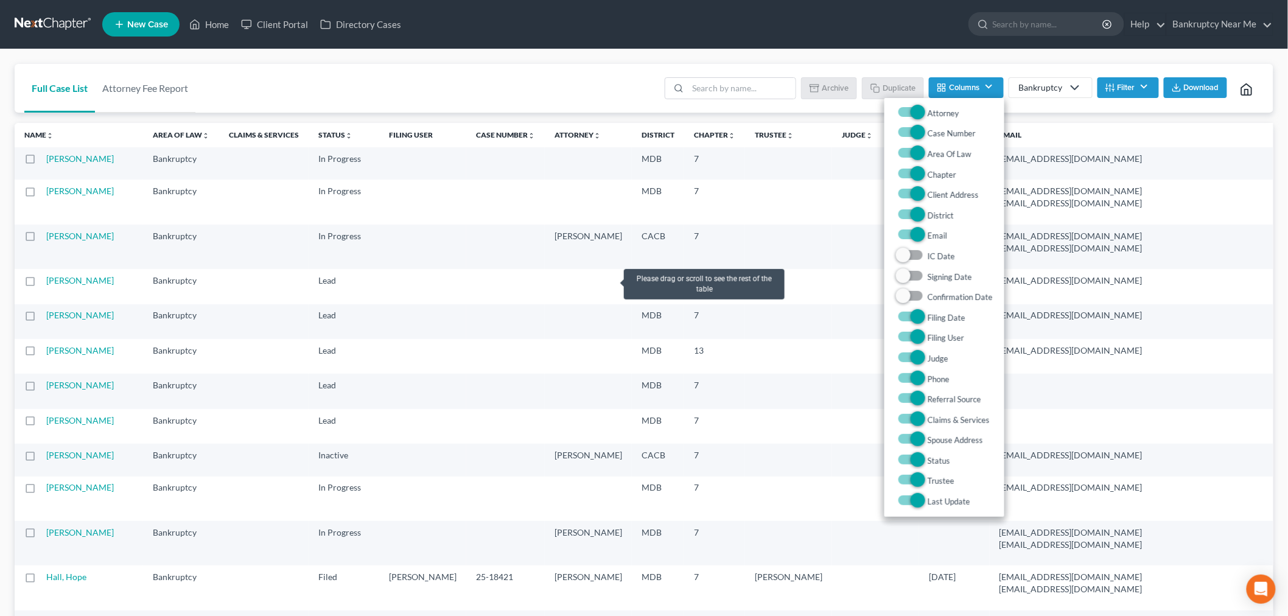
click at [684, 269] on td "7" at bounding box center [714, 247] width 61 height 44
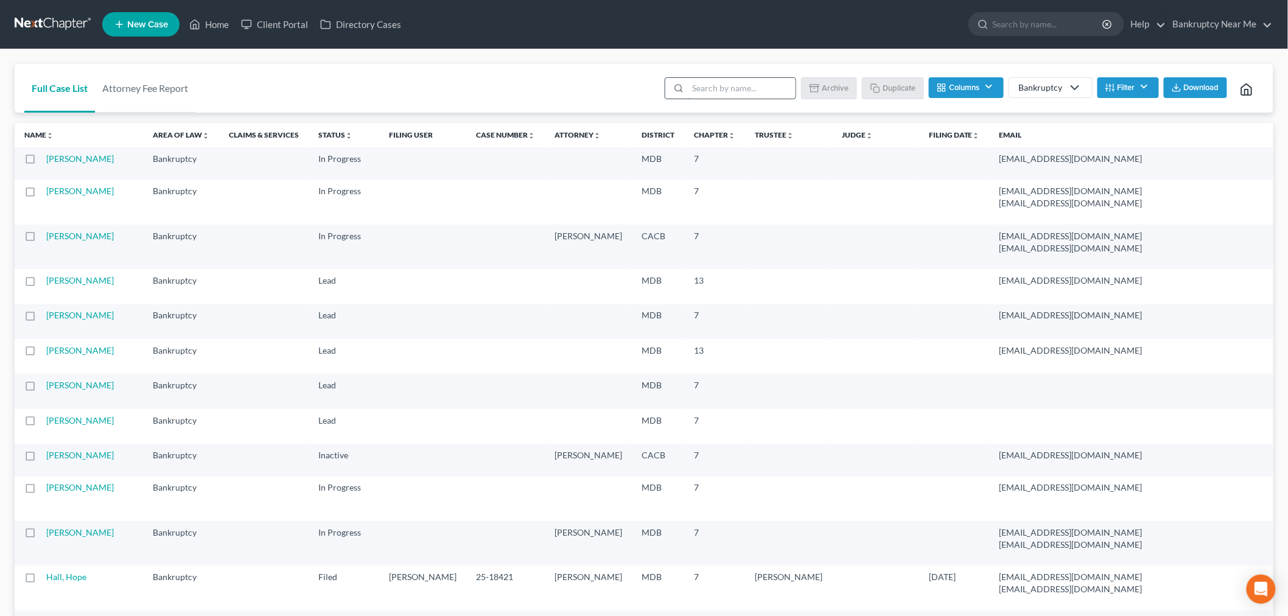
click at [755, 82] on input "search" at bounding box center [742, 88] width 108 height 21
type input "lead"
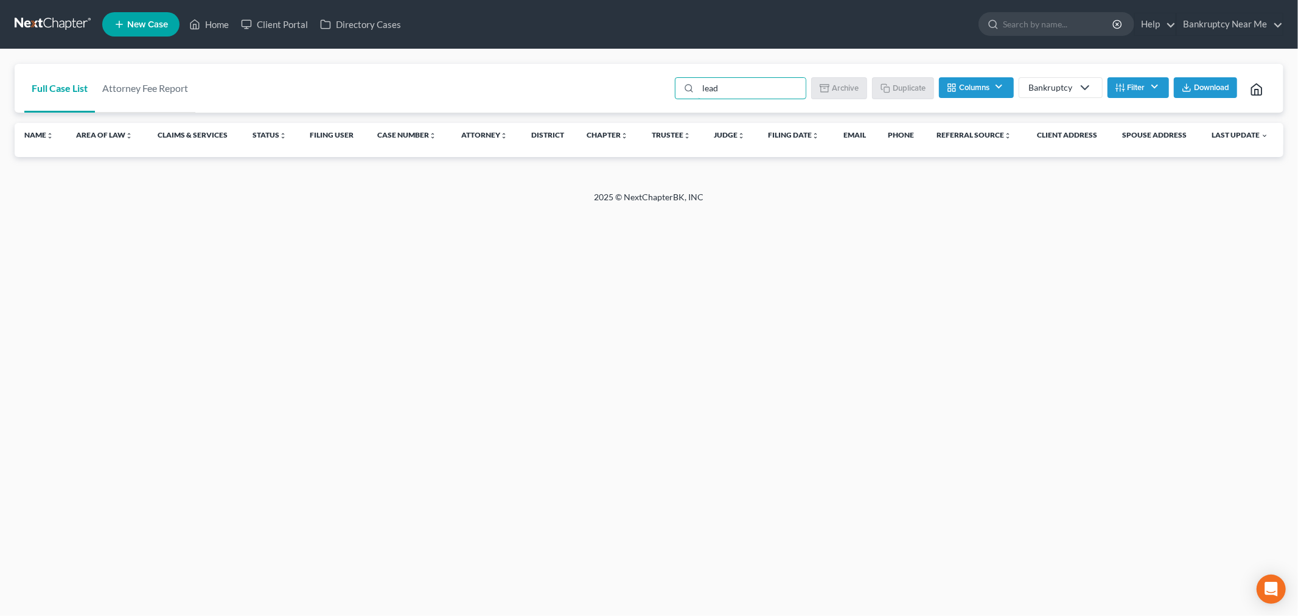
drag, startPoint x: 750, startPoint y: 91, endPoint x: 621, endPoint y: 91, distance: 129.6
click at [624, 93] on div "Full Case List Attorney Fee Report lead Batch Download Archive Un-archive Dupli…" at bounding box center [649, 88] width 1269 height 49
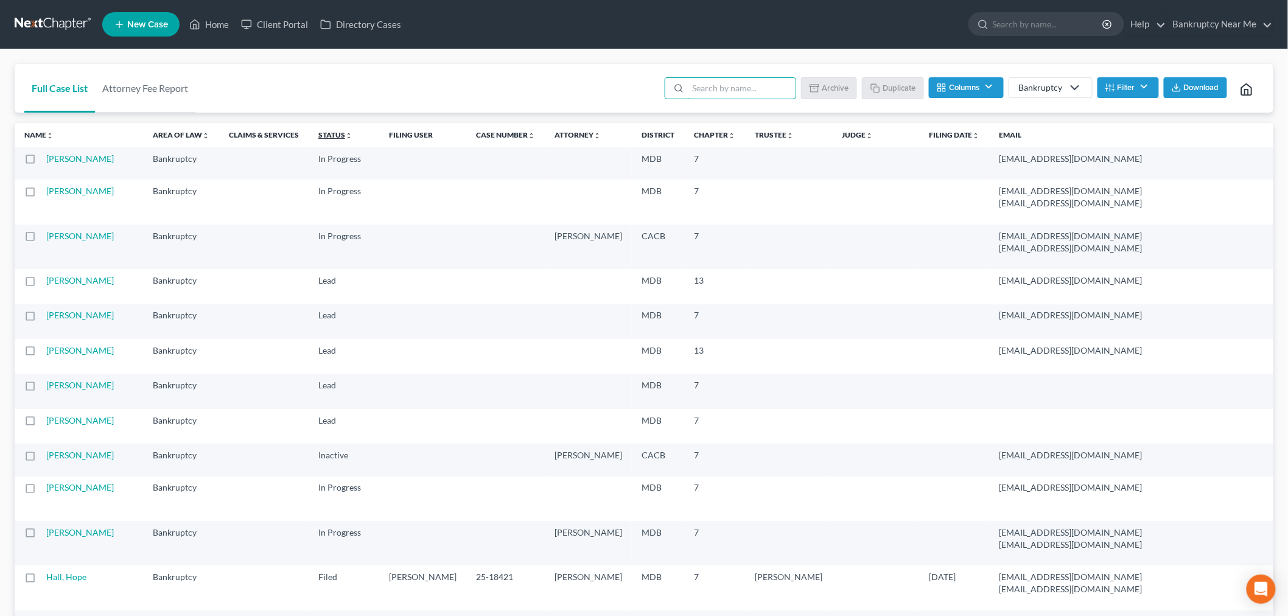
click at [318, 138] on link "Status unfold_more expand_more expand_less" at bounding box center [335, 134] width 34 height 9
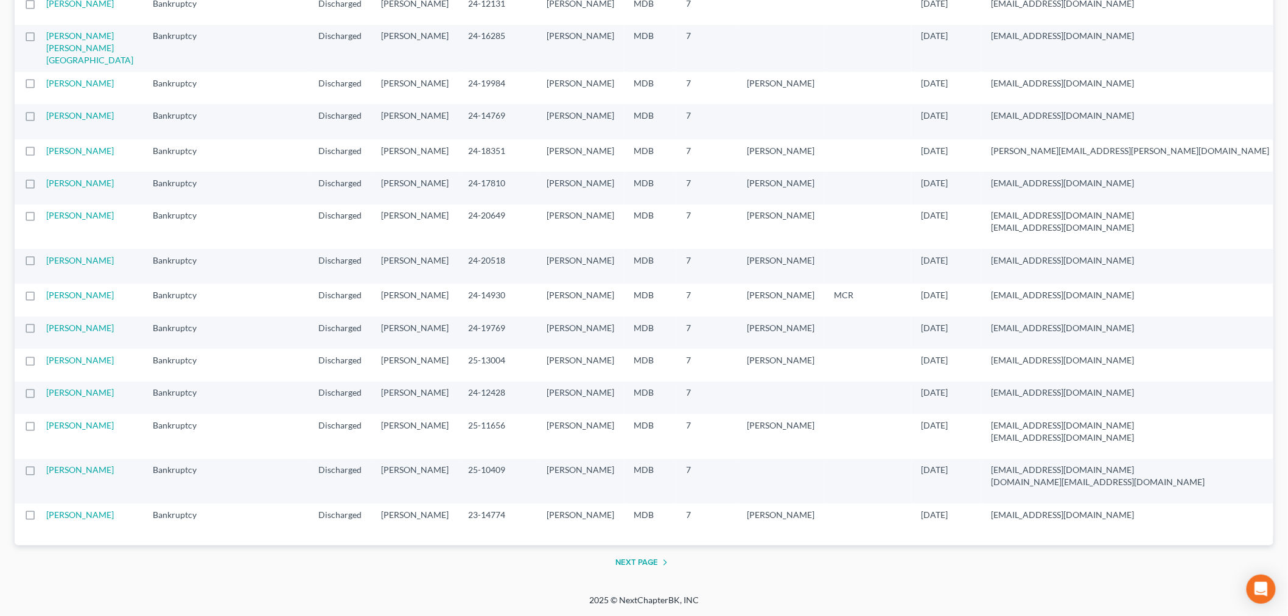
scroll to position [2481, 0]
click at [627, 561] on button "Next Page" at bounding box center [643, 562] width 57 height 15
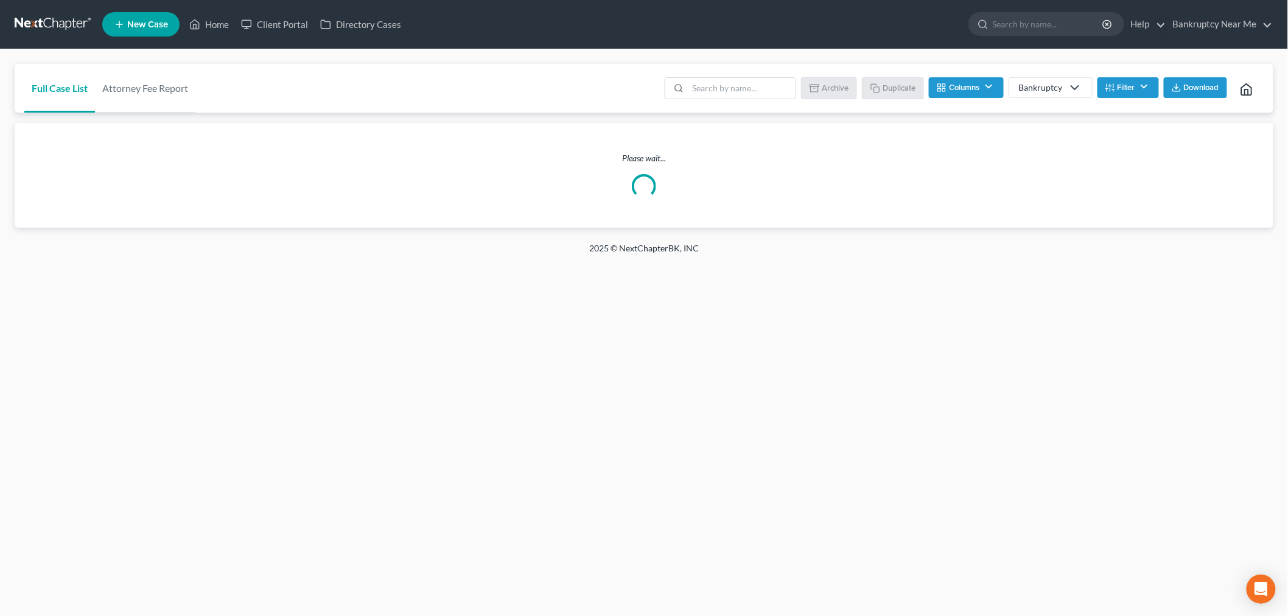
scroll to position [0, 0]
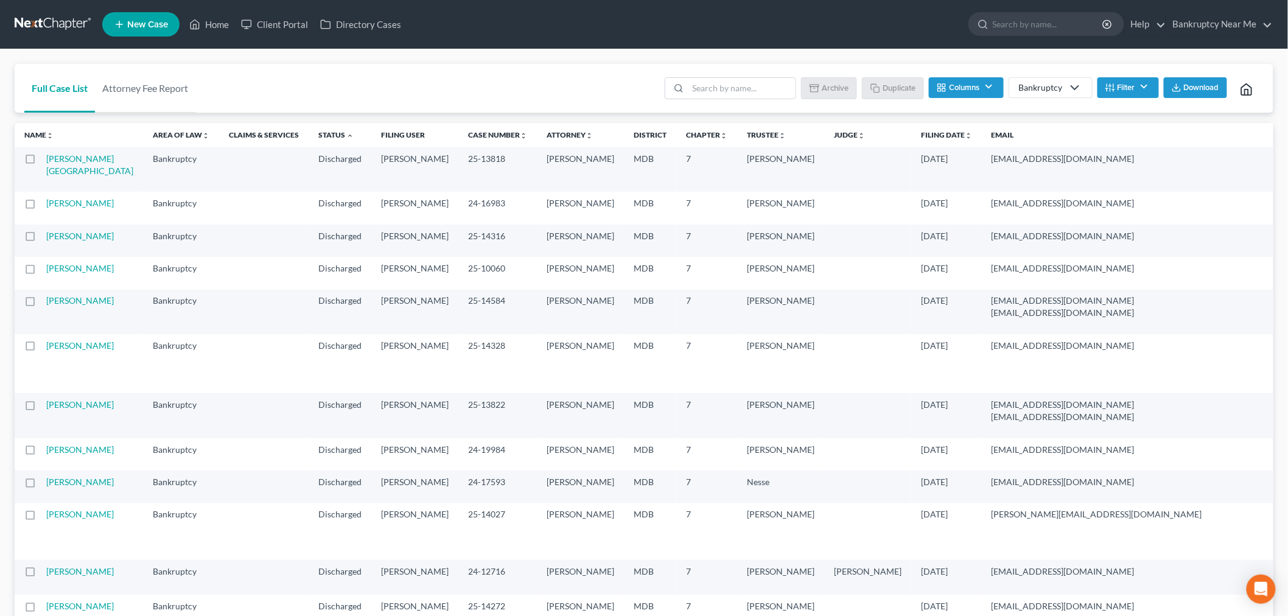
click at [1215, 89] on span "Download" at bounding box center [1201, 88] width 35 height 10
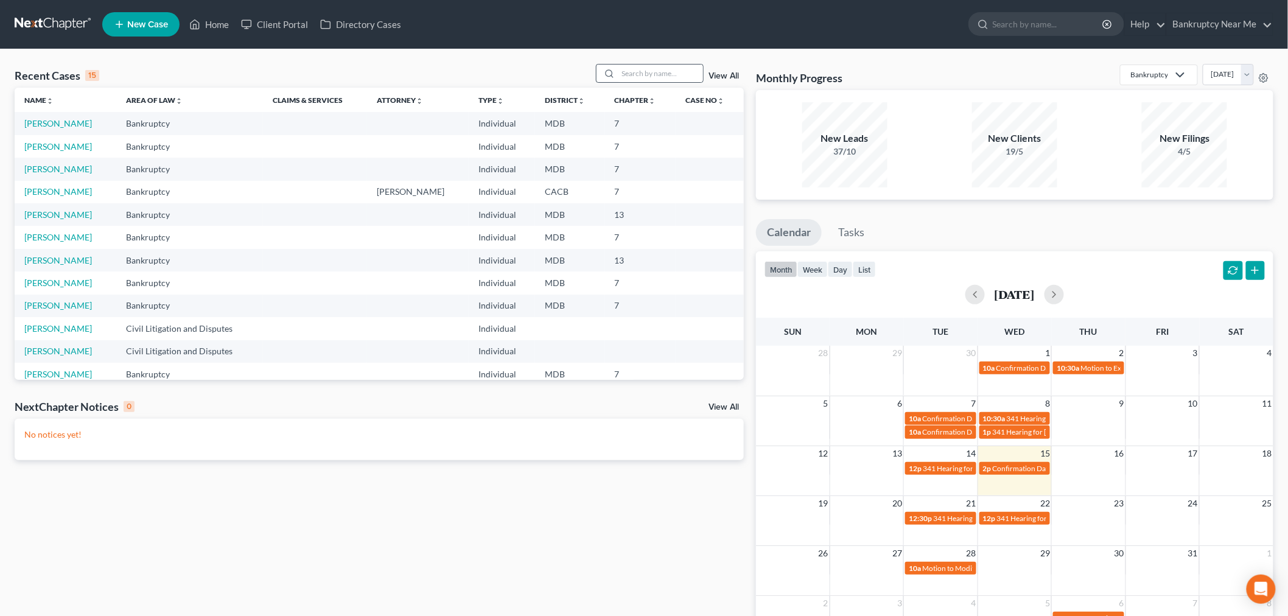
click at [636, 82] on div at bounding box center [650, 73] width 108 height 19
click at [636, 75] on input "search" at bounding box center [660, 74] width 85 height 18
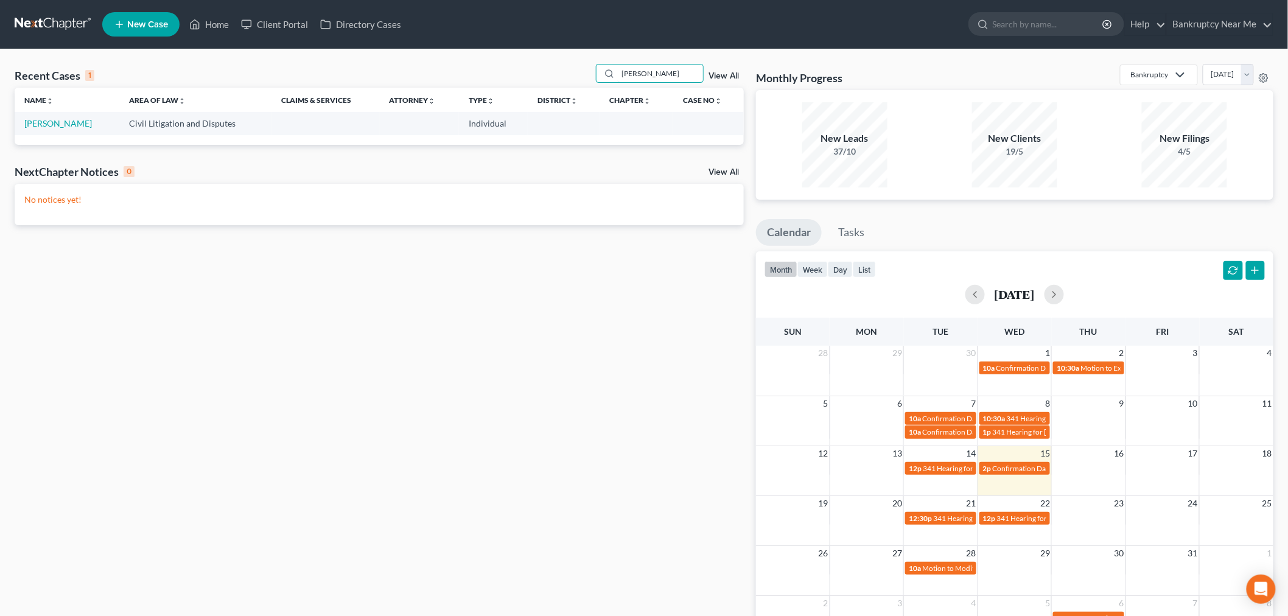
type input "[PERSON_NAME]"
click at [39, 117] on td "[PERSON_NAME]" at bounding box center [67, 123] width 105 height 23
click at [39, 118] on link "[PERSON_NAME]" at bounding box center [58, 123] width 68 height 10
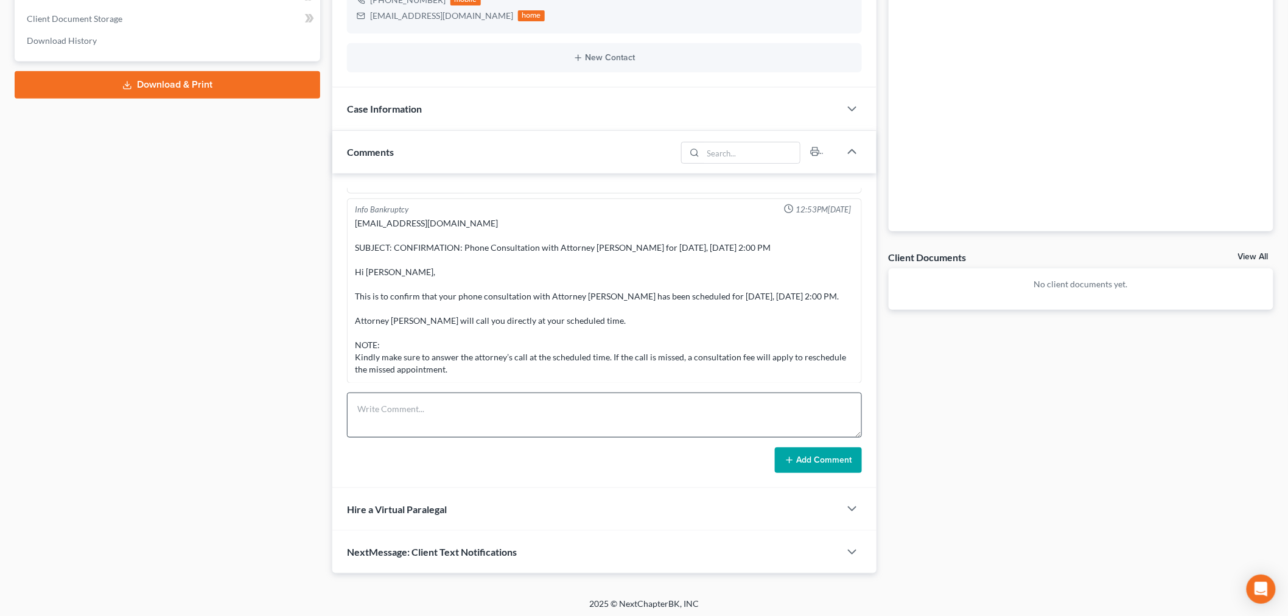
scroll to position [208, 0]
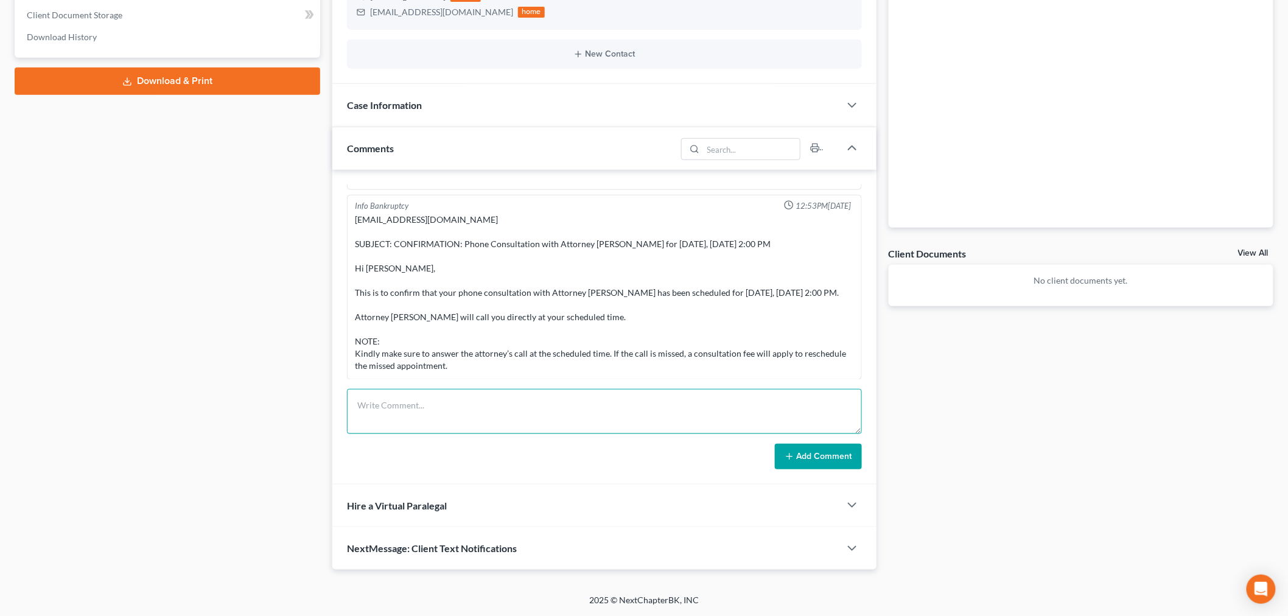
click at [420, 394] on textarea at bounding box center [604, 411] width 515 height 45
type textarea "L"
type textarea "CONSULTATION NO SHOW - LINE BUSY CANNOT TAKE THIS CASE"
click at [810, 451] on button "Add Comment" at bounding box center [818, 457] width 87 height 26
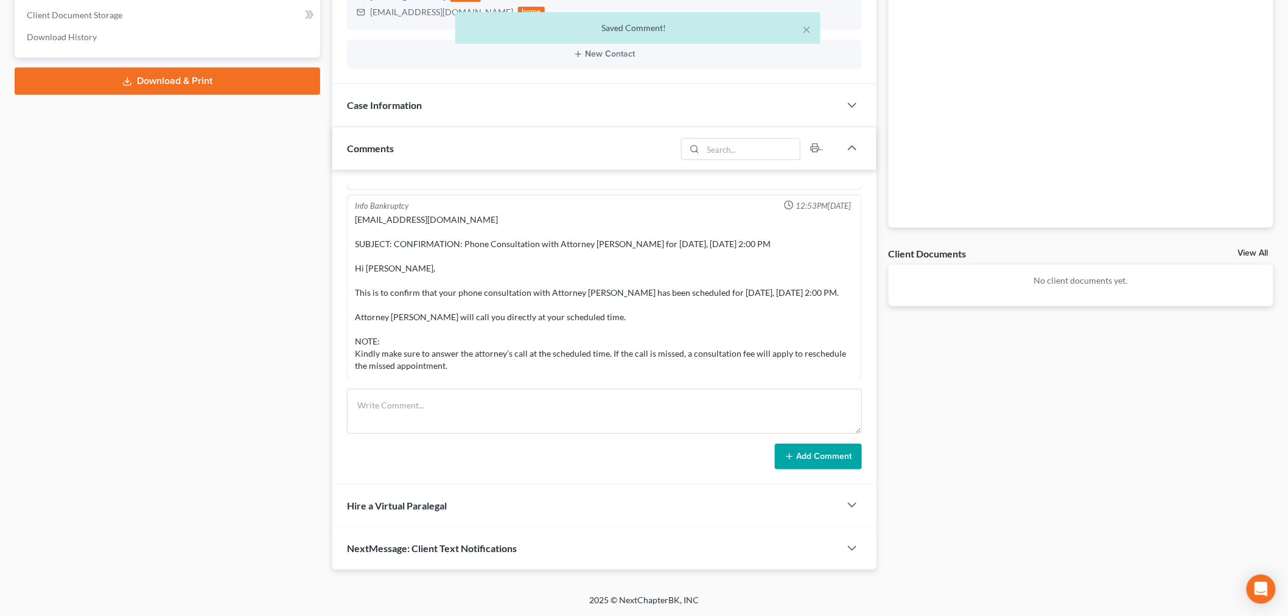
scroll to position [396, 0]
